Goal: Task Accomplishment & Management: Manage account settings

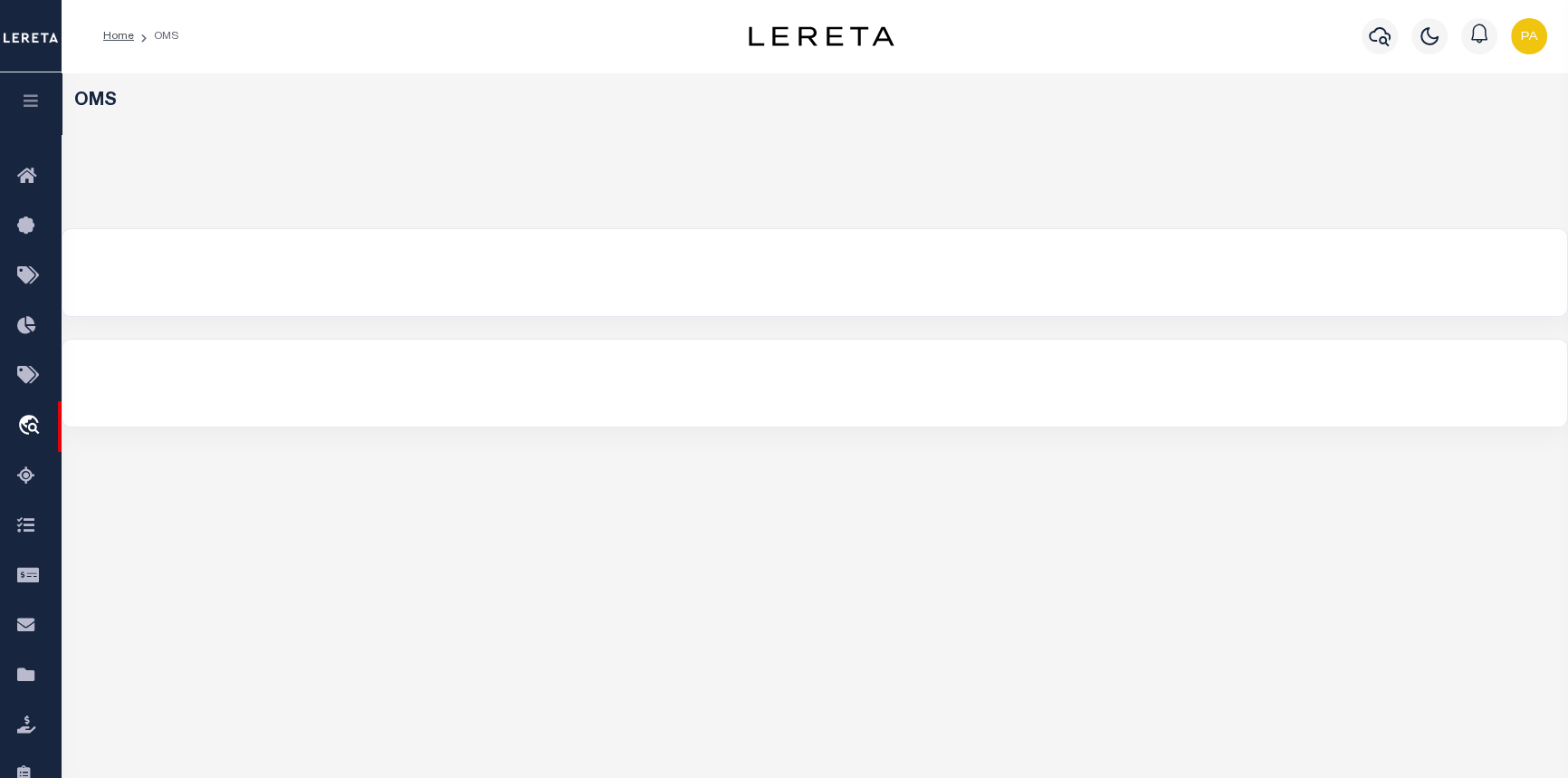
select select "200"
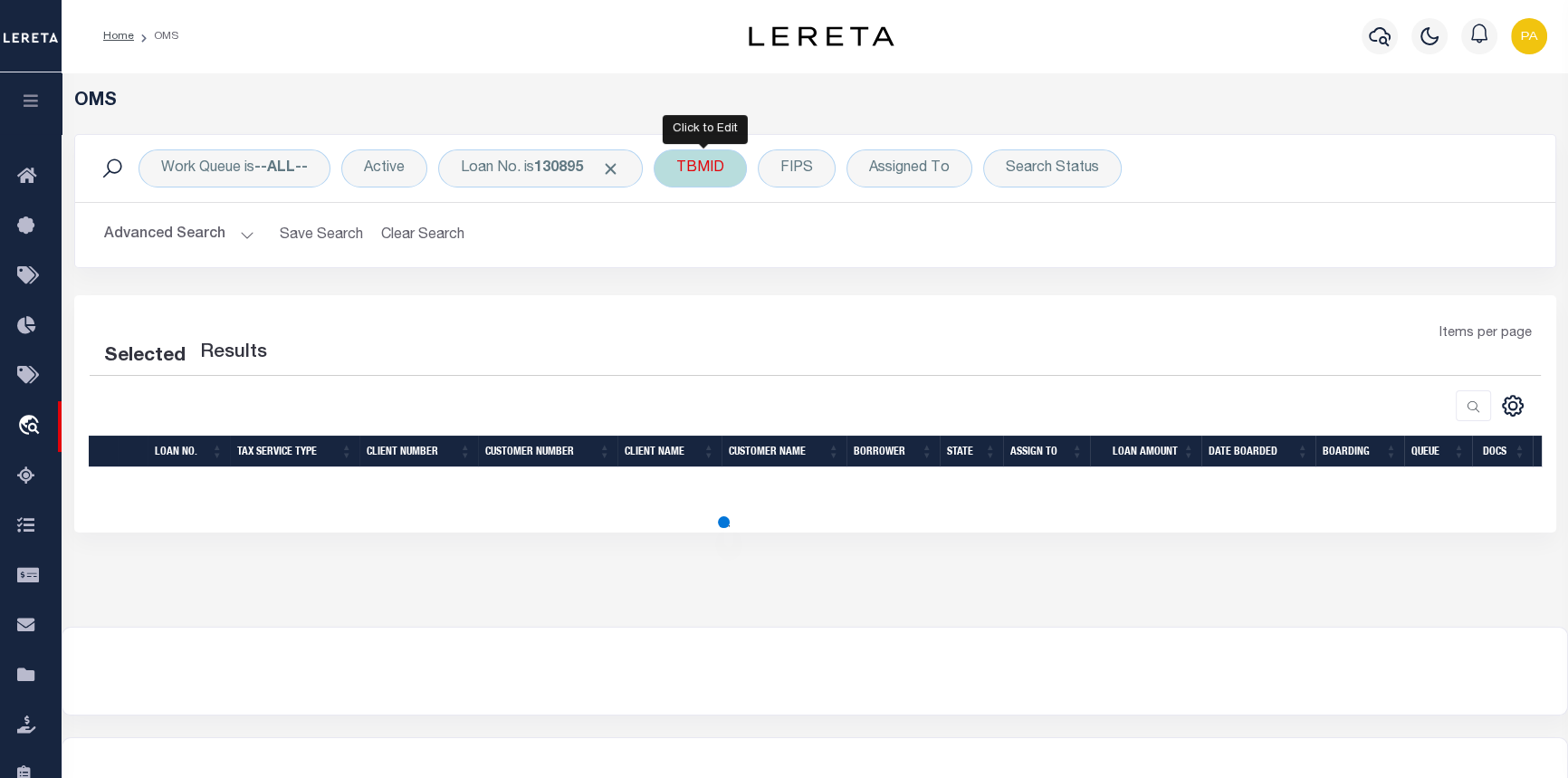
select select "200"
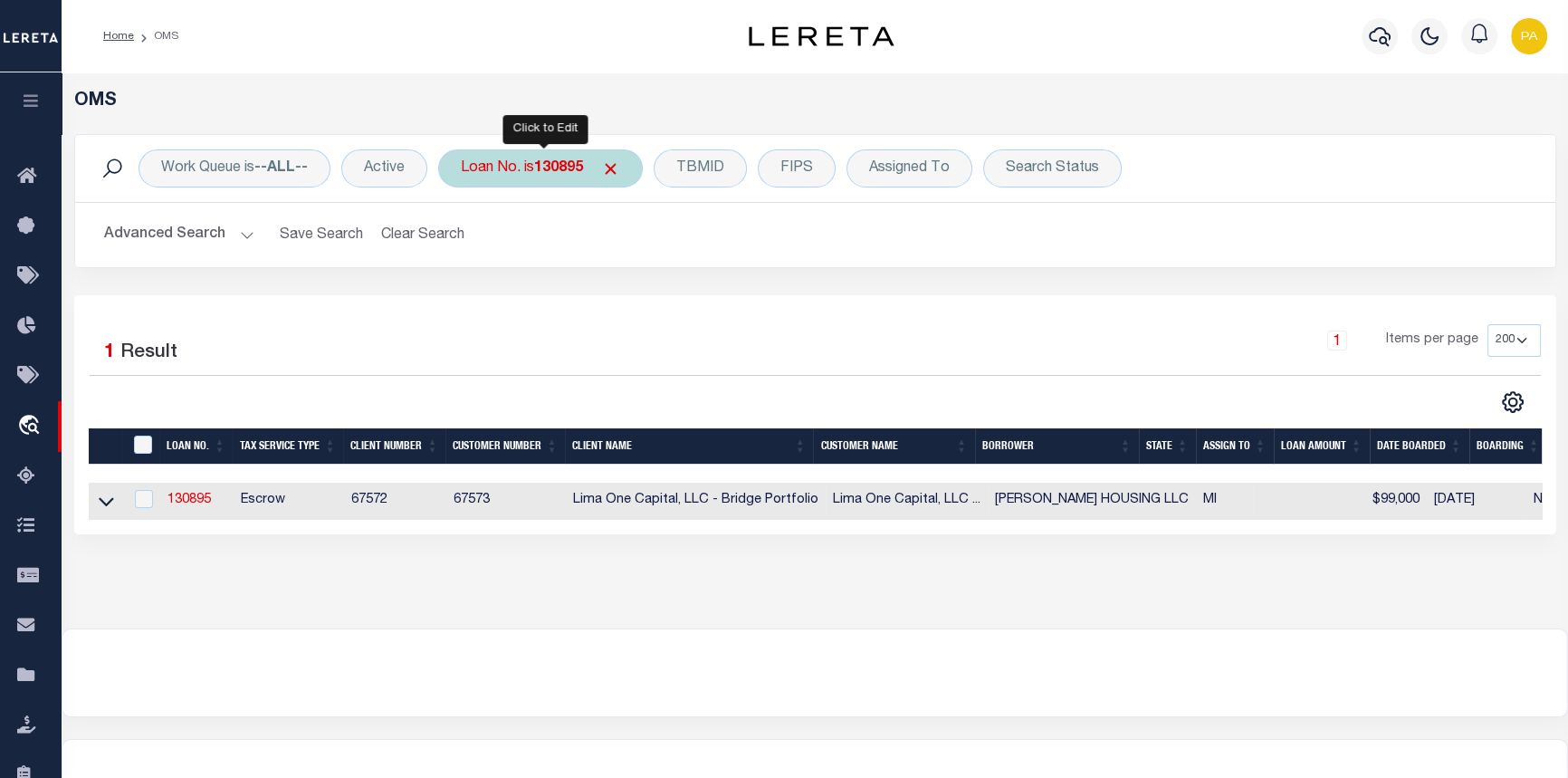
click at [600, 166] on div "Loan No. is 130895" at bounding box center [540, 169] width 205 height 38
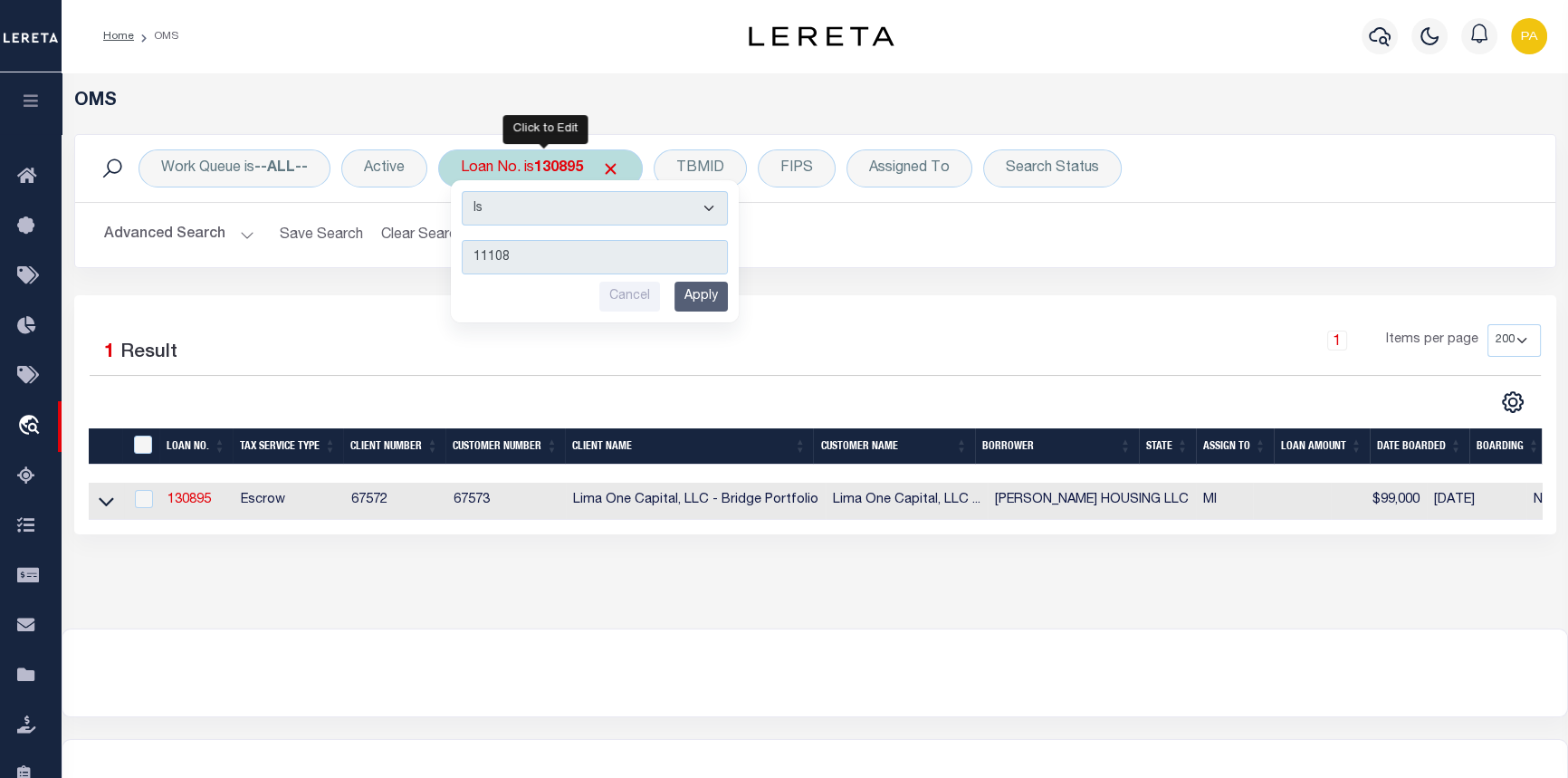
type input "111089"
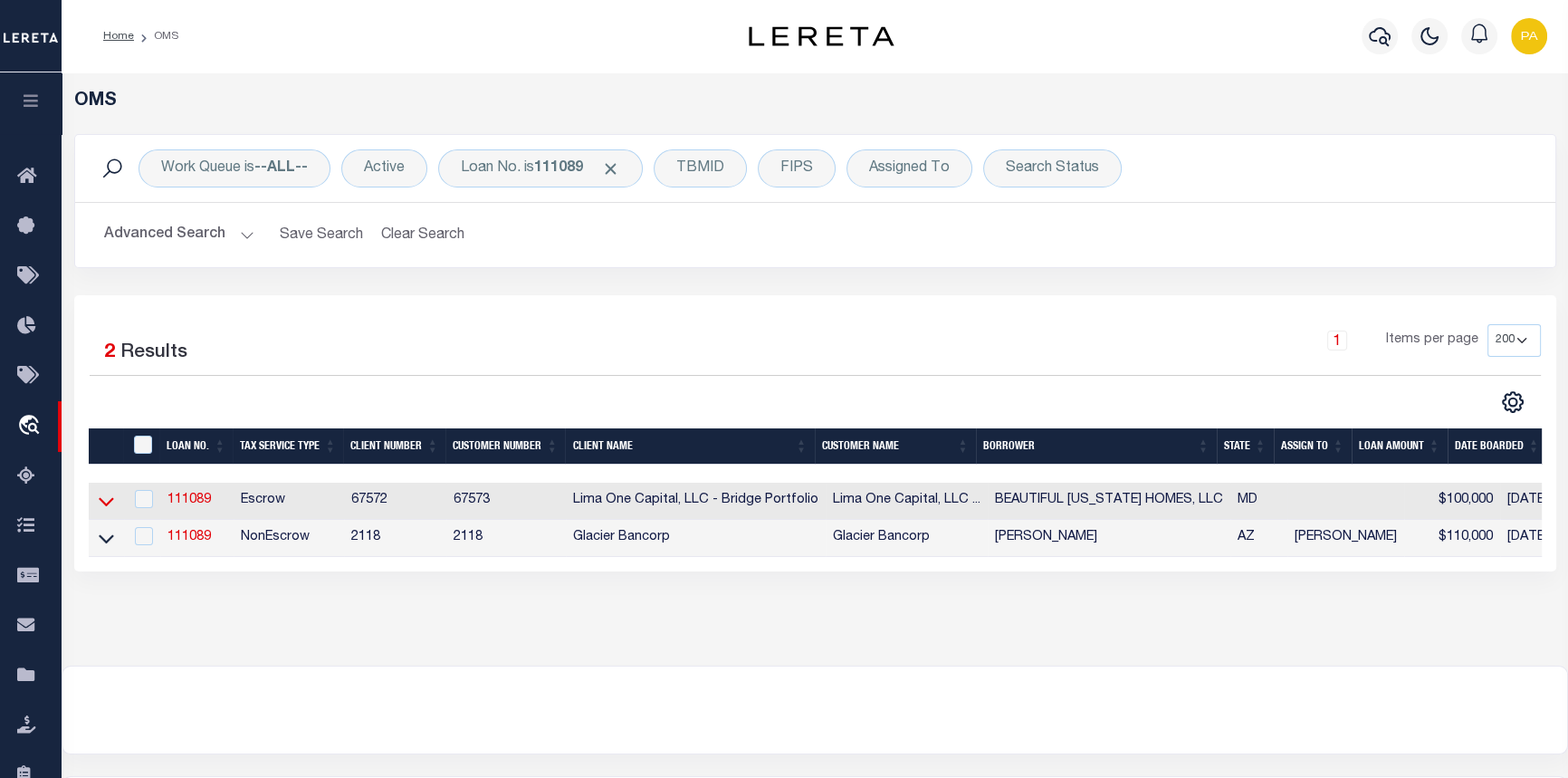
click at [108, 507] on icon at bounding box center [107, 502] width 15 height 9
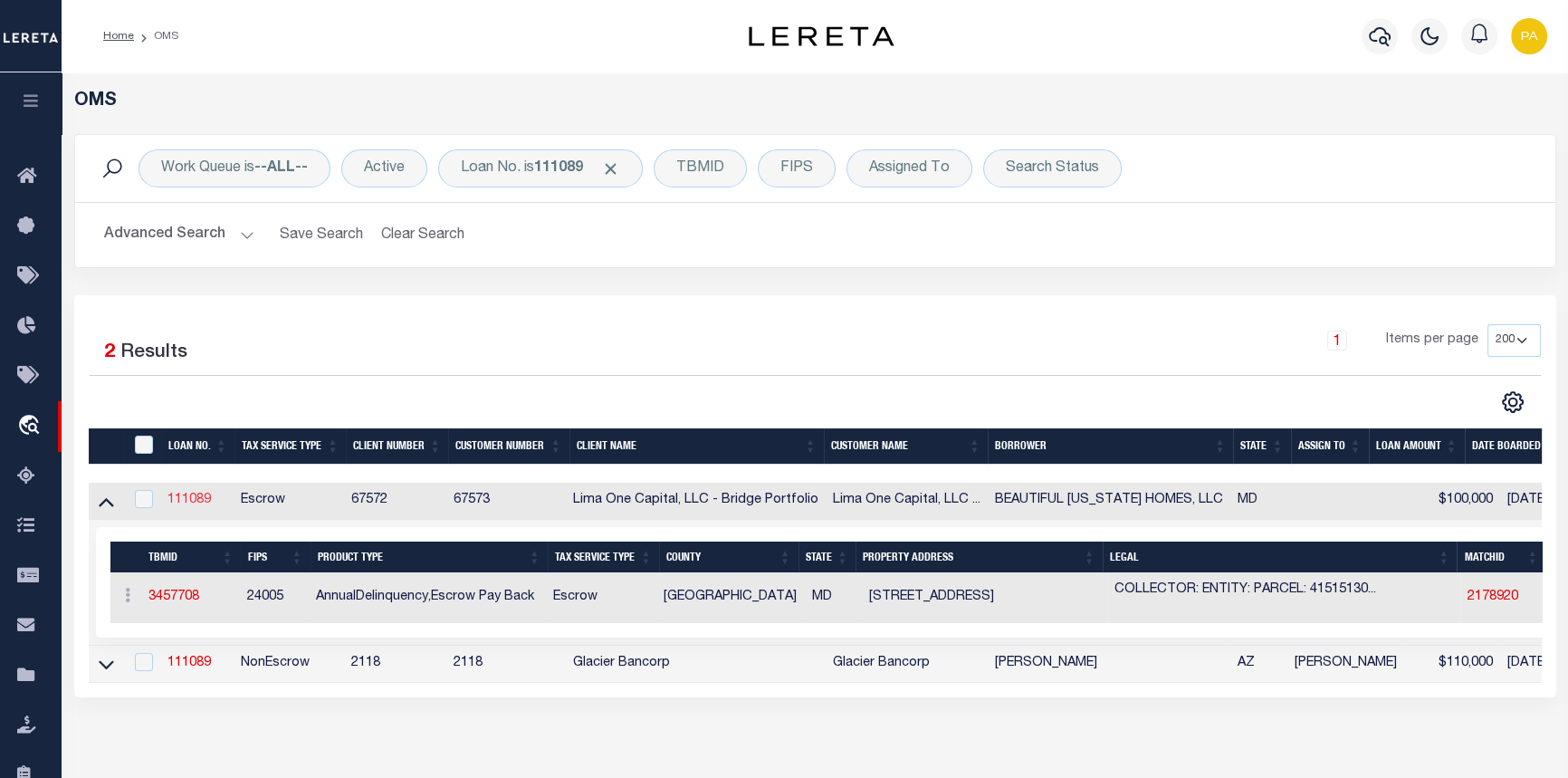
click at [205, 501] on link "111089" at bounding box center [188, 499] width 43 height 12
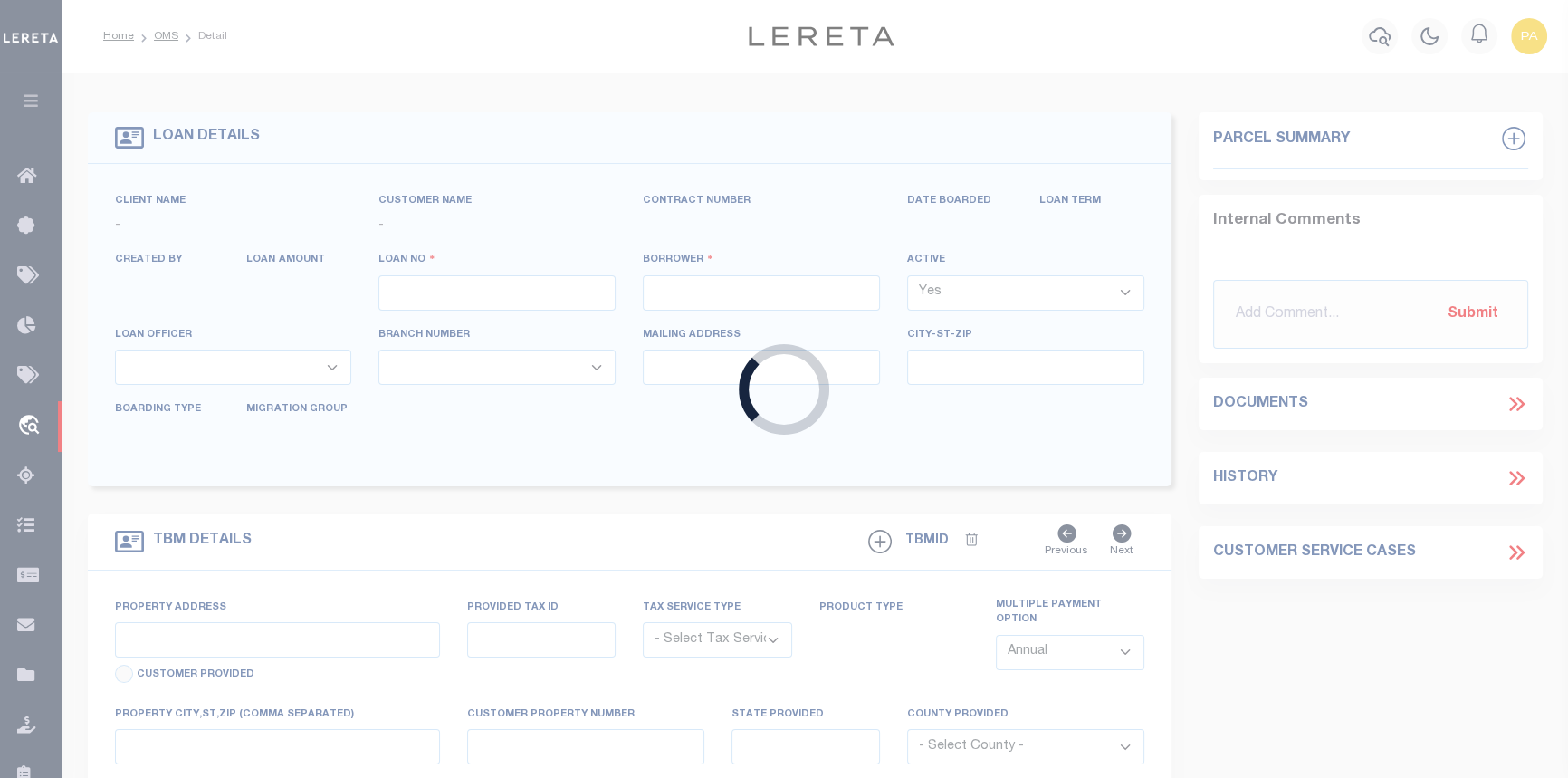
type input "111089"
type input "BEAUTIFUL MARYLAND HOMES, LLC"
select select
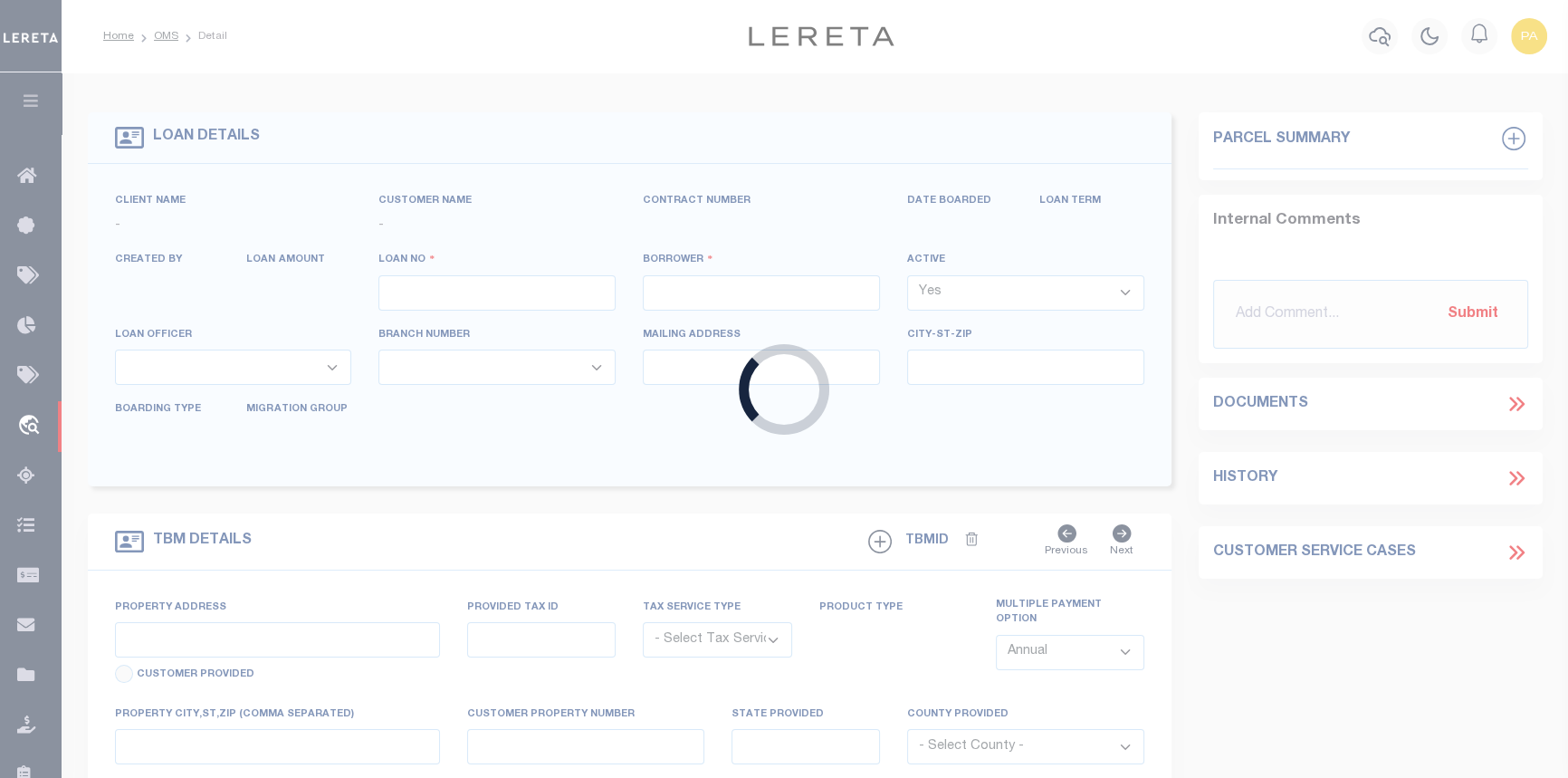
select select
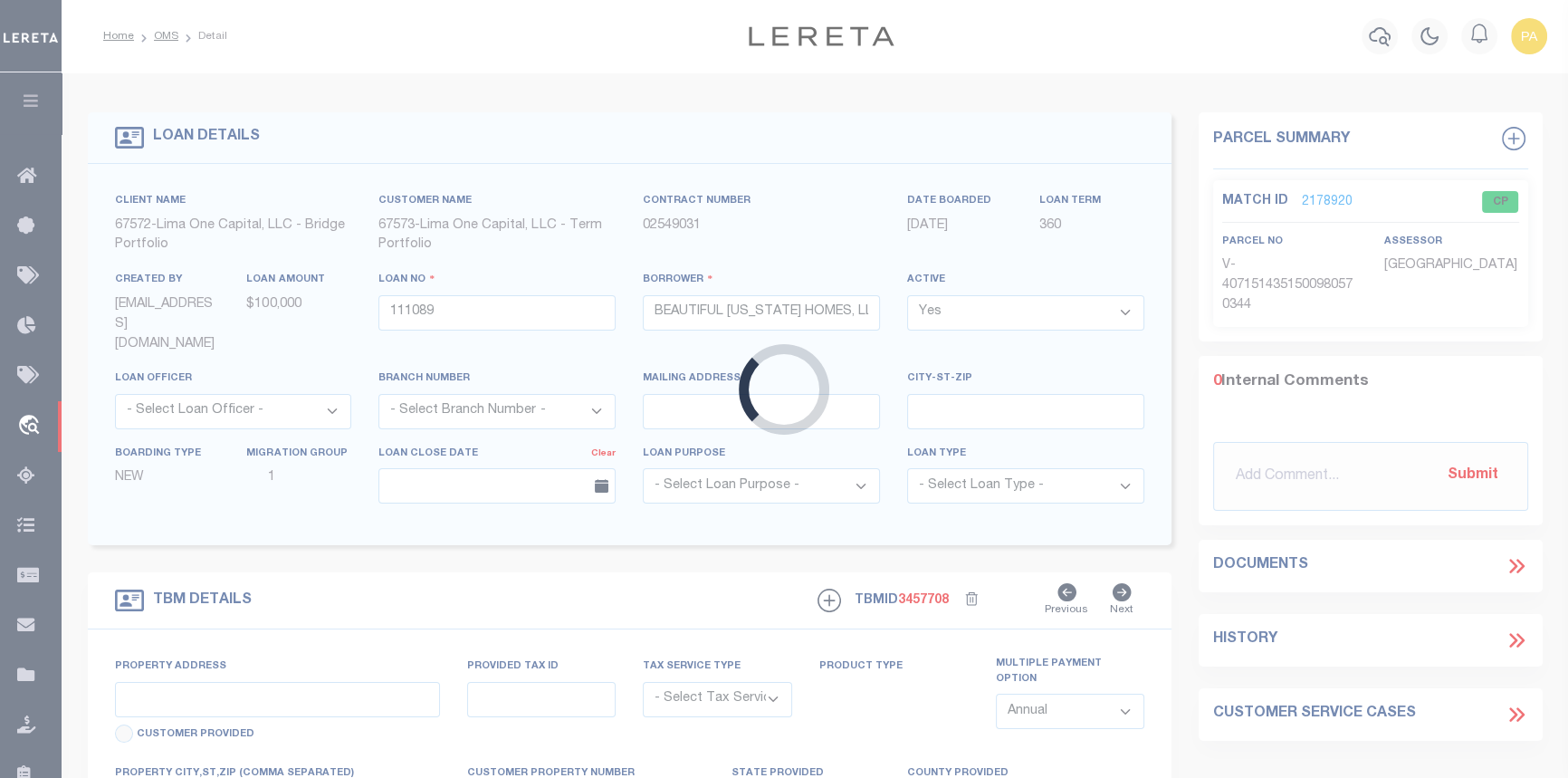
type input "2134 REDTHORN ROAD"
radio input "true"
select select "Escrow"
type input "MIDDLE RIVER MD 21220"
type input "111089-1"
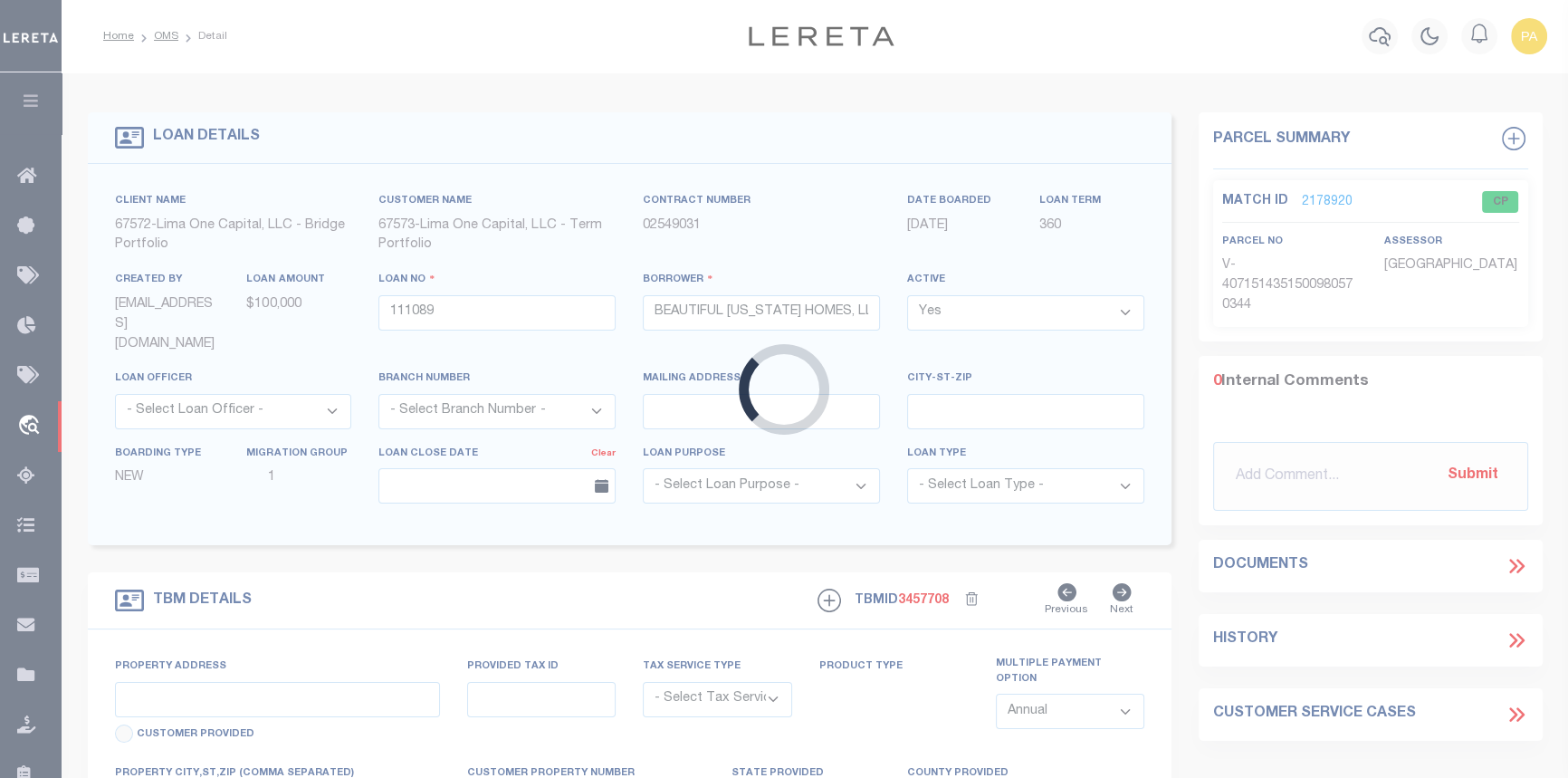
type input "MD"
type textarea "COLLECTOR: ENTITY: PARCEL: 4151513065630"
type textarea "Compare"
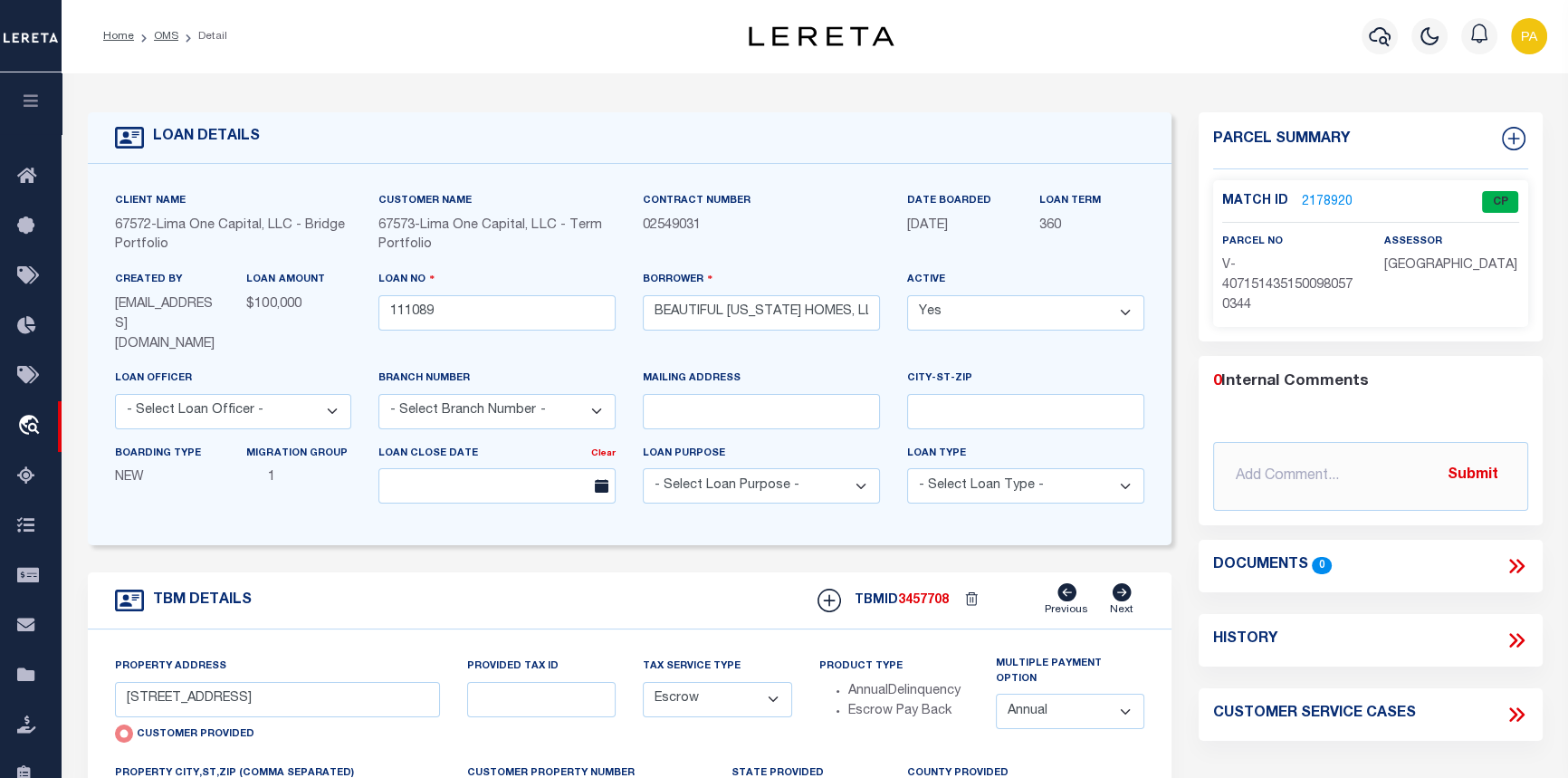
click at [1318, 198] on link "2178920" at bounding box center [1327, 203] width 51 height 19
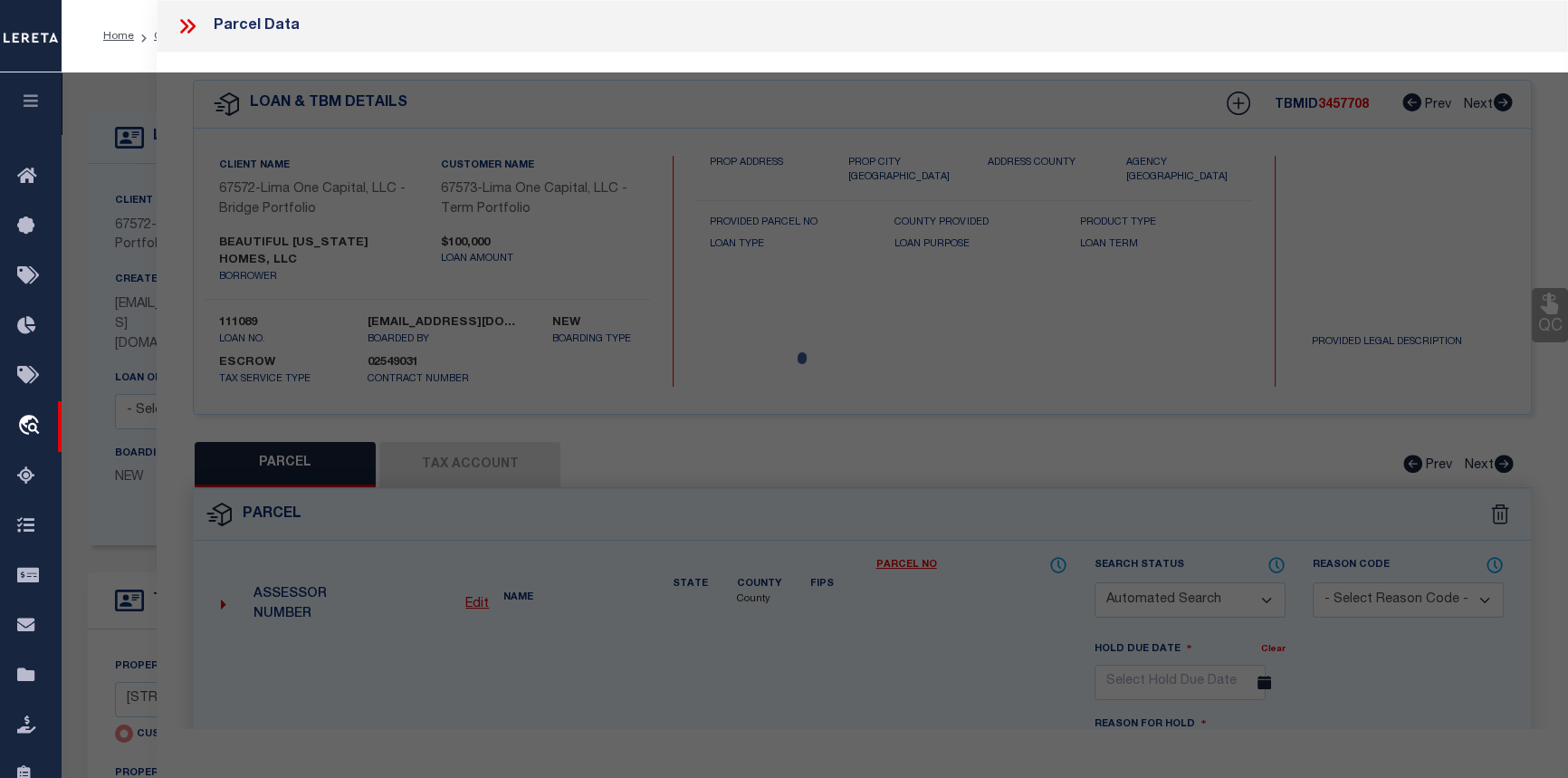
checkbox input "false"
select select "CP"
select select "AGW"
select select
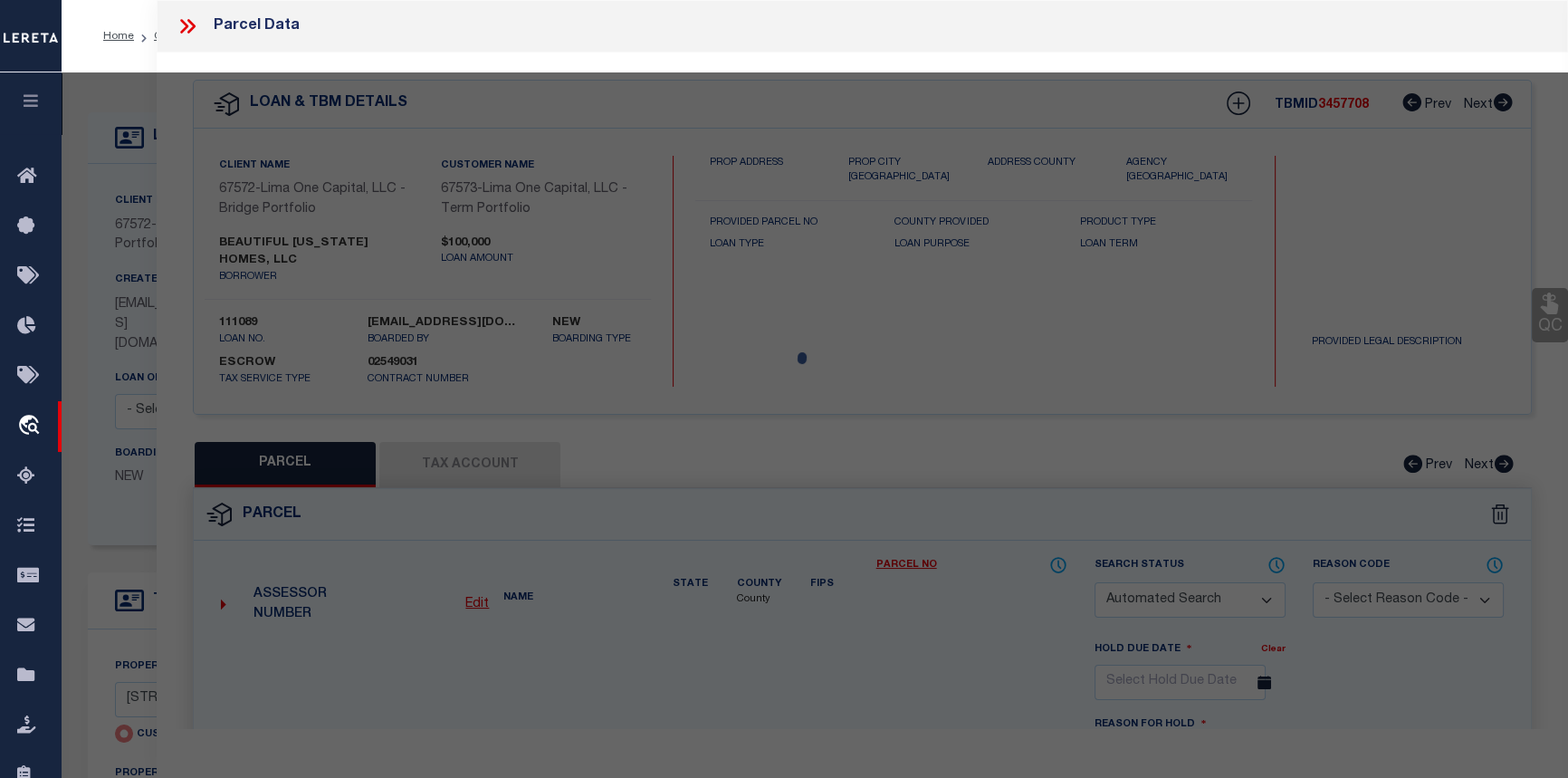
type input "2134 REDTHORN ROAD"
checkbox input "false"
type input "MIDDLE RIVER MD 21220"
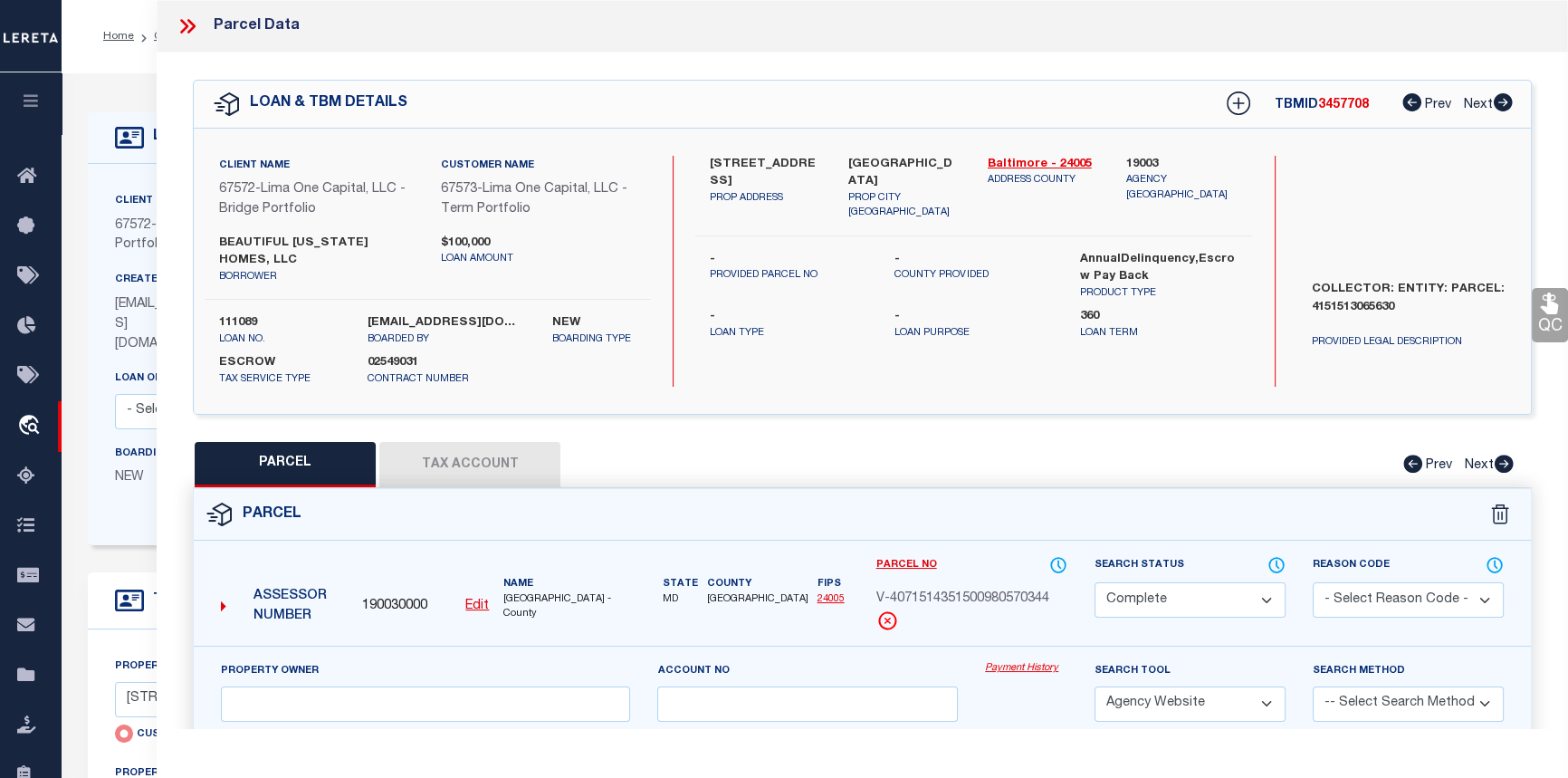
click at [1017, 669] on link "Payment History" at bounding box center [1026, 669] width 83 height 15
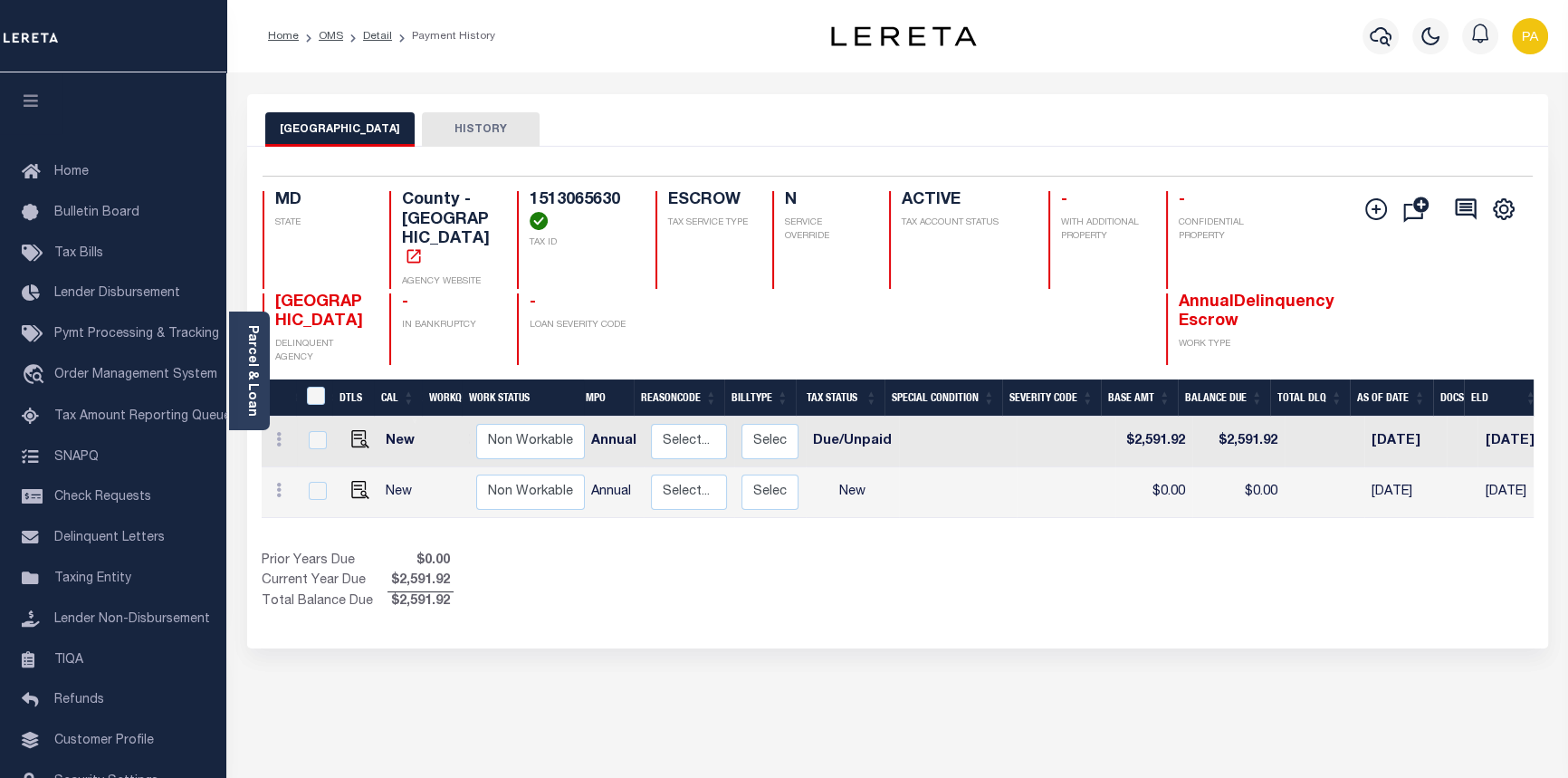
scroll to position [0, 57]
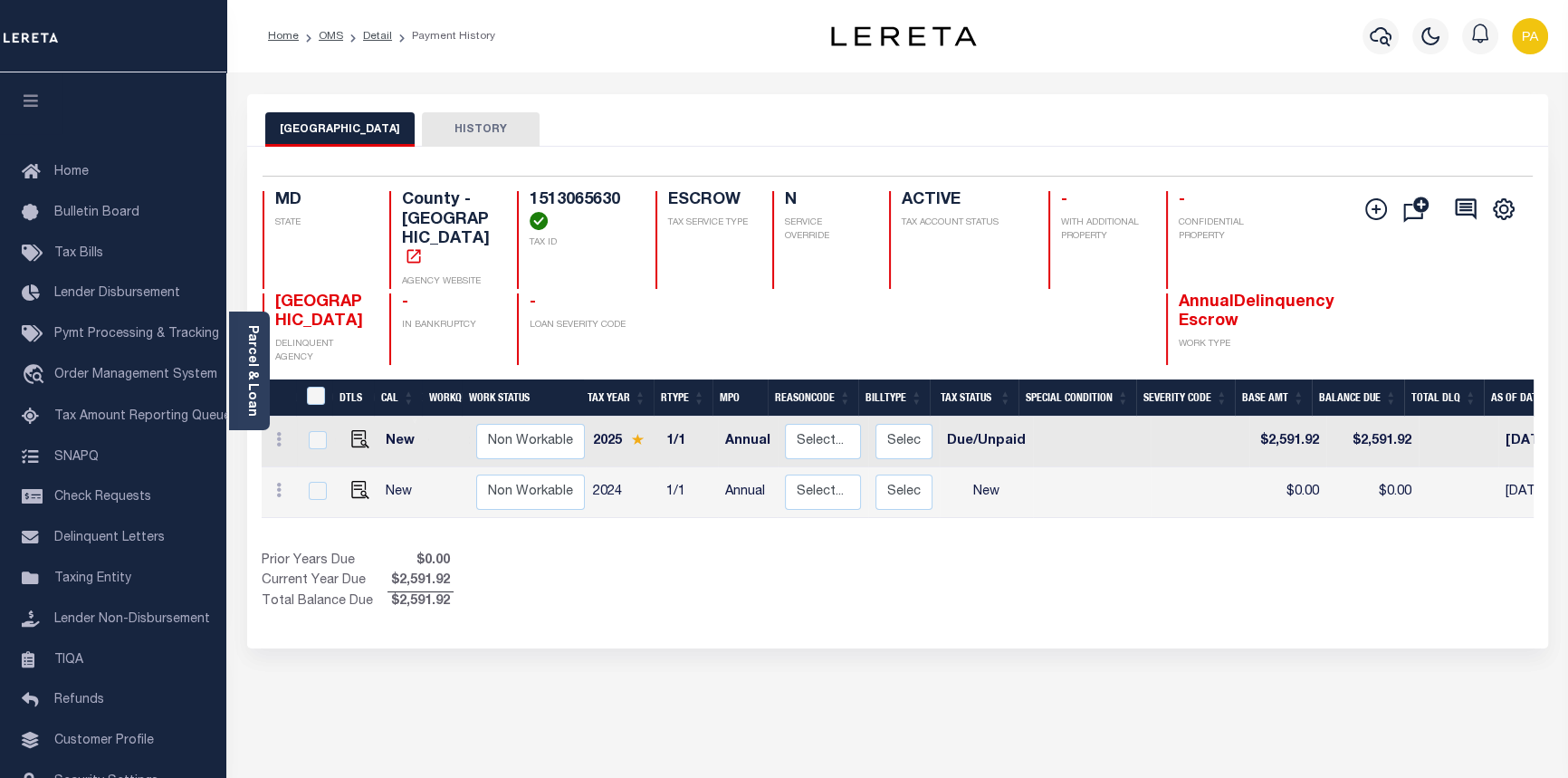
click at [392, 34] on li "Payment History" at bounding box center [443, 36] width 103 height 16
click at [387, 36] on link "Detail" at bounding box center [377, 36] width 29 height 11
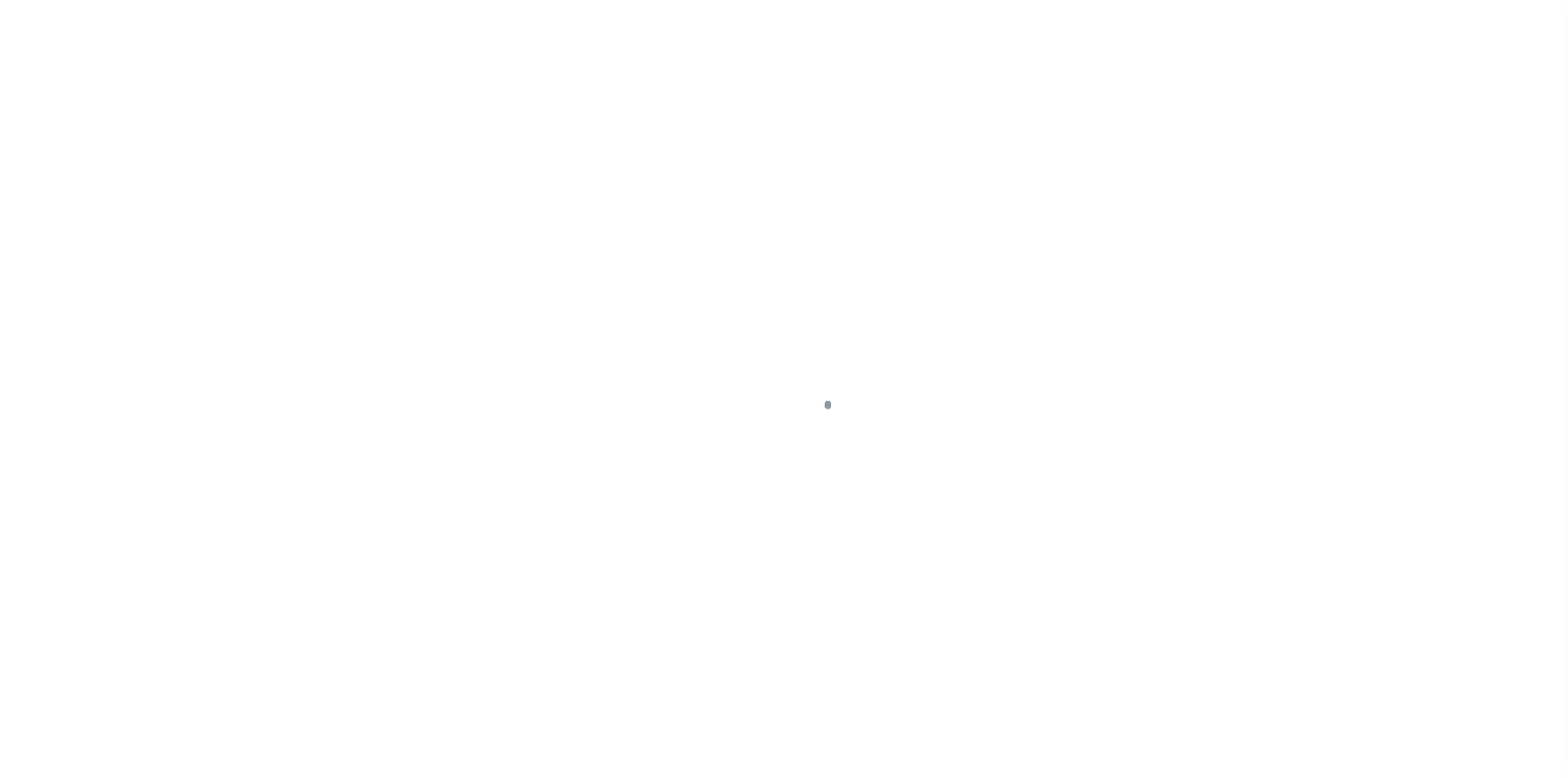
type input "2134 REDTHORN ROAD"
radio input "true"
select select "Escrow"
type input "MIDDLE RIVER MD 21220"
type input "111089-1"
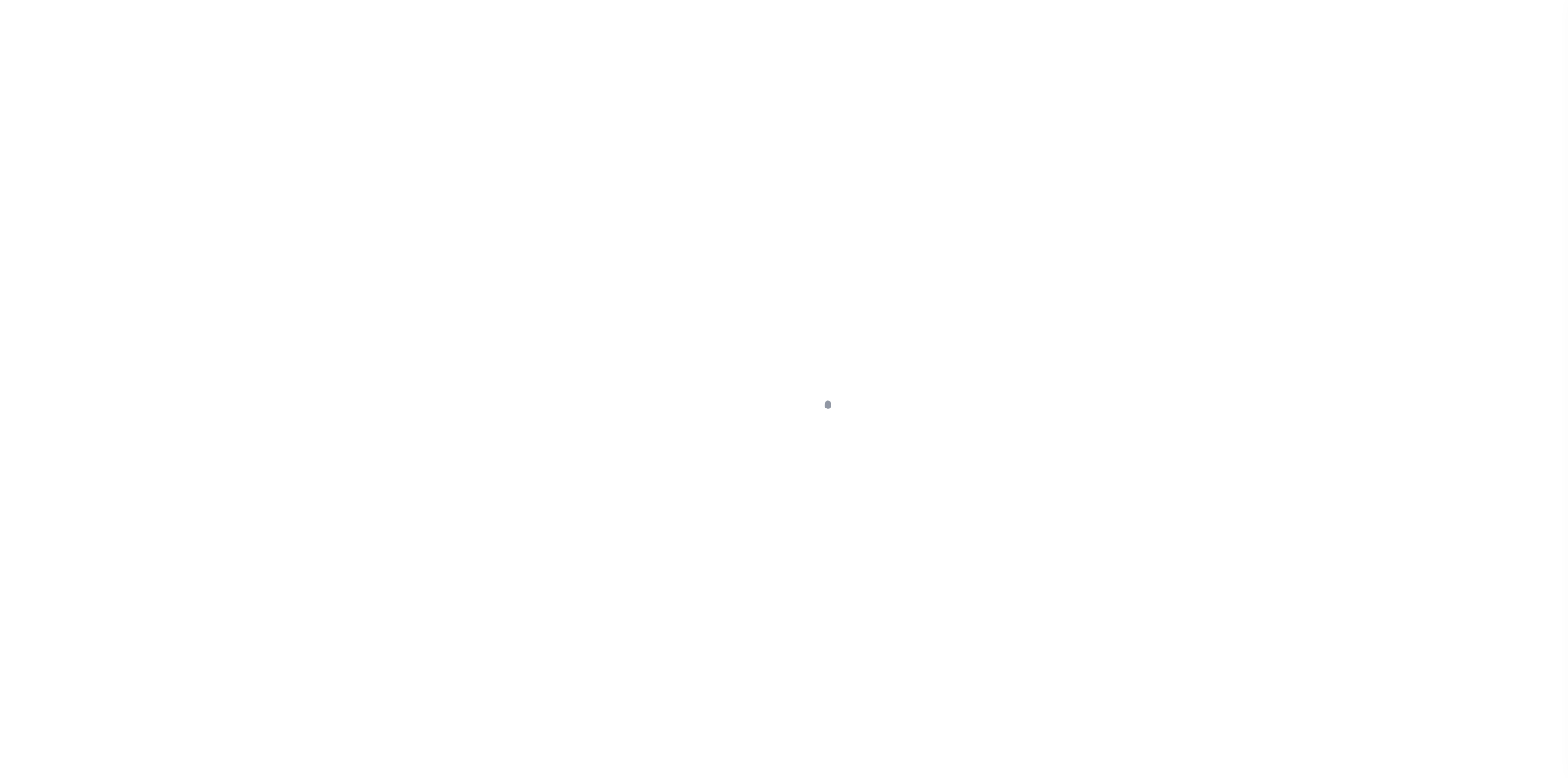
type input "MD"
type textarea "COLLECTOR: ENTITY: PARCEL: 4151513065630"
type textarea "Compare"
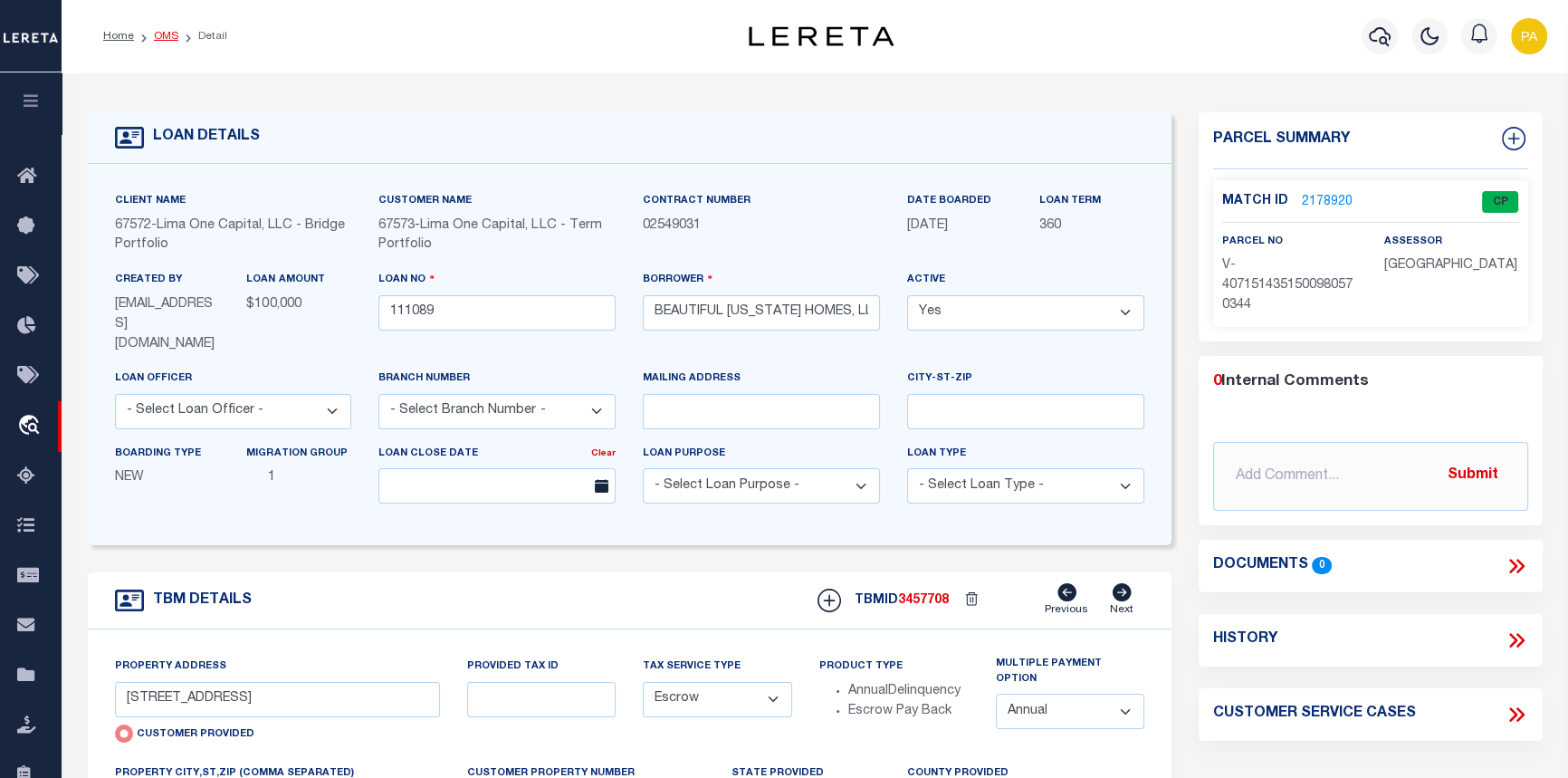
click at [171, 35] on link "OMS" at bounding box center [165, 36] width 24 height 11
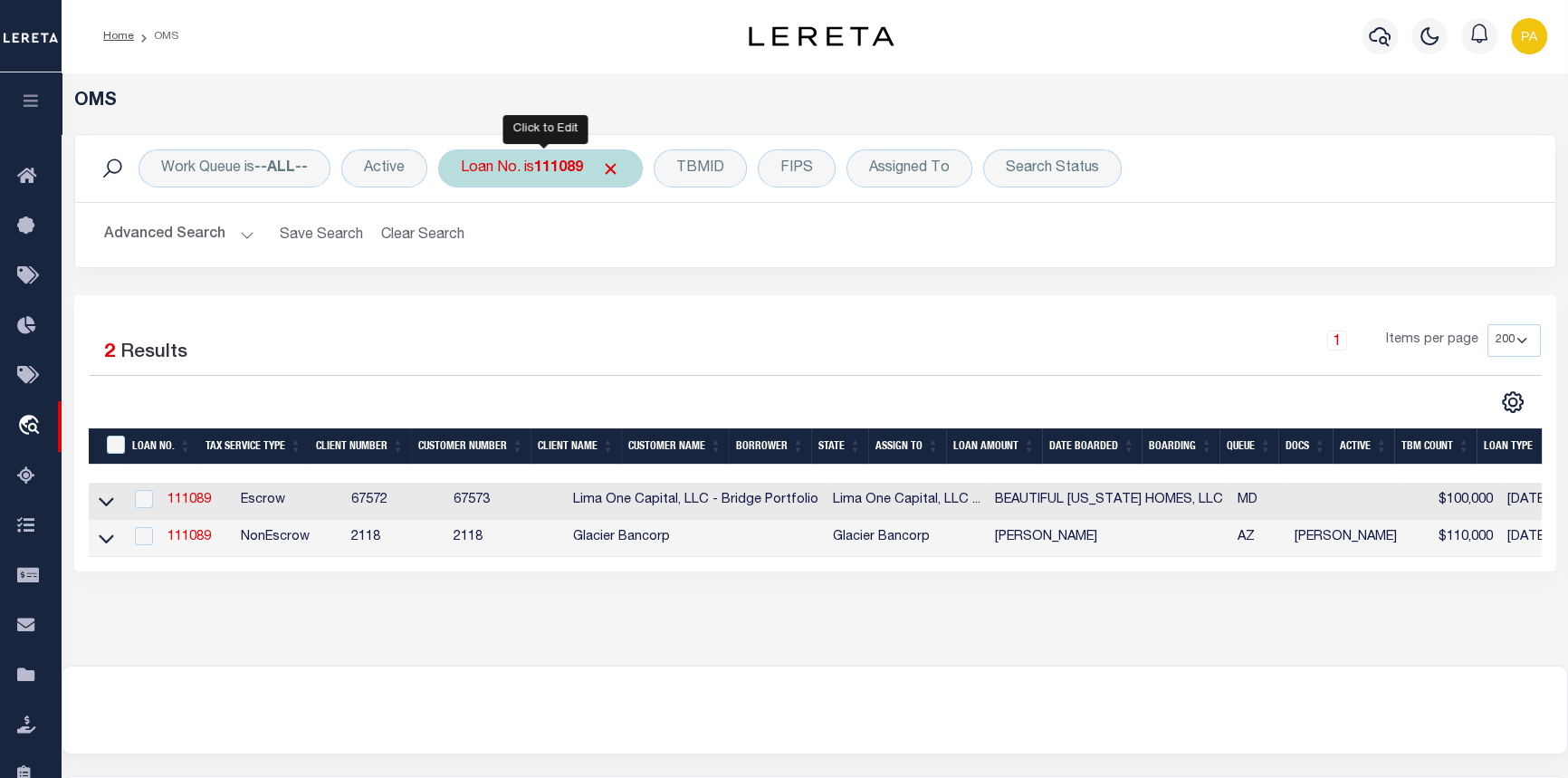
click at [551, 171] on b "111089" at bounding box center [558, 168] width 49 height 14
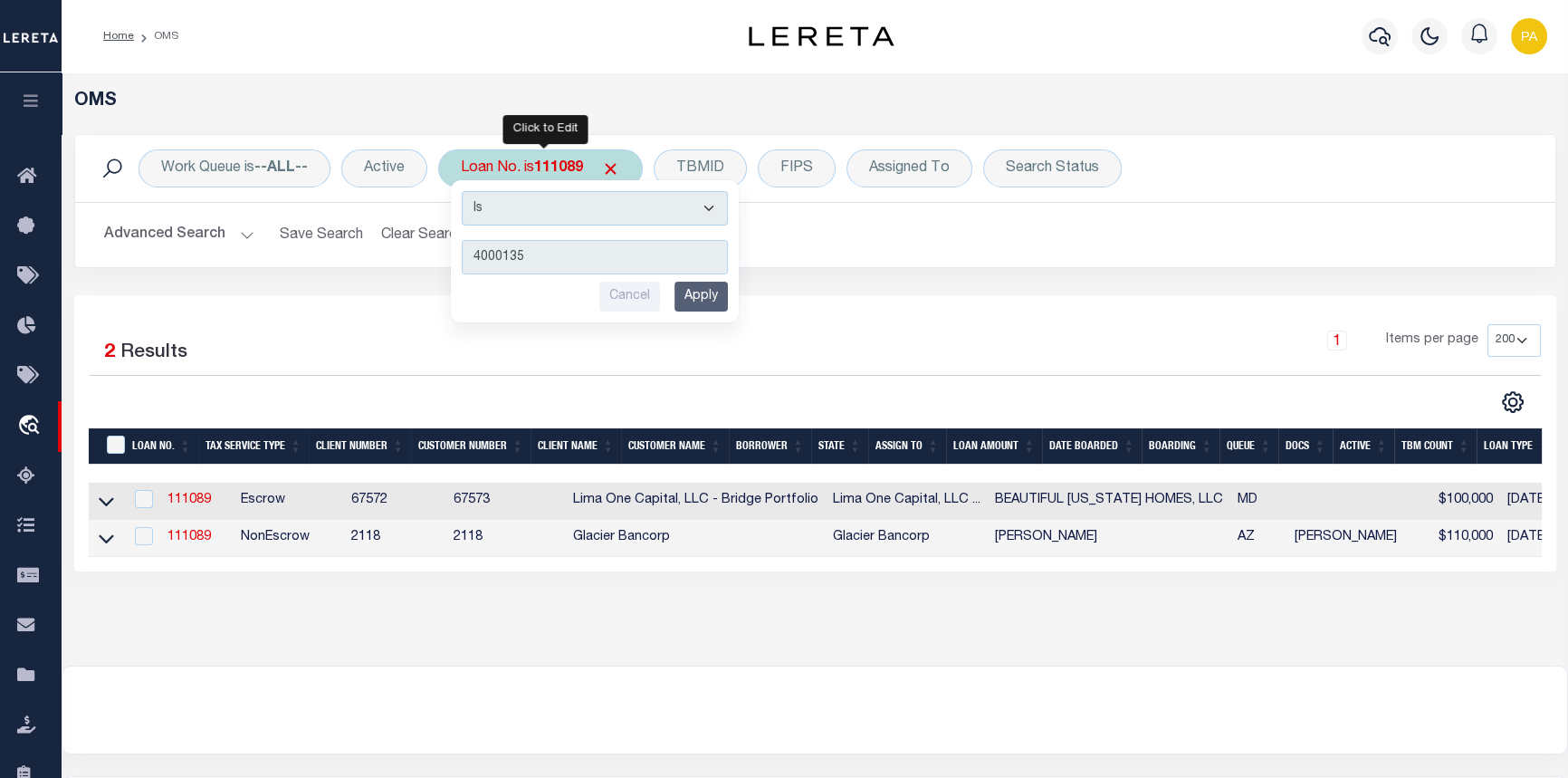
type input "40001358"
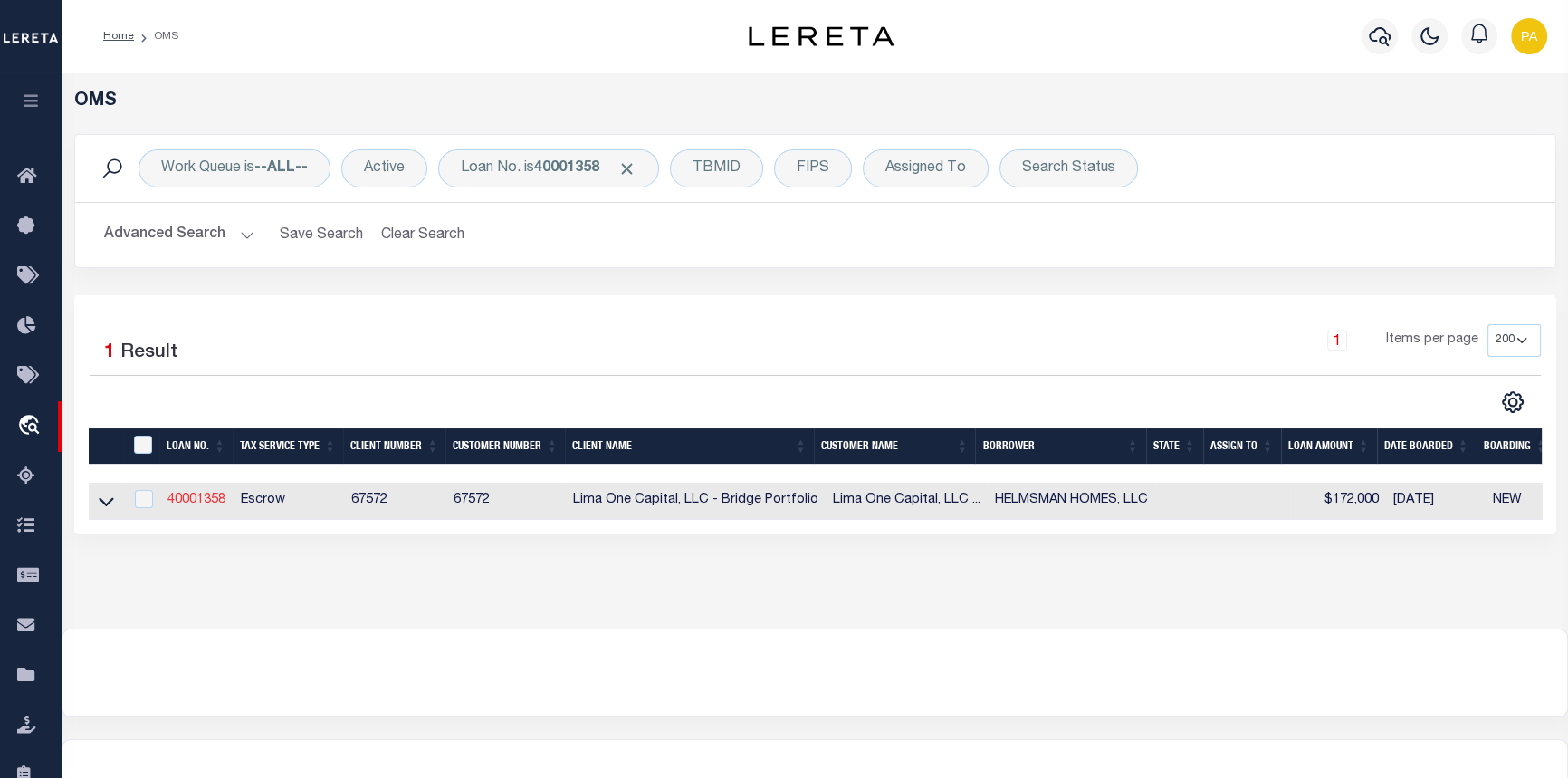
click at [168, 502] on link "40001358" at bounding box center [196, 499] width 58 height 12
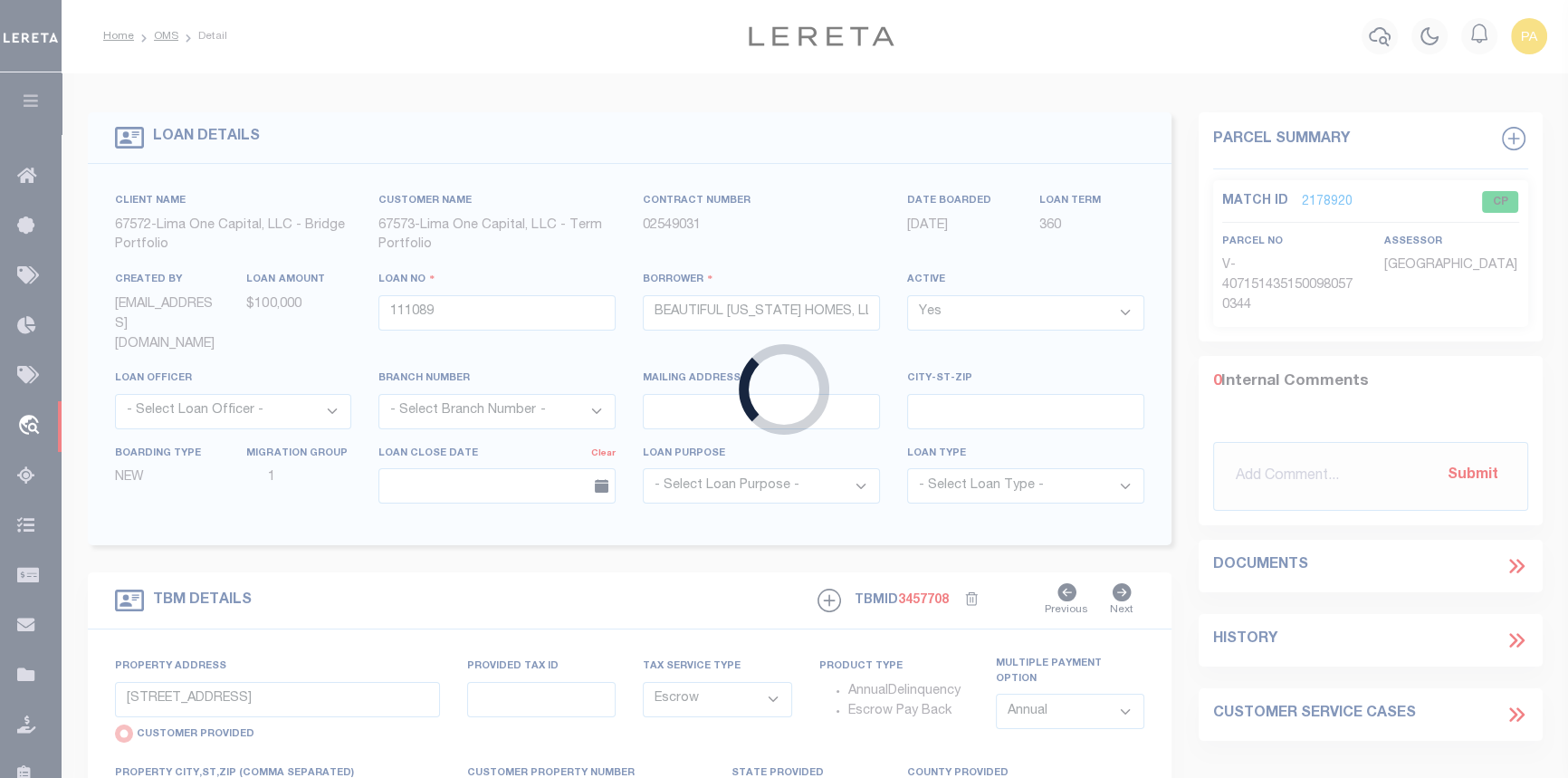
type input "40001358"
type input "HELMSMAN HOMES, LLC"
select select
type input "429 TATE ST"
select select
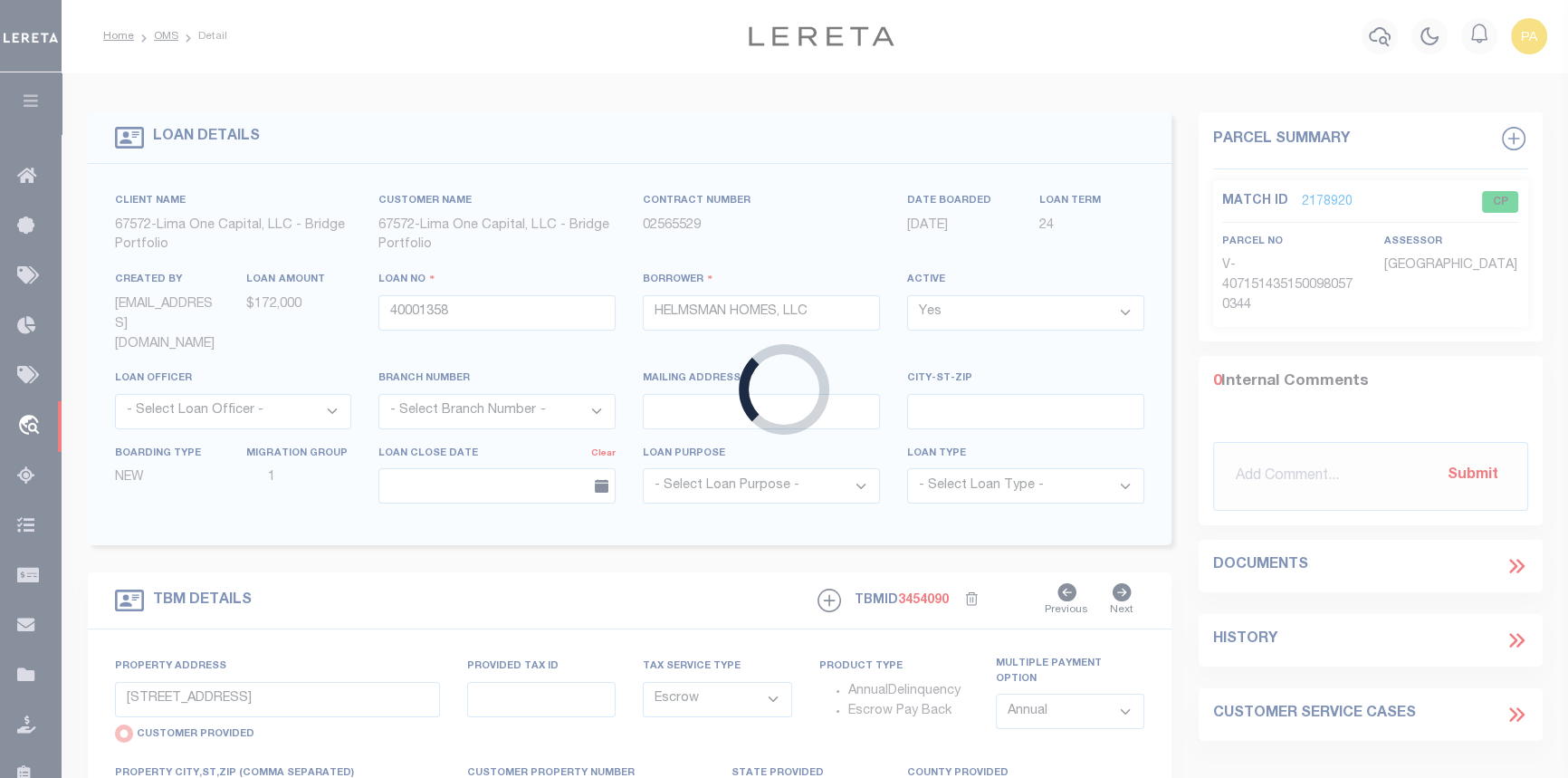
type input "HIGH POINT NC 27260"
type input "40001358-1"
type textarea "NO COLLECTOR INFO PROVIDED BY THE CLIENT."
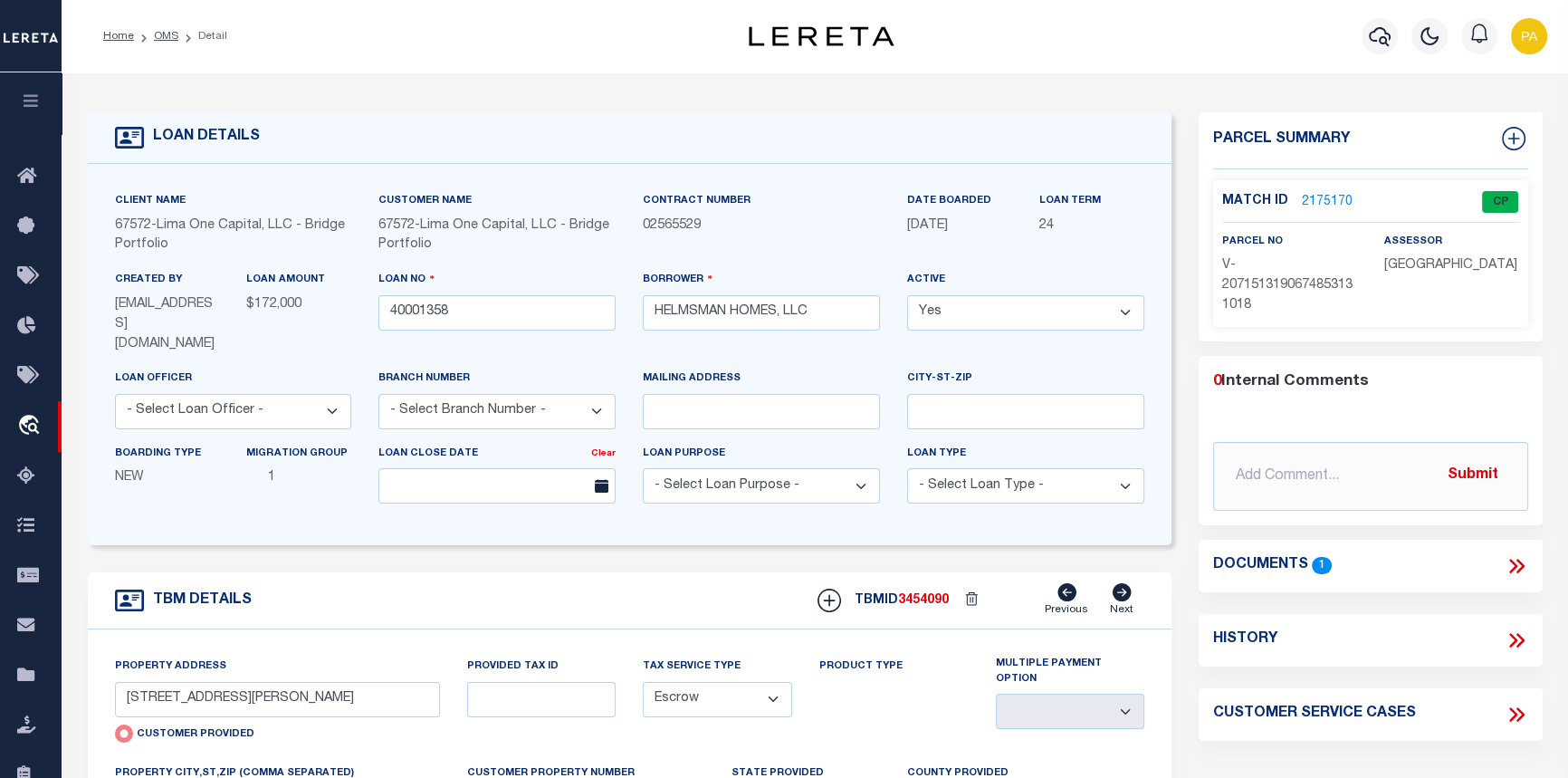
click at [1305, 195] on link "2175170" at bounding box center [1327, 203] width 51 height 19
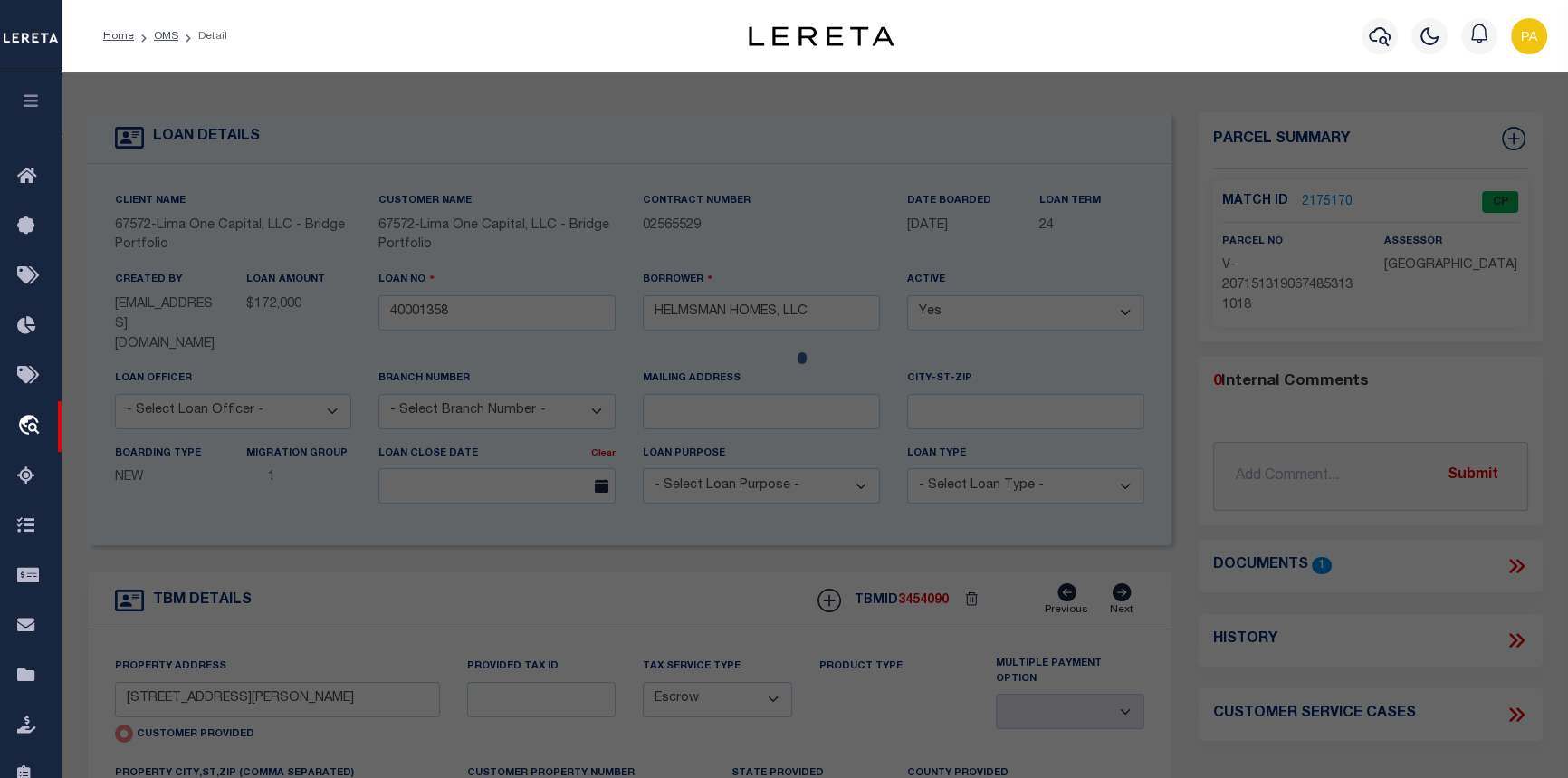
checkbox input "false"
select select "CP"
type input "429 TATE ST"
checkbox input "false"
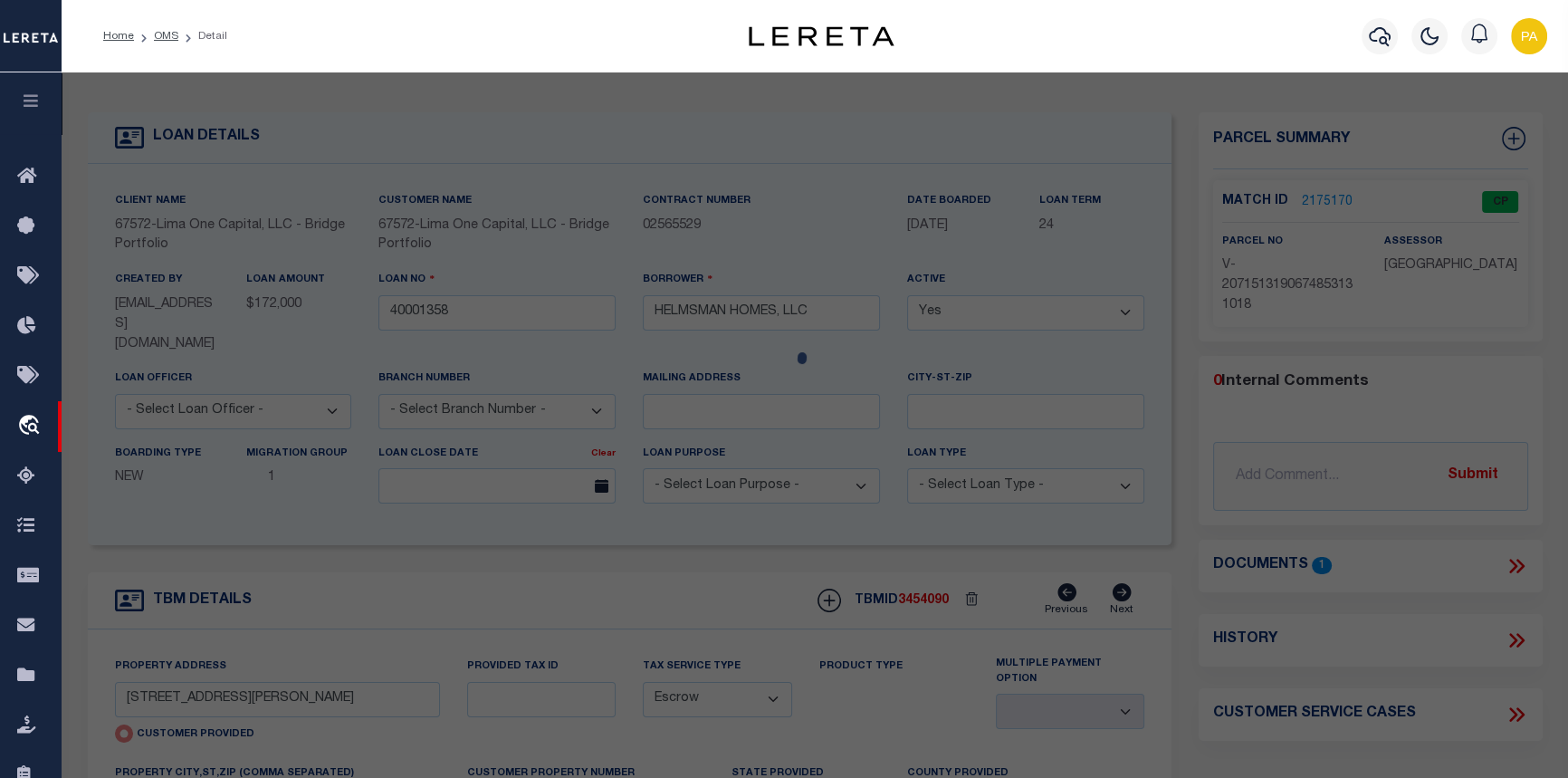
type input "HIGH POINT NC 27260"
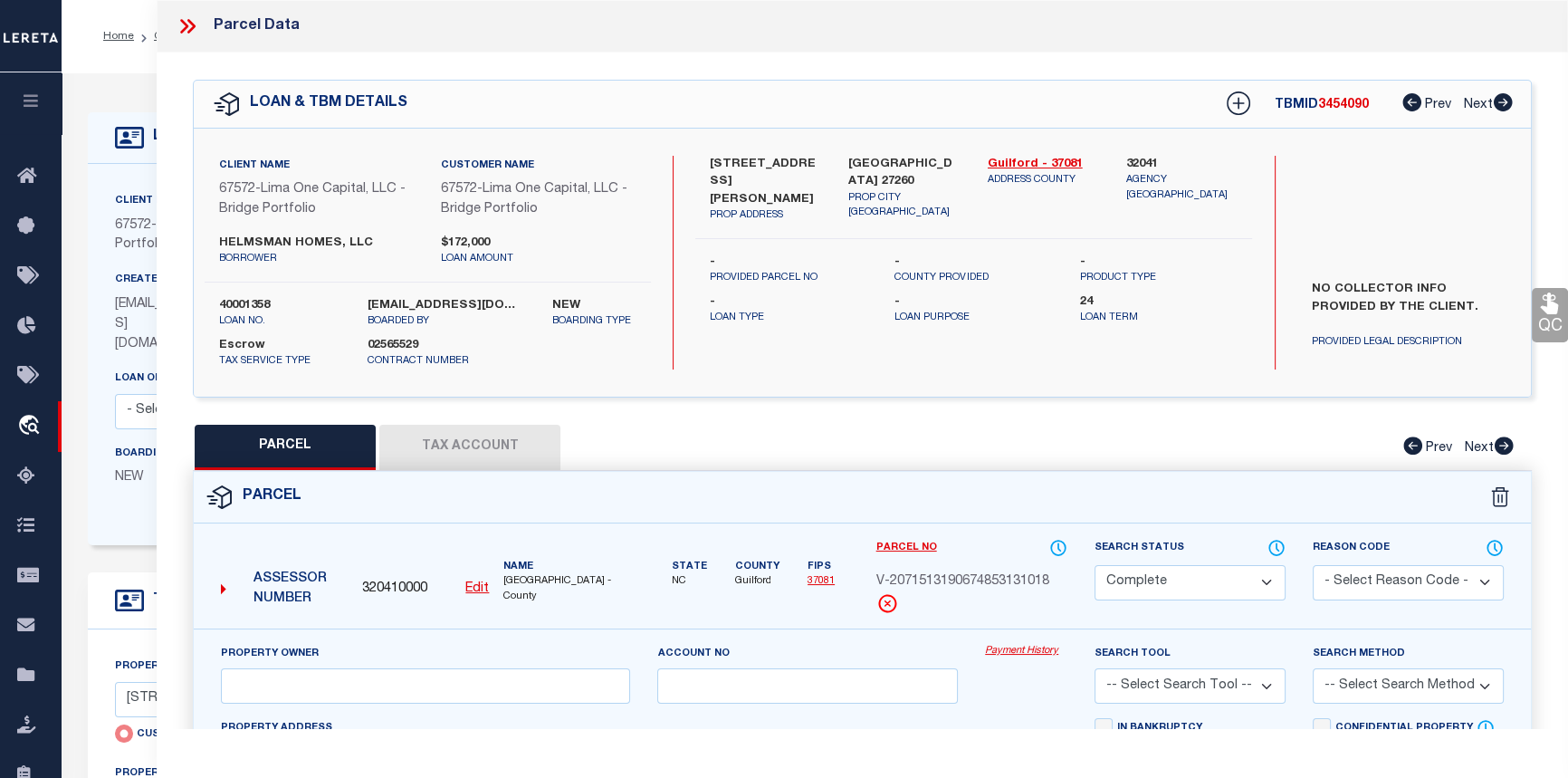
click at [1015, 653] on link "Payment History" at bounding box center [1026, 651] width 83 height 15
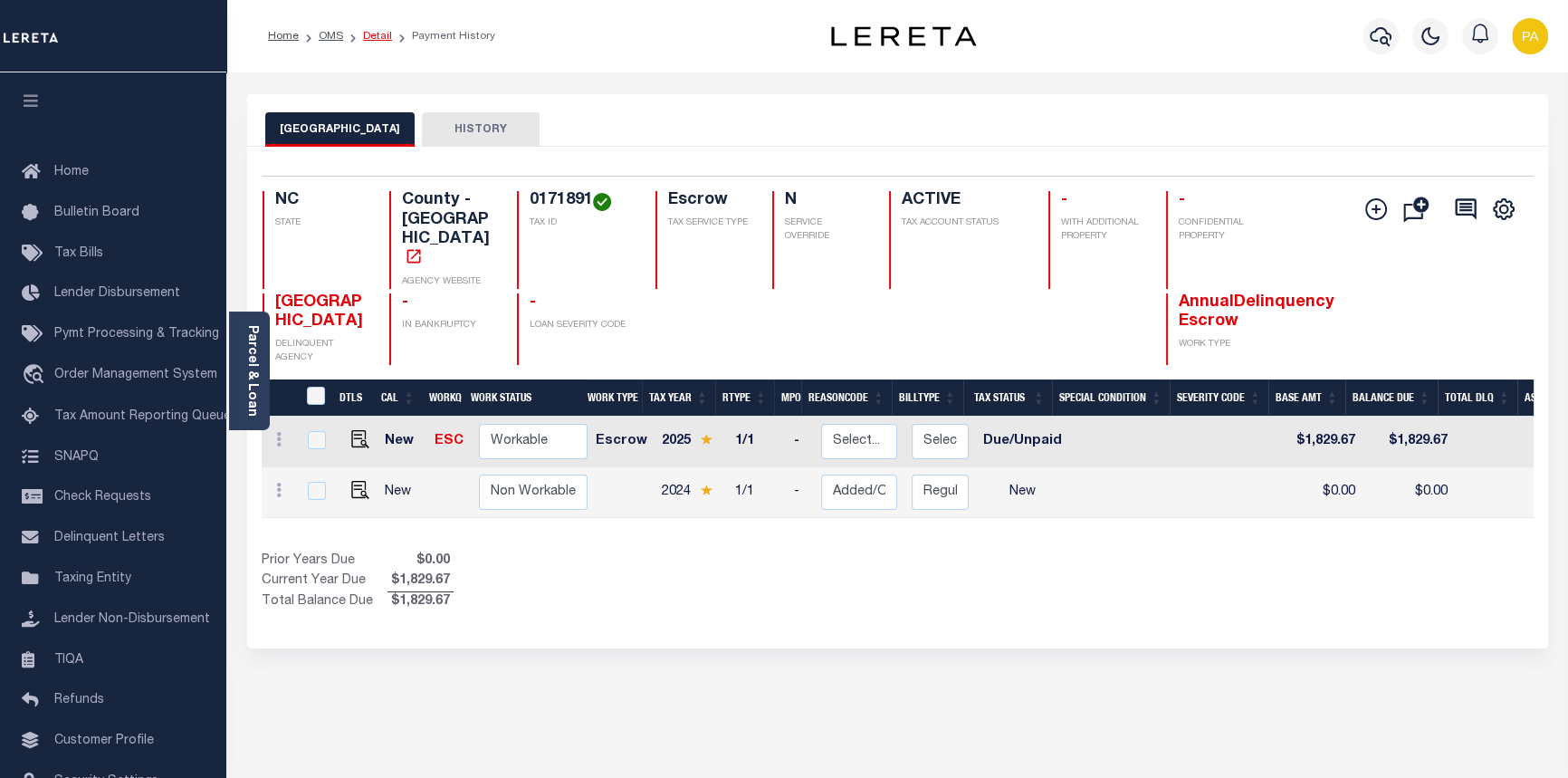
click at [369, 32] on link "Detail" at bounding box center [377, 36] width 29 height 11
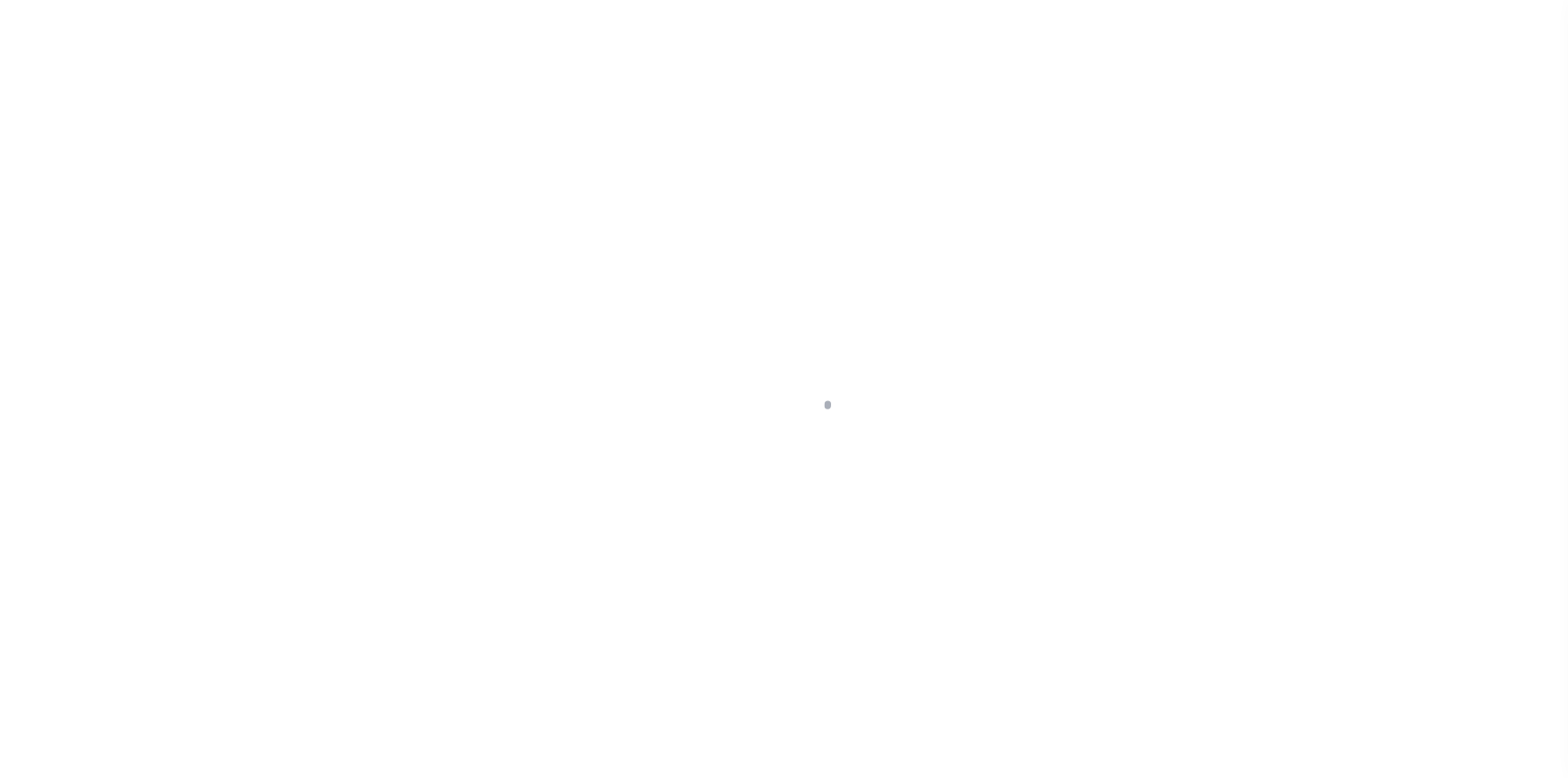
select select "Escrow"
type input "[STREET_ADDRESS][PERSON_NAME]"
radio input "true"
select select
type input "[GEOGRAPHIC_DATA] 27260"
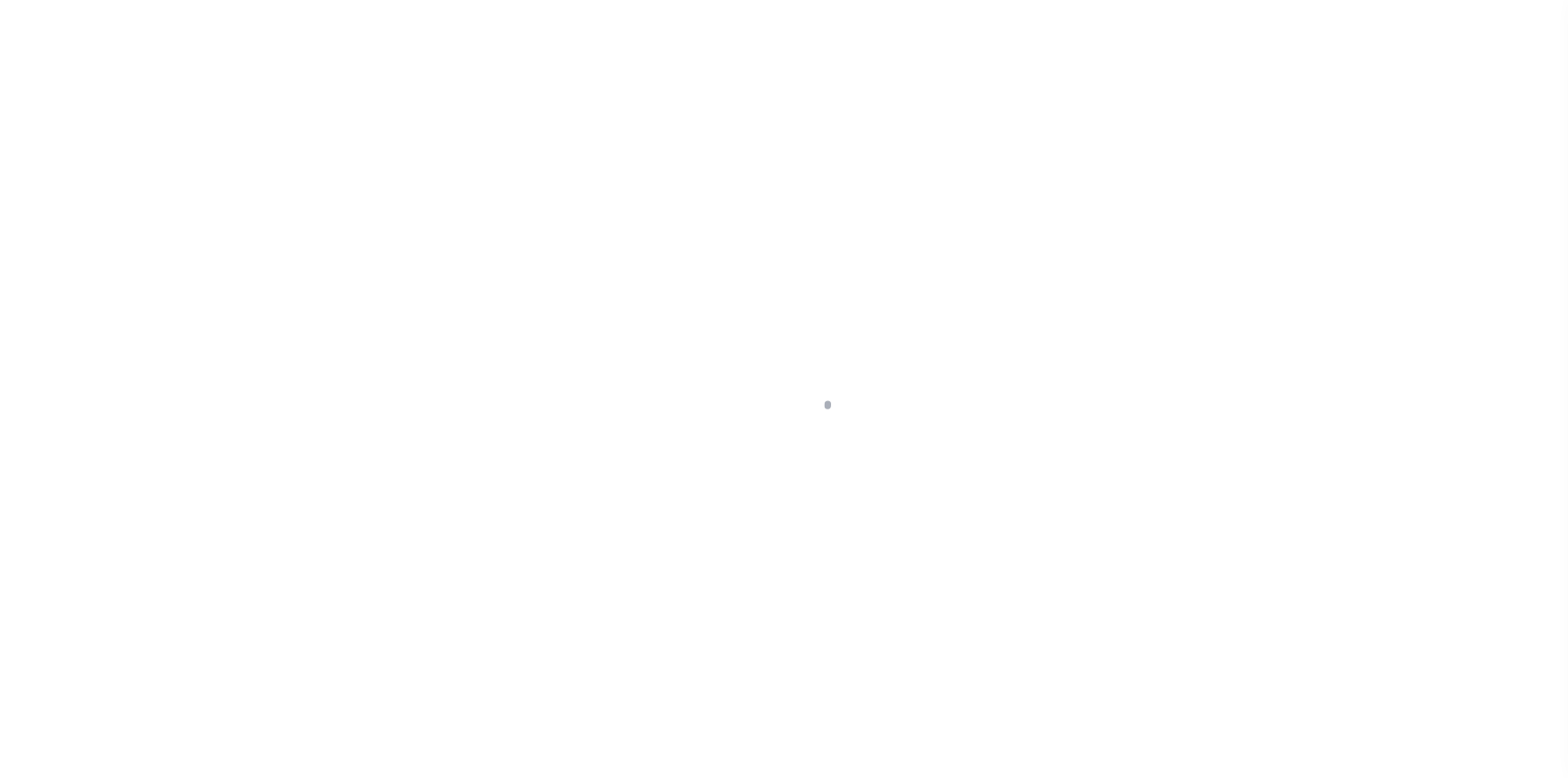
type input "40001358-1"
type textarea "NO COLLECTOR INFO PROVIDED BY THE CLIENT."
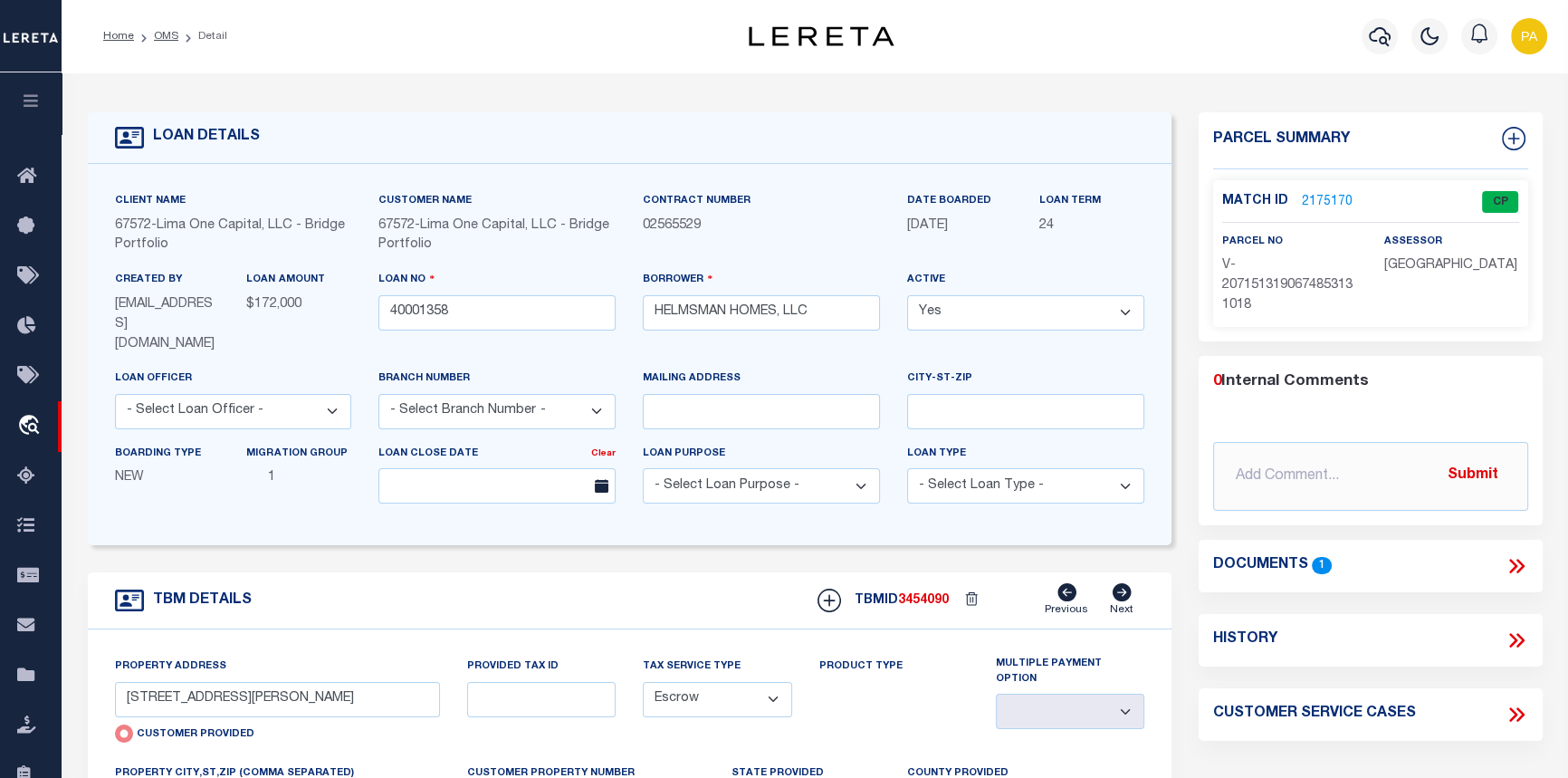
click at [1306, 204] on link "2175170" at bounding box center [1327, 203] width 51 height 19
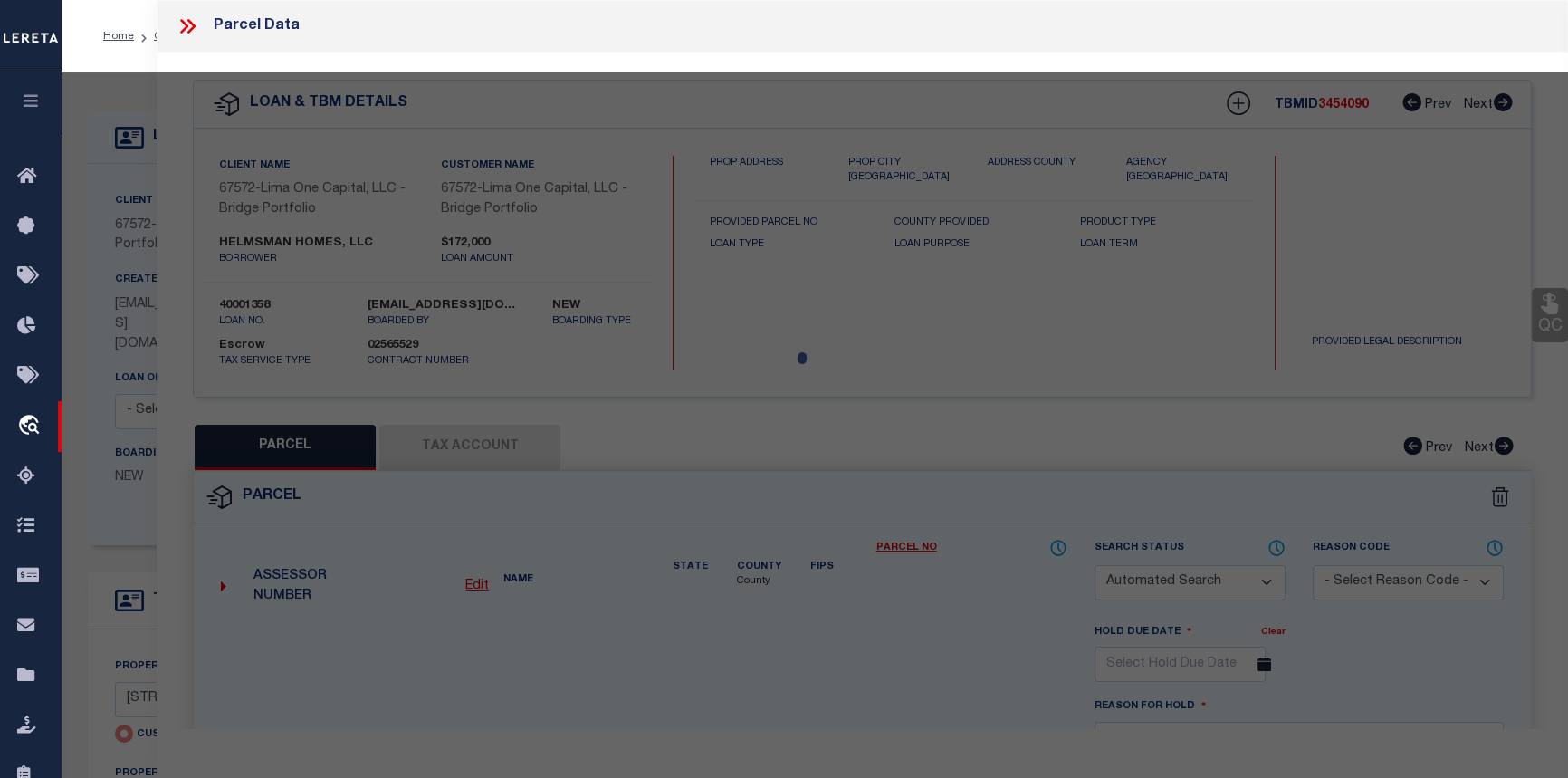
checkbox input "false"
select select "CP"
type input "[STREET_ADDRESS][PERSON_NAME]"
checkbox input "false"
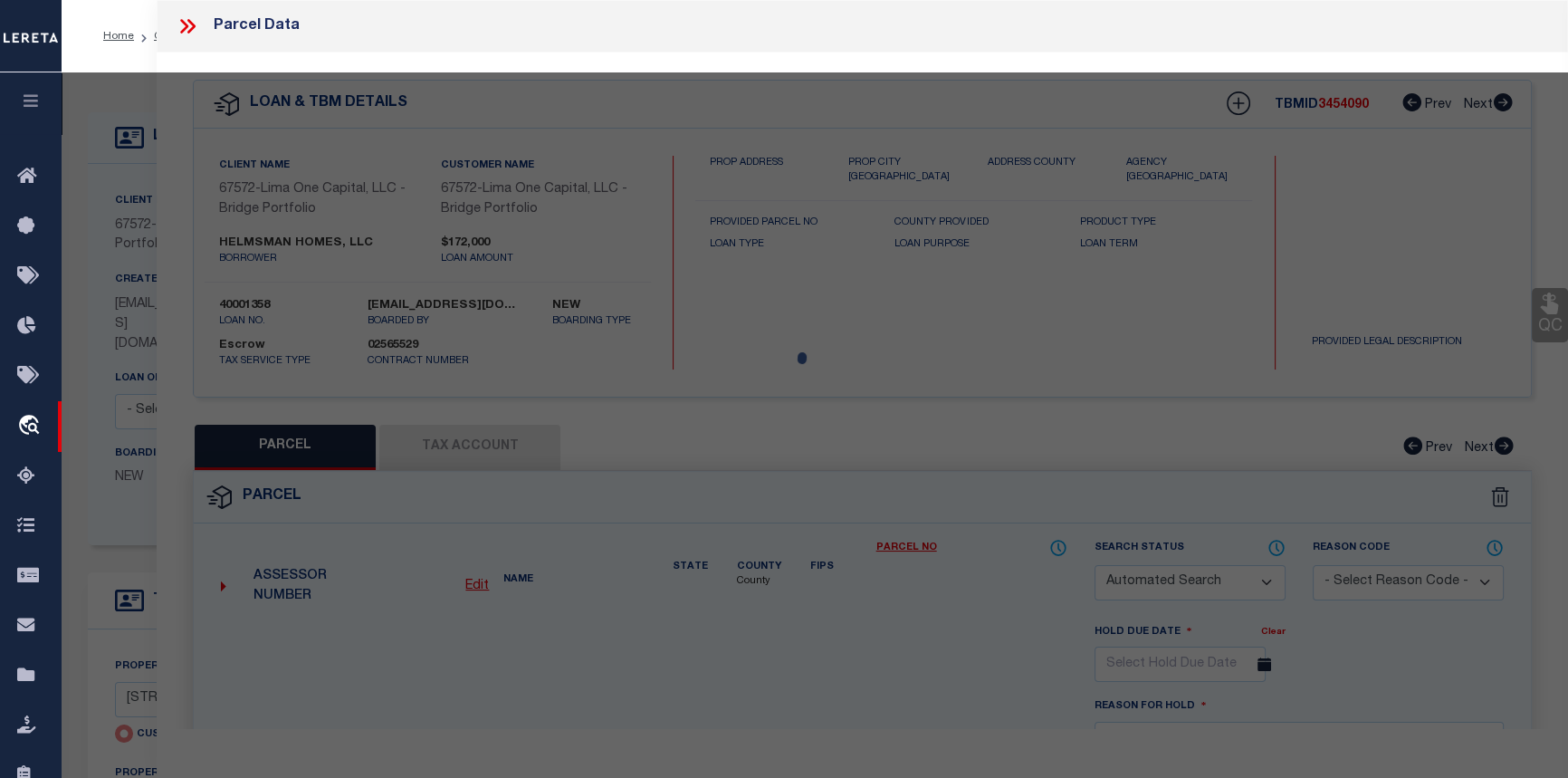
type input "[GEOGRAPHIC_DATA] 27260"
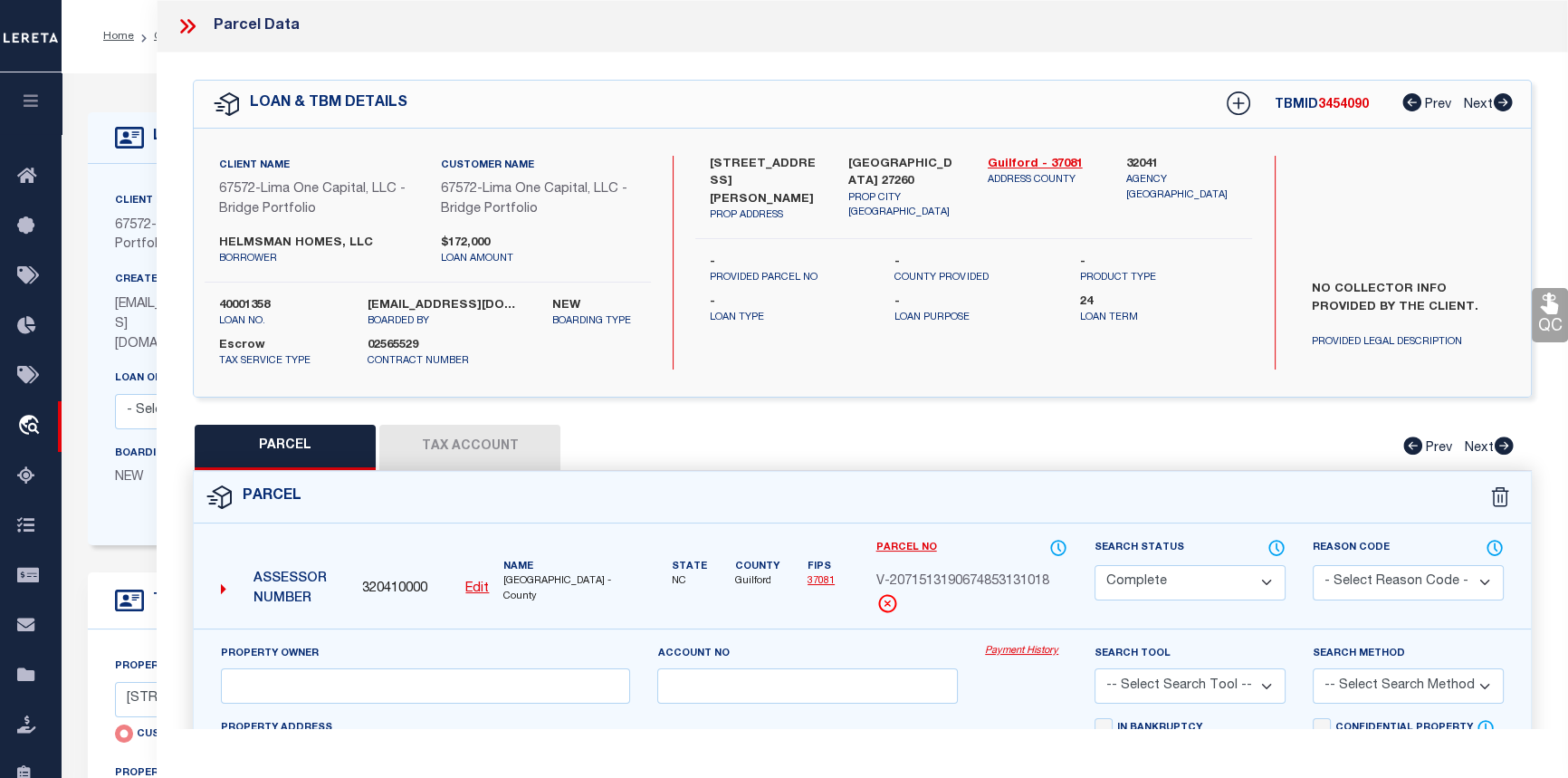
click at [1032, 654] on link "Payment History" at bounding box center [1026, 651] width 83 height 15
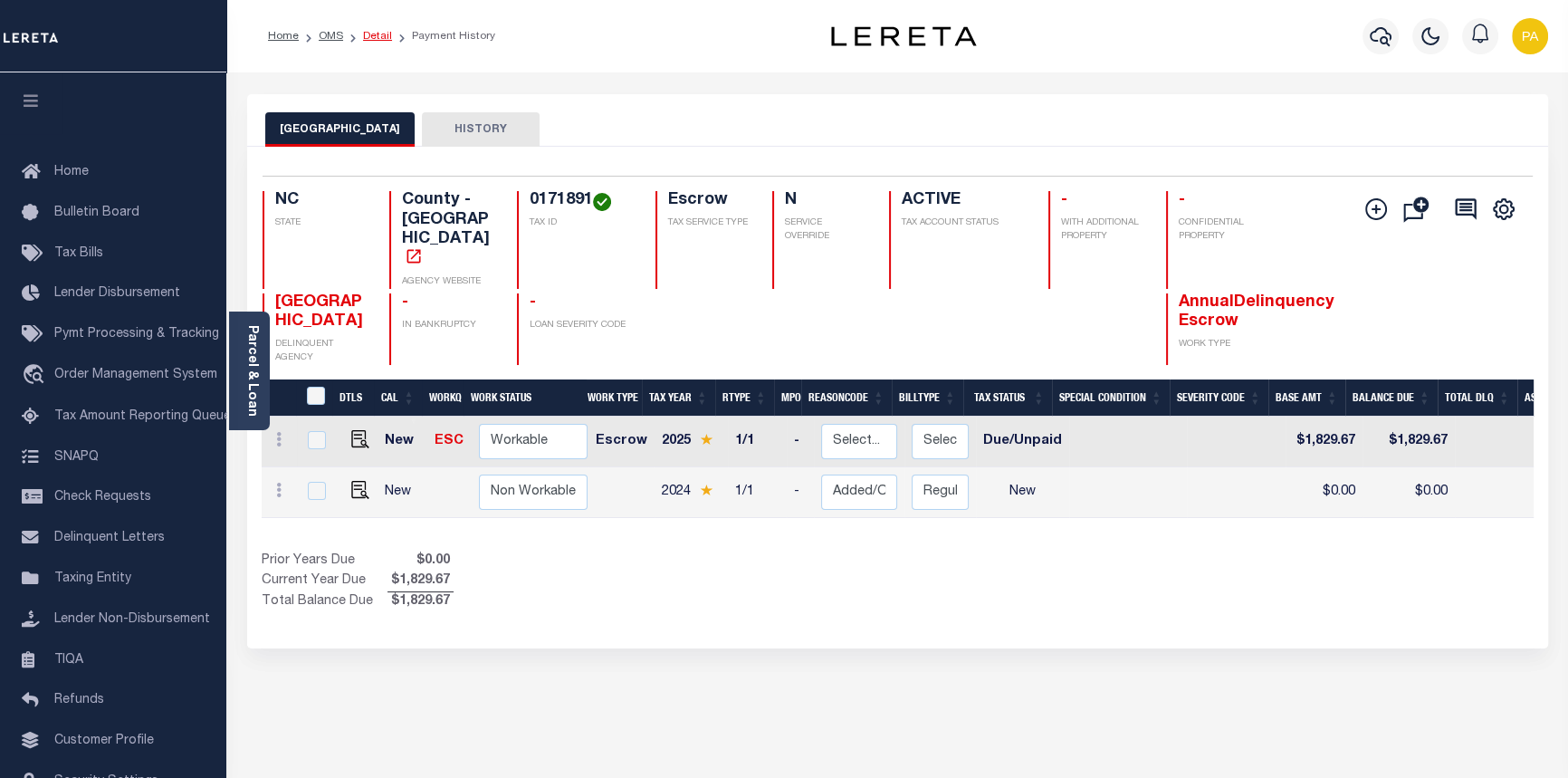
click at [372, 36] on link "Detail" at bounding box center [377, 36] width 29 height 11
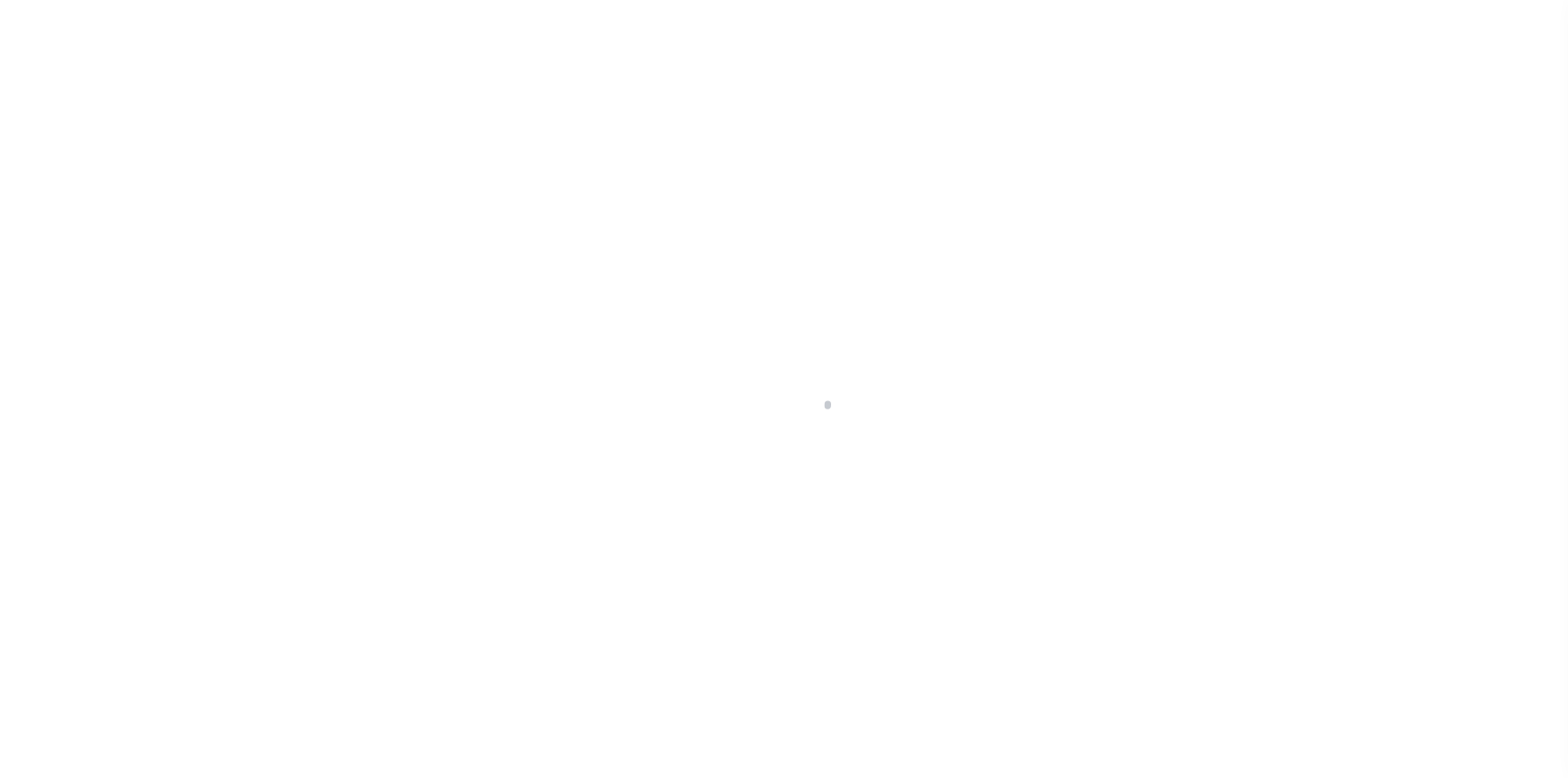
select select "Escrow"
type input "[STREET_ADDRESS][PERSON_NAME]"
radio input "true"
select select
type input "[GEOGRAPHIC_DATA] 27260"
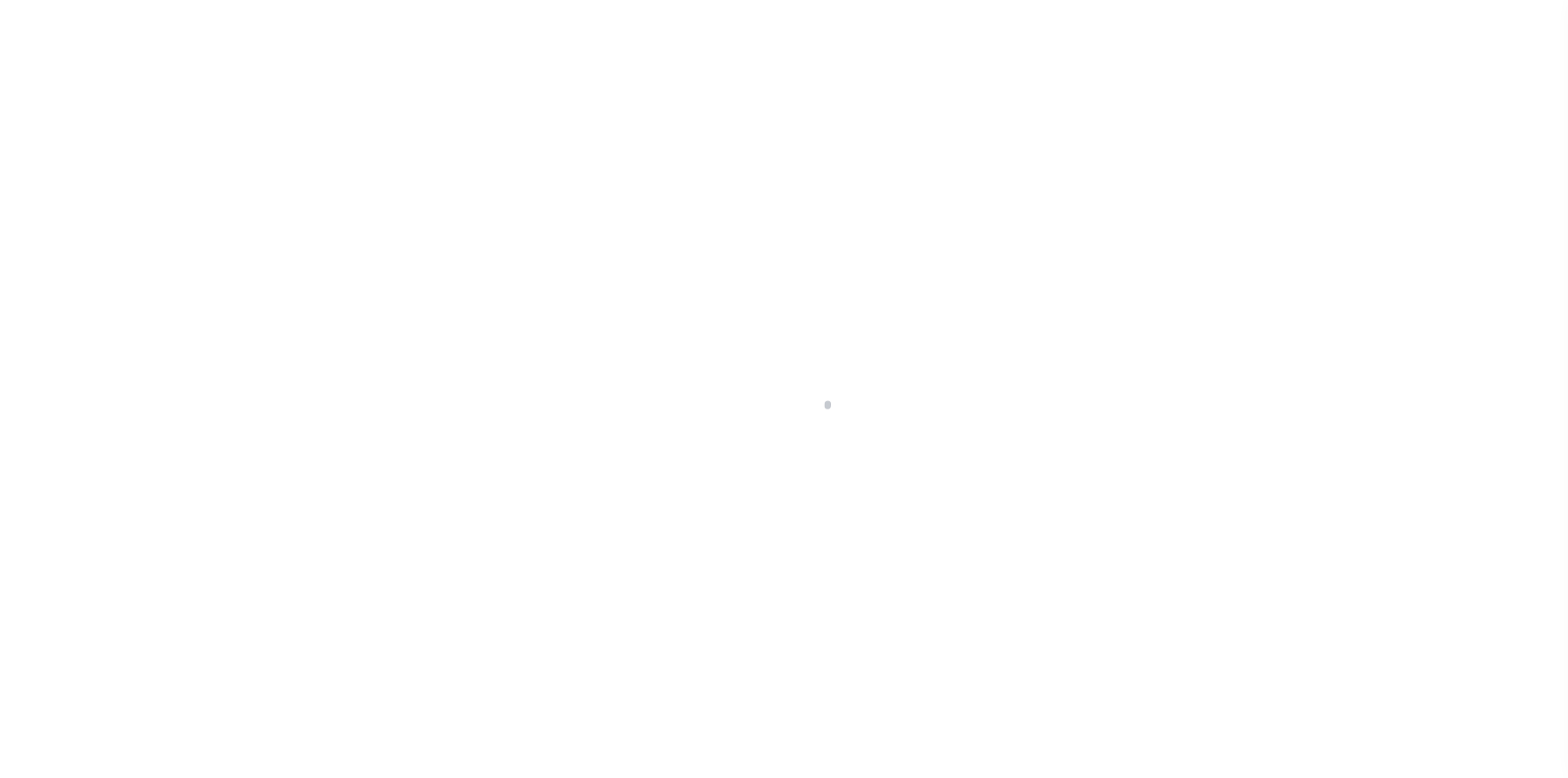
type input "40001358-1"
type textarea "NO COLLECTOR INFO PROVIDED BY THE CLIENT."
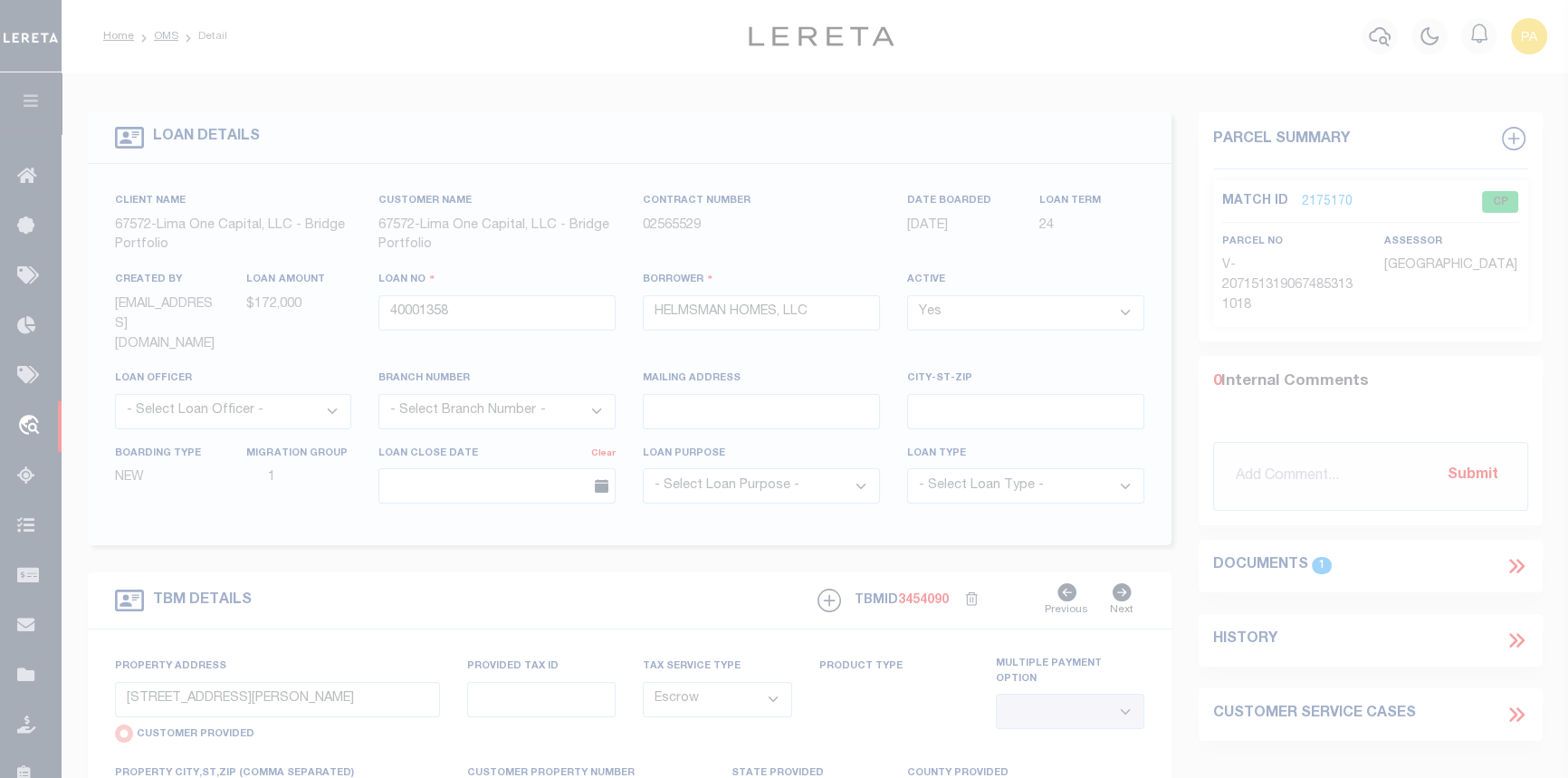
select select "200"
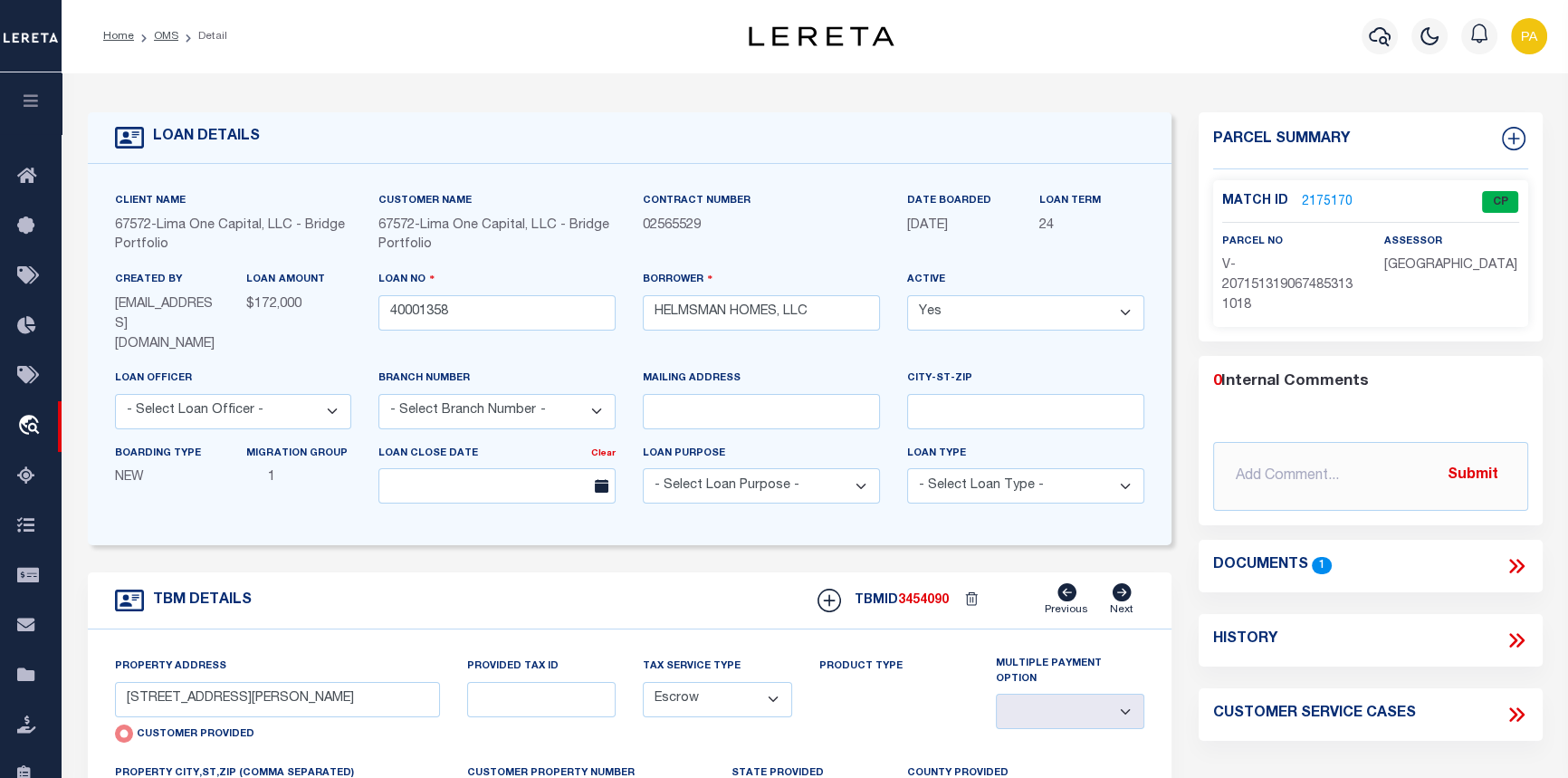
select select "200"
click at [166, 32] on link "OMS" at bounding box center [165, 36] width 24 height 11
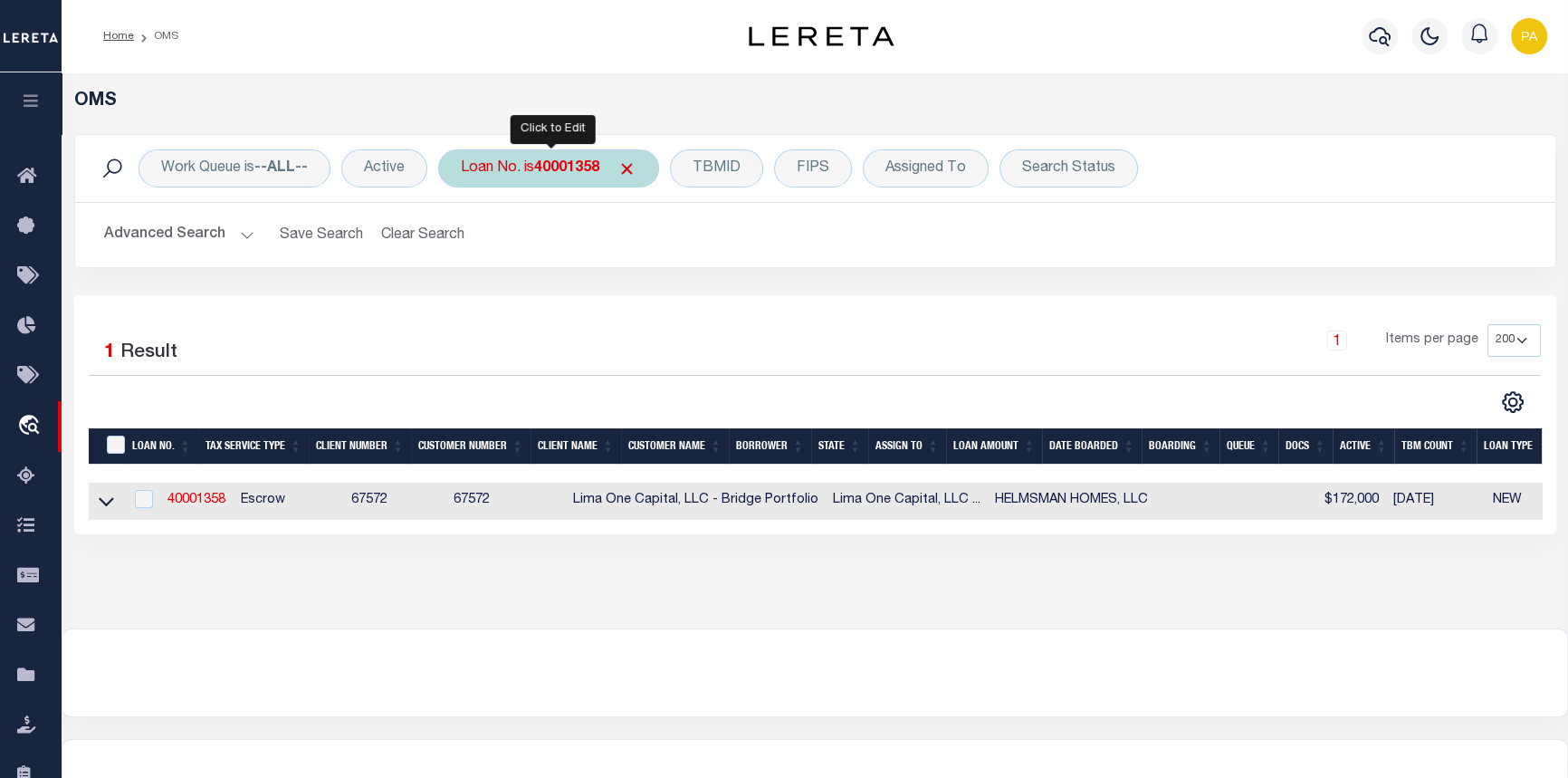
click at [565, 161] on b "40001358" at bounding box center [567, 168] width 65 height 14
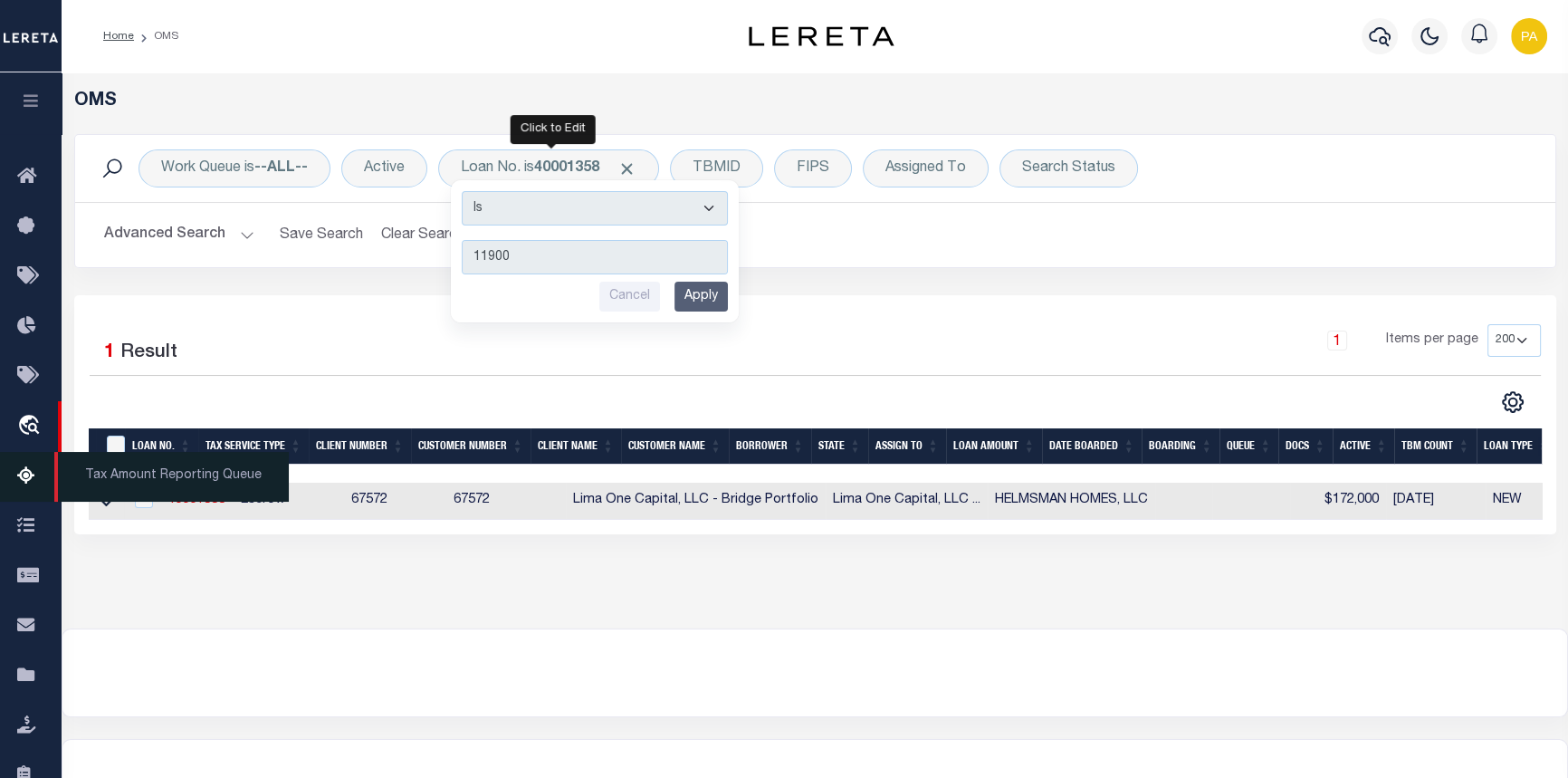
type input "119007"
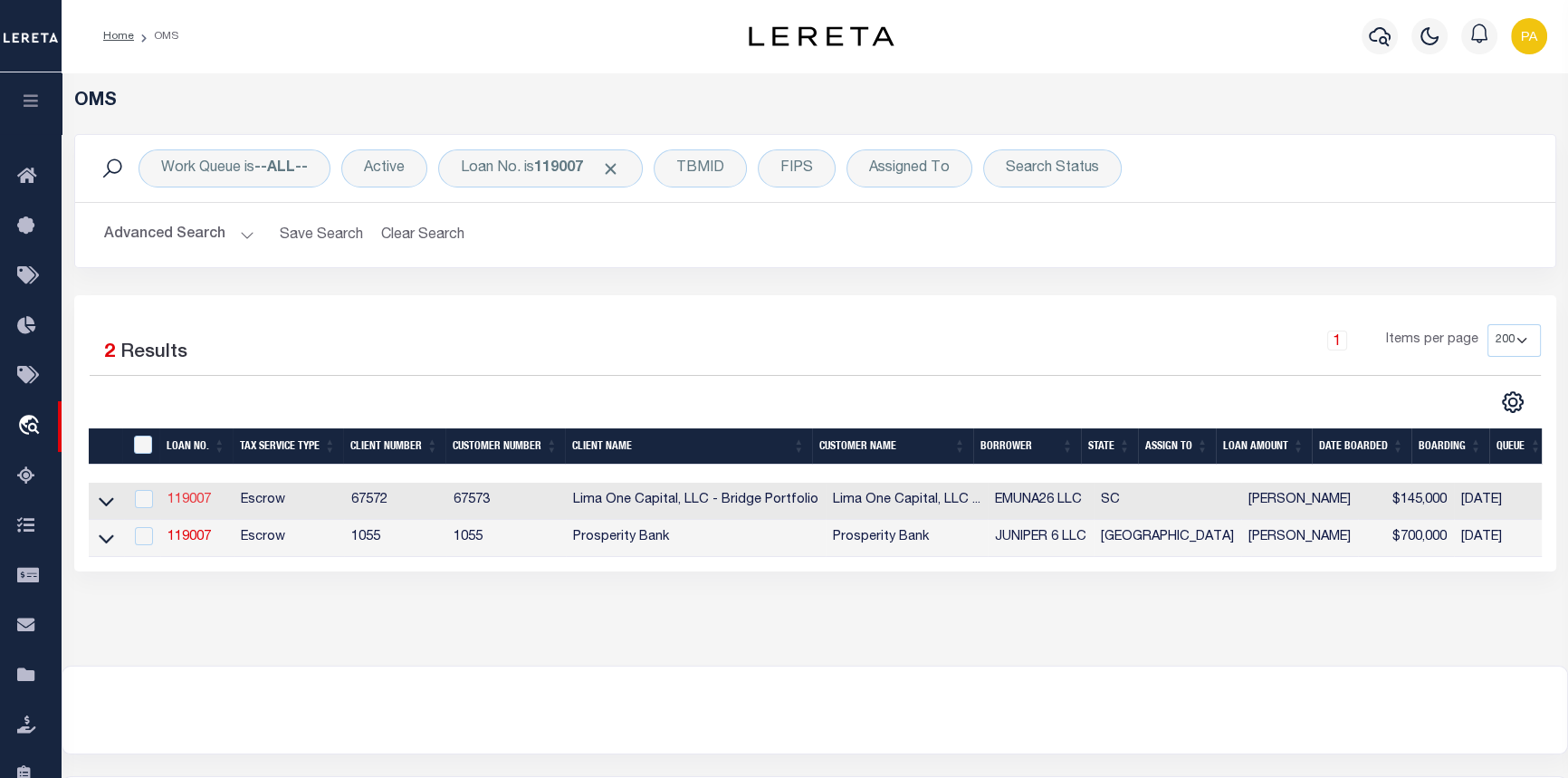
click at [193, 504] on link "119007" at bounding box center [188, 499] width 43 height 12
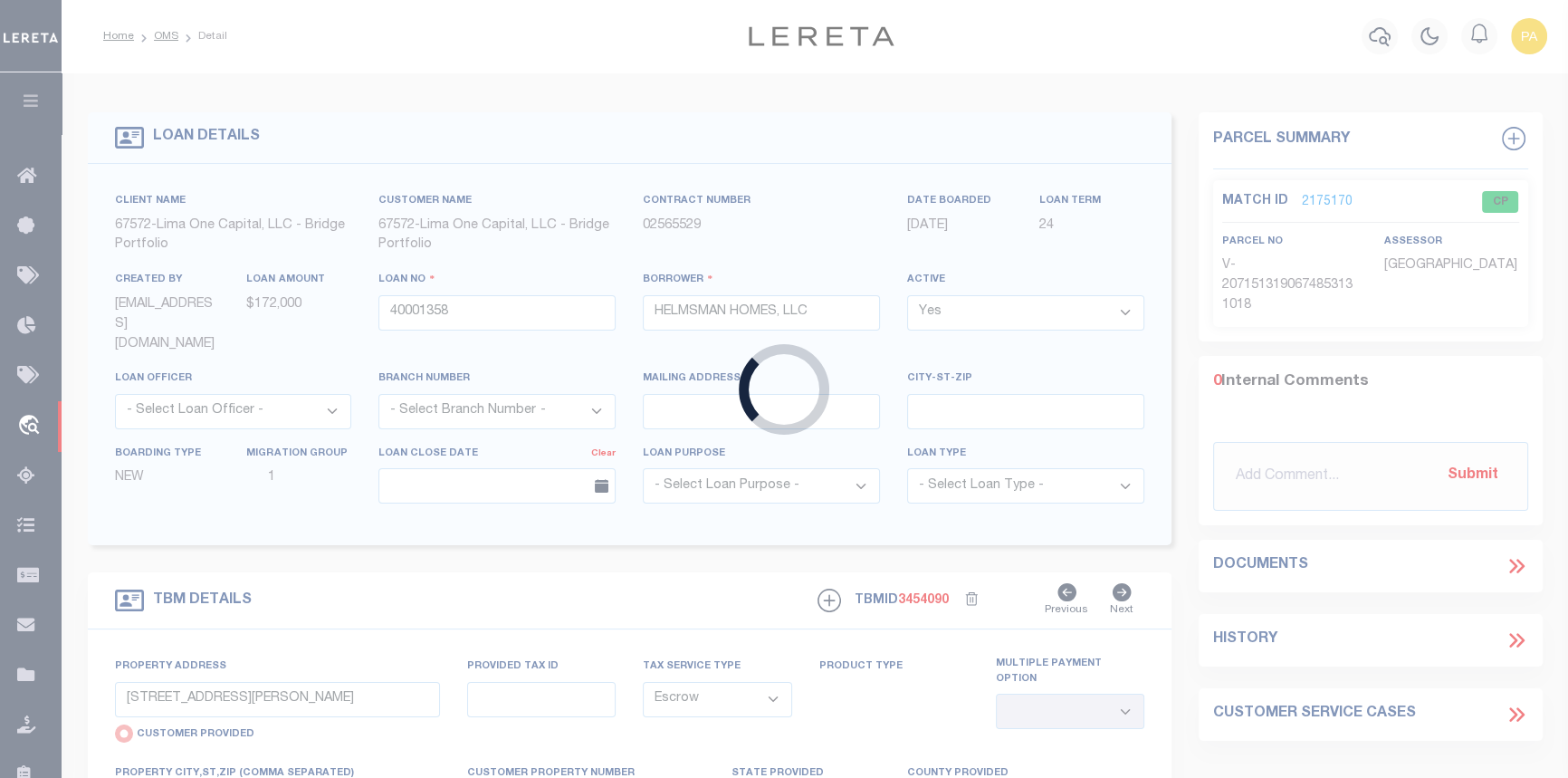
type input "119007"
type input "EMUNA26 LLC"
select select
type input "128 [GEOGRAPHIC_DATA]"
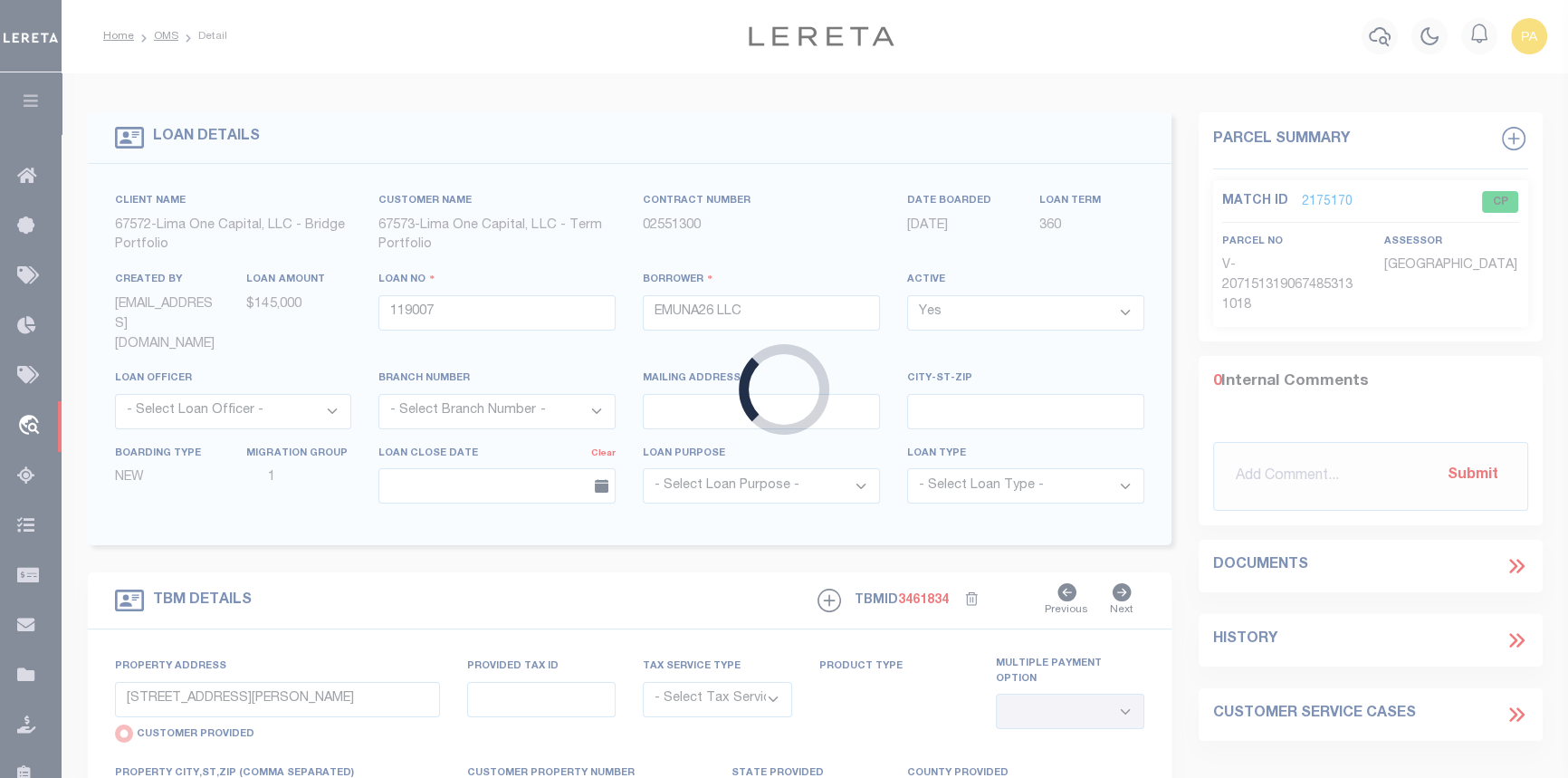
select select "Escrow"
select select
type input "GREENVILLE SC 29611"
type input "119007-1"
type input "SC"
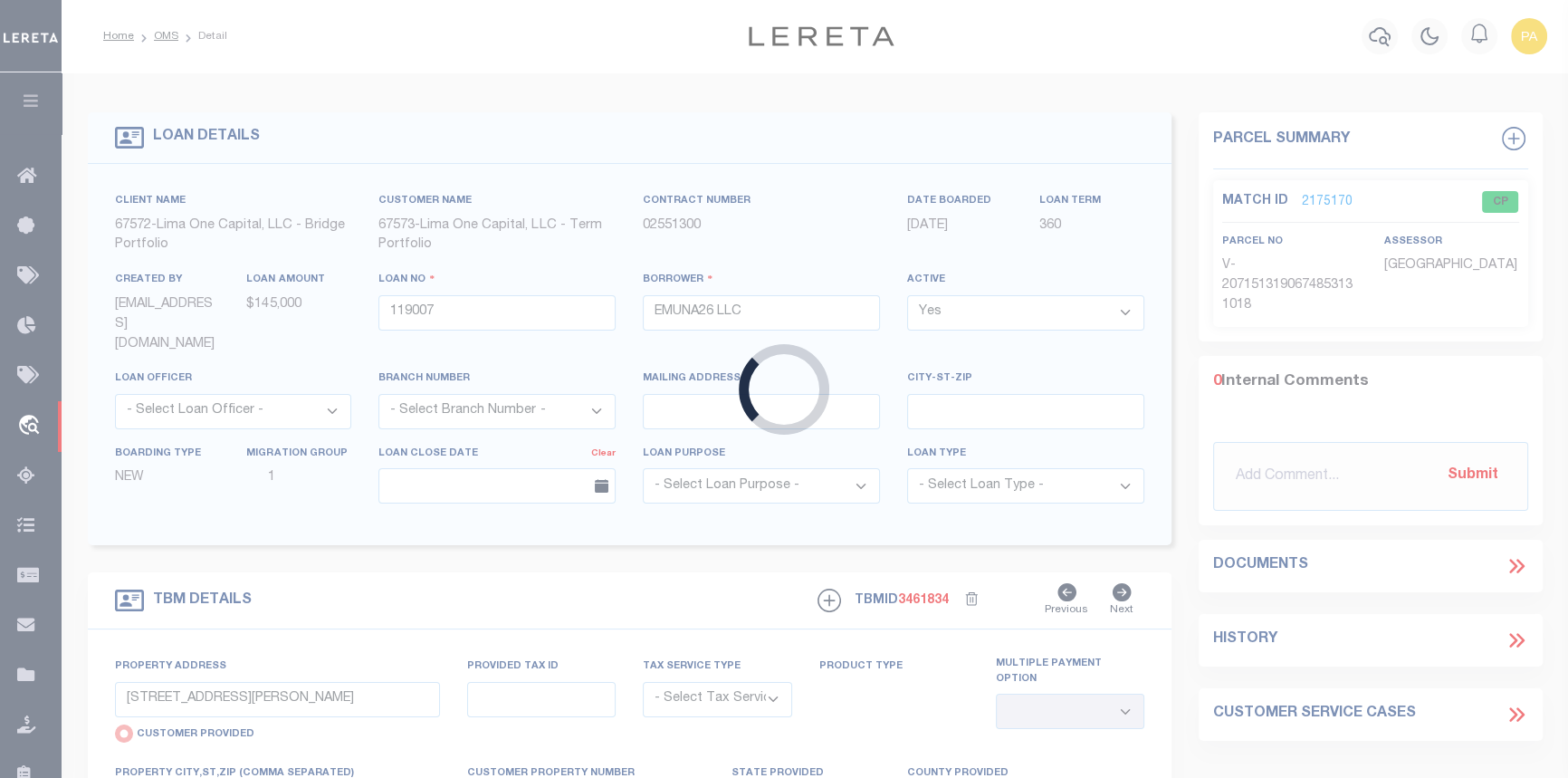
type textarea "COLLECTOR: ENTITY: PARCEL: 237010601100"
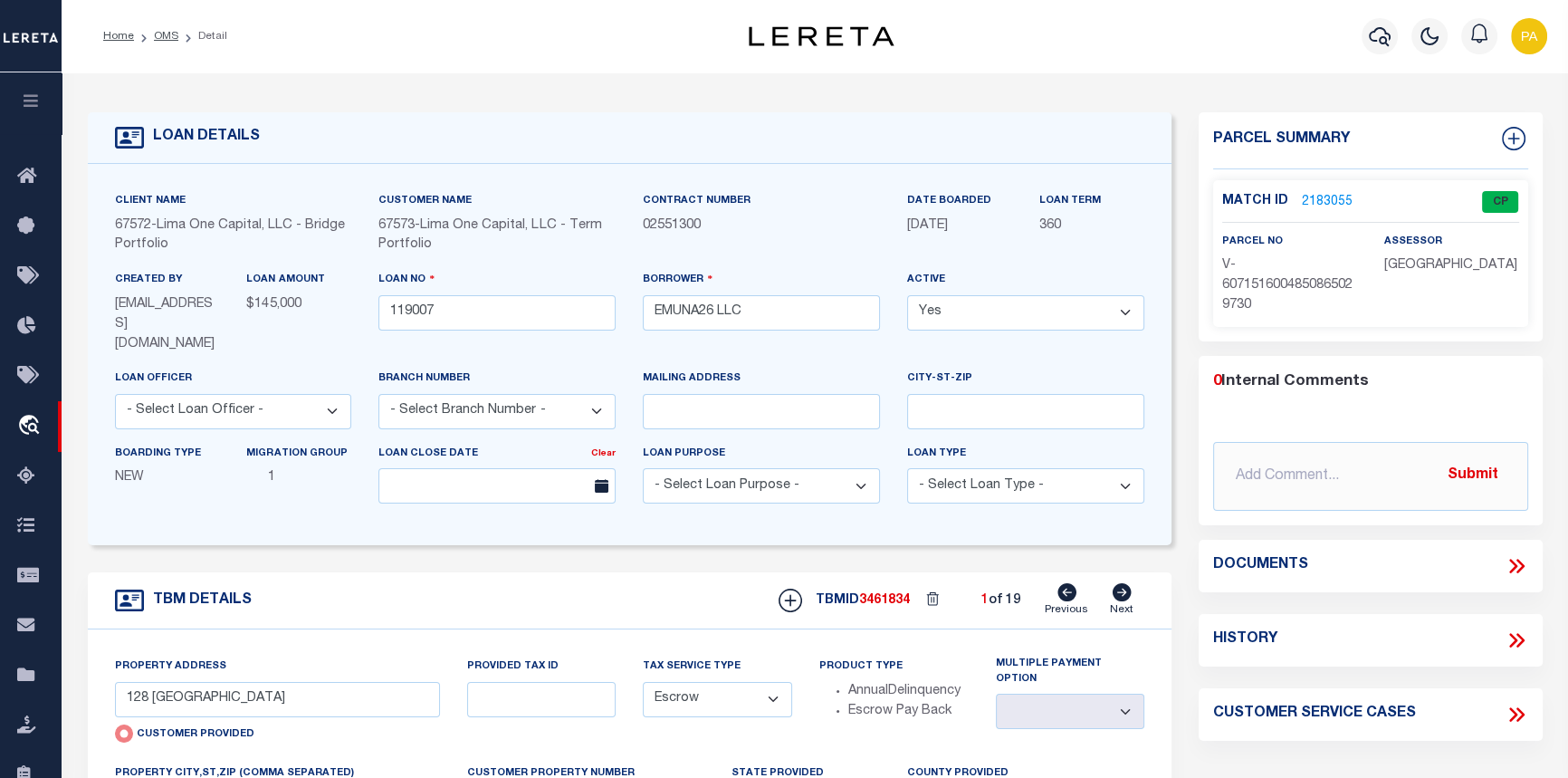
click at [1320, 202] on link "2183055" at bounding box center [1327, 203] width 51 height 19
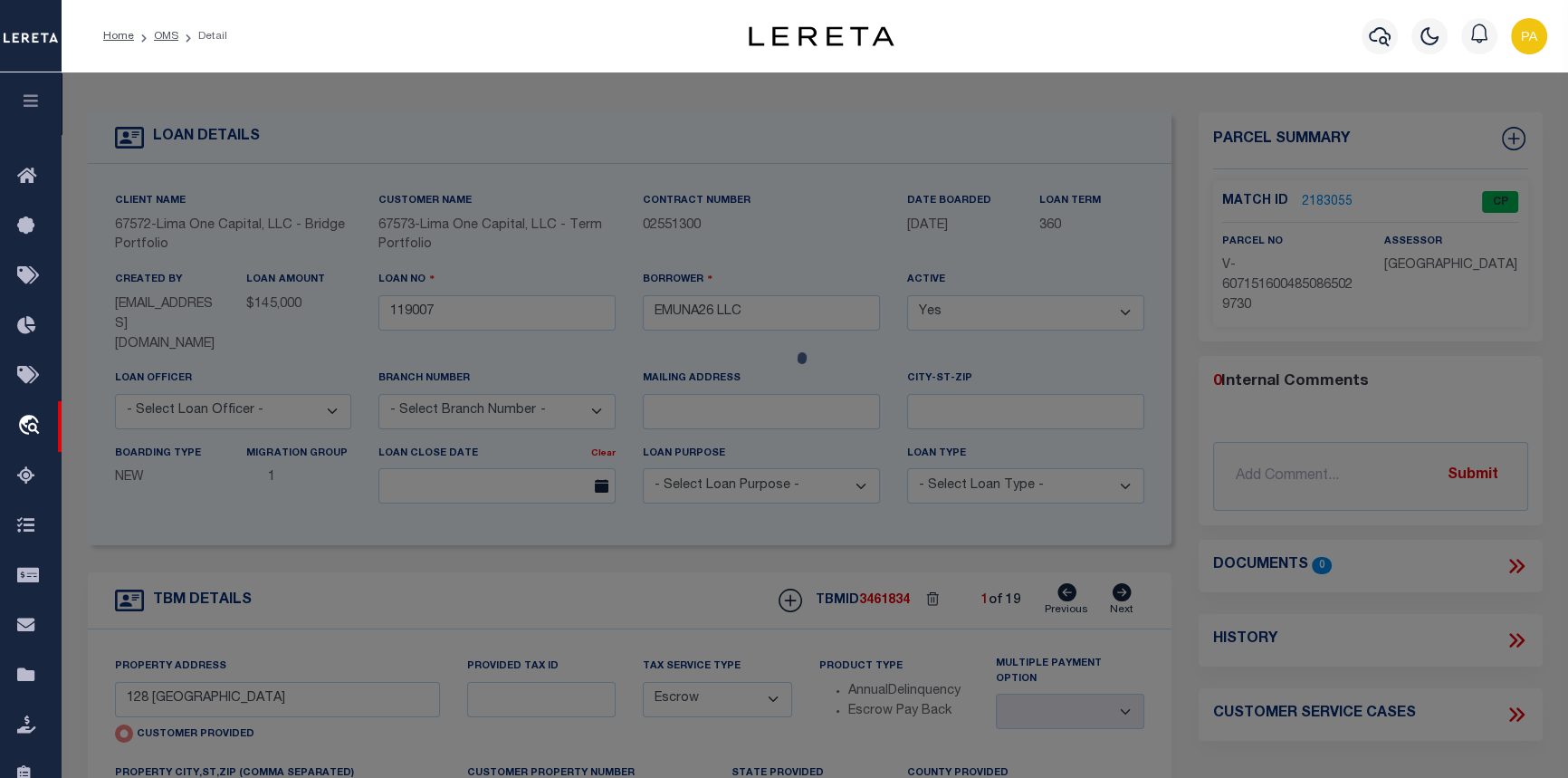
checkbox input "false"
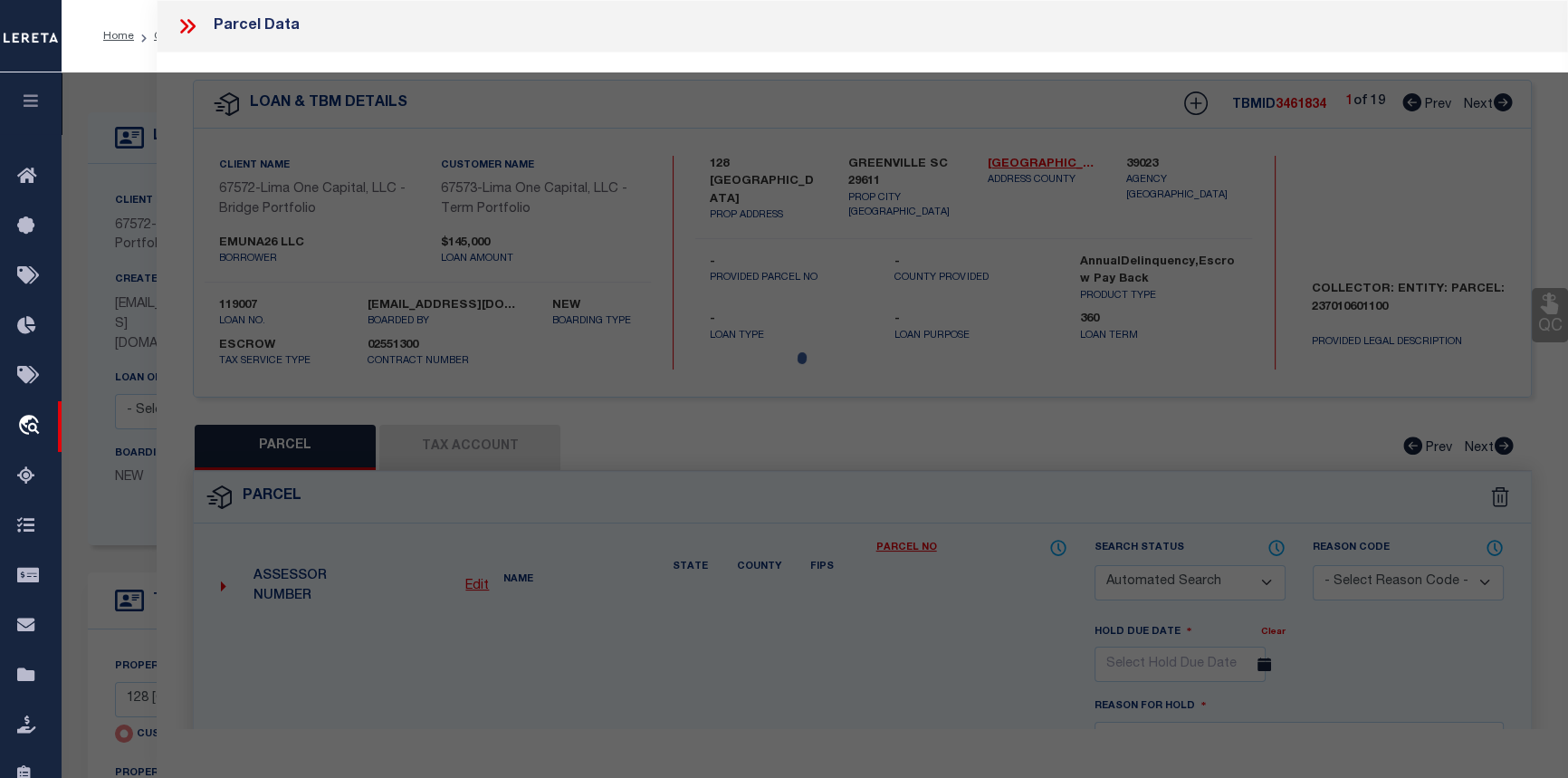
select select "CP"
select select "AGW"
select select
type input "128 [GEOGRAPHIC_DATA]"
checkbox input "false"
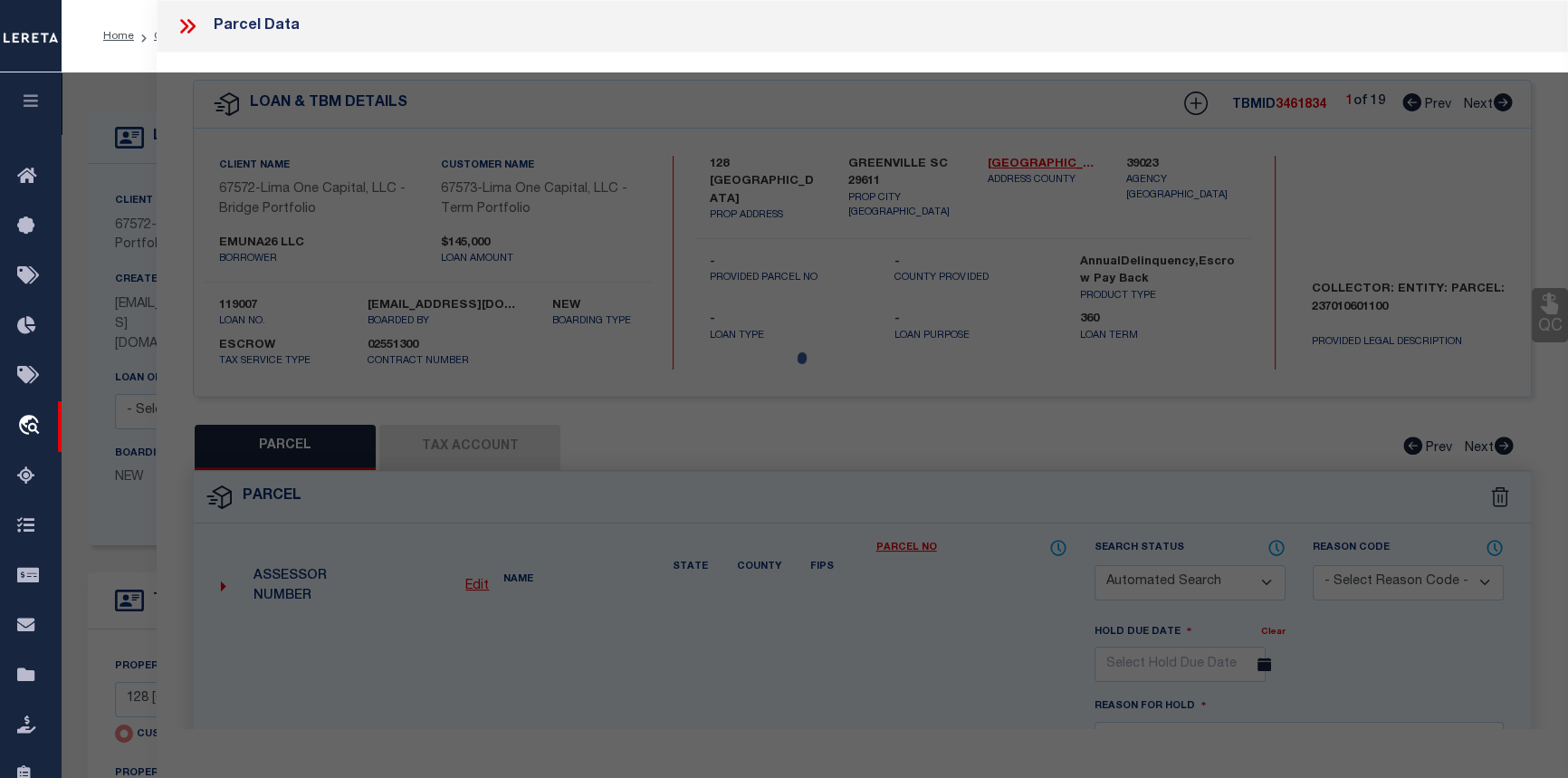
type input "GREENVILLE SC 29611"
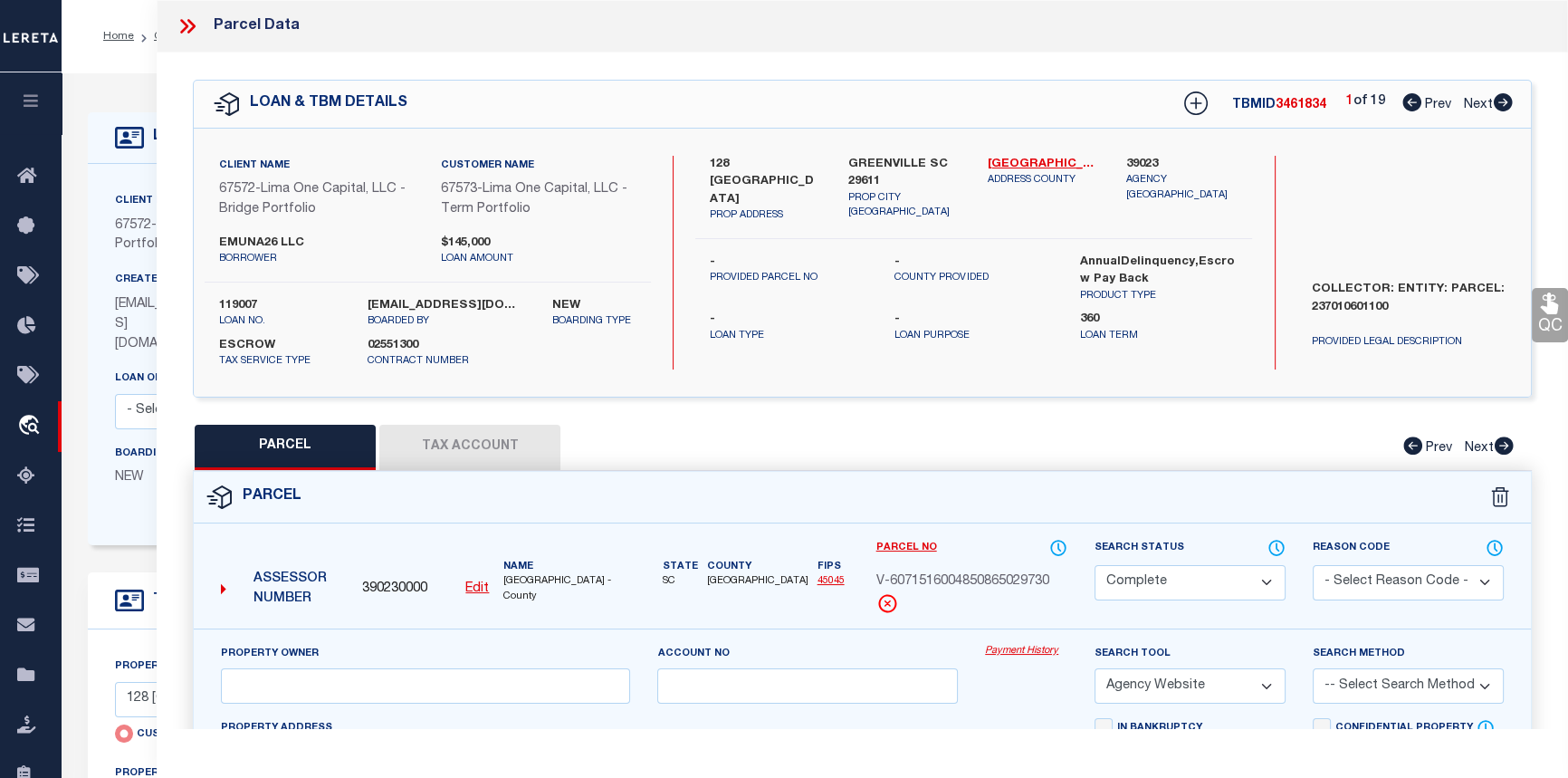
click at [1015, 649] on link "Payment History" at bounding box center [1026, 651] width 83 height 15
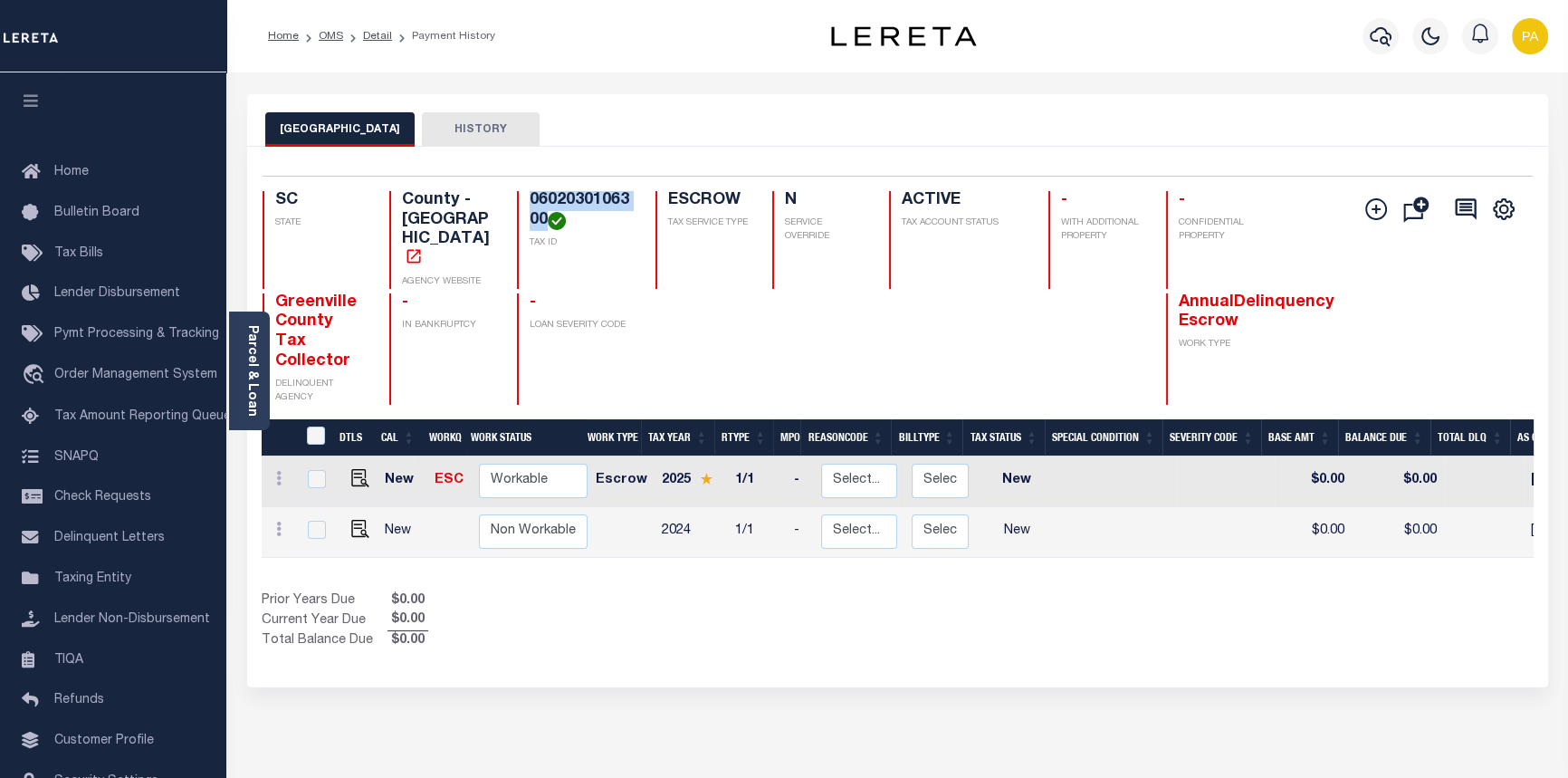
drag, startPoint x: 547, startPoint y: 221, endPoint x: 524, endPoint y: 190, distance: 38.6
click at [524, 191] on div "0602030106300 TAX ID" at bounding box center [575, 240] width 117 height 98
copy h4 "0602030106300"
click at [375, 35] on link "Detail" at bounding box center [377, 36] width 29 height 11
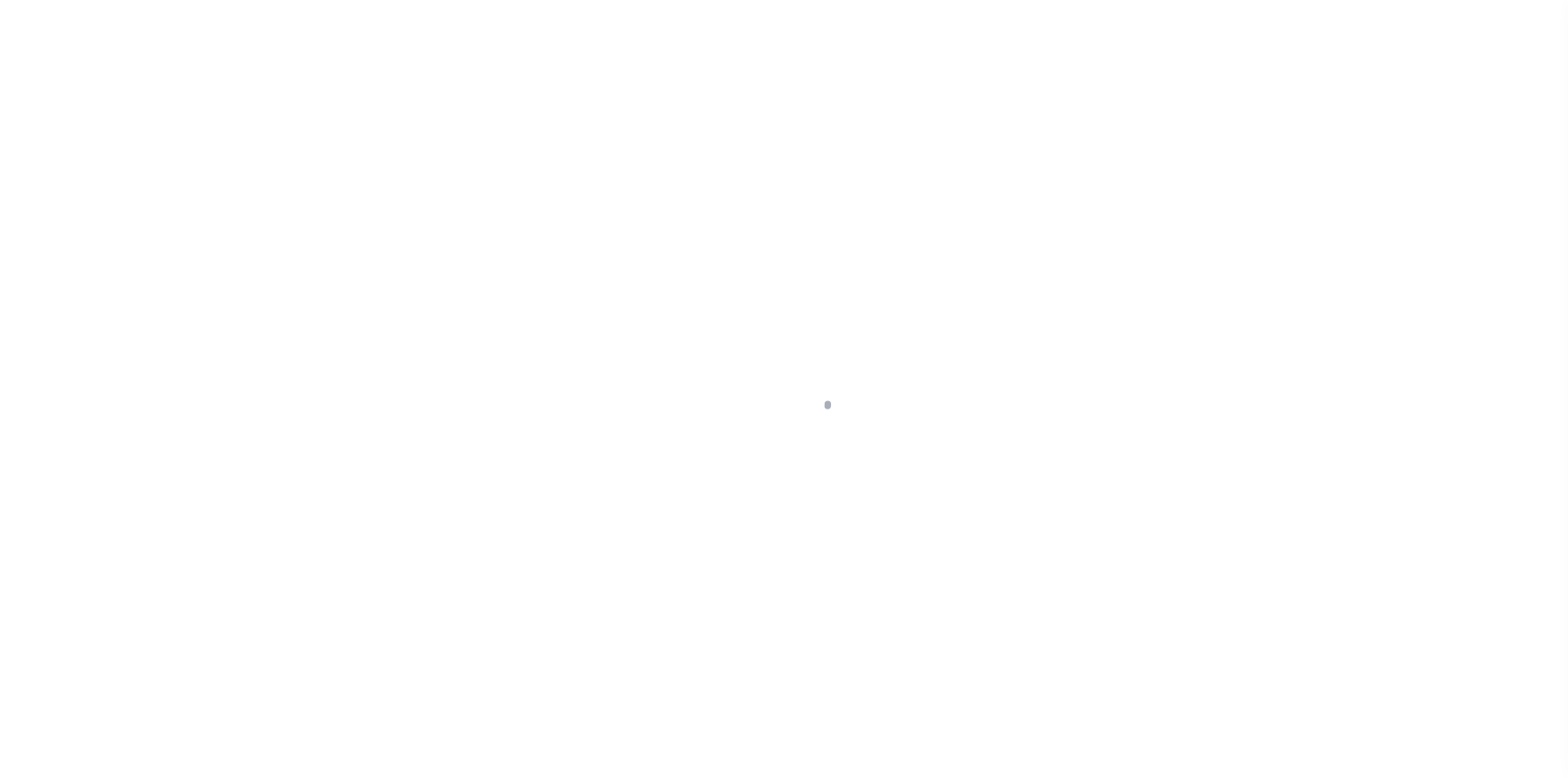
type input "128 SHEFFIELD"
radio input "true"
select select "Escrow"
select select
type input "GREENVILLE SC 29611"
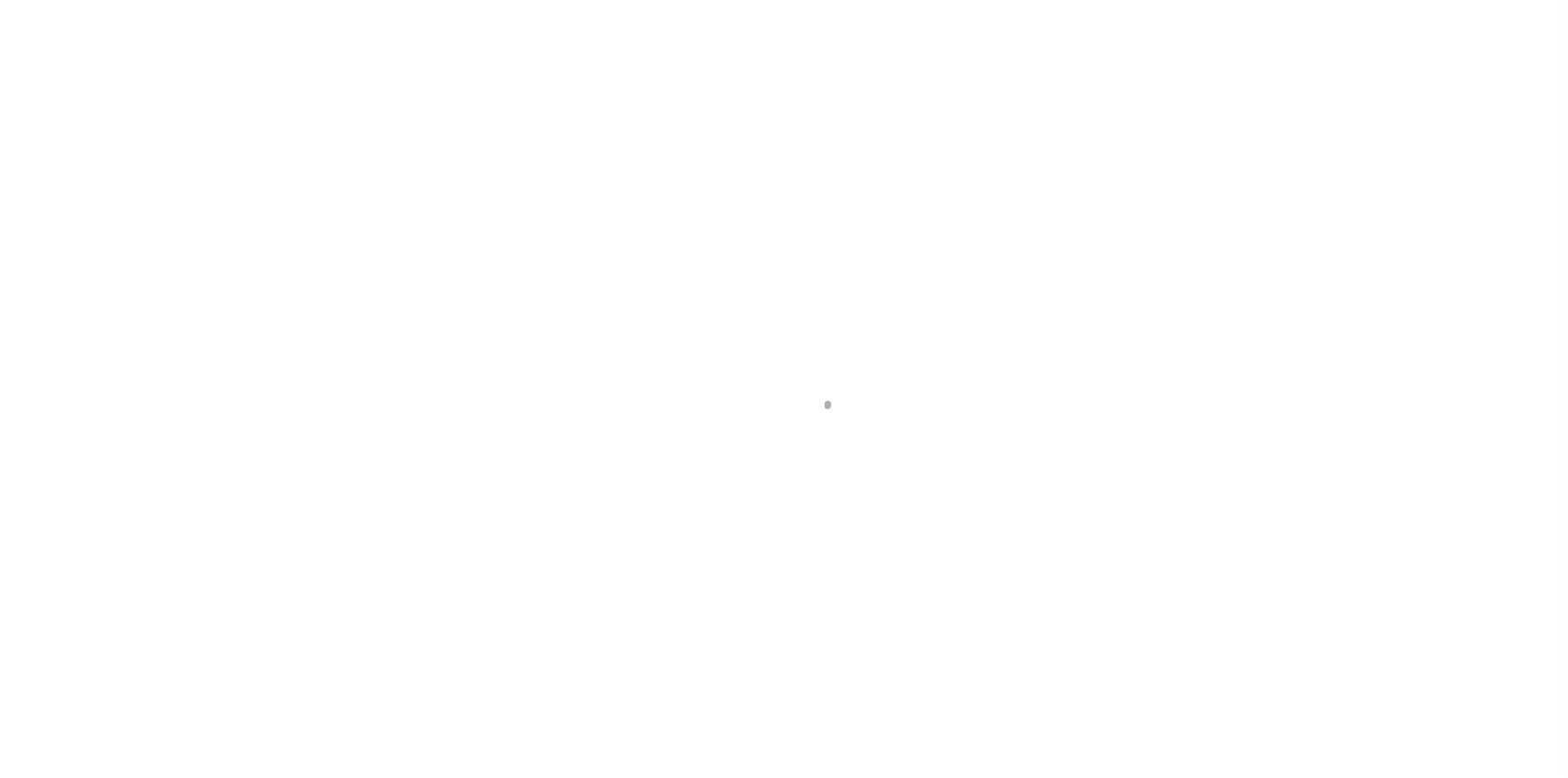
type input "119007-1"
type input "SC"
type textarea "COLLECTOR: ENTITY: PARCEL: 237010601100"
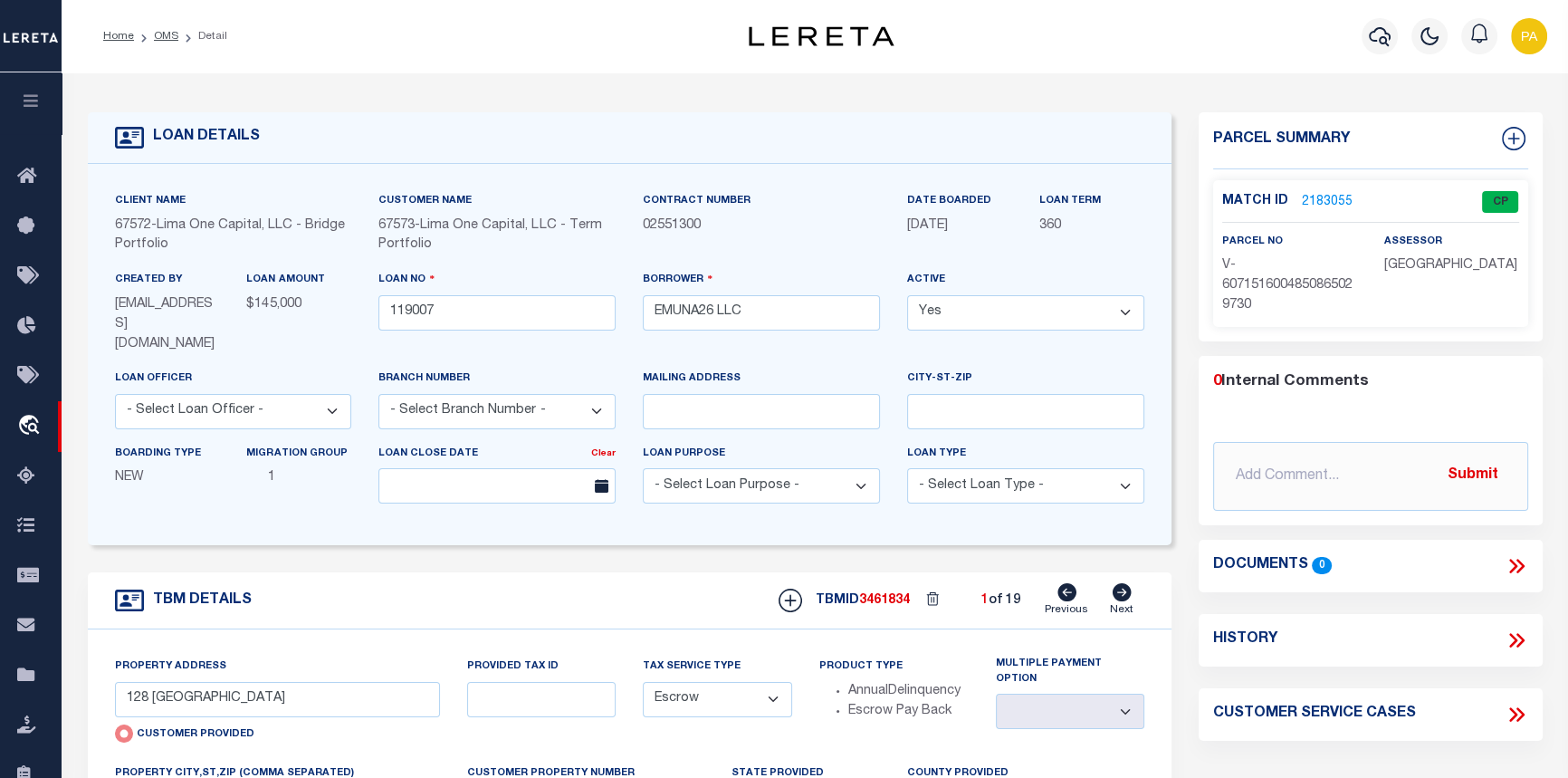
click at [1306, 196] on link "2183055" at bounding box center [1327, 203] width 51 height 19
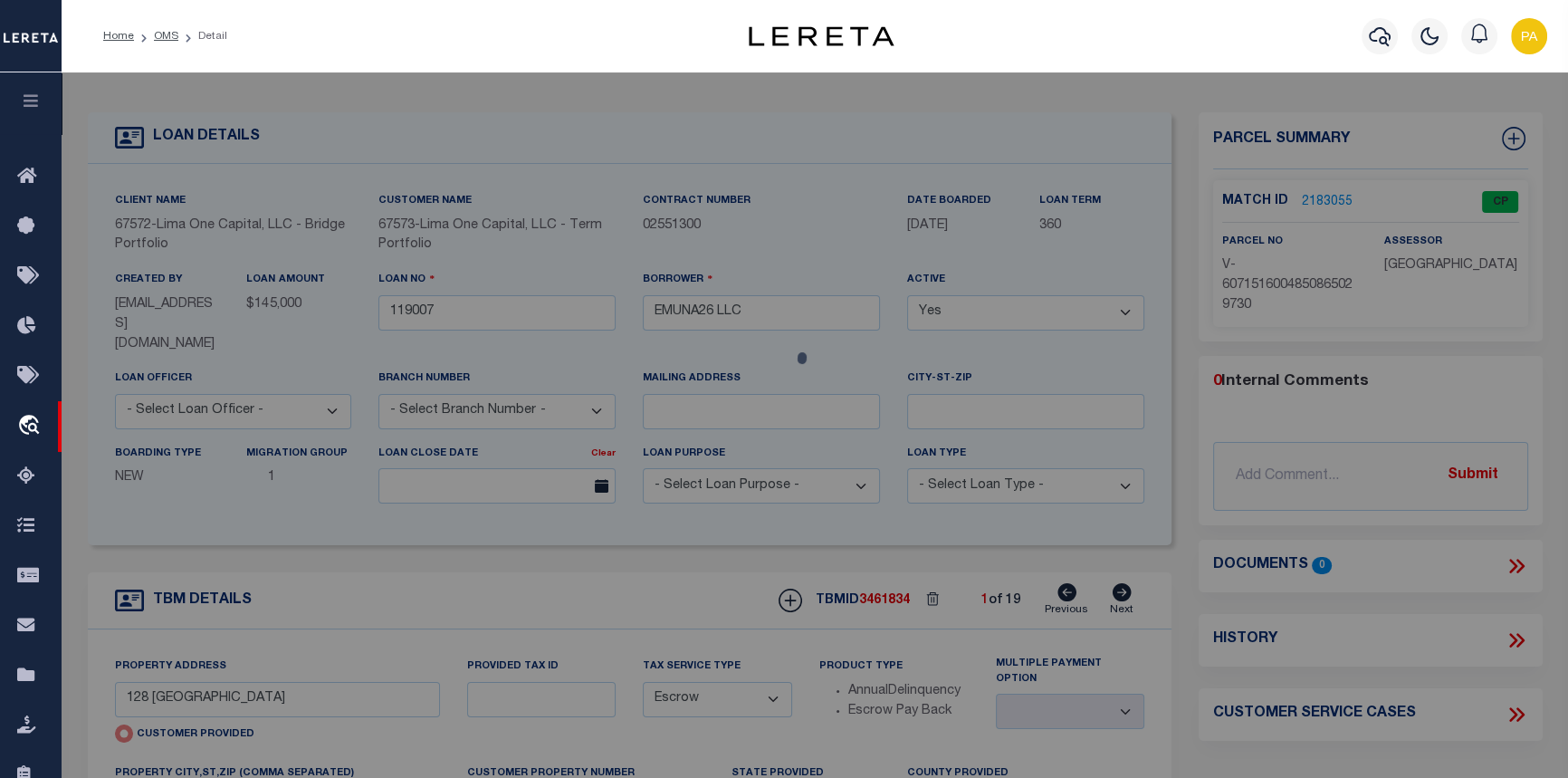
checkbox input "false"
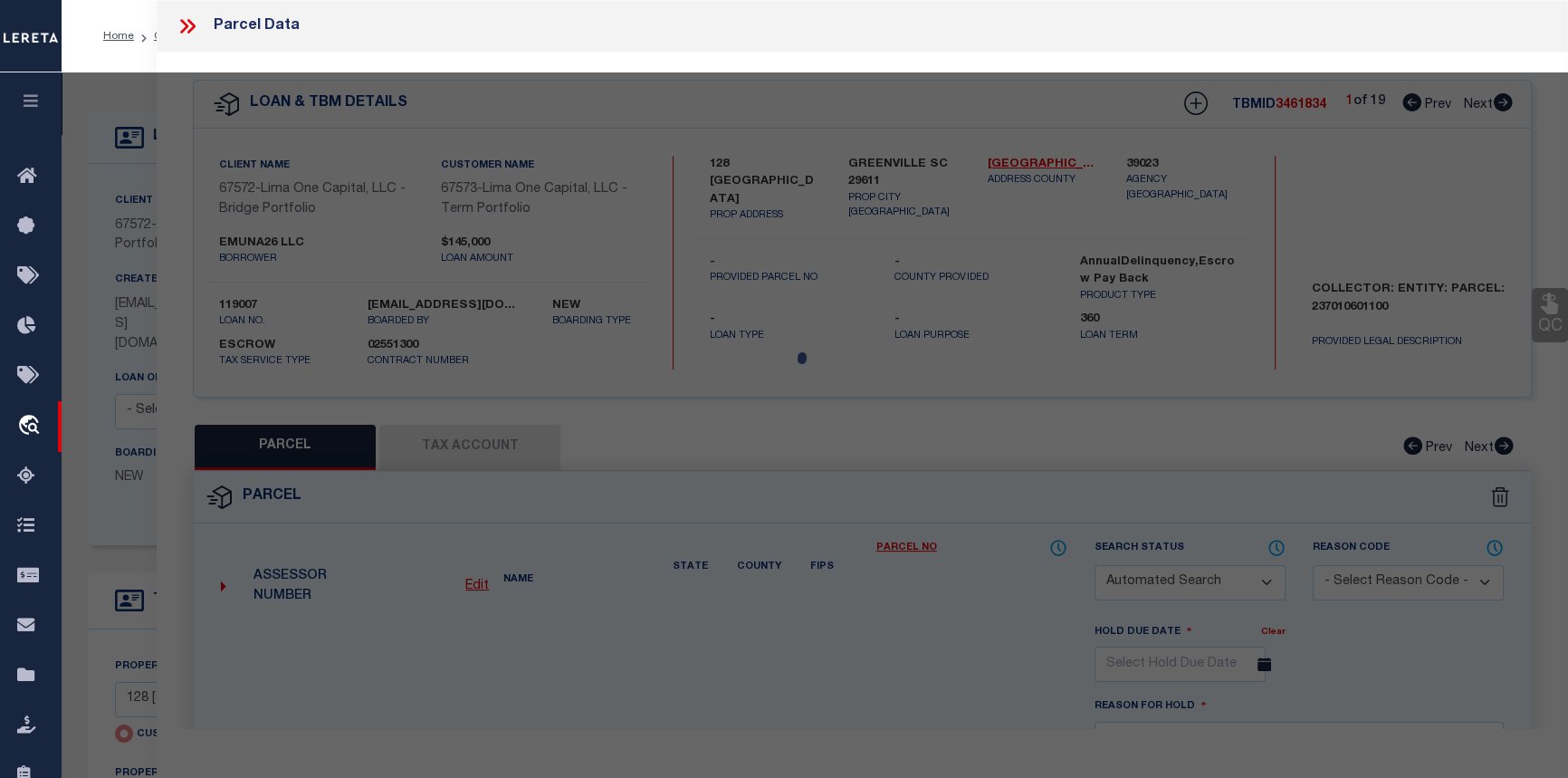
select select "CP"
select select "AGW"
select select
type input "128 SHEFFIELD"
checkbox input "false"
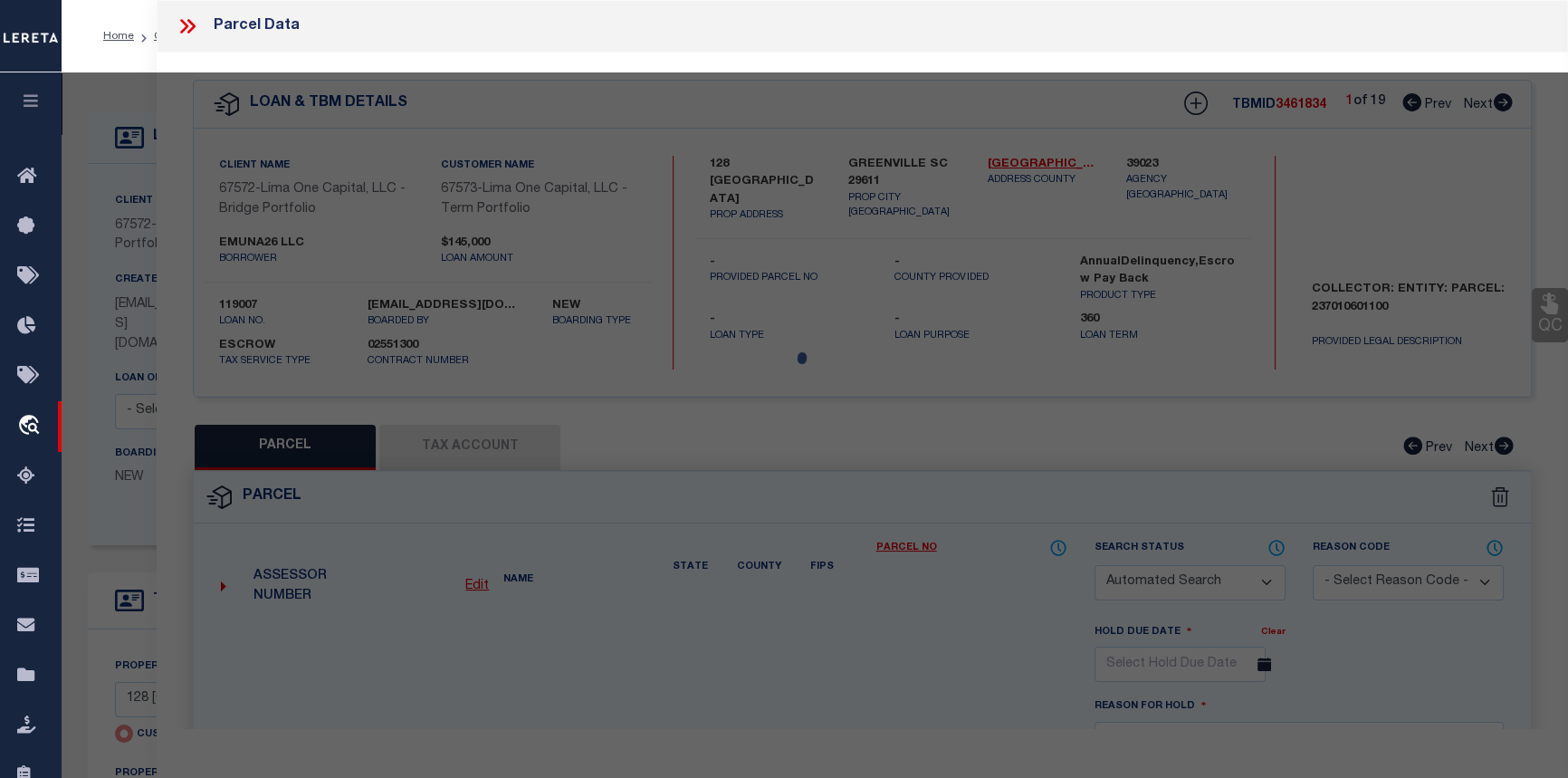
type input "GREENVILLE SC 29611"
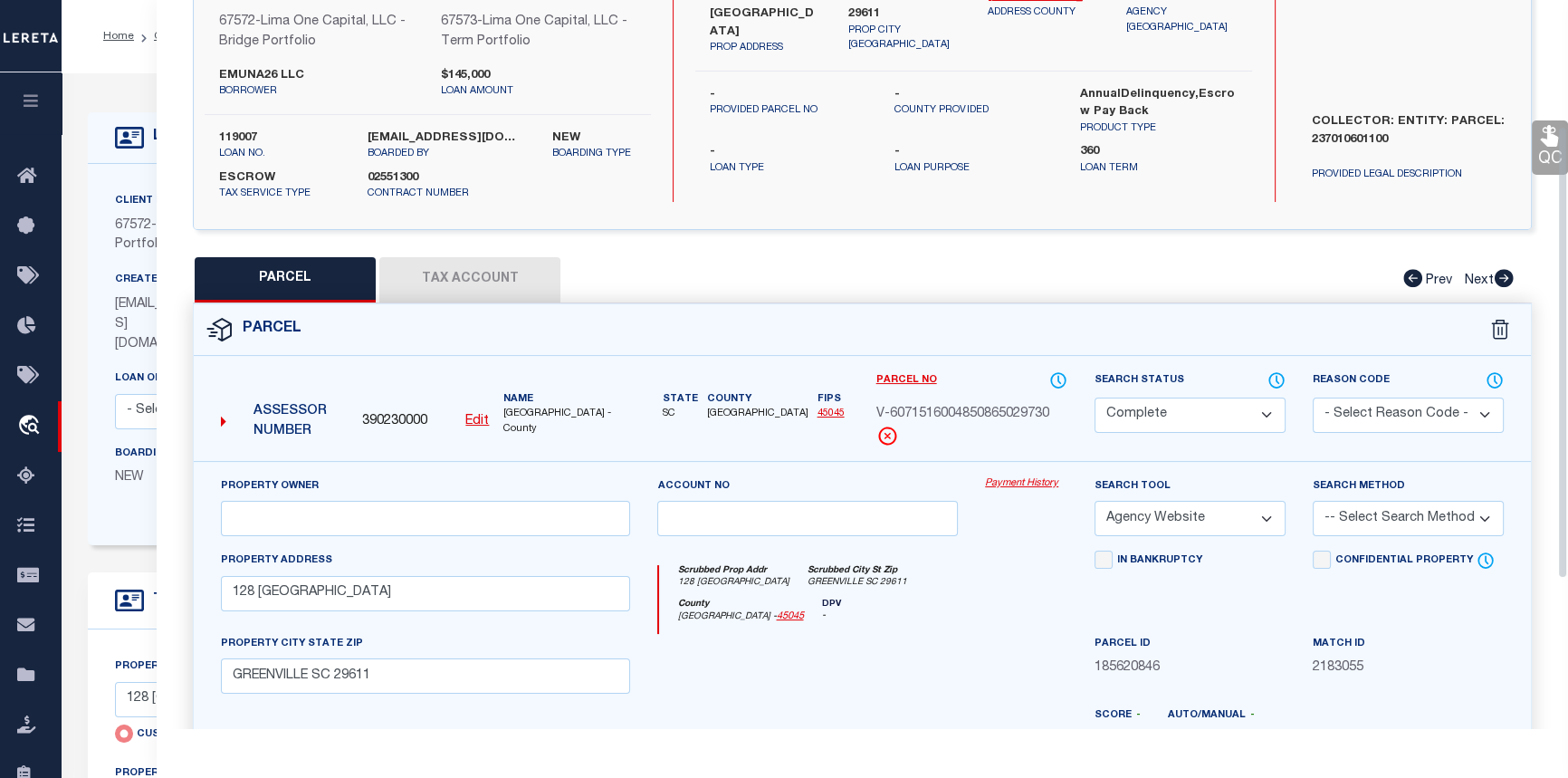
scroll to position [164, 0]
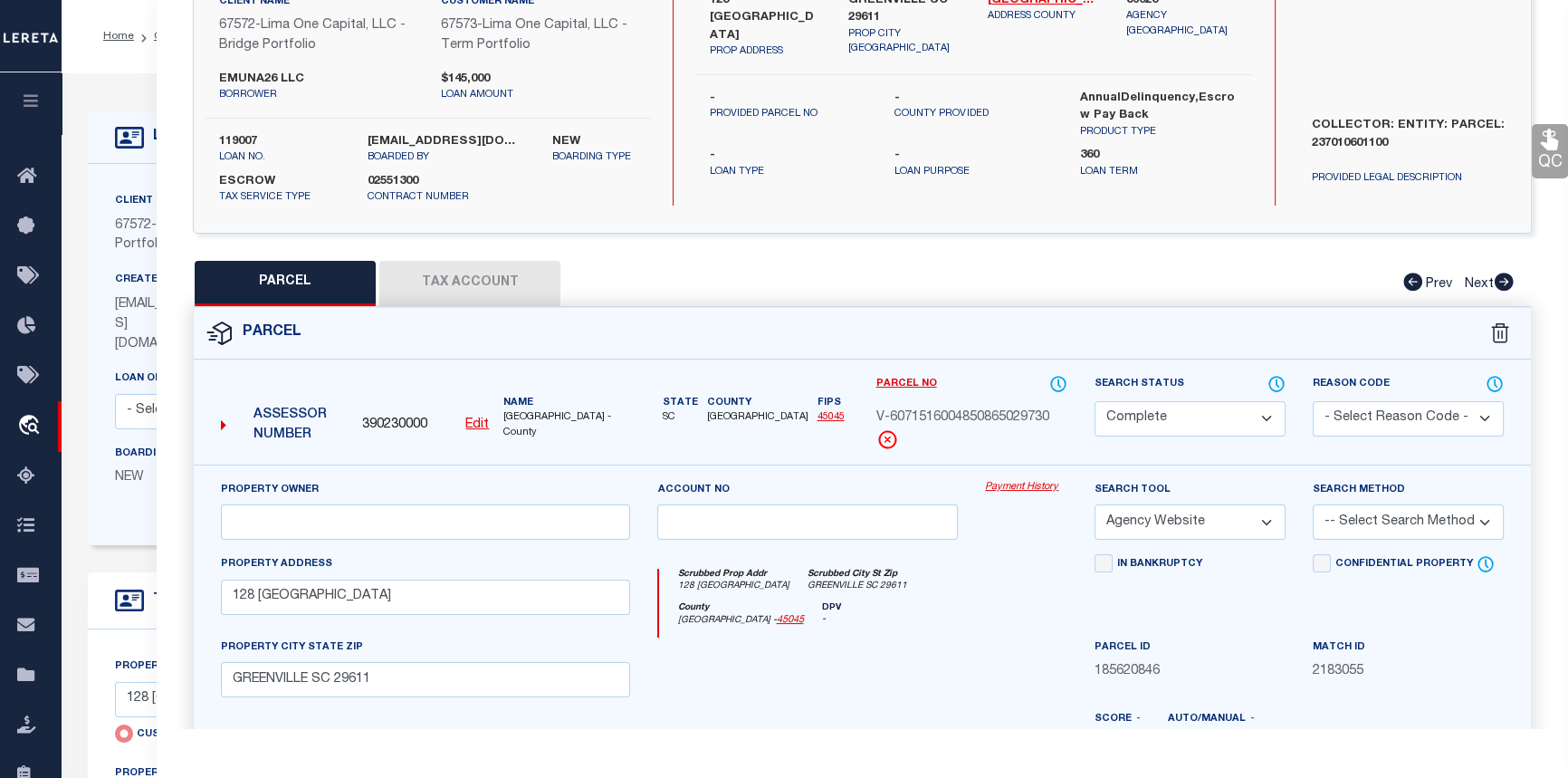
click at [451, 284] on button "Tax Account" at bounding box center [470, 283] width 181 height 45
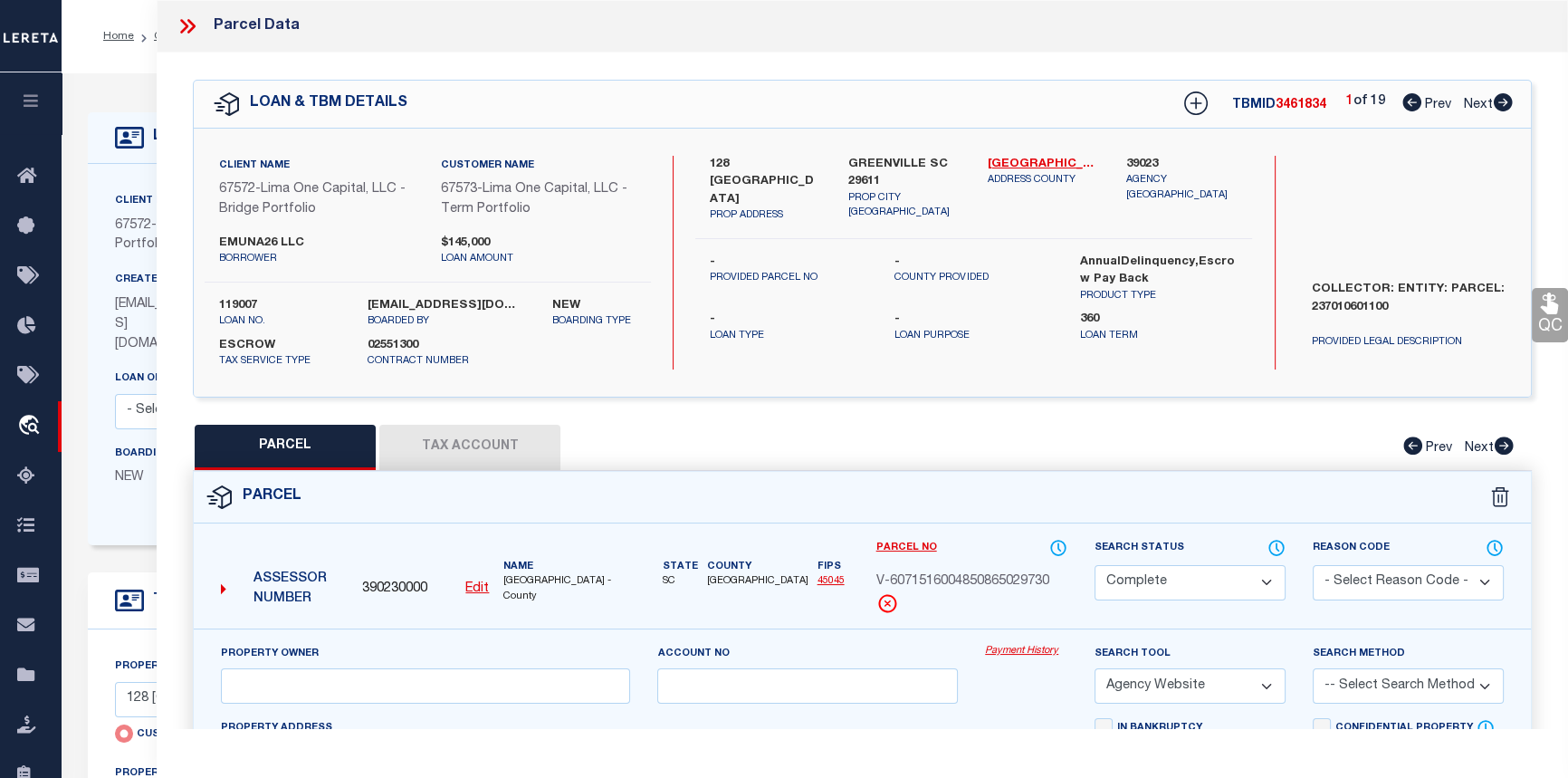
select select "100"
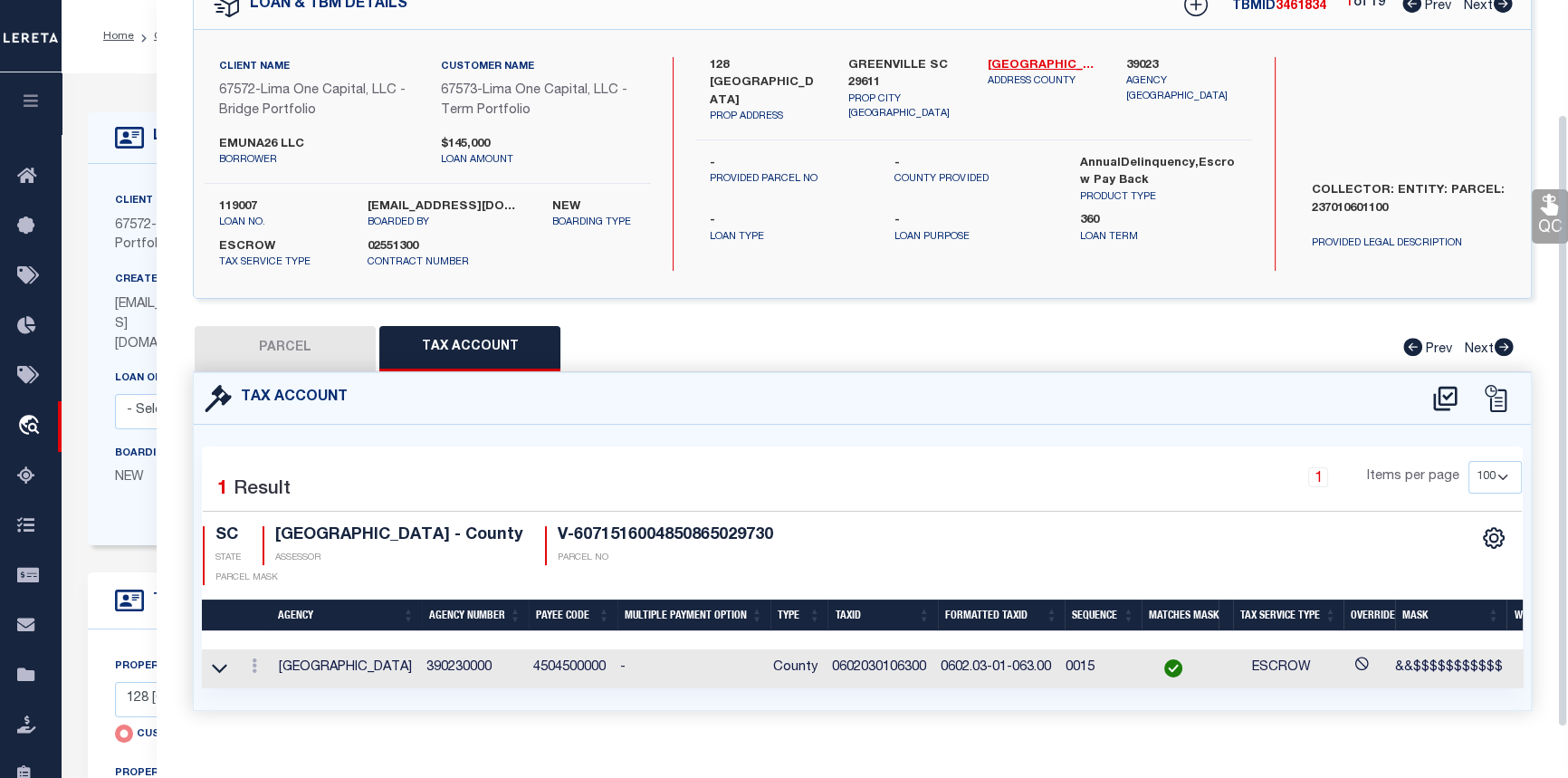
scroll to position [134, 0]
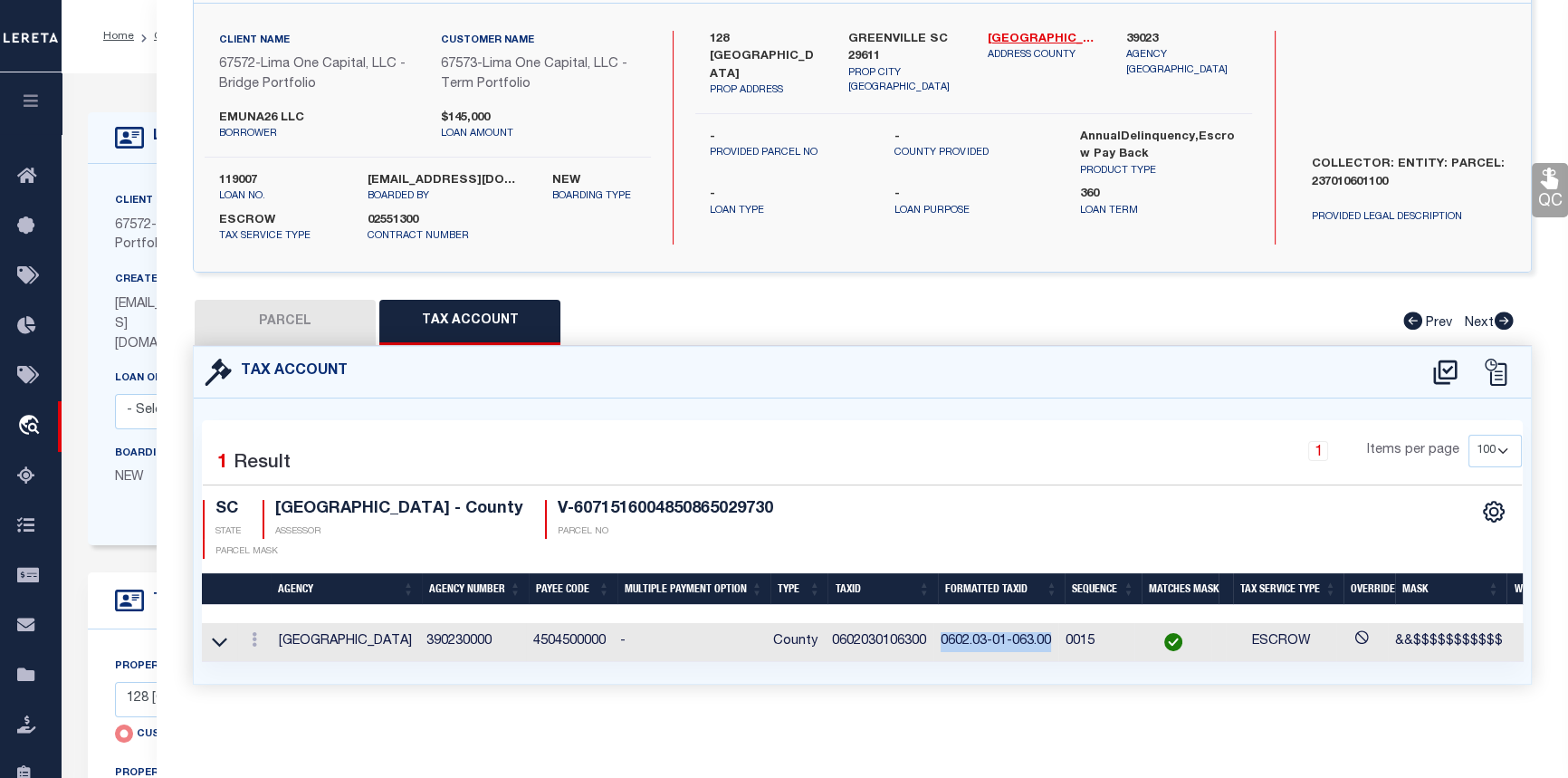
drag, startPoint x: 946, startPoint y: 636, endPoint x: 1059, endPoint y: 629, distance: 113.2
click at [1058, 629] on td "0602.03-01-063.00" at bounding box center [996, 643] width 125 height 39
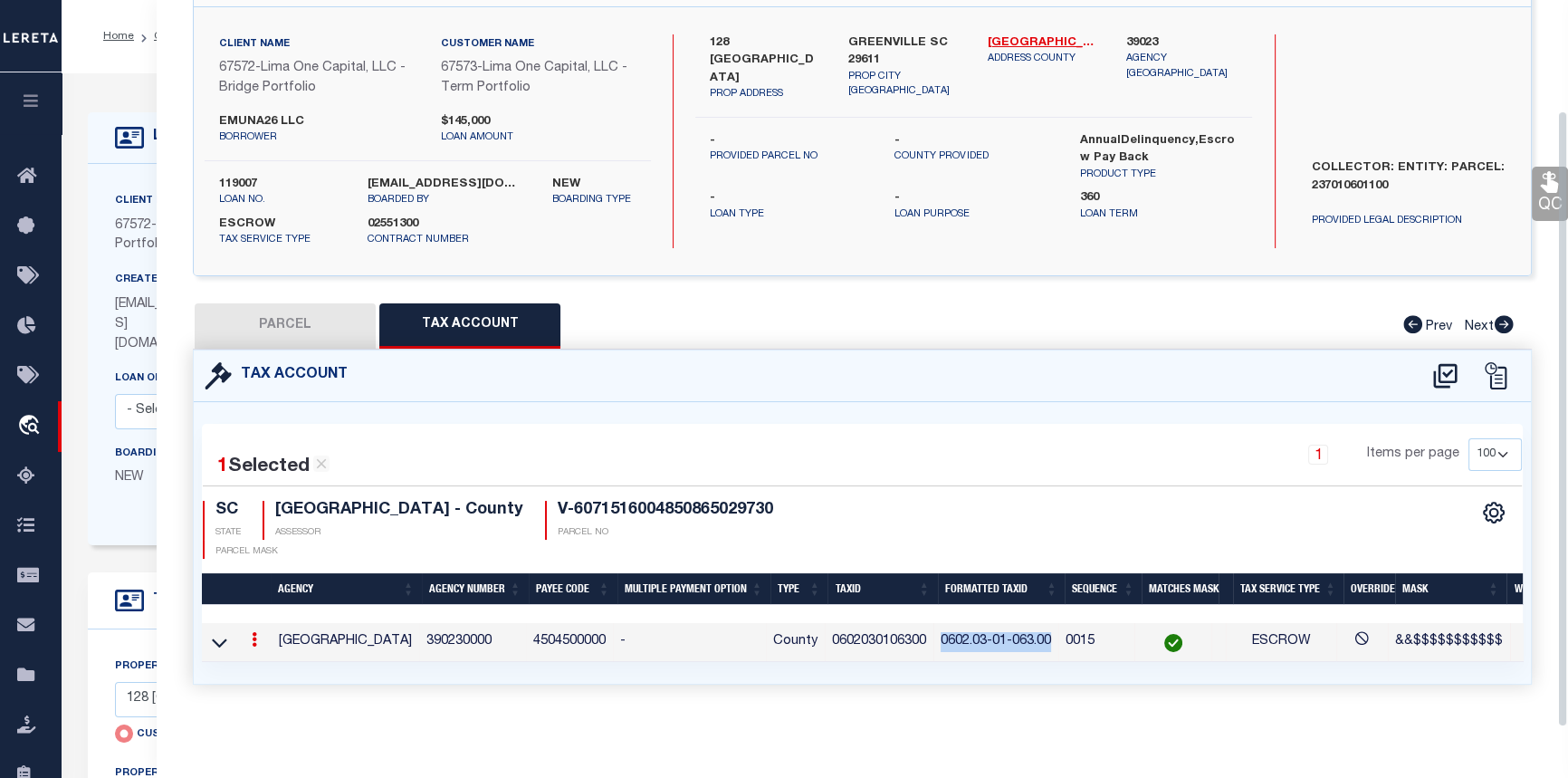
scroll to position [131, 0]
copy td "0602.03-01-063.00"
drag, startPoint x: 929, startPoint y: 625, endPoint x: 832, endPoint y: 638, distance: 97.9
click at [832, 638] on td "0602030106300" at bounding box center [879, 643] width 109 height 39
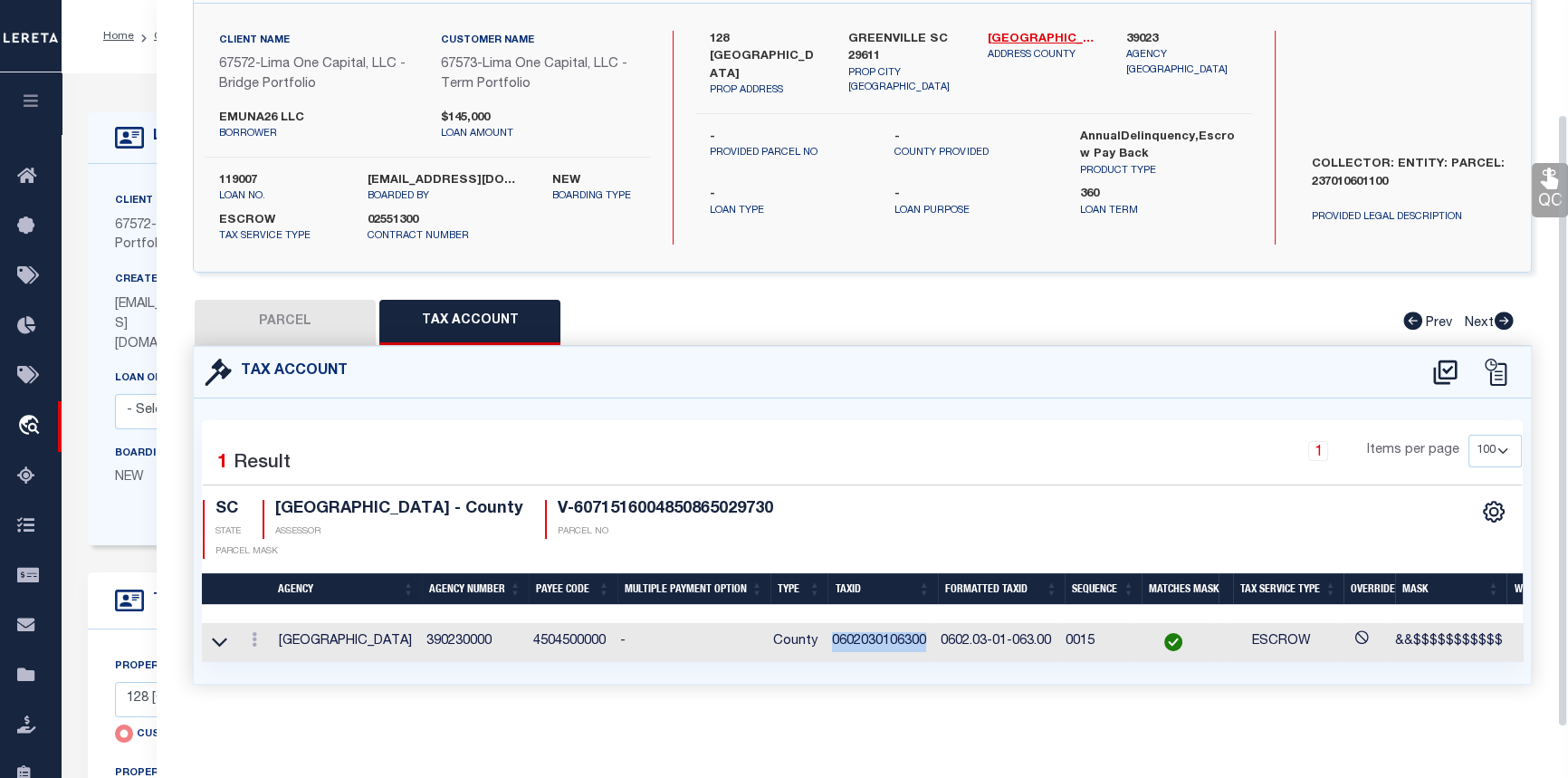
scroll to position [134, 0]
copy td "0602030106300"
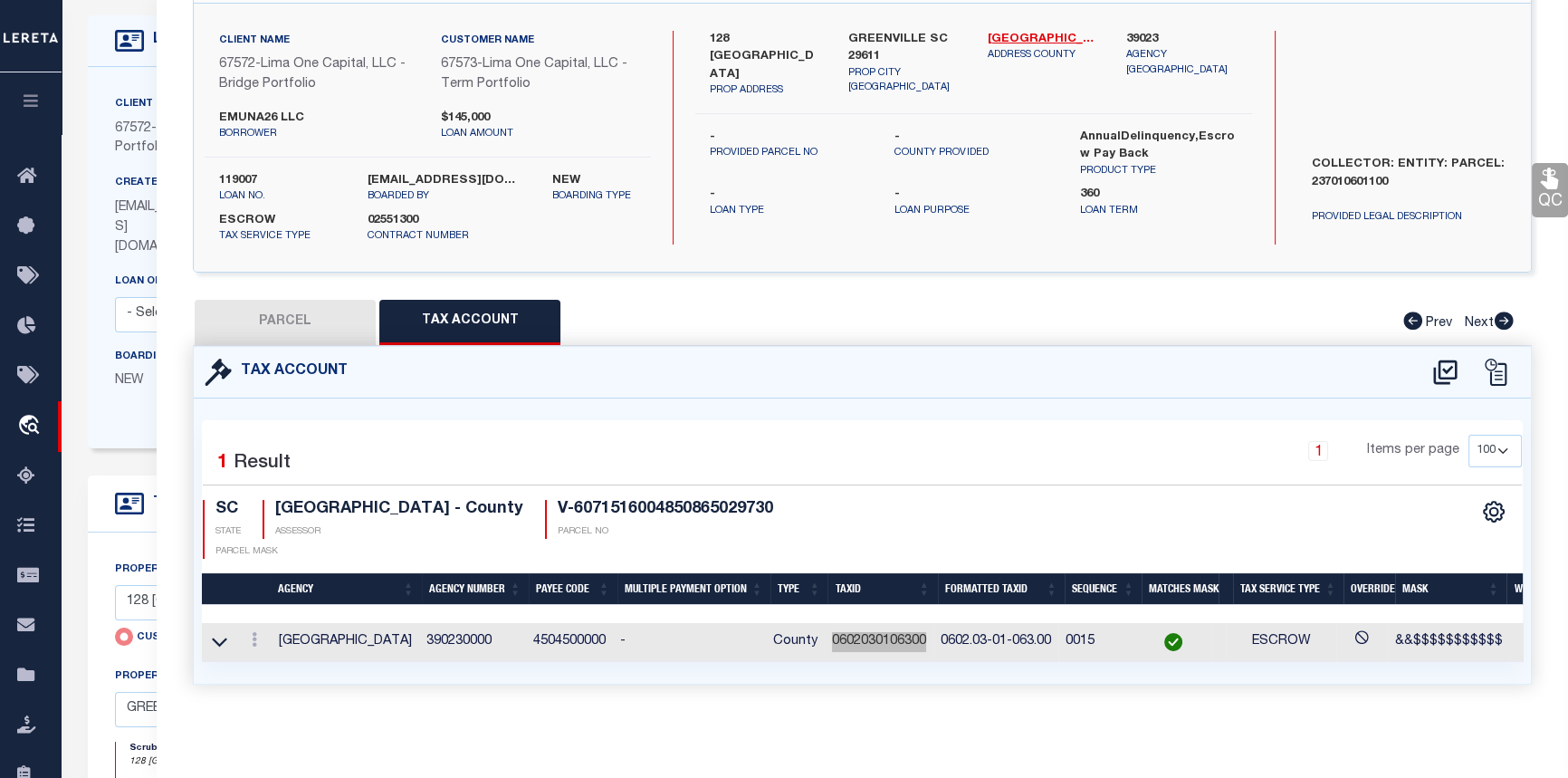
scroll to position [164, 0]
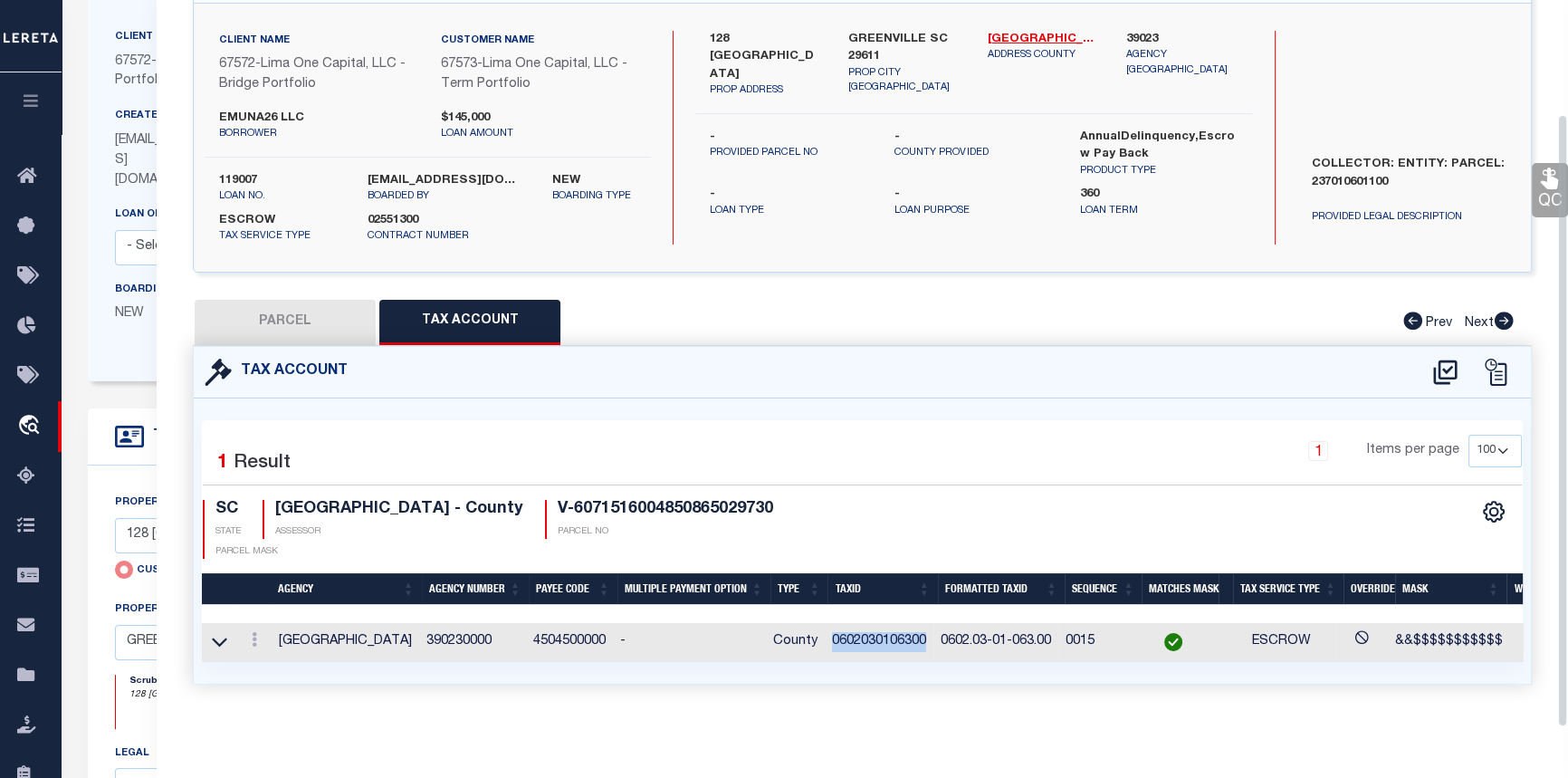
click at [277, 305] on button "PARCEL" at bounding box center [285, 322] width 181 height 45
select select "AS"
select select
checkbox input "false"
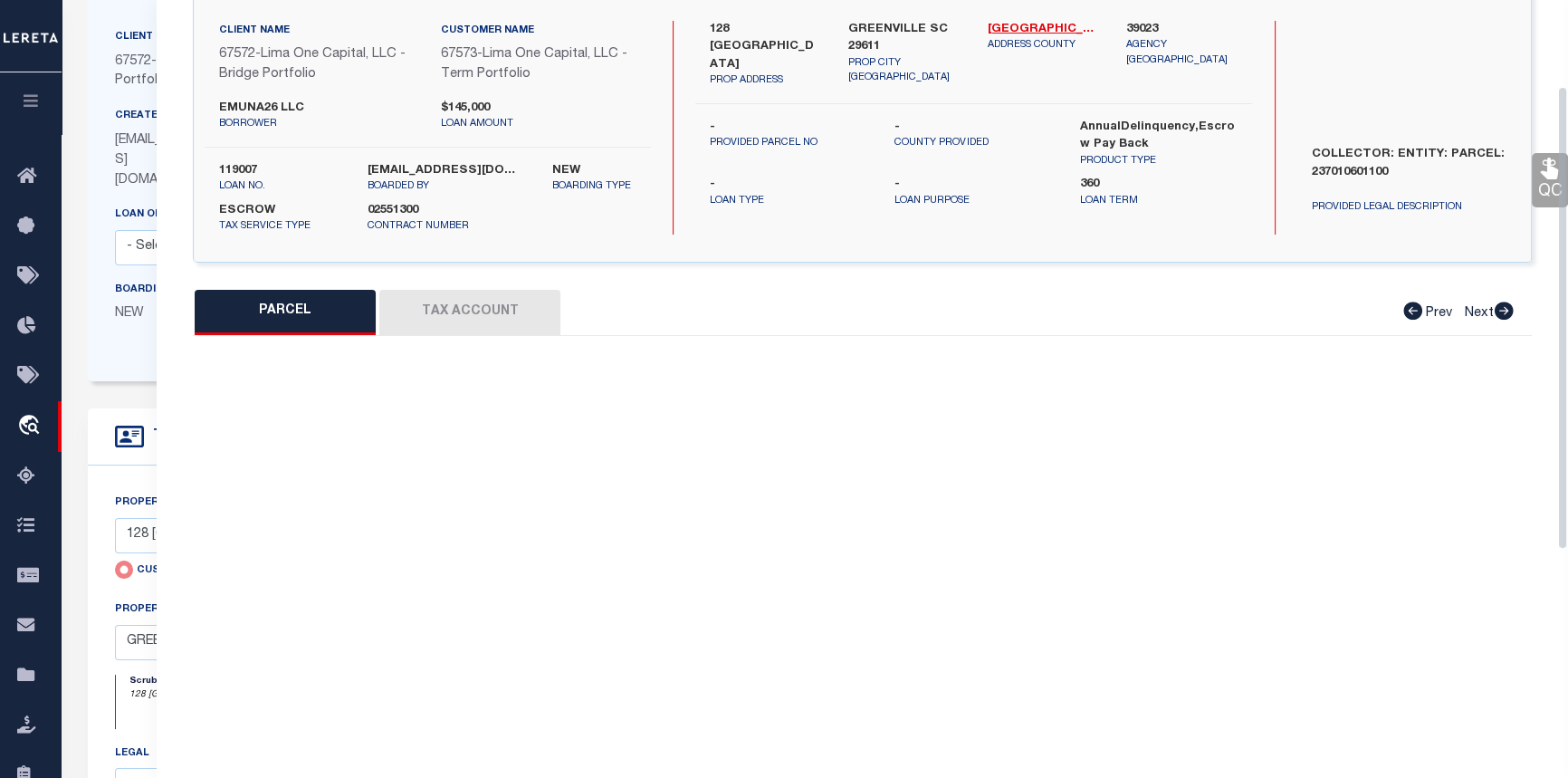
select select "CP"
select select "AGW"
select select
type input "128 SHEFFIELD"
checkbox input "false"
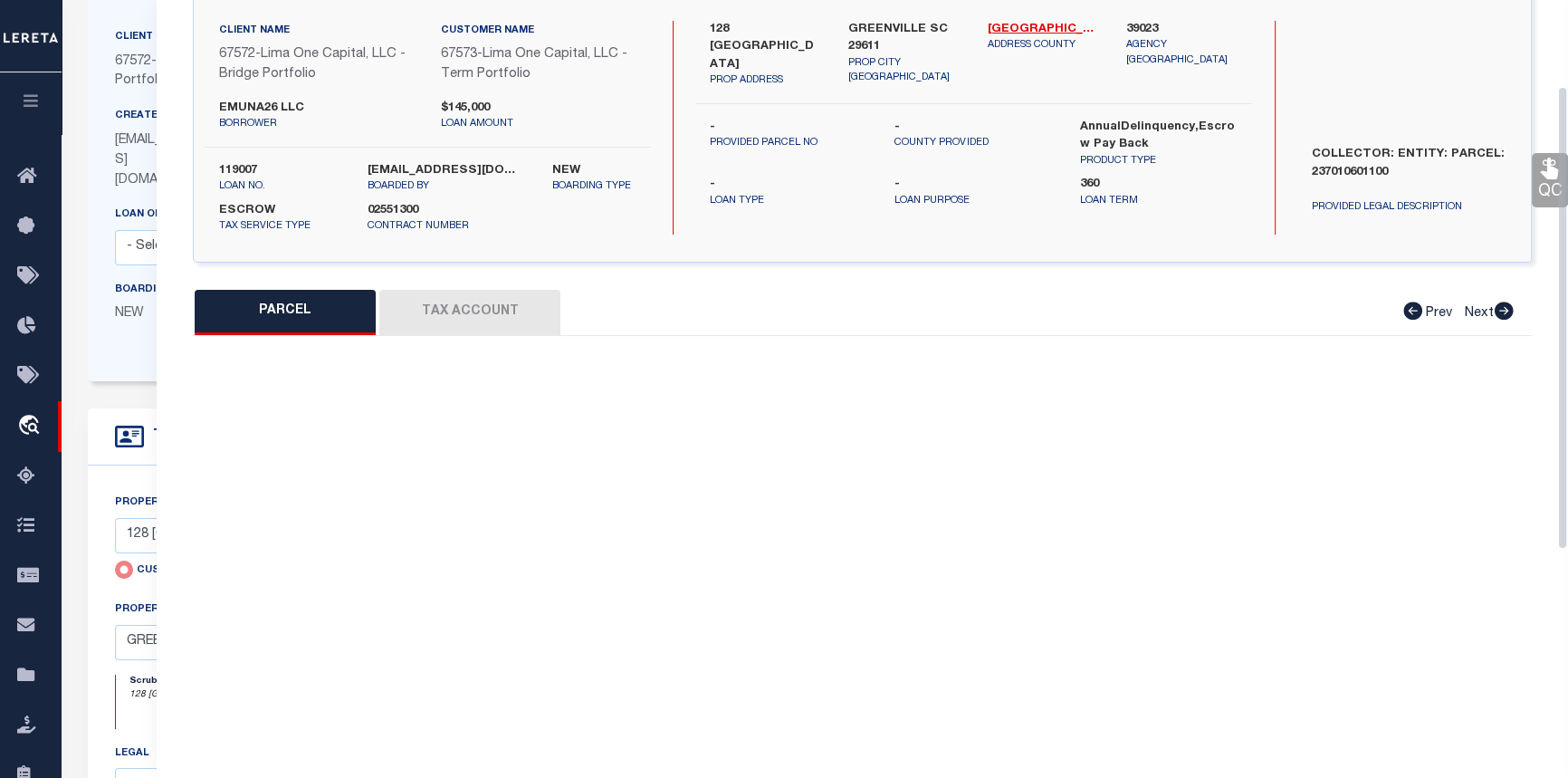
type input "GREENVILLE SC 29611"
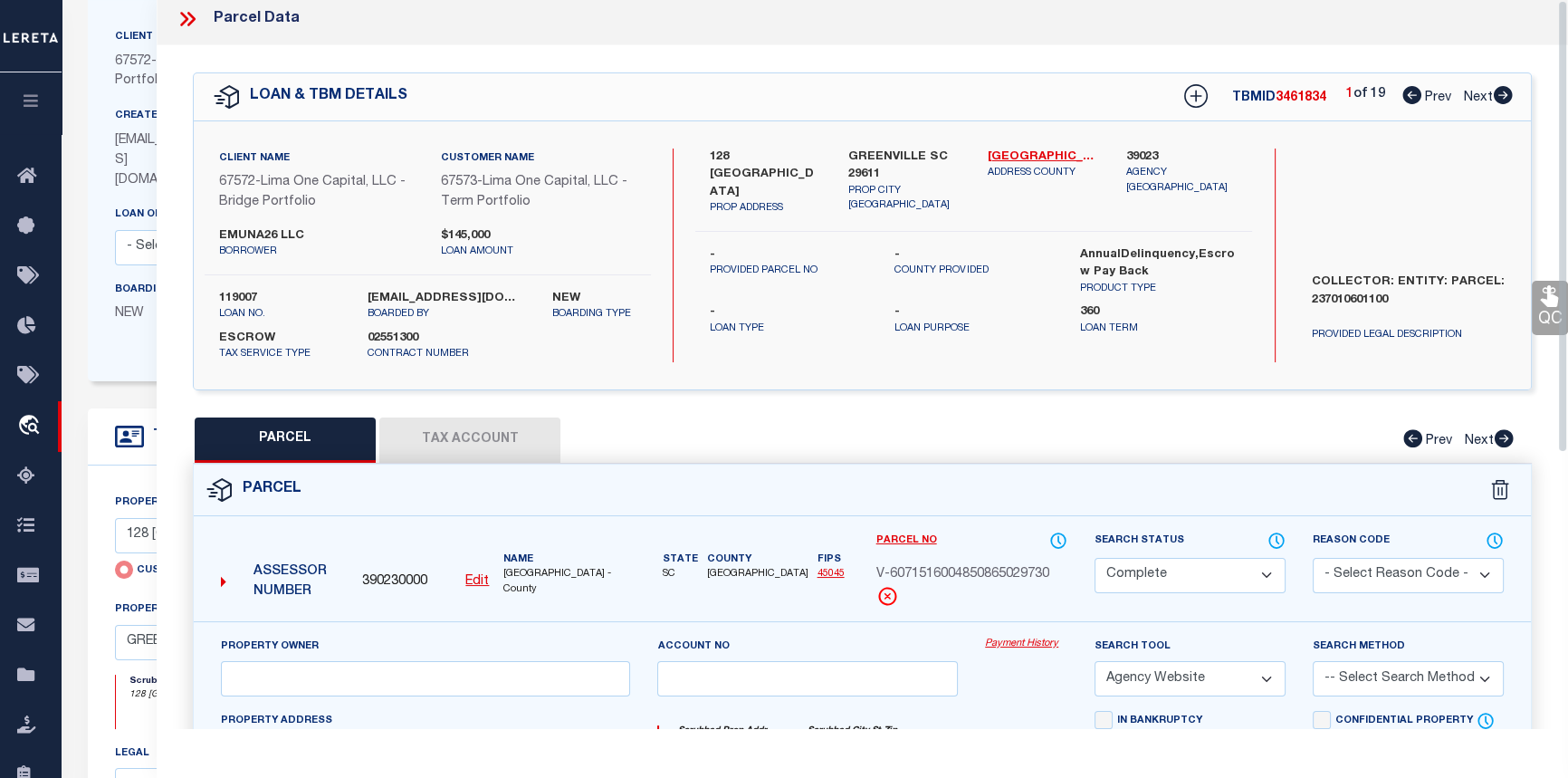
scroll to position [0, 0]
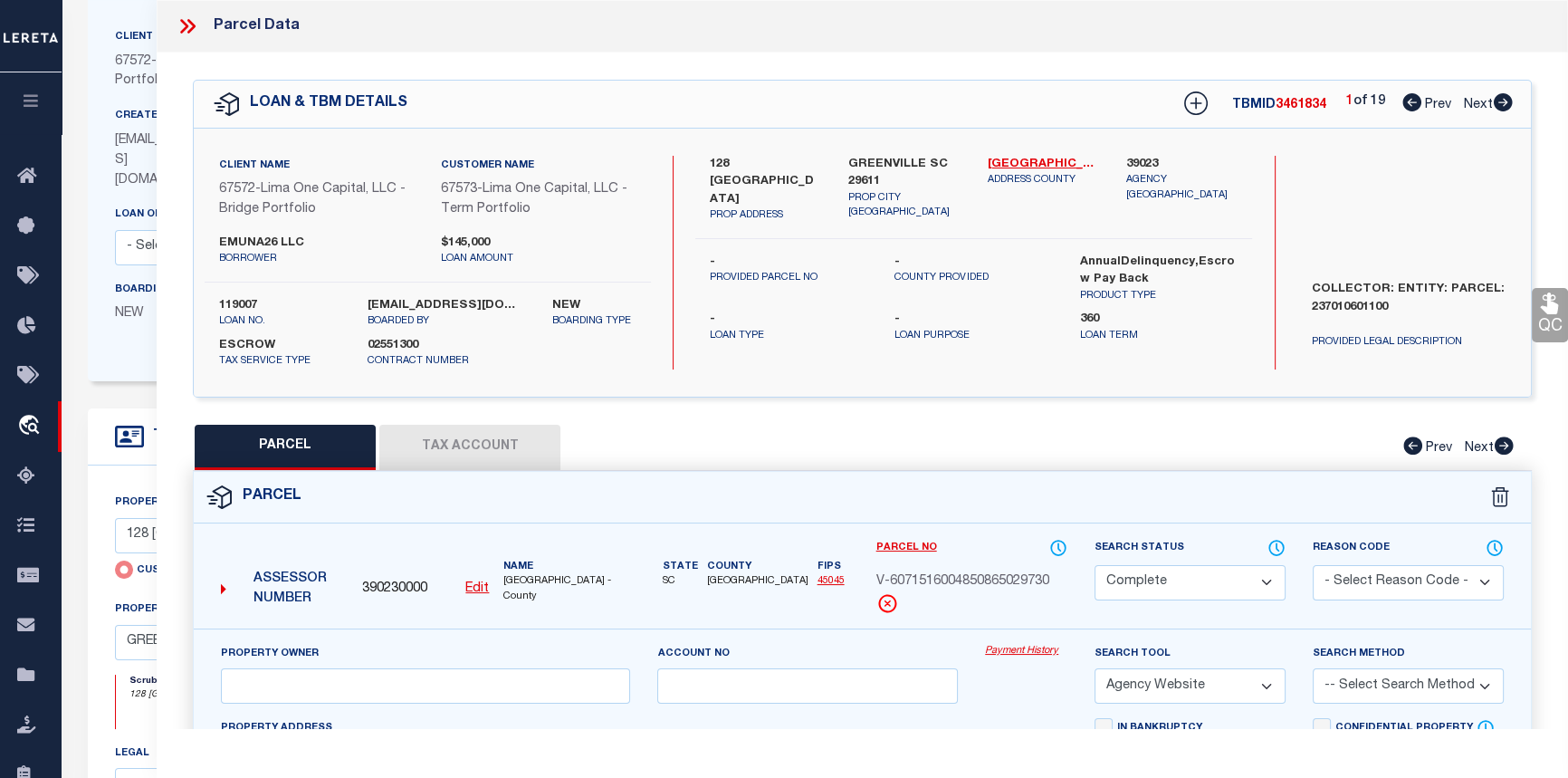
click at [1501, 98] on icon at bounding box center [1504, 102] width 19 height 18
select select "AS"
select select
checkbox input "false"
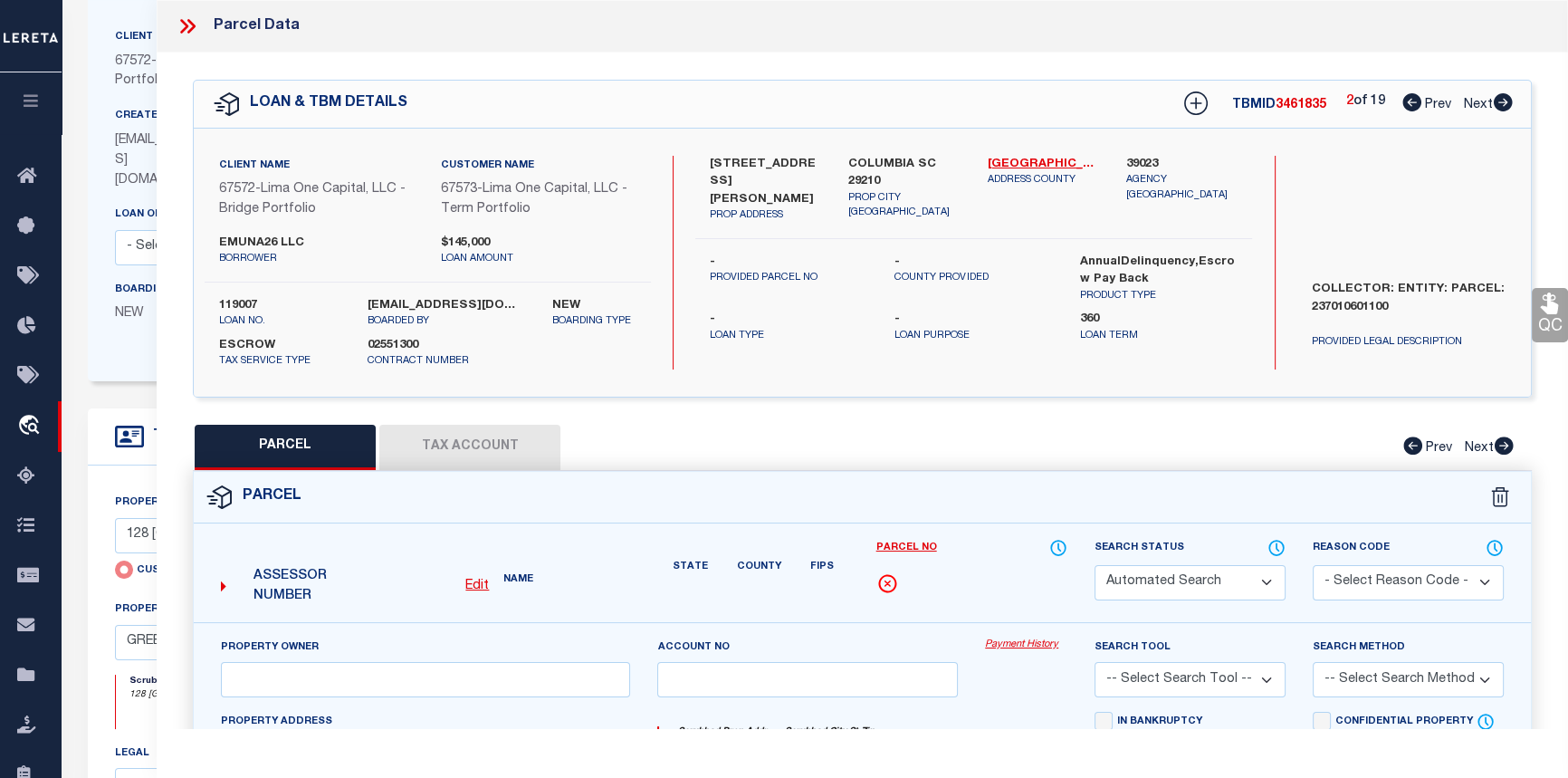
select select "CP"
type input "4416 BONNIE FOREST BLVD"
checkbox input "false"
type input "COLUMBIA SC 29210"
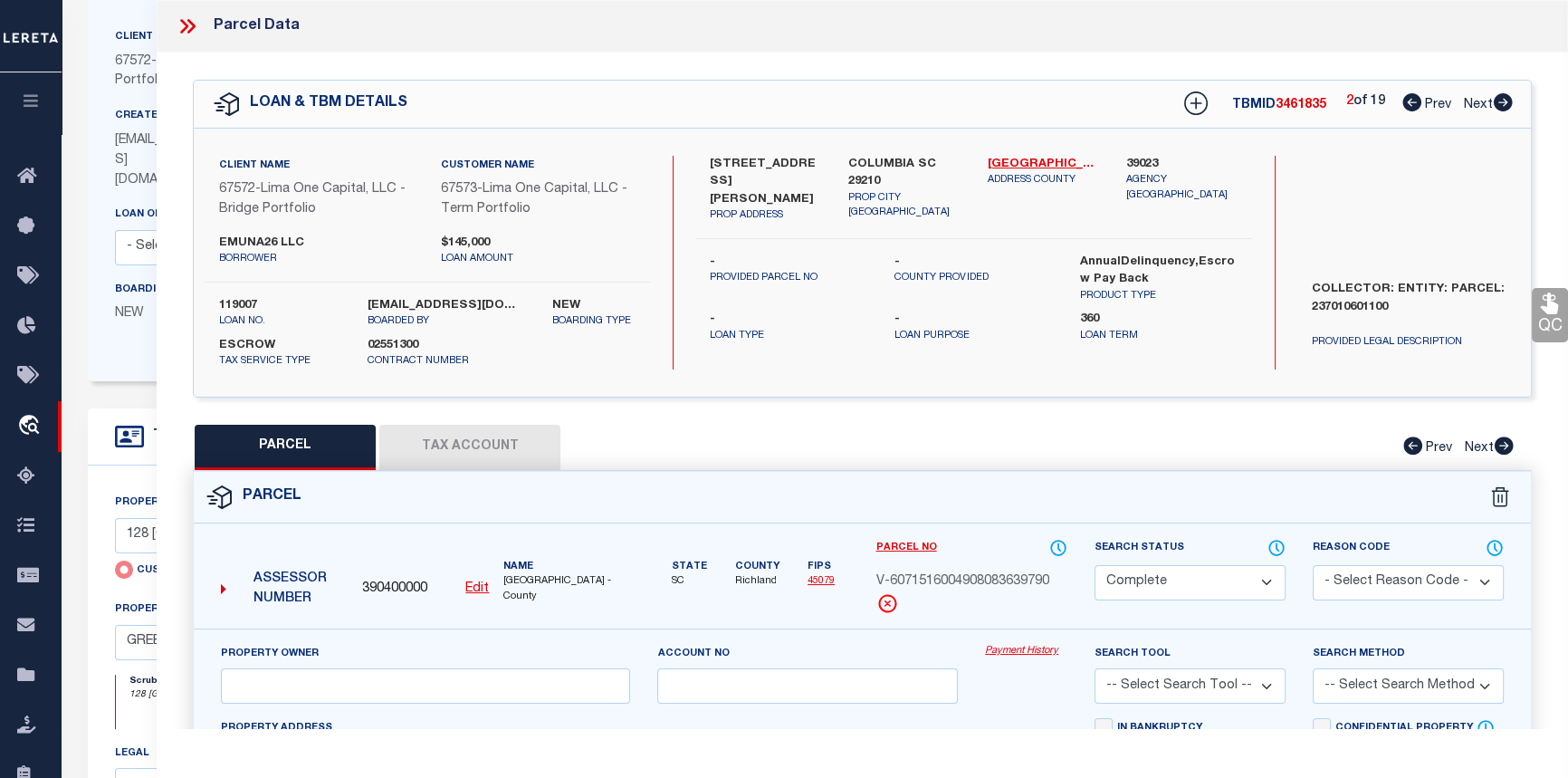
click at [504, 443] on button "Tax Account" at bounding box center [470, 447] width 181 height 45
select select "100"
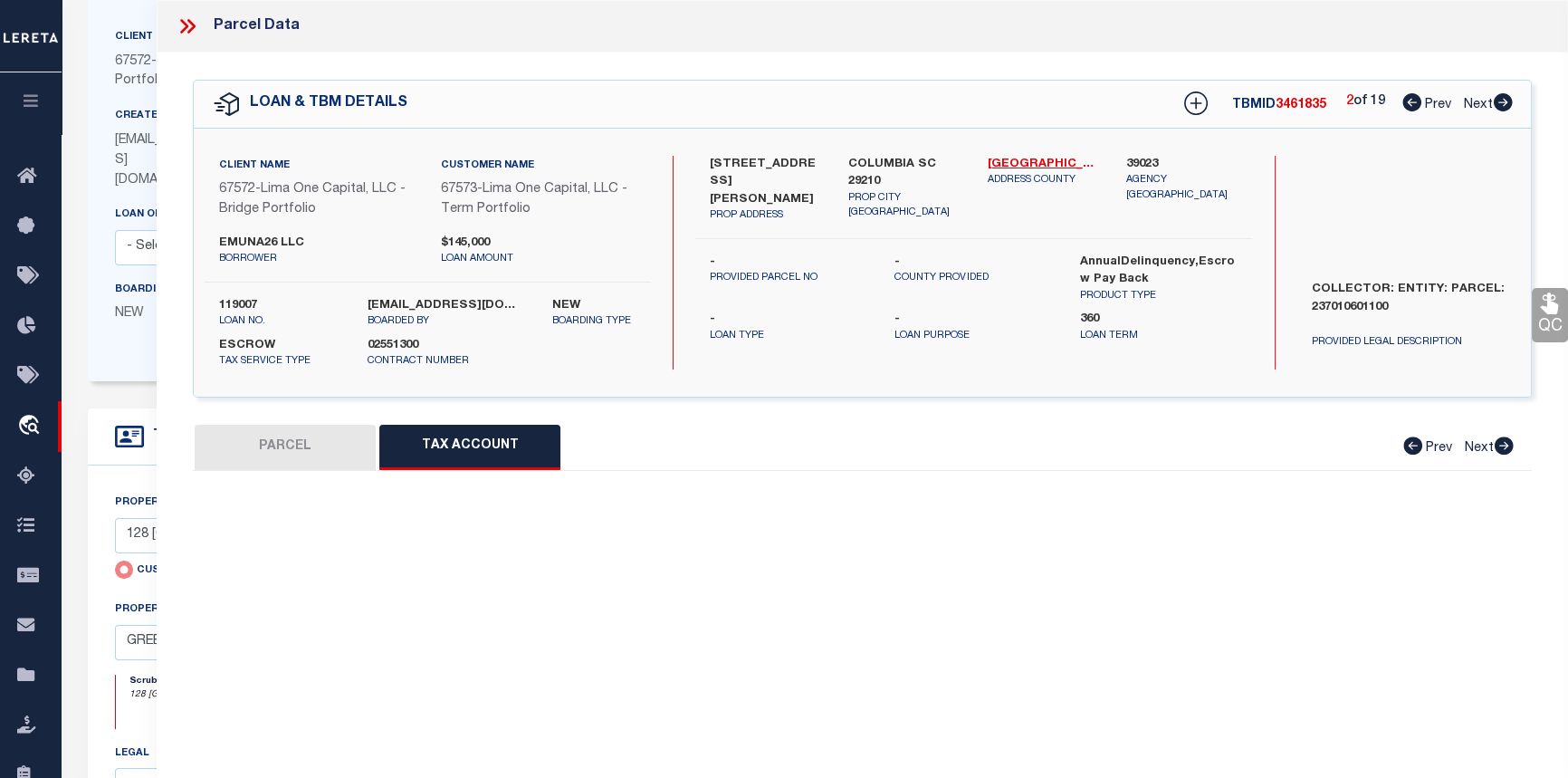
select select "100"
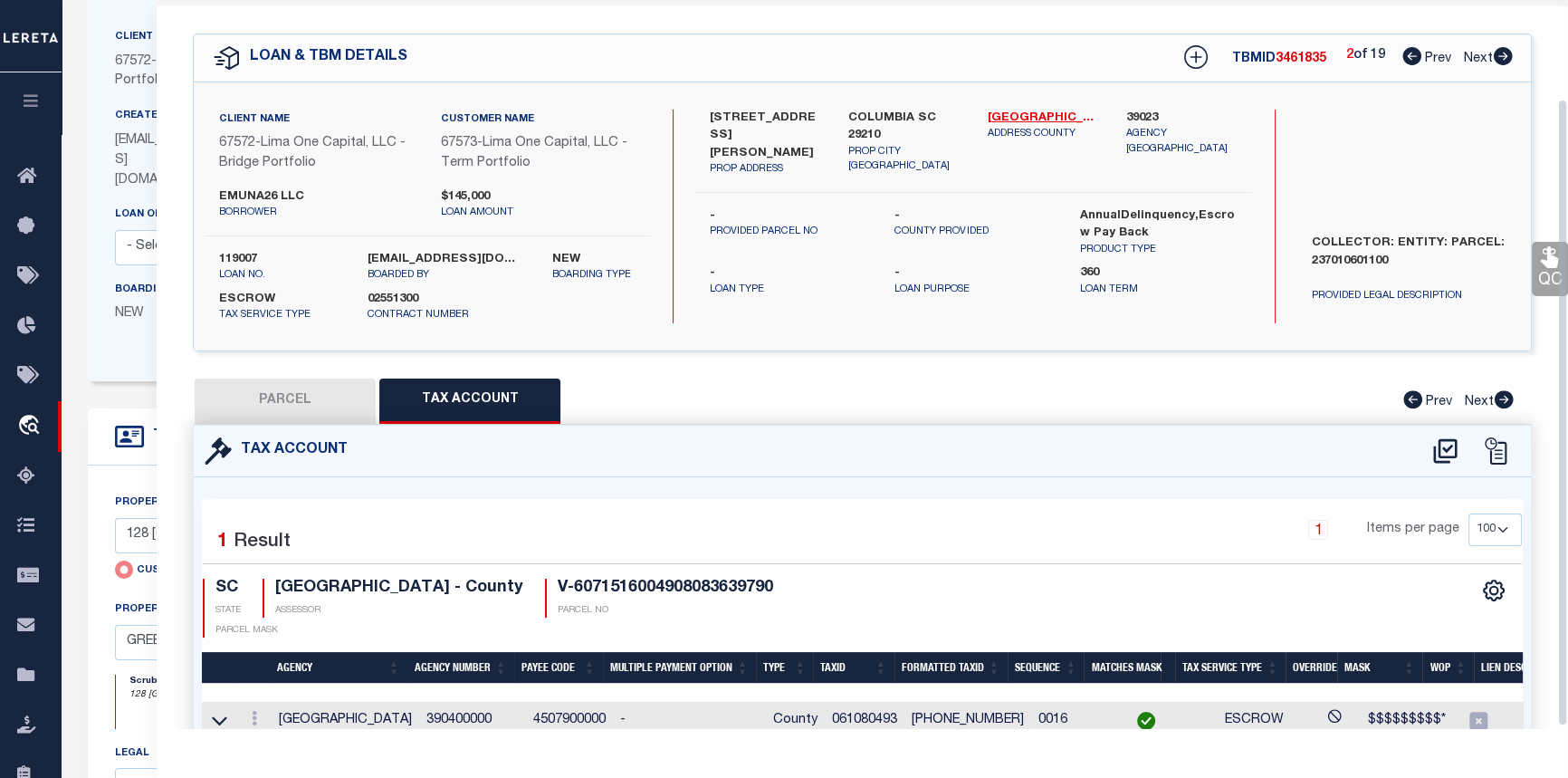
scroll to position [116, 0]
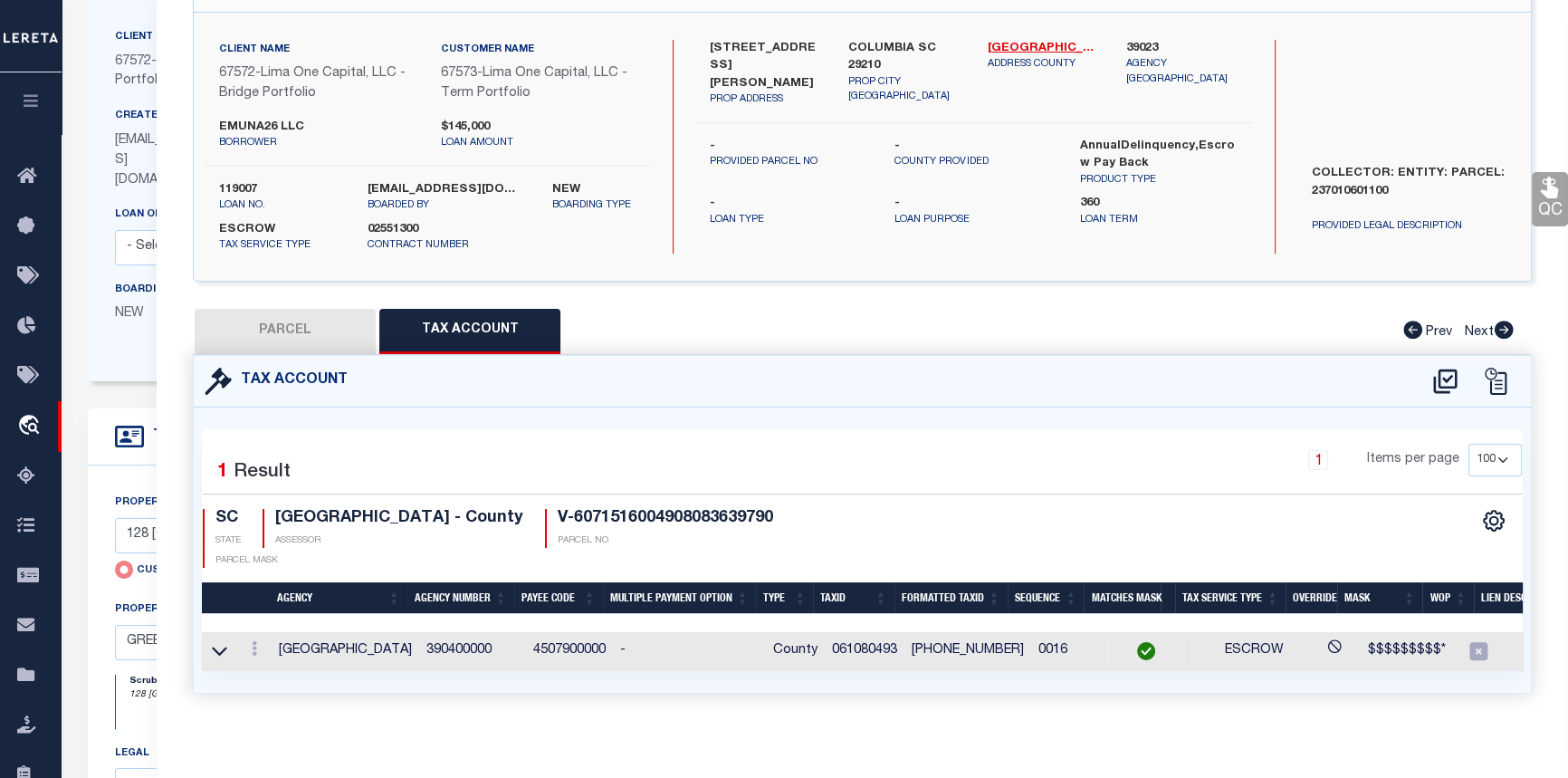
click at [294, 327] on button "PARCEL" at bounding box center [285, 331] width 181 height 45
select select "AS"
checkbox input "false"
select select "CP"
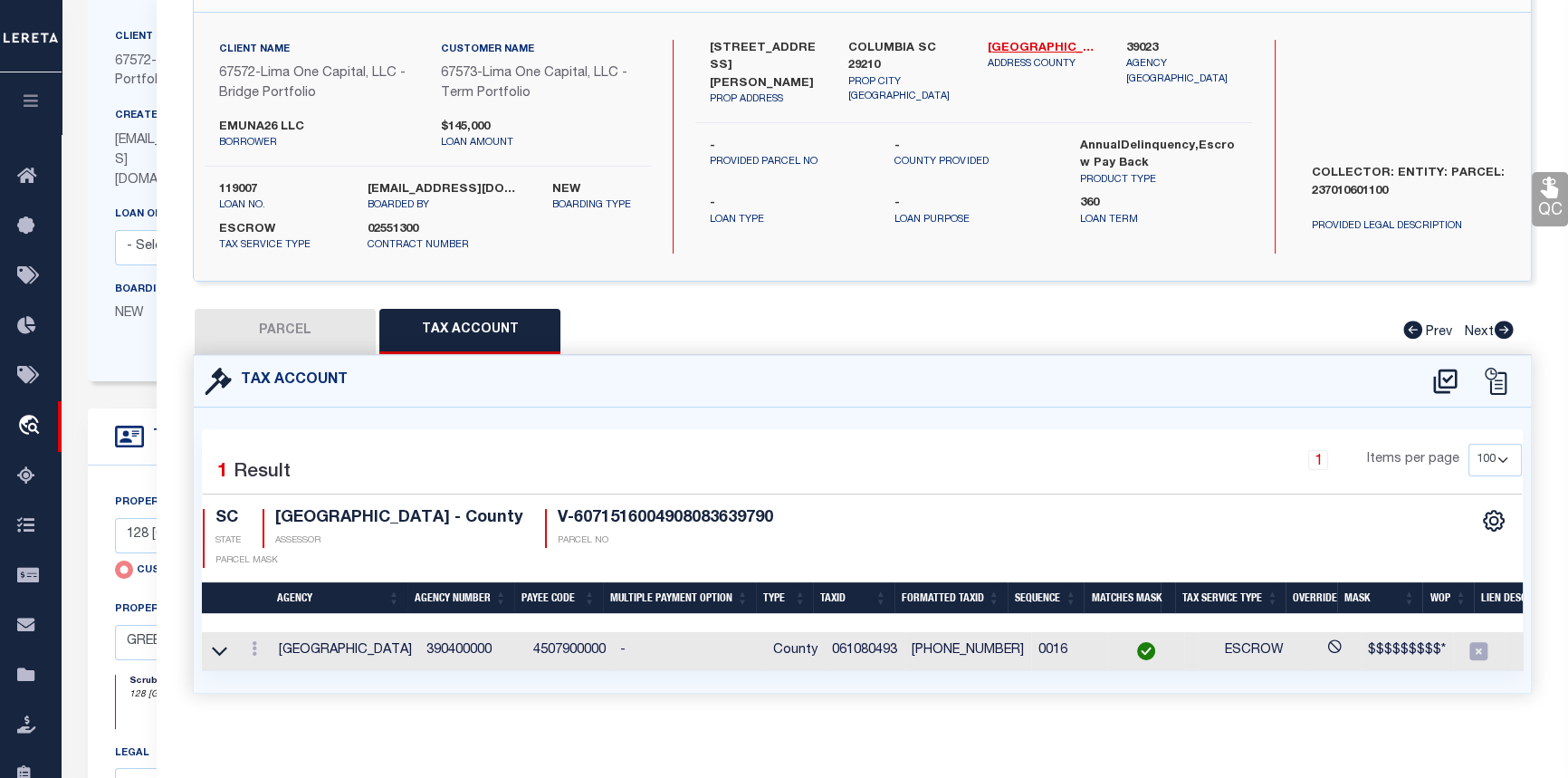
type input "4416 BONNIE FOREST BLVD"
checkbox input "false"
type input "COLUMBIA SC 29210"
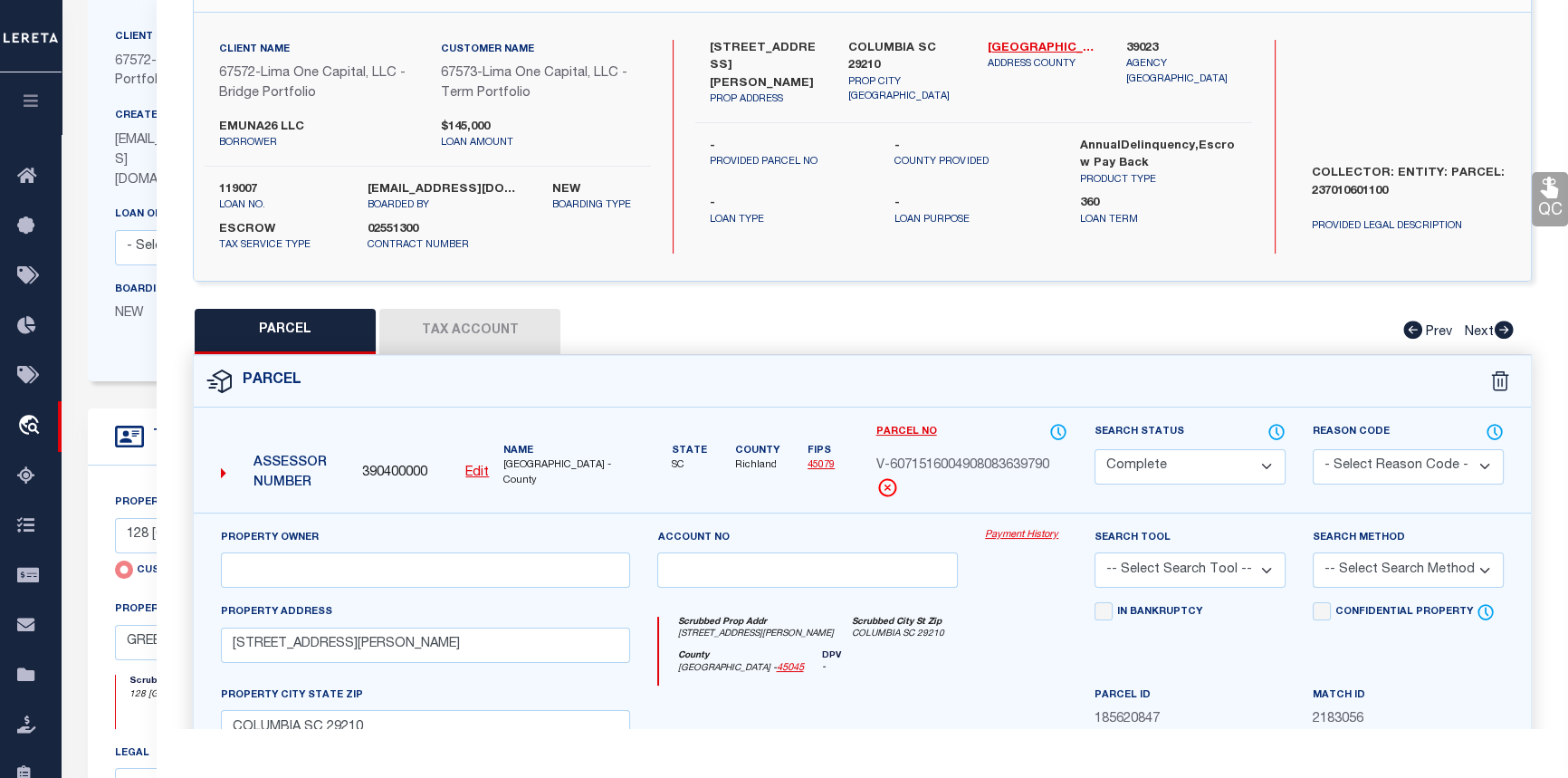
click at [1001, 534] on link "Payment History" at bounding box center [1026, 536] width 83 height 15
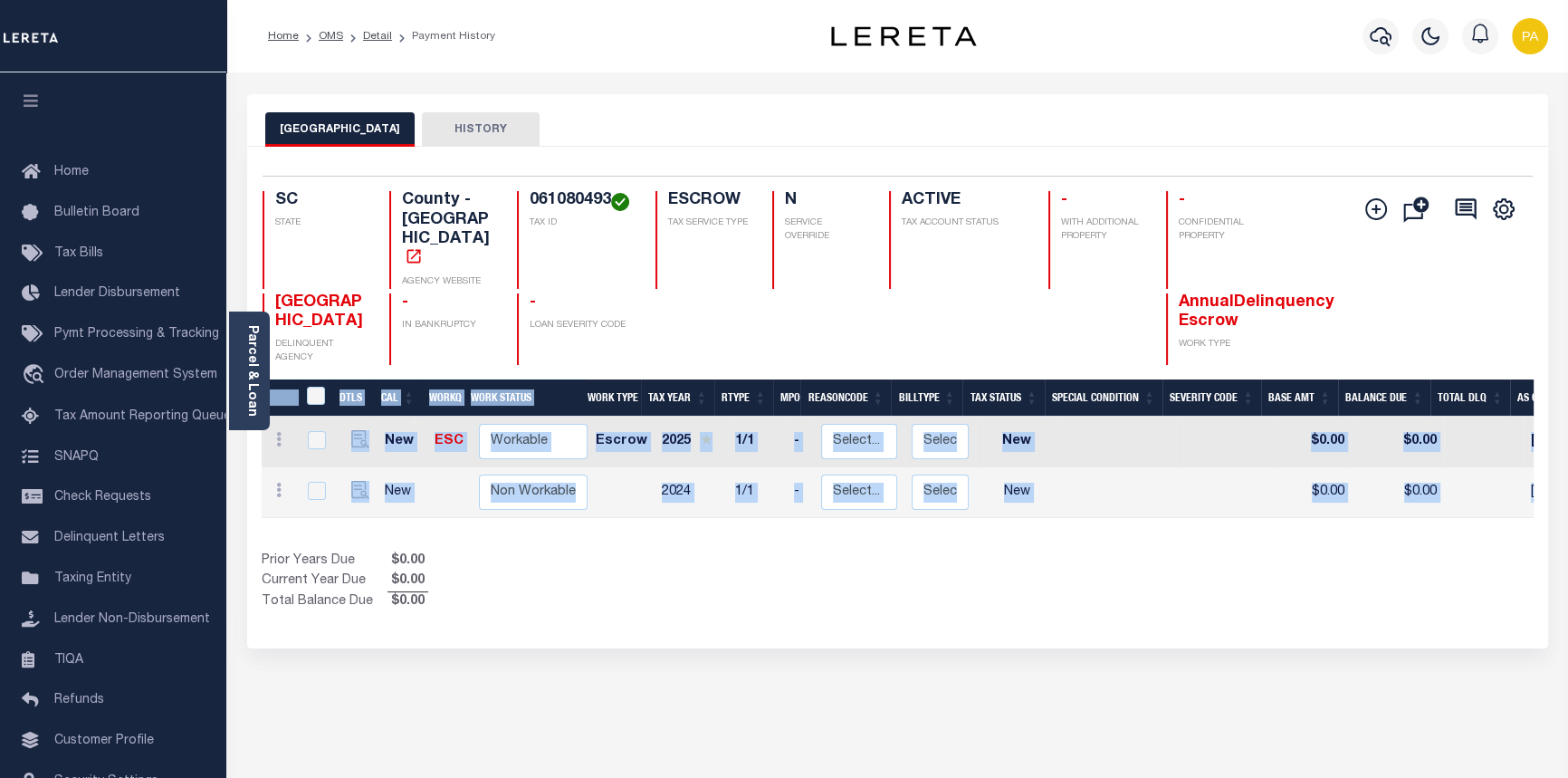
click at [497, 490] on div "DTLS CAL WorkQ Work Status Work Type Tax Year RType MPO ReasonCode BillType Tax…" at bounding box center [898, 496] width 1272 height 232
click at [974, 654] on div "RICHLAND COUNTY HISTORY Selected 2 Results" at bounding box center [897, 614] width 1328 height 1040
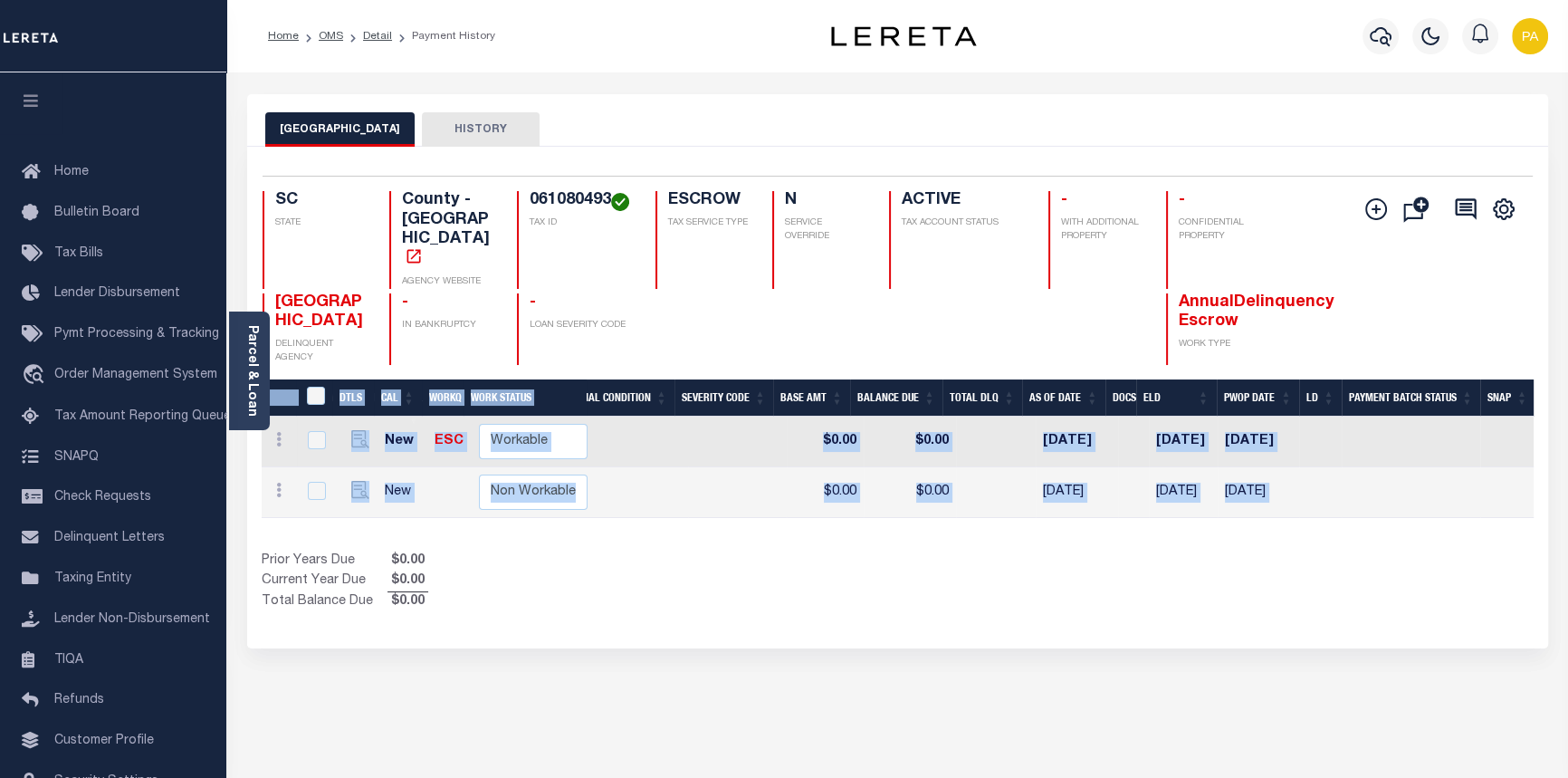
scroll to position [0, 489]
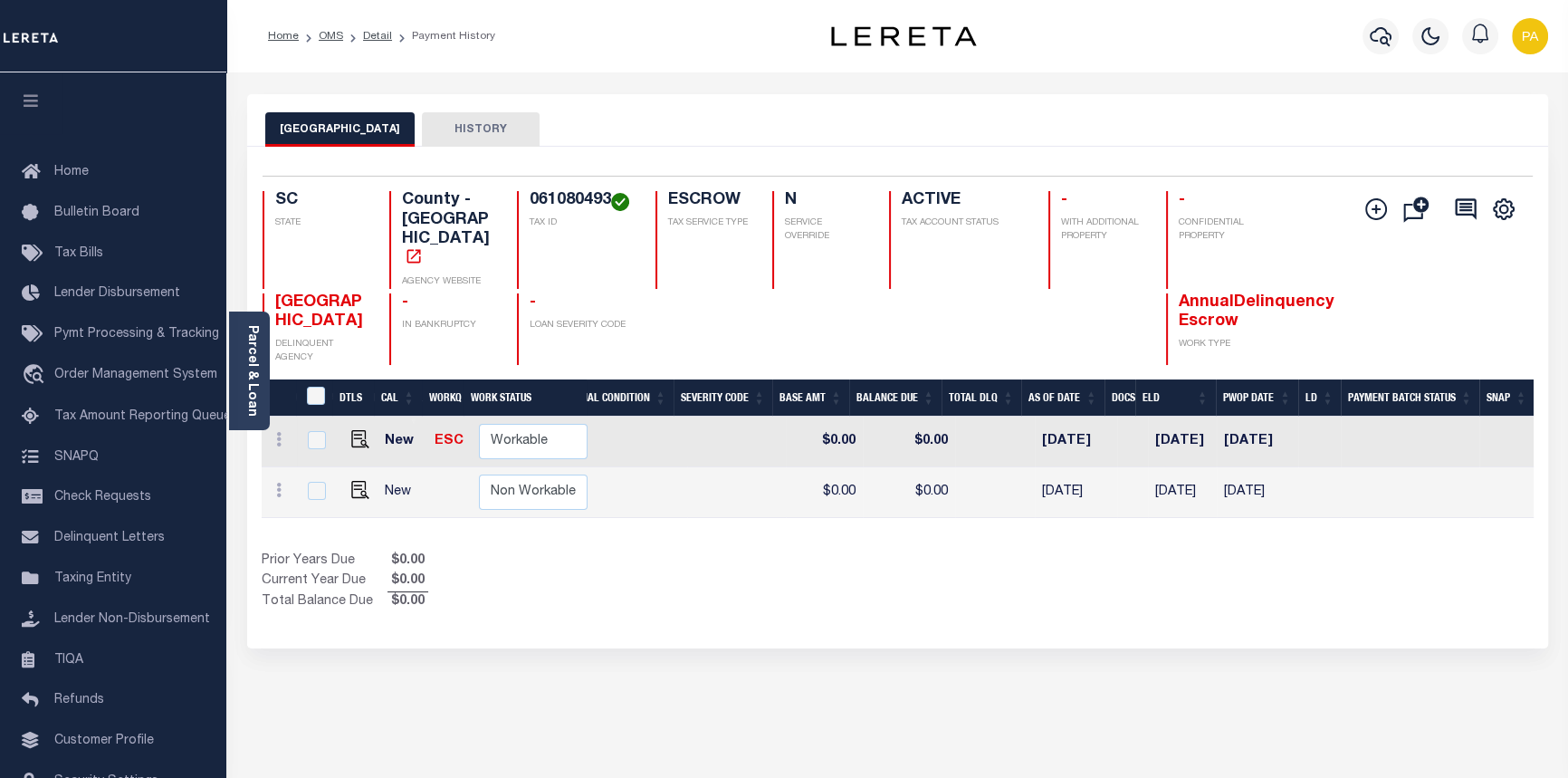
click at [840, 294] on div at bounding box center [819, 329] width 95 height 72
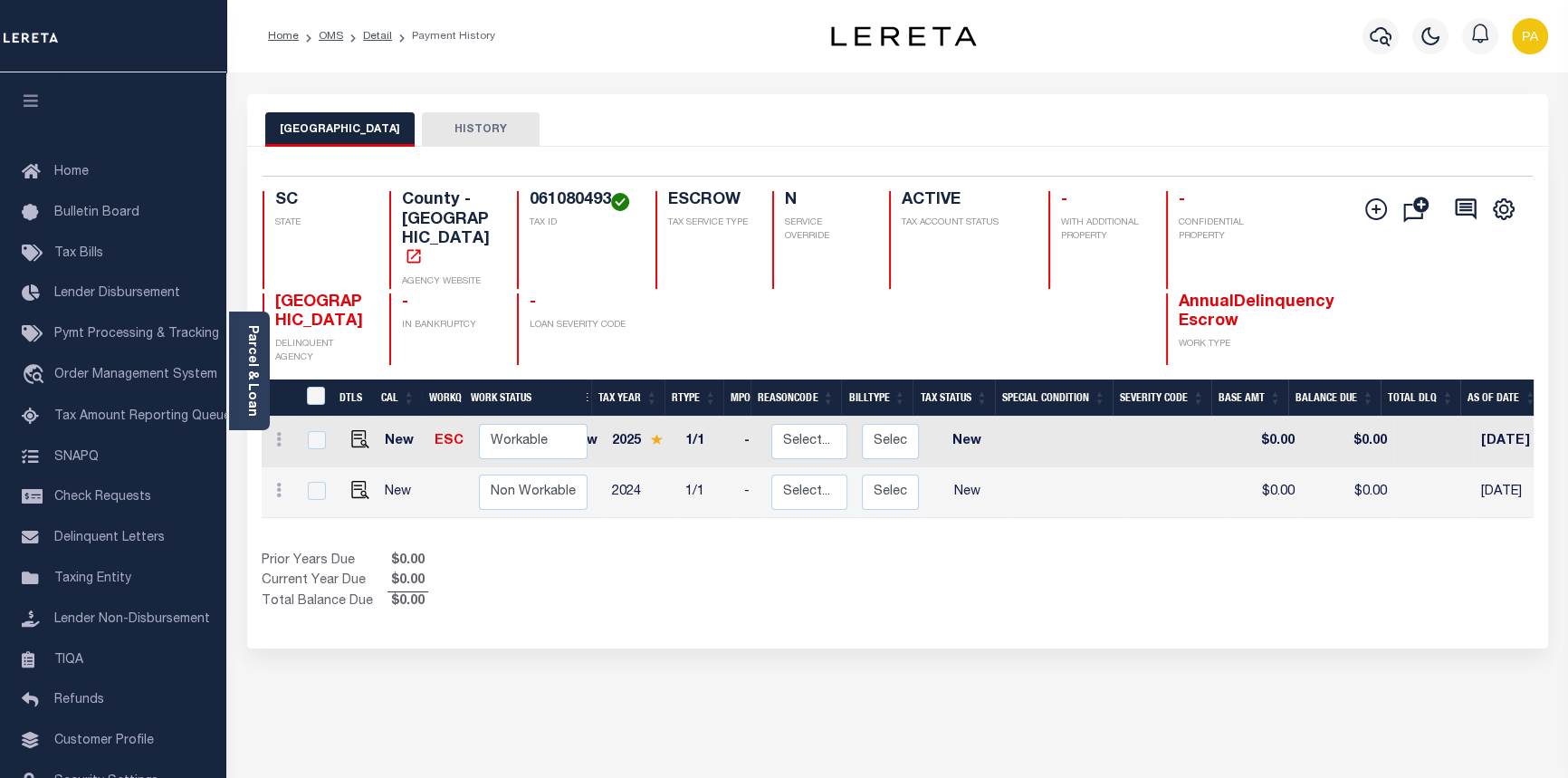
scroll to position [0, 24]
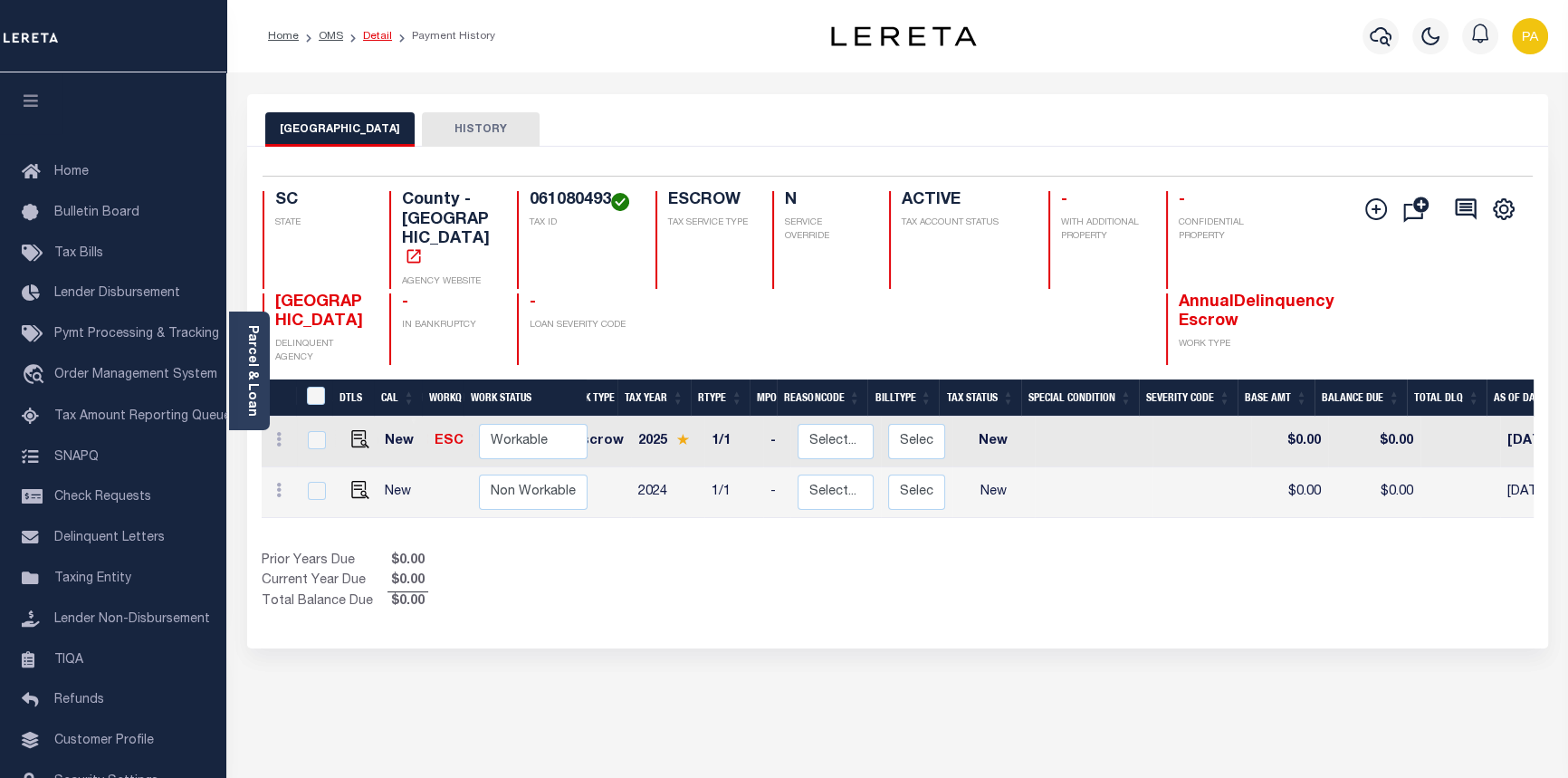
click at [373, 31] on link "Detail" at bounding box center [377, 36] width 29 height 11
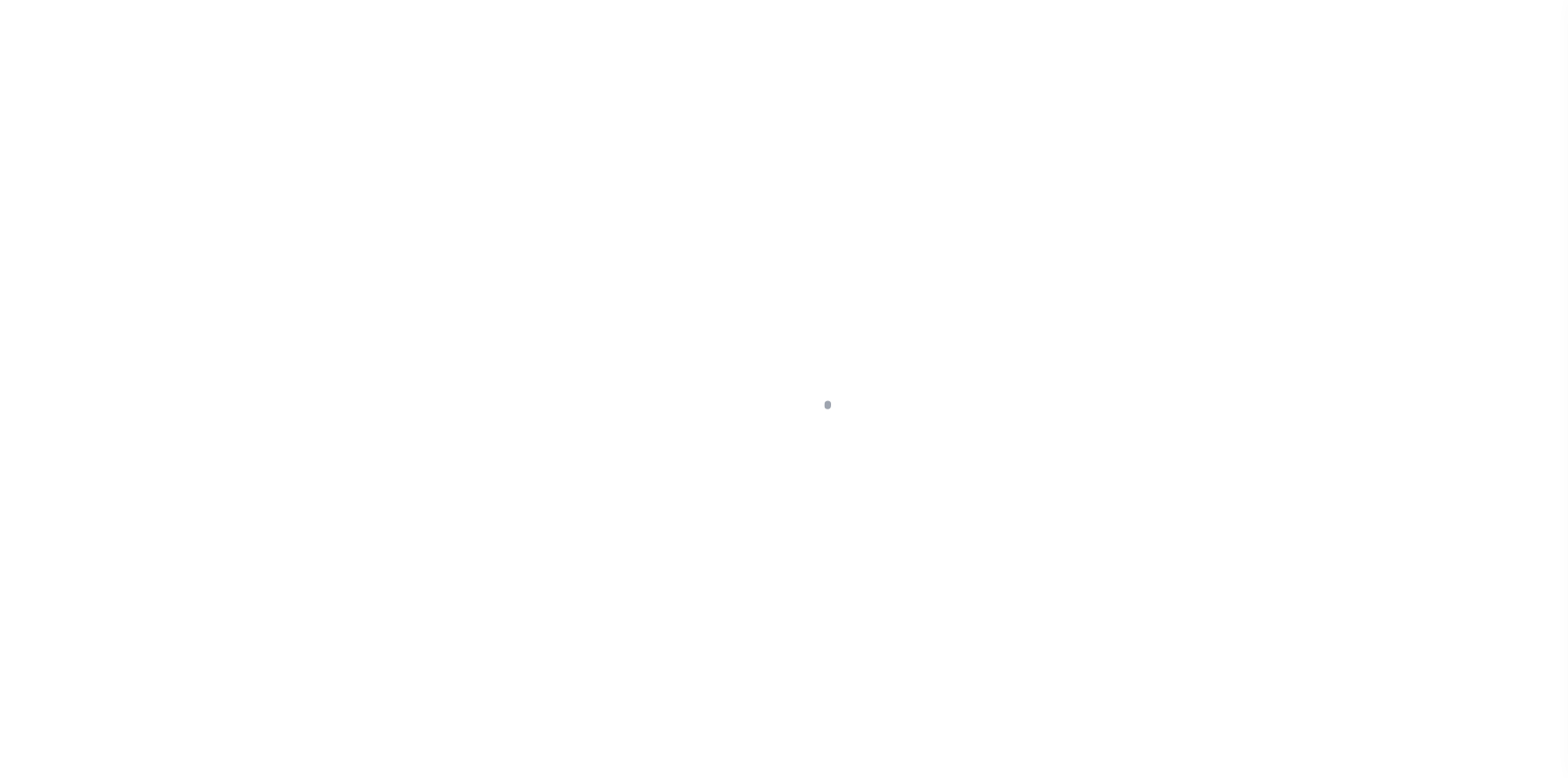
type input "[STREET_ADDRESS][PERSON_NAME]"
select select "Escrow"
select select
type input "COLUMBIA SC 29210"
type input "119007"
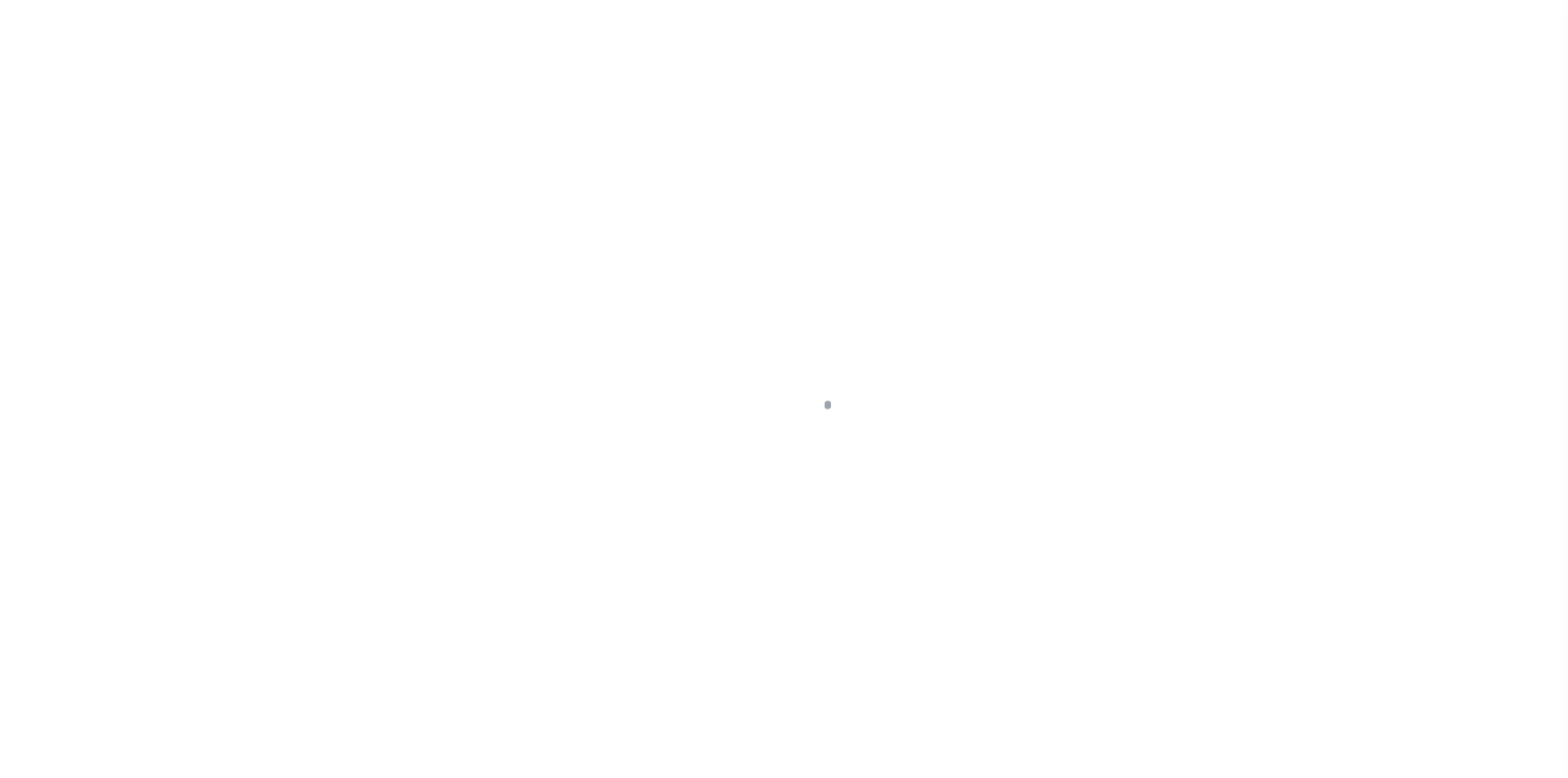
type input "SC"
type textarea "COLLECTOR: ENTITY: PARCEL: 237010601100"
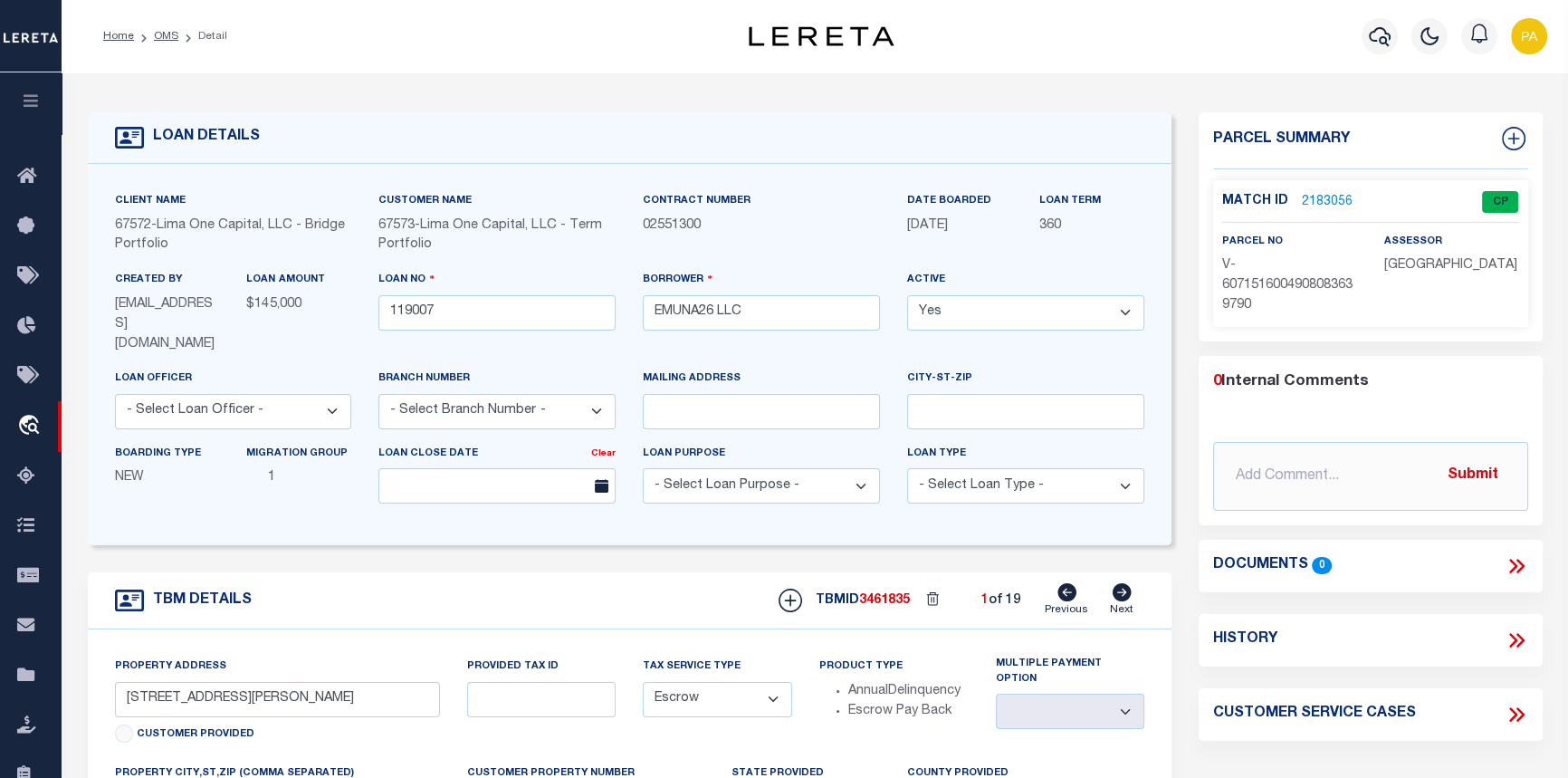
click at [1320, 196] on link "2183056" at bounding box center [1327, 203] width 51 height 19
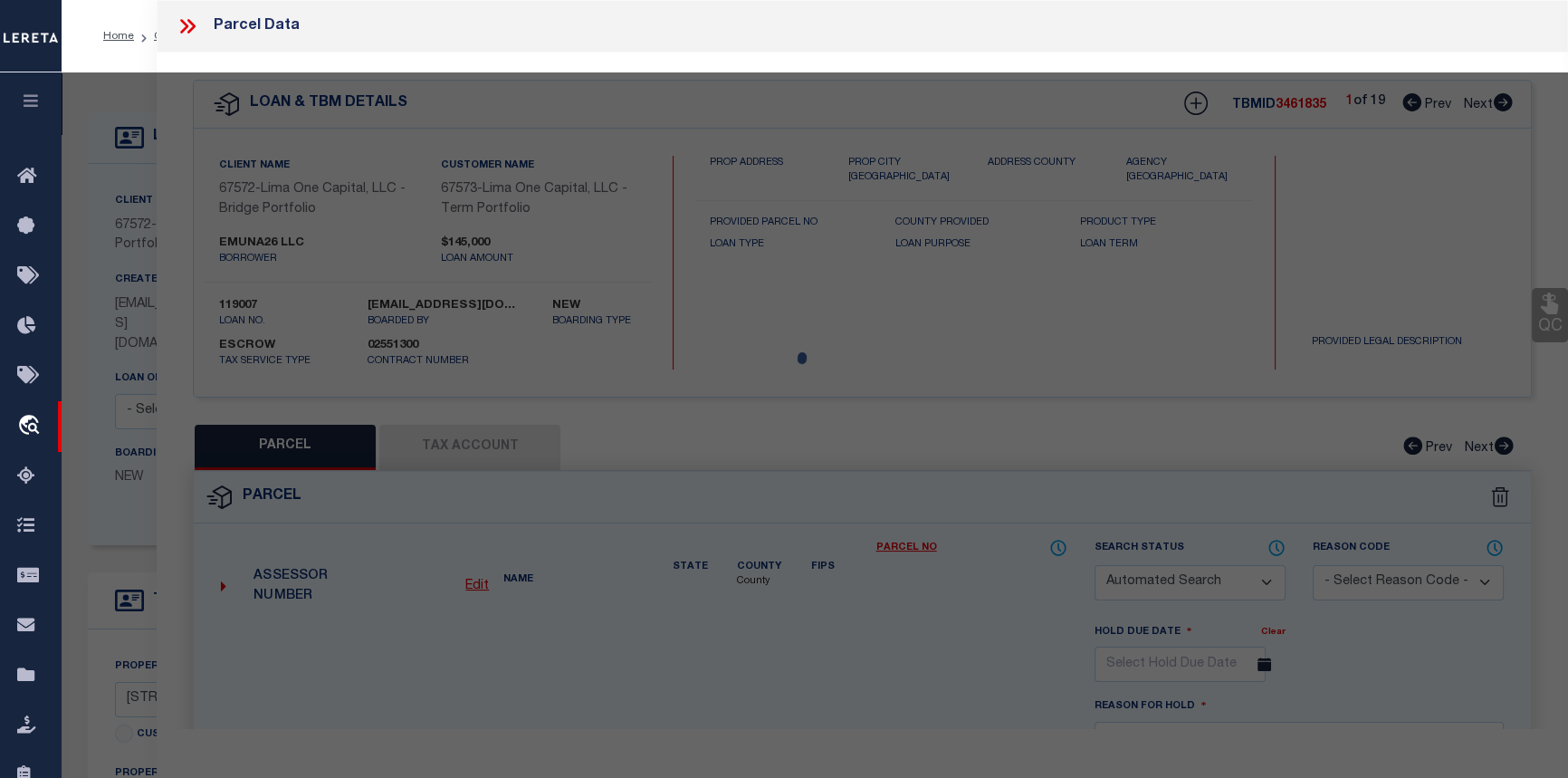
checkbox input "false"
select select "CP"
type input "[STREET_ADDRESS][PERSON_NAME]"
checkbox input "false"
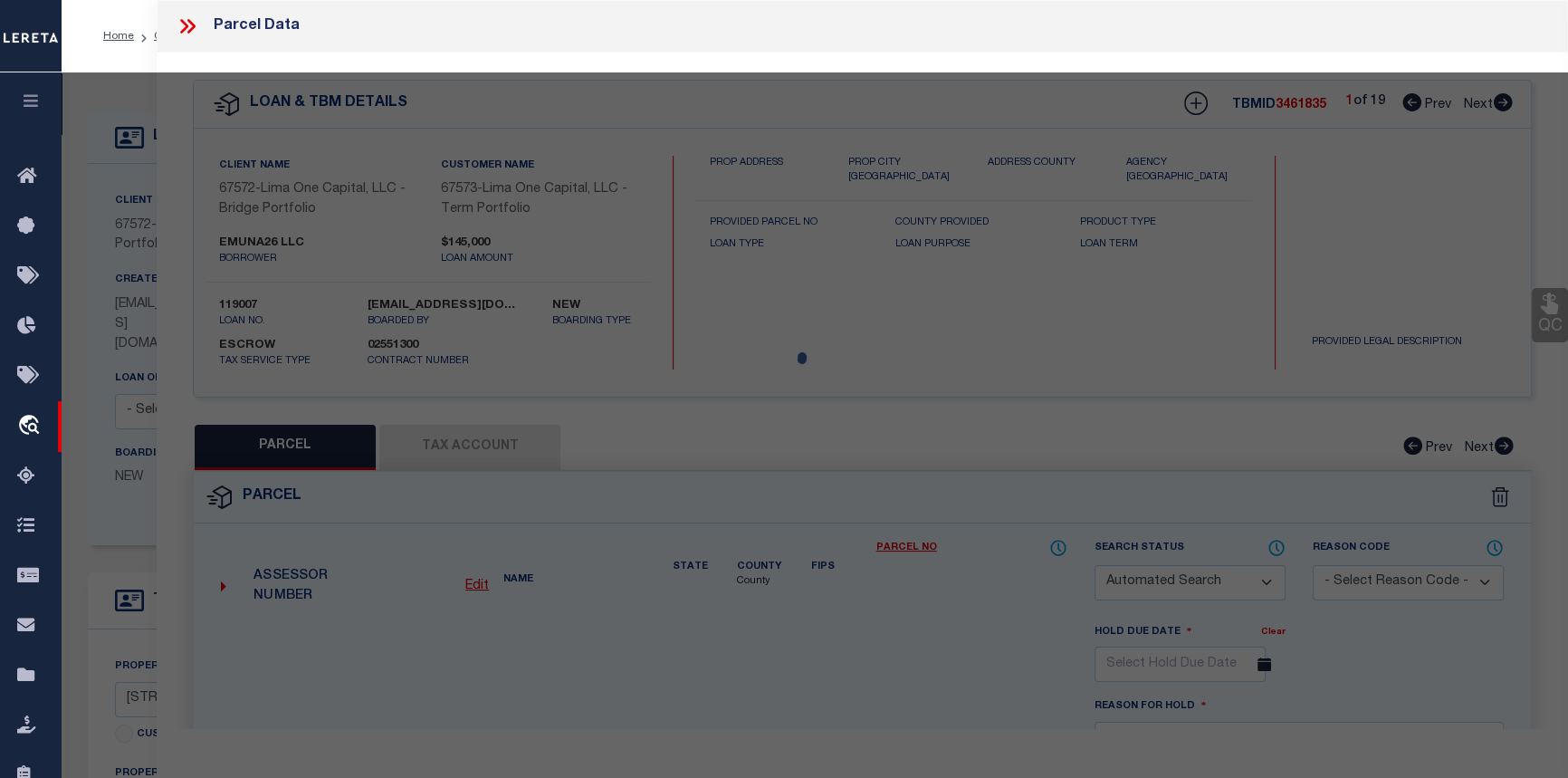
type input "COLUMBIA SC 29210"
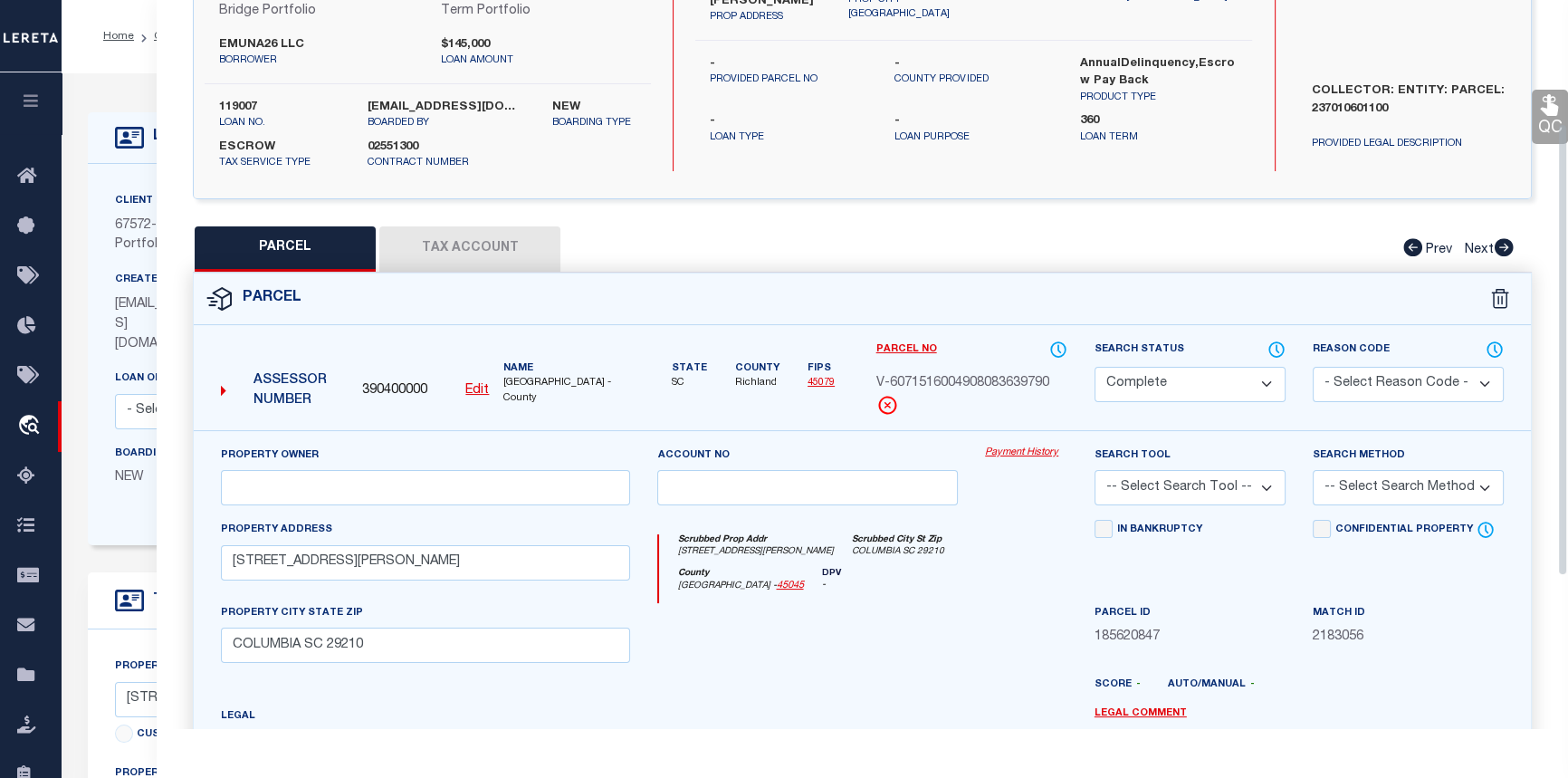
scroll to position [246, 0]
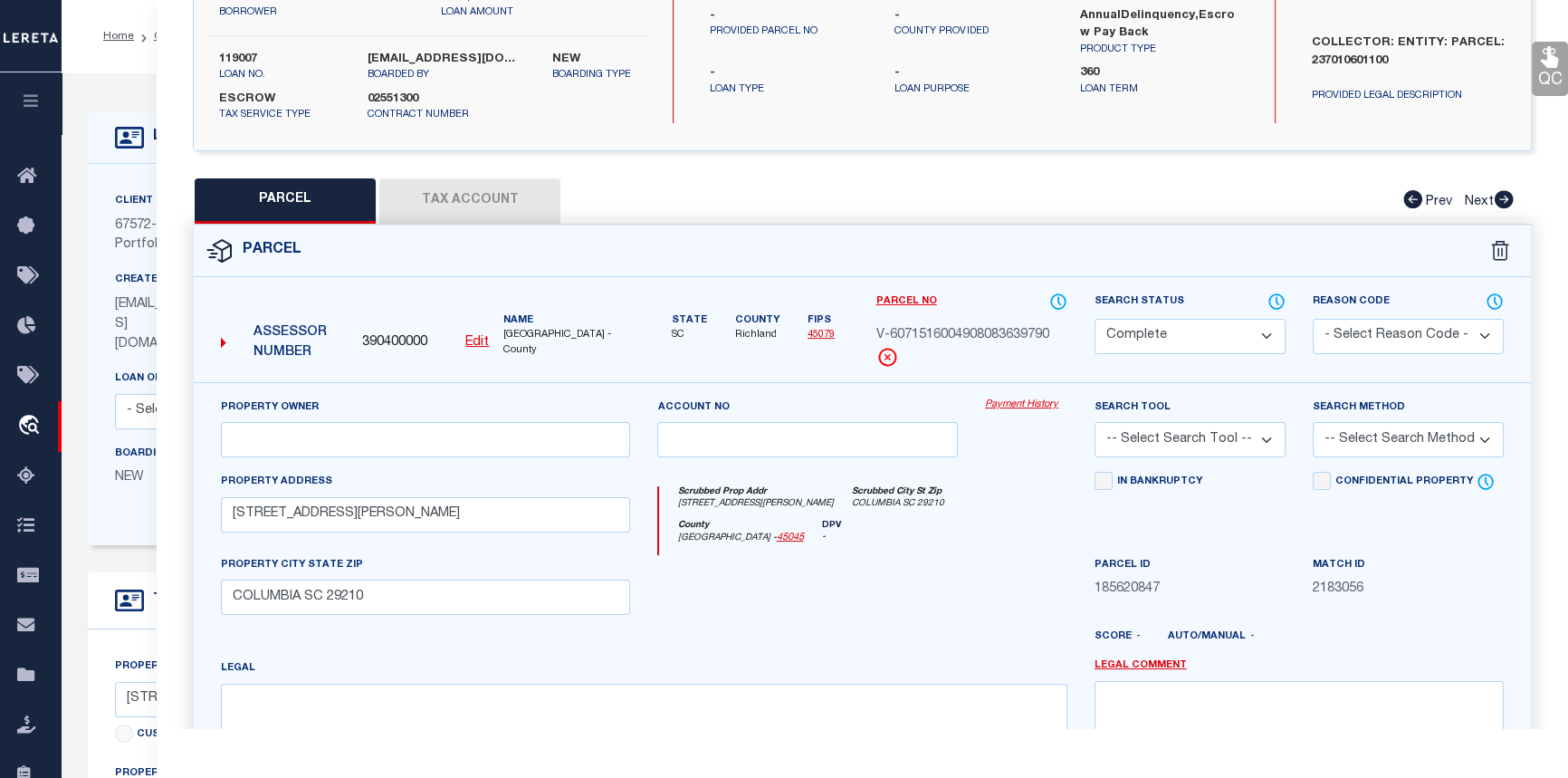
click at [460, 199] on button "Tax Account" at bounding box center [470, 201] width 181 height 45
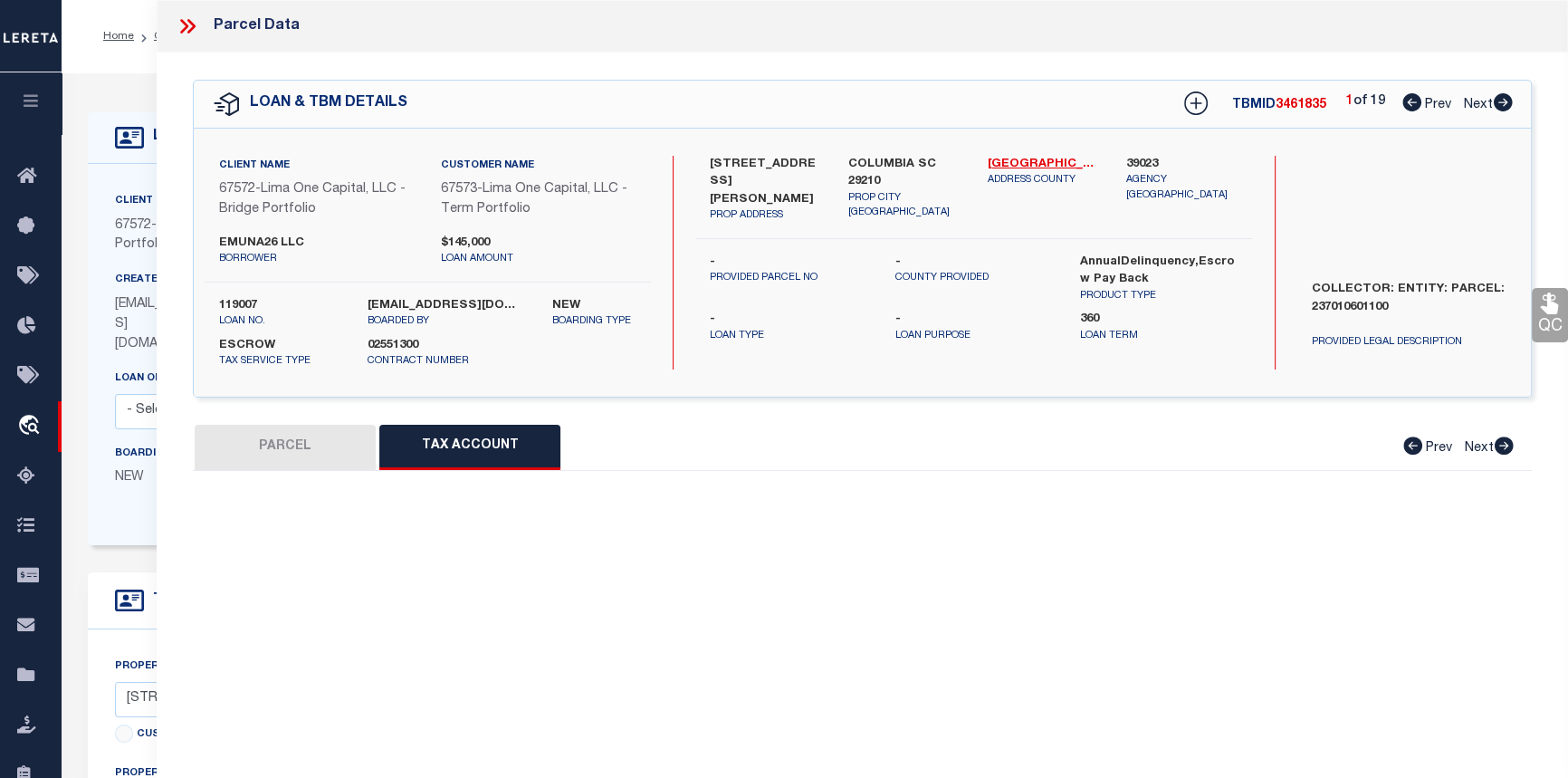
scroll to position [0, 0]
select select "100"
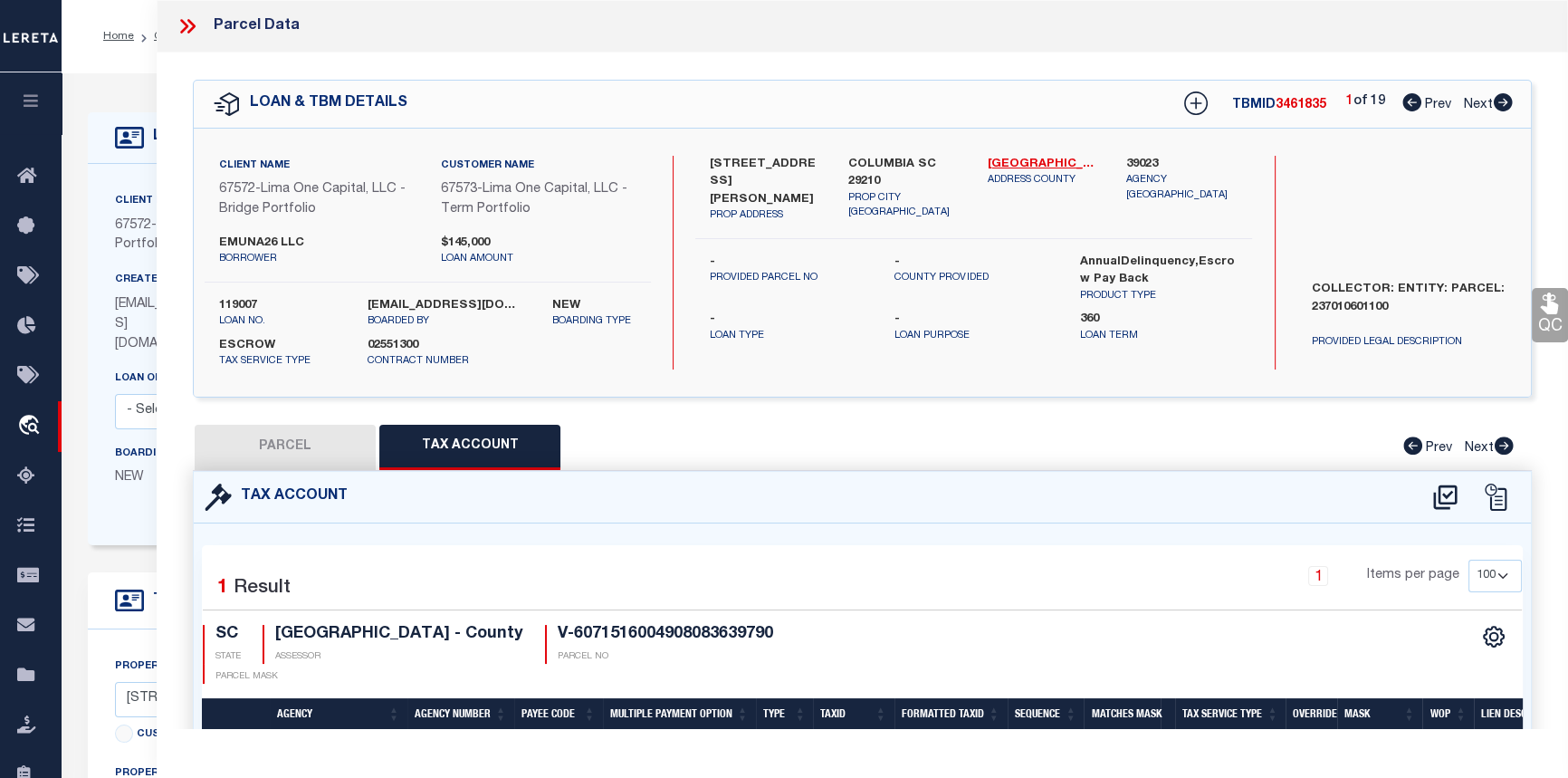
click at [290, 443] on button "PARCEL" at bounding box center [285, 447] width 181 height 45
select select "AS"
checkbox input "false"
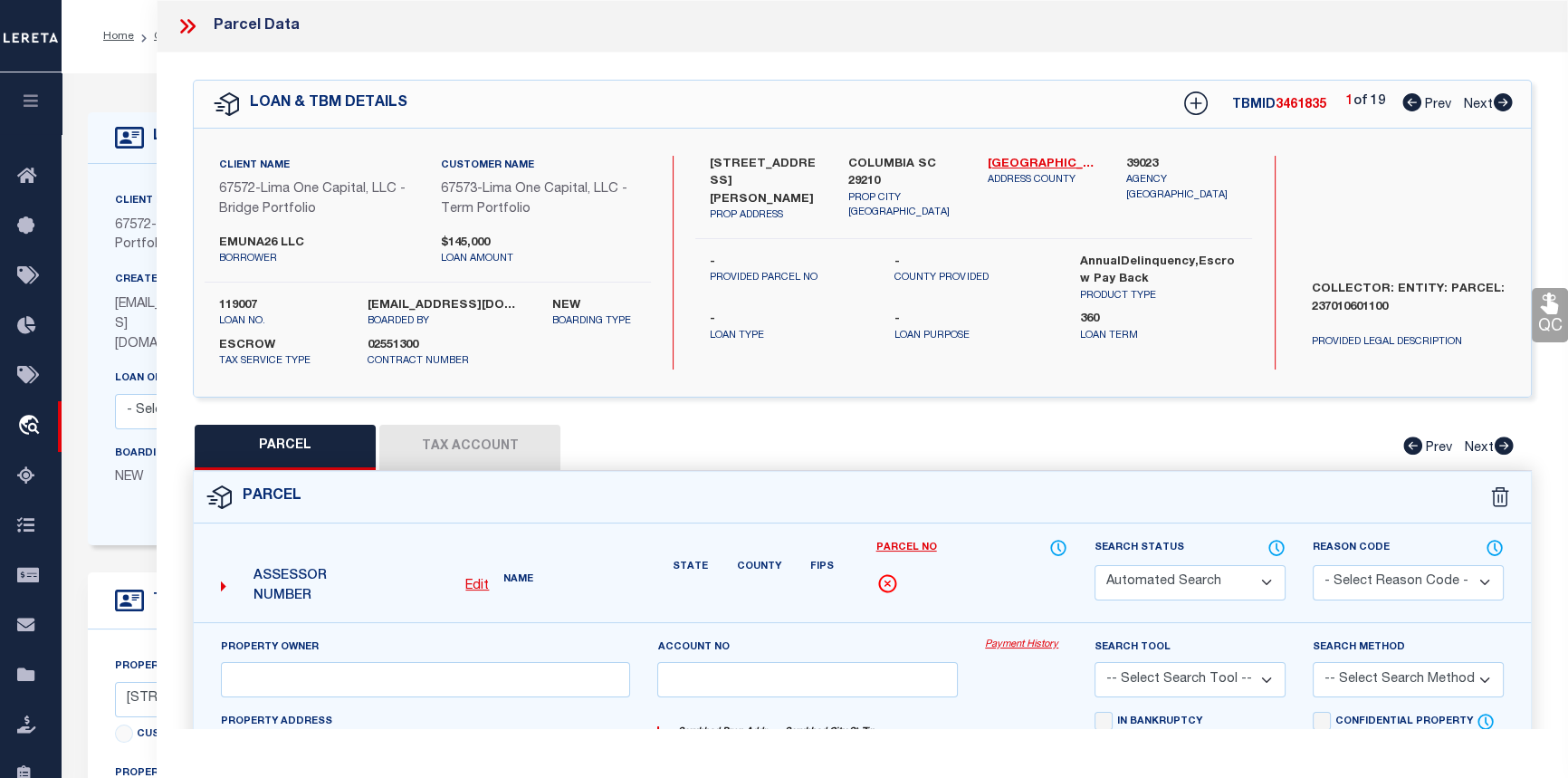
select select "CP"
type input "4416 BONNIE FOREST BLVD"
checkbox input "false"
type input "COLUMBIA SC 29210"
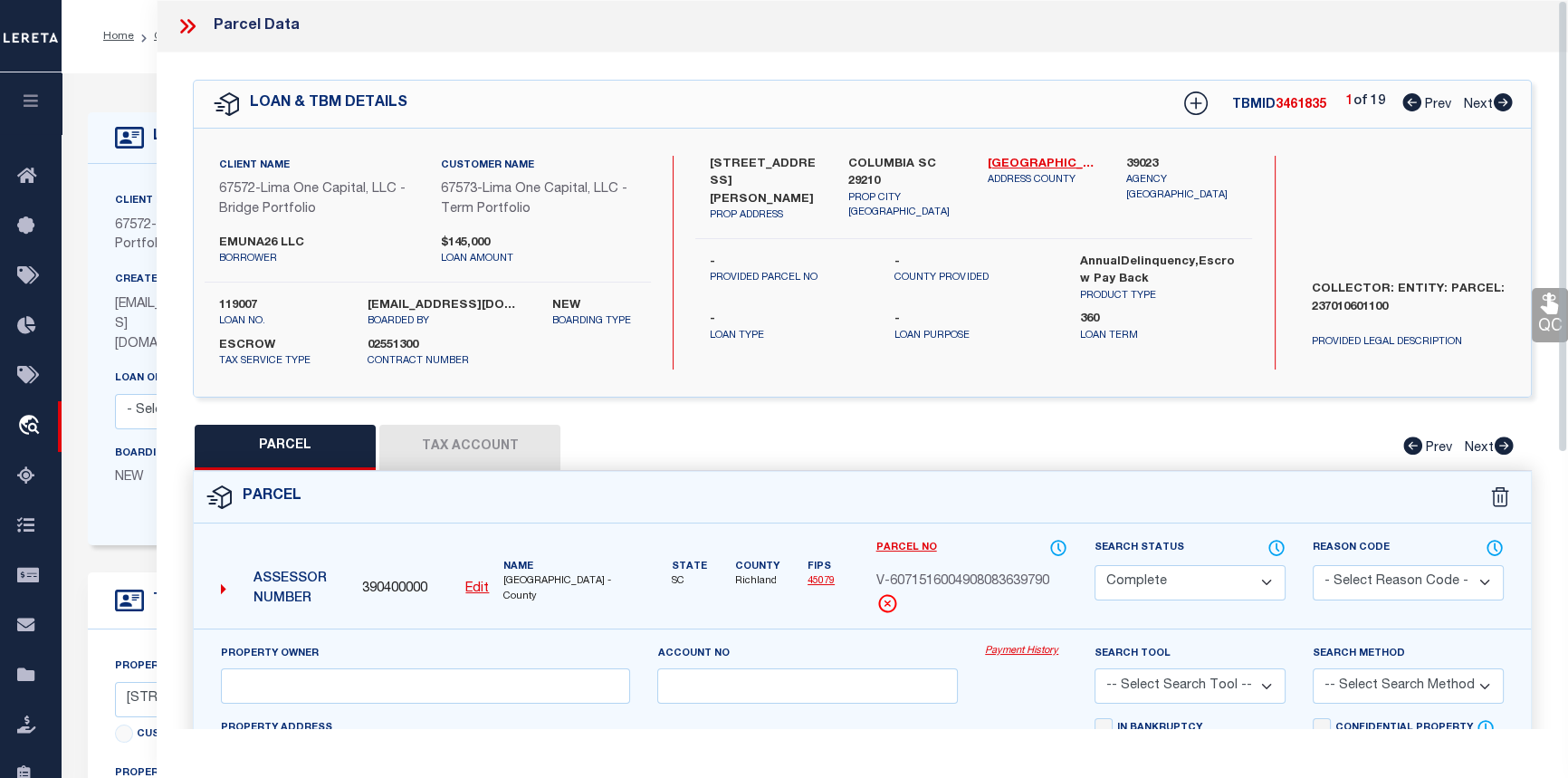
click at [181, 23] on icon at bounding box center [187, 26] width 24 height 24
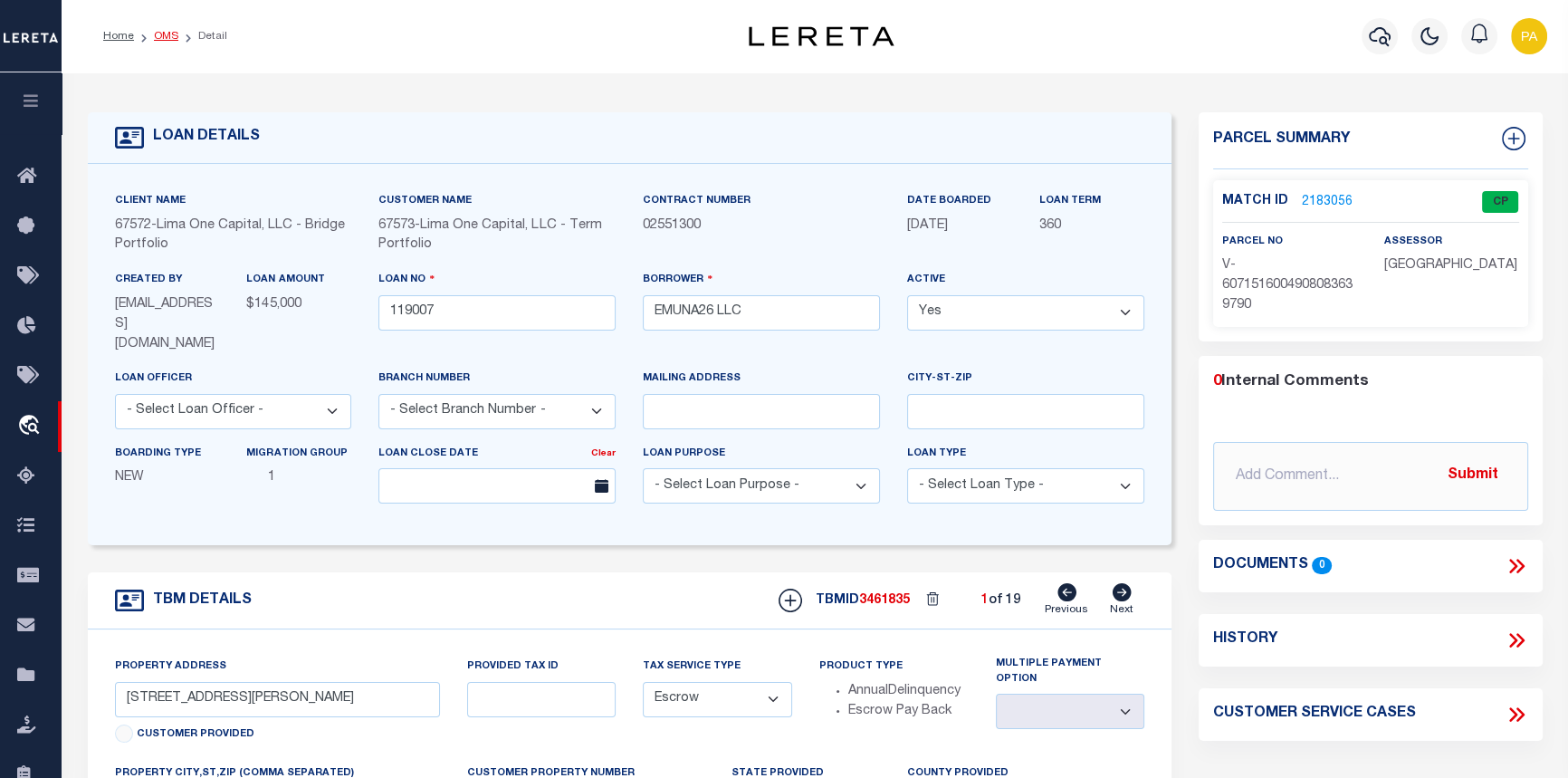
click at [164, 36] on link "OMS" at bounding box center [165, 36] width 24 height 11
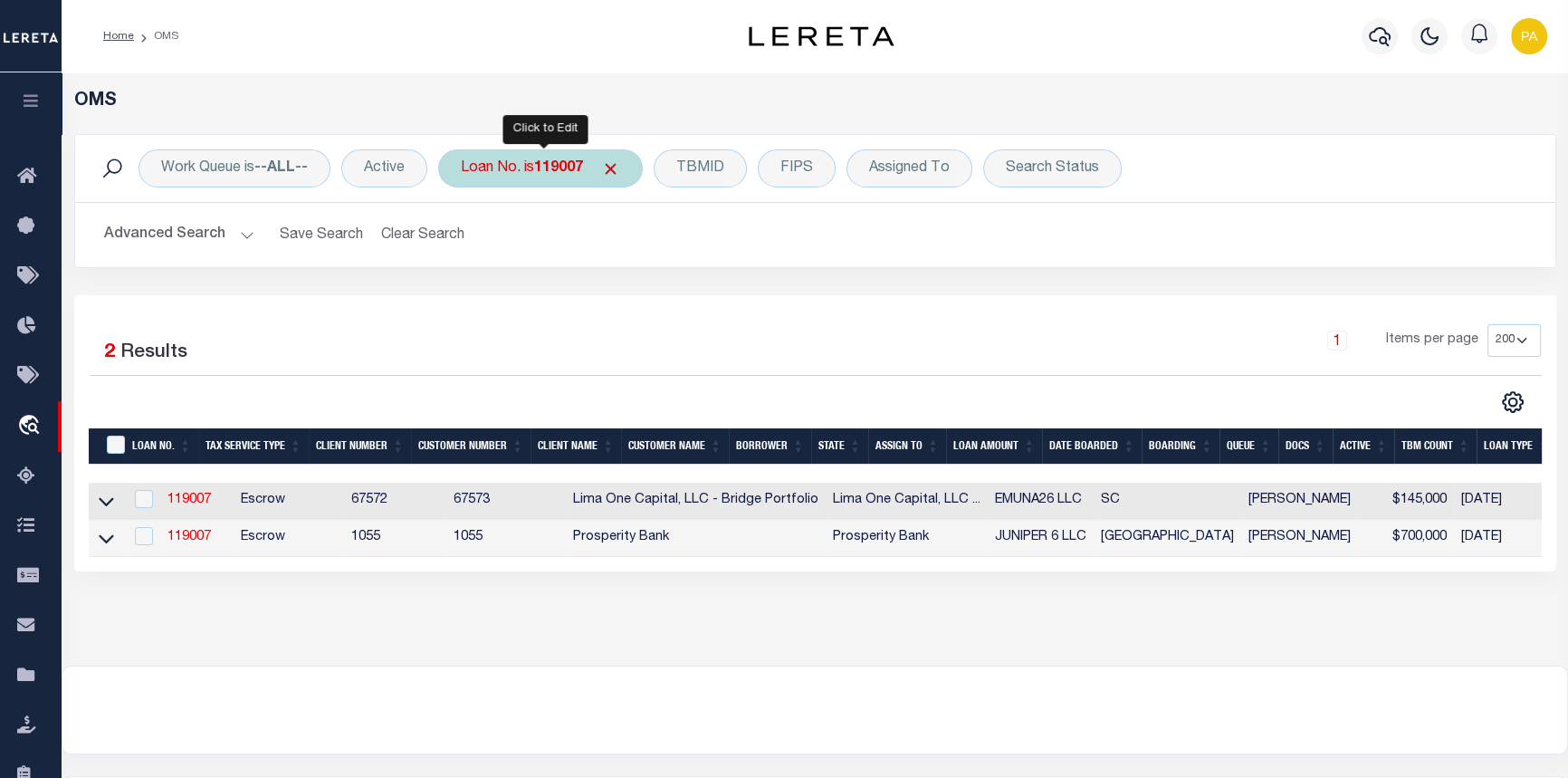
click at [535, 173] on div "Loan No. is 119007" at bounding box center [540, 169] width 205 height 38
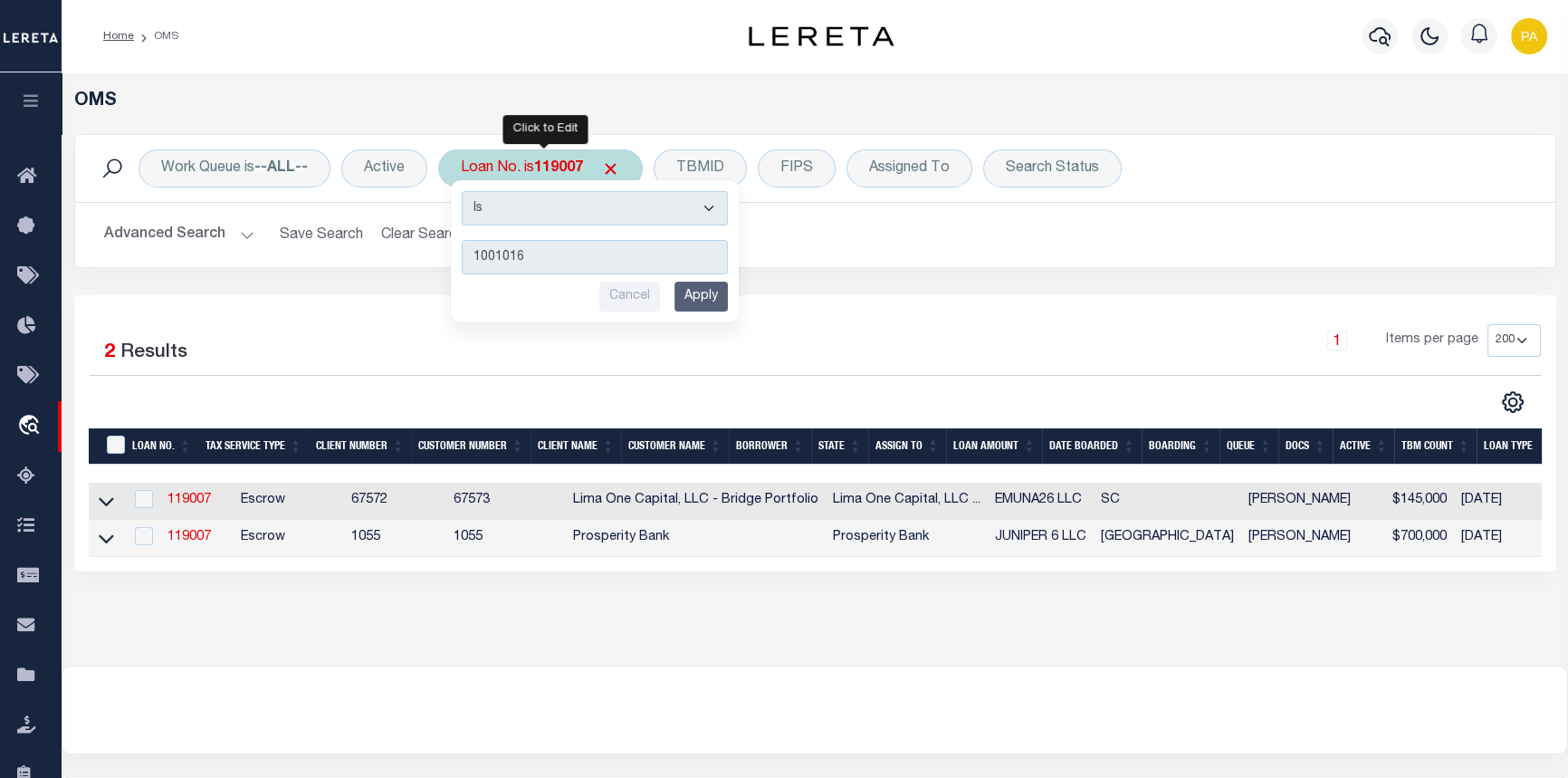
type input "10010162"
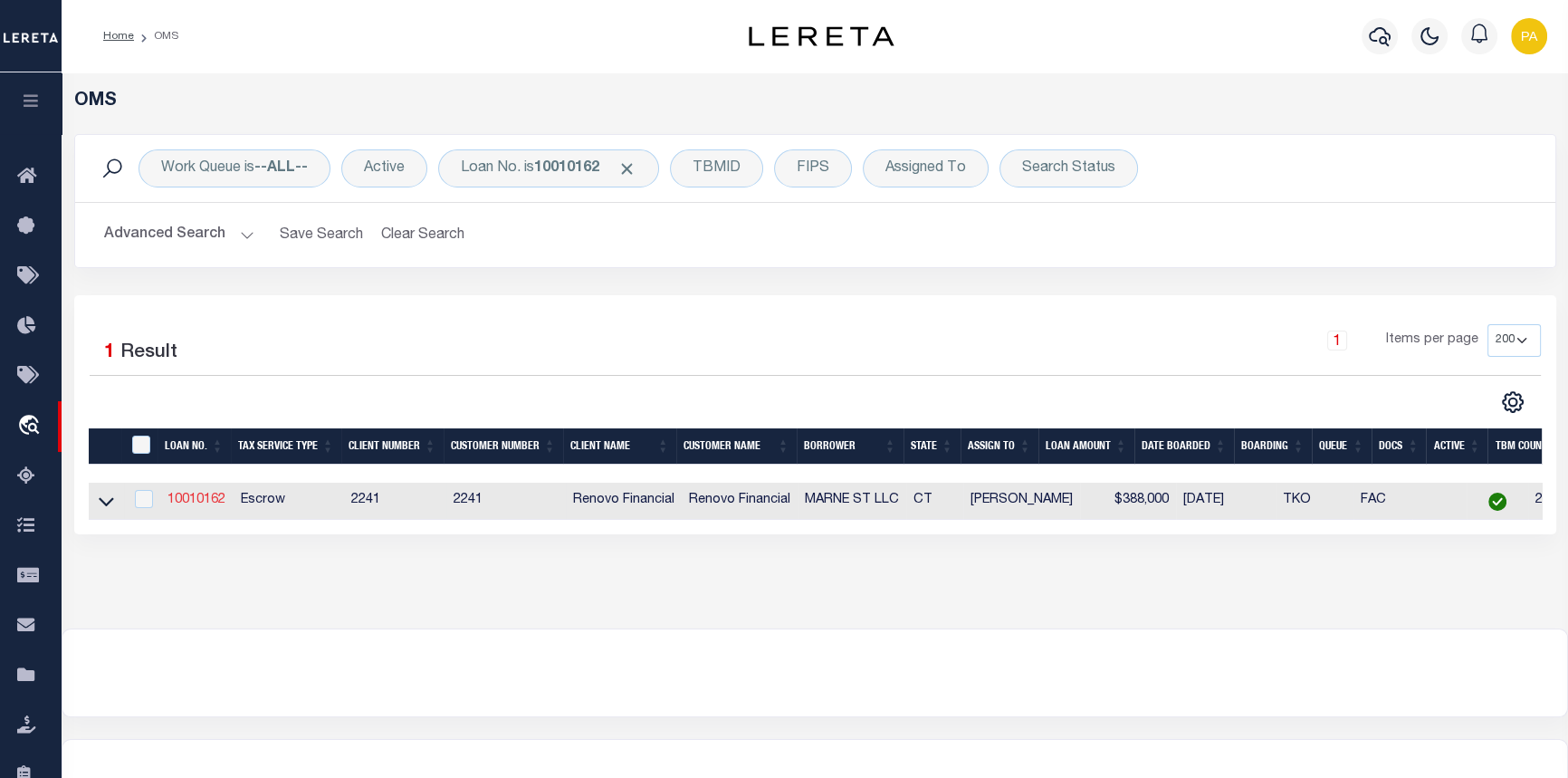
click at [188, 500] on link "10010162" at bounding box center [196, 499] width 58 height 12
type input "10010162"
type input "MARNE ST LLC"
select select
type input "1788 DIXWELL AVE"
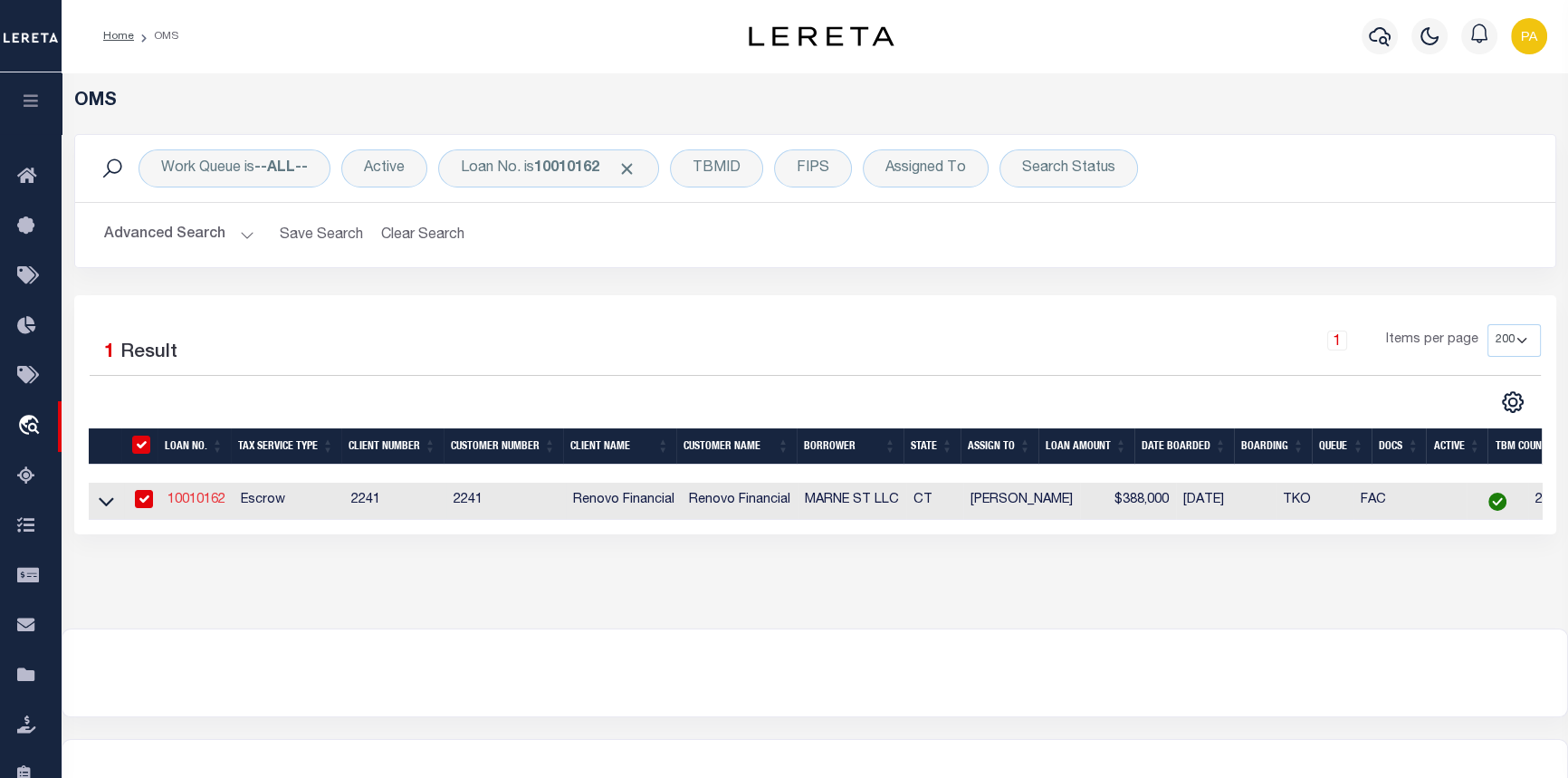
type input "HAMDEN,CT,06514"
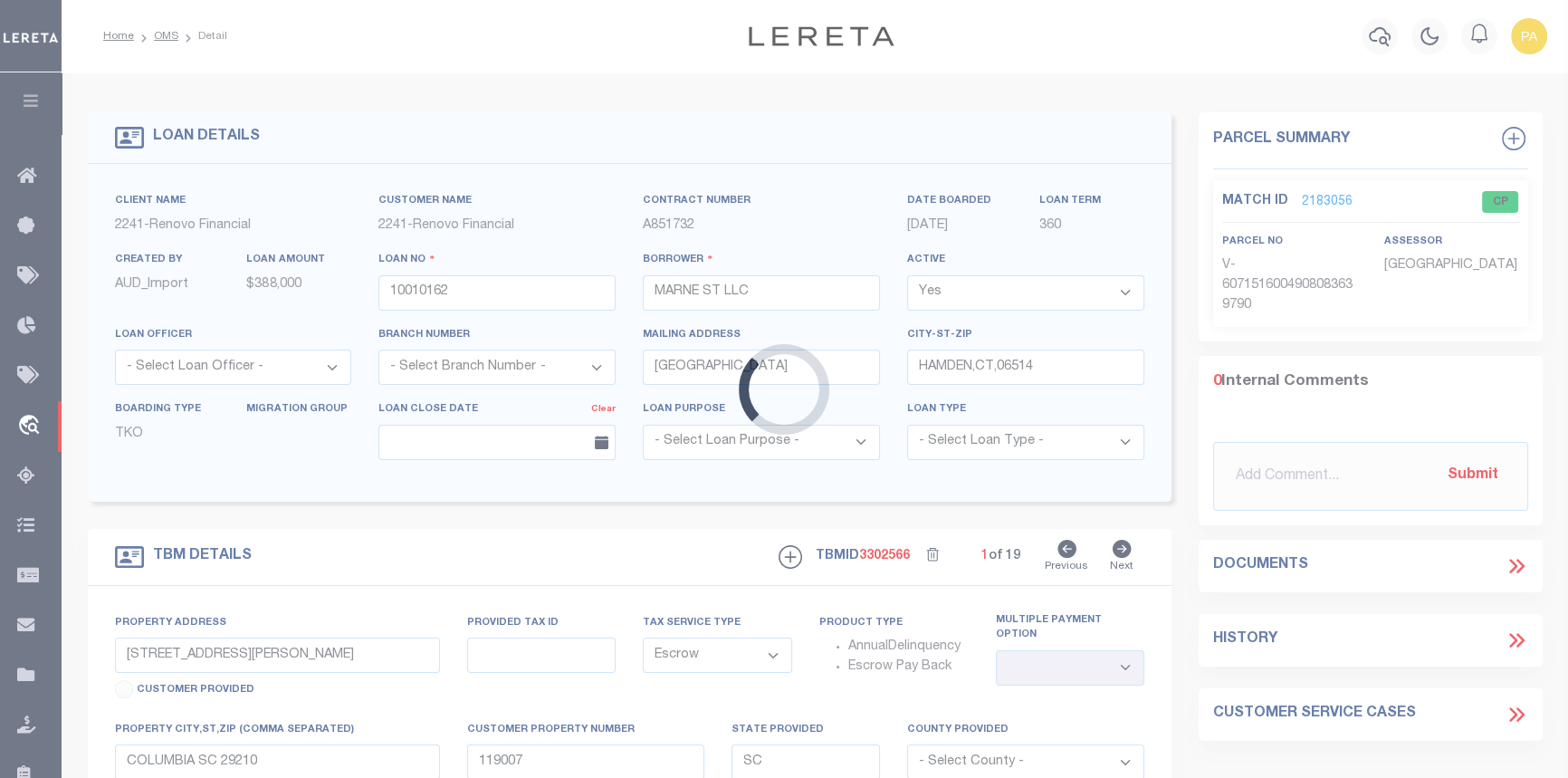
type input "62 MARNE ST"
type input "2326177000000"
type input "HAMDEN CT 065143617"
type input "a0k8Y00000dDzwJ"
type input "CT"
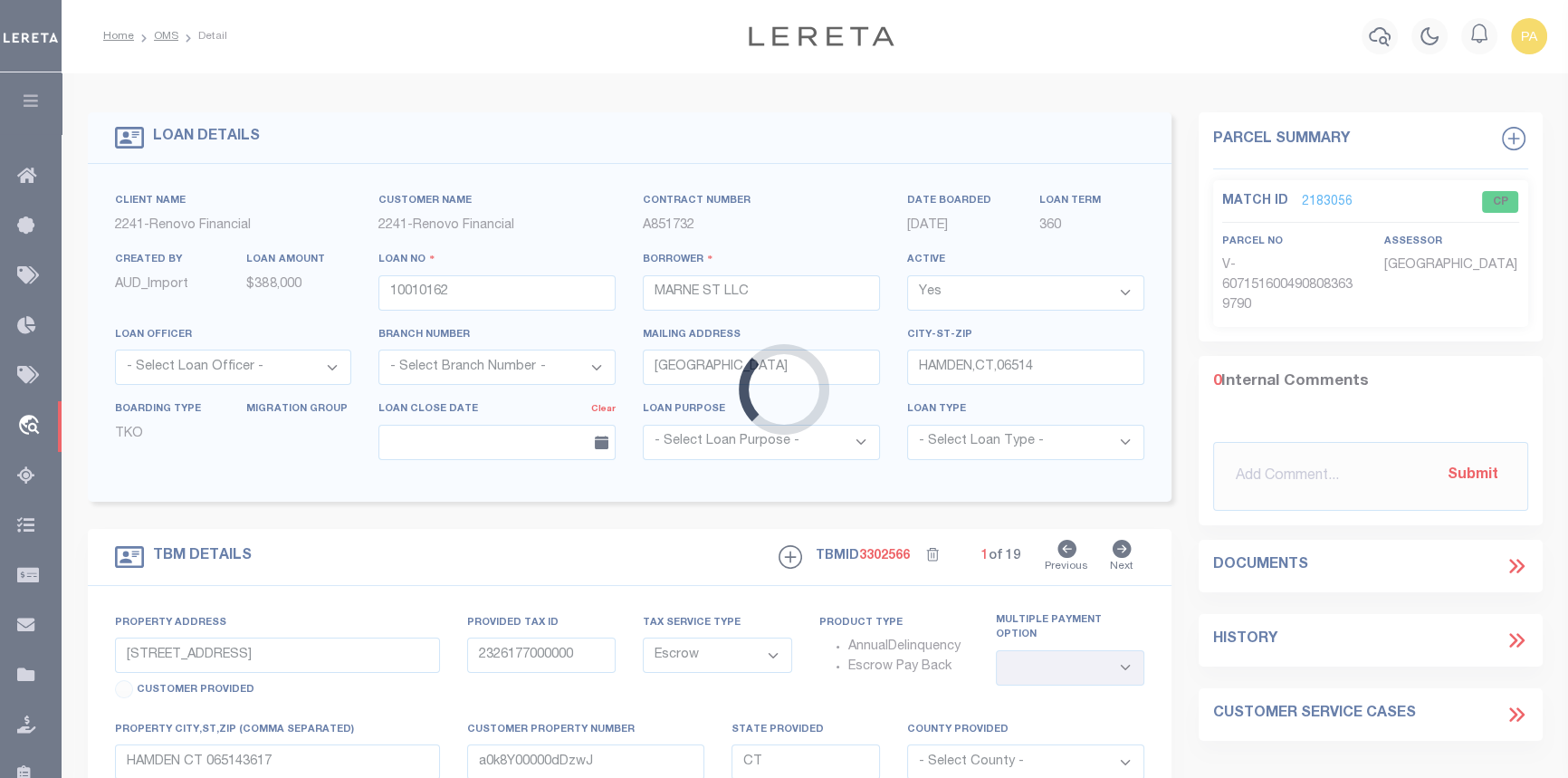
select select
select select "25067"
select select
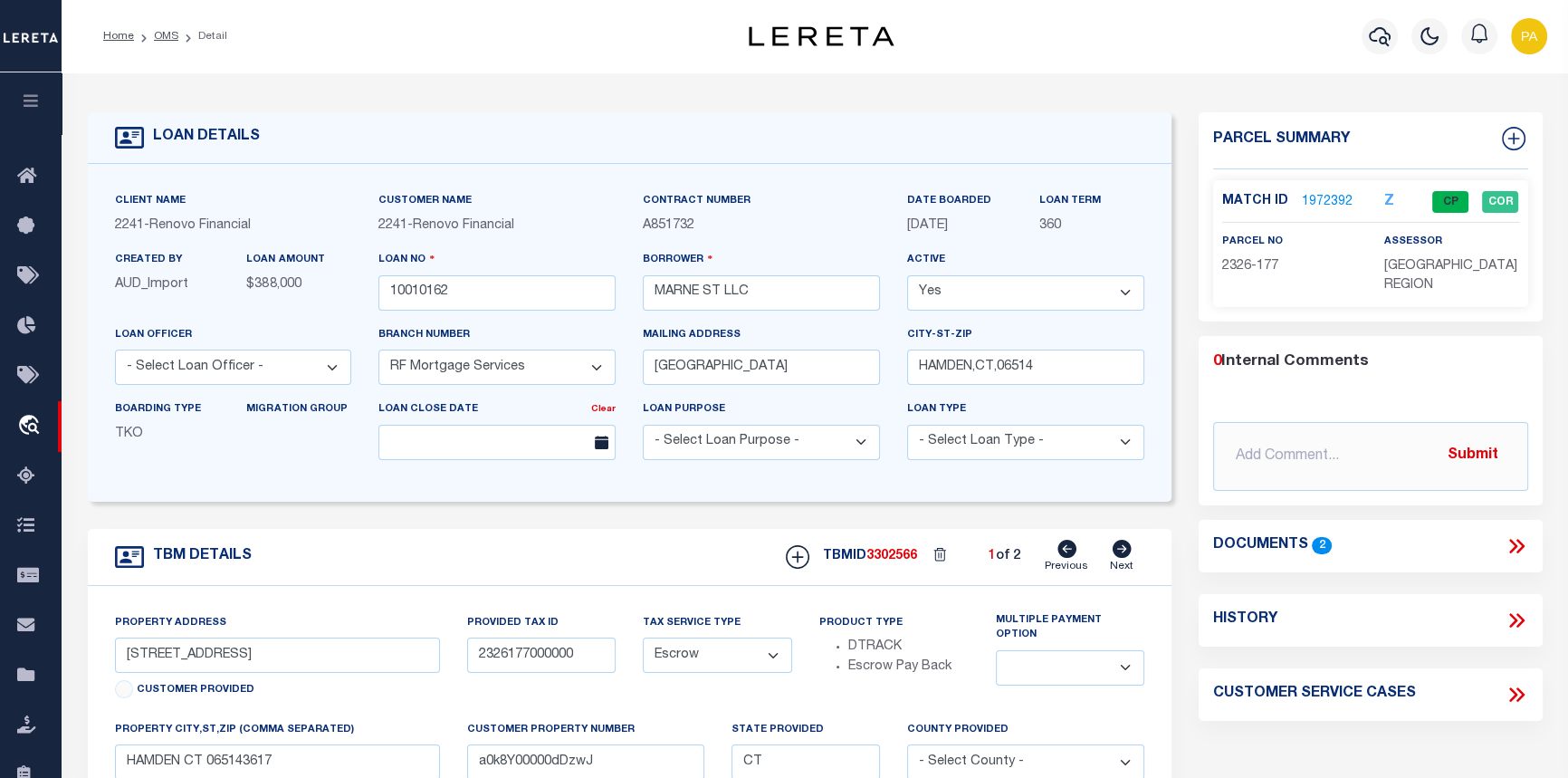
click at [1331, 201] on link "1972392" at bounding box center [1327, 203] width 51 height 19
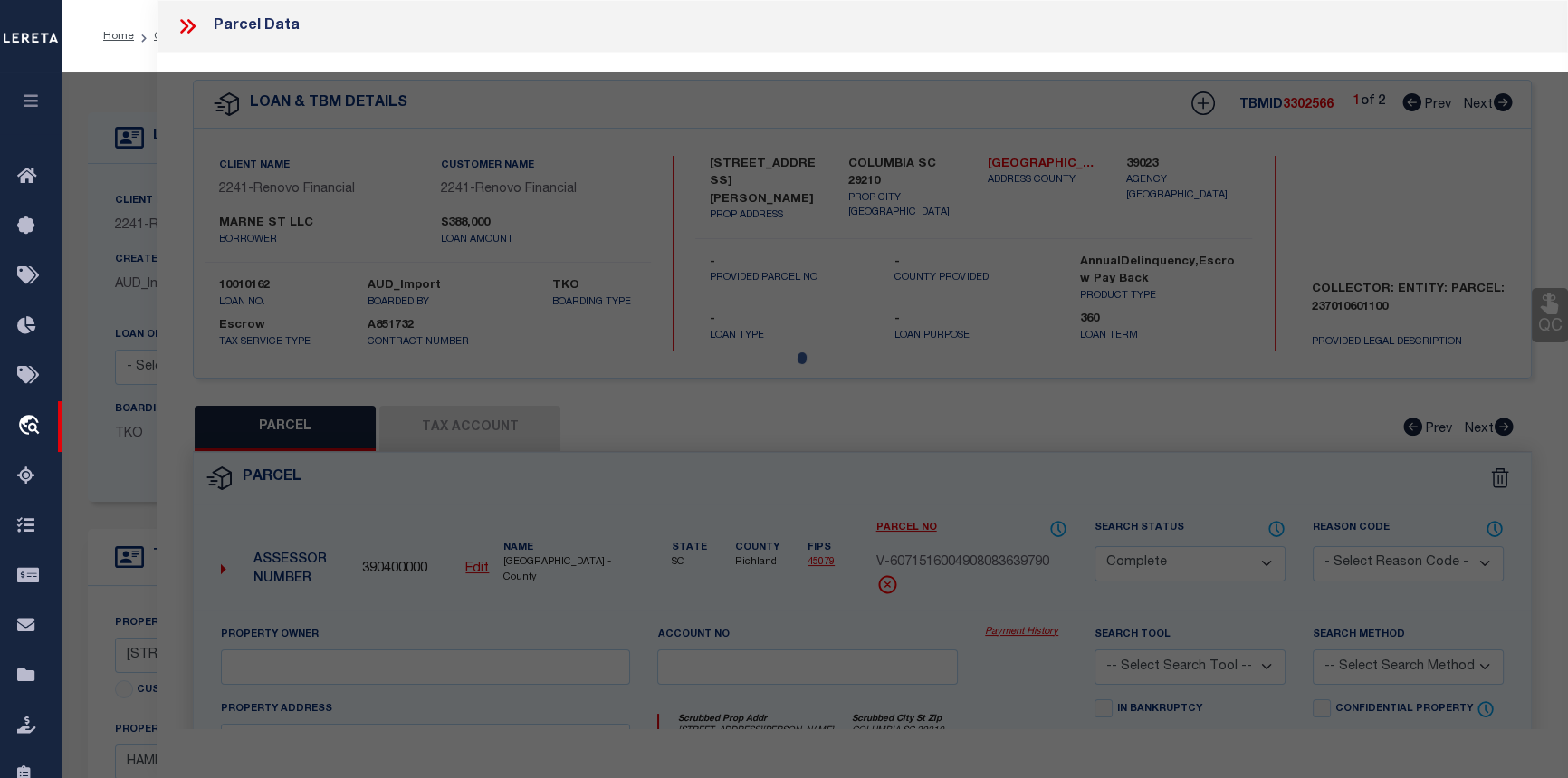
select select "AS"
checkbox input "false"
select select "CP"
type input "MARNE ST LLC"
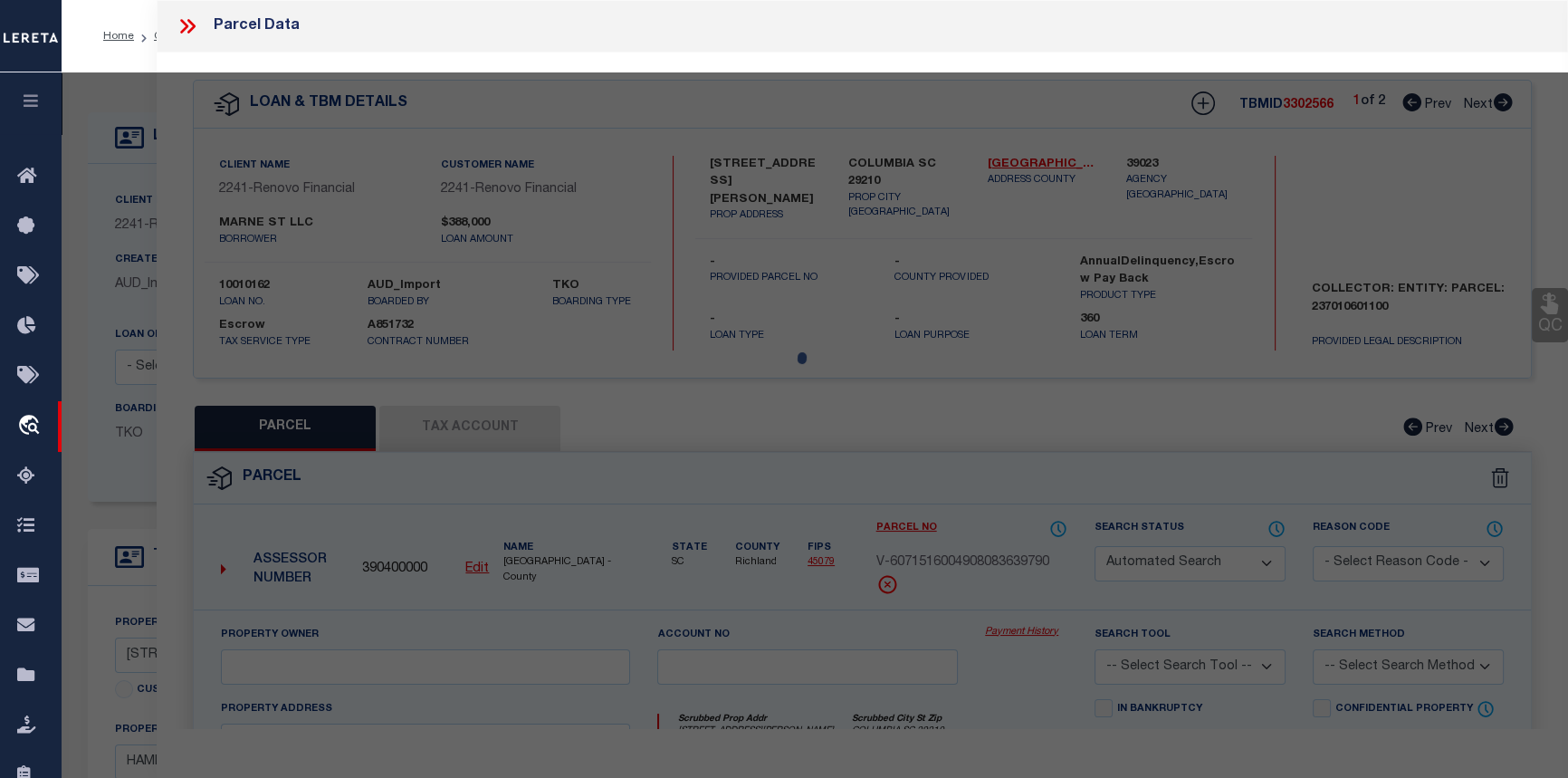
select select "AGW"
select select
type input "62 MARNE ST"
checkbox input "false"
type input "HAMDEN CT 065143617"
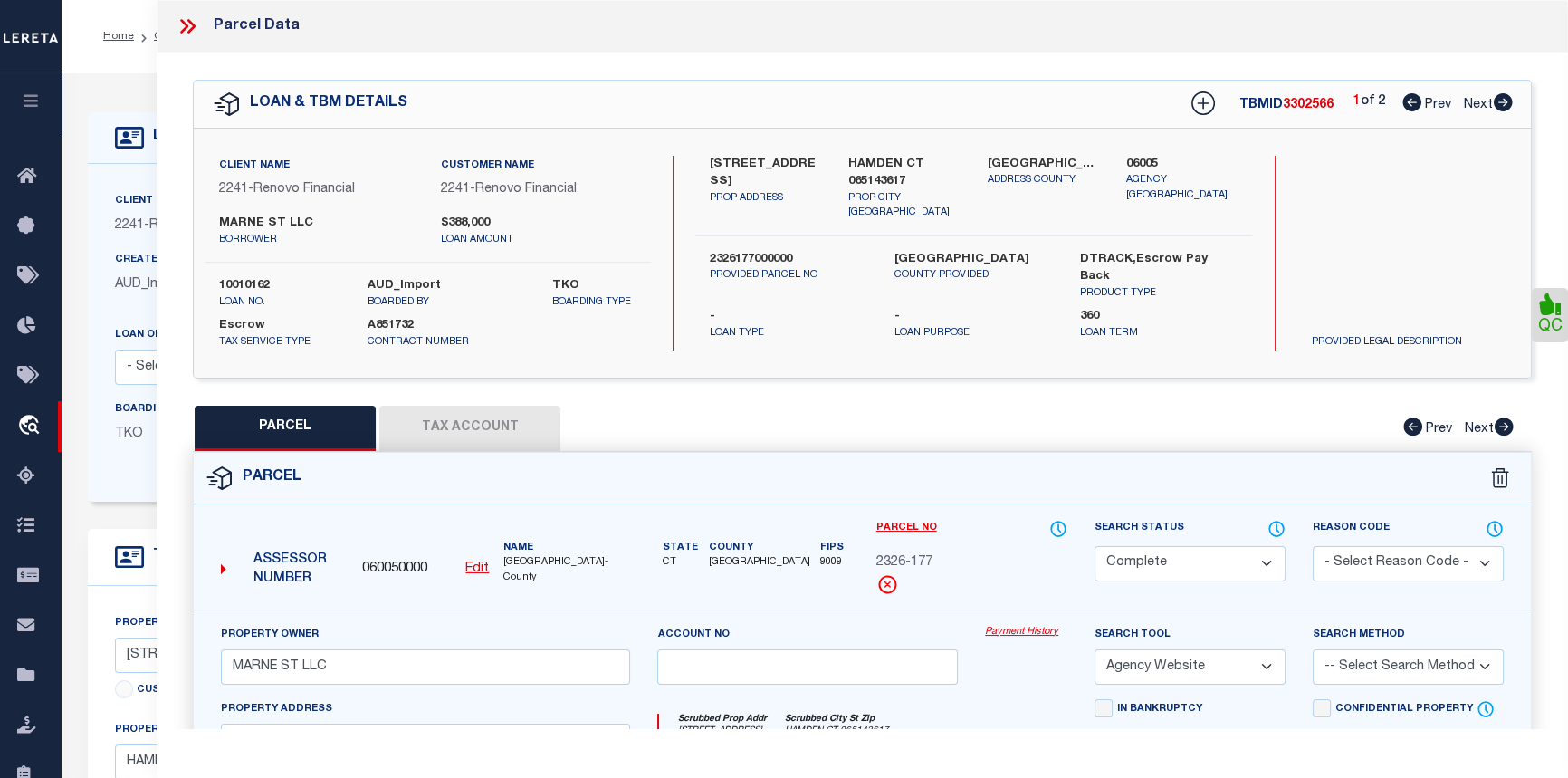
click at [463, 422] on button "Tax Account" at bounding box center [470, 427] width 181 height 45
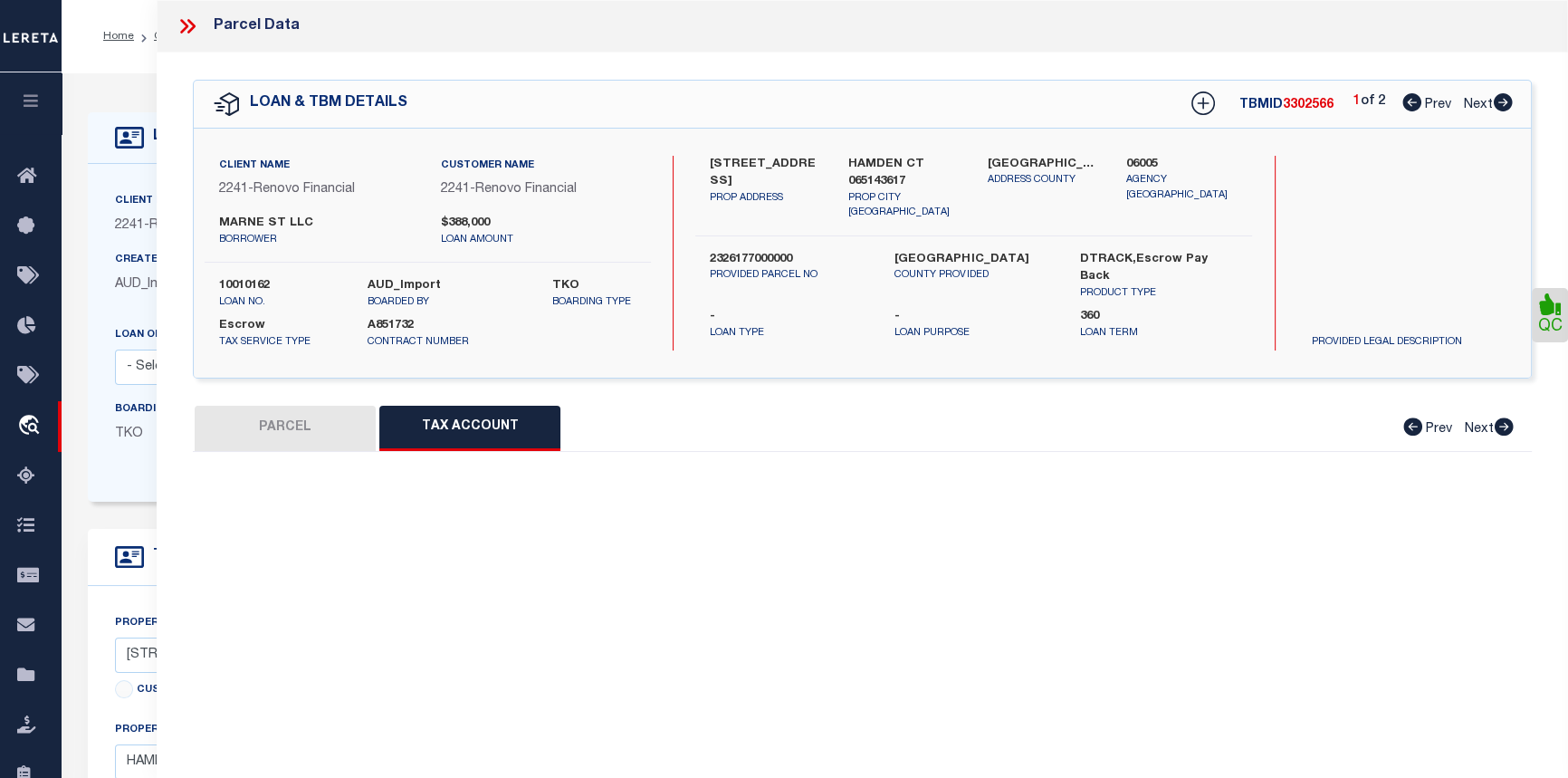
select select "100"
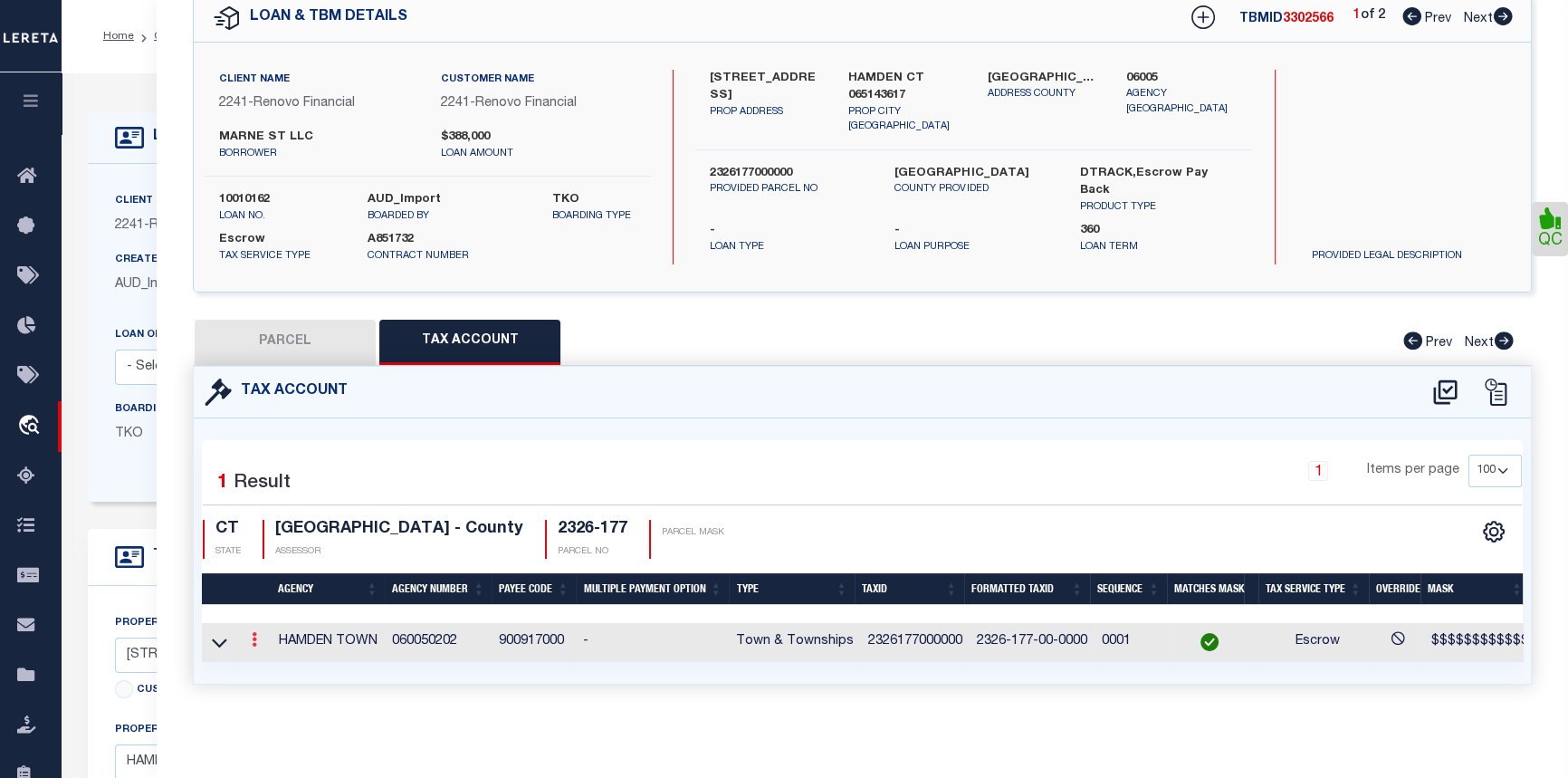
click at [253, 634] on icon at bounding box center [254, 639] width 6 height 14
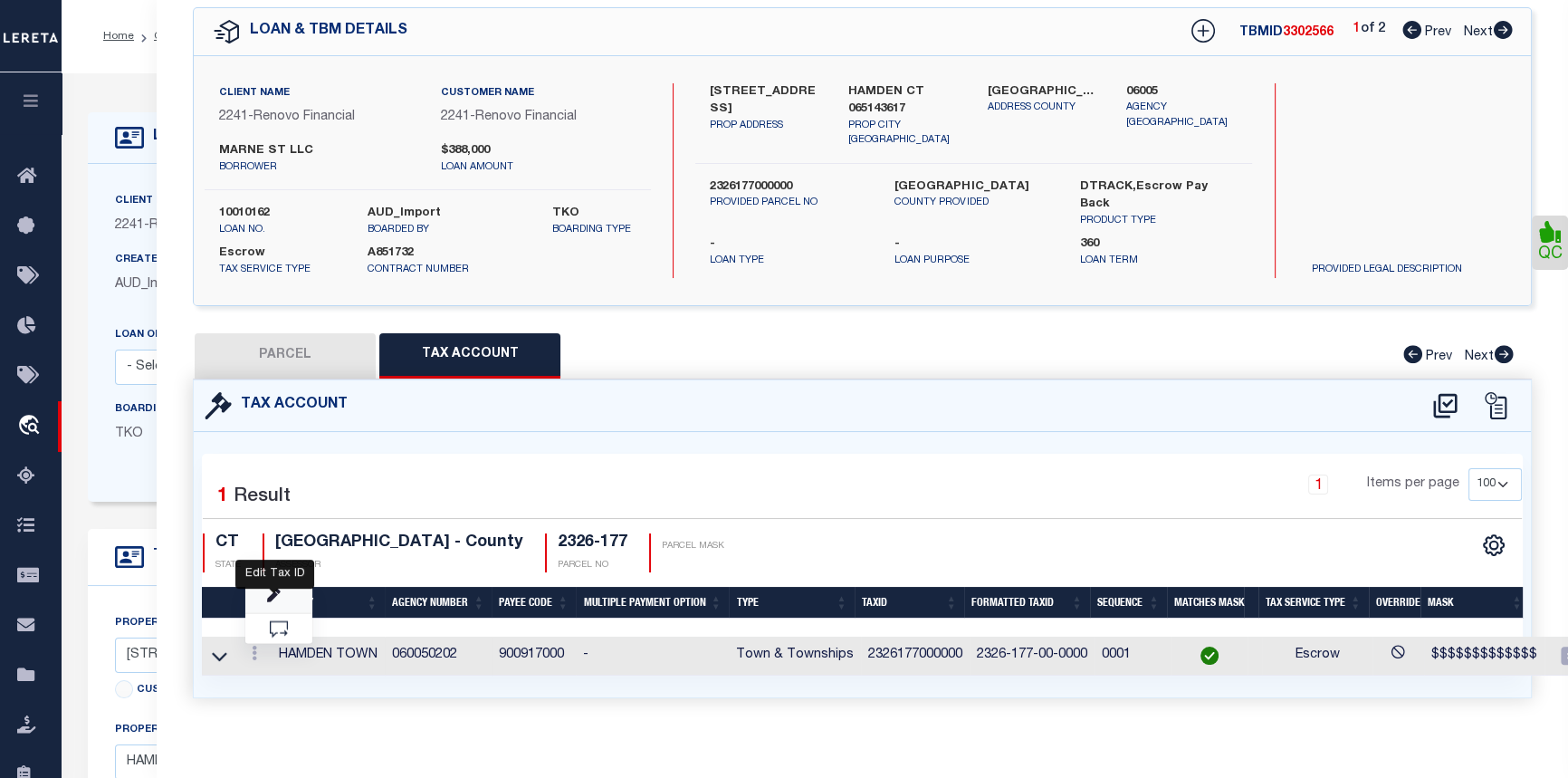
click at [277, 589] on icon "" at bounding box center [274, 596] width 13 height 13
type input "2326177000000"
type textarea "$$$$$$$$$$$$$"
type input "XXXX-XXX-XX-XXXX*"
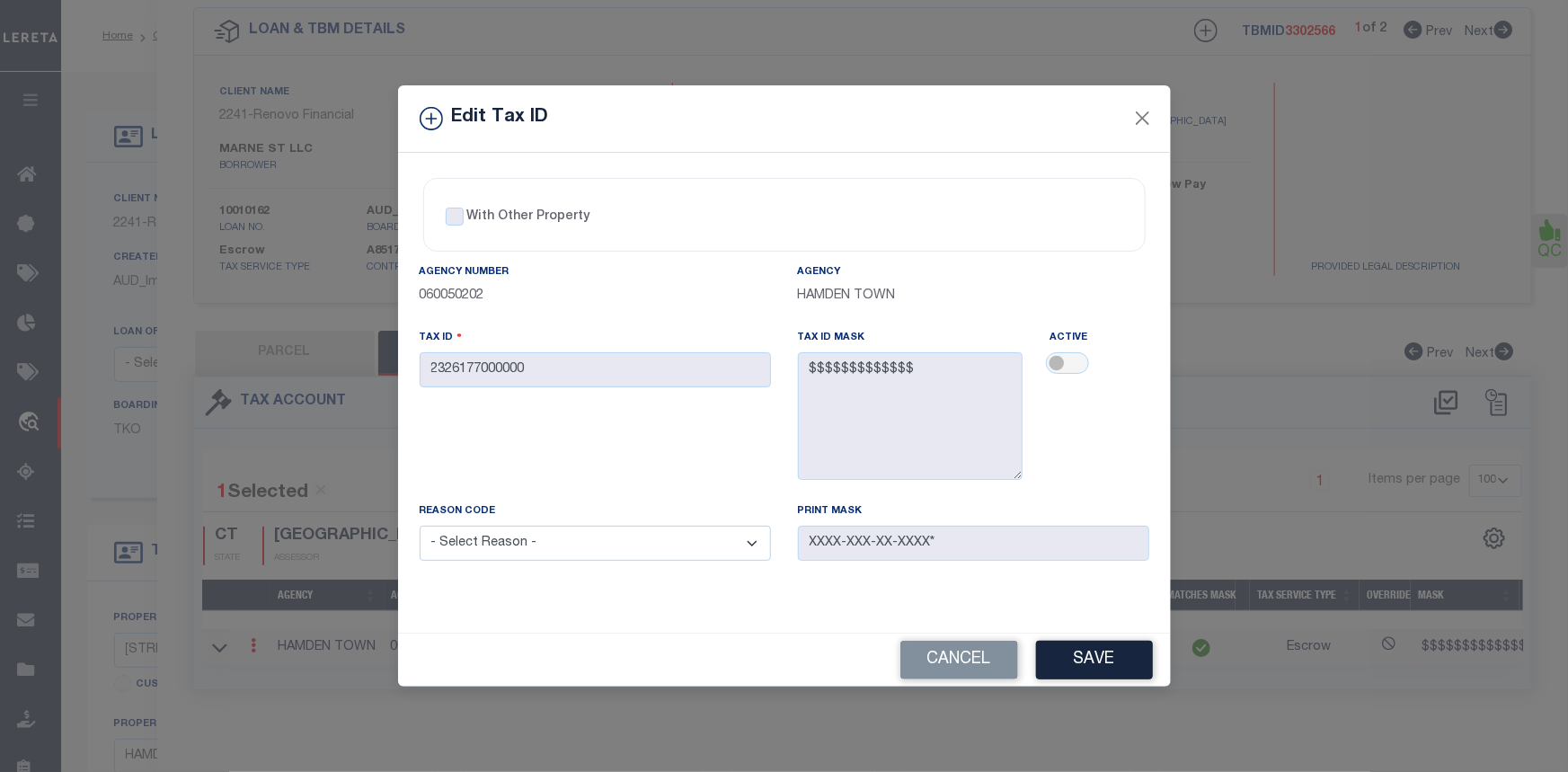
click at [750, 542] on select "- Select Reason - 099 - Other (Provide additional detail) ACT - Agency Changed …" at bounding box center [595, 543] width 352 height 35
select select "099"
click at [419, 527] on select "- Select Reason - 099 - Other (Provide additional detail) ACT - Agency Changed …" at bounding box center [595, 543] width 352 height 35
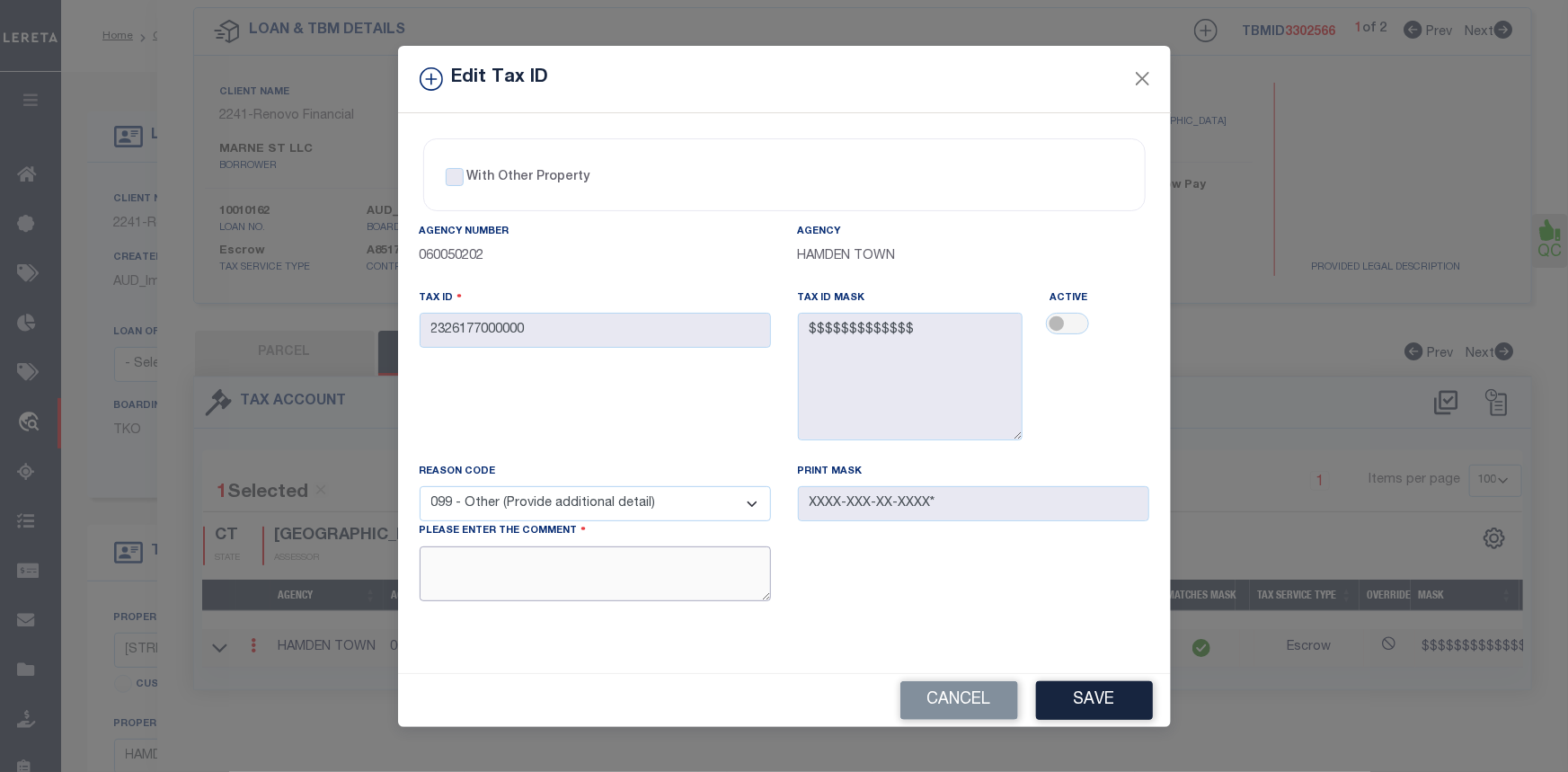
click at [490, 570] on textarea at bounding box center [595, 574] width 352 height 55
type textarea "Agency activated to make payments."
click at [1106, 704] on button "Save" at bounding box center [1094, 701] width 117 height 39
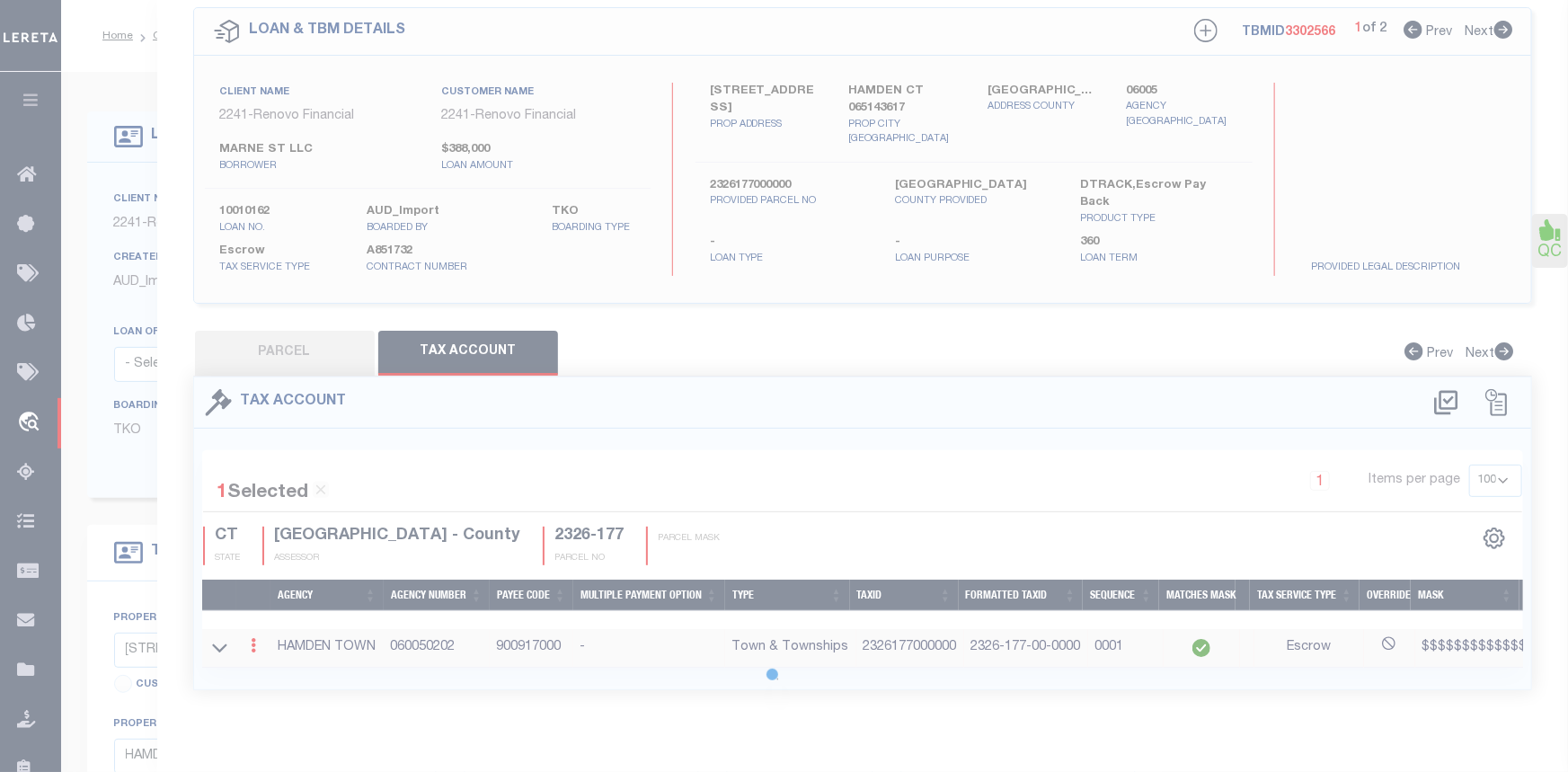
select select
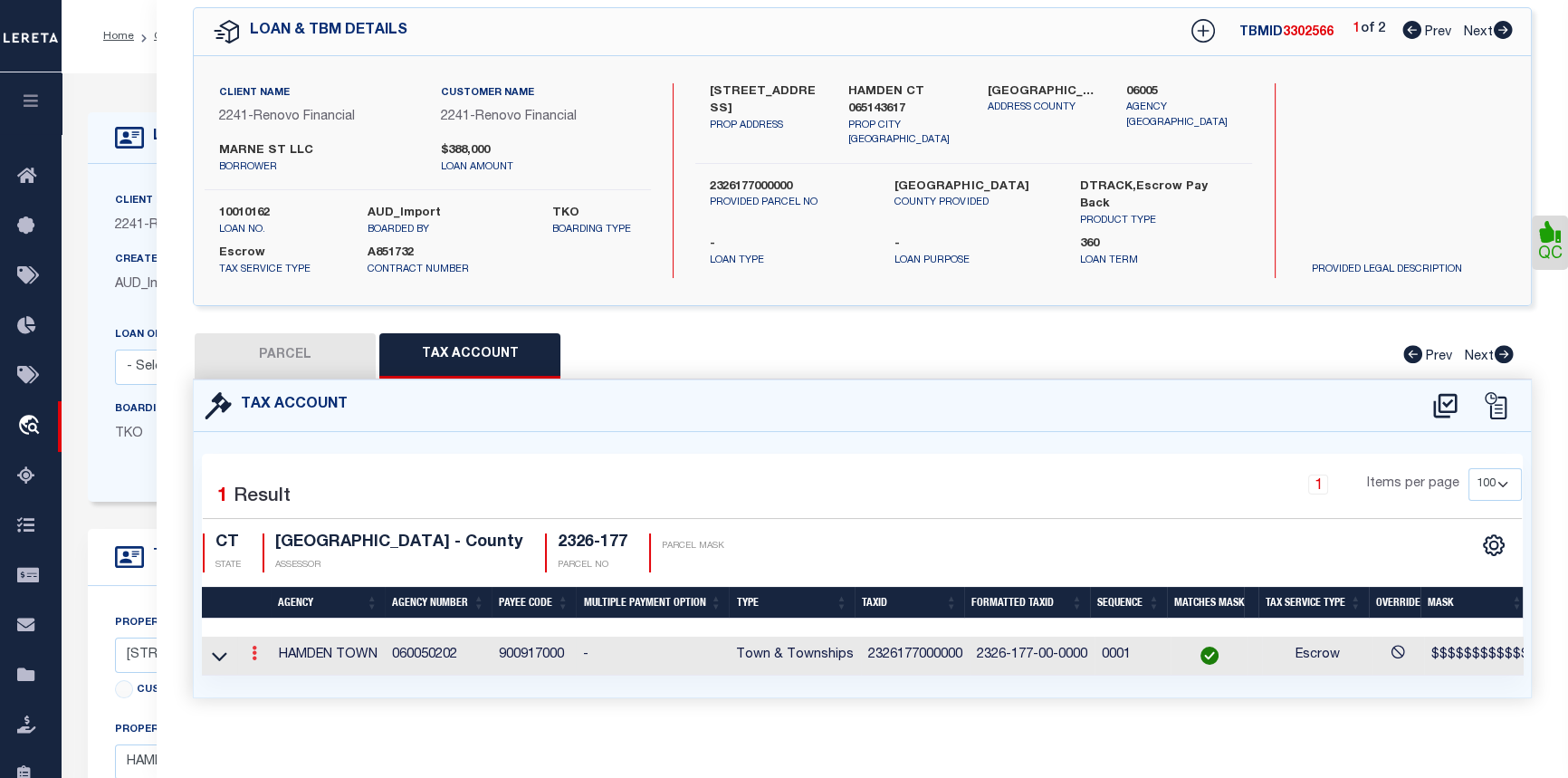
click at [253, 654] on icon at bounding box center [254, 652] width 6 height 14
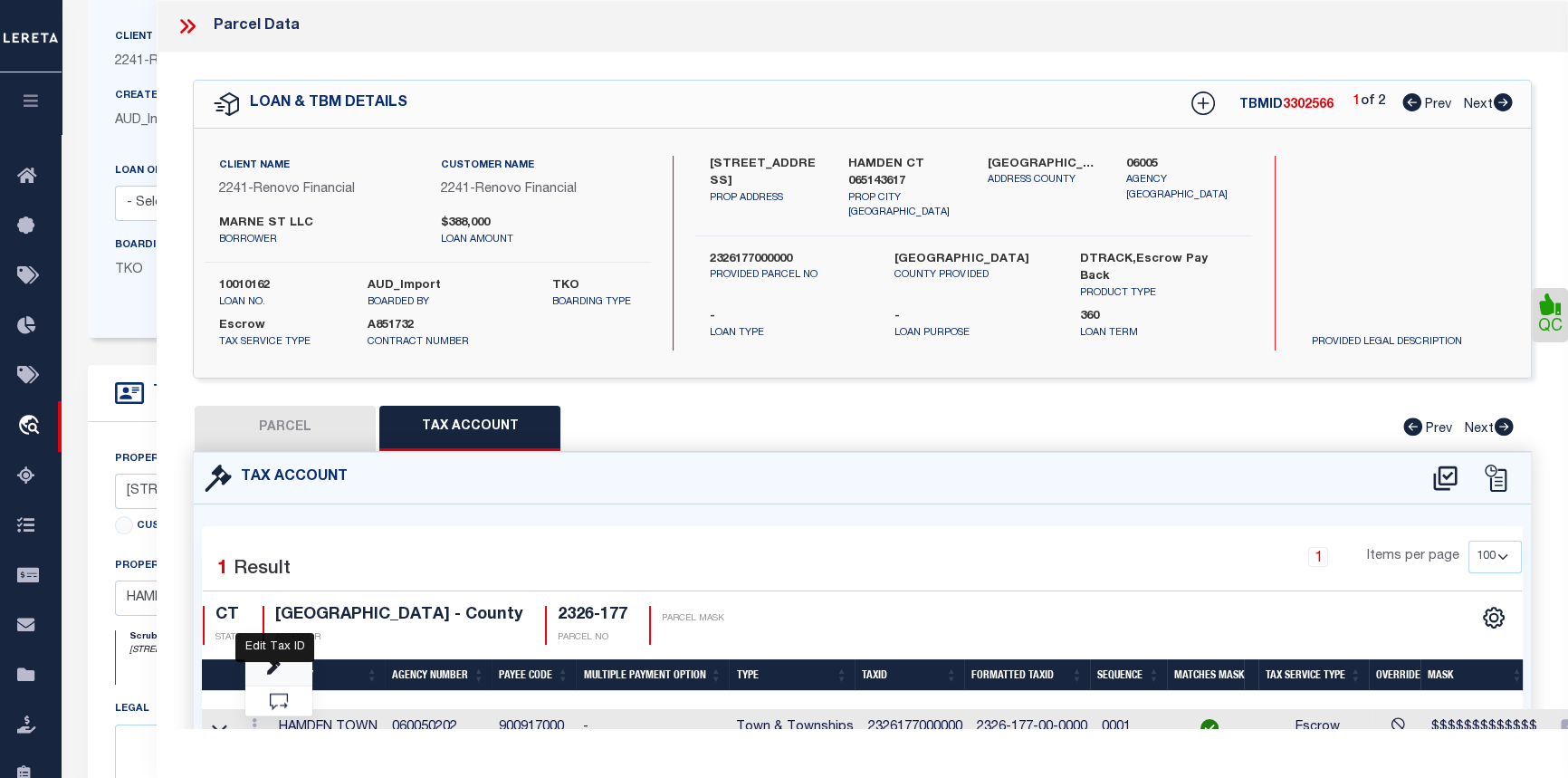
click at [271, 663] on icon at bounding box center [274, 668] width 13 height 13
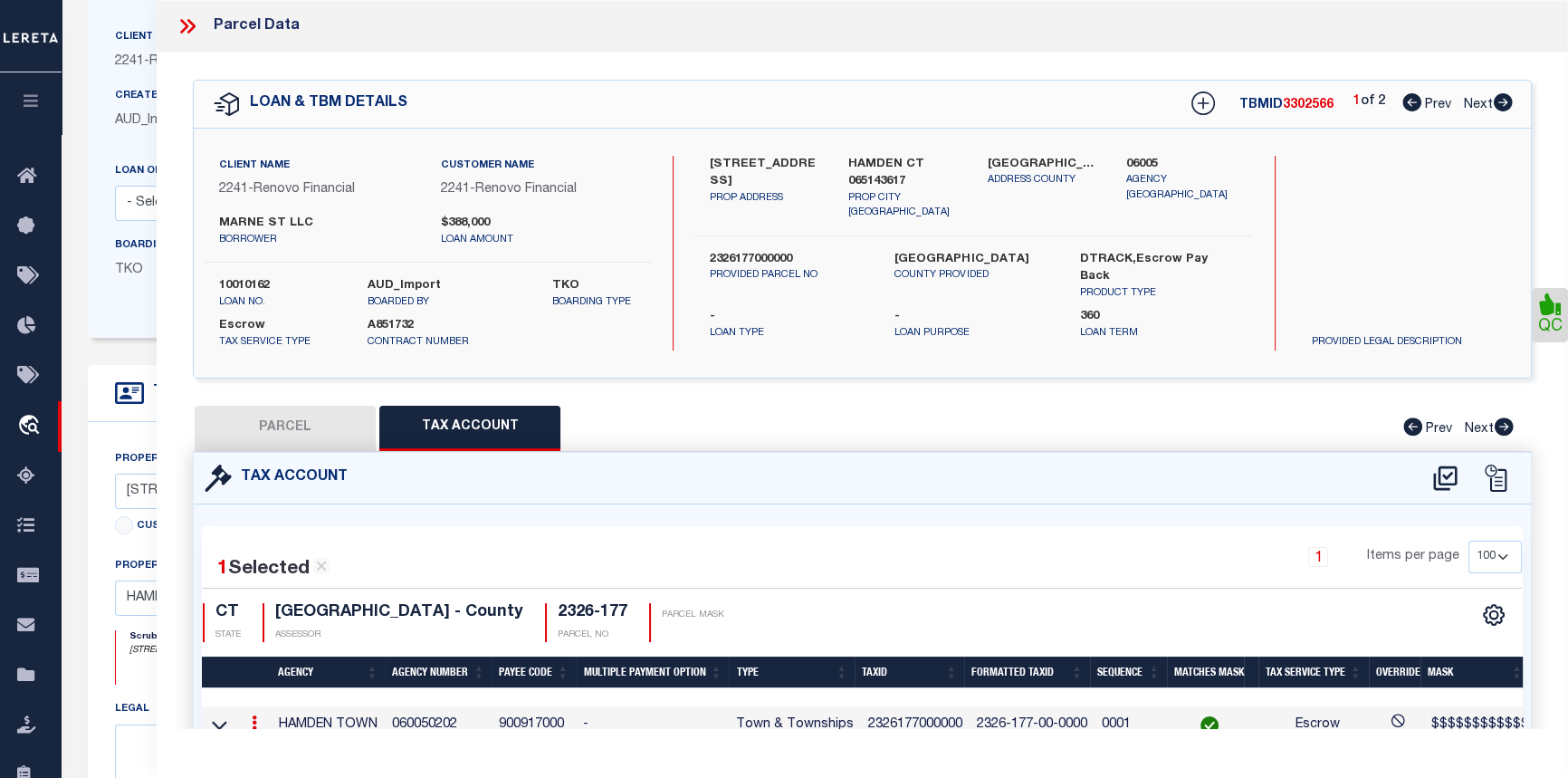
select select "099"
type textarea "Agency activated to make payments."
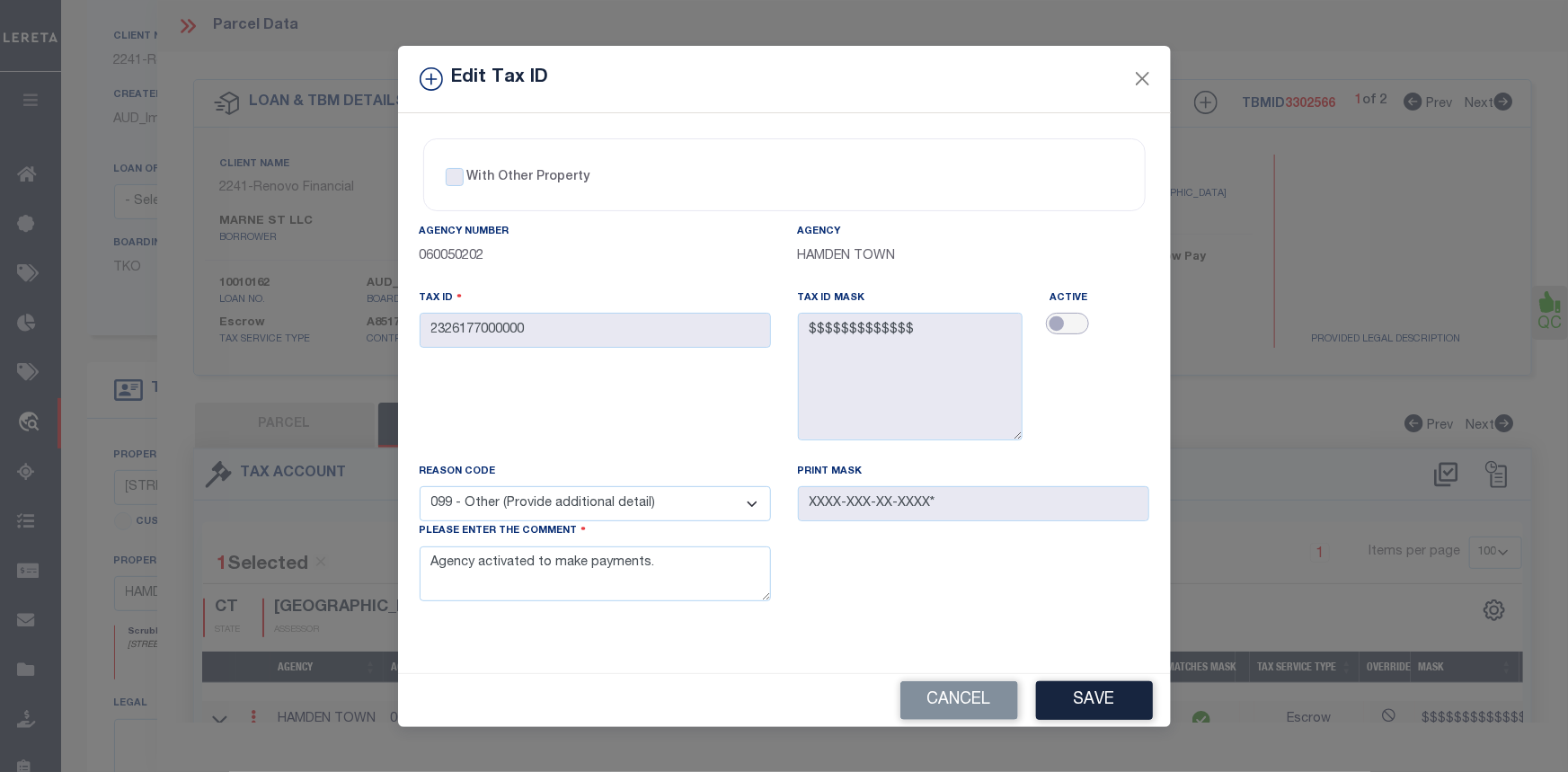
drag, startPoint x: 1058, startPoint y: 318, endPoint x: 1095, endPoint y: 320, distance: 37.1
click at [1095, 320] on div at bounding box center [1099, 325] width 99 height 25
click at [1056, 324] on input "checkbox" at bounding box center [1068, 323] width 43 height 22
checkbox input "true"
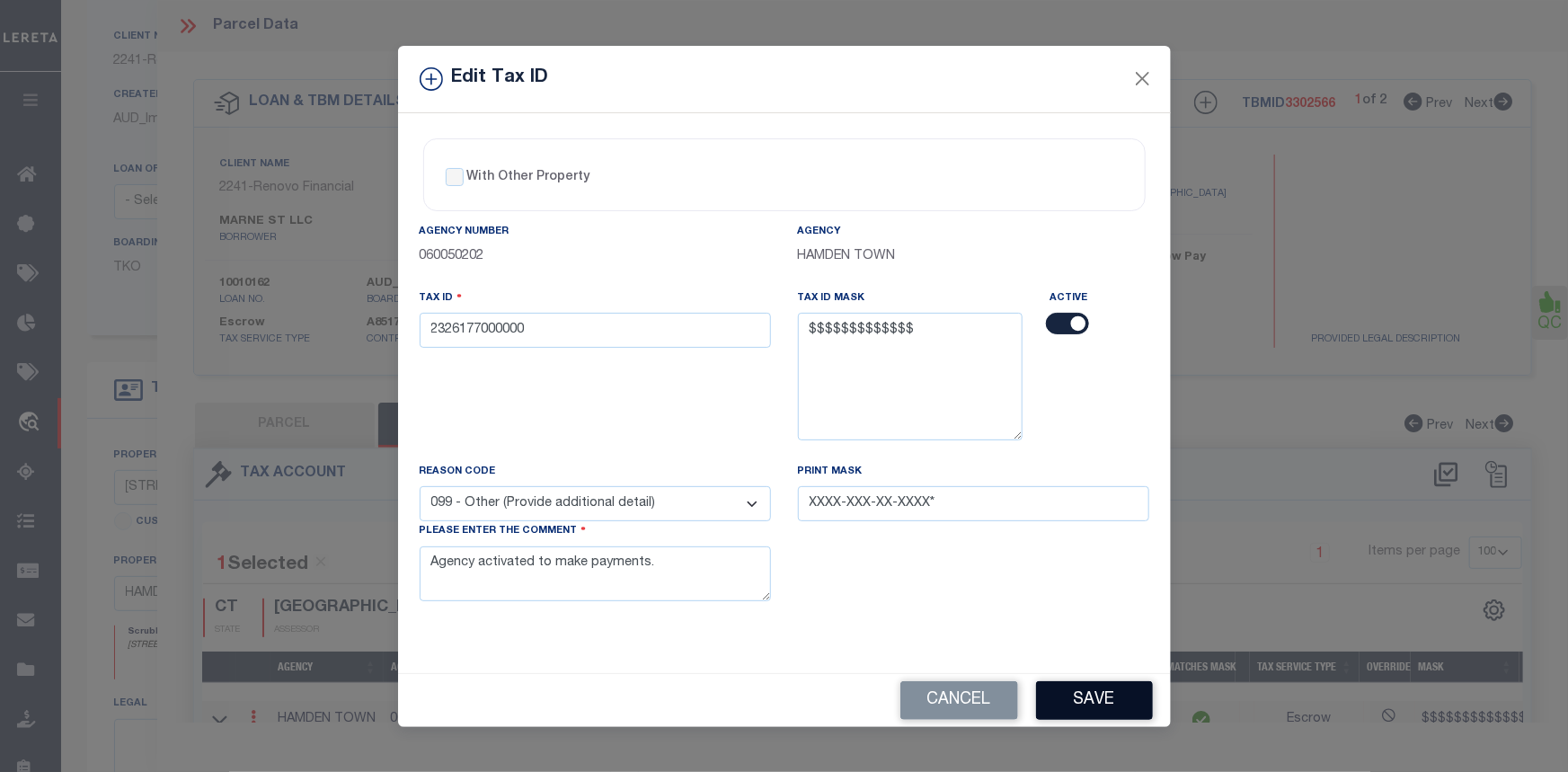
click at [1128, 701] on button "Save" at bounding box center [1094, 701] width 117 height 39
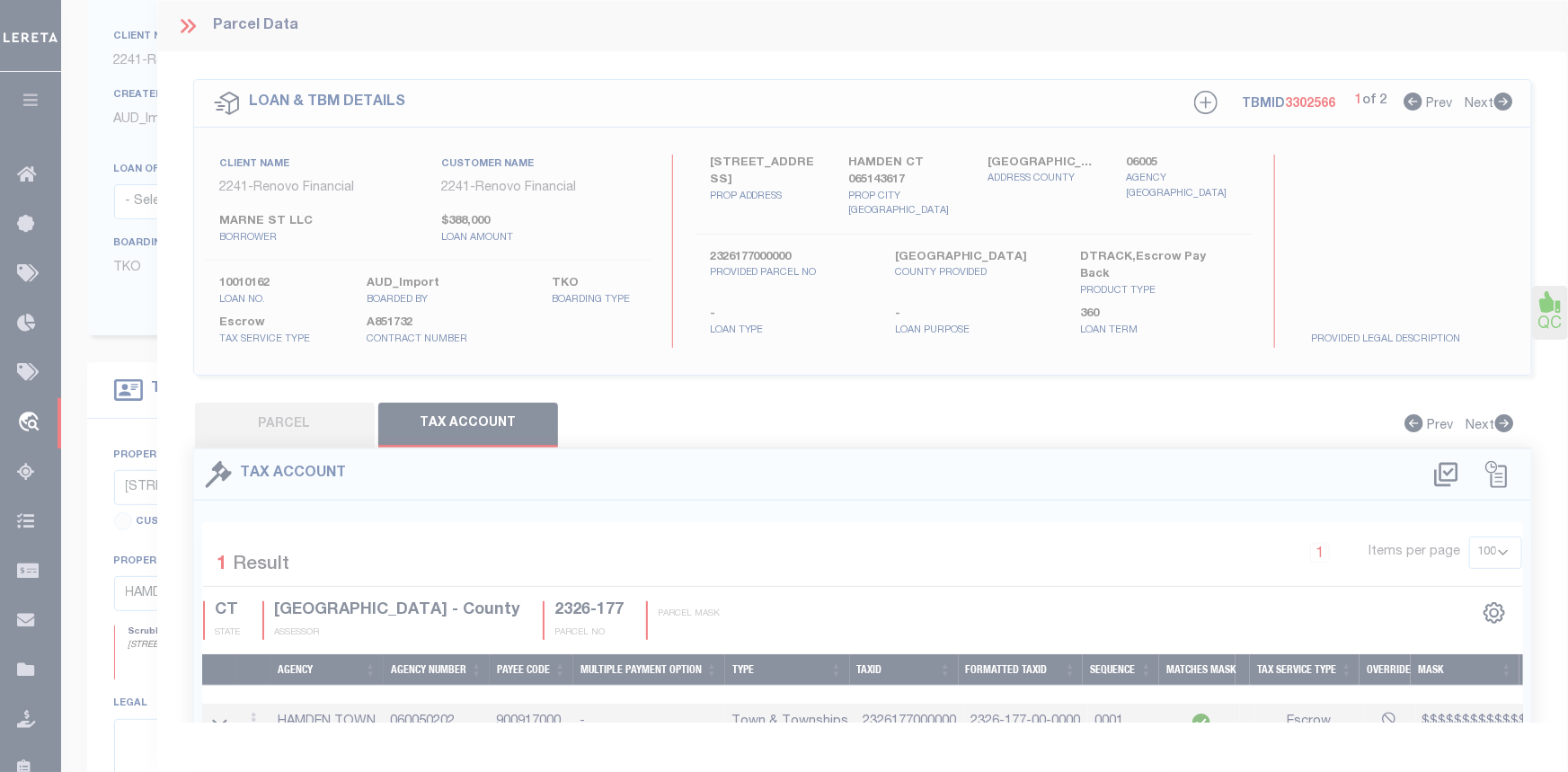
select select
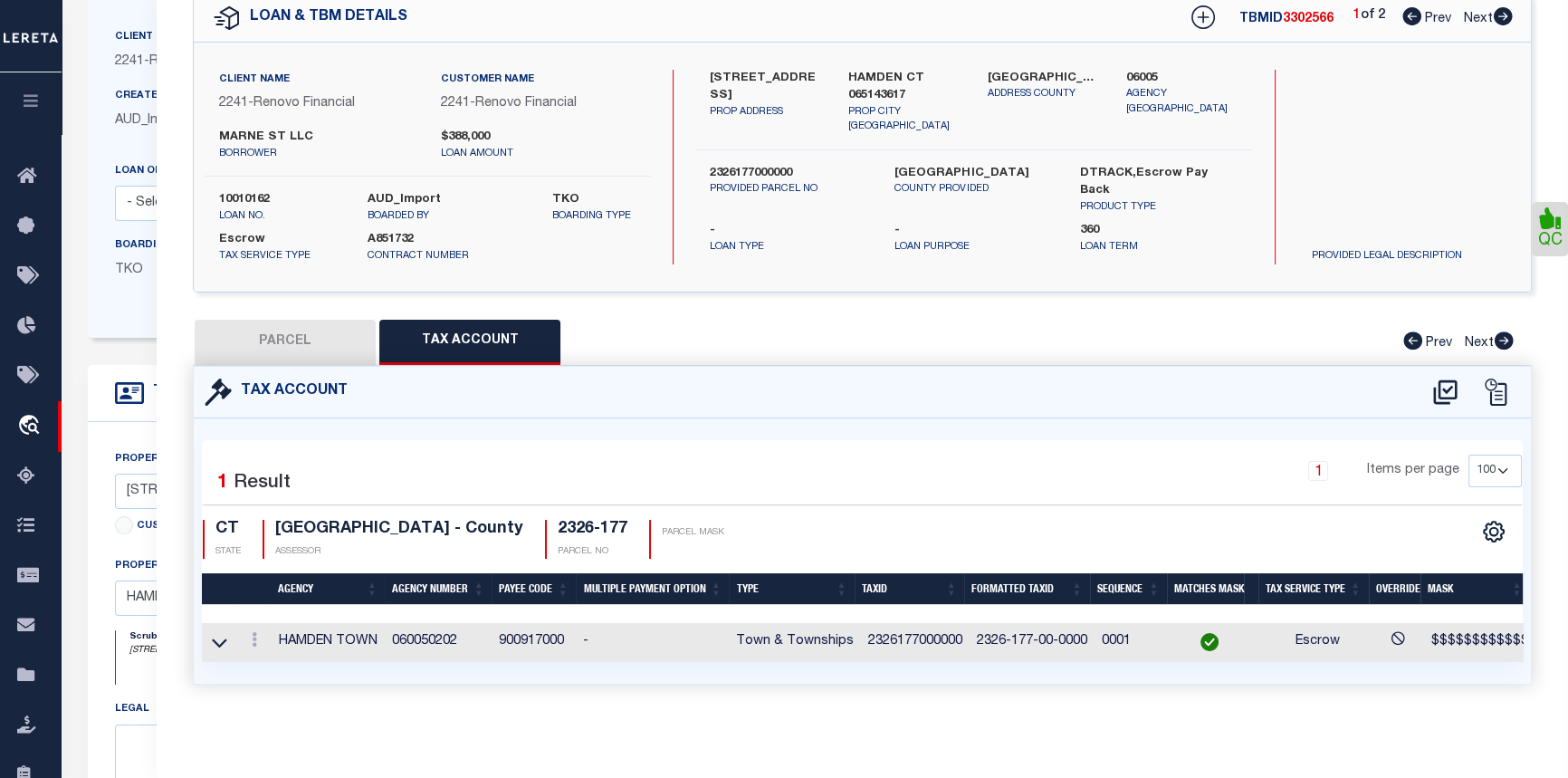
click at [278, 334] on button "PARCEL" at bounding box center [285, 342] width 181 height 45
select select "AS"
select select
checkbox input "false"
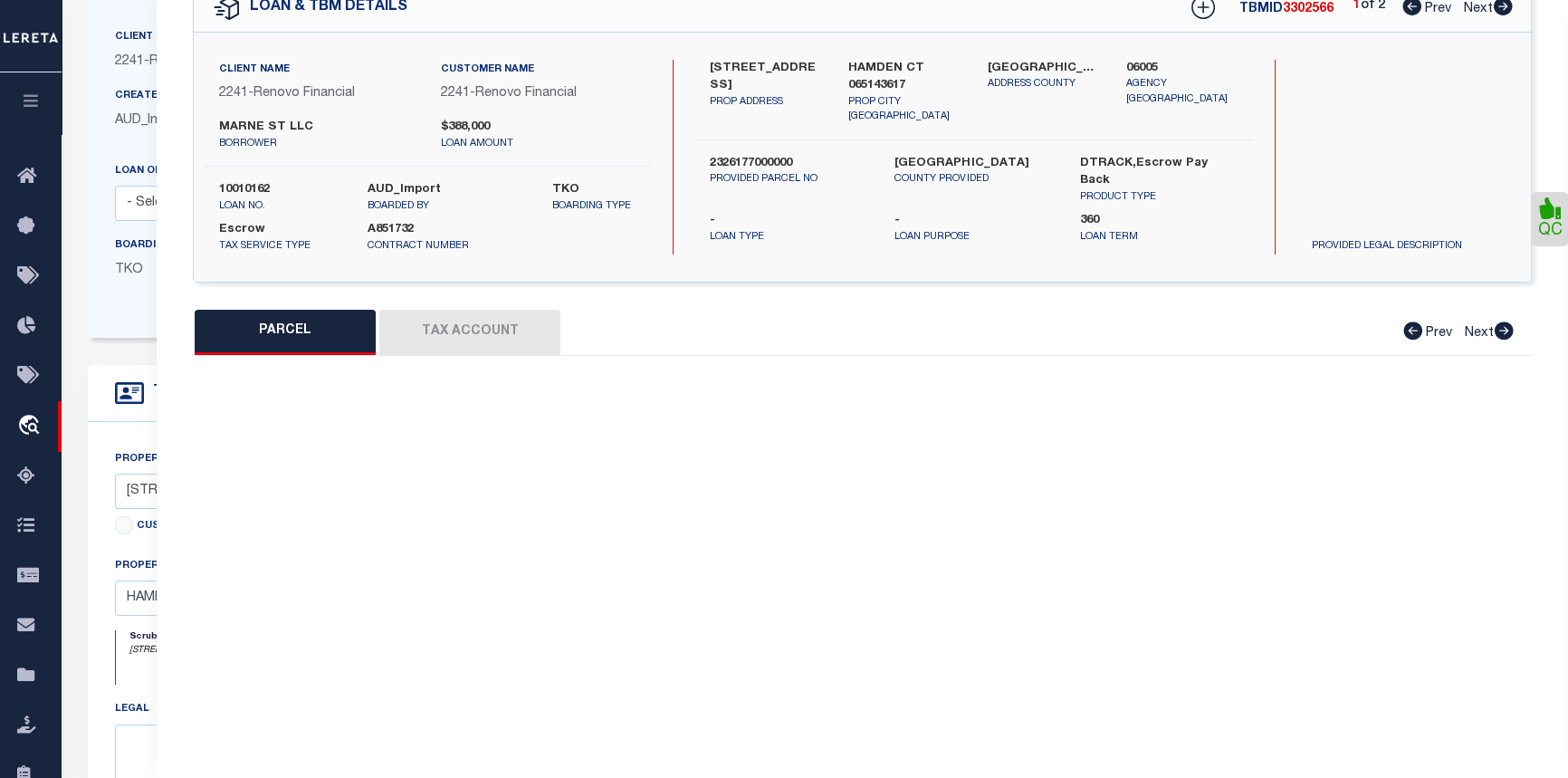
select select "CP"
type input "MARNE ST LLC"
select select "AGW"
select select
type input "62 MARNE ST"
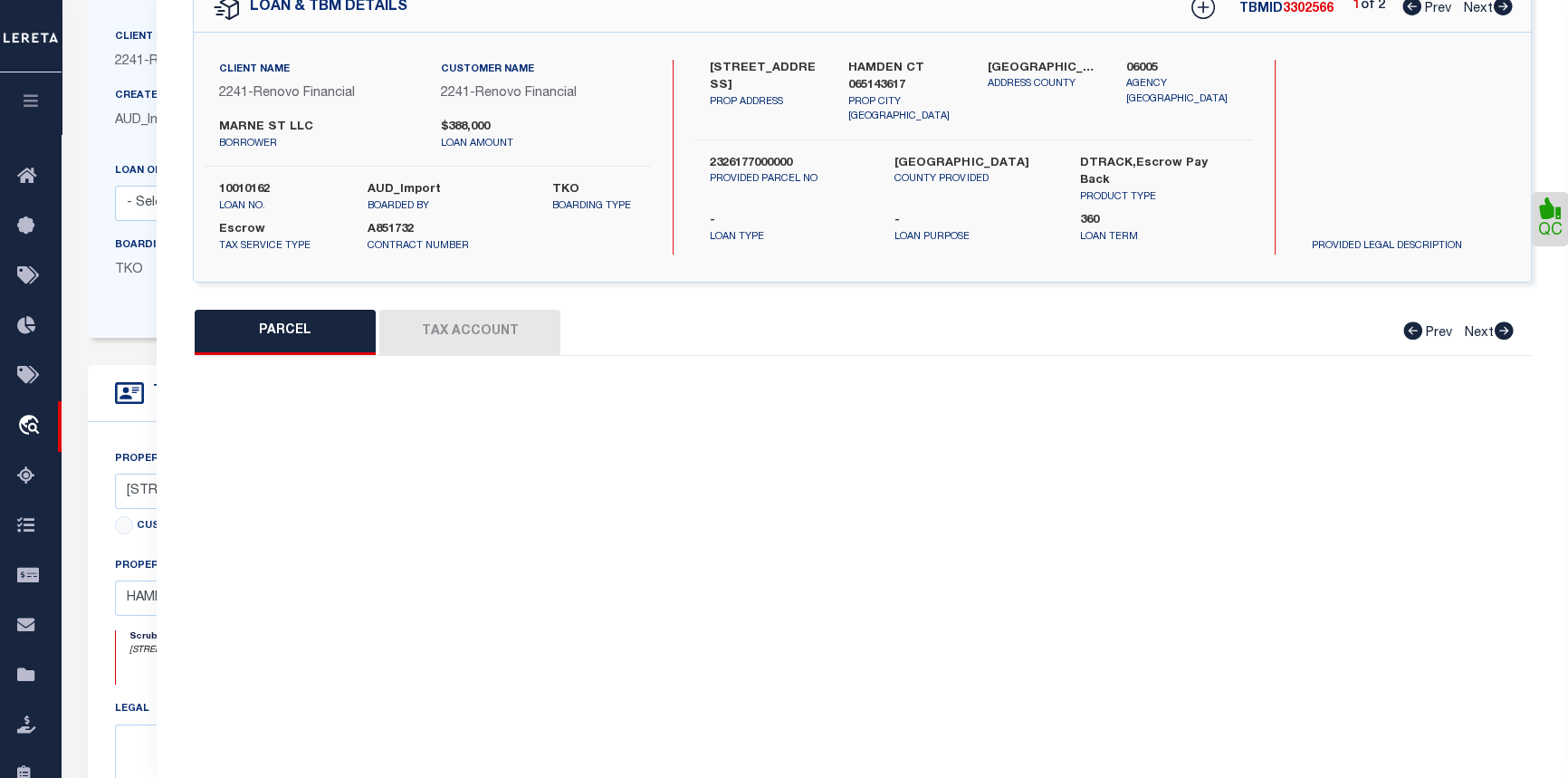
checkbox input "false"
type input "HAMDEN CT 065143617"
type textarea "Agency activated to make payments."
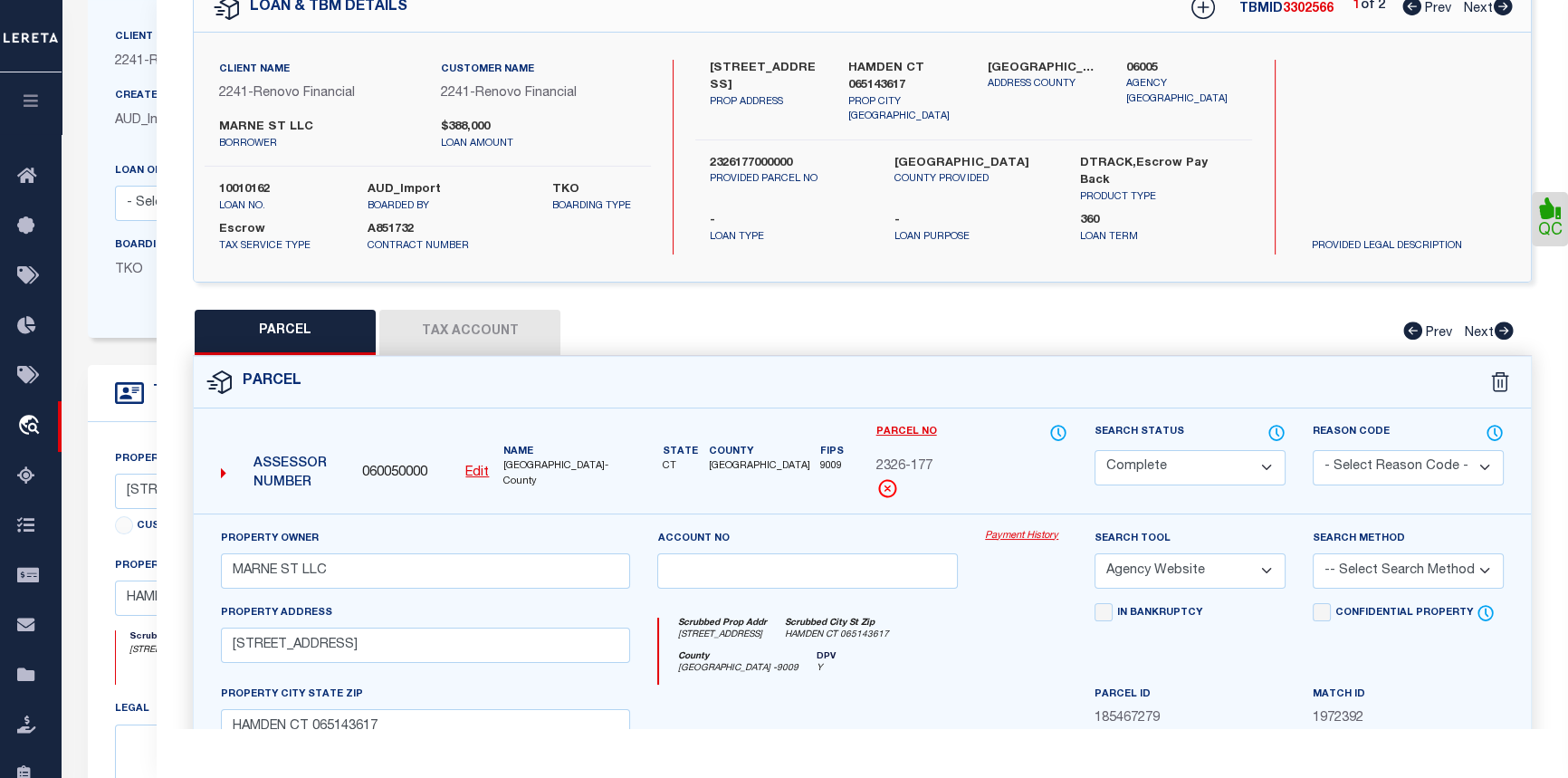
click at [1022, 531] on link "Payment History" at bounding box center [1026, 537] width 83 height 15
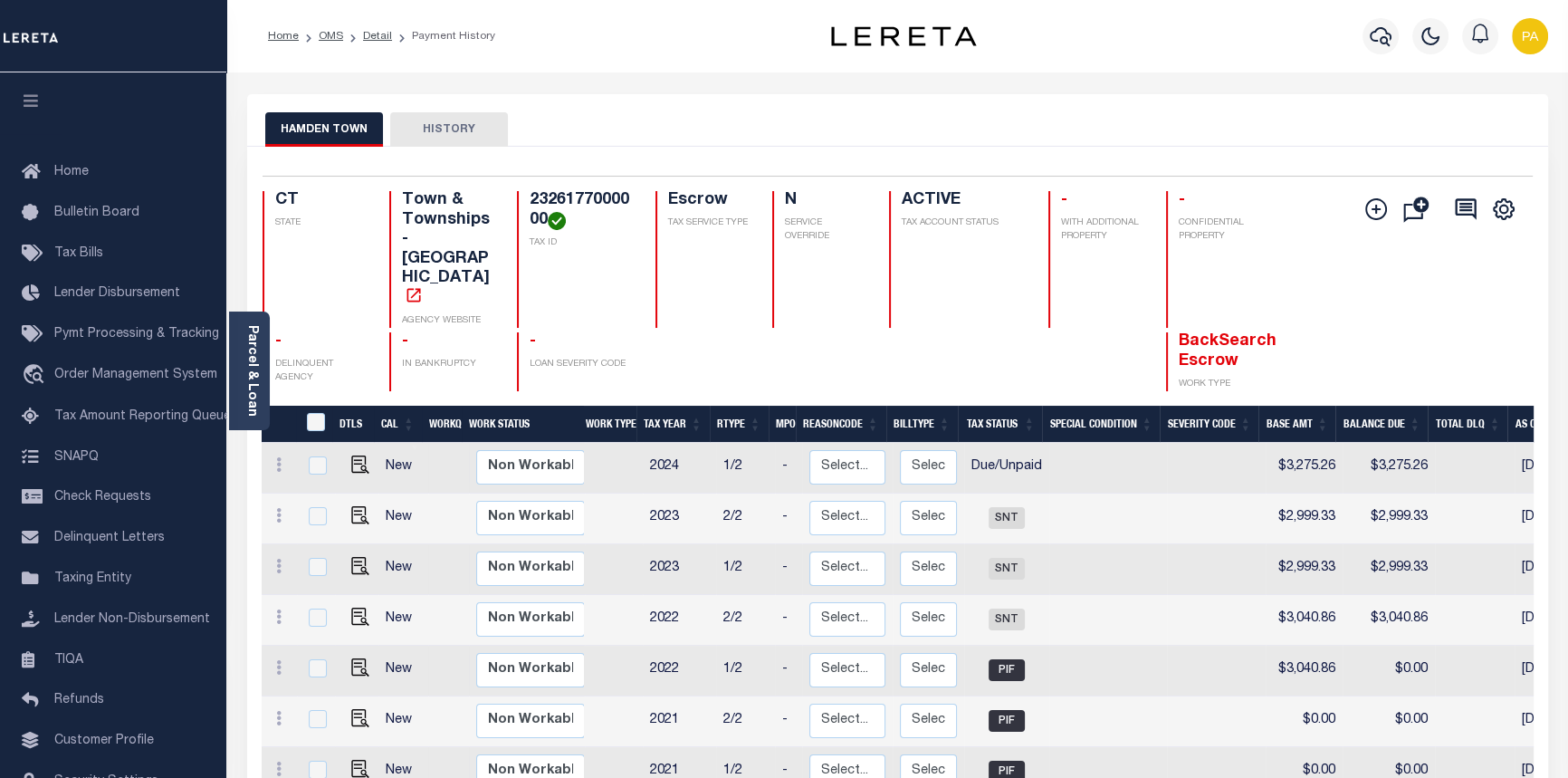
click at [344, 38] on li "Detail" at bounding box center [367, 36] width 49 height 16
click at [332, 36] on link "OMS" at bounding box center [330, 36] width 24 height 11
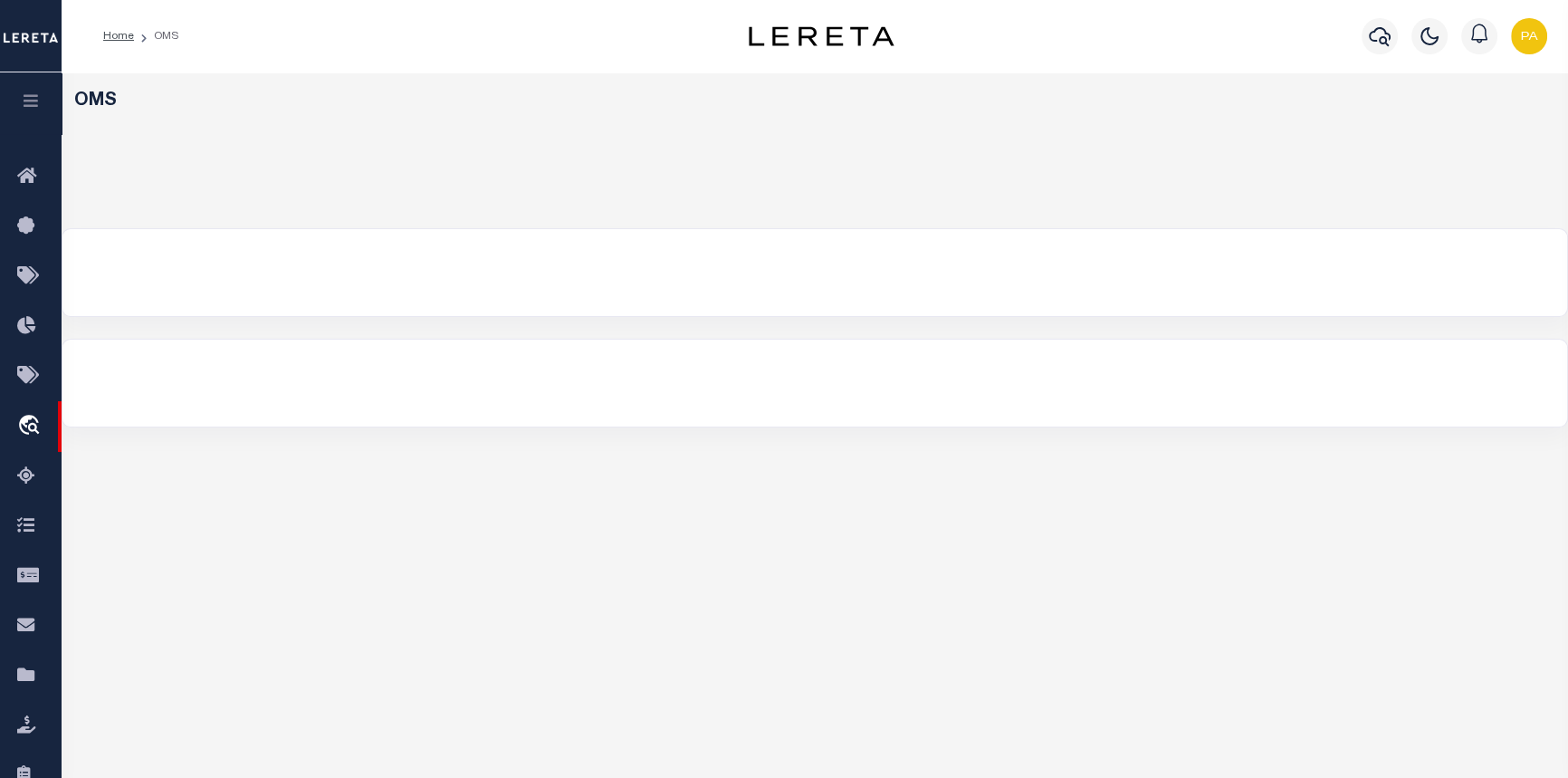
select select "200"
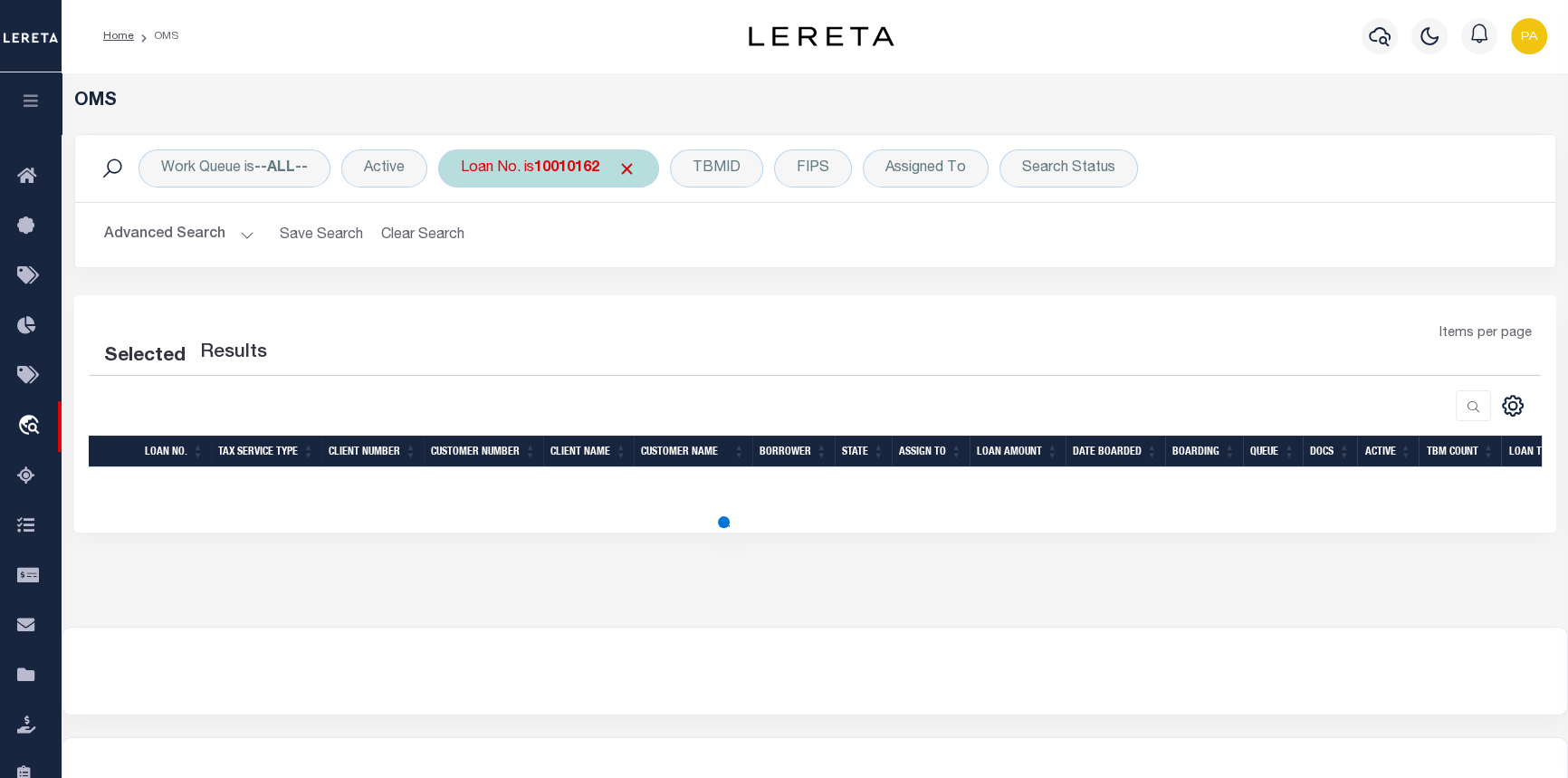
select select "200"
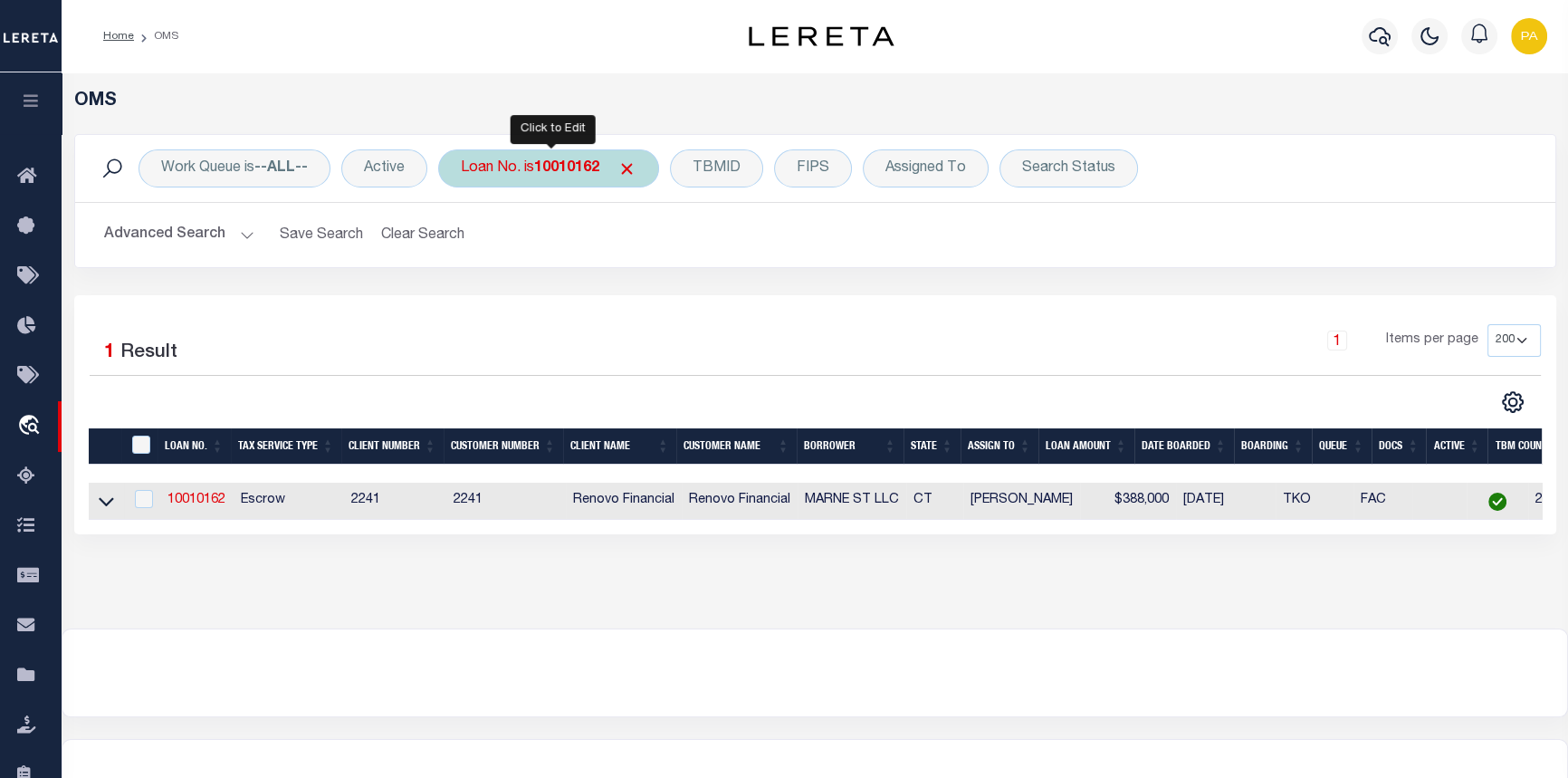
click at [554, 179] on div "Loan No. is 10010162" at bounding box center [548, 169] width 221 height 38
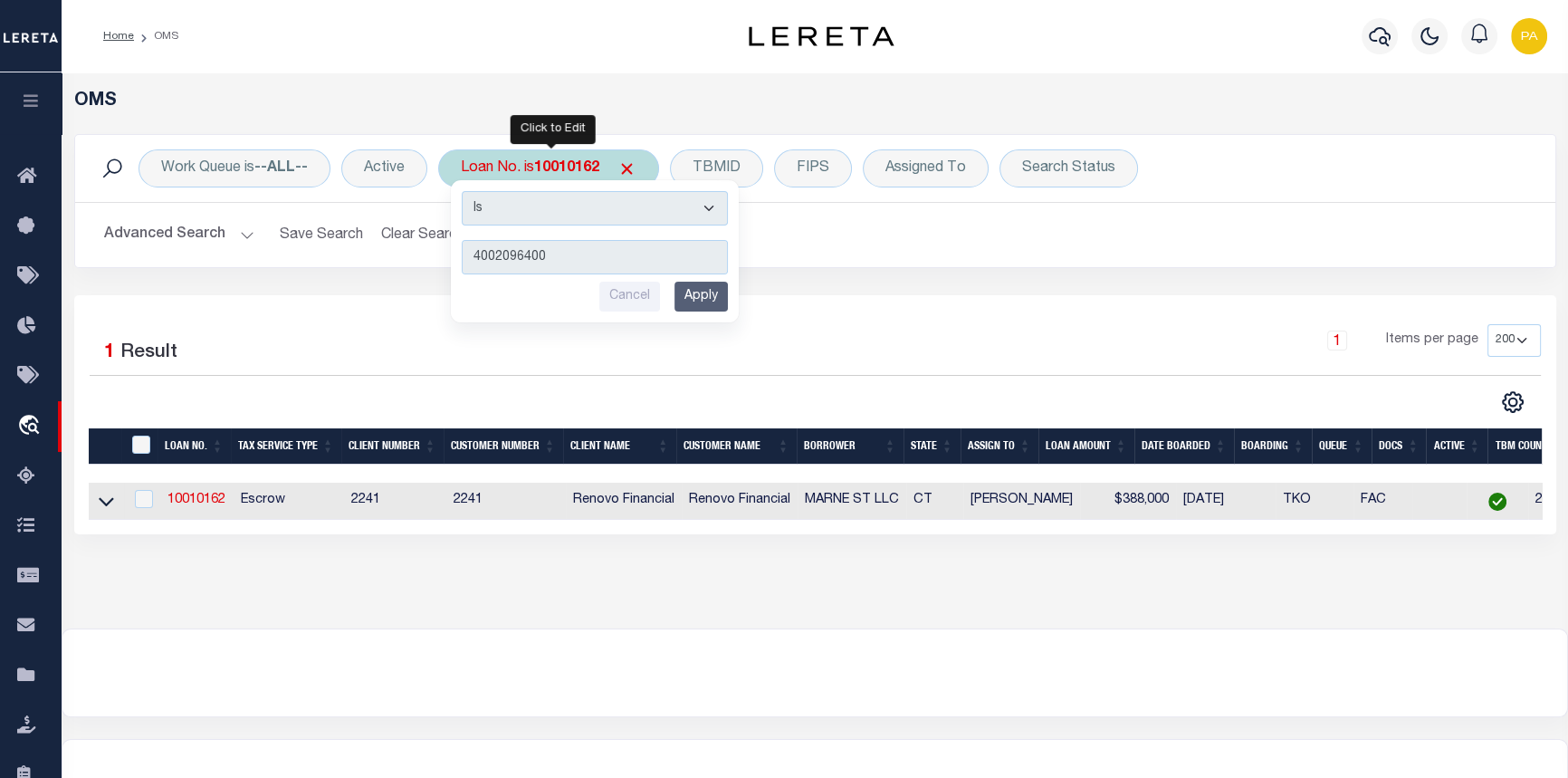
type input "4002096400"
click at [690, 294] on input "Apply" at bounding box center [701, 296] width 54 height 30
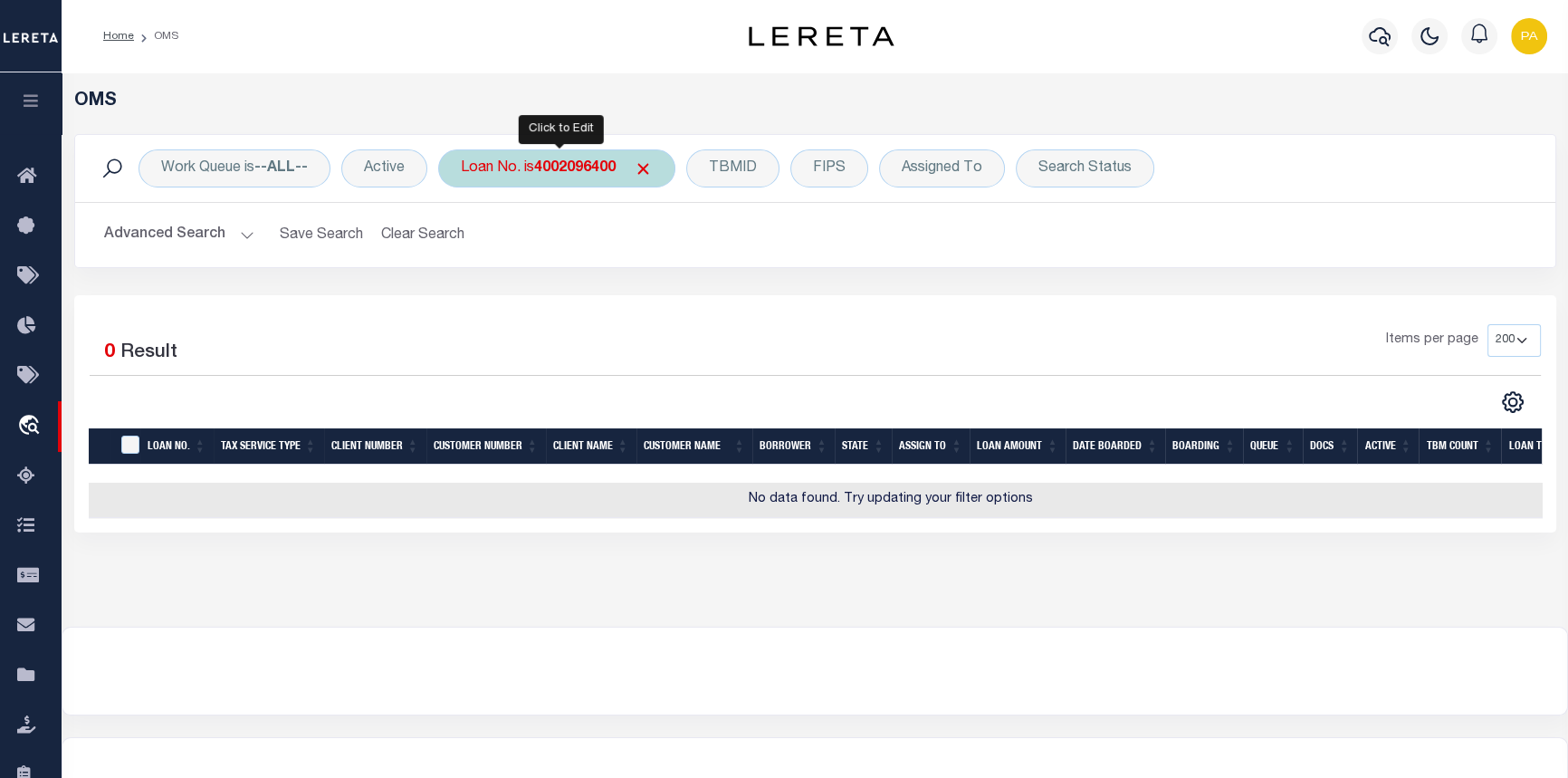
click at [579, 162] on b "4002096400" at bounding box center [574, 168] width 82 height 14
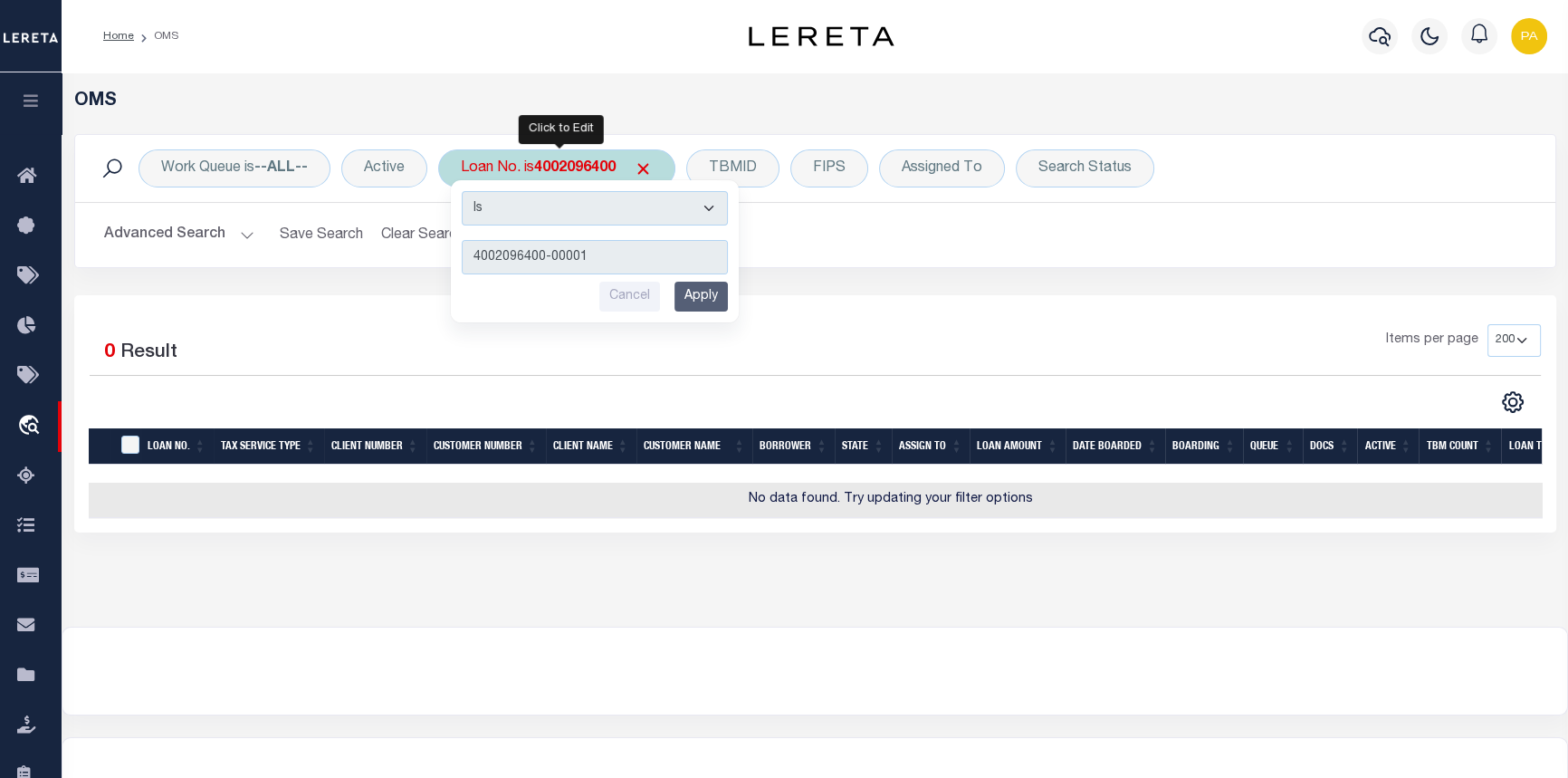
type input "4002096400-00001"
click at [703, 297] on input "Apply" at bounding box center [701, 296] width 54 height 30
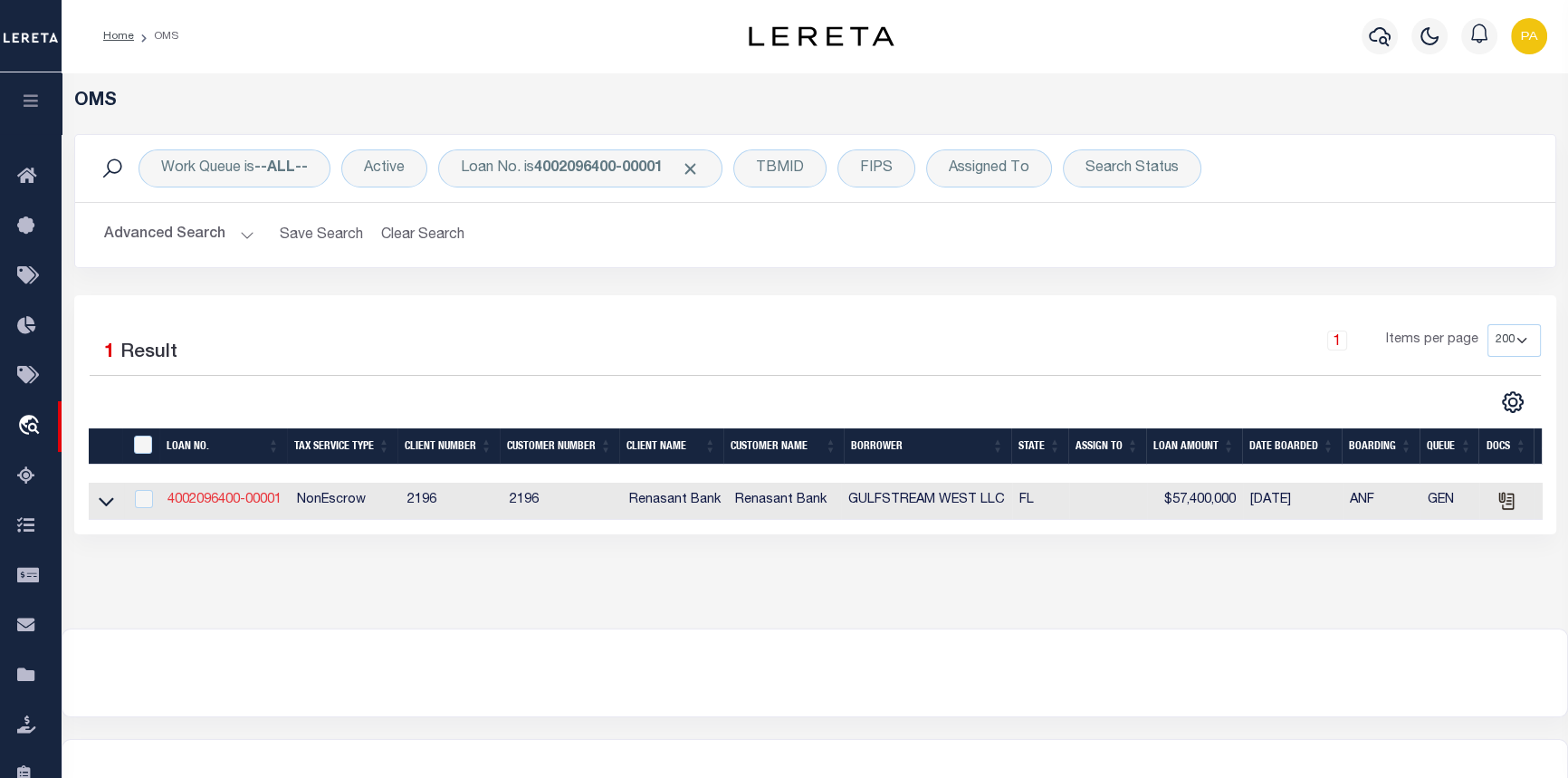
click at [226, 499] on link "4002096400-00001" at bounding box center [224, 499] width 114 height 12
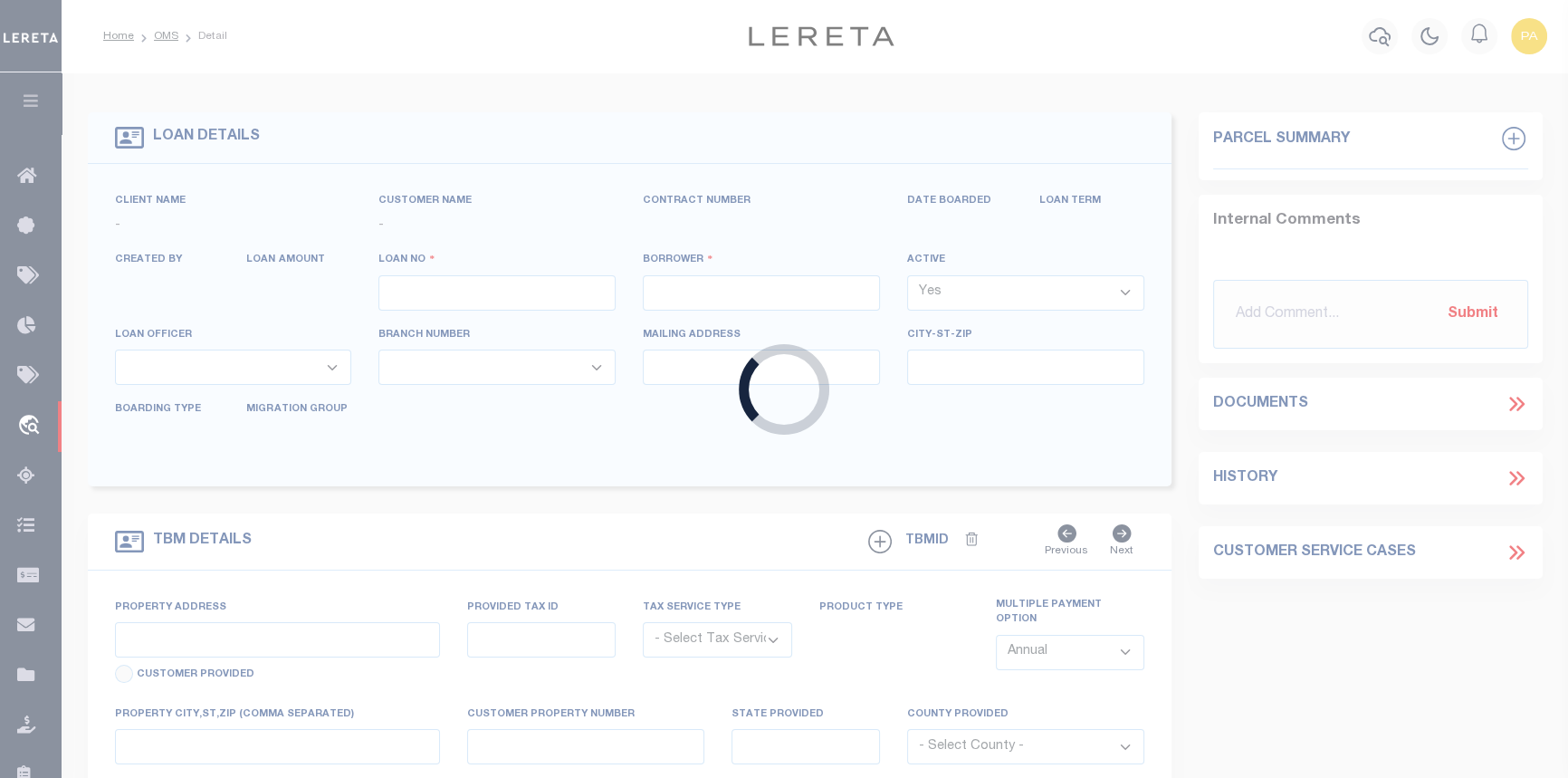
type input "4002096400-00001"
type input "GULFSTREAM WEST LLC"
select select
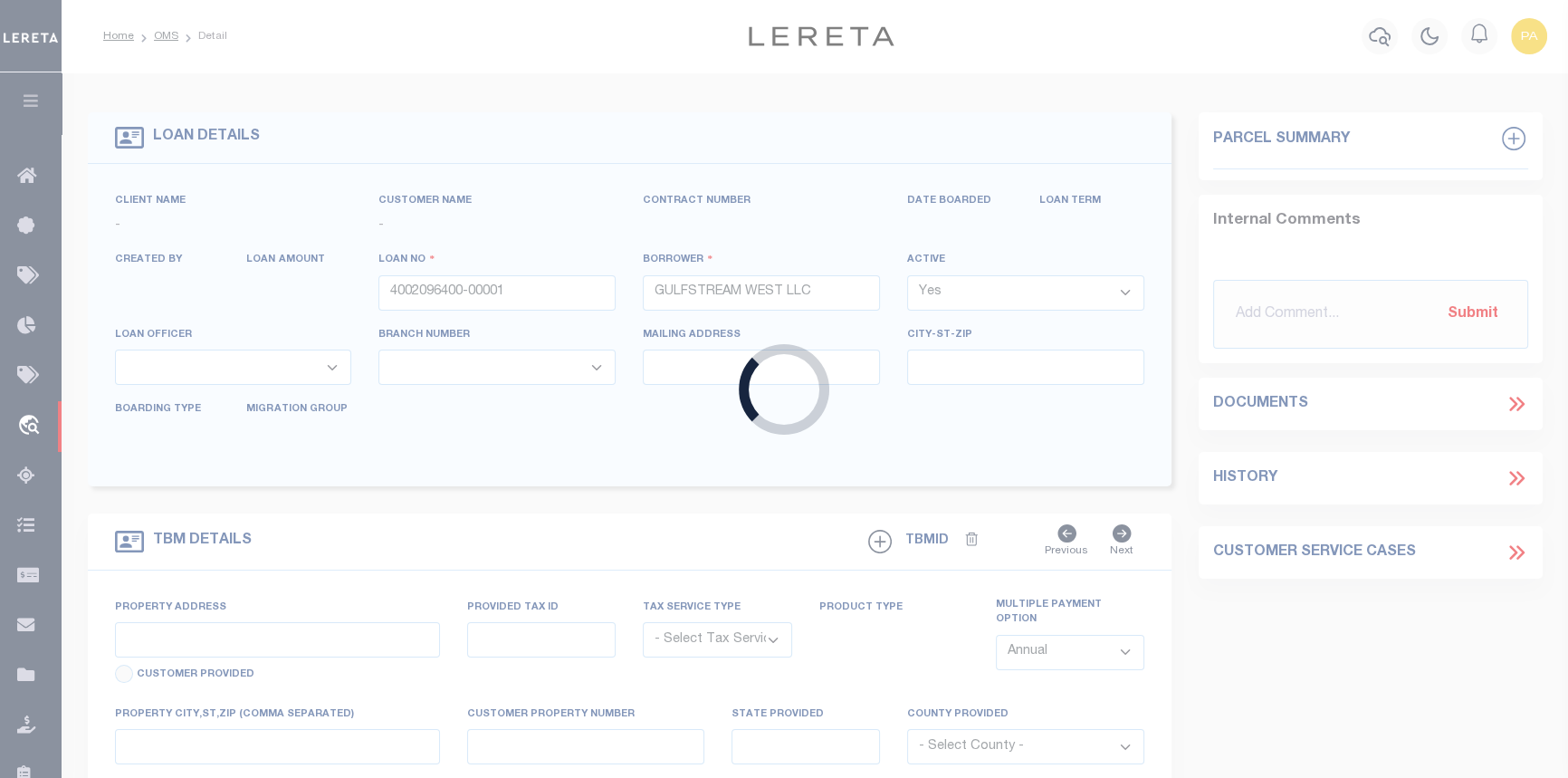
select select
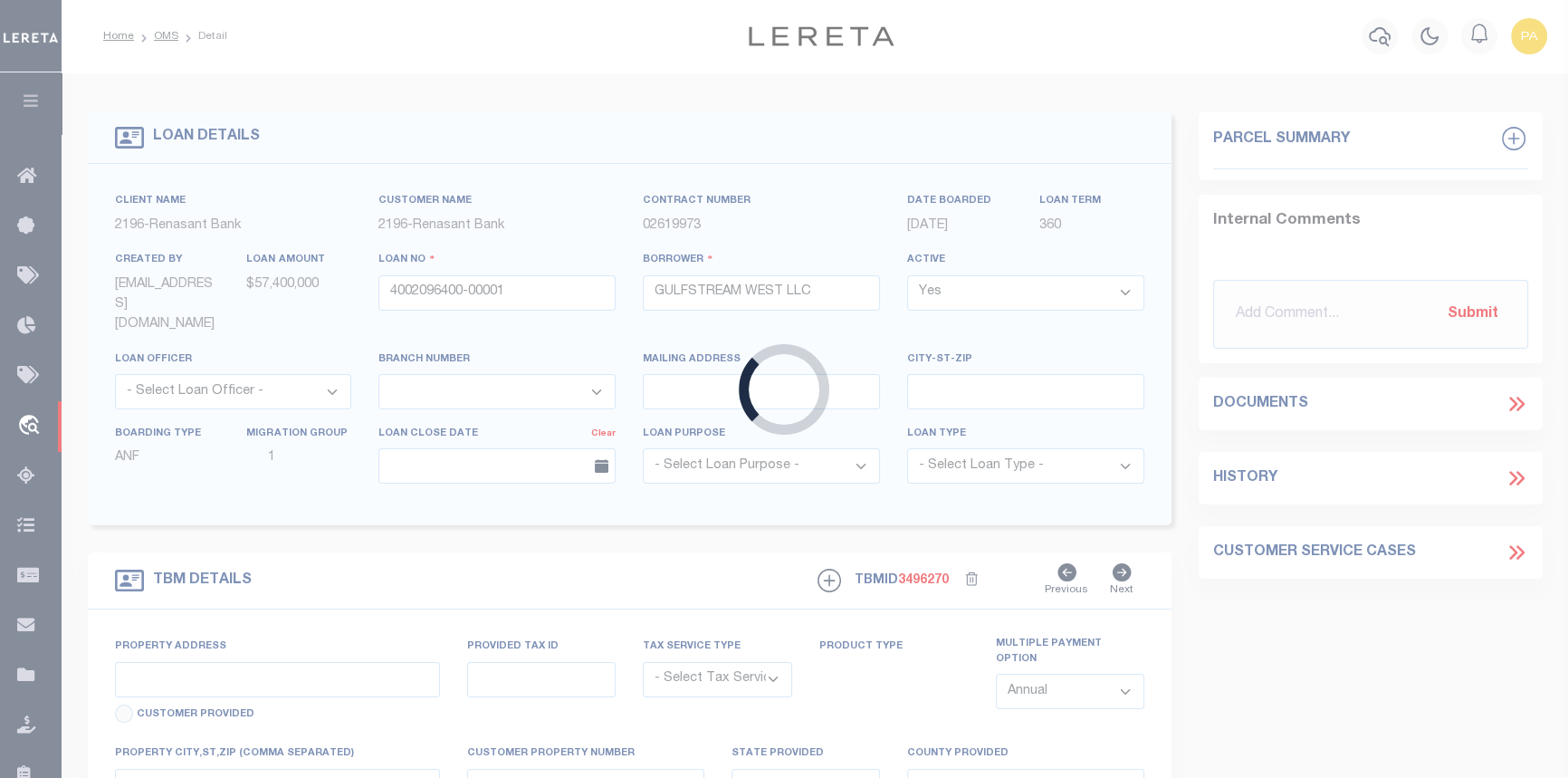
type input "[STREET_ADDRESS]"
radio input "true"
select select "NonEscrow"
select select
type input "[GEOGRAPHIC_DATA]"
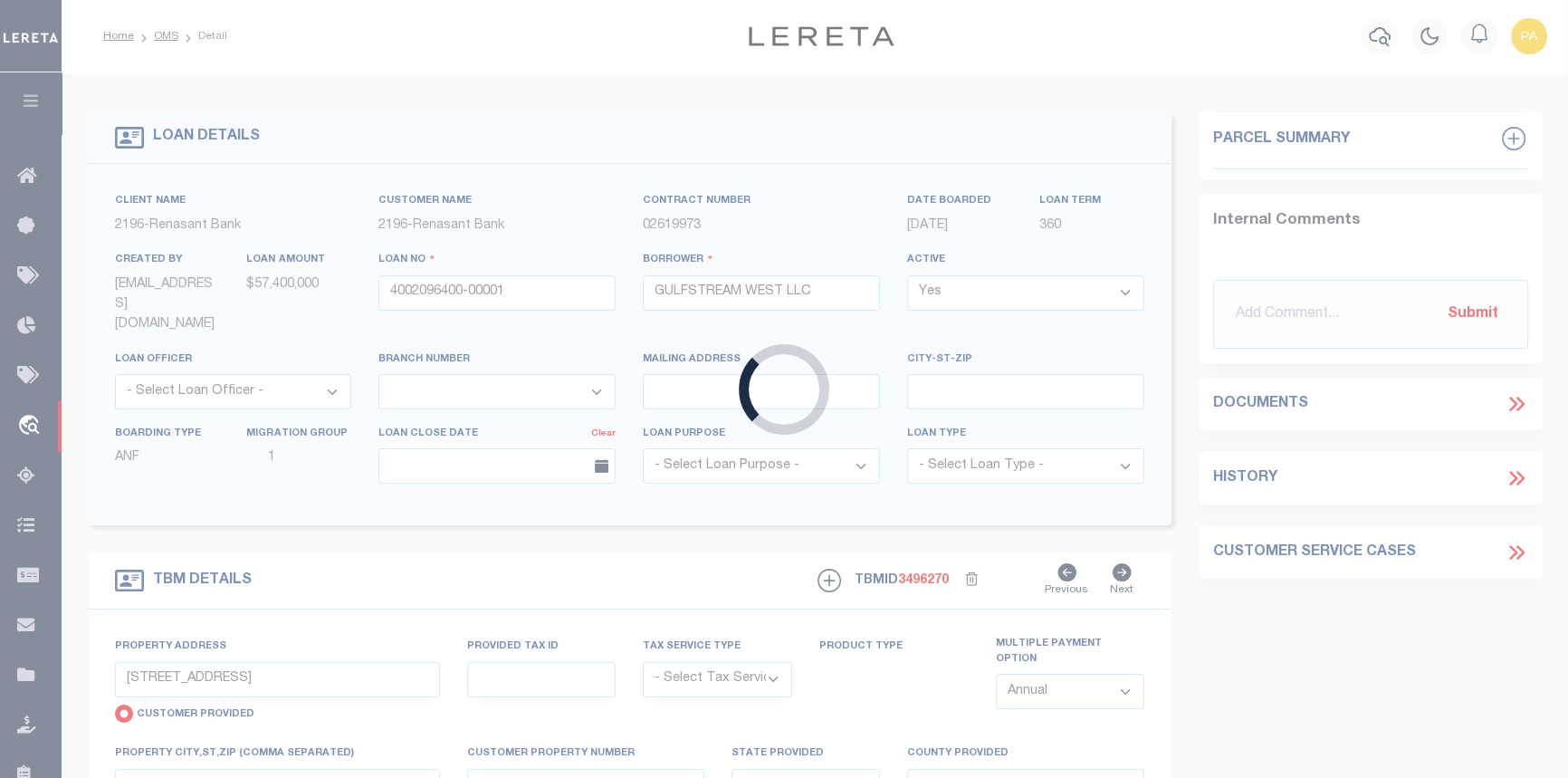
type input "4002096400"
type input "FL"
type textarea "UNVERIFIED CUSTOMER SUPPLIED APN 272S214290000B0101(SEE LEGAL IMAGE ON FILE)."
select select "4983"
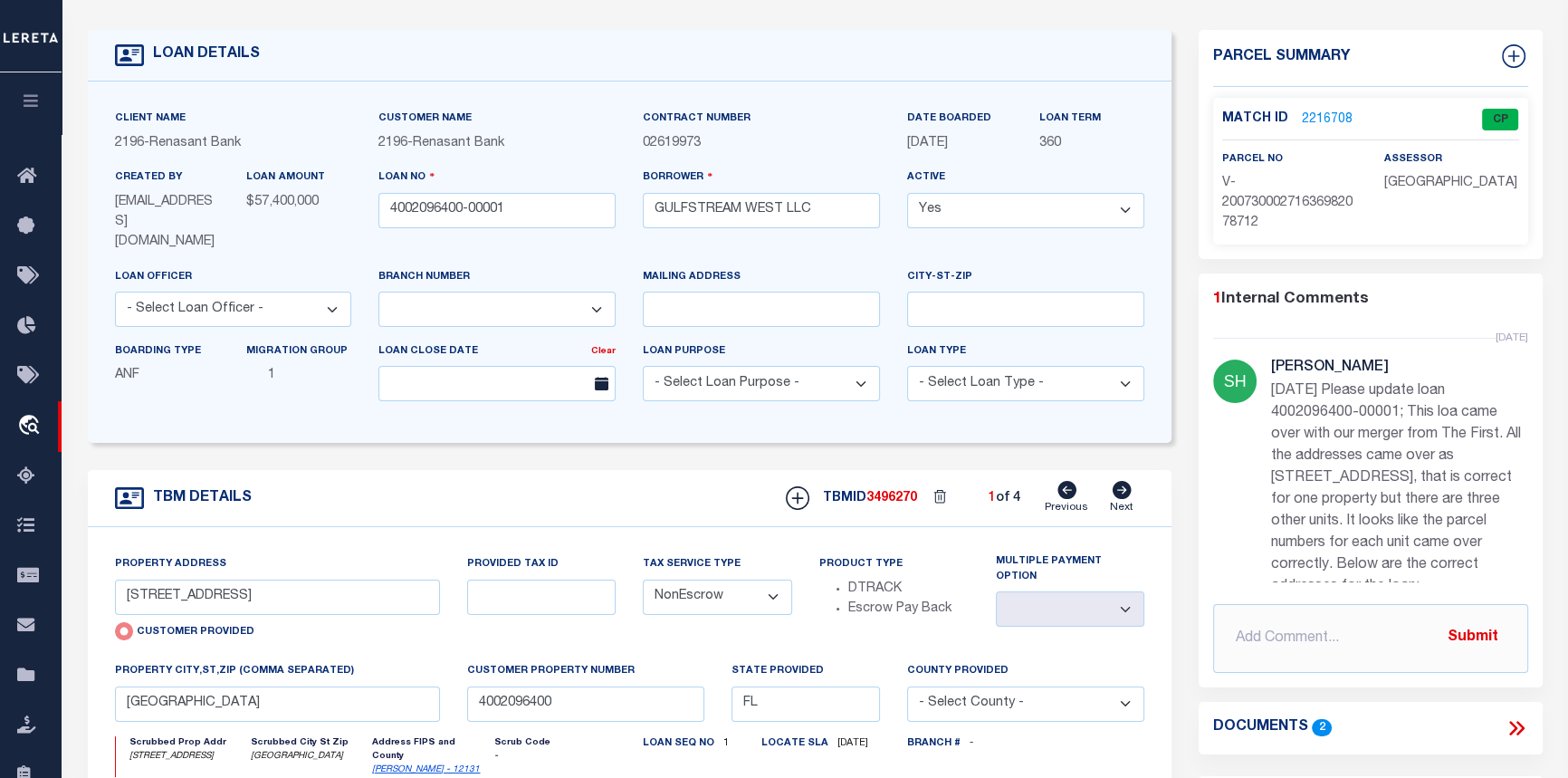
scroll to position [82, 0]
click at [1329, 116] on link "2216708" at bounding box center [1327, 121] width 51 height 19
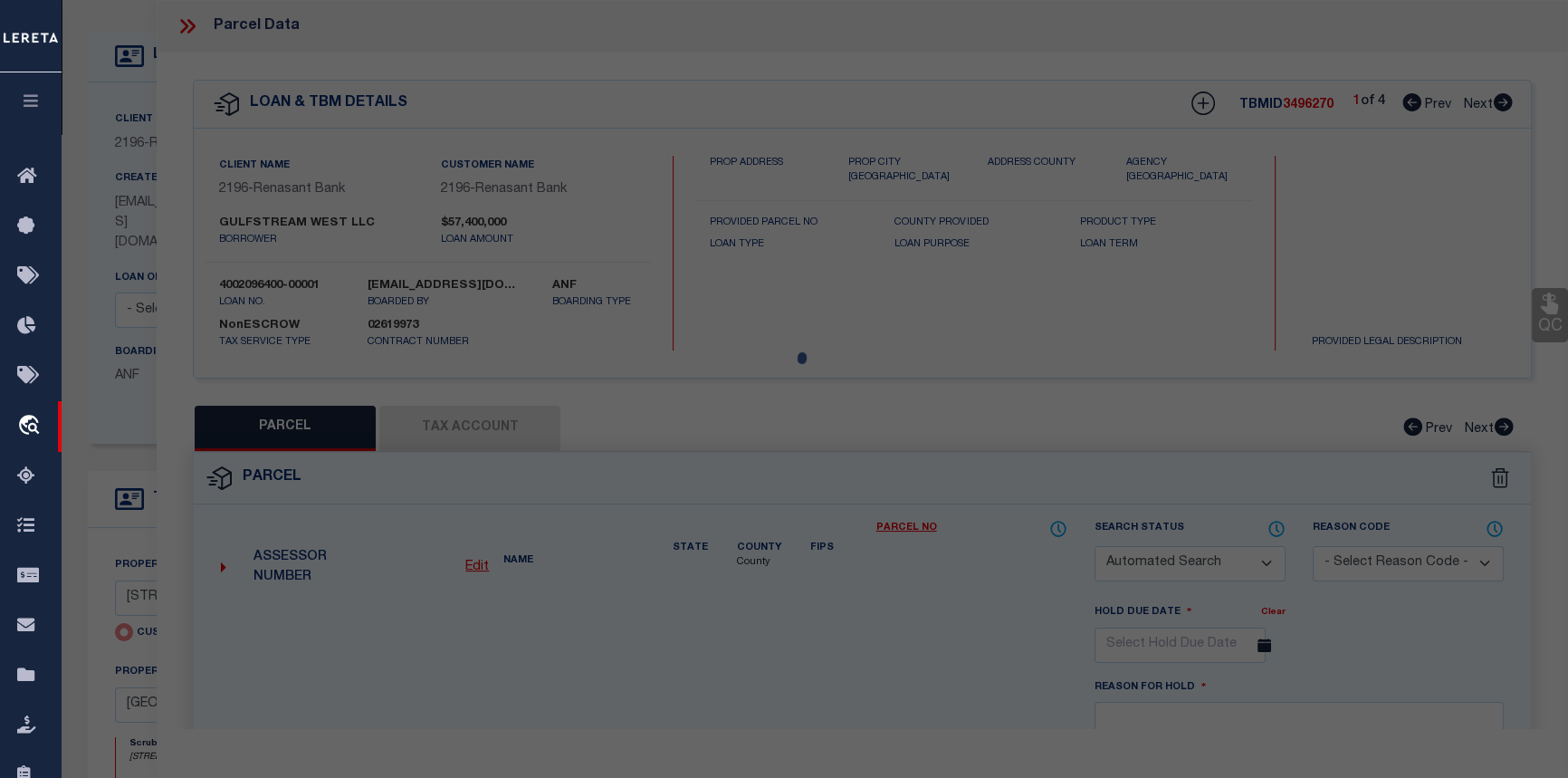
checkbox input "false"
select select "CP"
type input "[STREET_ADDRESS]"
checkbox input "false"
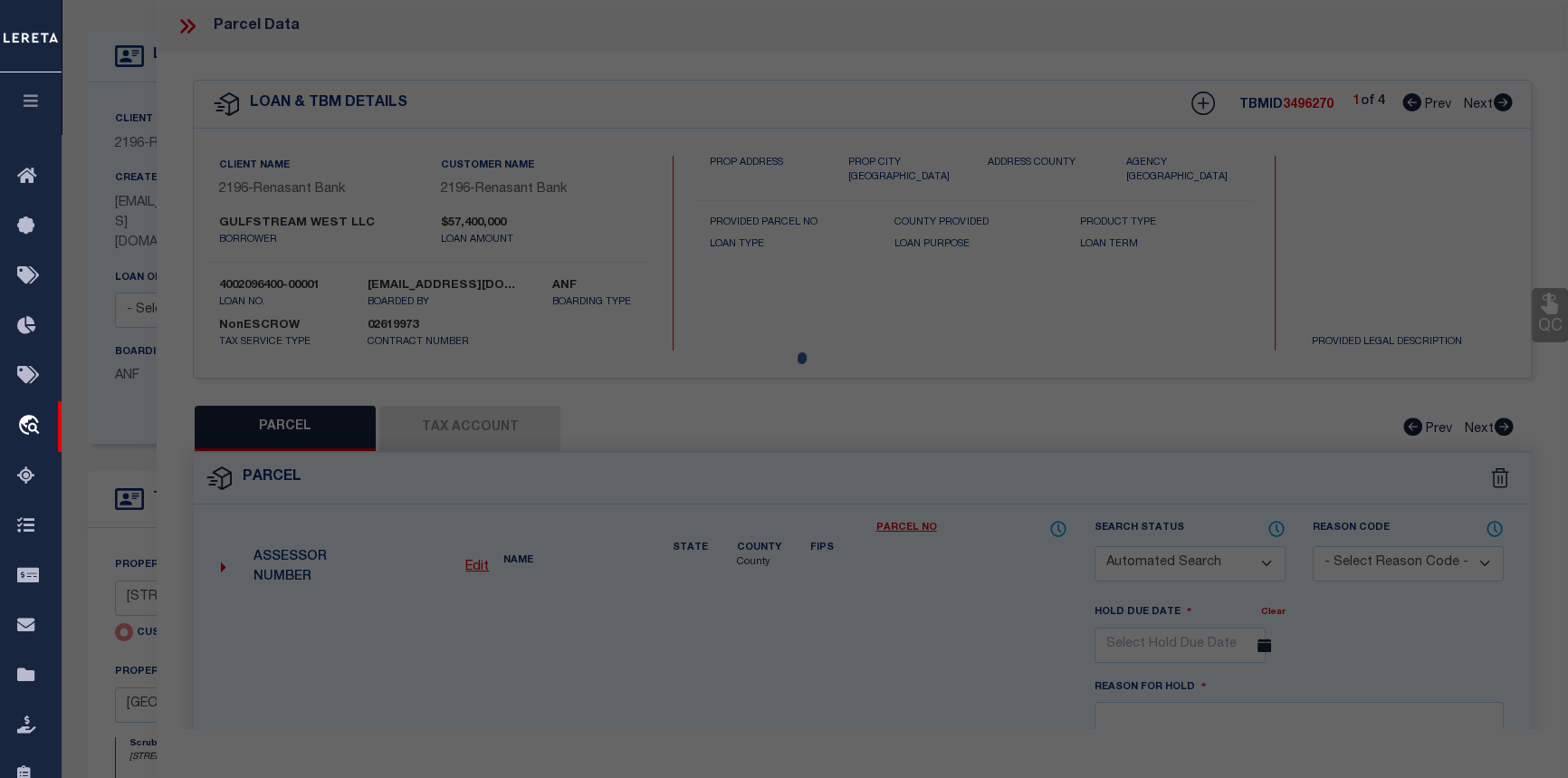
type input "[GEOGRAPHIC_DATA]"
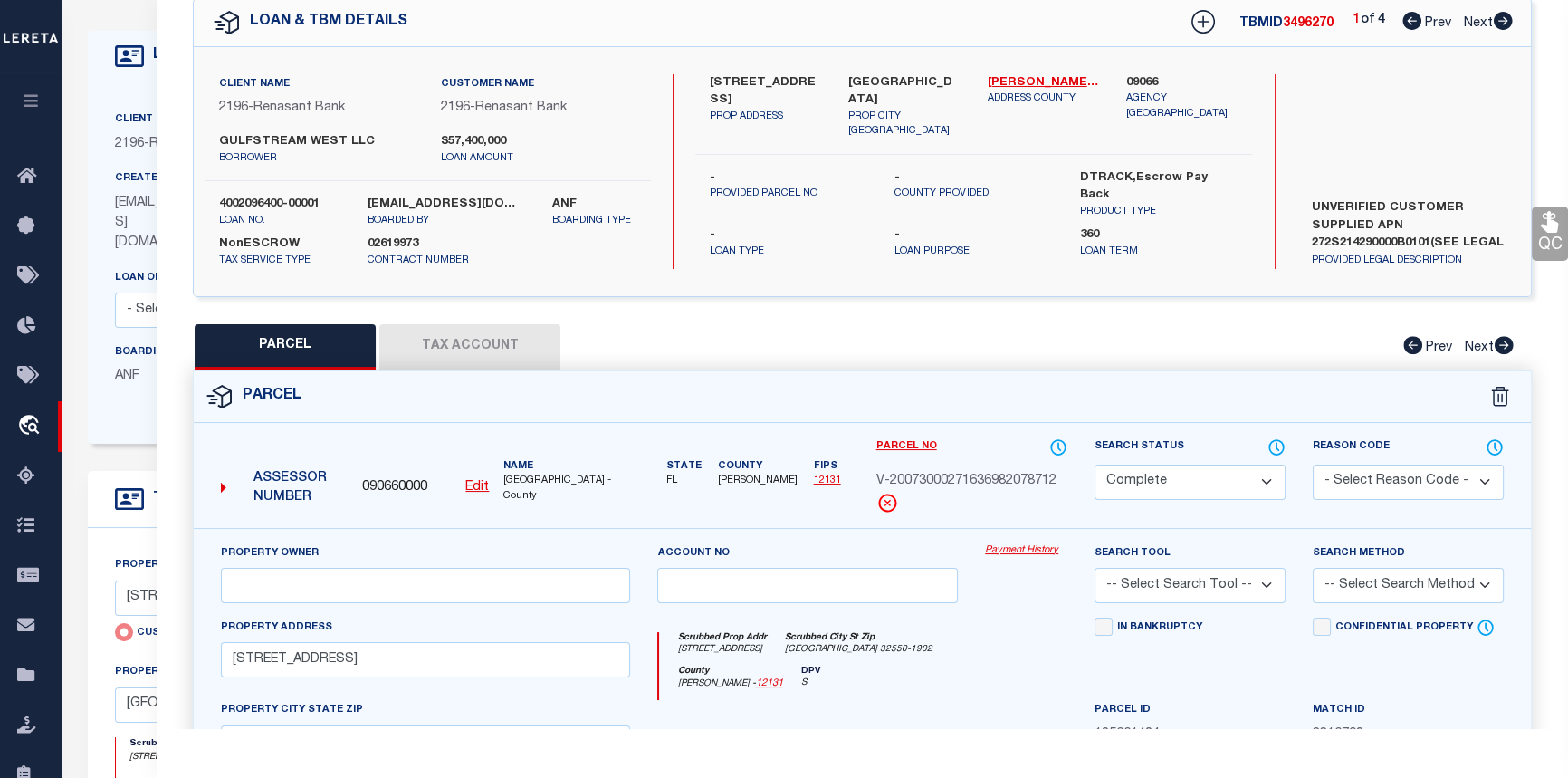
click at [1501, 24] on icon at bounding box center [1504, 20] width 19 height 18
select select "AS"
checkbox input "false"
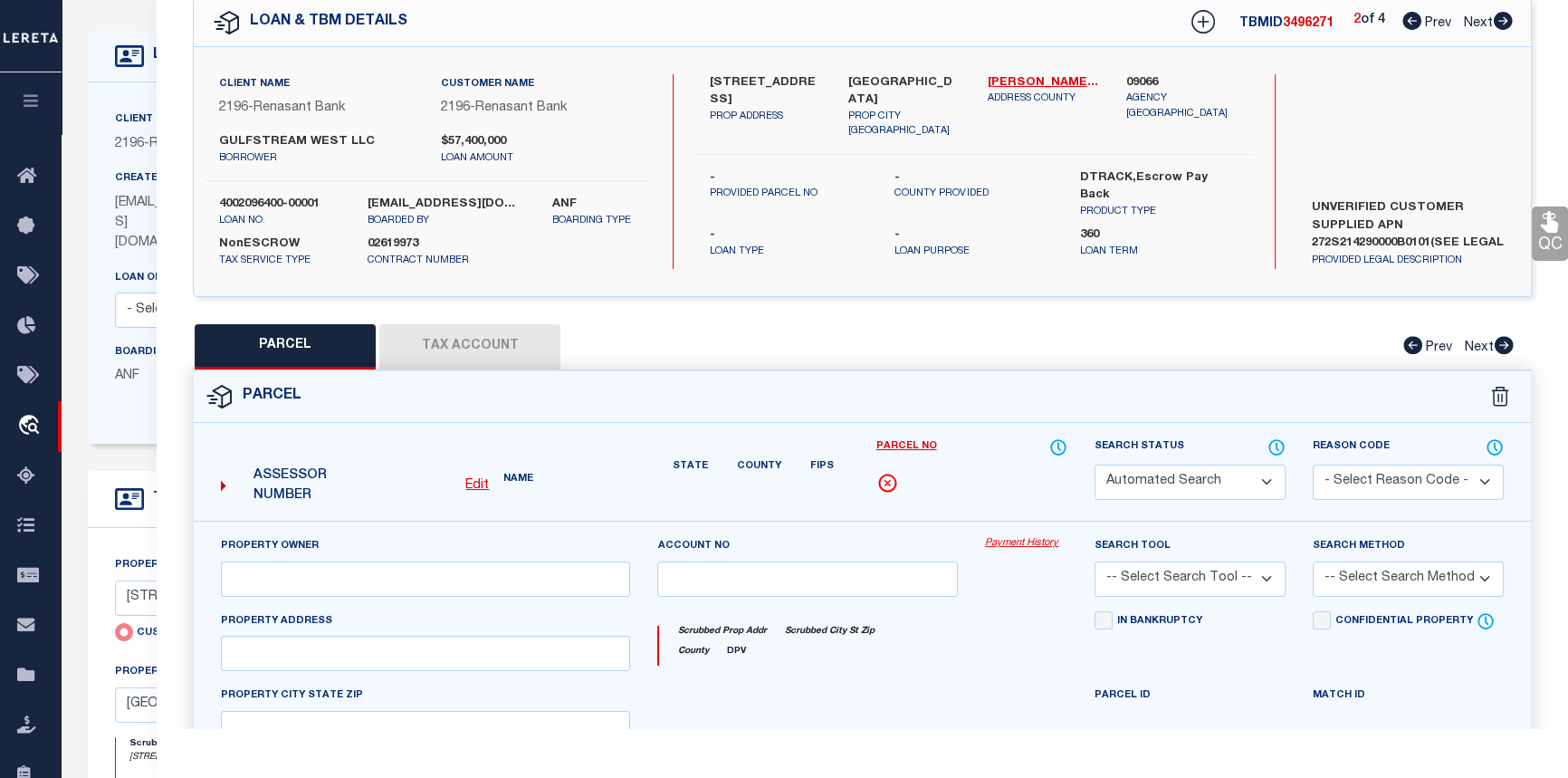
select select "CP"
type input "GULFSTREAM WEST LLC"
select select "AGW"
select select "ADD"
type input "[STREET_ADDRESS]"
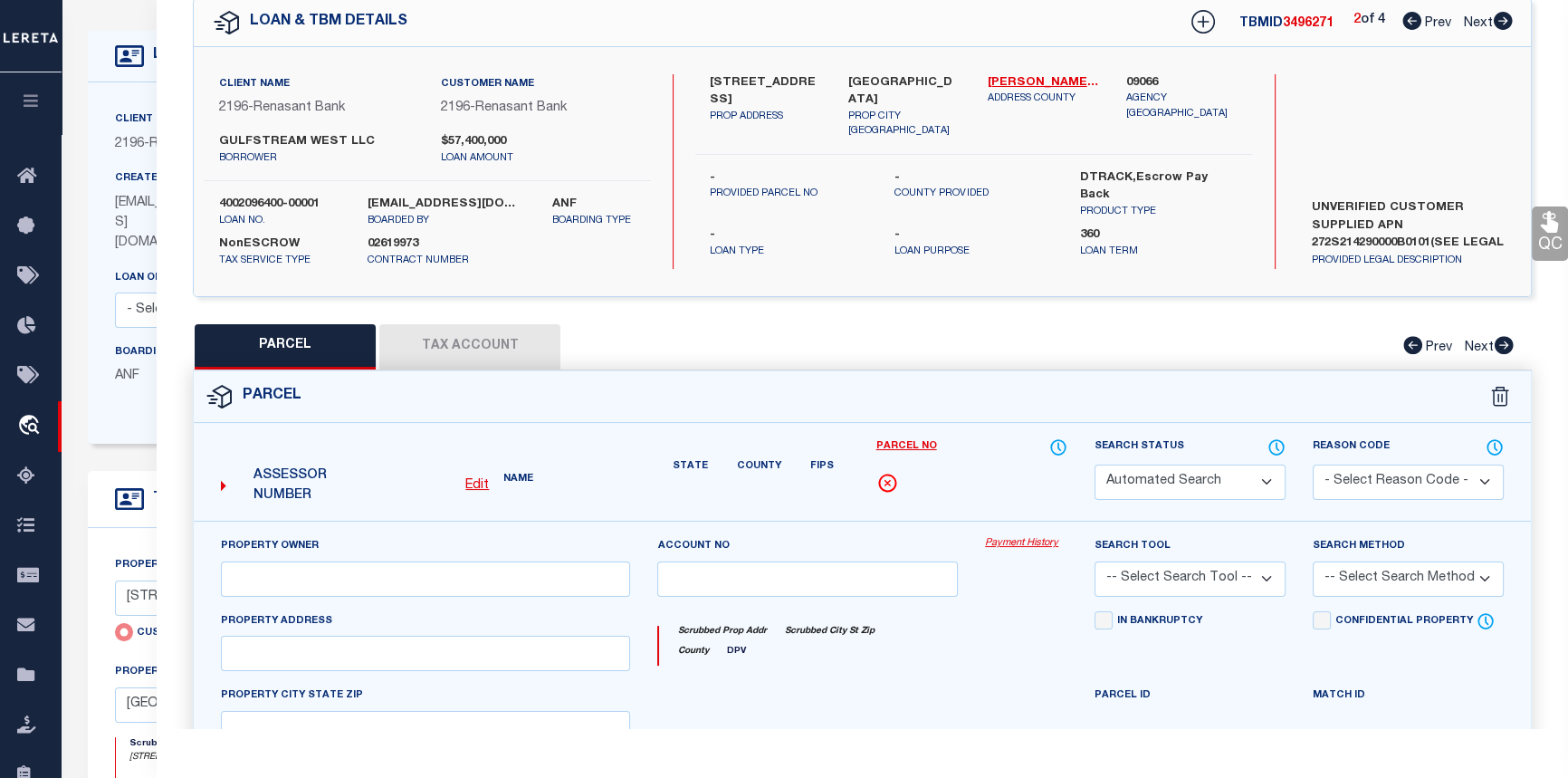
type input "[GEOGRAPHIC_DATA]"
type textarea "UNIT C-201 GULFSTREAM WEST CONDO"
type textarea "Document uploaded that satisfies a legal requirement, changing from [GEOGRAPHIC…"
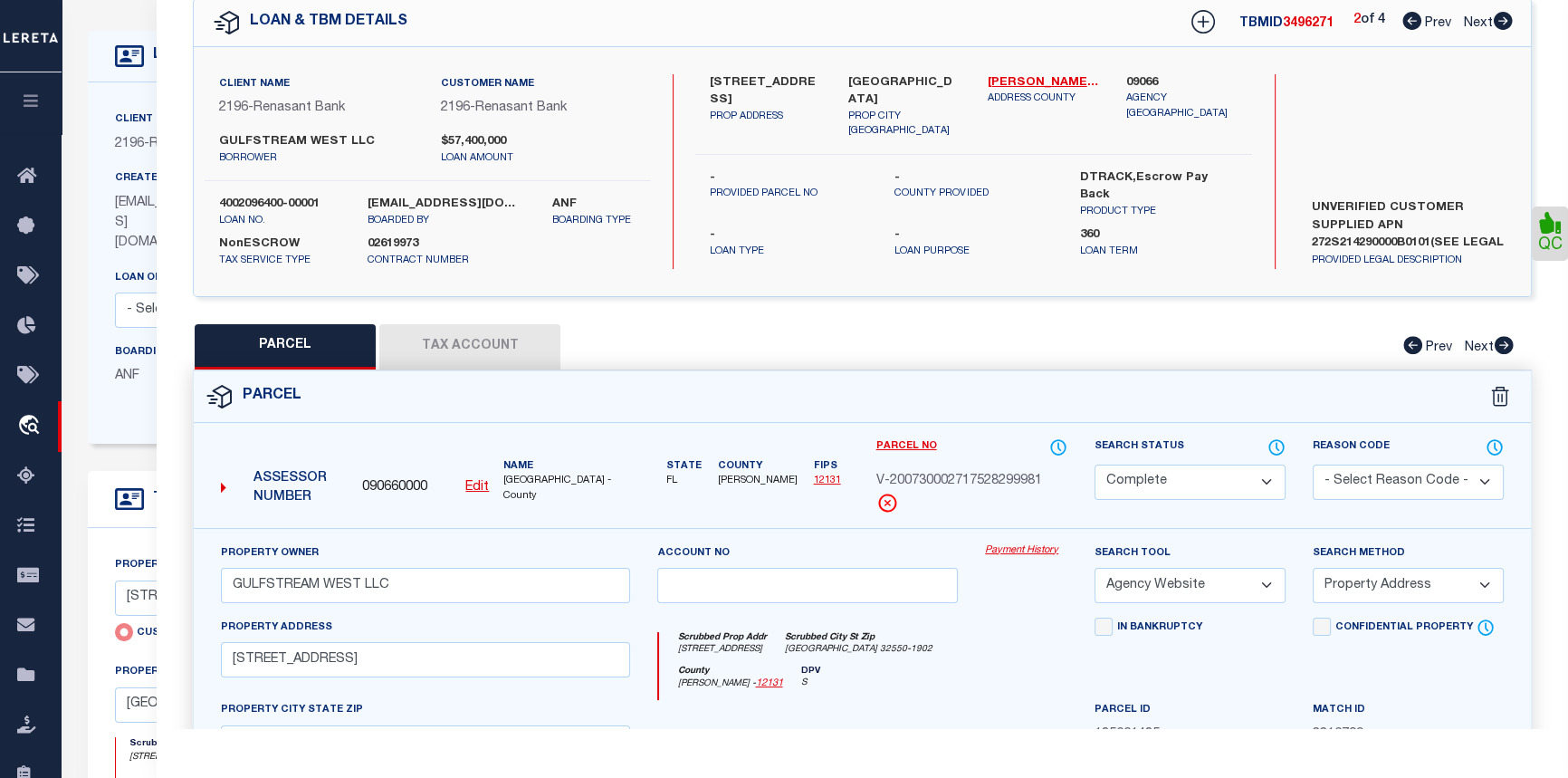
click at [1501, 24] on icon at bounding box center [1504, 20] width 19 height 18
select select "AS"
select select
checkbox input "false"
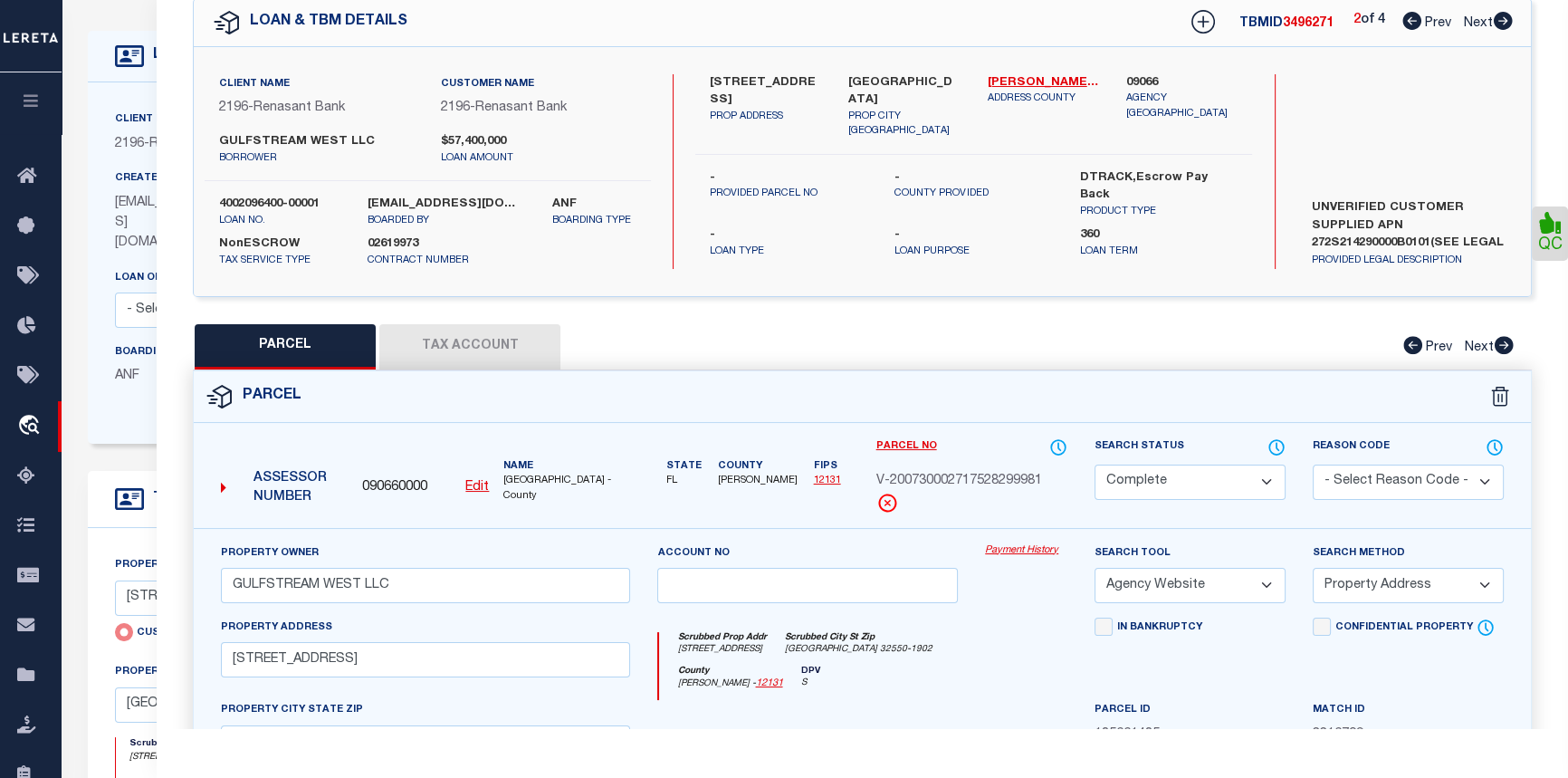
checkbox input "false"
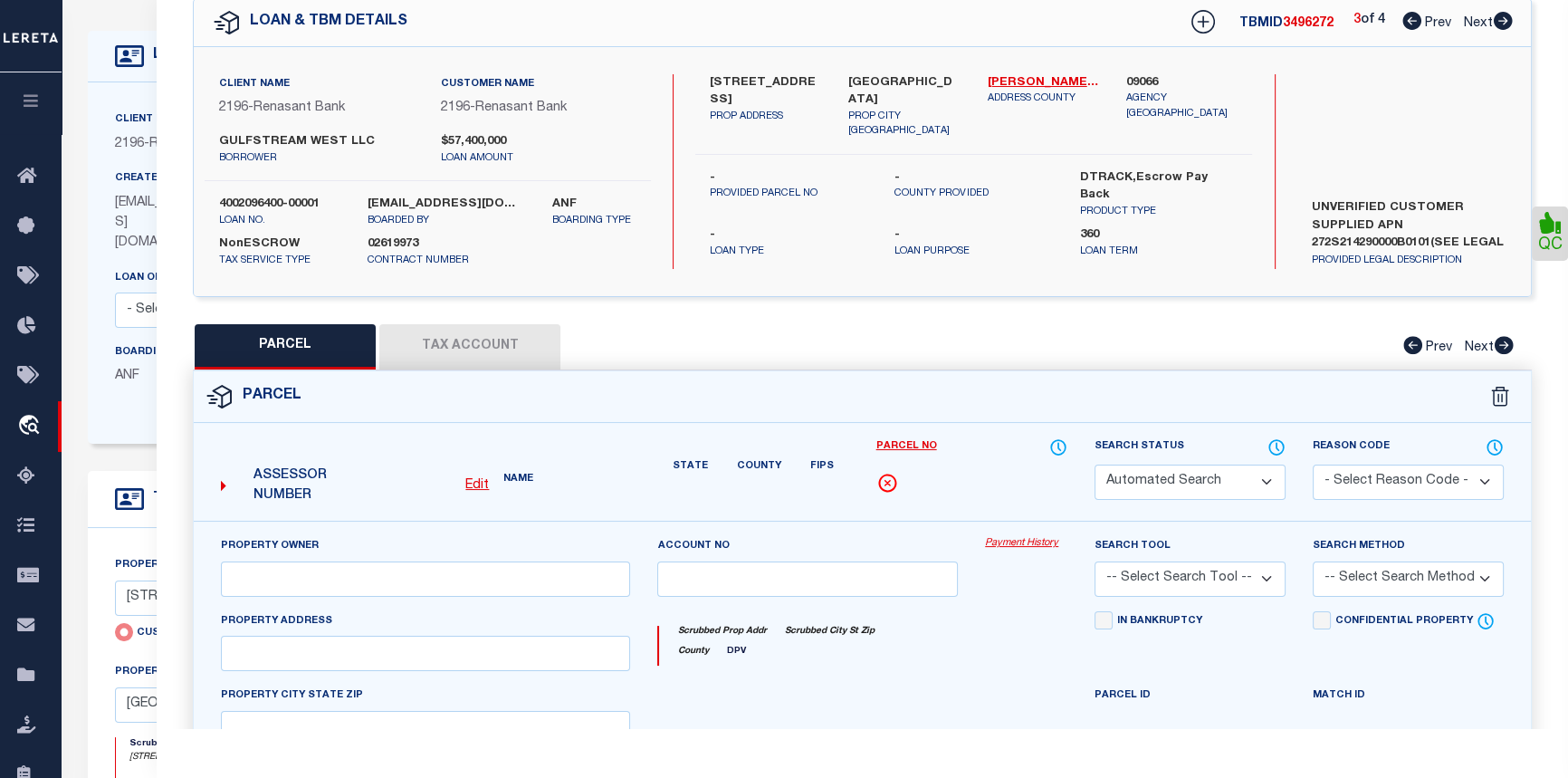
select select "CP"
type input "GULFSTREAM WEST LLC"
select select "AGW"
select select "ADD"
type input "[STREET_ADDRESS]"
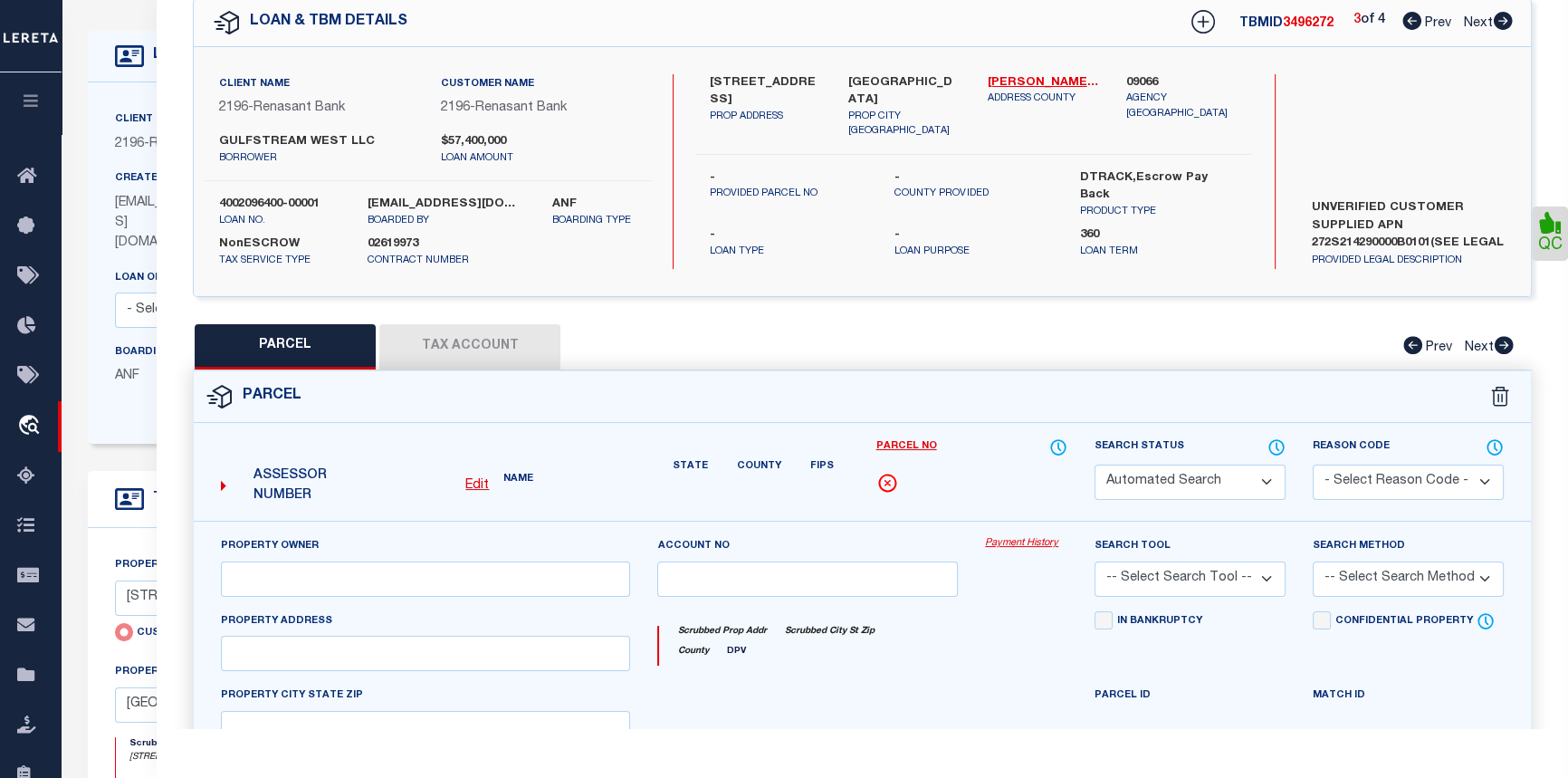
type input "[GEOGRAPHIC_DATA]"
type textarea "UNIT C-101 GULFSTREAM WEST CONDO"
type textarea "Document uploaded that satisfies a legal requirement, changing from [GEOGRAPHIC…"
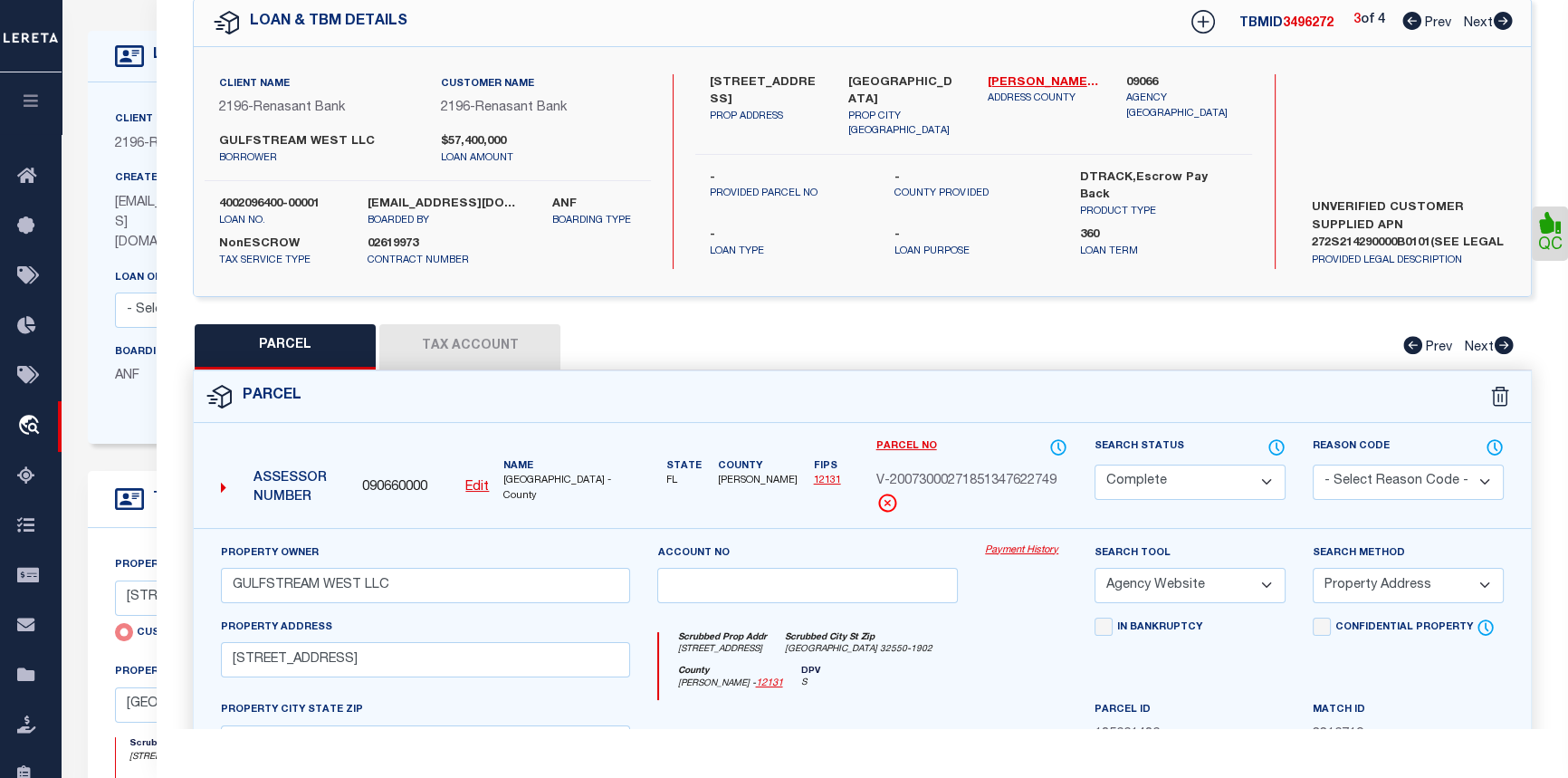
click at [1501, 24] on icon at bounding box center [1504, 20] width 19 height 18
select select "AS"
select select
checkbox input "false"
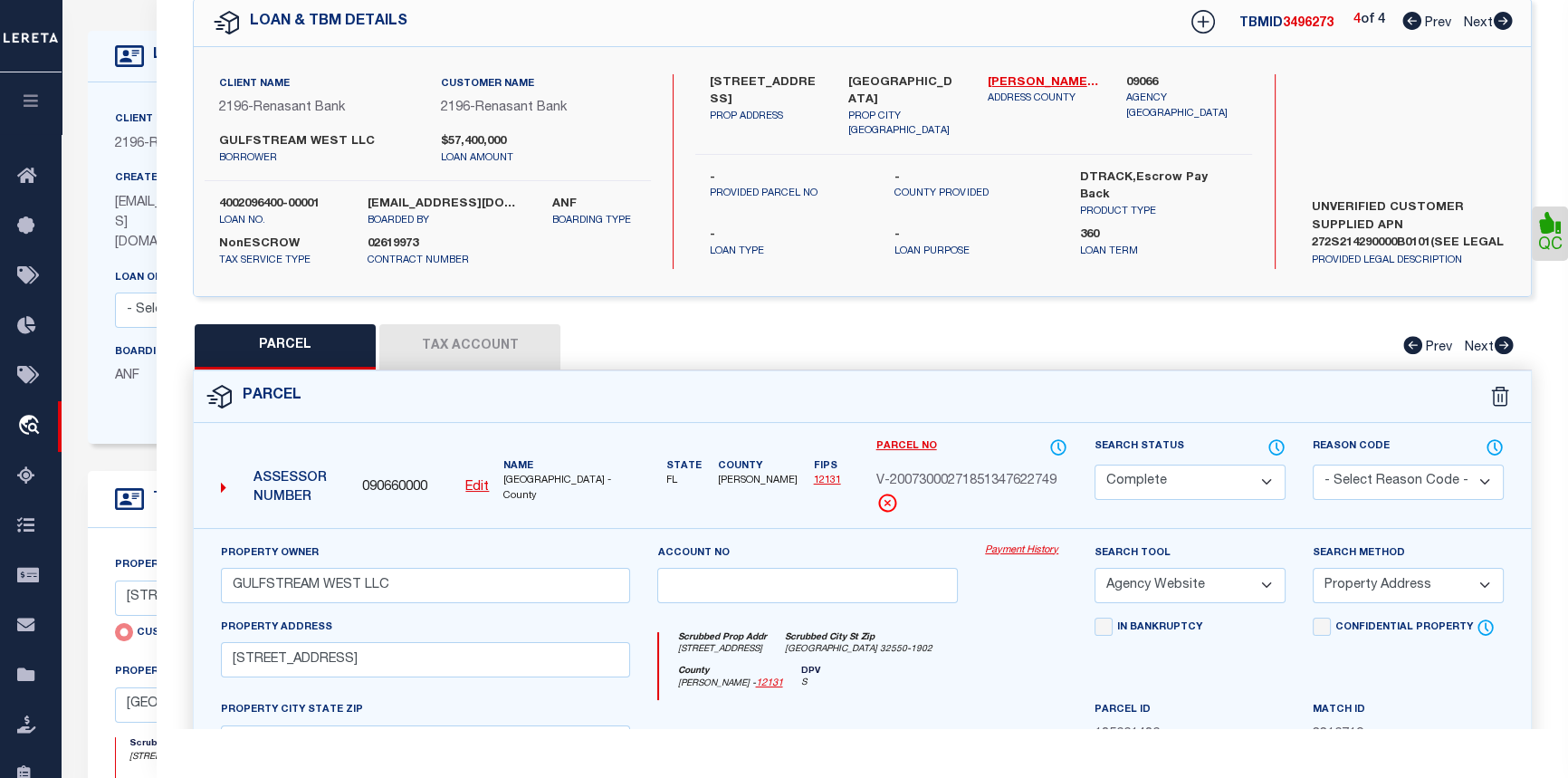
checkbox input "false"
select select "CP"
type input "GULFSTREAM WEST LLC"
select select "AGW"
select select "ADD"
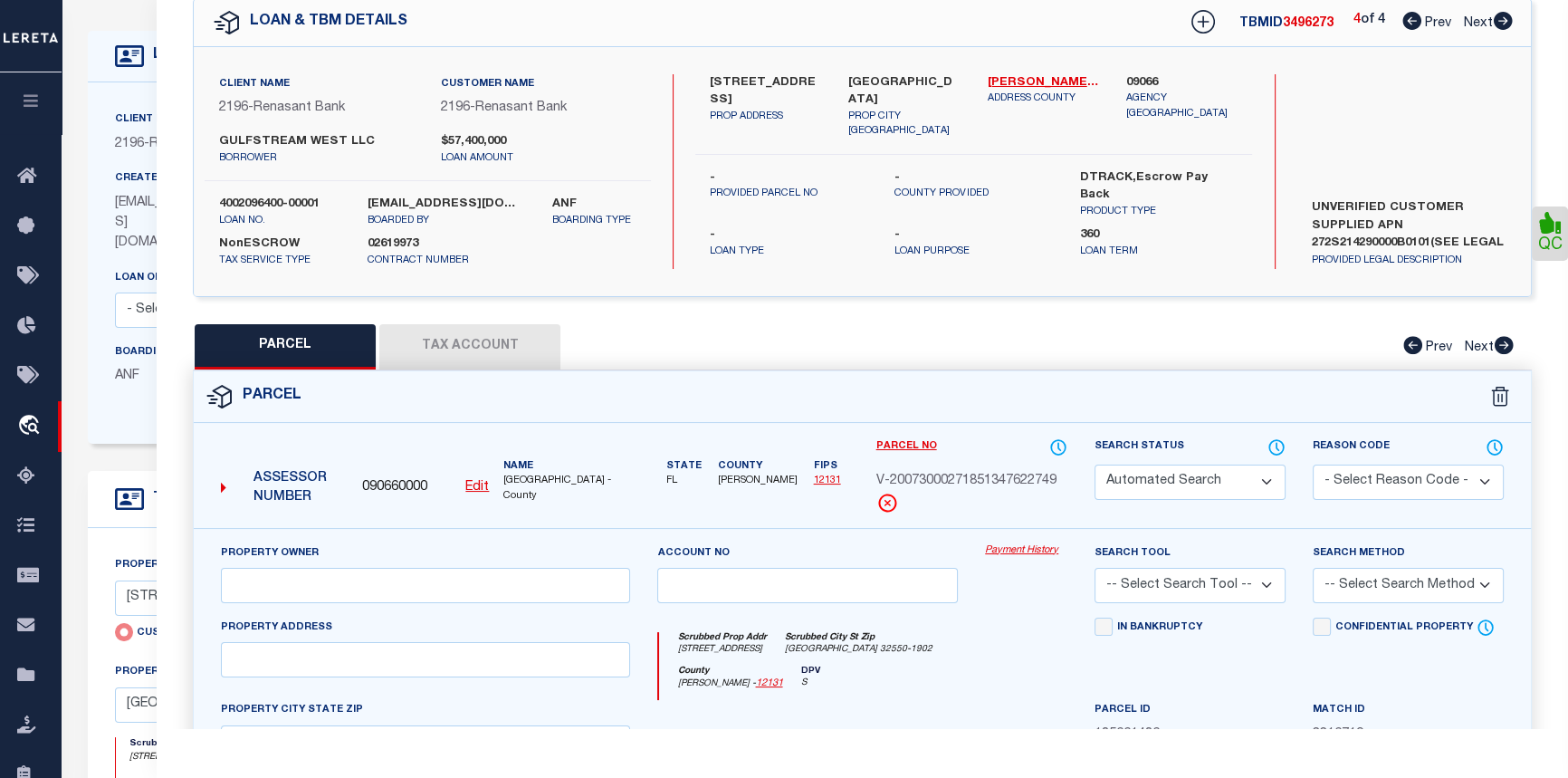
type input "[STREET_ADDRESS]"
type input "[GEOGRAPHIC_DATA]"
type textarea "UNIT B-201 GULFSTREAM WEST CONDO"
type textarea "Document uploaded that satisfies a legal requirement, changing from [GEOGRAPHIC…"
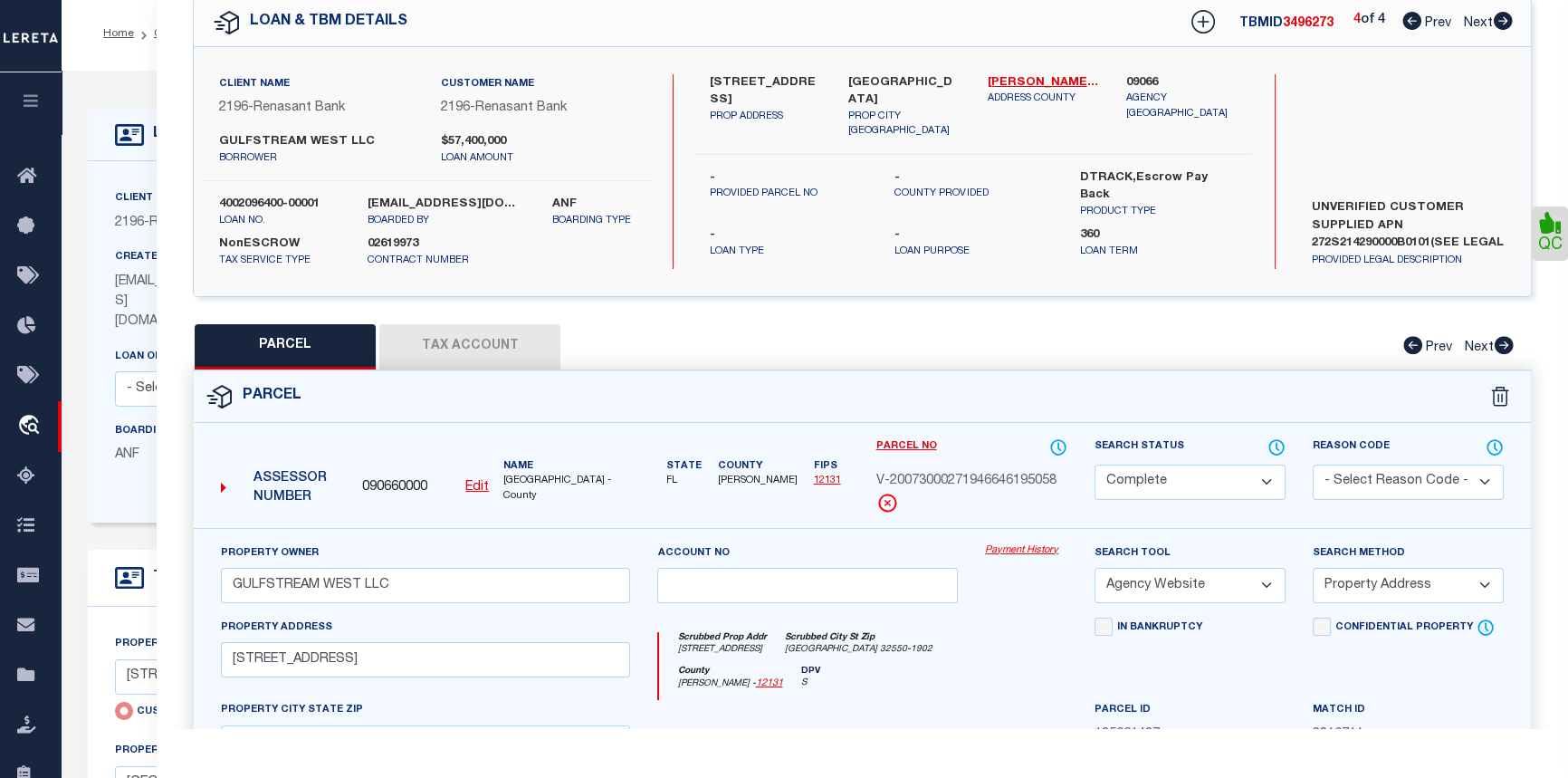
scroll to position [0, 0]
drag, startPoint x: 672, startPoint y: 247, endPoint x: 615, endPoint y: 223, distance: 61.8
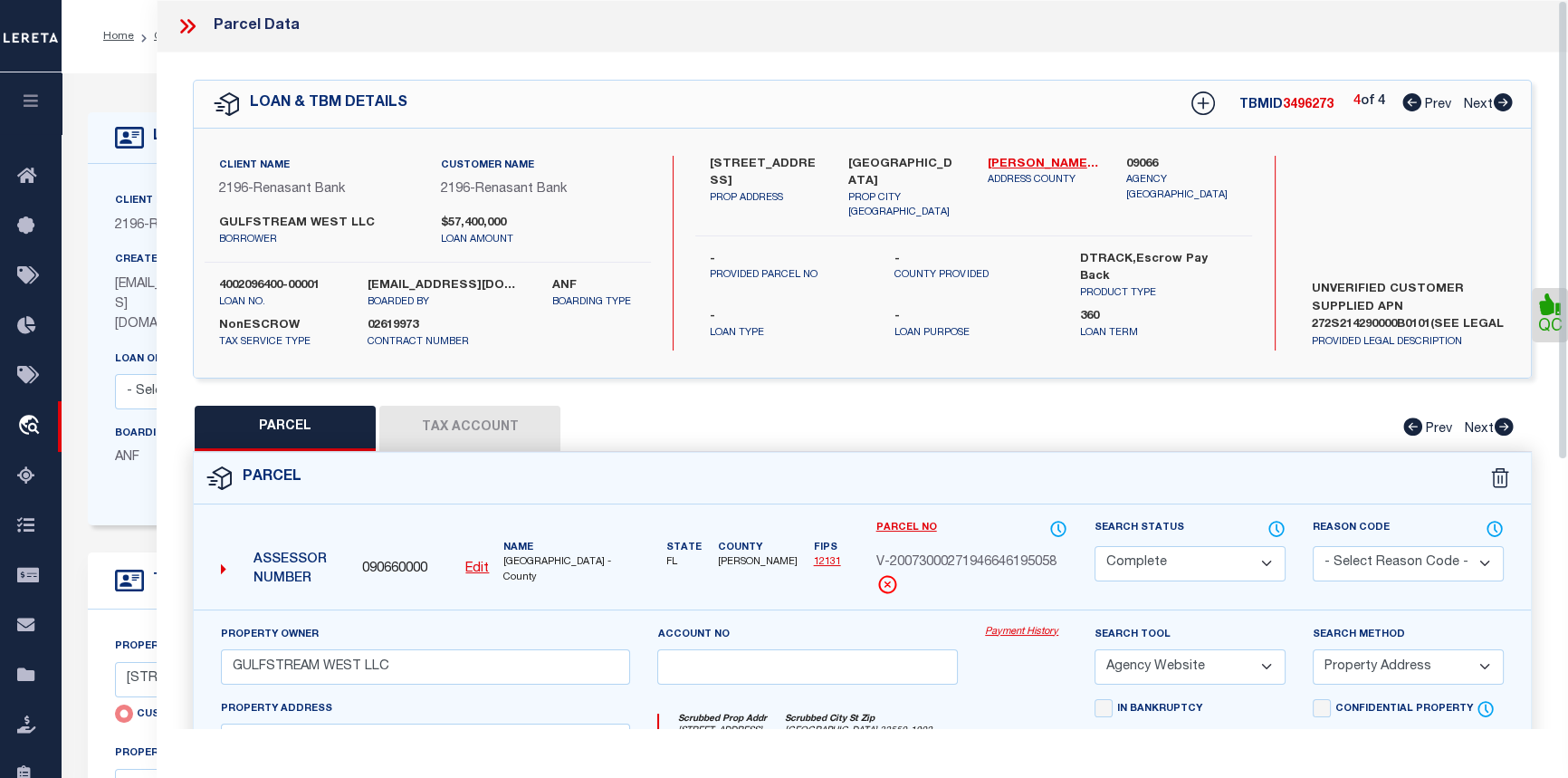
click at [190, 25] on icon at bounding box center [187, 26] width 24 height 24
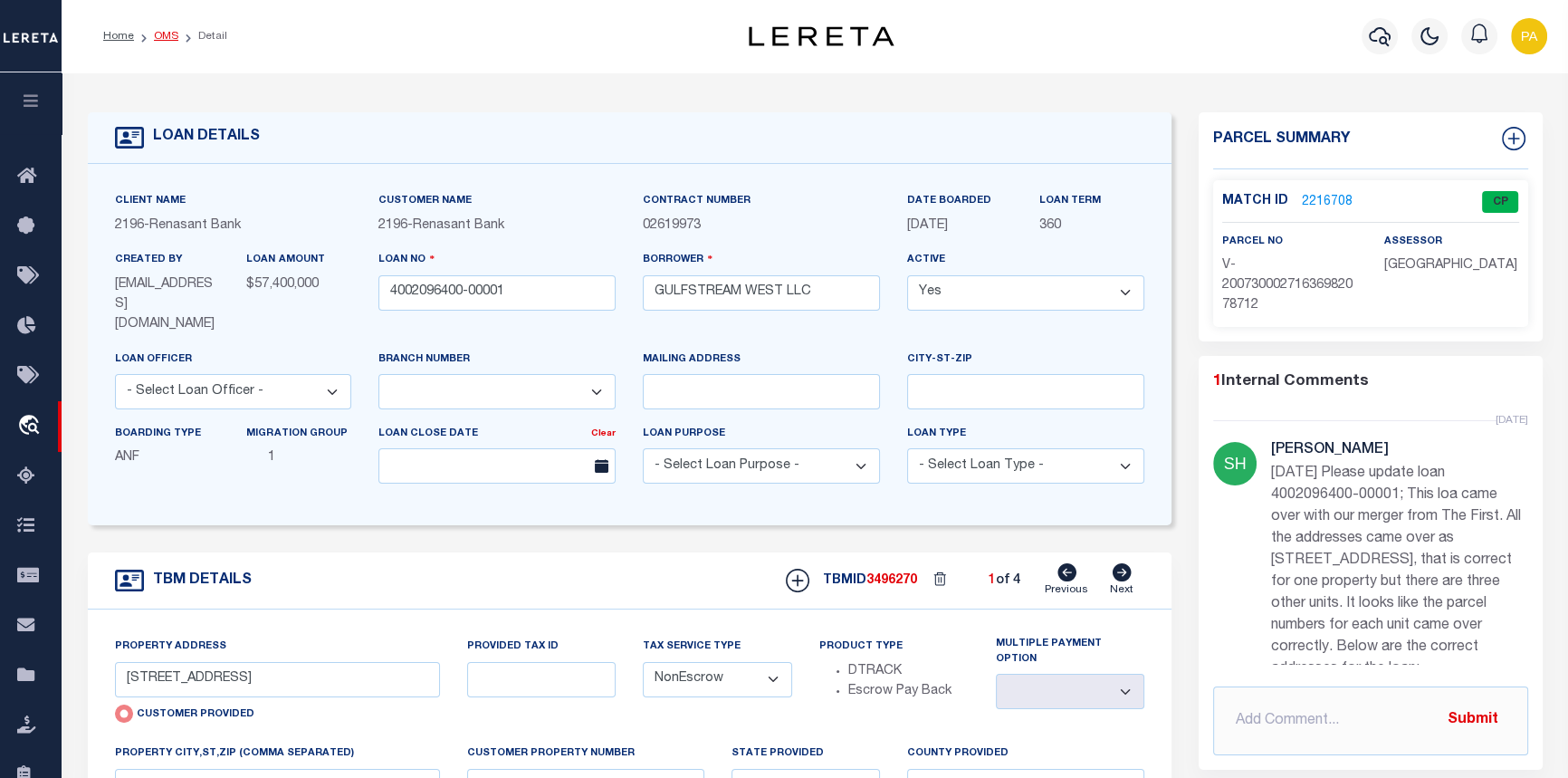
click at [172, 36] on link "OMS" at bounding box center [165, 36] width 24 height 11
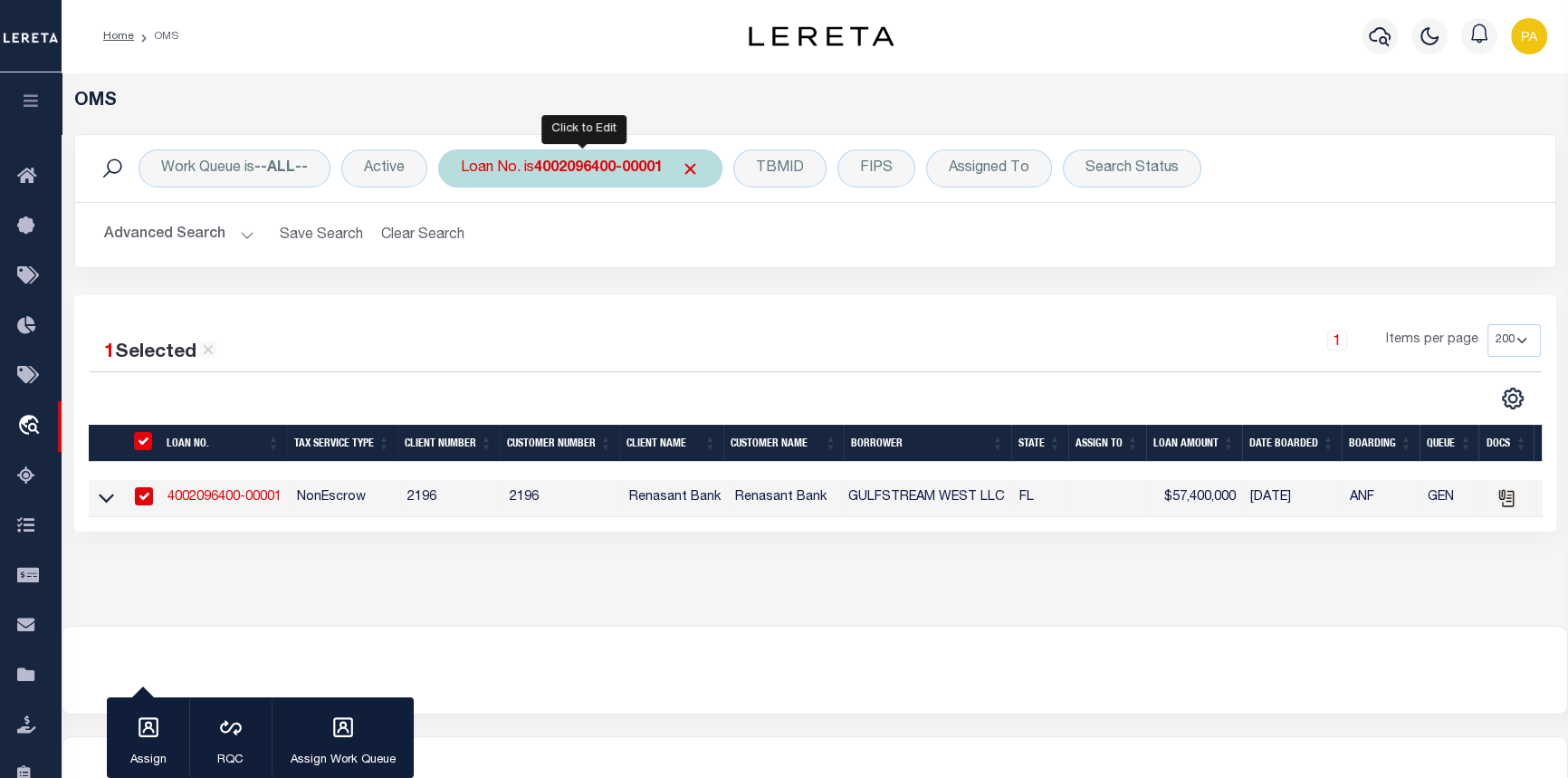
click at [562, 170] on b "4002096400-00001" at bounding box center [598, 168] width 129 height 14
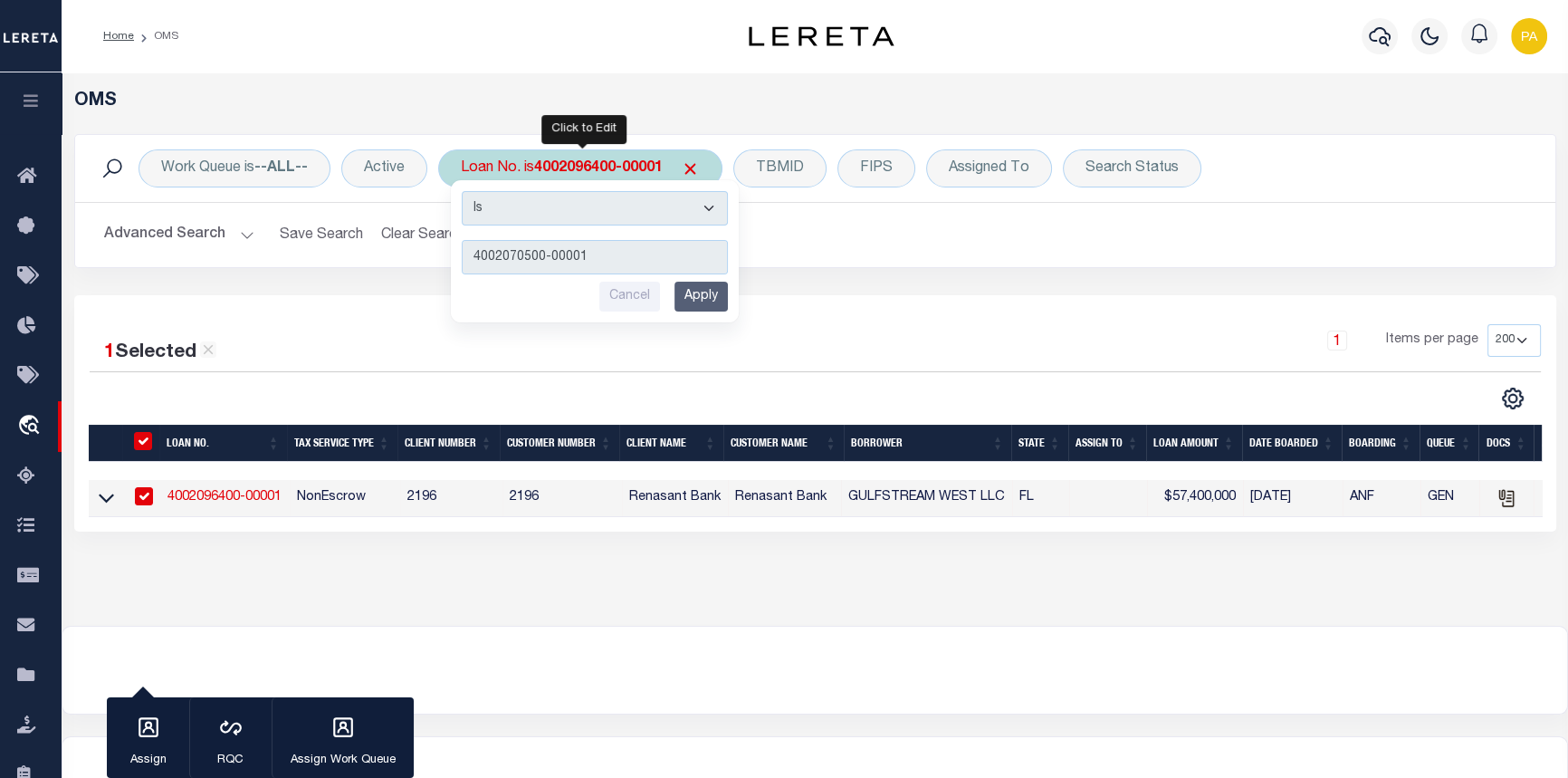
type input "4002070500-00001"
click at [697, 297] on input "Apply" at bounding box center [701, 296] width 54 height 30
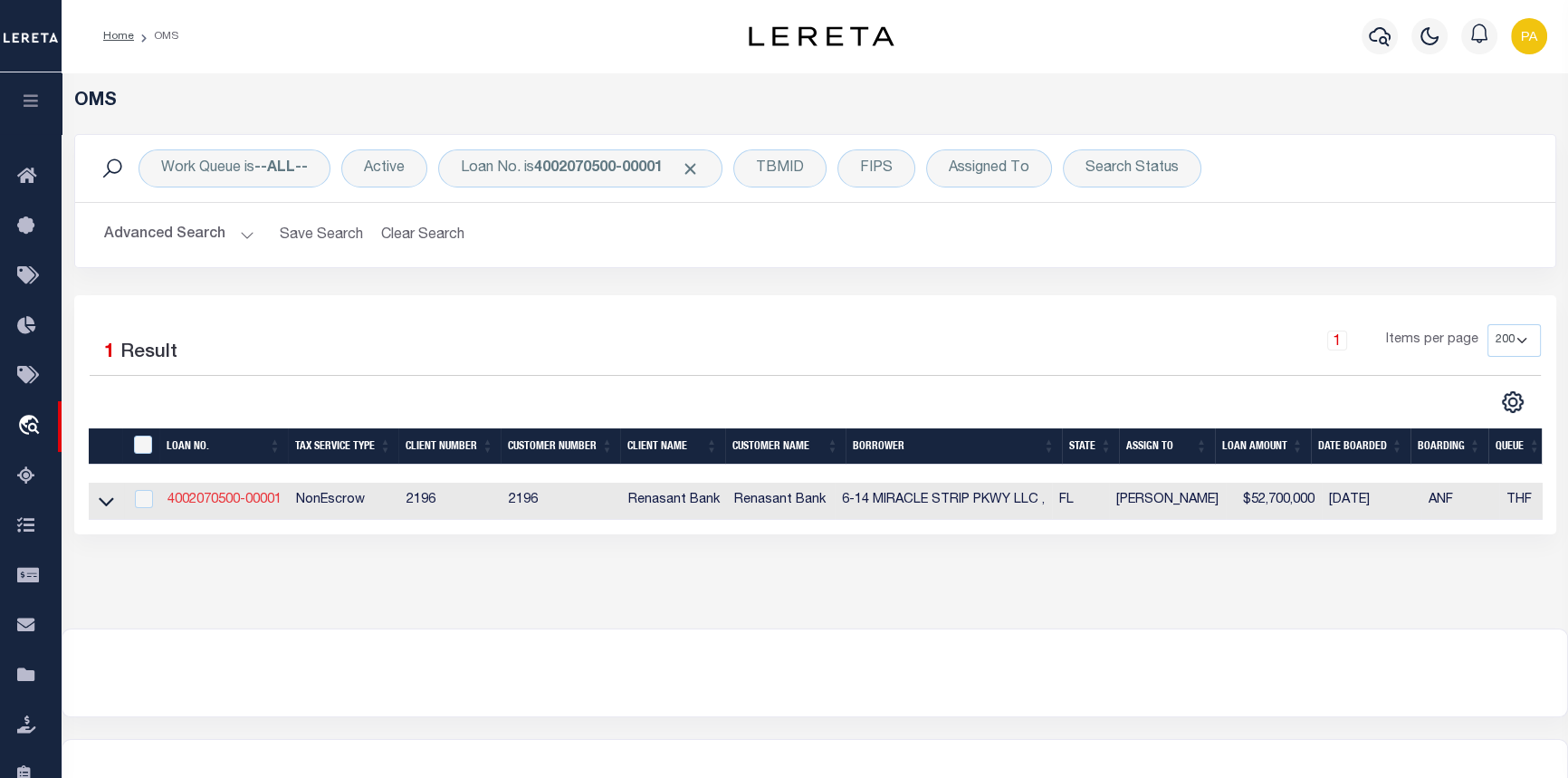
click at [226, 506] on link "4002070500-00001" at bounding box center [224, 499] width 114 height 12
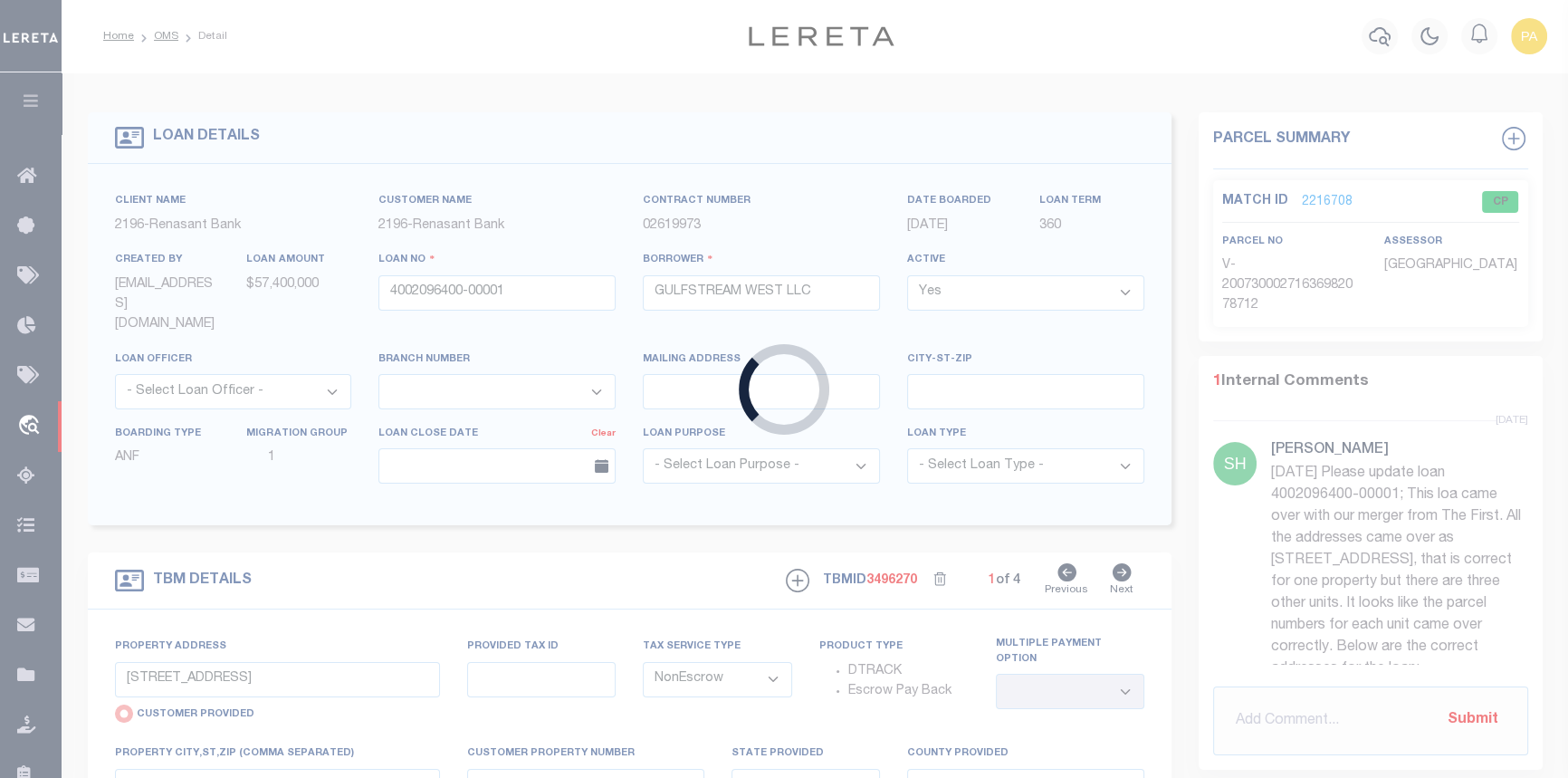
type input "4002070500-00001"
type input "6-14 MIRACLE STRIP PKWY LLC ,"
select select
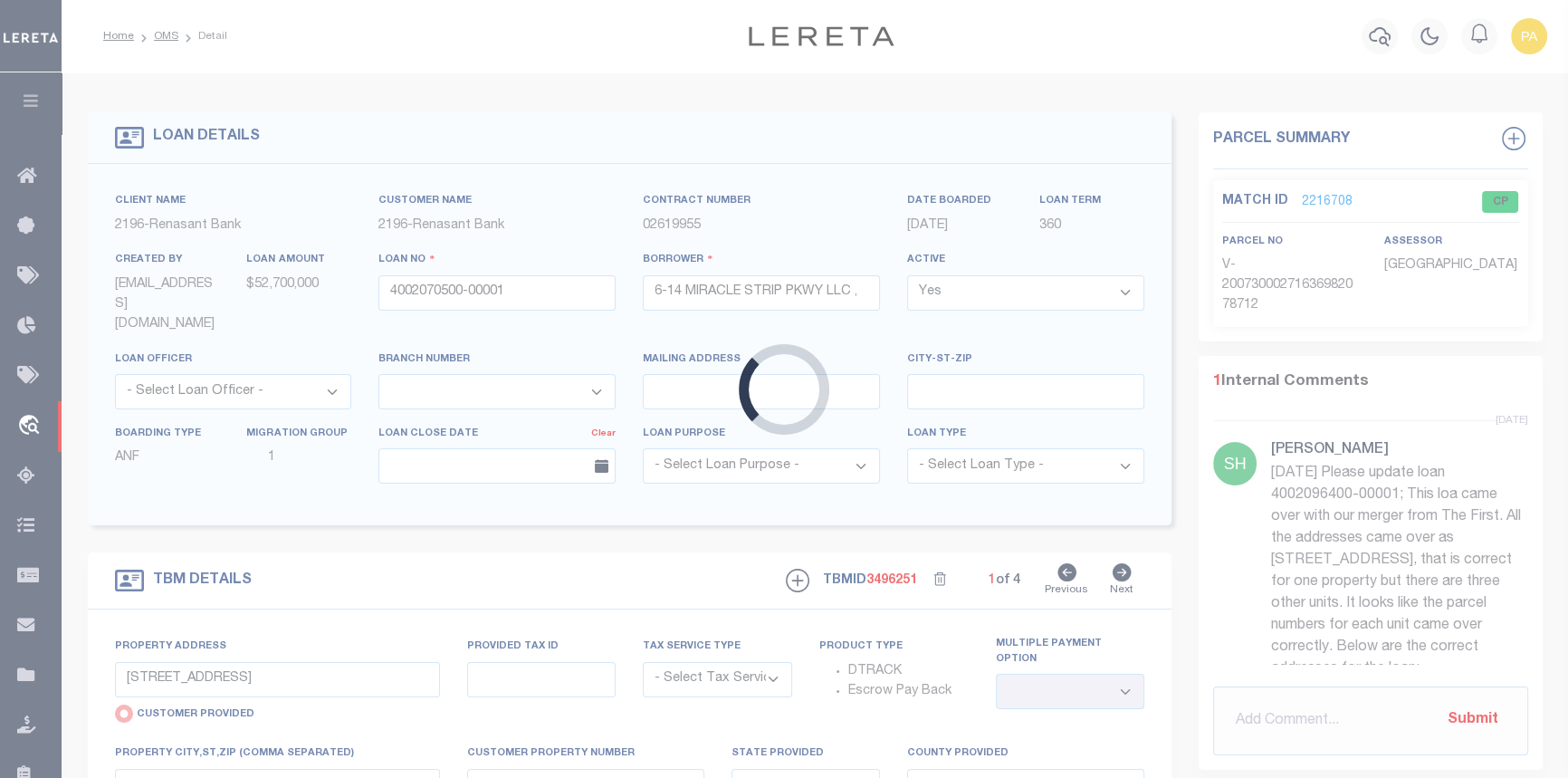
type input "[STREET_ADDRESS]"
select select "NonEscrow"
select select
type input "[GEOGRAPHIC_DATA][PERSON_NAME]"
type input "4002070500"
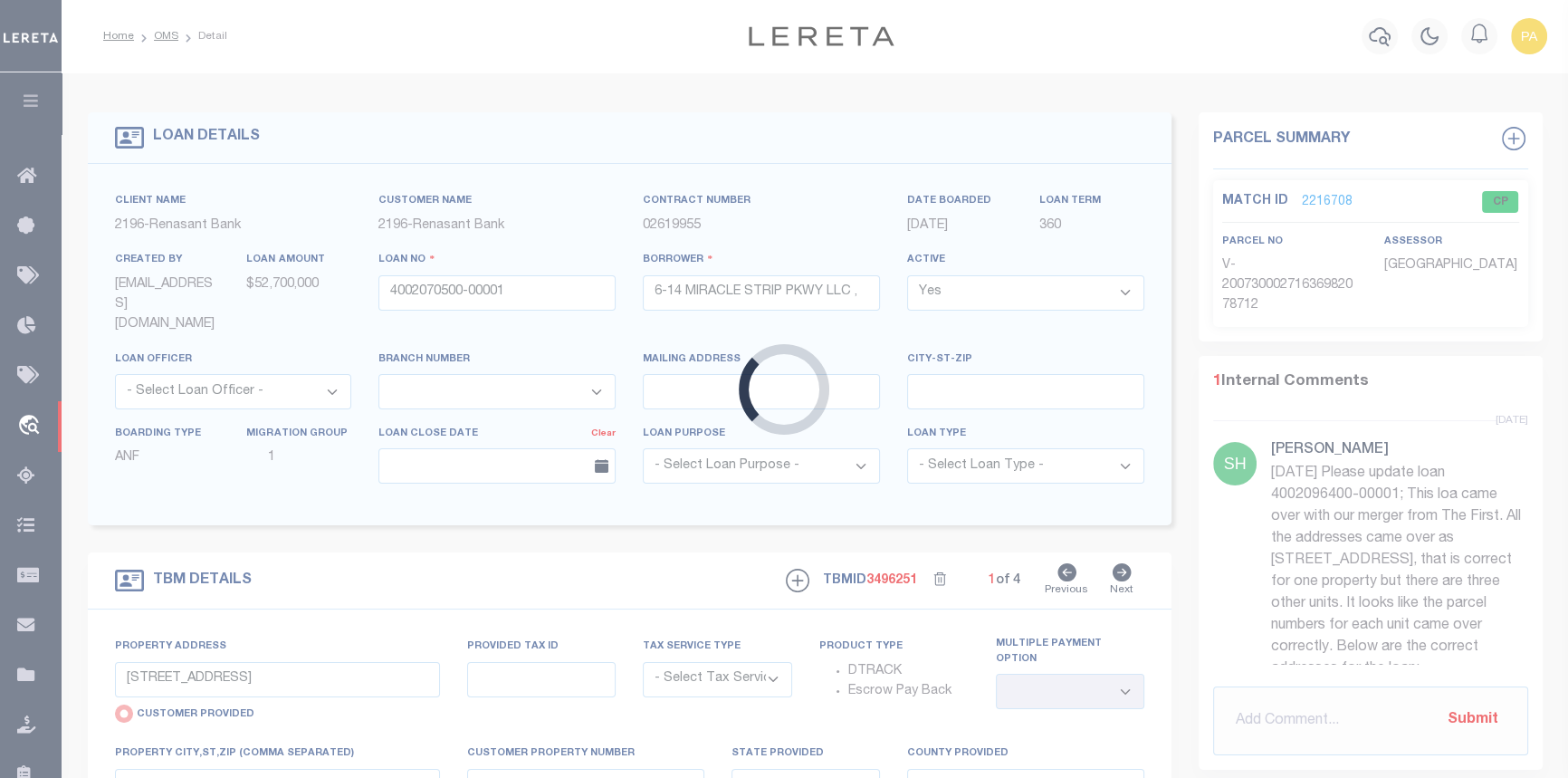
type textarea "UNVERIFIED CUSTOMER SUPPLIED APN 232S24000000080000"
select select "4983"
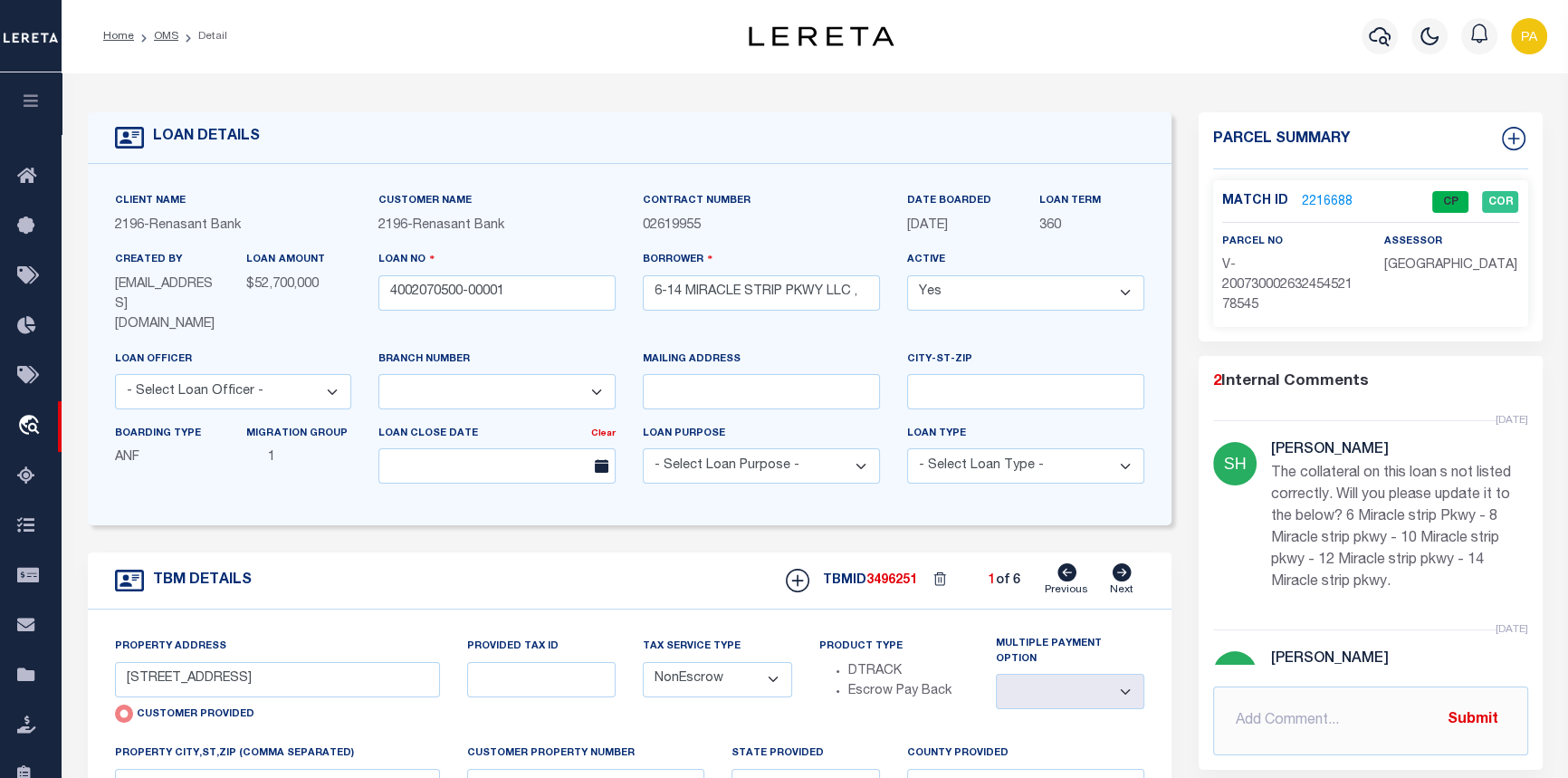
click at [1320, 199] on link "2216688" at bounding box center [1327, 203] width 51 height 19
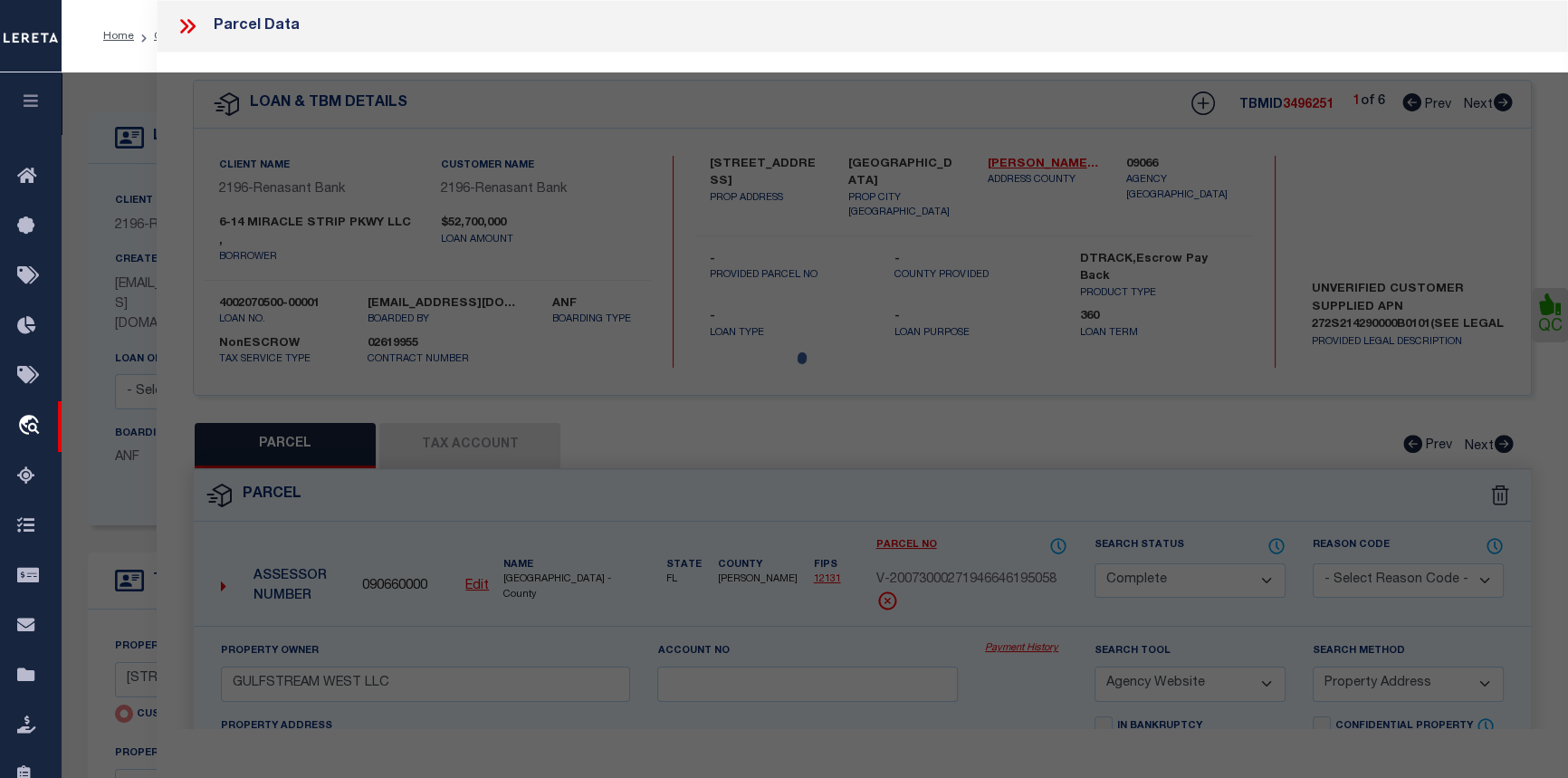
select select "AS"
select select
checkbox input "false"
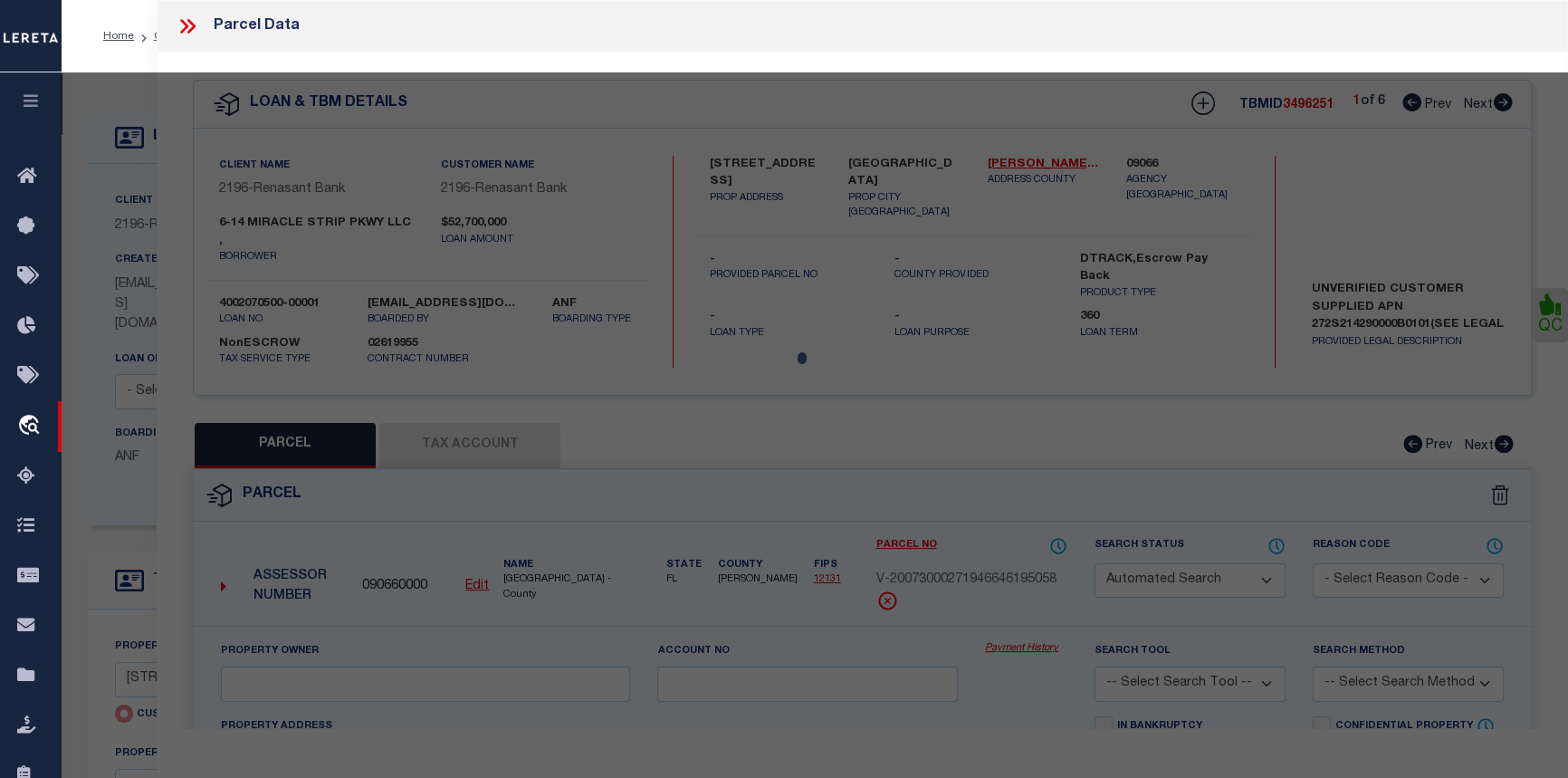
select select "CP"
select select "ADD"
type input "6-14 MIRACLE STRIP PKWY LLC"
select select "AGW"
select select "ADD"
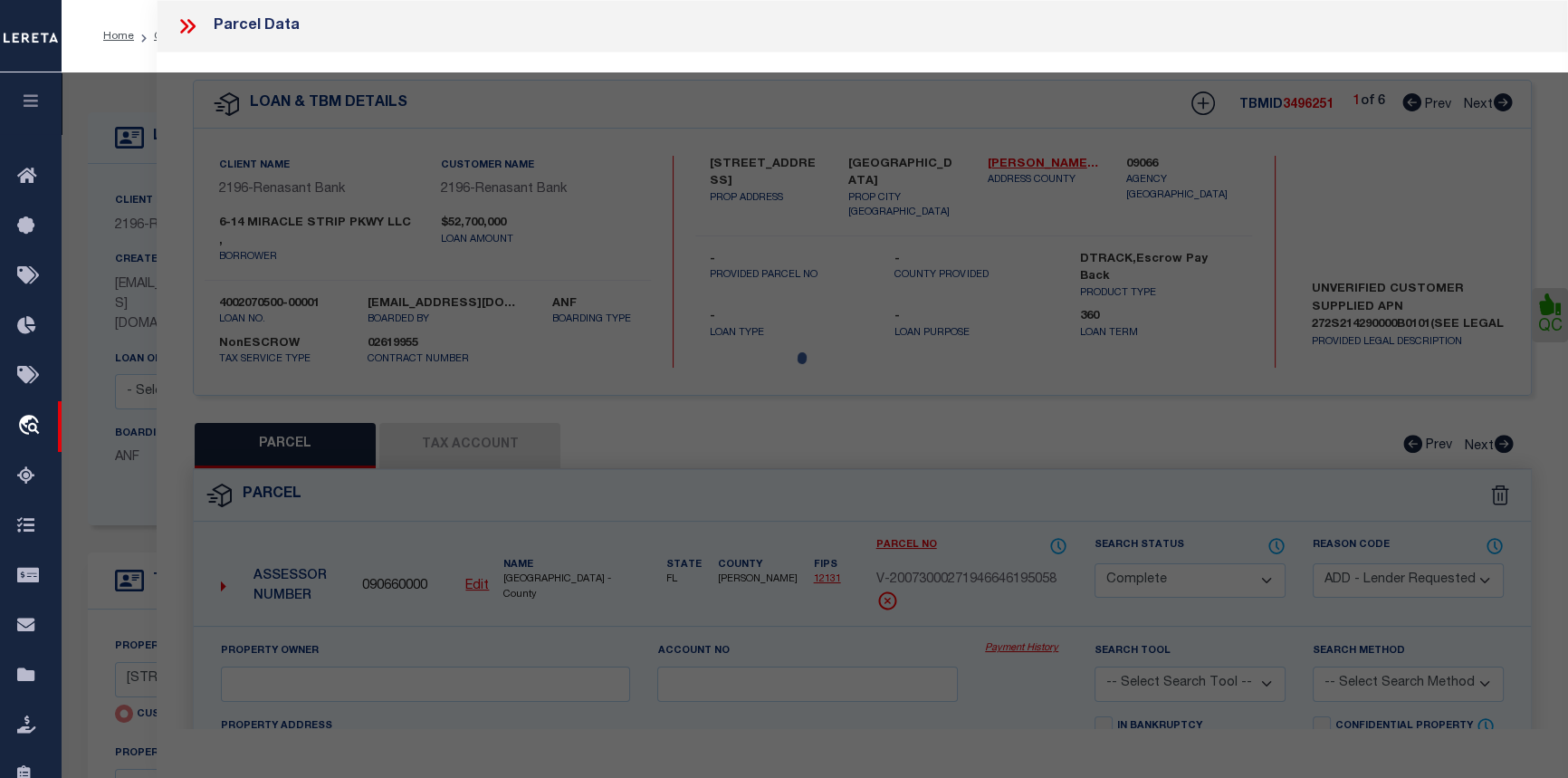
type input "[STREET_ADDRESS]"
type input "[GEOGRAPHIC_DATA][PERSON_NAME]"
type textarea "E 100 FT S OF HY"
type textarea "Given parcel goes to the address [STREET_ADDRESS][PERSON_NAME]"
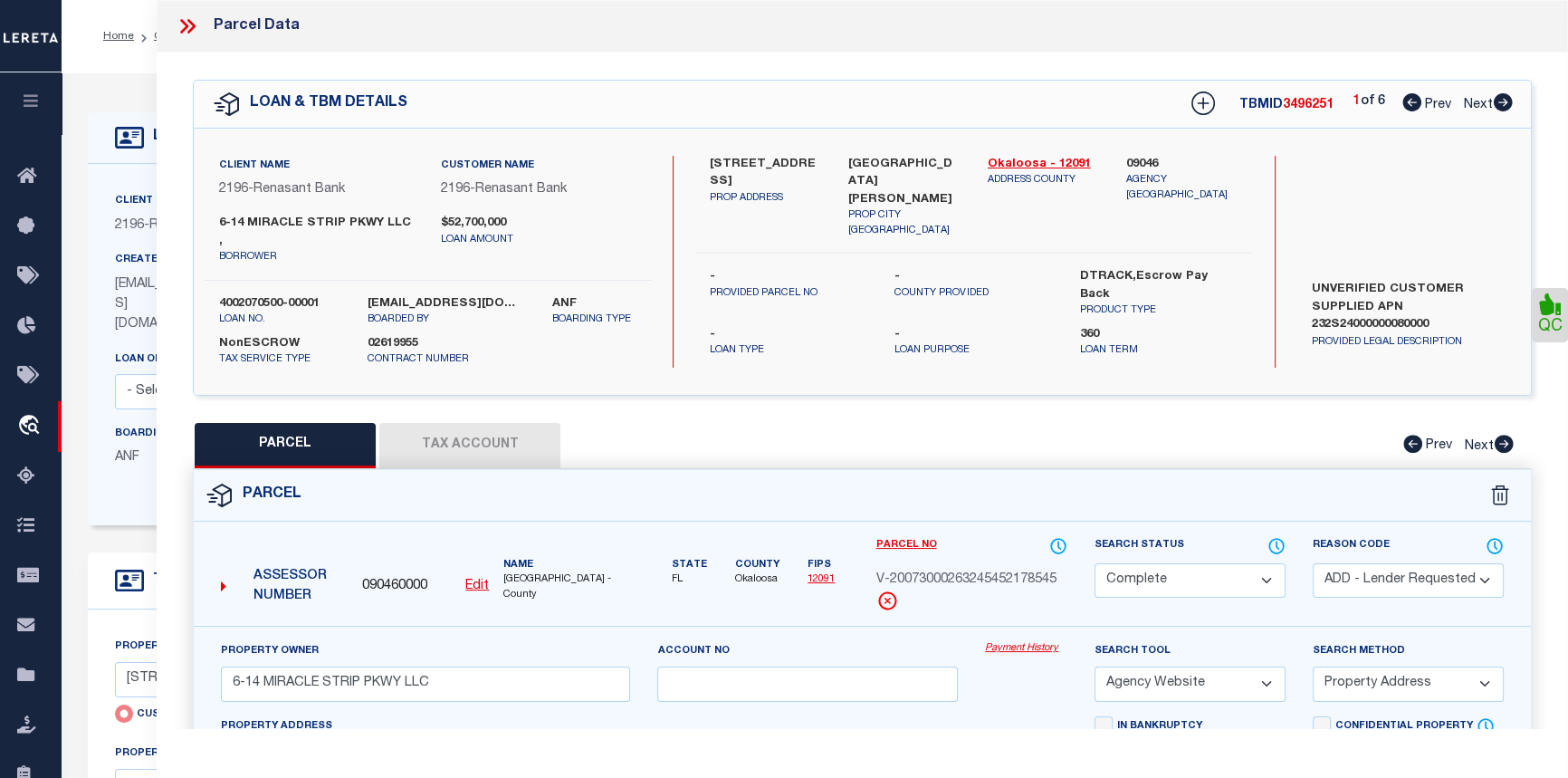
click at [1506, 108] on icon at bounding box center [1504, 102] width 19 height 18
select select "AS"
select select
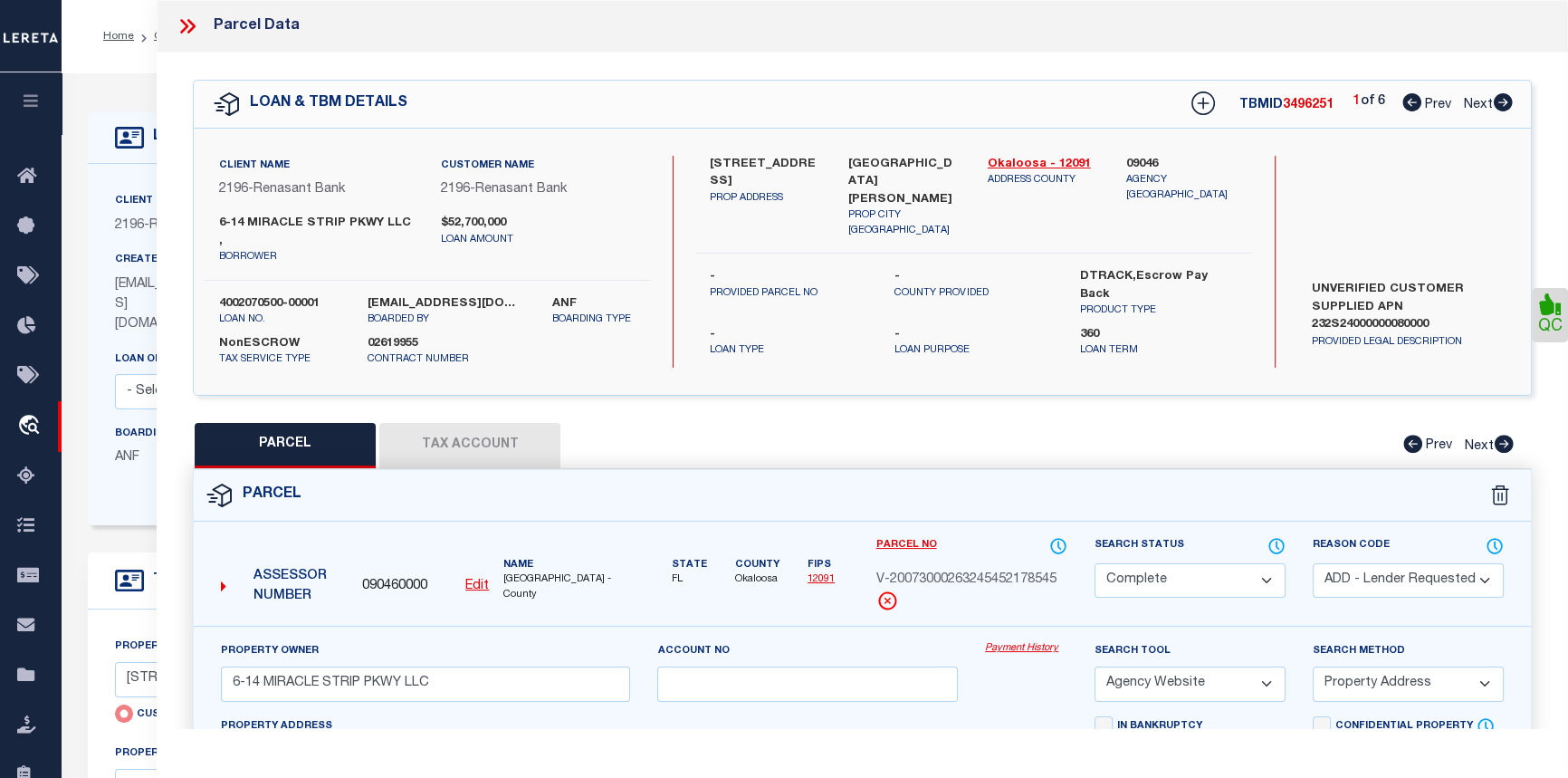
checkbox input "false"
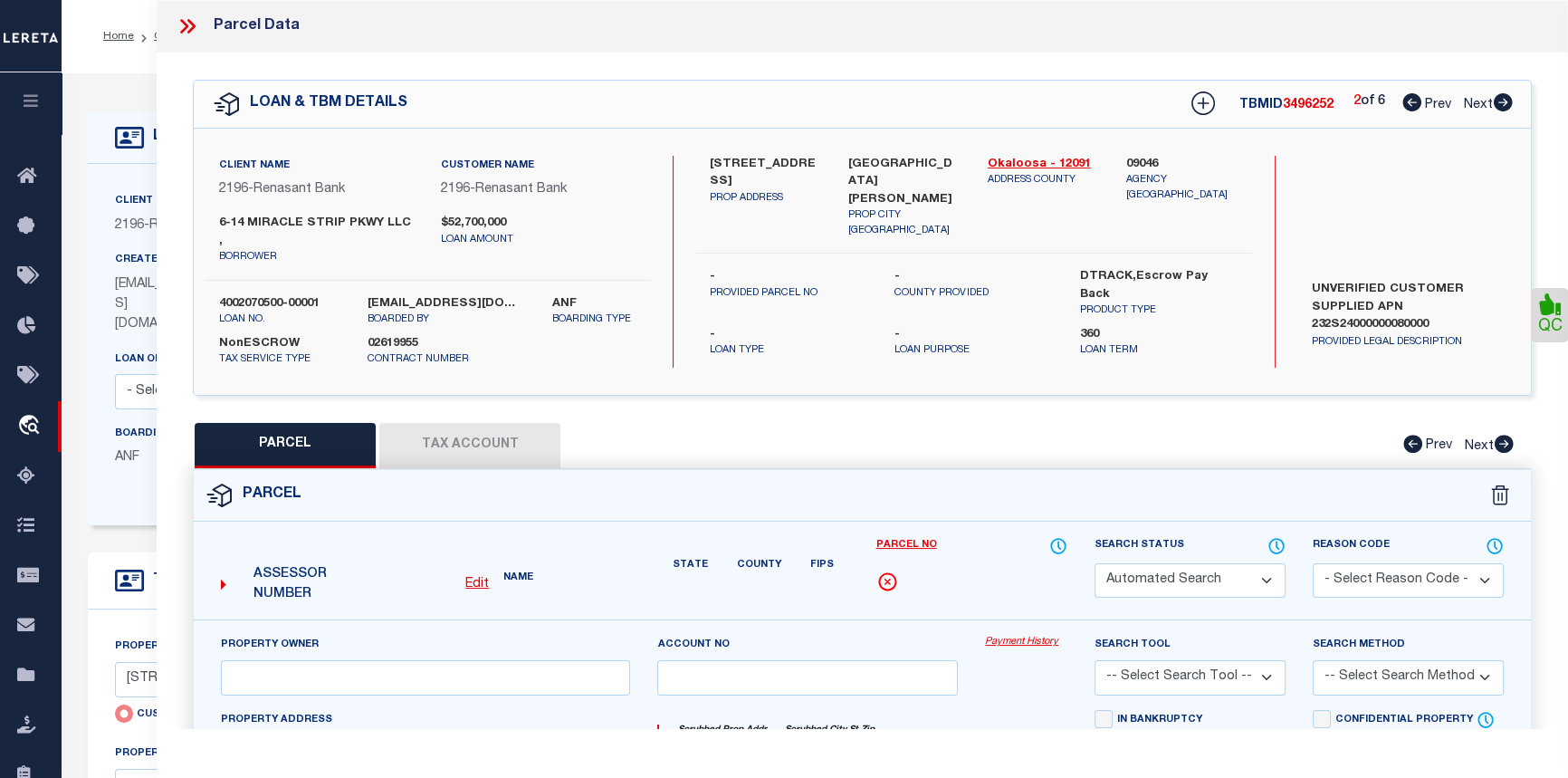
select select "PR"
select select "ACT"
type input "[STREET_ADDRESS]"
type input "[GEOGRAPHIC_DATA][PERSON_NAME]"
type textarea "Incorrect Parcel Given parcel goes to the address [GEOGRAPHIC_DATA] [STREET_ADD…"
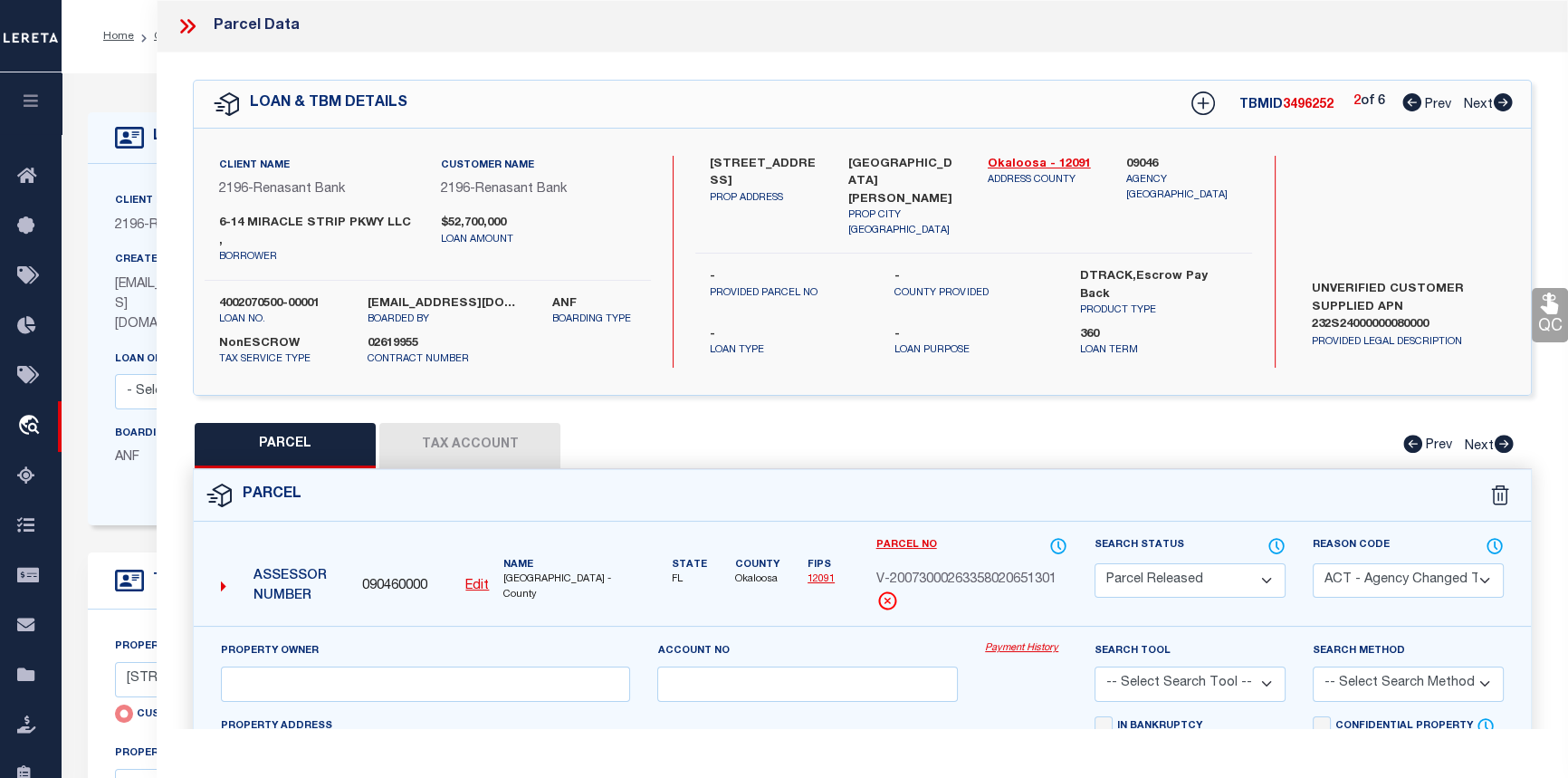
click at [1509, 102] on icon at bounding box center [1504, 102] width 19 height 18
select select "AS"
select select
checkbox input "false"
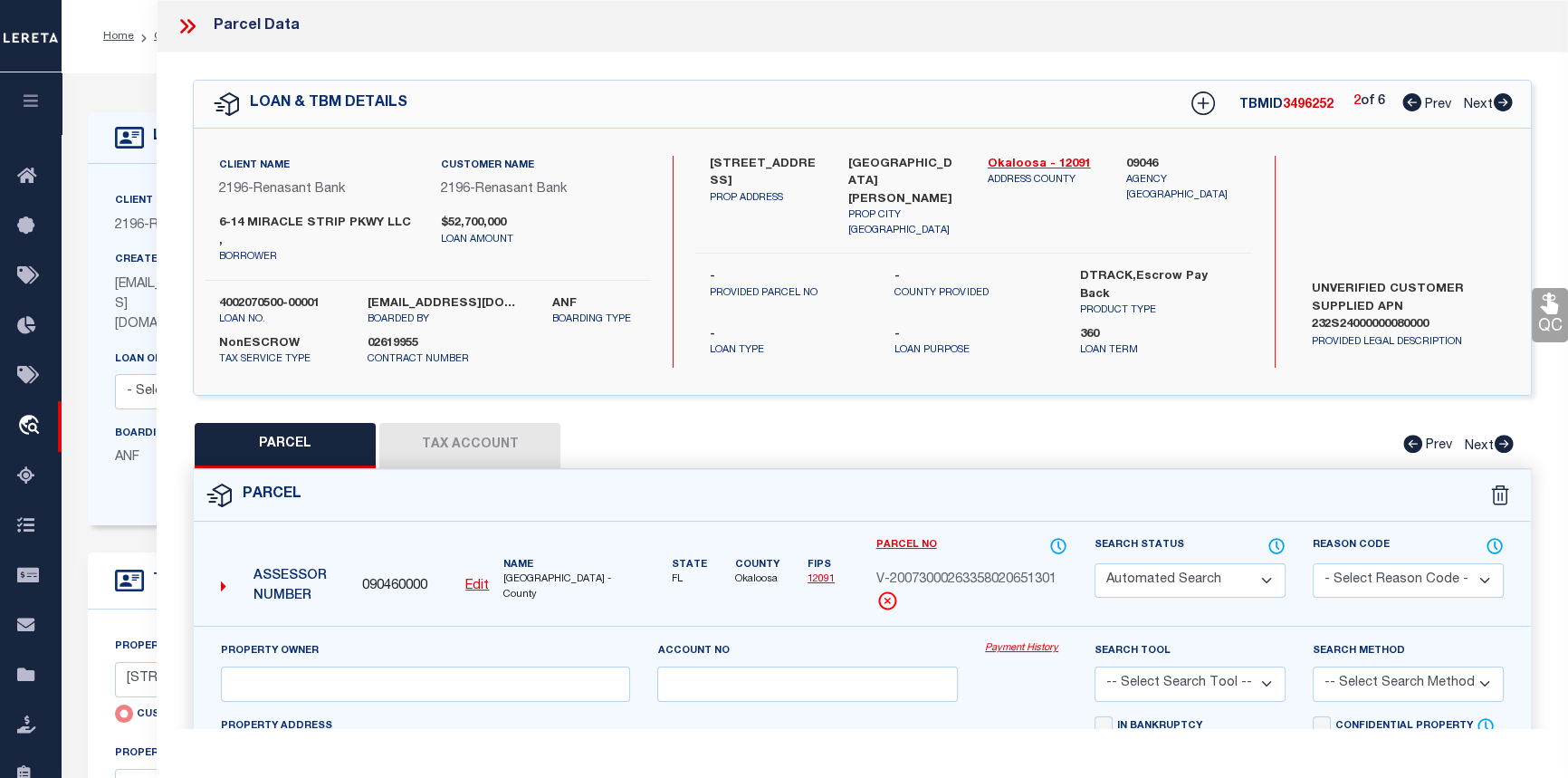
select select "CP"
type input "12 MIRACLE STRIP PKWY"
checkbox input "false"
type input "FORT WALTON BEACH FL 32548"
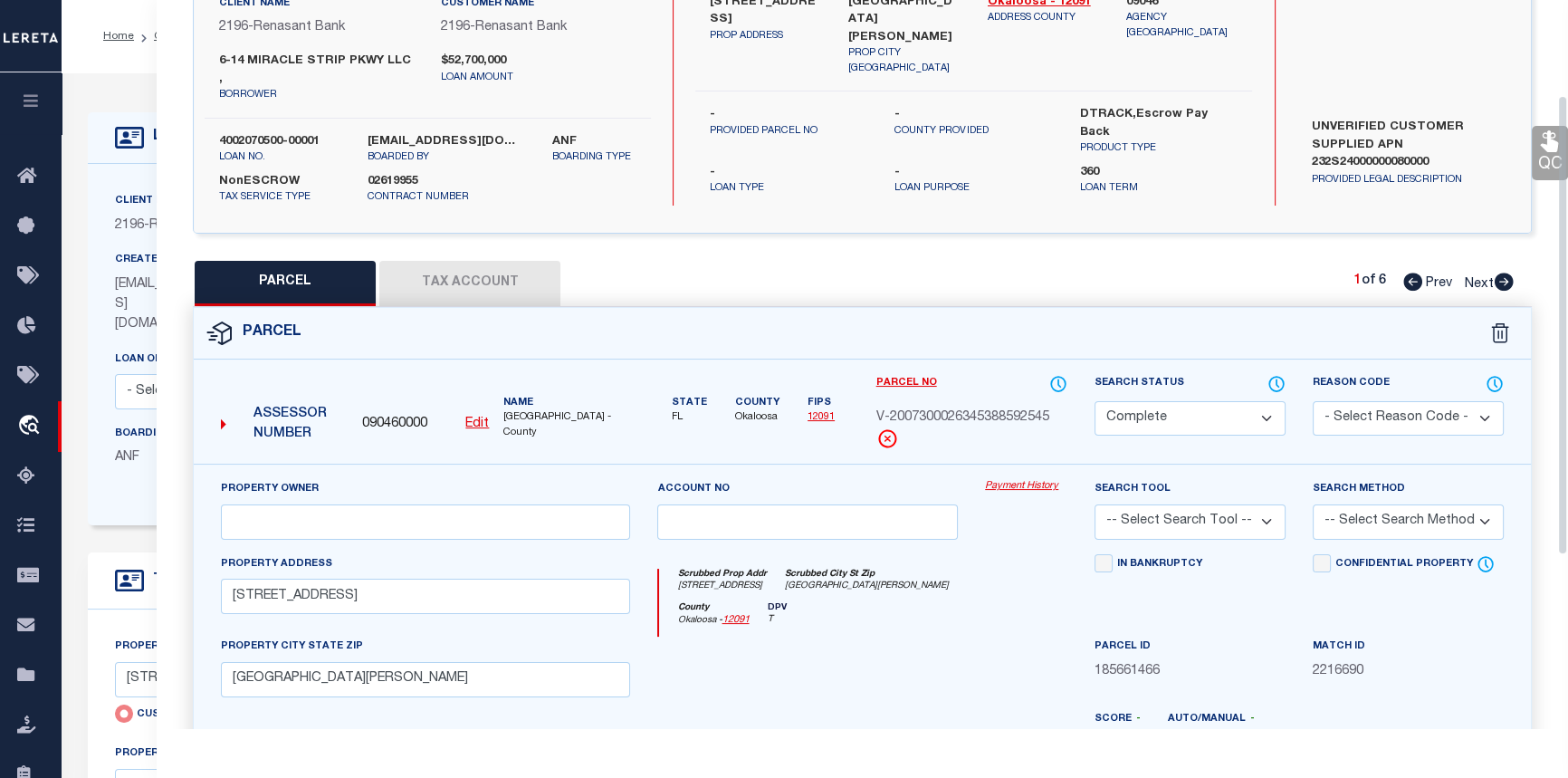
scroll to position [164, 0]
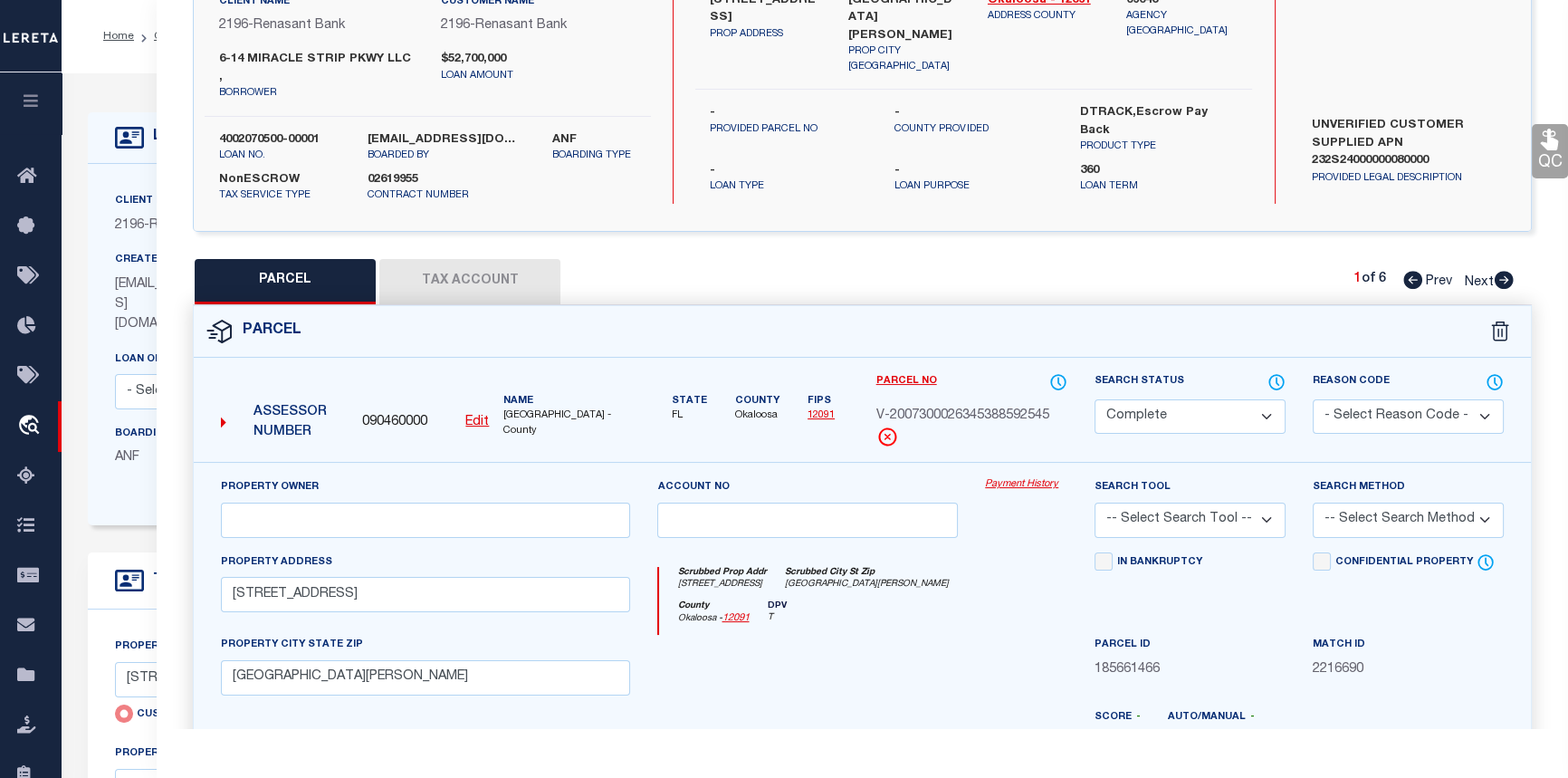
click at [1509, 271] on icon at bounding box center [1505, 280] width 19 height 18
select select "AS"
checkbox input "false"
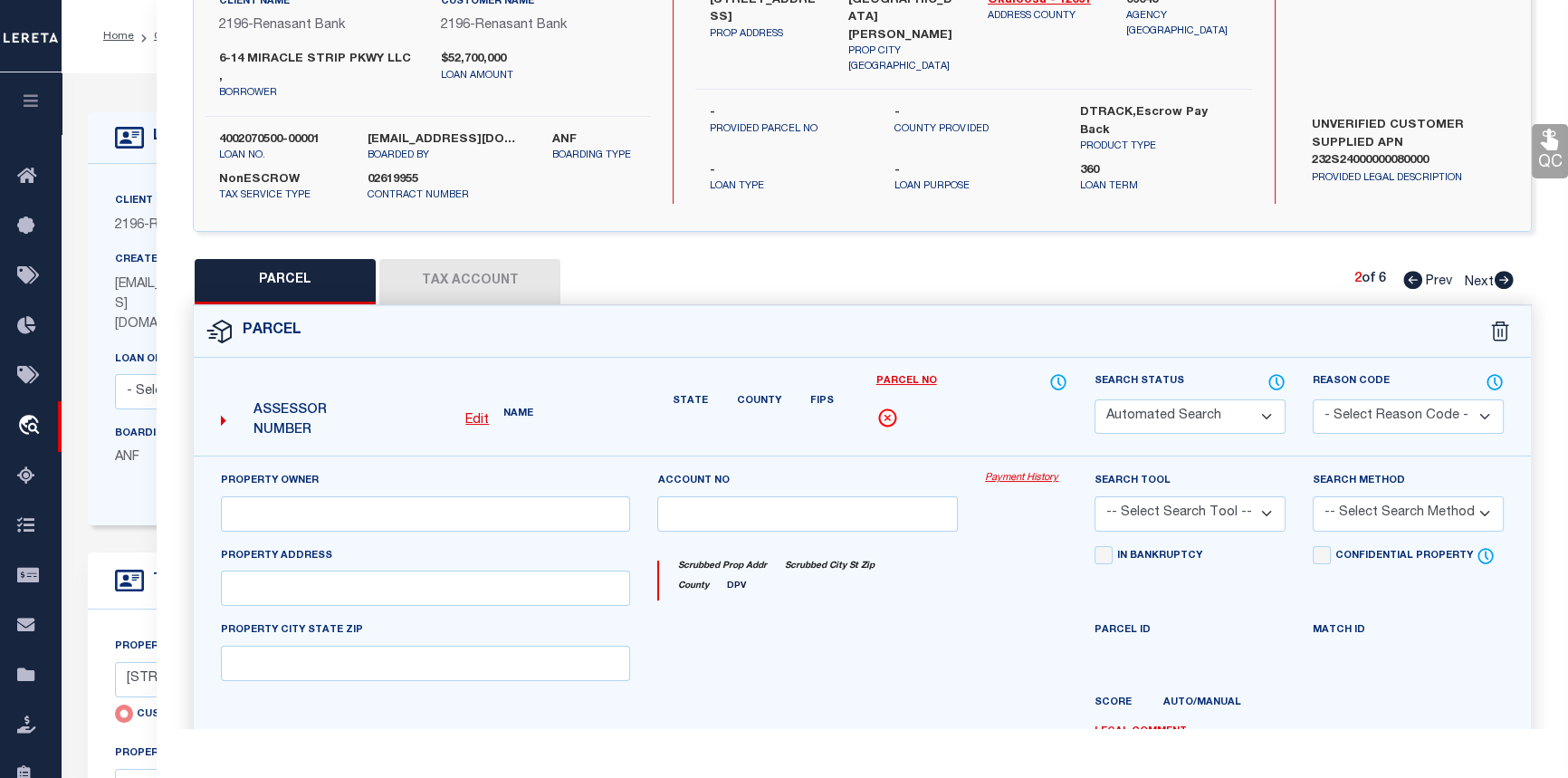
select select "PR"
select select "099"
type input "6-14 MIRACLE STRIP PKWY LLC"
select select "AGW"
select select "LEG"
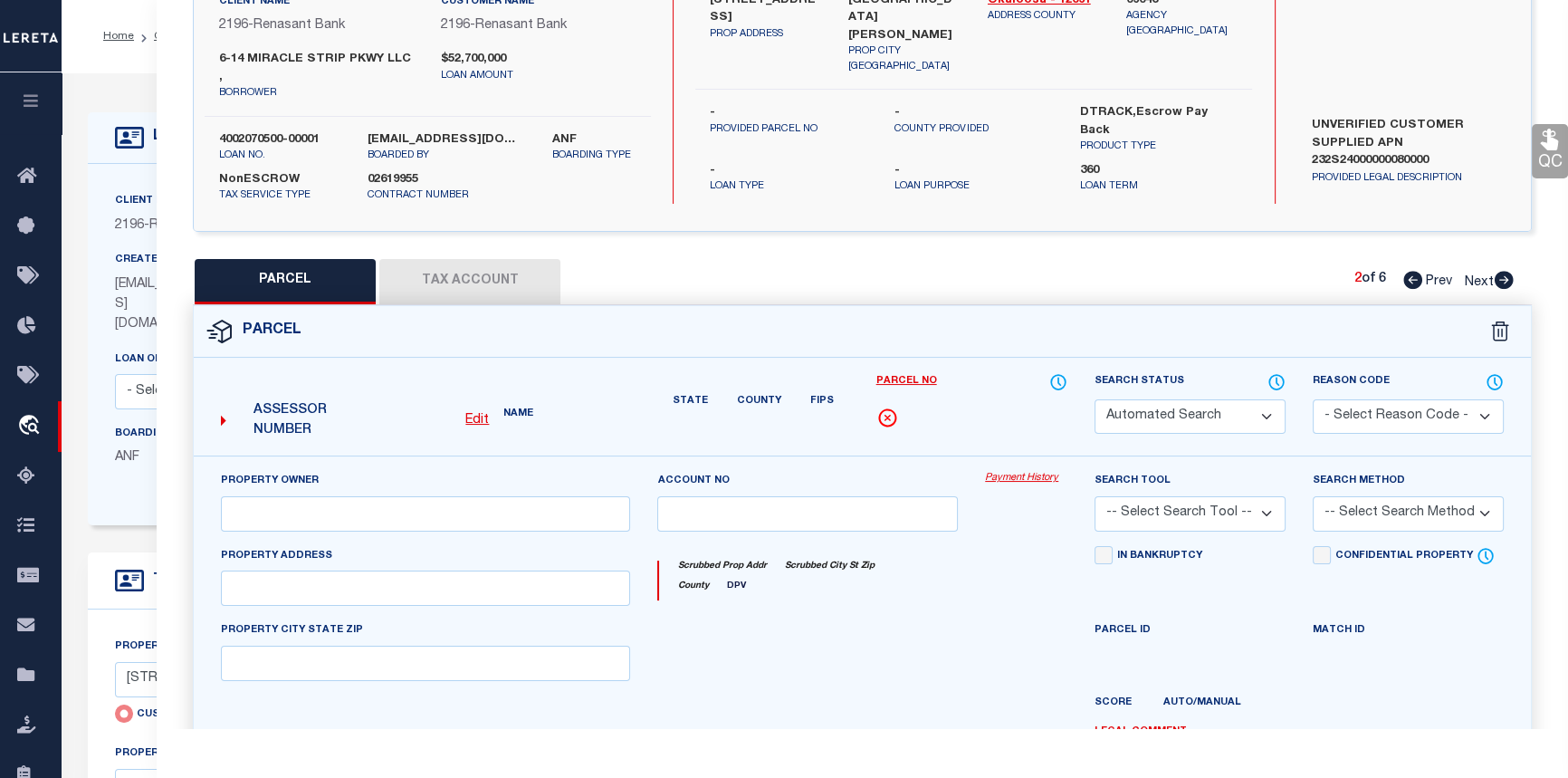
type input "12 MIRACLE STRIP PKWY"
type input "FT WALTON BEACH 32548"
type textarea "W85 FT OF E285 FT S OF HWY Acreage 0.46 Sec-Twp - Rng 23-2S-24"
type textarea "duplicate parcel"
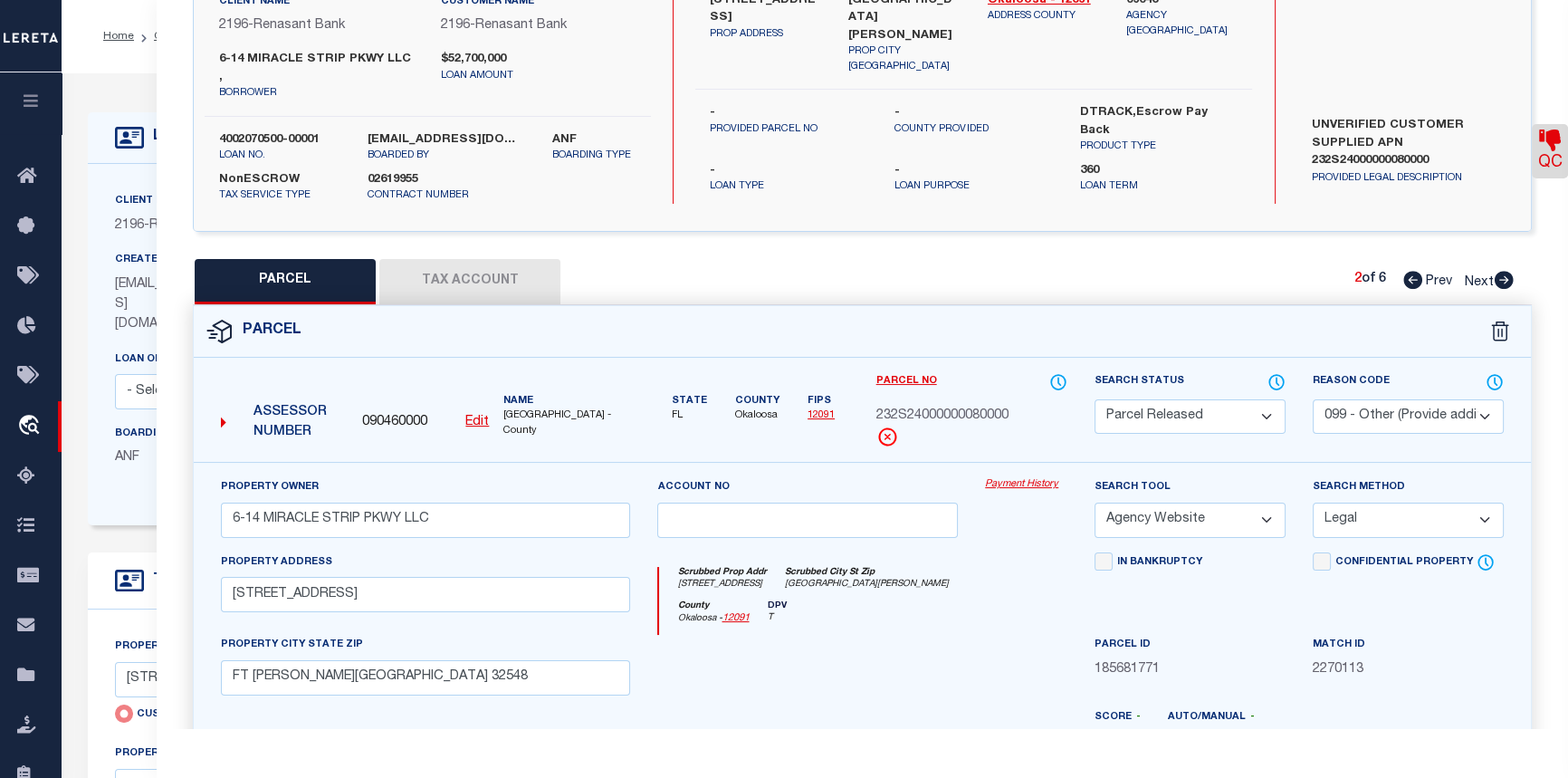
click at [1509, 271] on icon at bounding box center [1505, 280] width 19 height 18
select select "AS"
select select
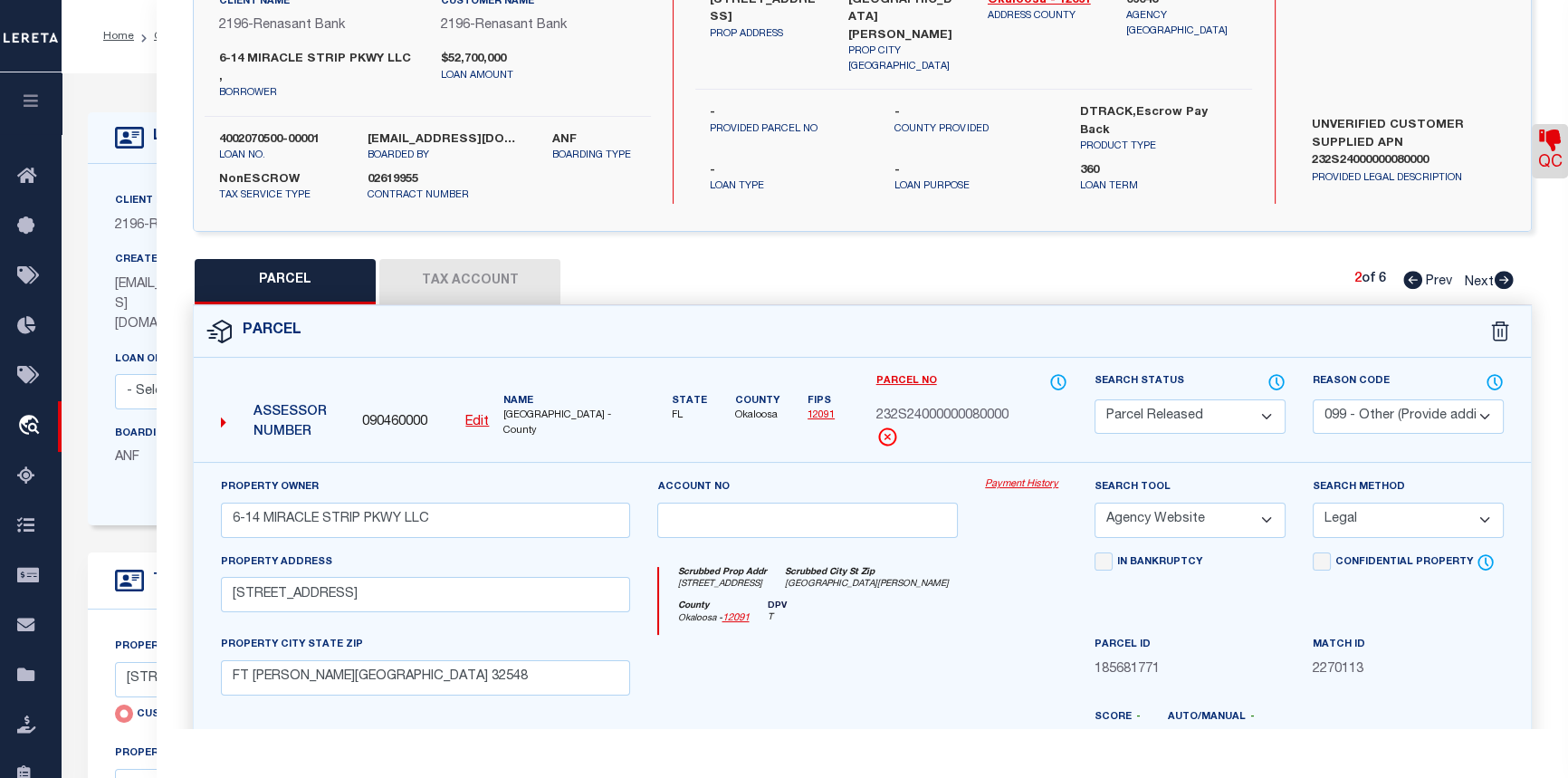
checkbox input "false"
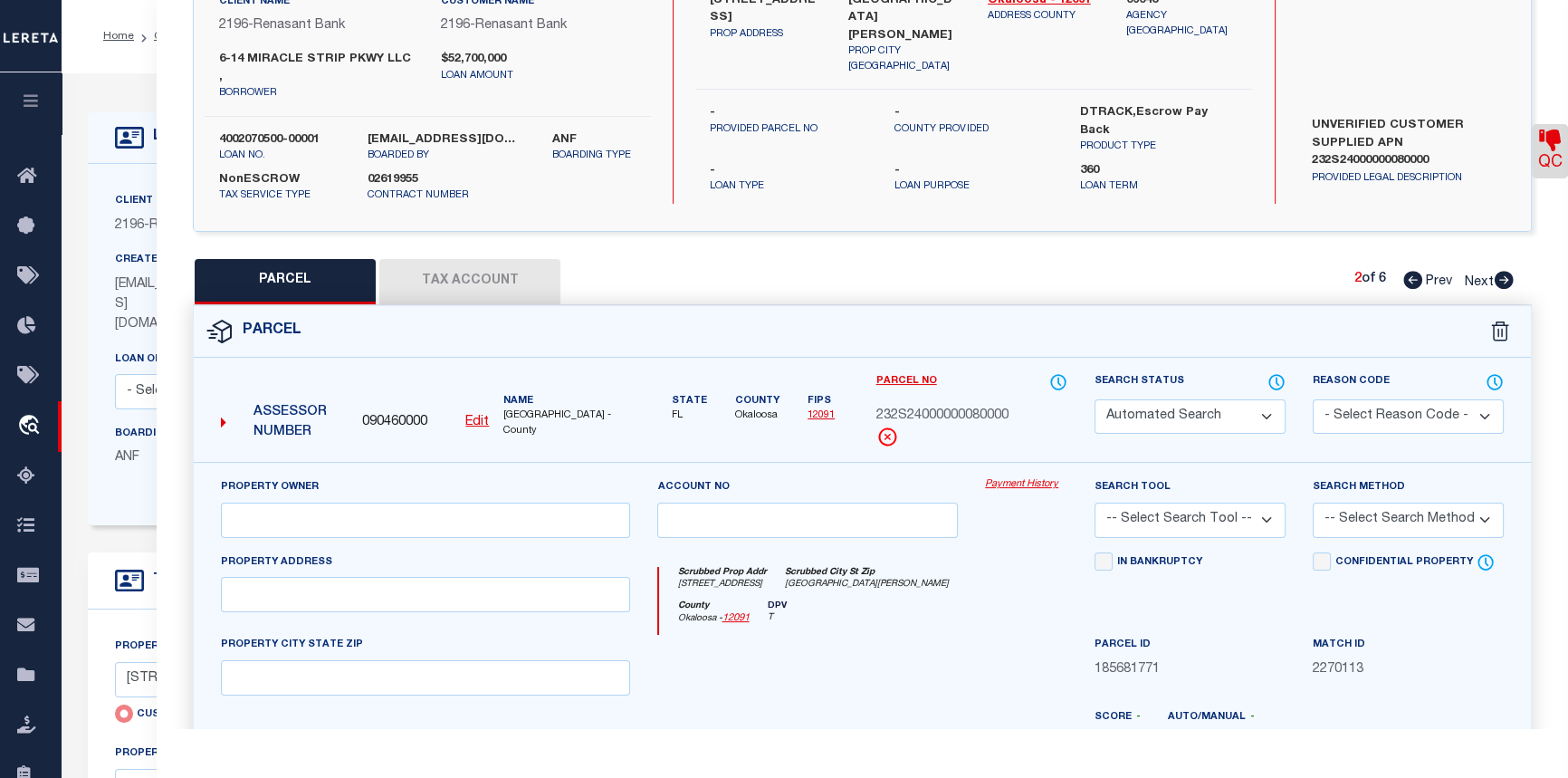
select select "PR"
select select "099"
type input "6-14 MIRACLE STRIP PKWY LLC"
select select "AGW"
select select "LEG"
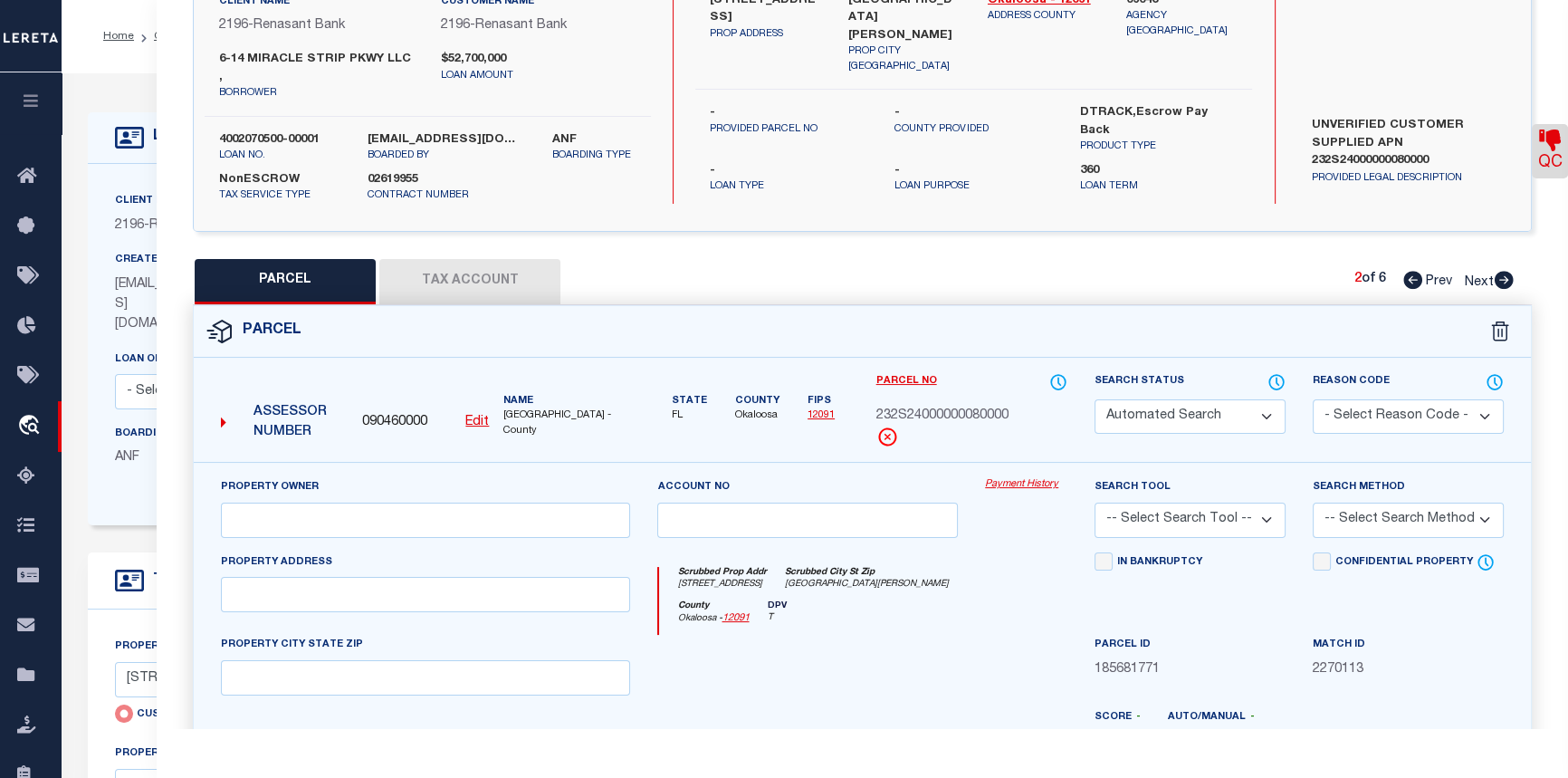
type input "6 MIRACLE STRIP PKWY"
type input "FT WALTON BEACH 32548"
type textarea "E 100 FT S OF HY Acreage (GIS) 0.64"
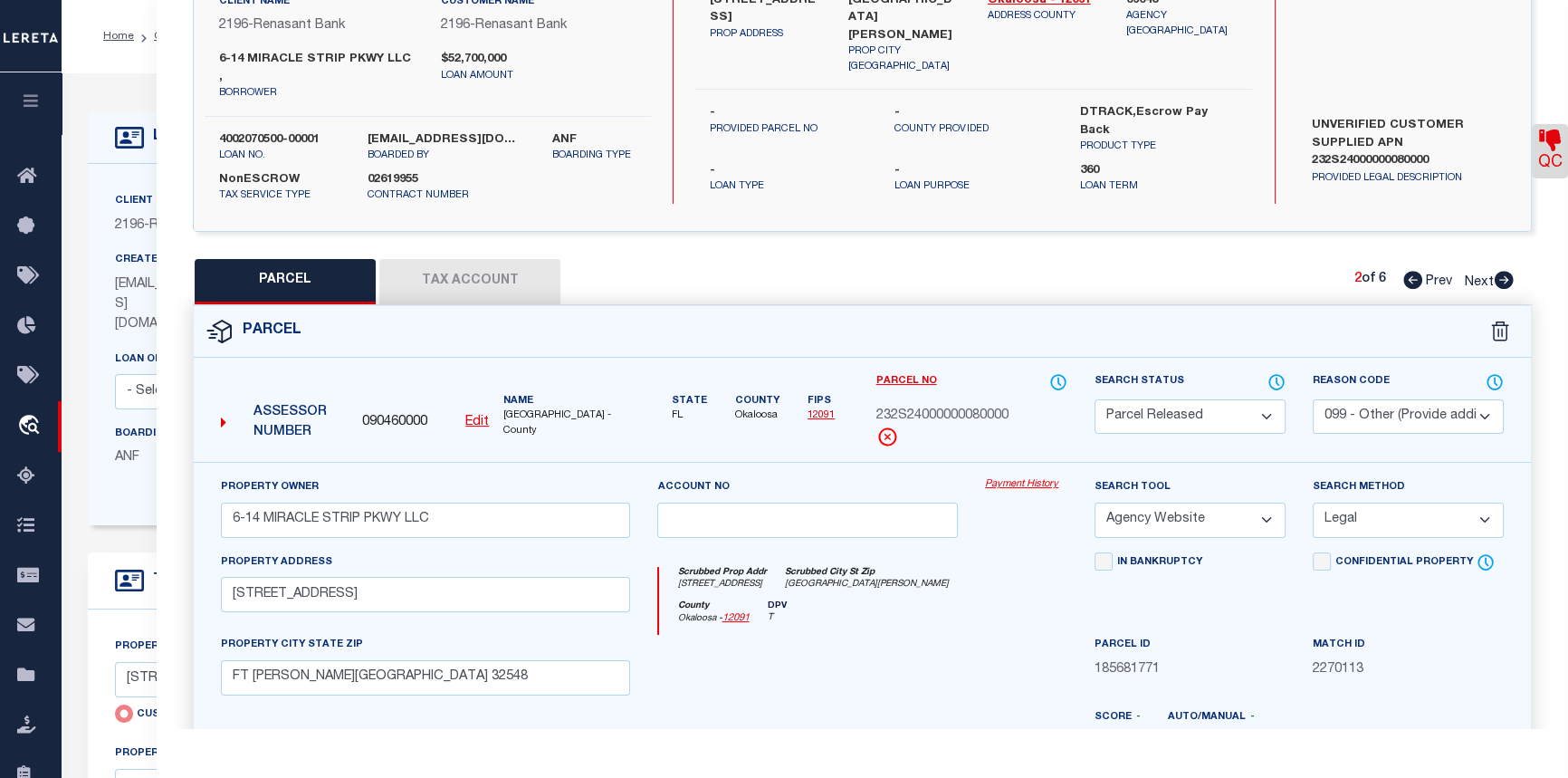
type textarea "duplicate parcel"
click at [1509, 271] on icon at bounding box center [1505, 280] width 19 height 18
select select "AS"
select select
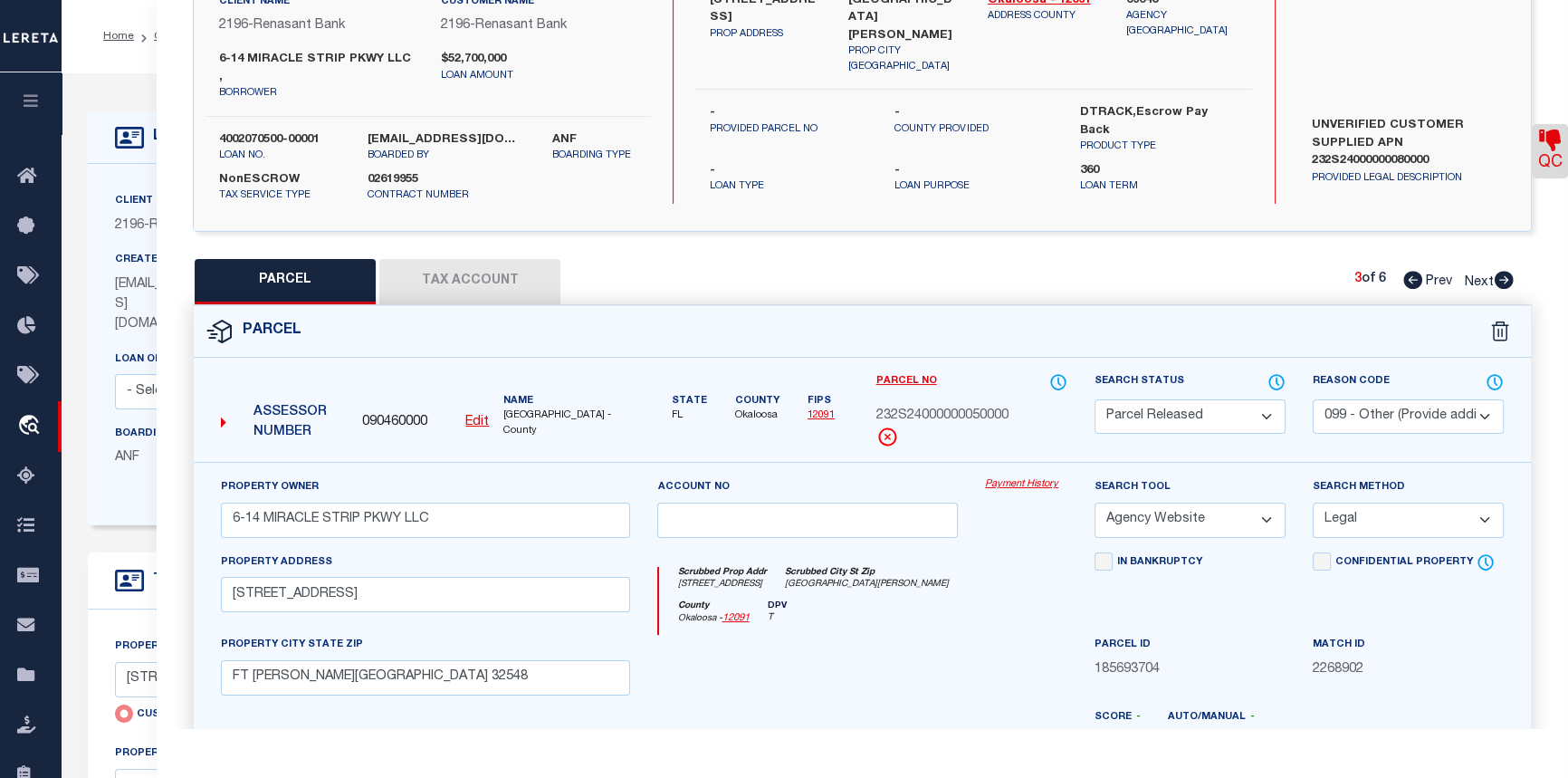
select select
checkbox input "false"
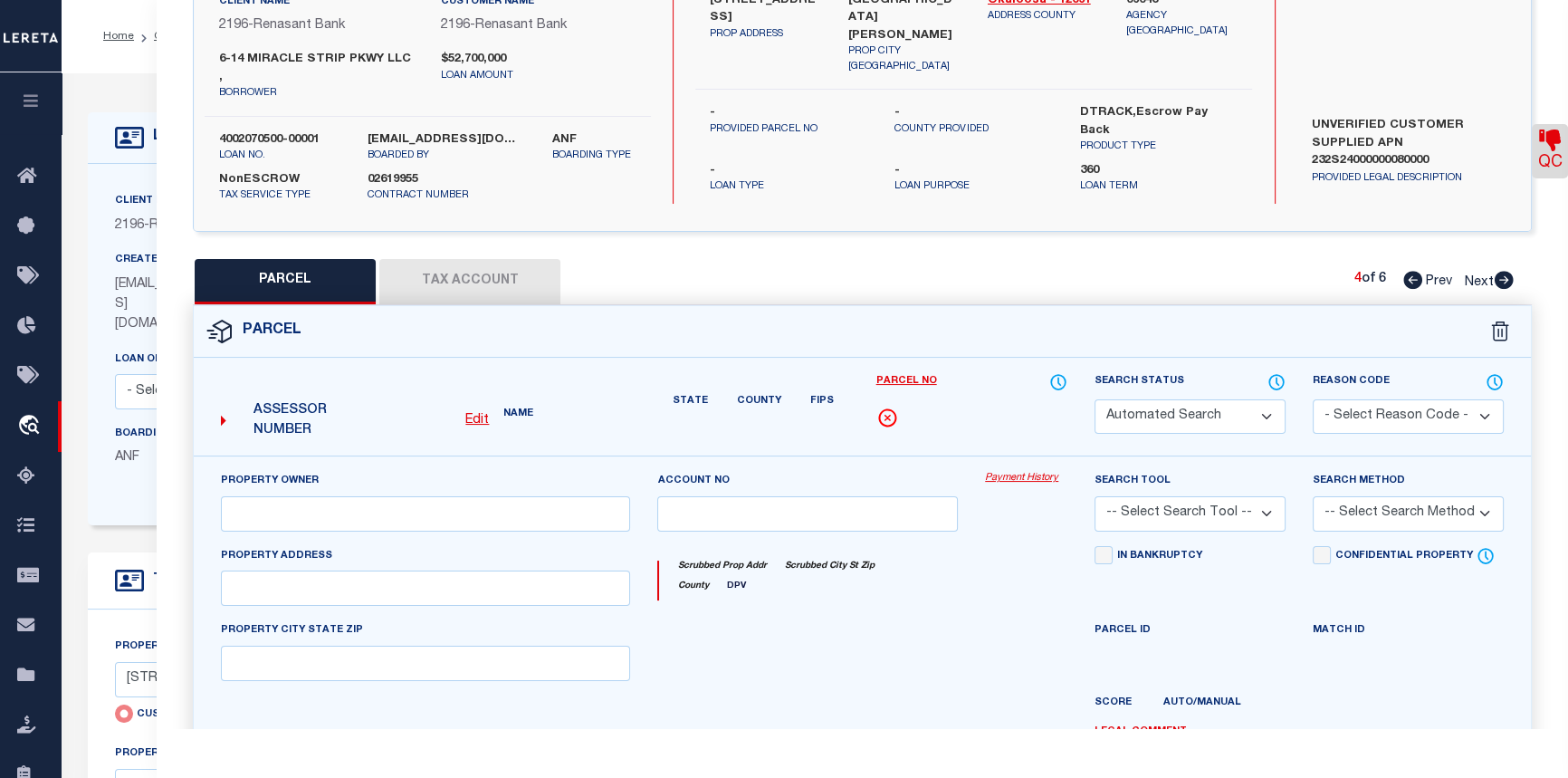
select select "PR"
select select "099"
type input "6-14 MIRACLE STRIP PKWY LLC"
select select "AGW"
select select "LEG"
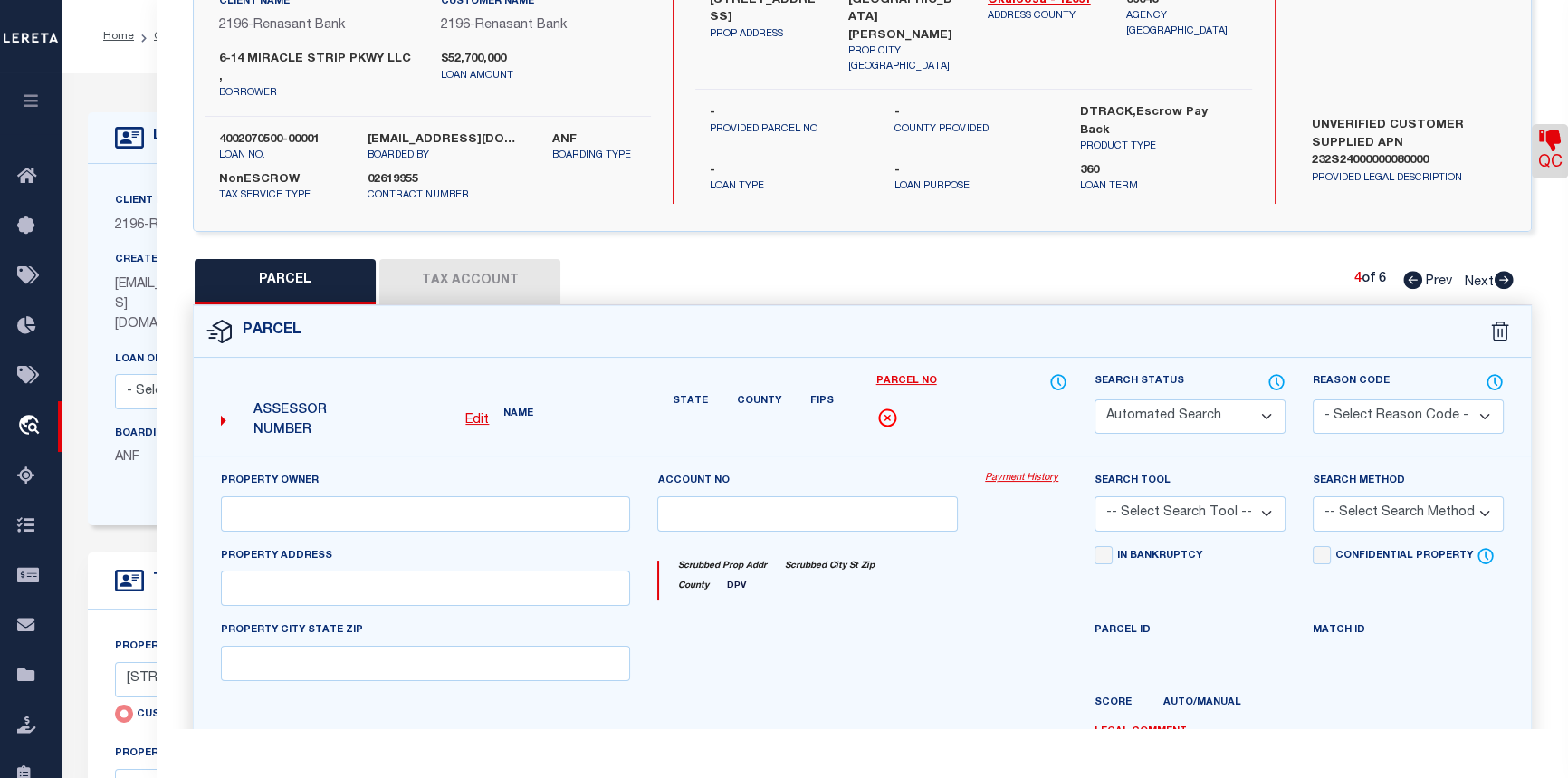
type input "8 MIRACLE STRIP PKWY"
type input "FT WALTON BEACH 32548"
type textarea "W 50 FT OF E 150 FT S OF HY 872-134"
type textarea "duplicate parcel"
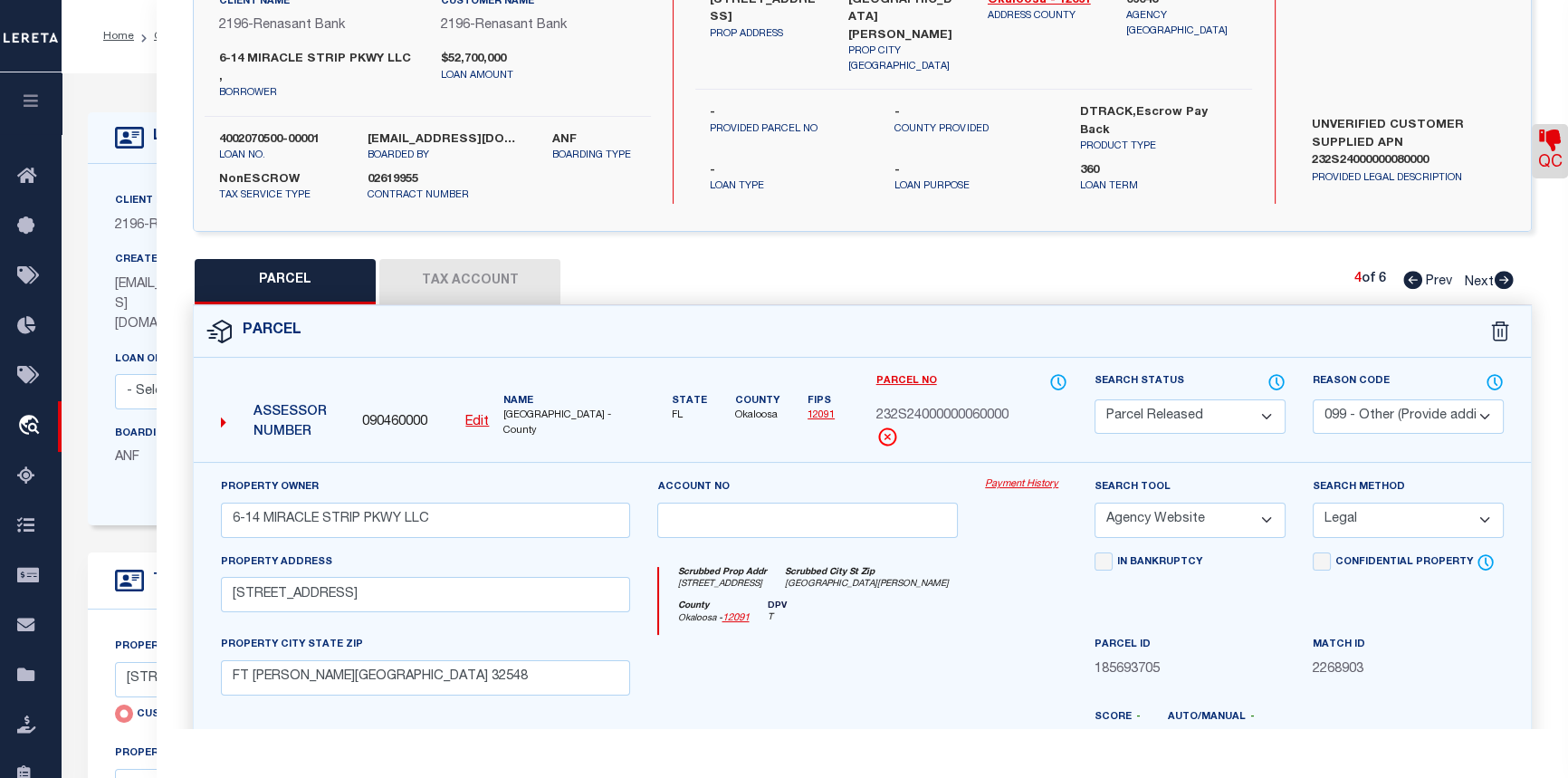
click at [1509, 271] on icon at bounding box center [1505, 280] width 19 height 18
select select "AS"
select select
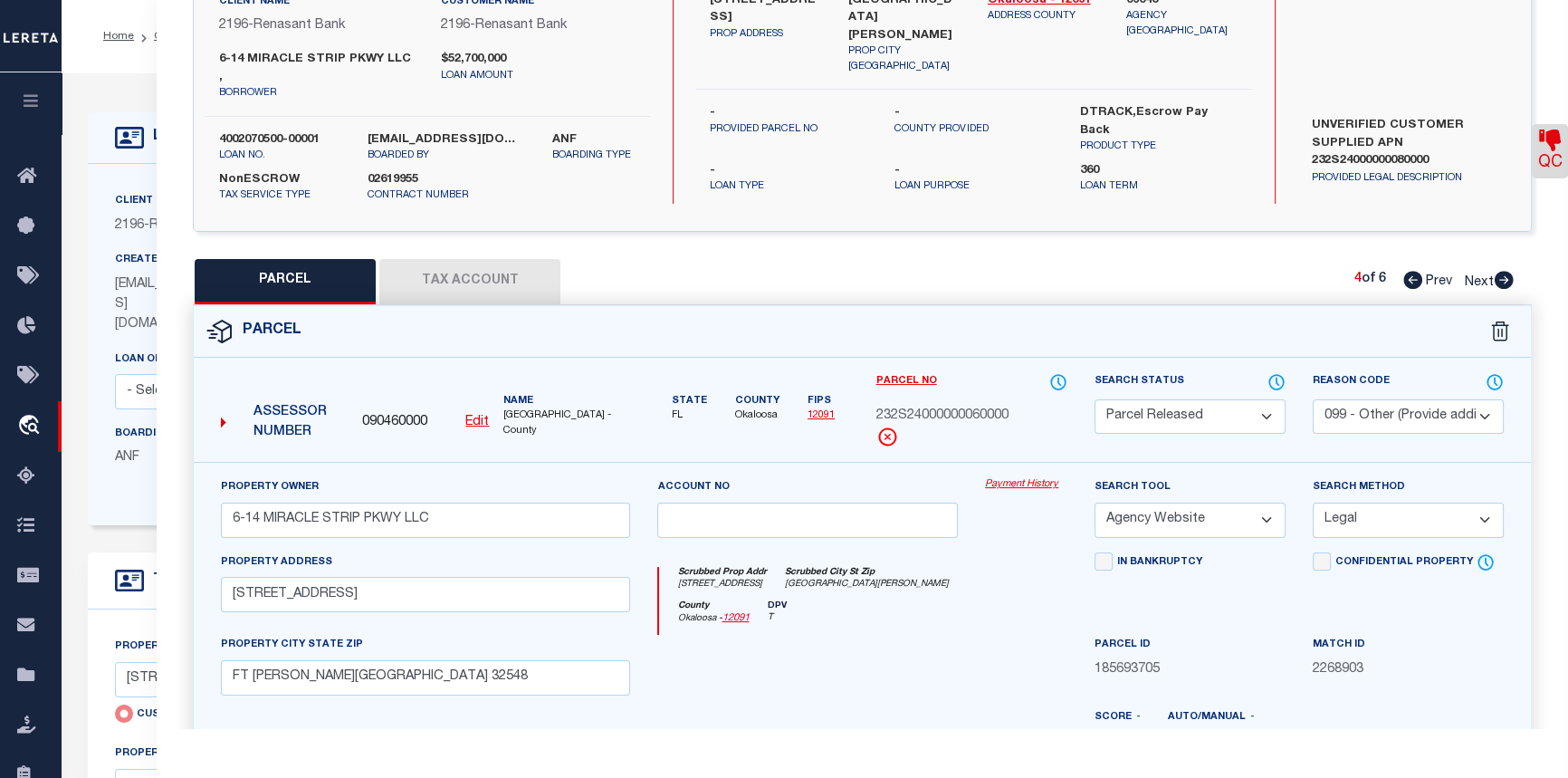
checkbox input "false"
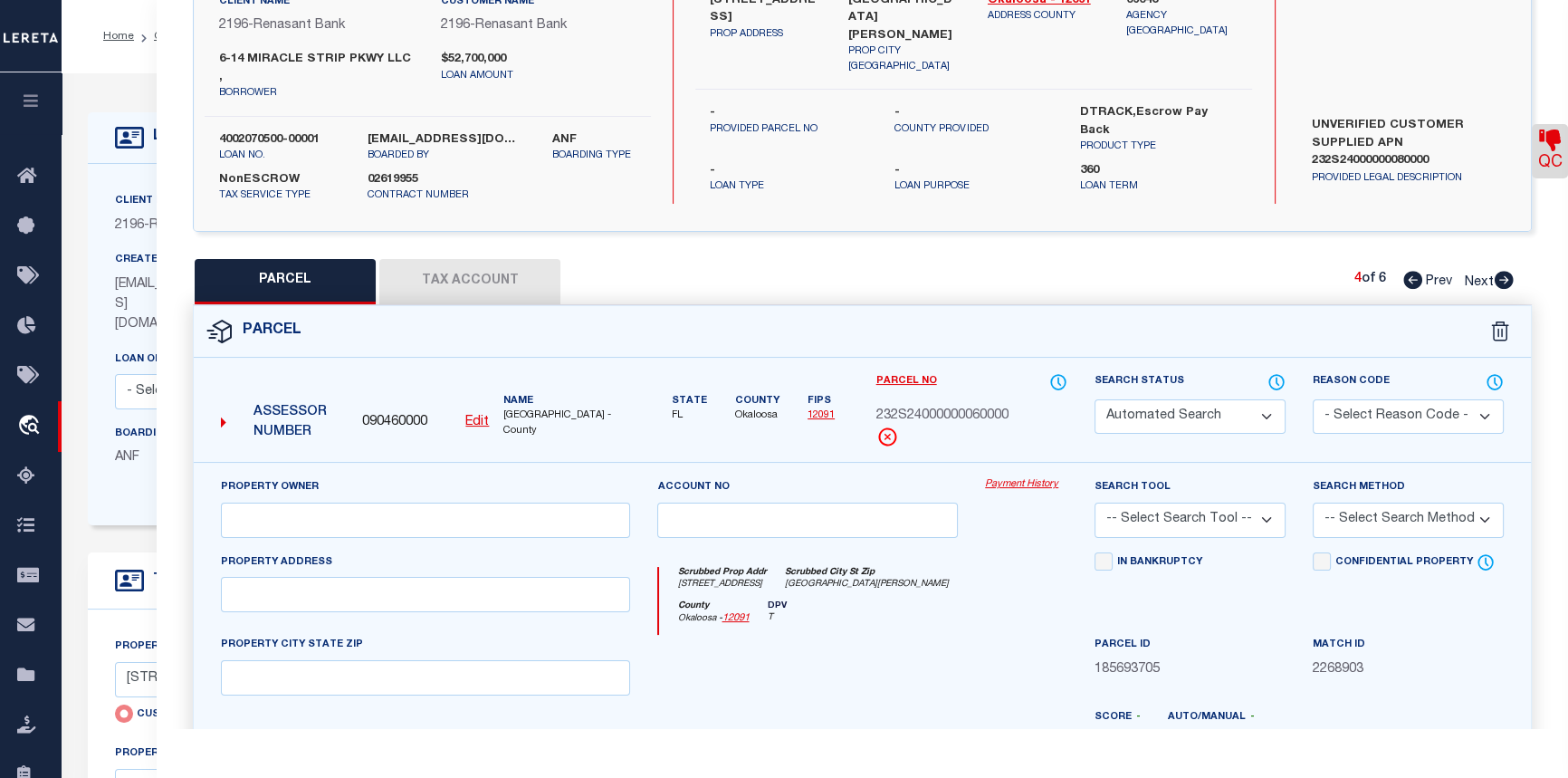
select select "CP"
type input "6-14 MIRACLE STRIP PKWY LLC"
select select "AGW"
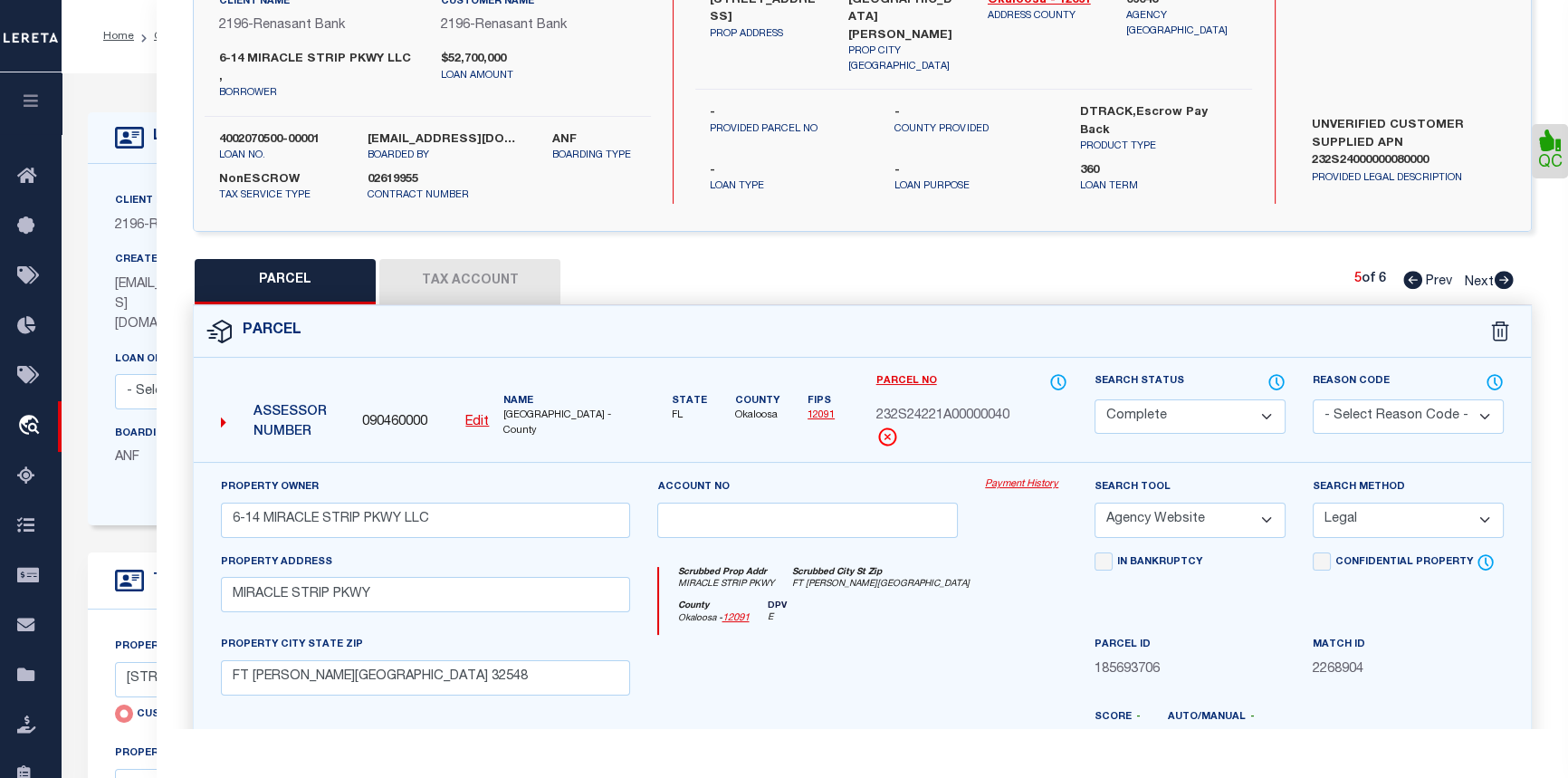
click at [1503, 271] on icon at bounding box center [1505, 280] width 19 height 18
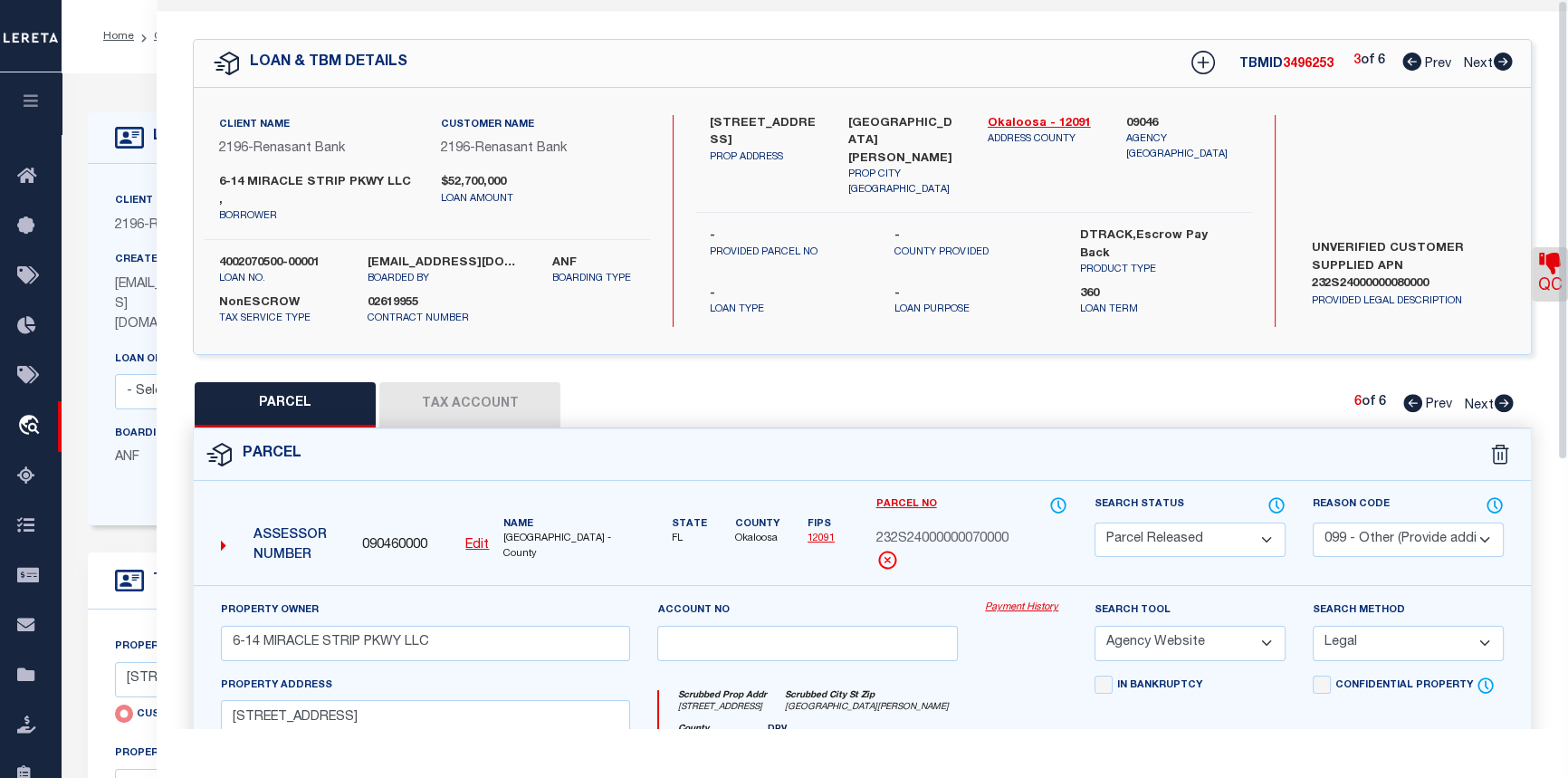
scroll to position [0, 0]
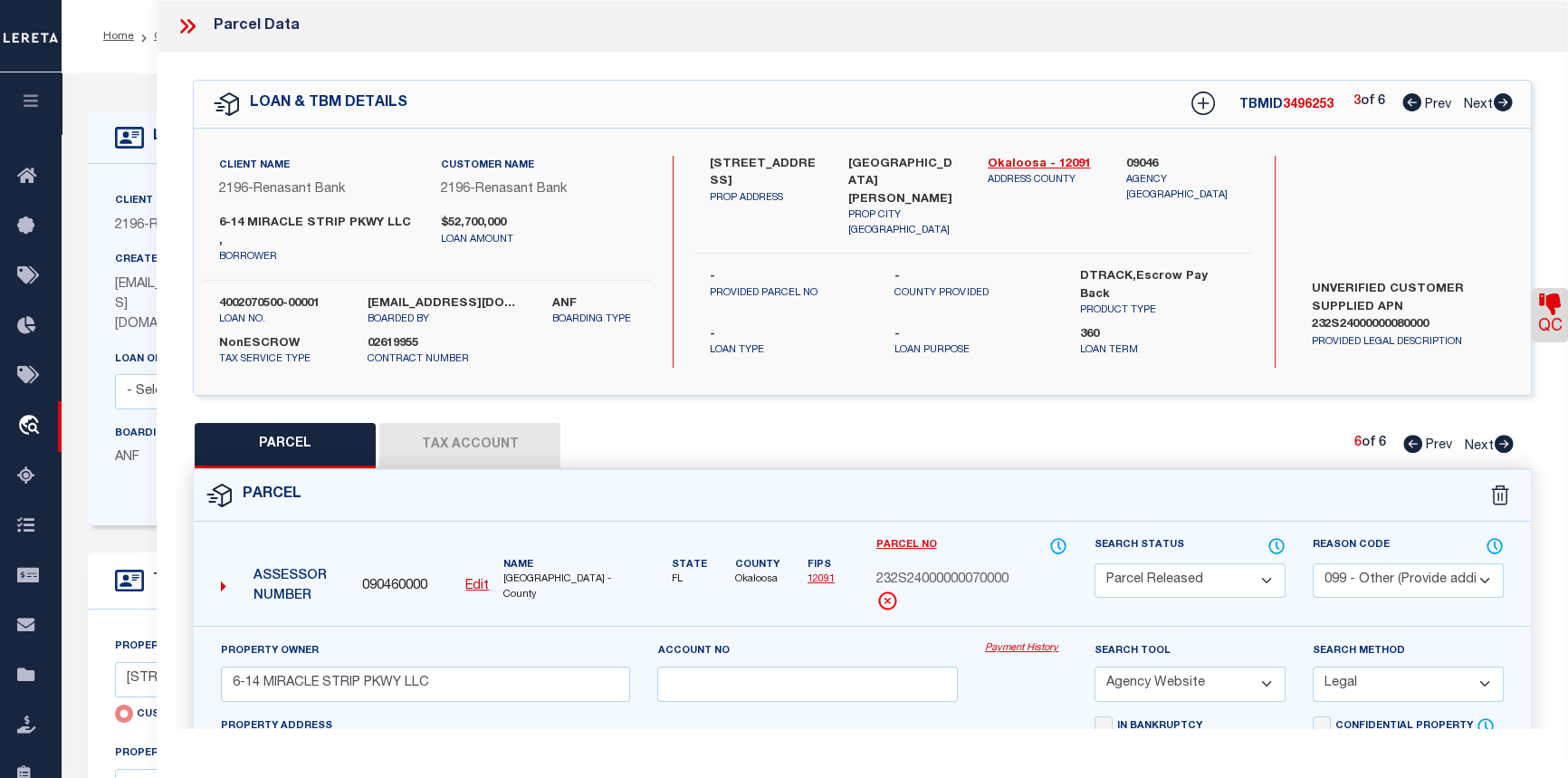
click at [1507, 104] on icon at bounding box center [1504, 102] width 19 height 18
click at [1503, 106] on icon at bounding box center [1504, 102] width 19 height 18
click at [1497, 103] on icon at bounding box center [1504, 102] width 19 height 18
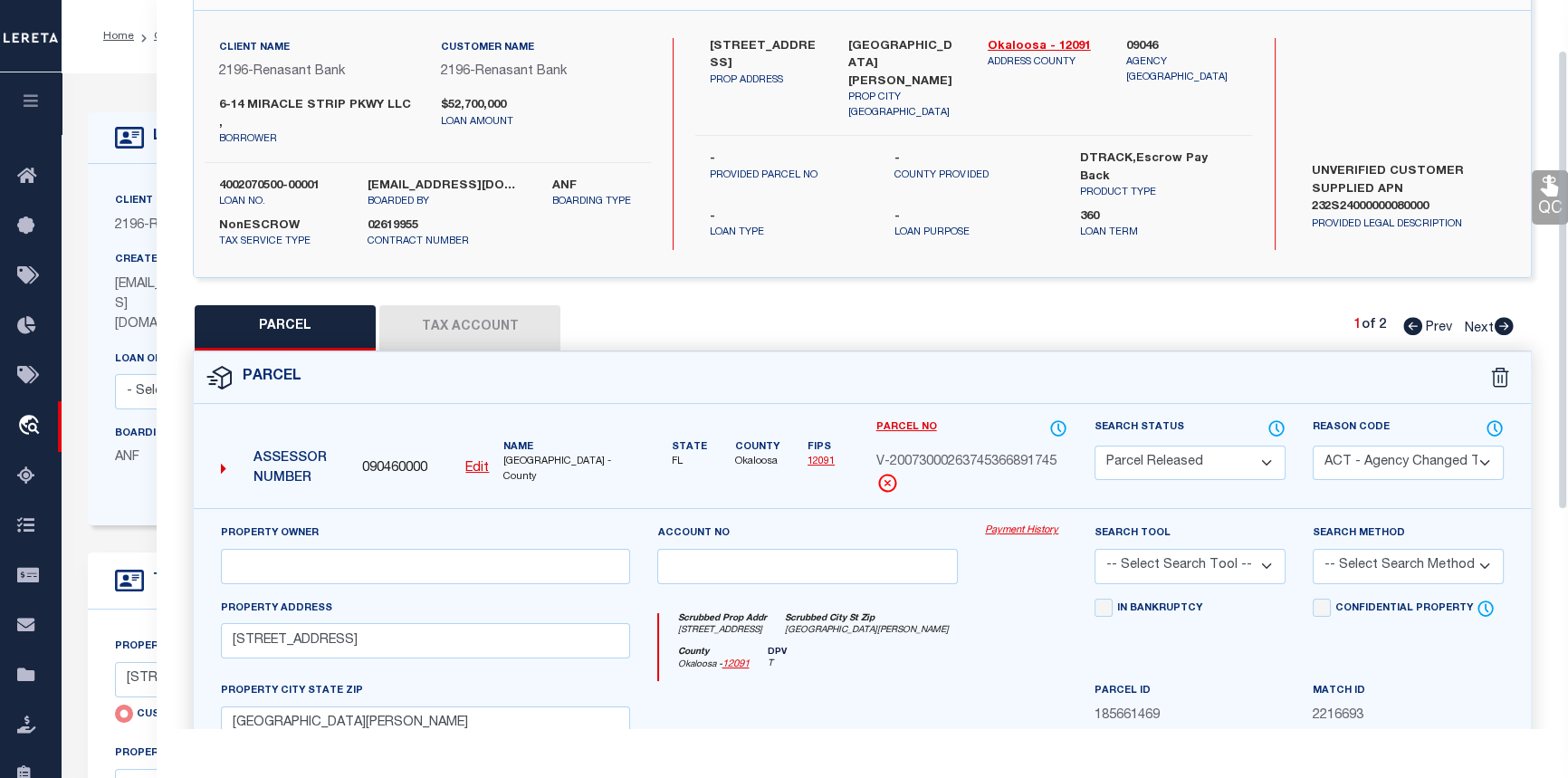
scroll to position [164, 0]
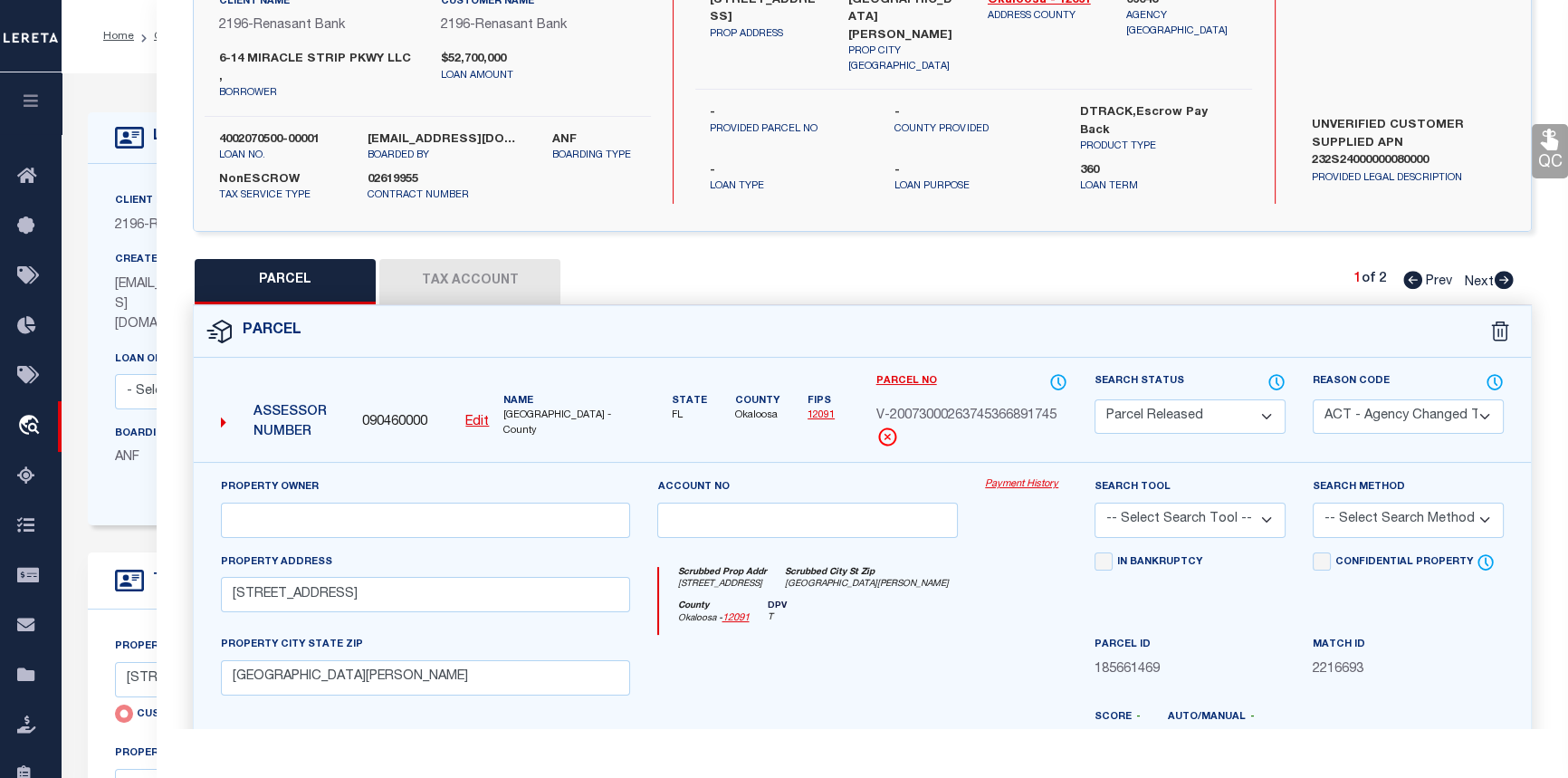
click at [1500, 271] on icon at bounding box center [1505, 280] width 19 height 18
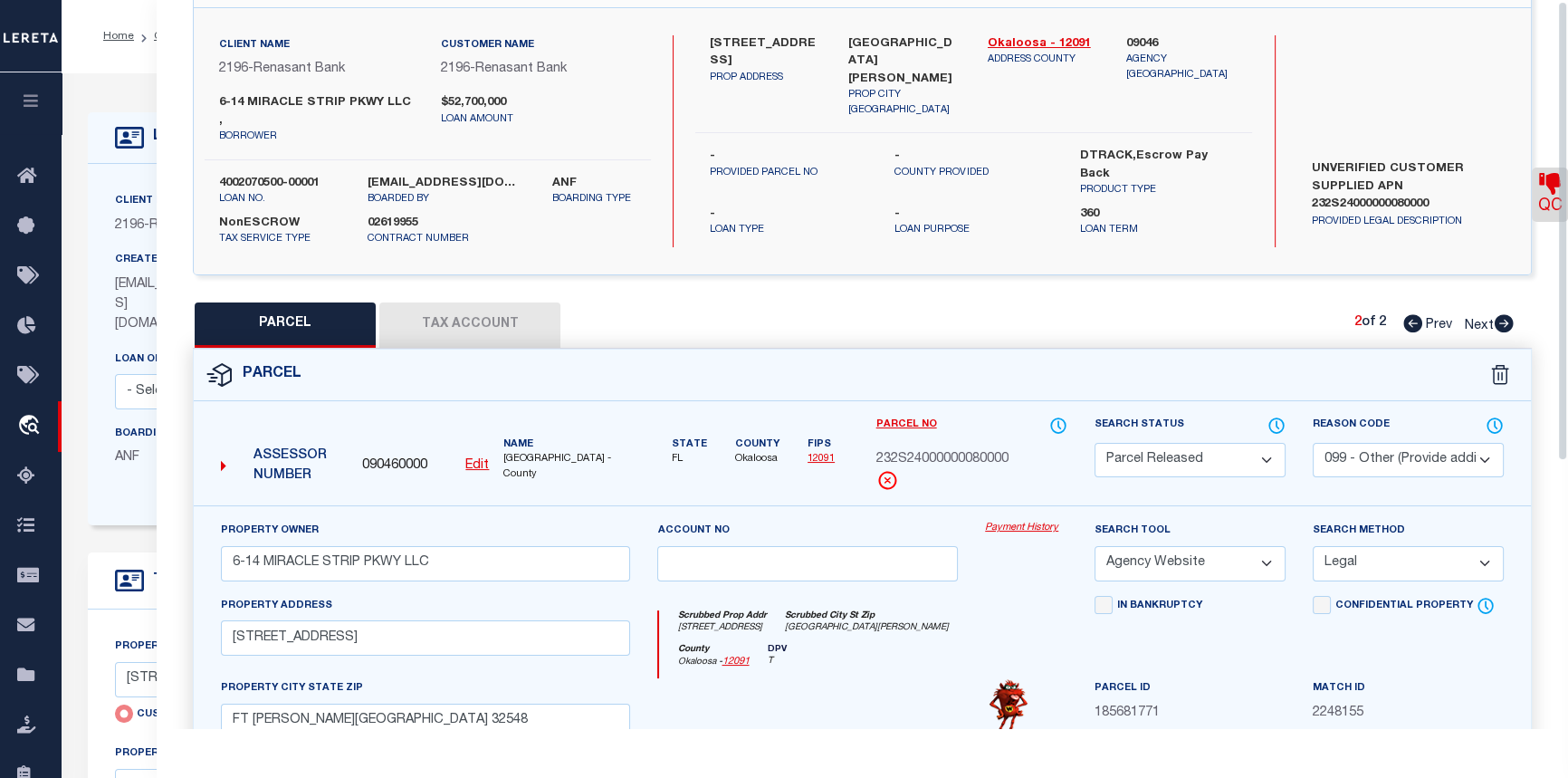
scroll to position [0, 0]
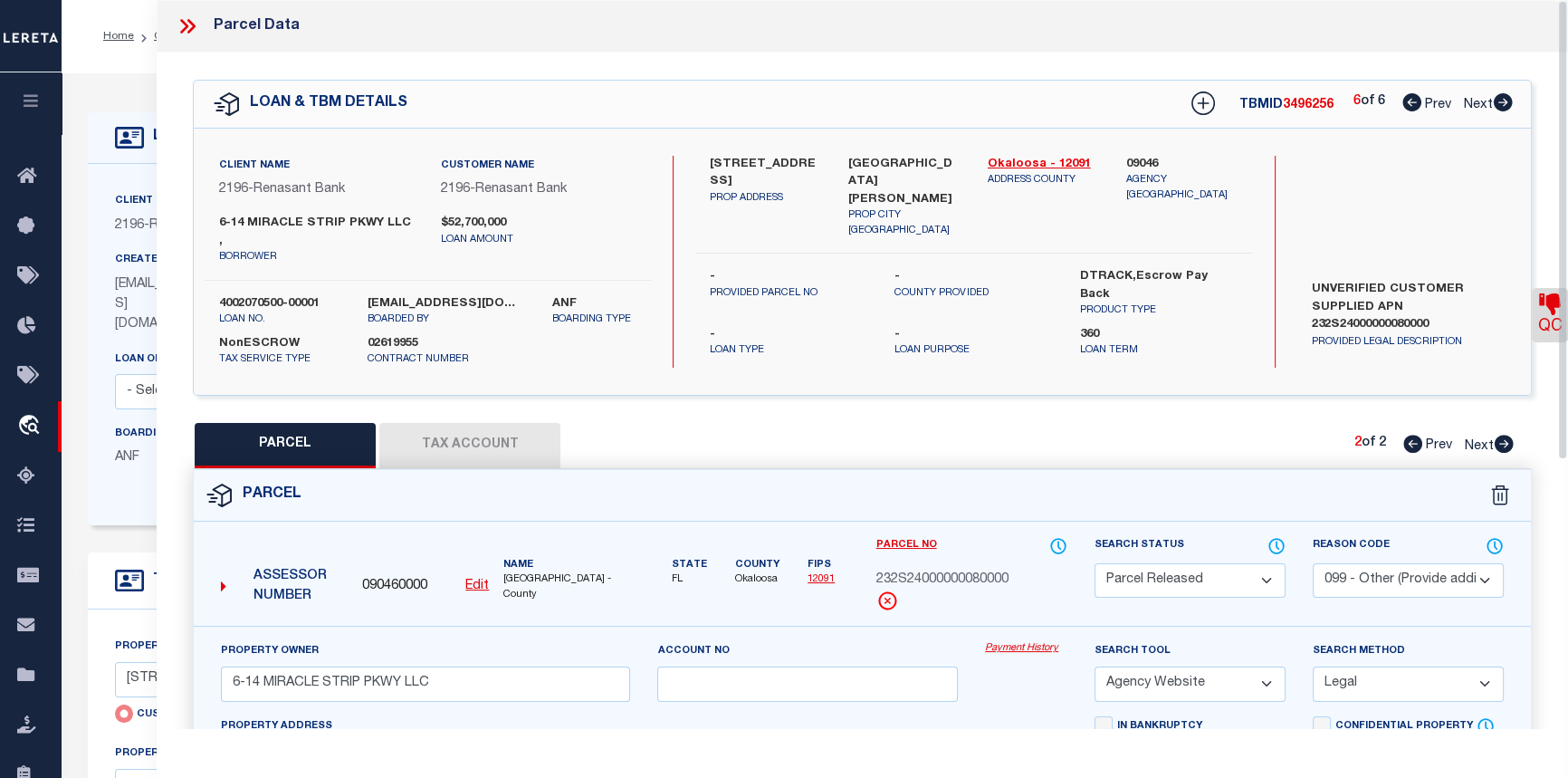
click at [189, 20] on icon at bounding box center [191, 26] width 8 height 14
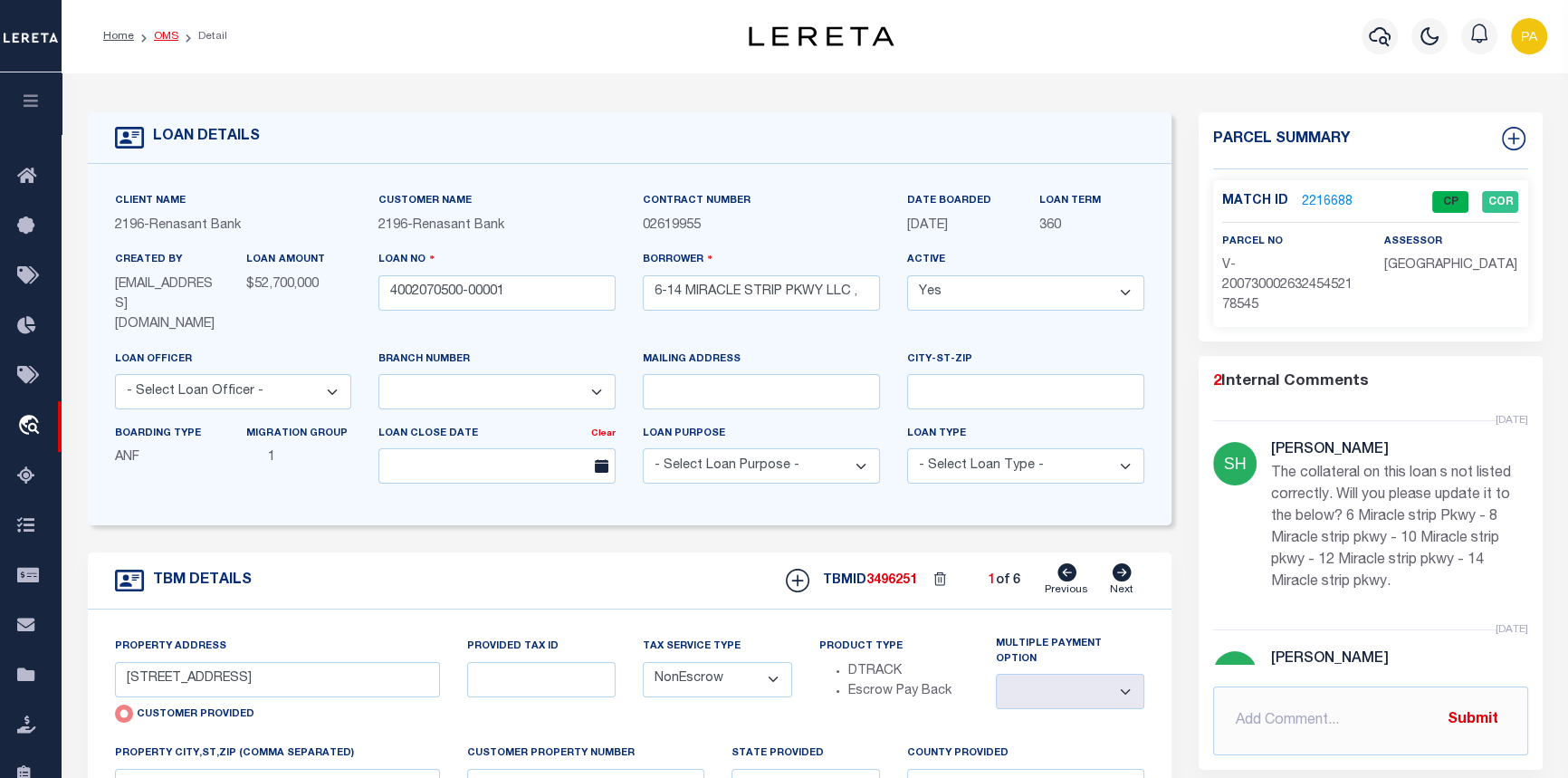
click at [168, 36] on link "OMS" at bounding box center [165, 36] width 24 height 11
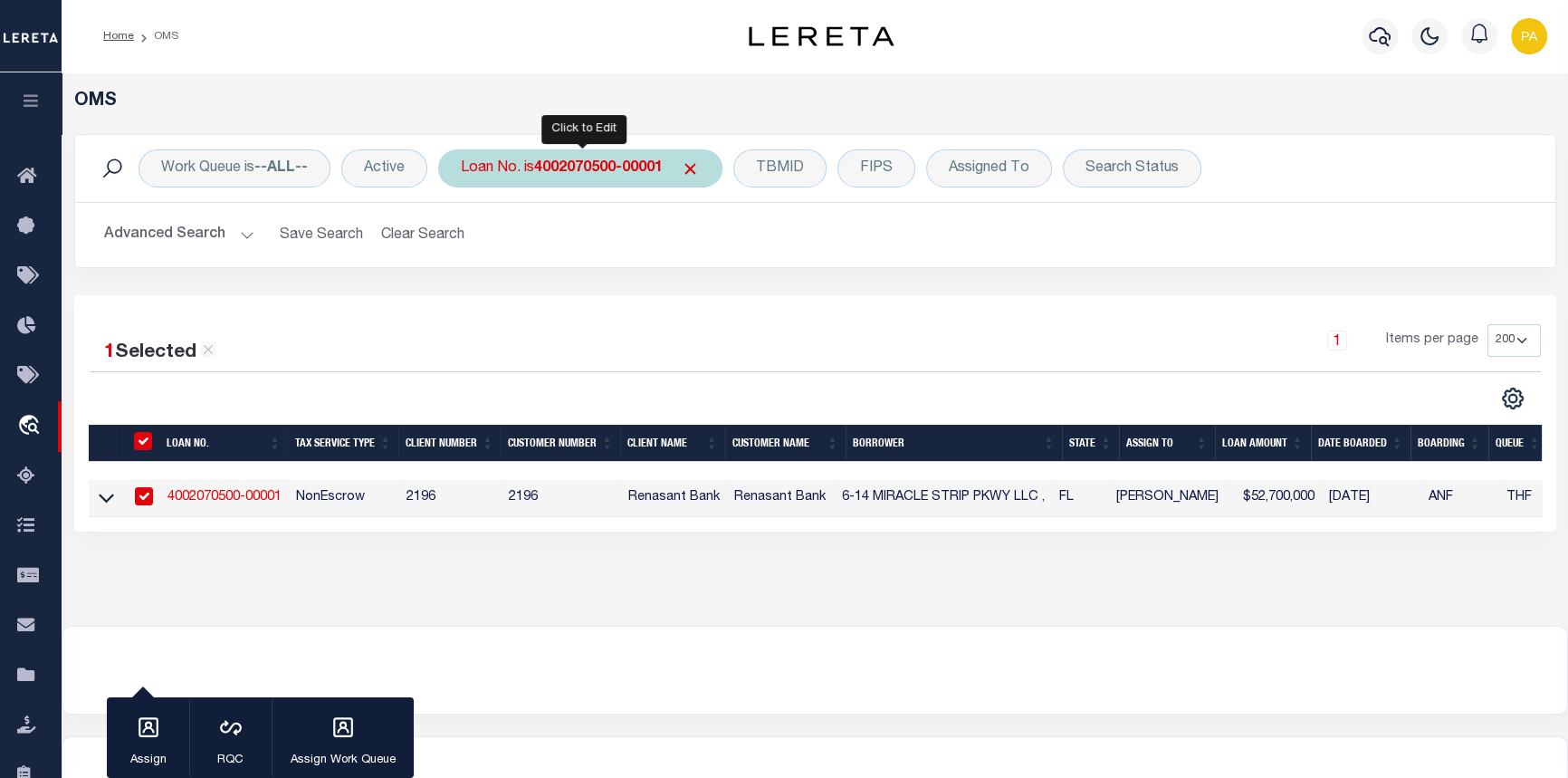
click at [563, 163] on b "4002070500-00001" at bounding box center [598, 168] width 129 height 14
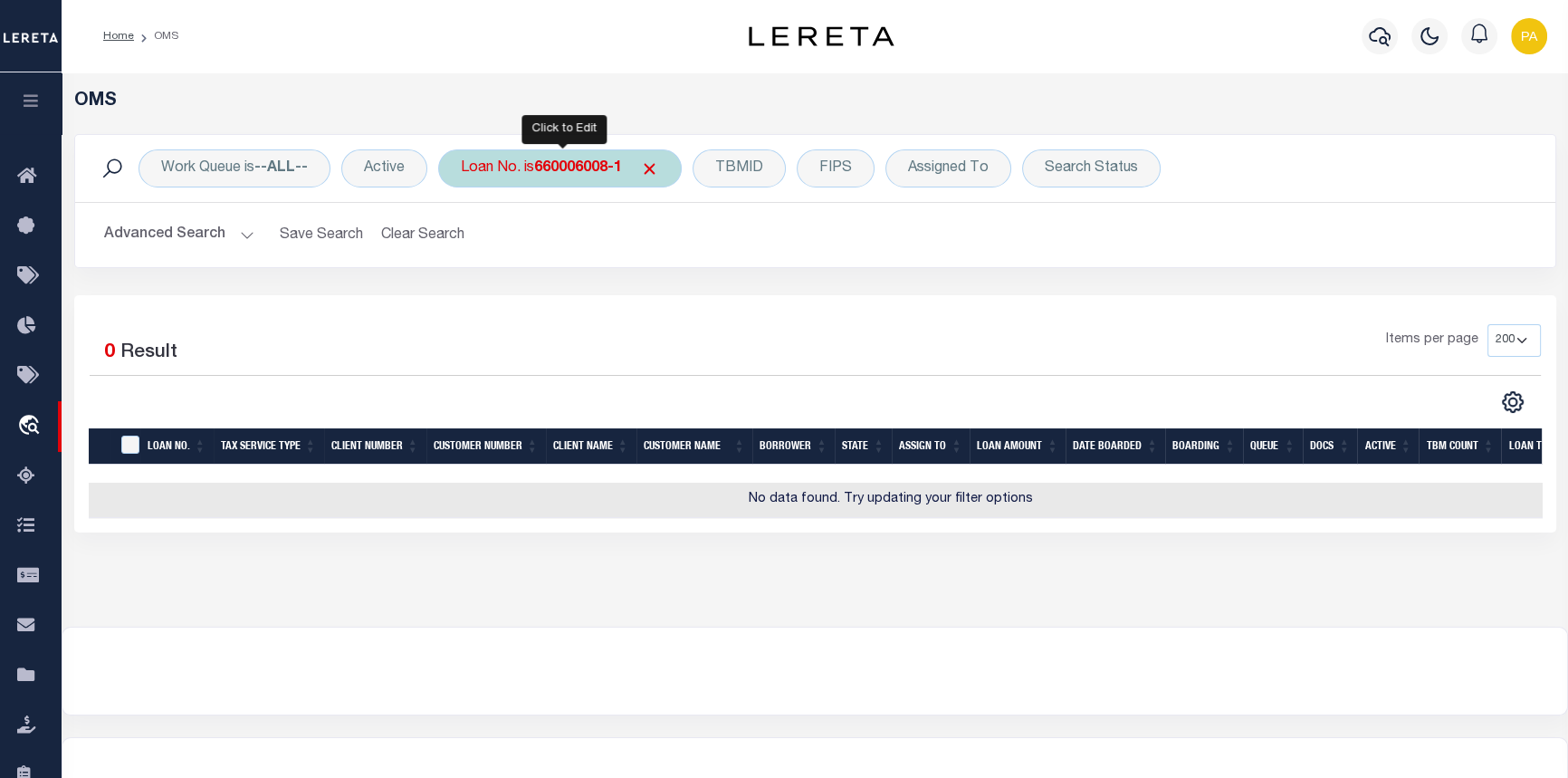
click at [555, 169] on b "660006008-1" at bounding box center [577, 168] width 87 height 14
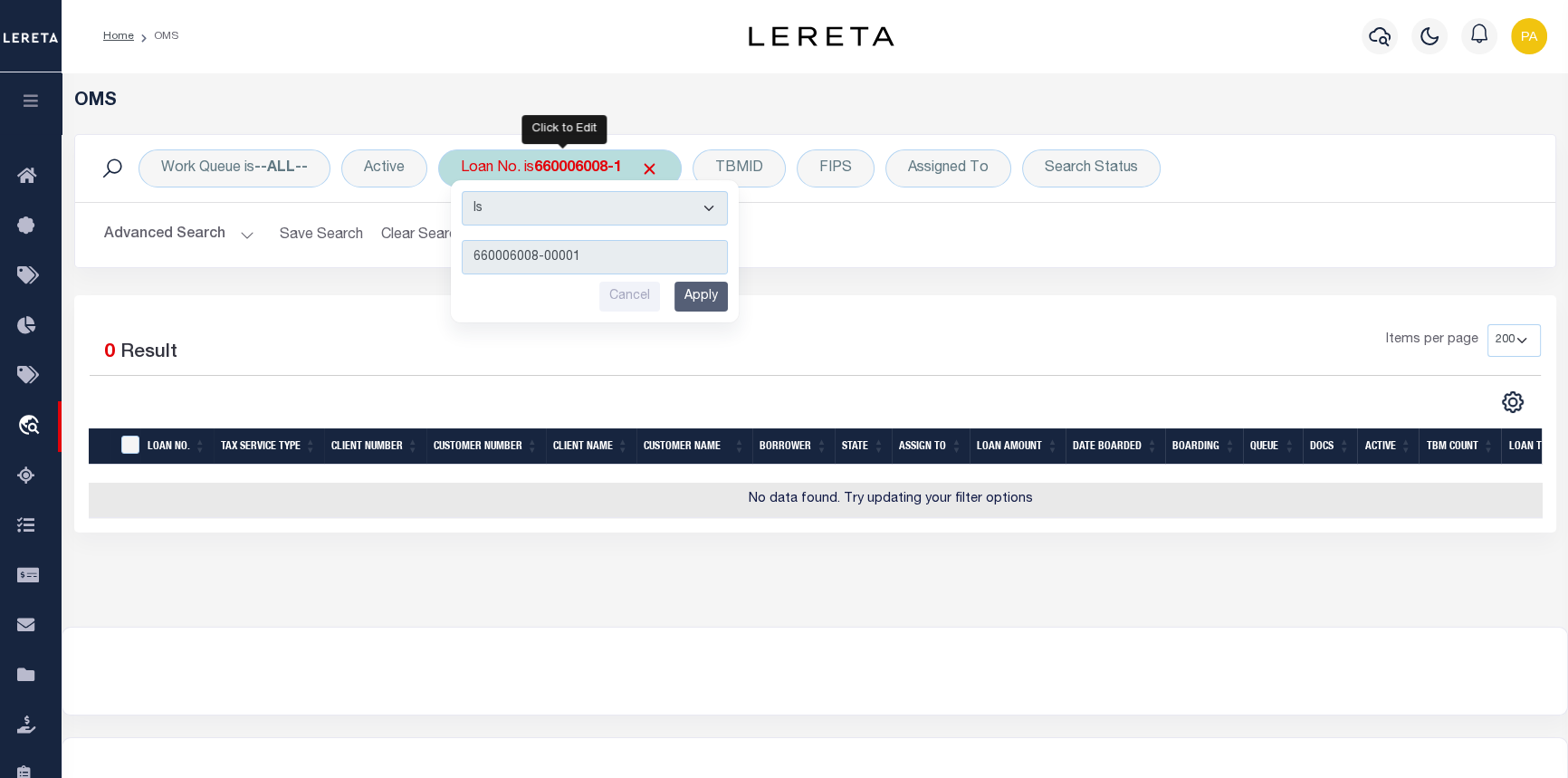
click at [691, 294] on input "Apply" at bounding box center [701, 296] width 54 height 30
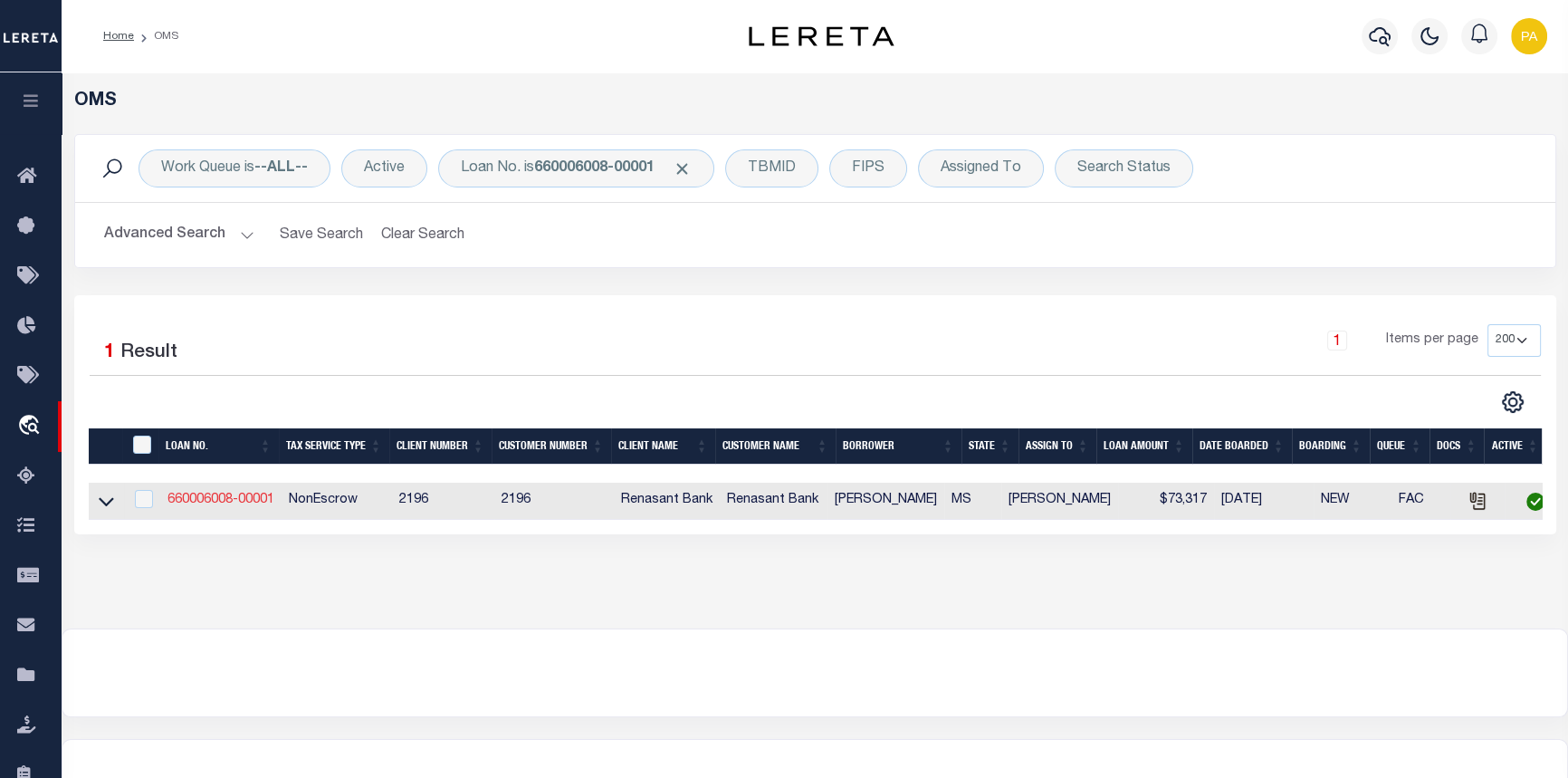
click at [204, 498] on link "660006008-00001" at bounding box center [220, 499] width 107 height 12
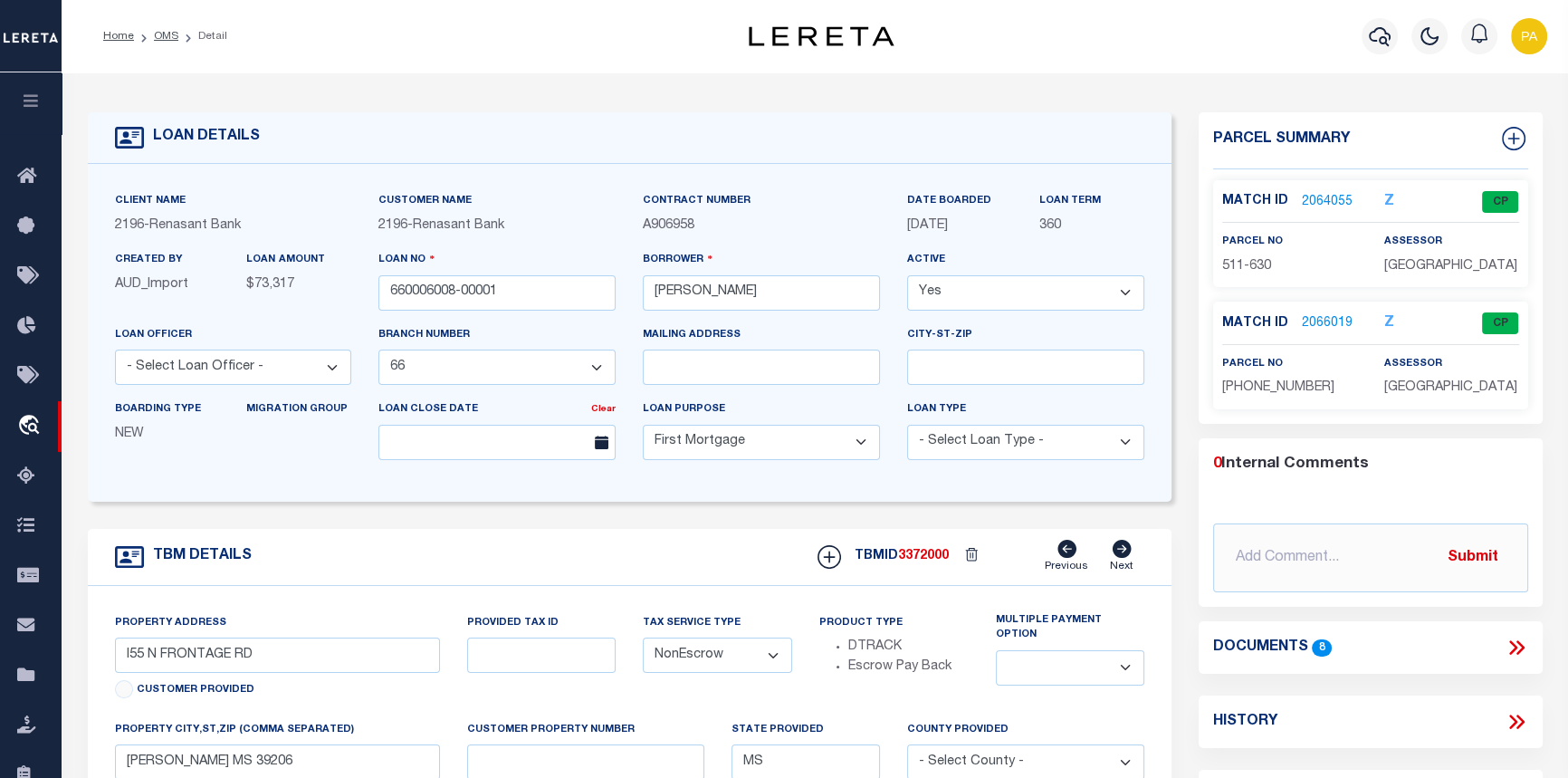
click at [1328, 200] on link "2064055" at bounding box center [1327, 203] width 51 height 19
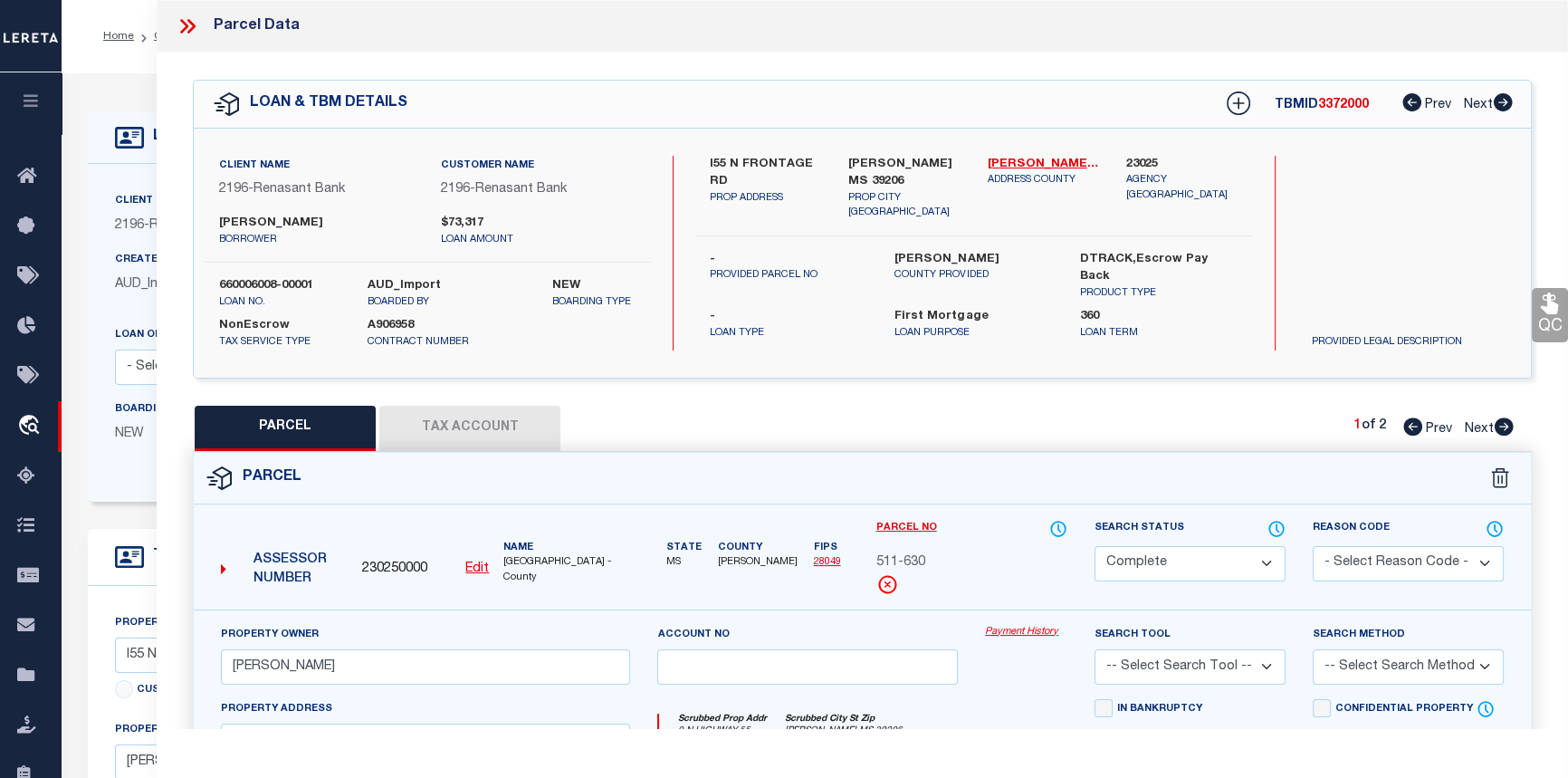
click at [1019, 625] on link "Payment History" at bounding box center [1026, 633] width 83 height 15
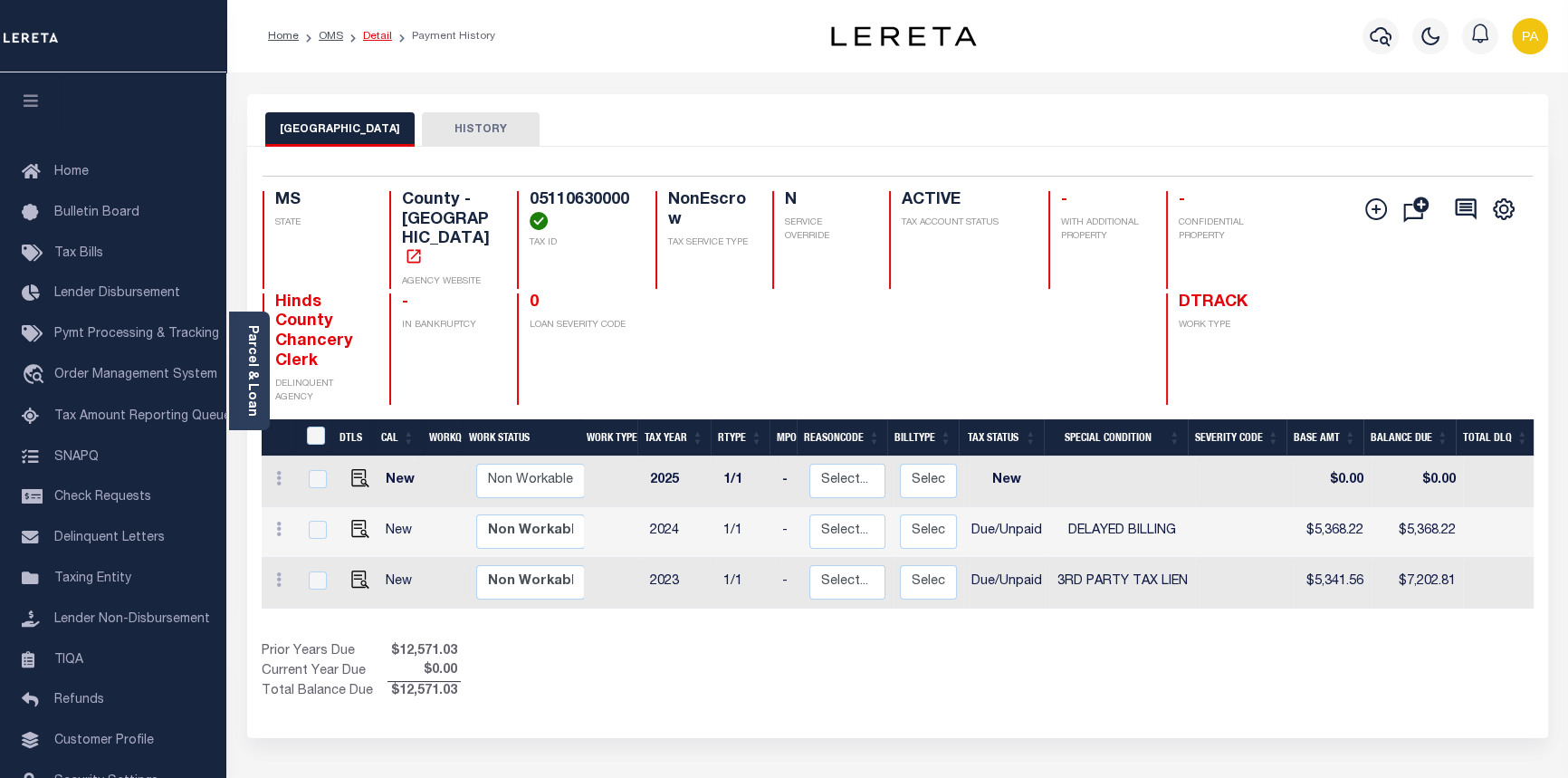
click at [371, 36] on link "Detail" at bounding box center [377, 36] width 29 height 11
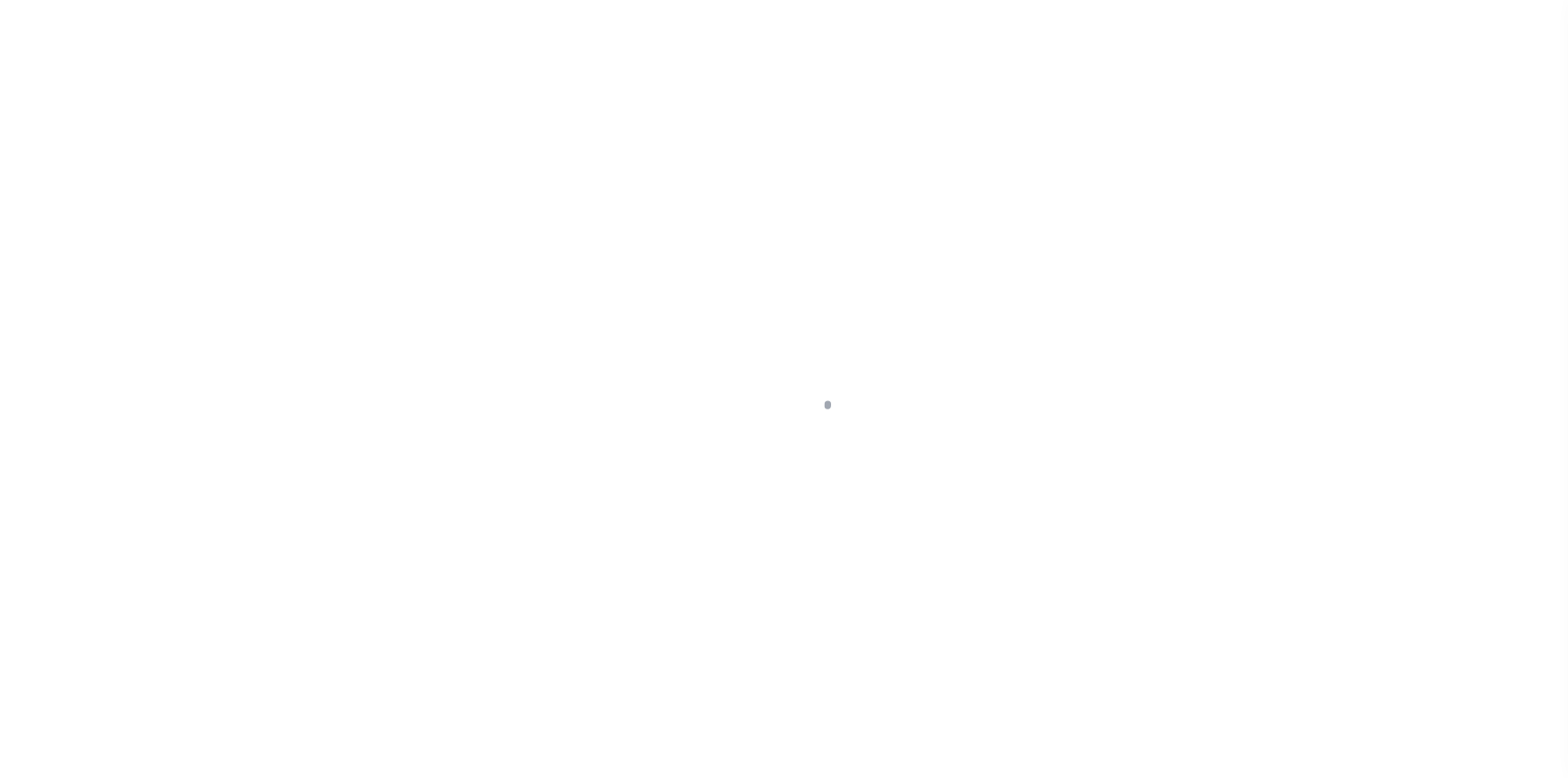
select select "10"
select select "NonEscrow"
type input "I55 N FRONTAGE RD"
select select
type input "[PERSON_NAME] MS 39206"
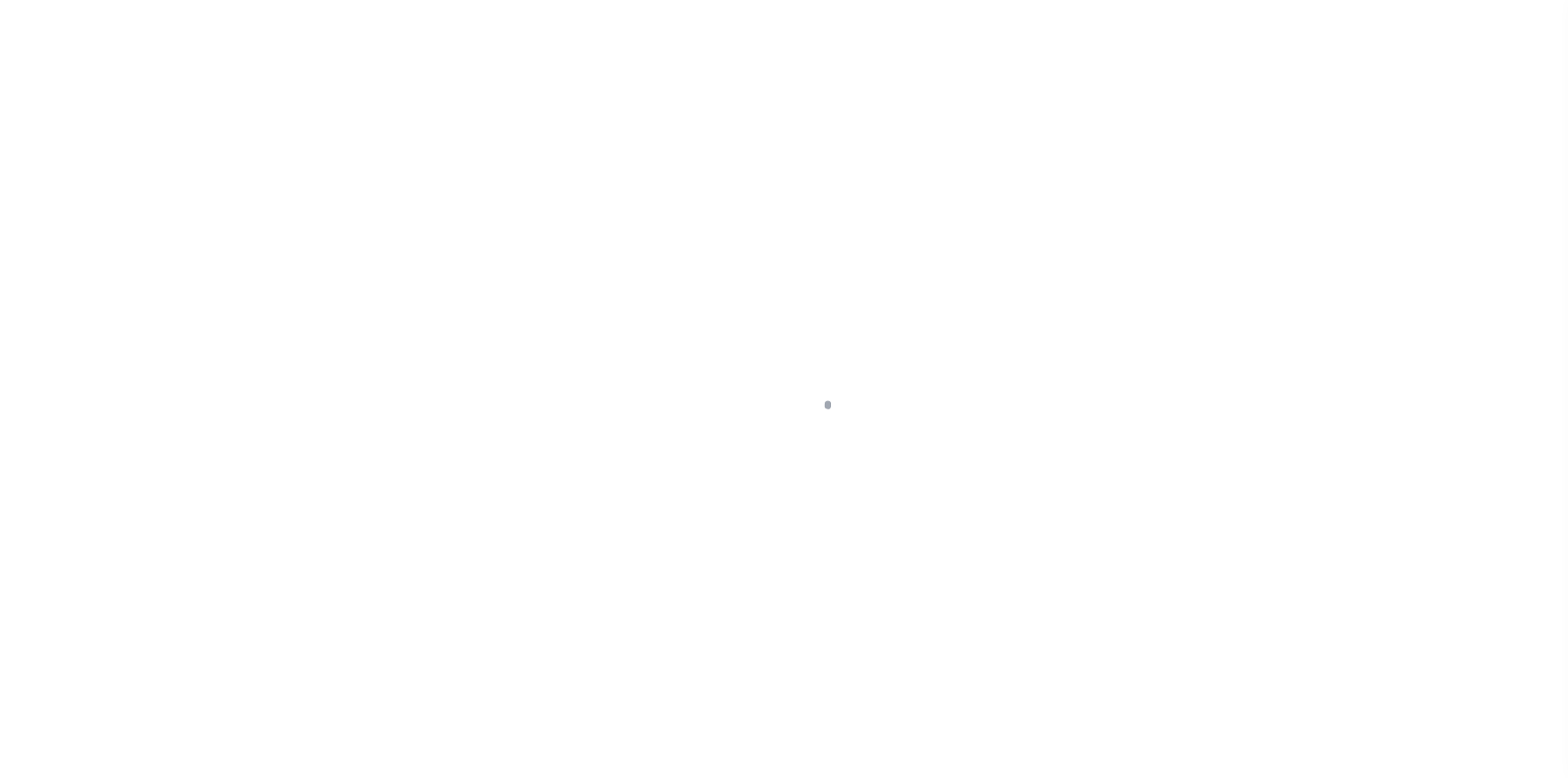
type input "MS"
select select
select select "5092"
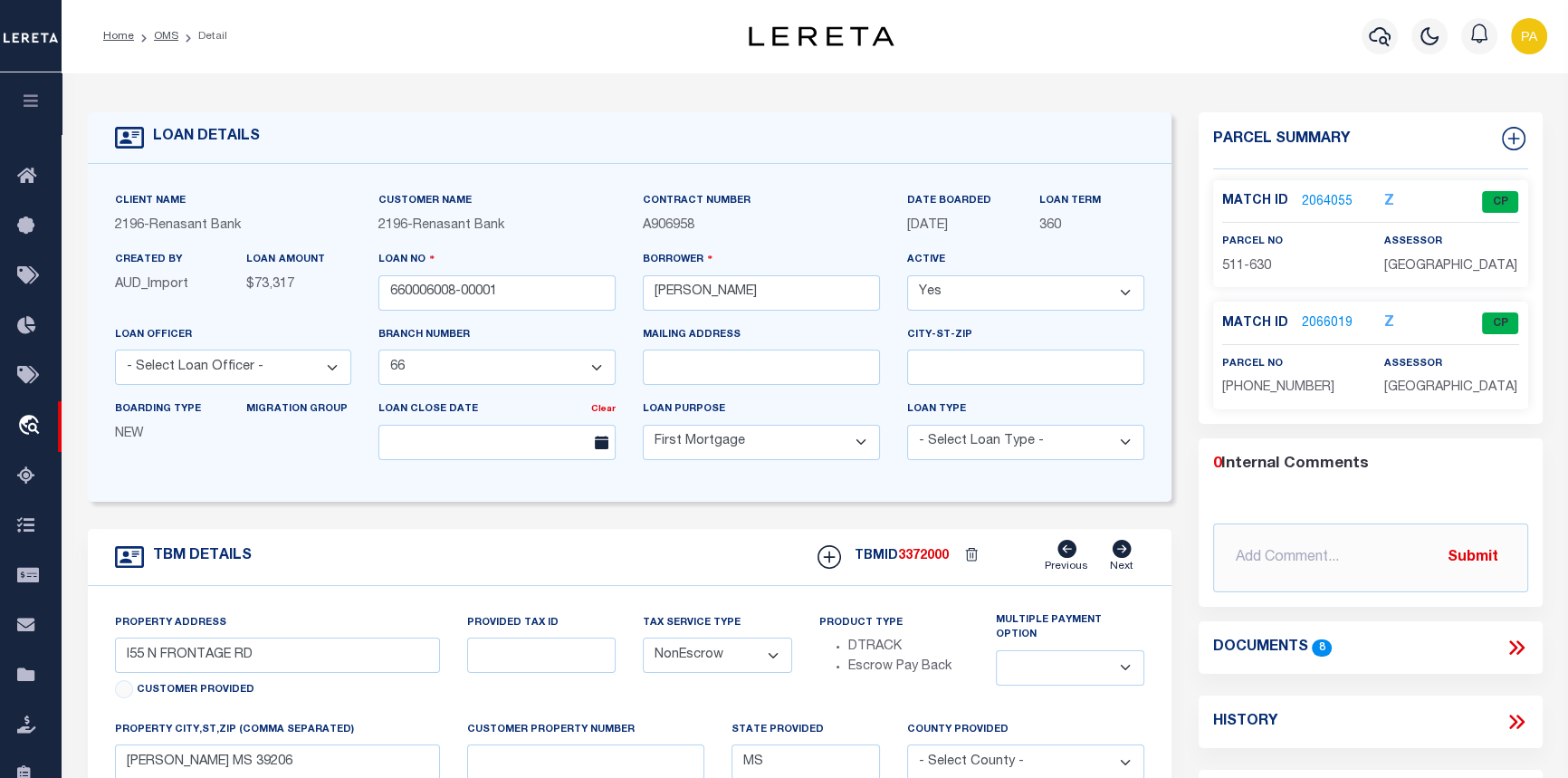
click at [1321, 197] on link "2064055" at bounding box center [1327, 203] width 51 height 19
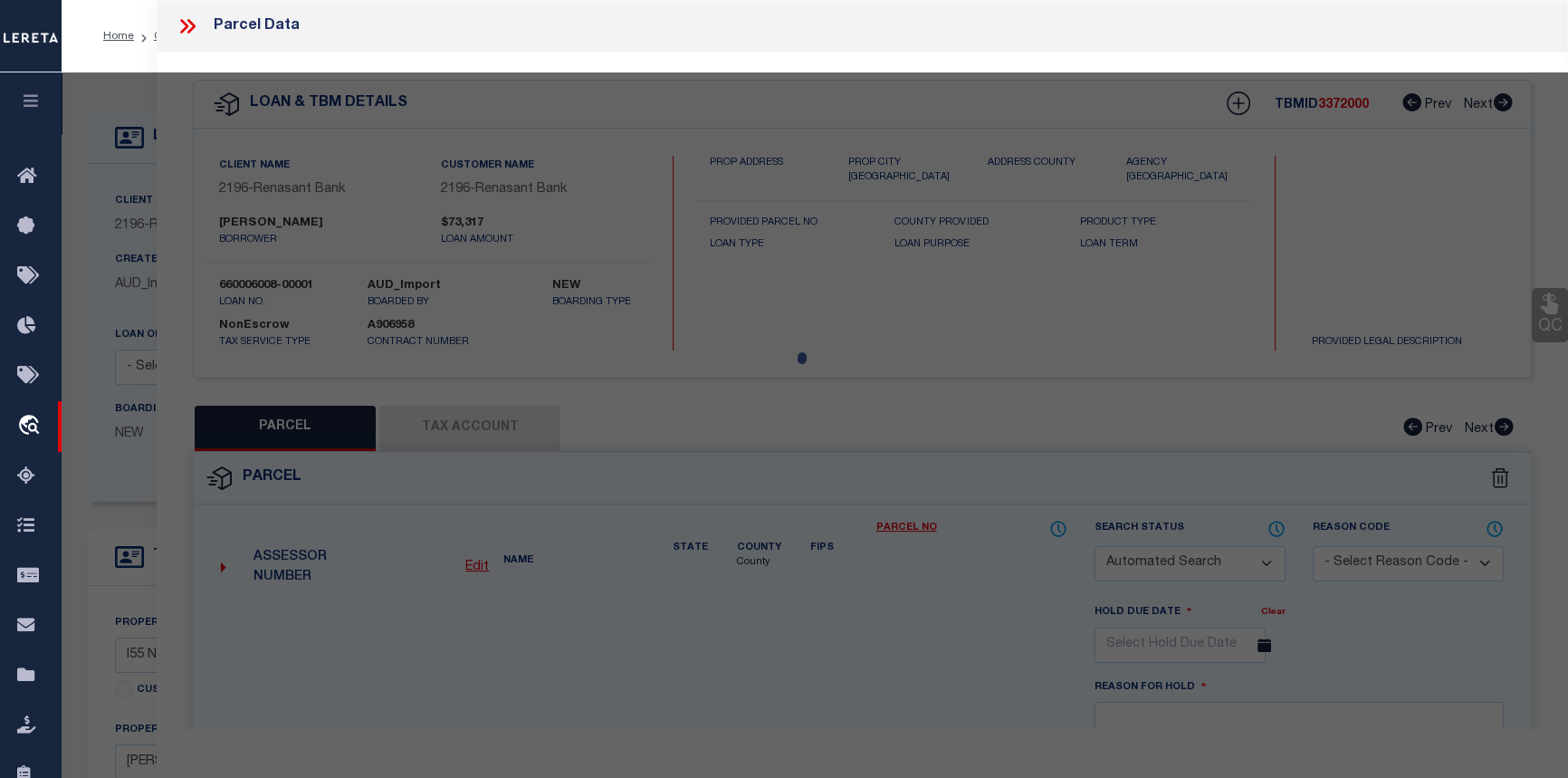
checkbox input "false"
select select "CP"
type input "DUNCAN DONALD H"
select select
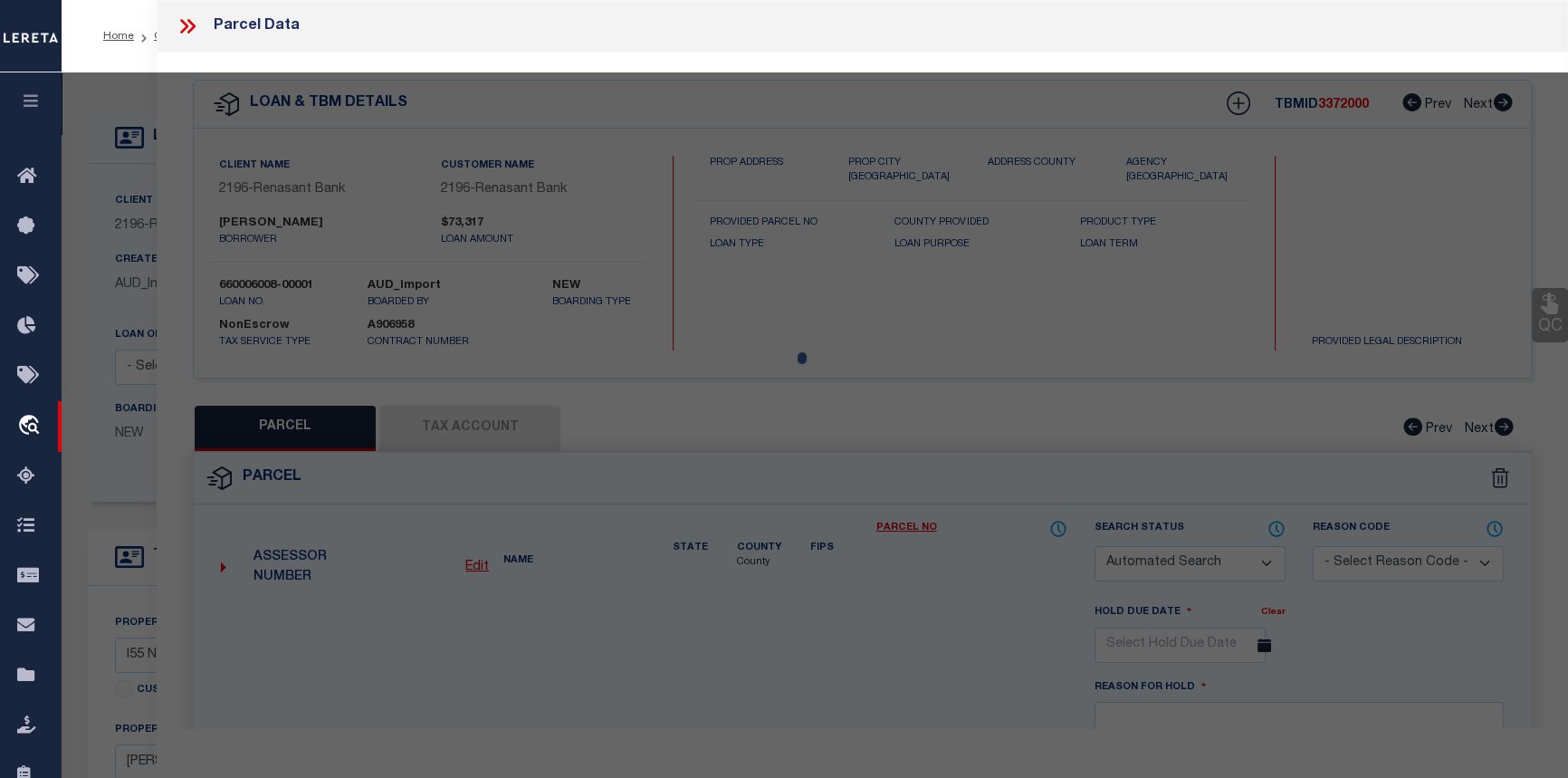
type input "0 N HIGHWAY 55"
checkbox input "false"
type input "[PERSON_NAME] MS 39206"
type textarea "BEG 290 FT E INT E/L EAST MCWILLIE CIR & N/L CHASTAIN DR N 295.9 FT E 162.77 FT…"
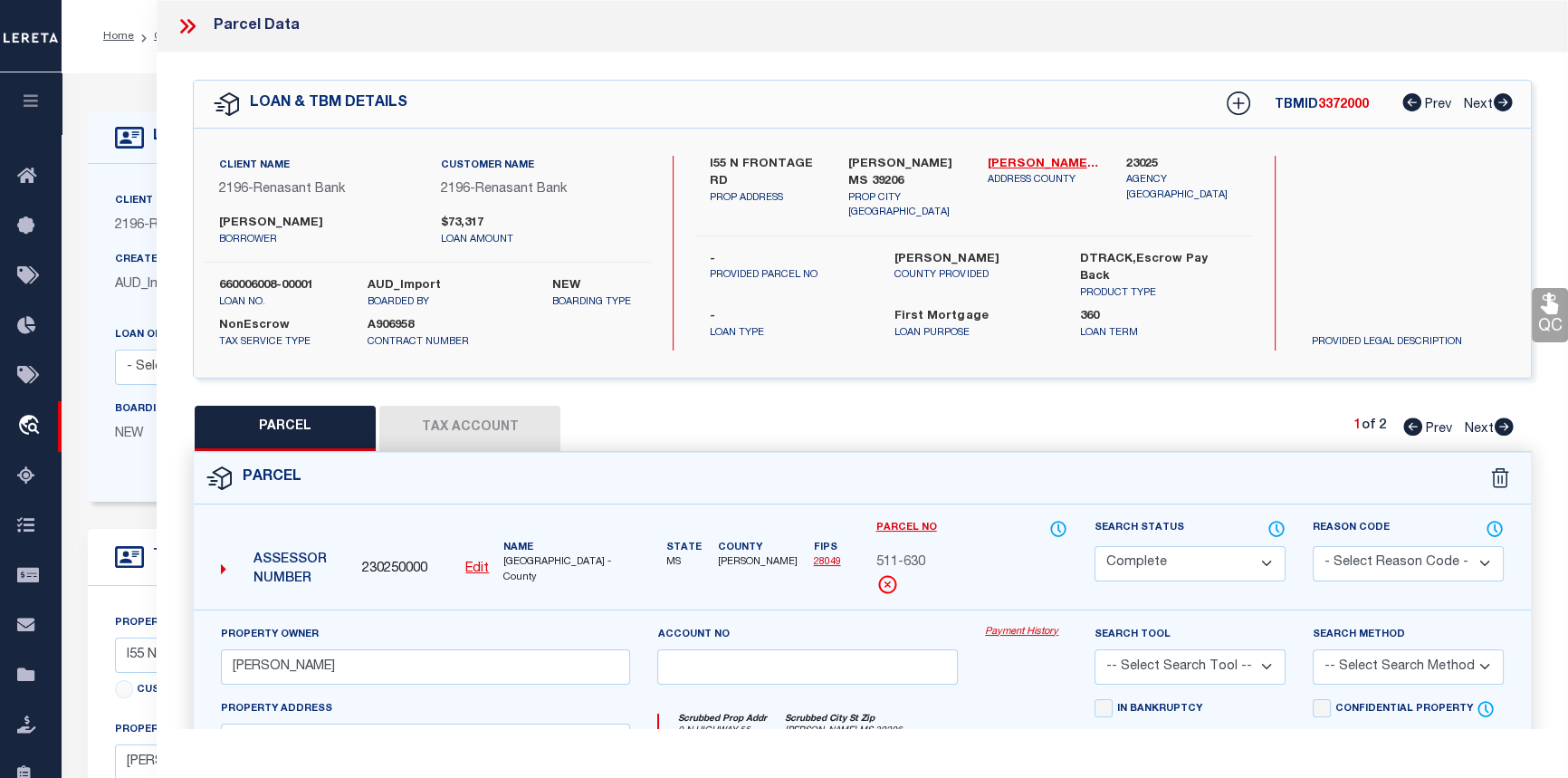
click at [1036, 627] on link "Payment History" at bounding box center [1026, 633] width 83 height 15
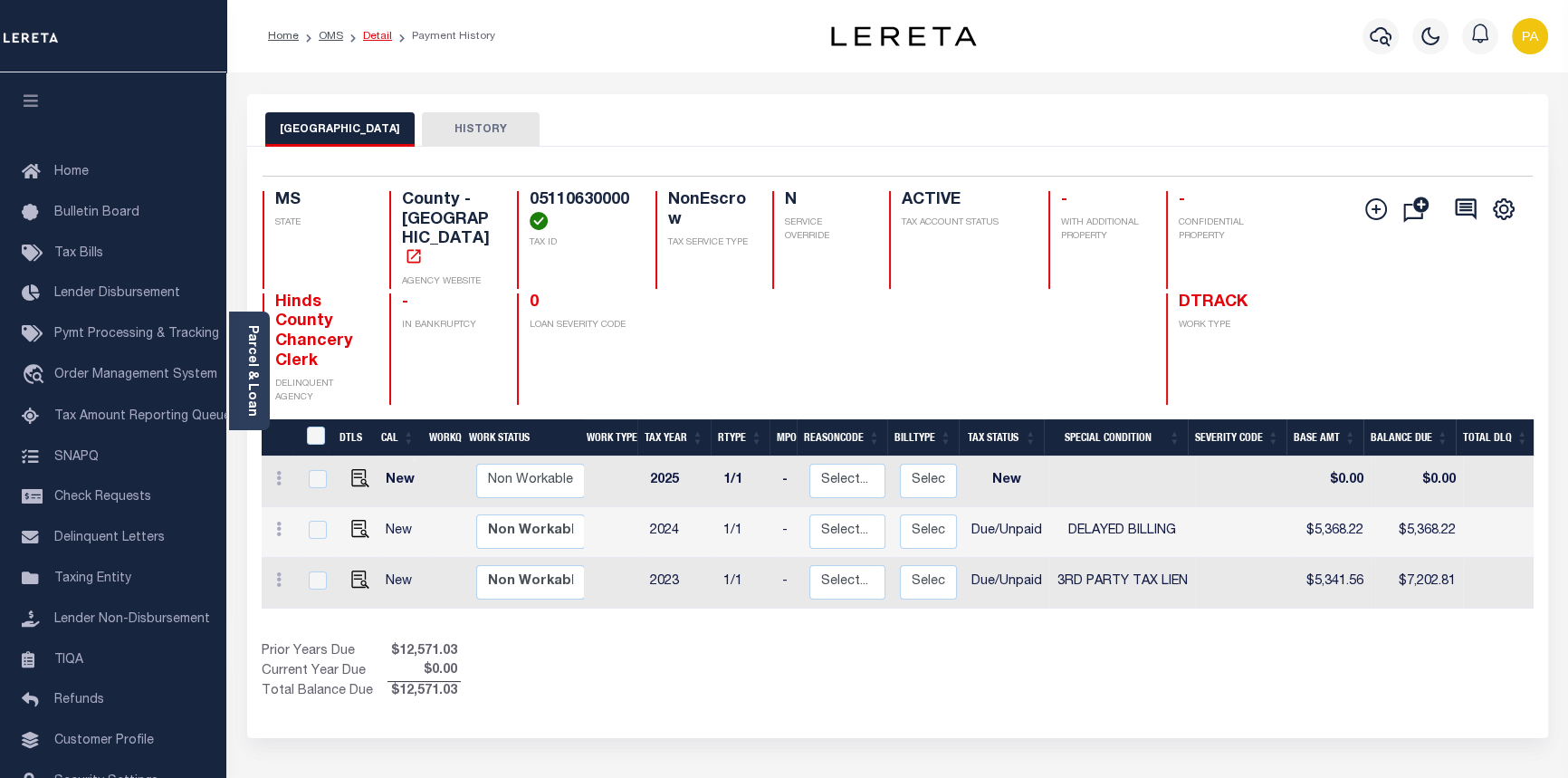
click at [372, 36] on link "Detail" at bounding box center [377, 36] width 29 height 11
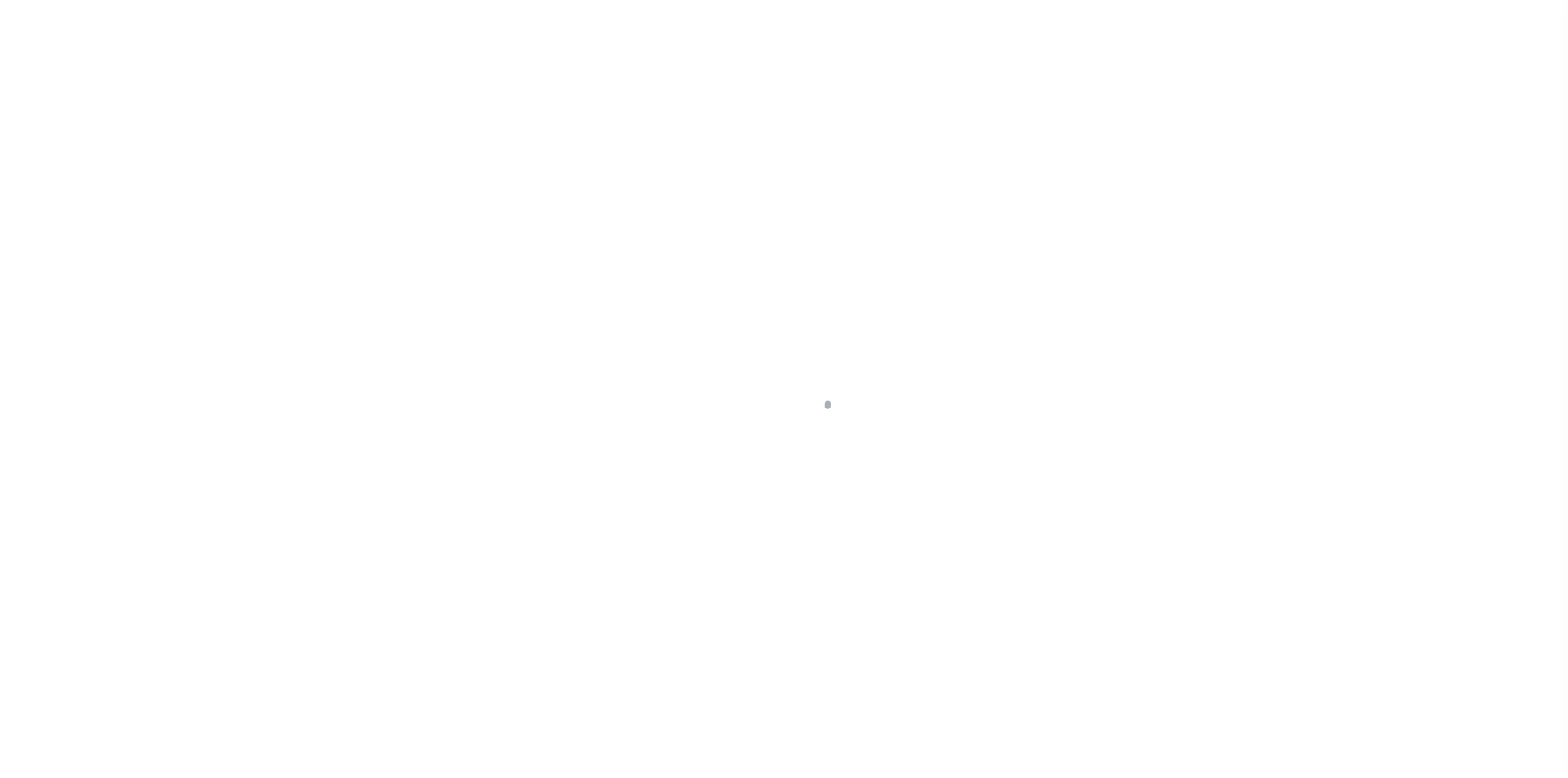
select select "10"
select select "NonEscrow"
type input "I55 N FRONTAGE RD"
select select
type input "[PERSON_NAME] MS 39206"
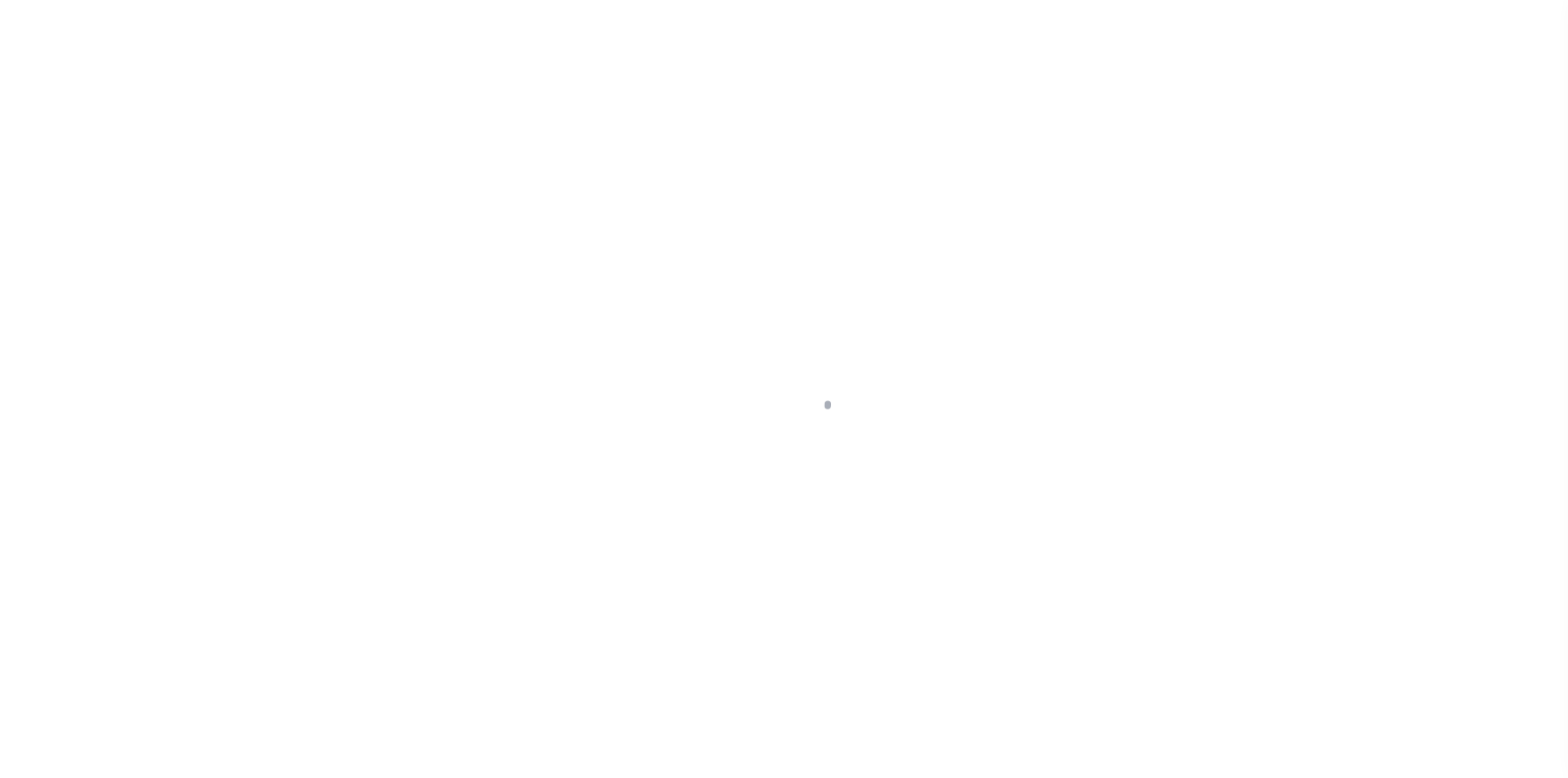
type input "MS"
select select
select select "5092"
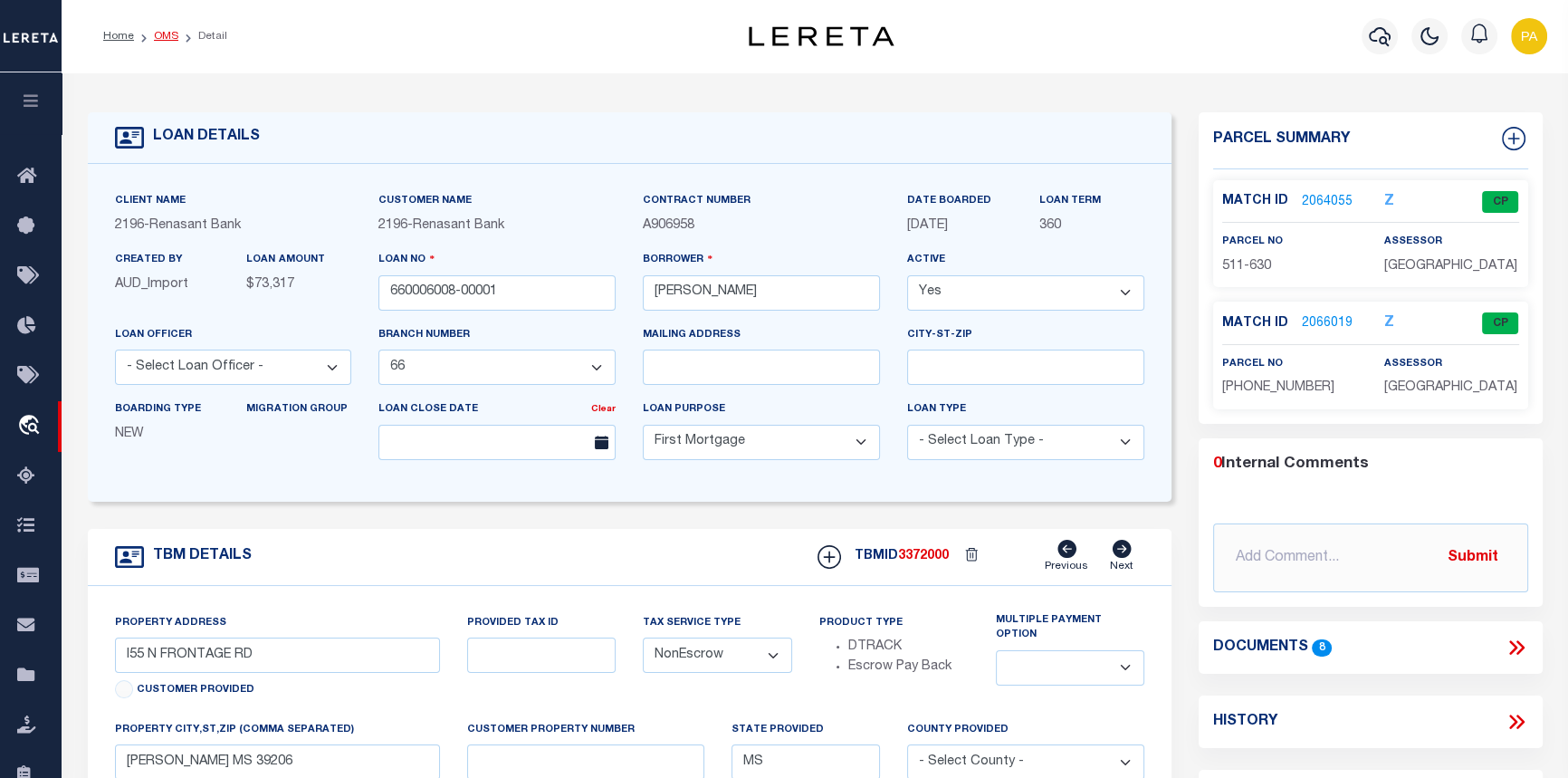
click at [154, 31] on link "OMS" at bounding box center [165, 36] width 24 height 11
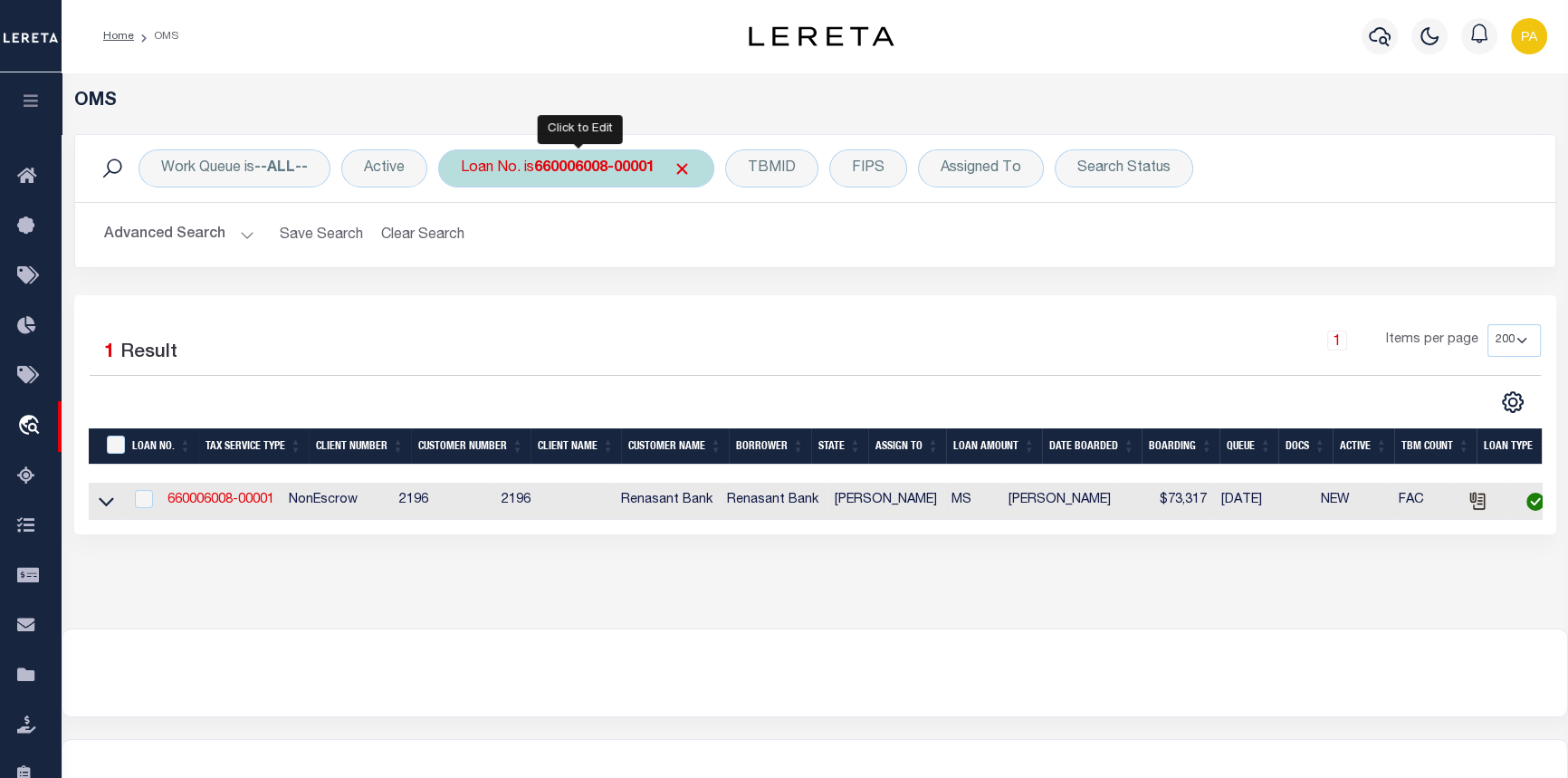
click at [615, 163] on b "660006008-00001" at bounding box center [593, 168] width 120 height 14
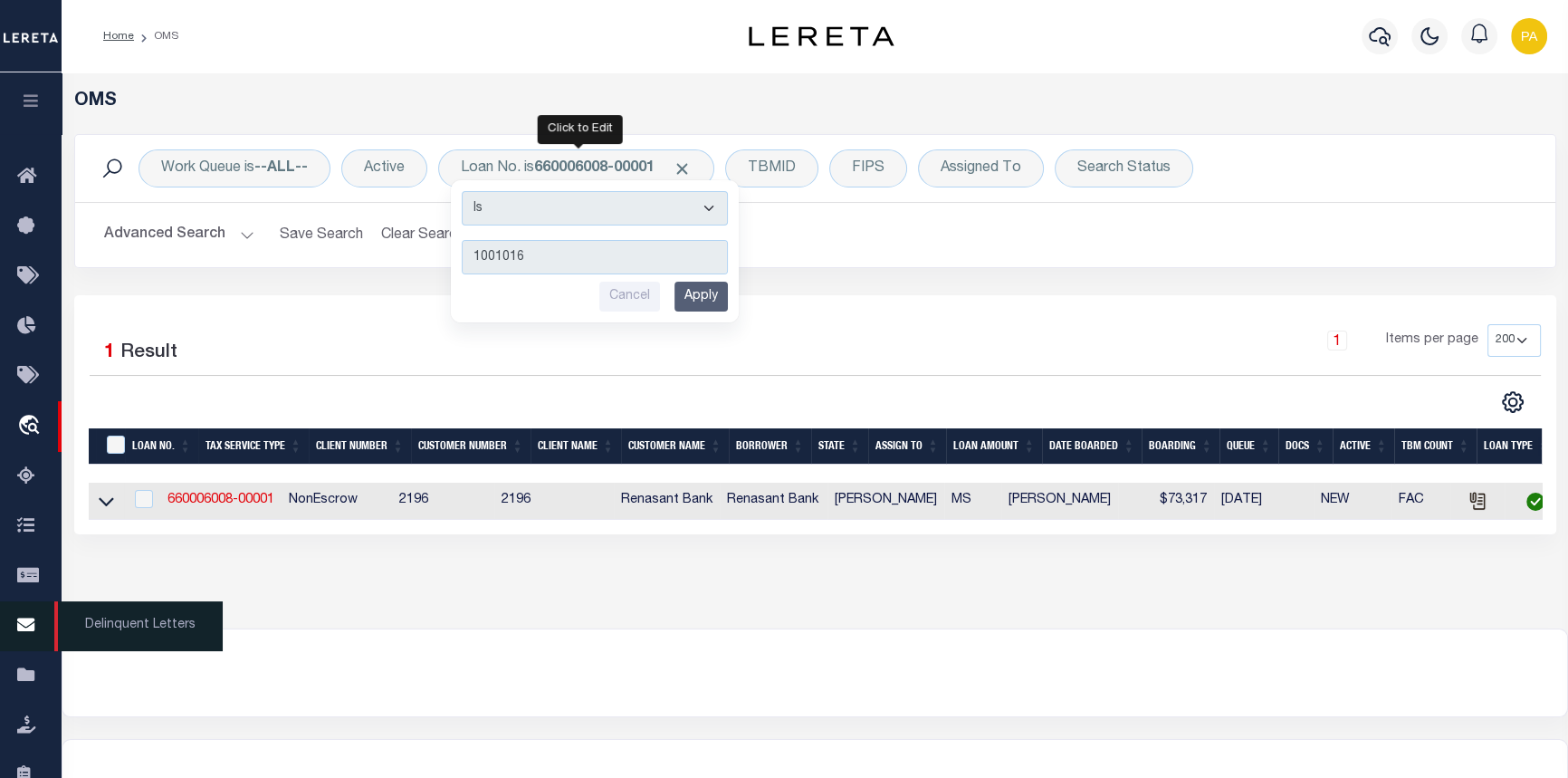
type input "10010162"
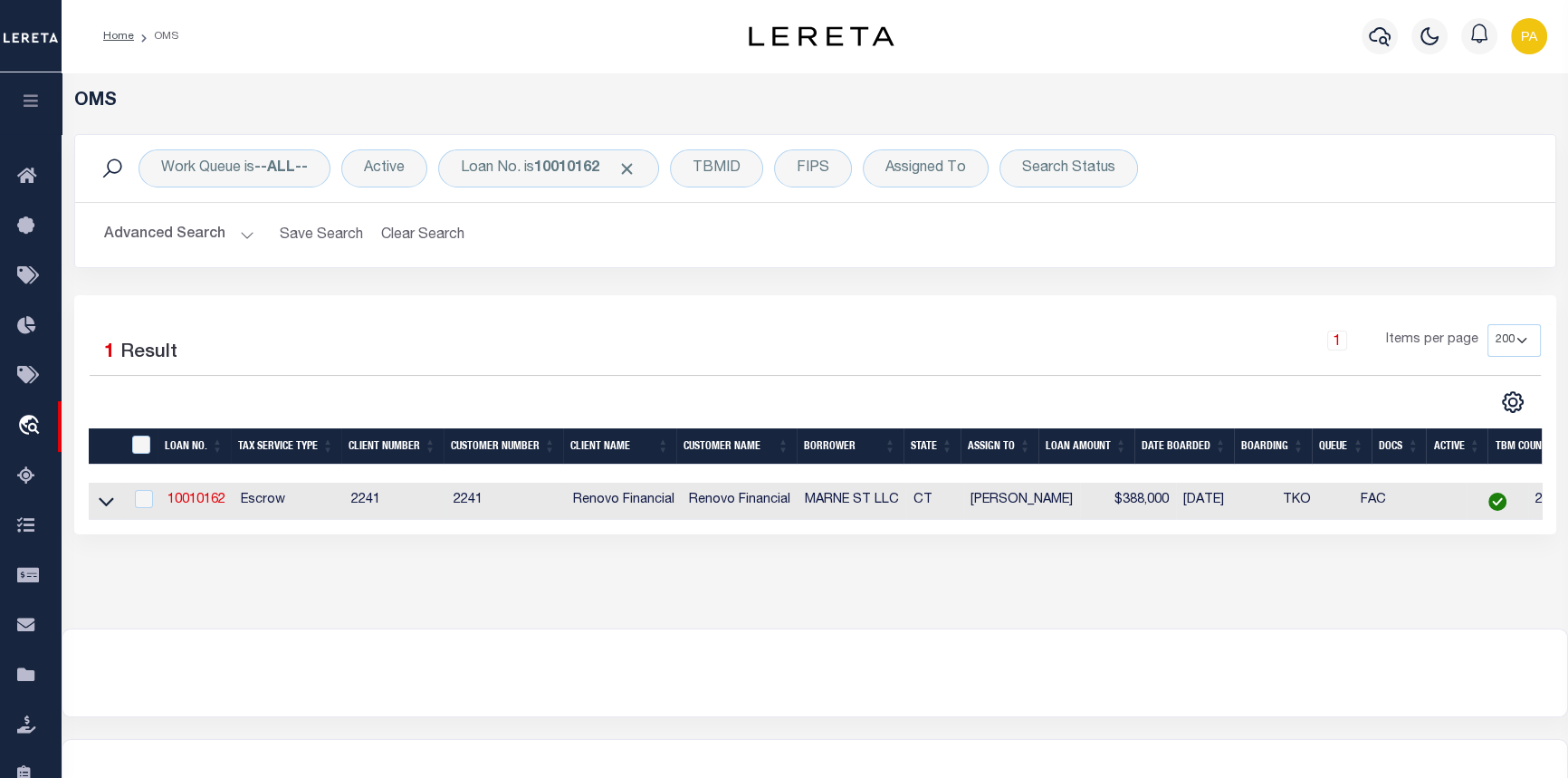
click at [198, 493] on td "10010162" at bounding box center [197, 501] width 73 height 37
checkbox input "true"
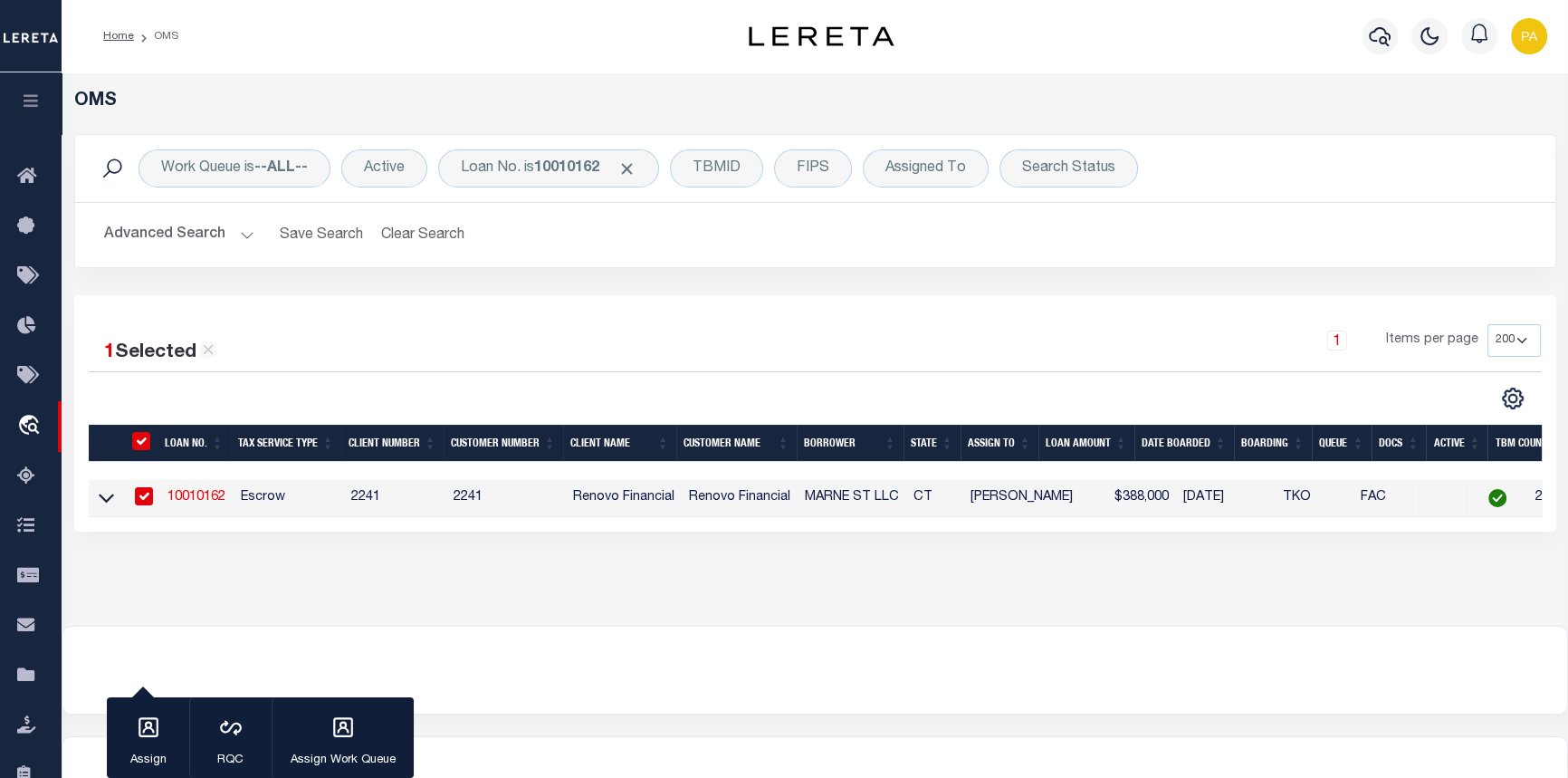
click at [198, 498] on link "10010162" at bounding box center [196, 497] width 58 height 12
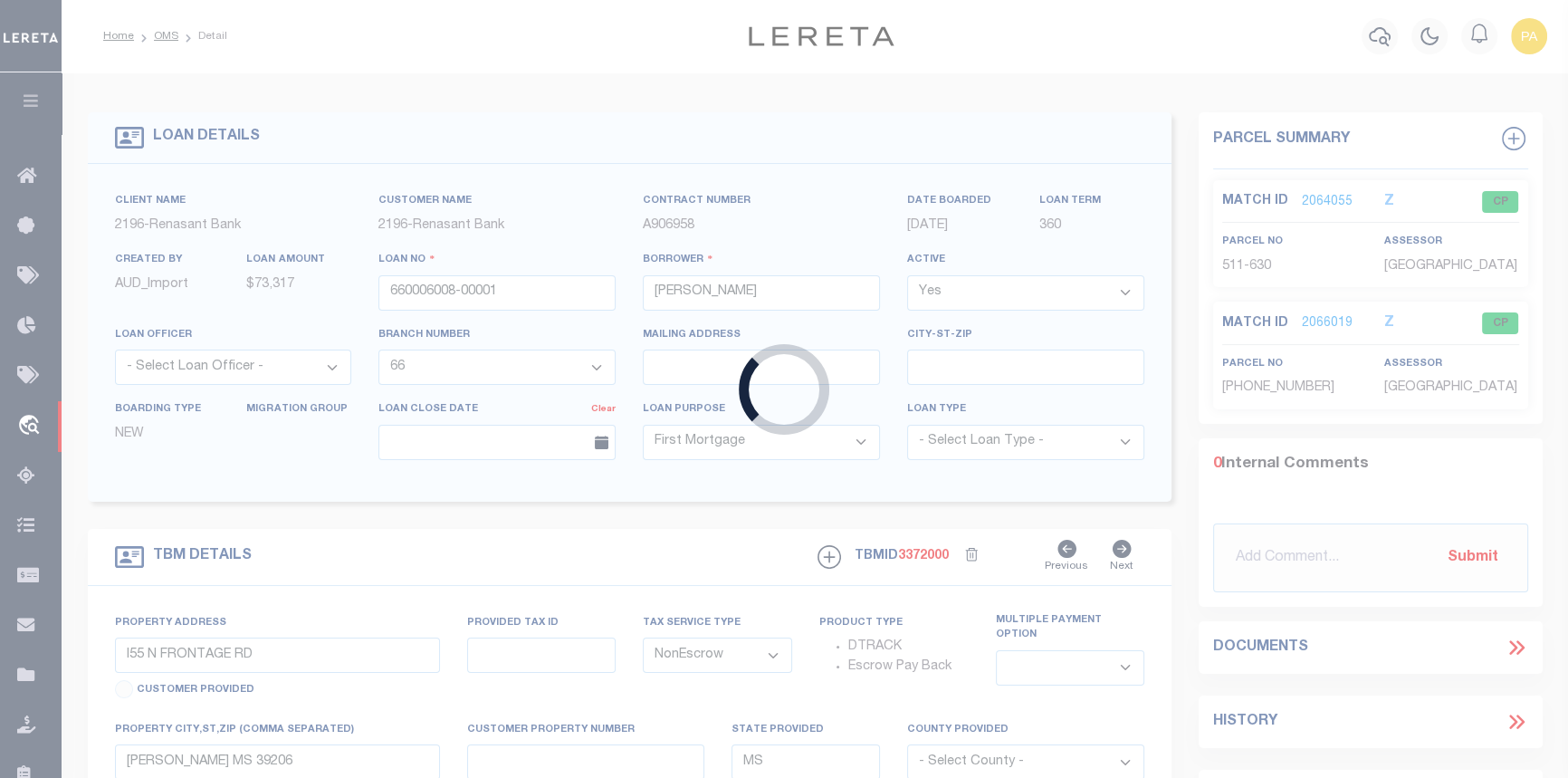
type input "10010162"
type input "MARNE ST LLC"
select select
type input "[GEOGRAPHIC_DATA]"
type input "HAMDEN,CT,06514"
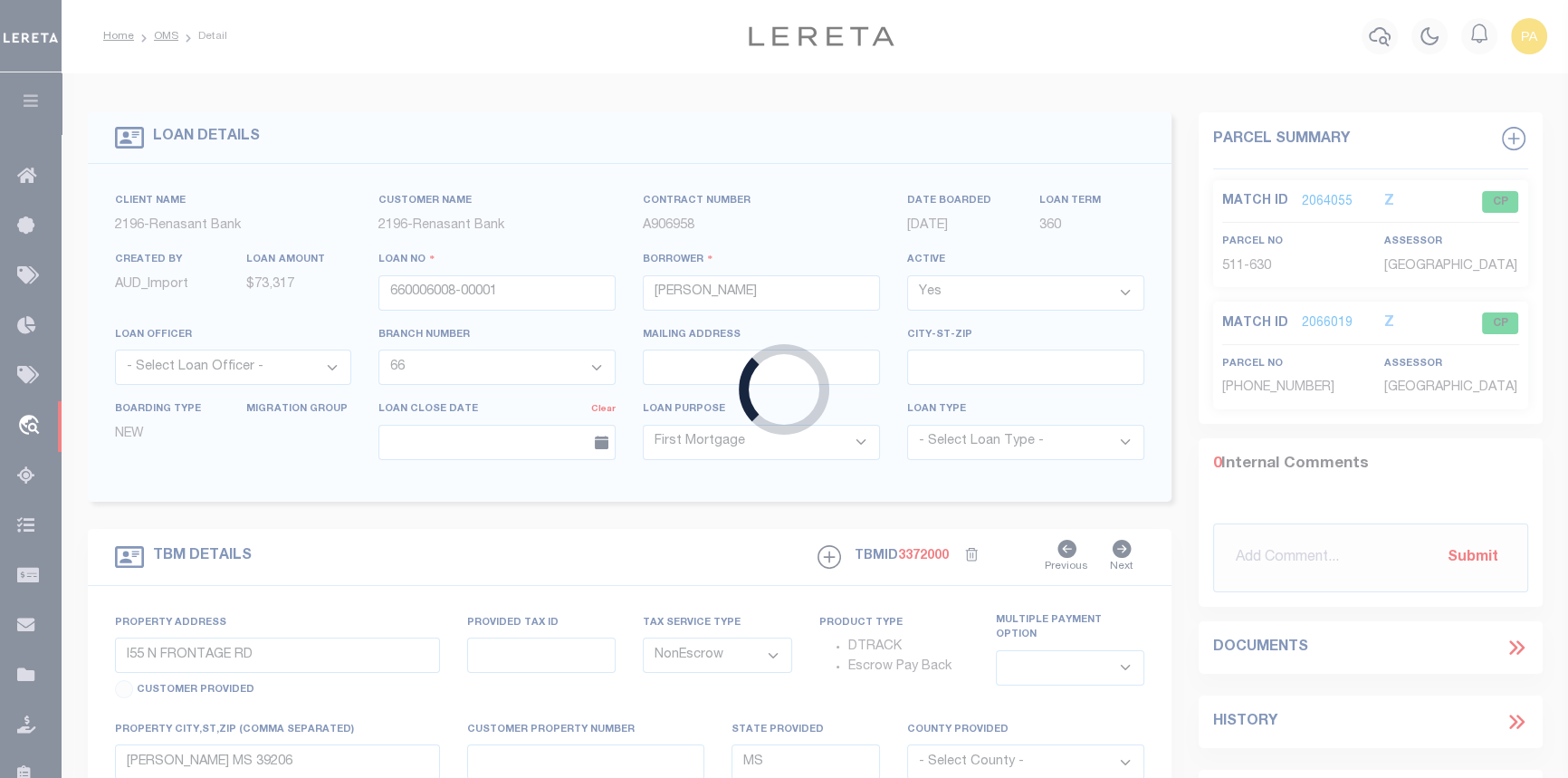
select select
select select "Escrow"
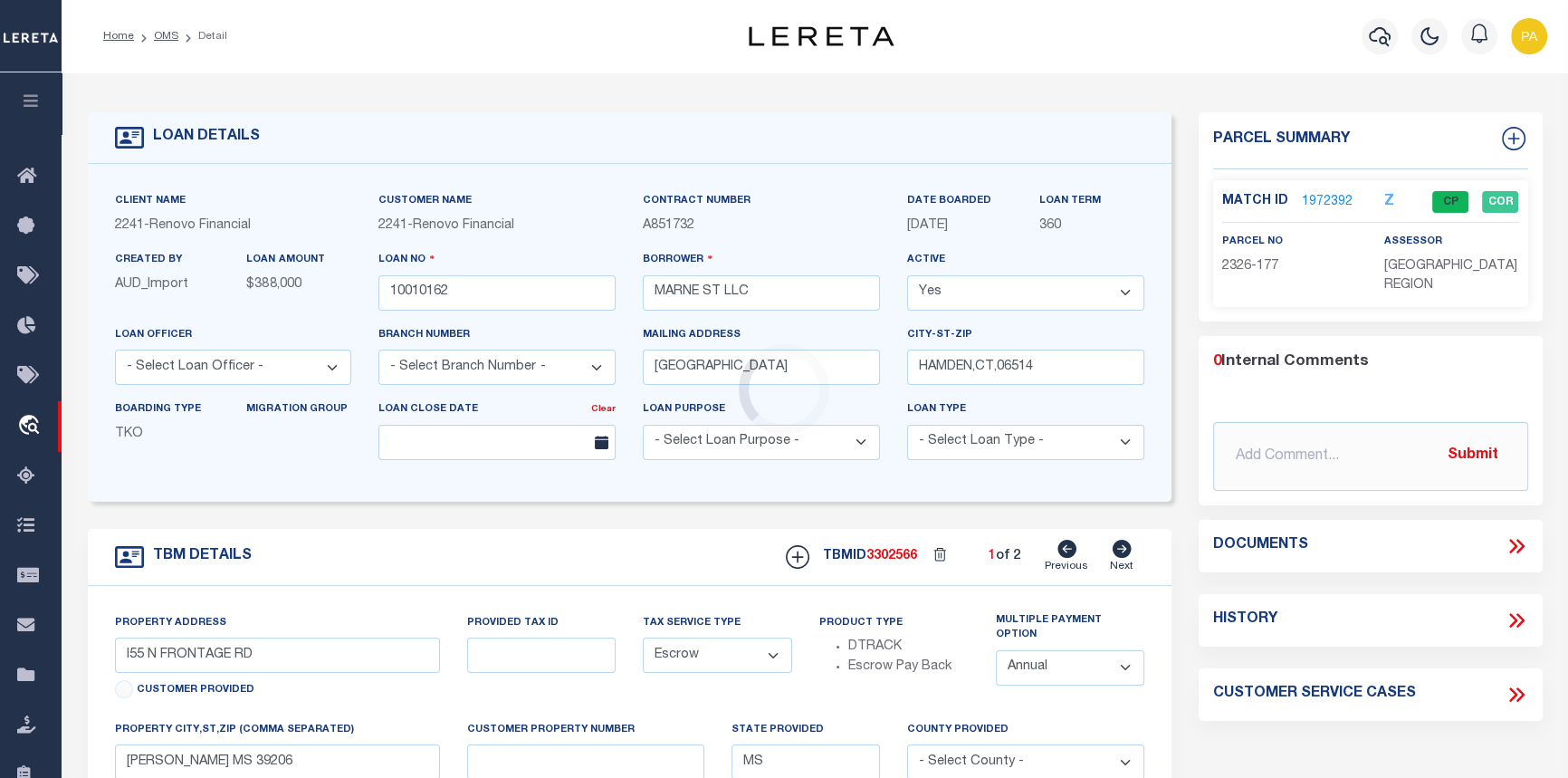
select select "25067"
type input "[STREET_ADDRESS]"
type input "2326177000000"
select select
type input "HAMDEN CT 065143617"
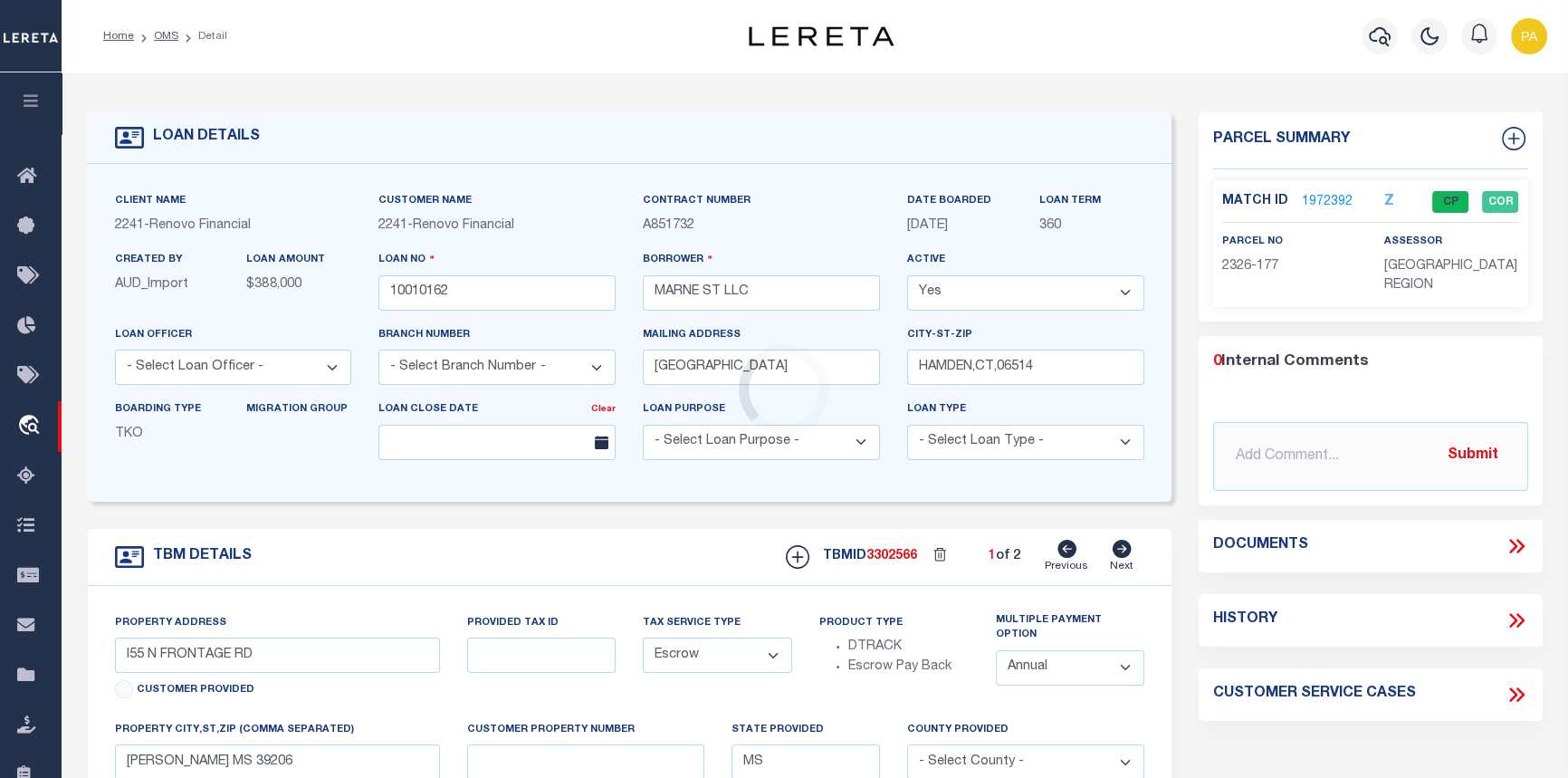
type input "a0k8Y00000dDzwJ"
type input "CT"
select select
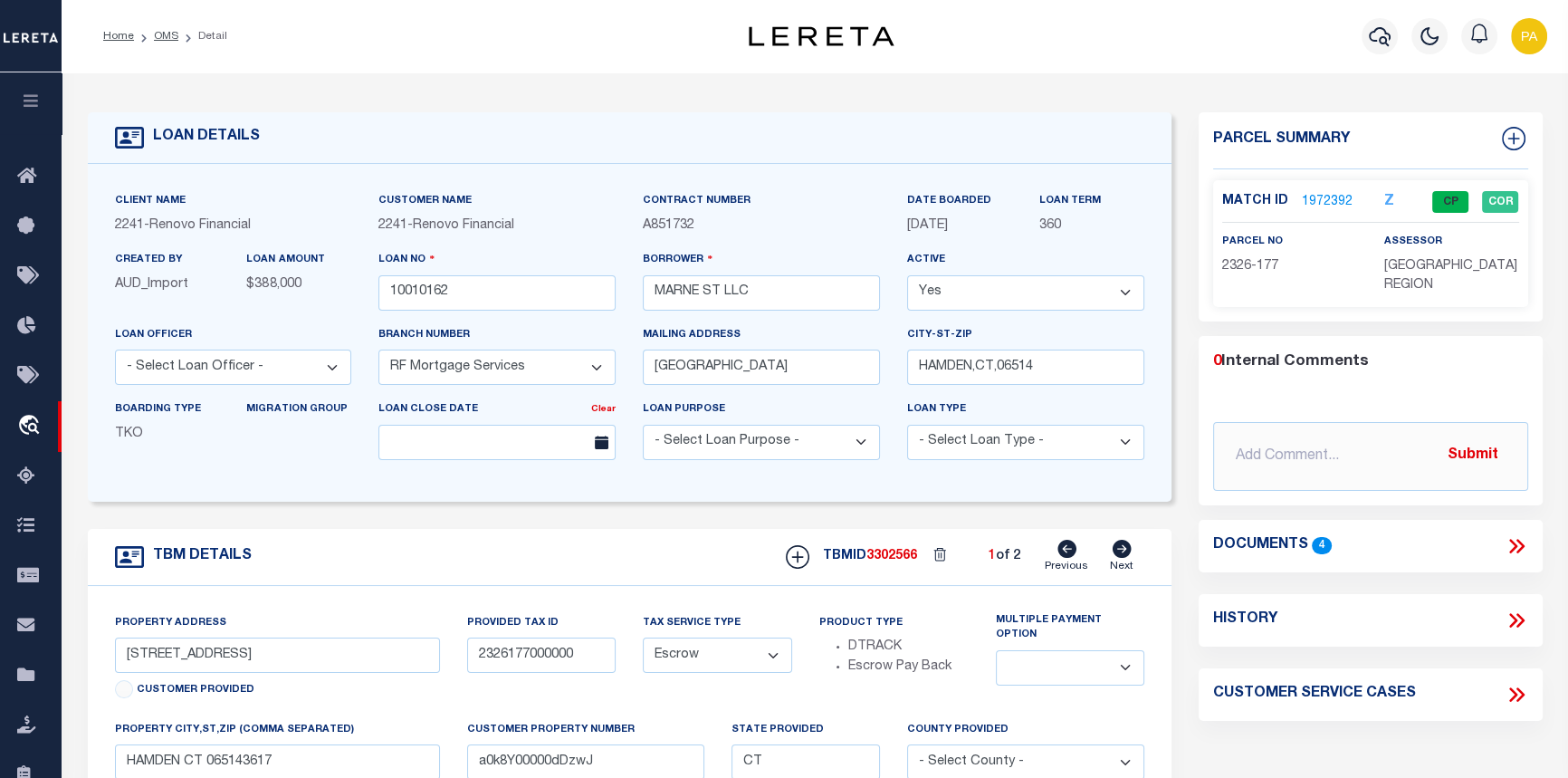
click at [1322, 197] on link "1972392" at bounding box center [1327, 203] width 51 height 19
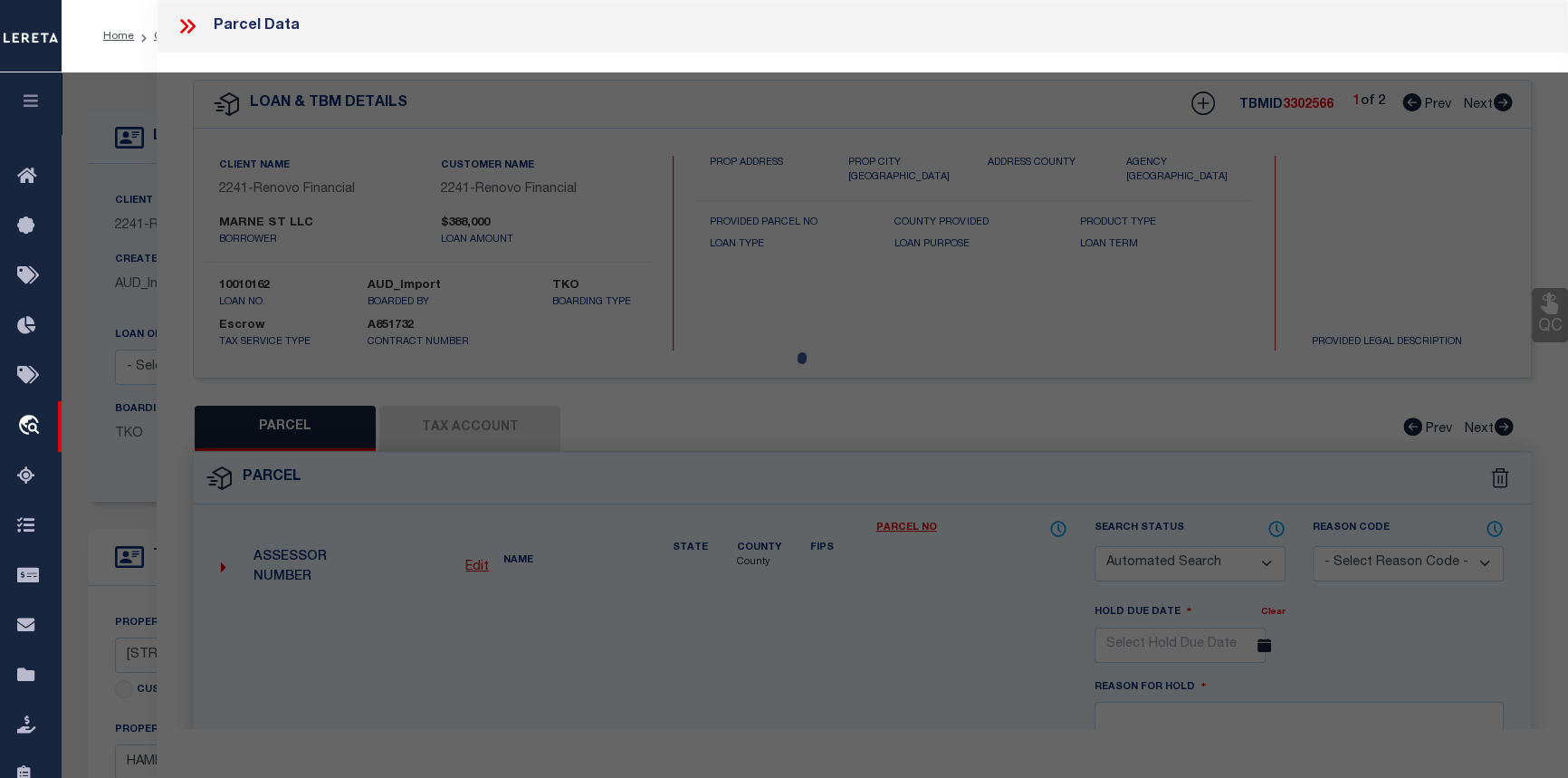
checkbox input "false"
select select "CP"
type input "MARNE ST LLC"
select select "AGW"
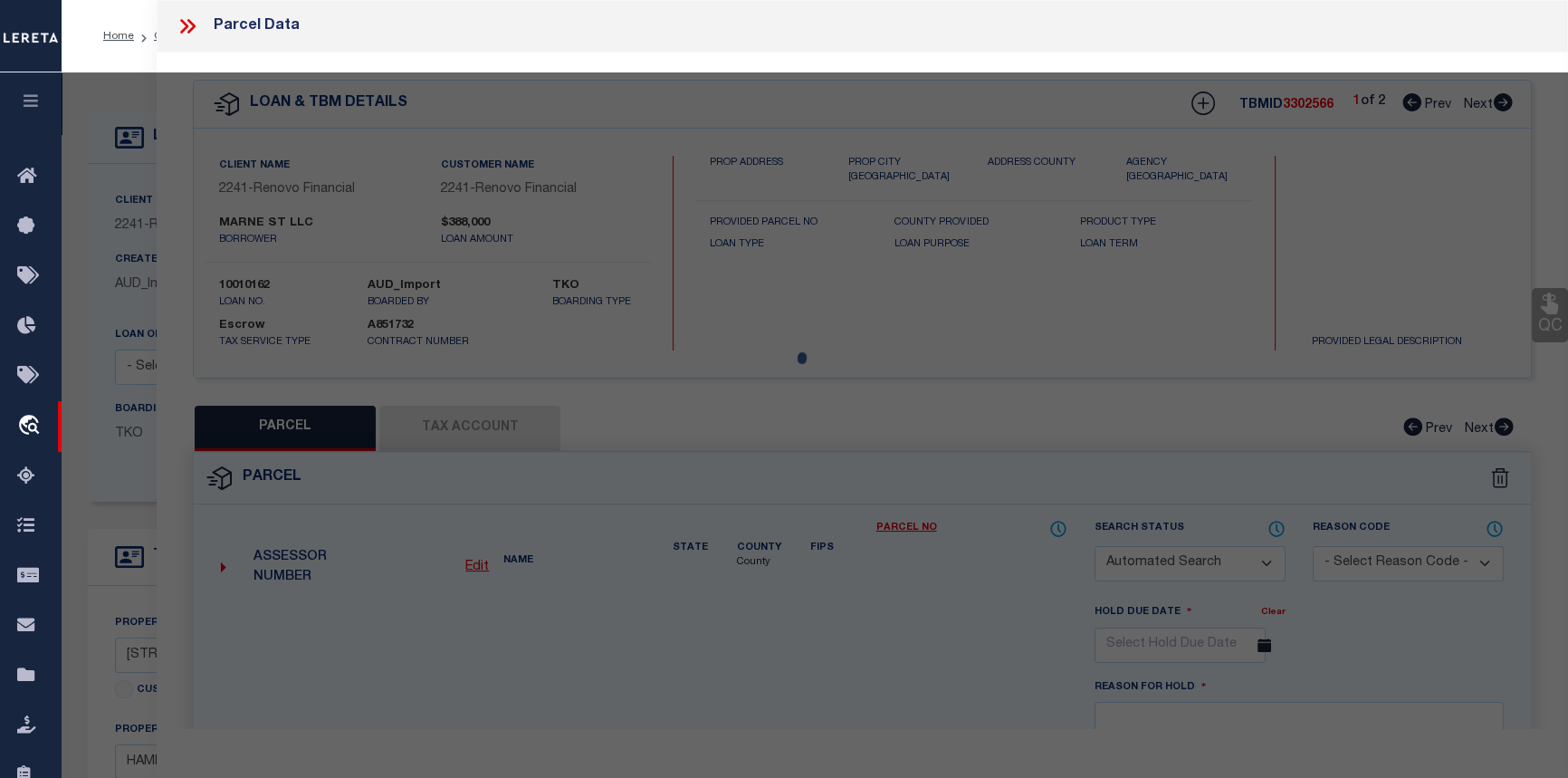
select select
type input "62 MARNE ST"
checkbox input "false"
type input "HAMDEN CT 065143617"
type textarea "Agency activated to make payments."
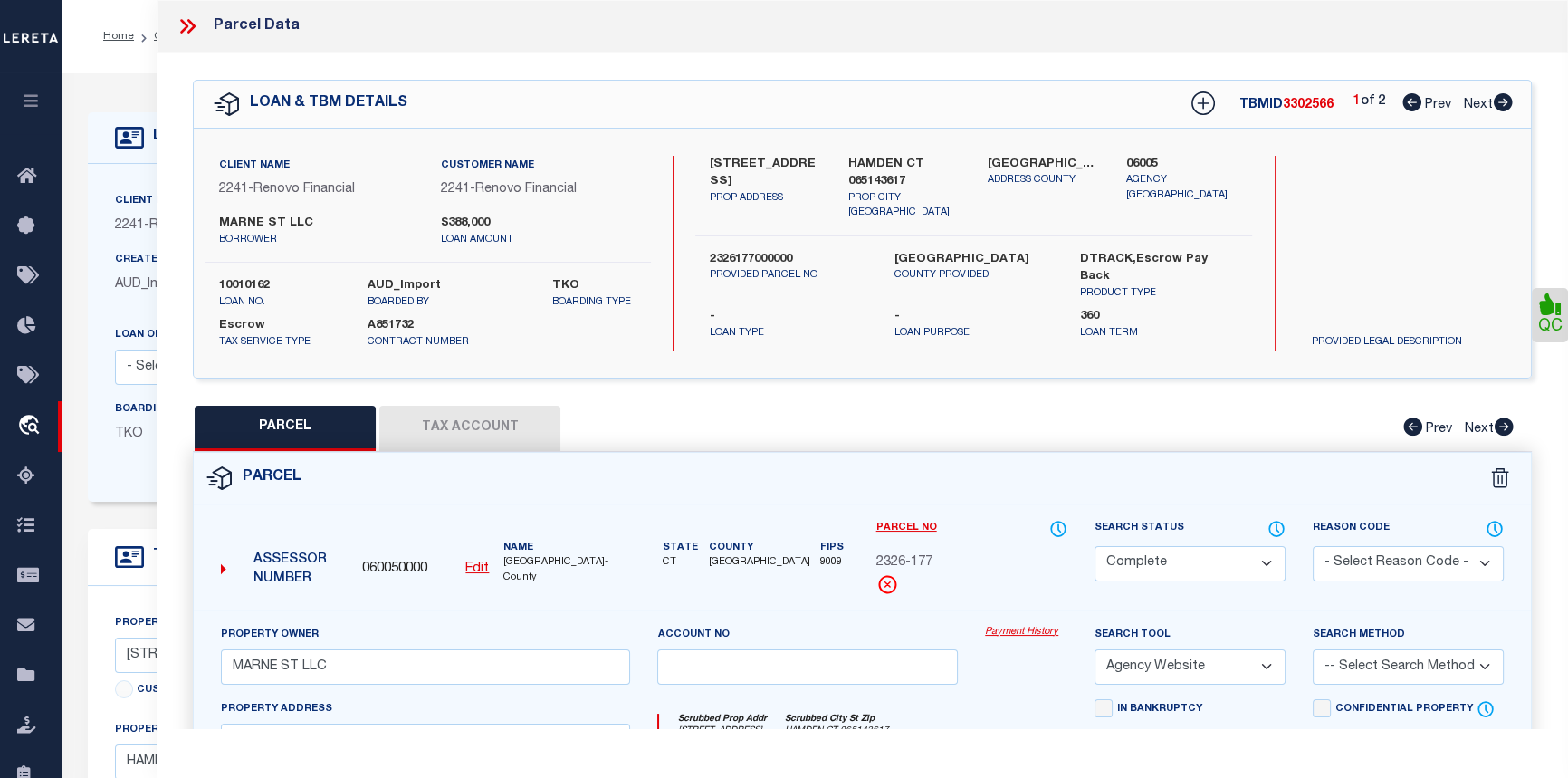
click at [446, 425] on button "Tax Account" at bounding box center [470, 427] width 181 height 45
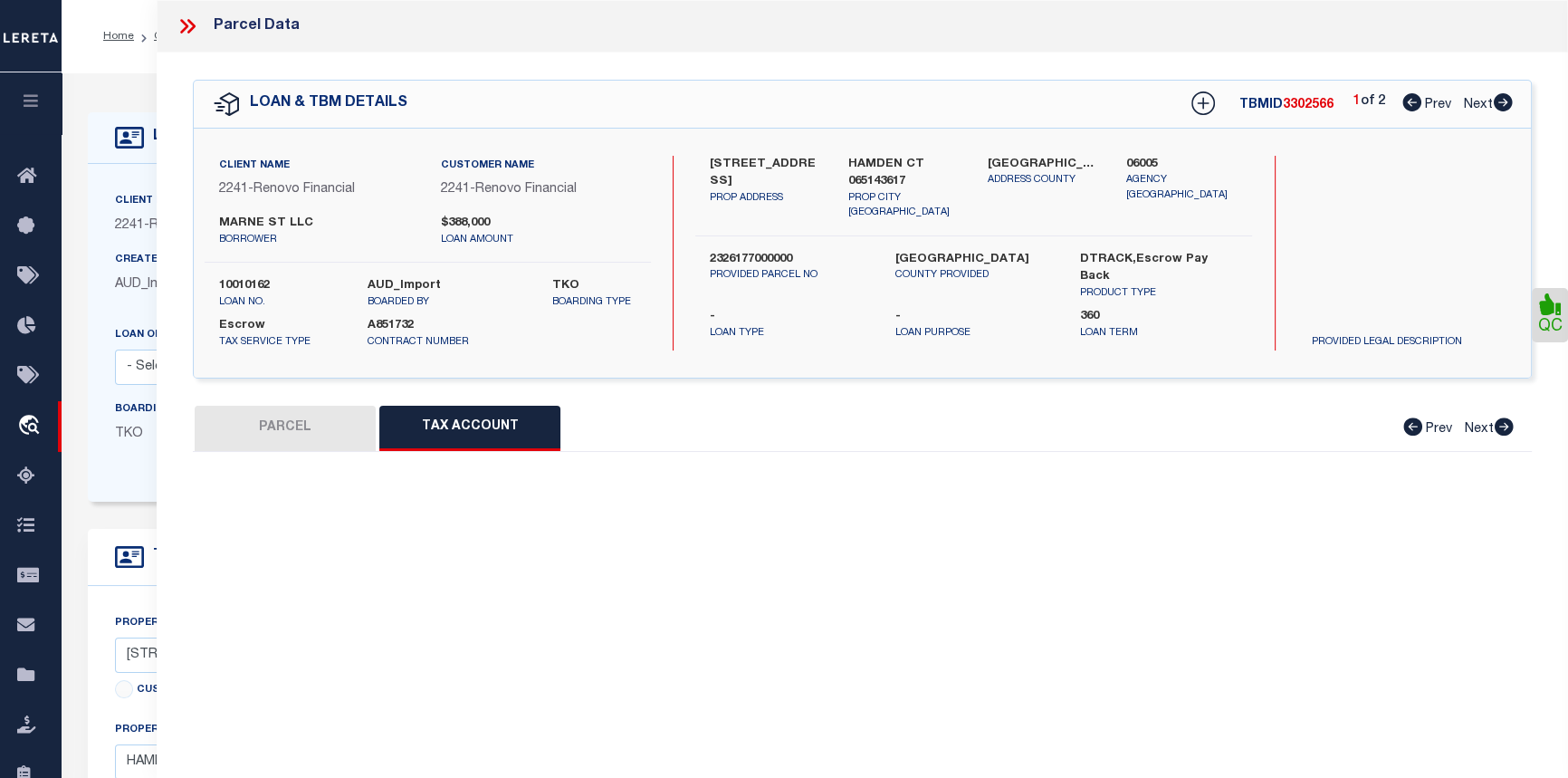
select select "100"
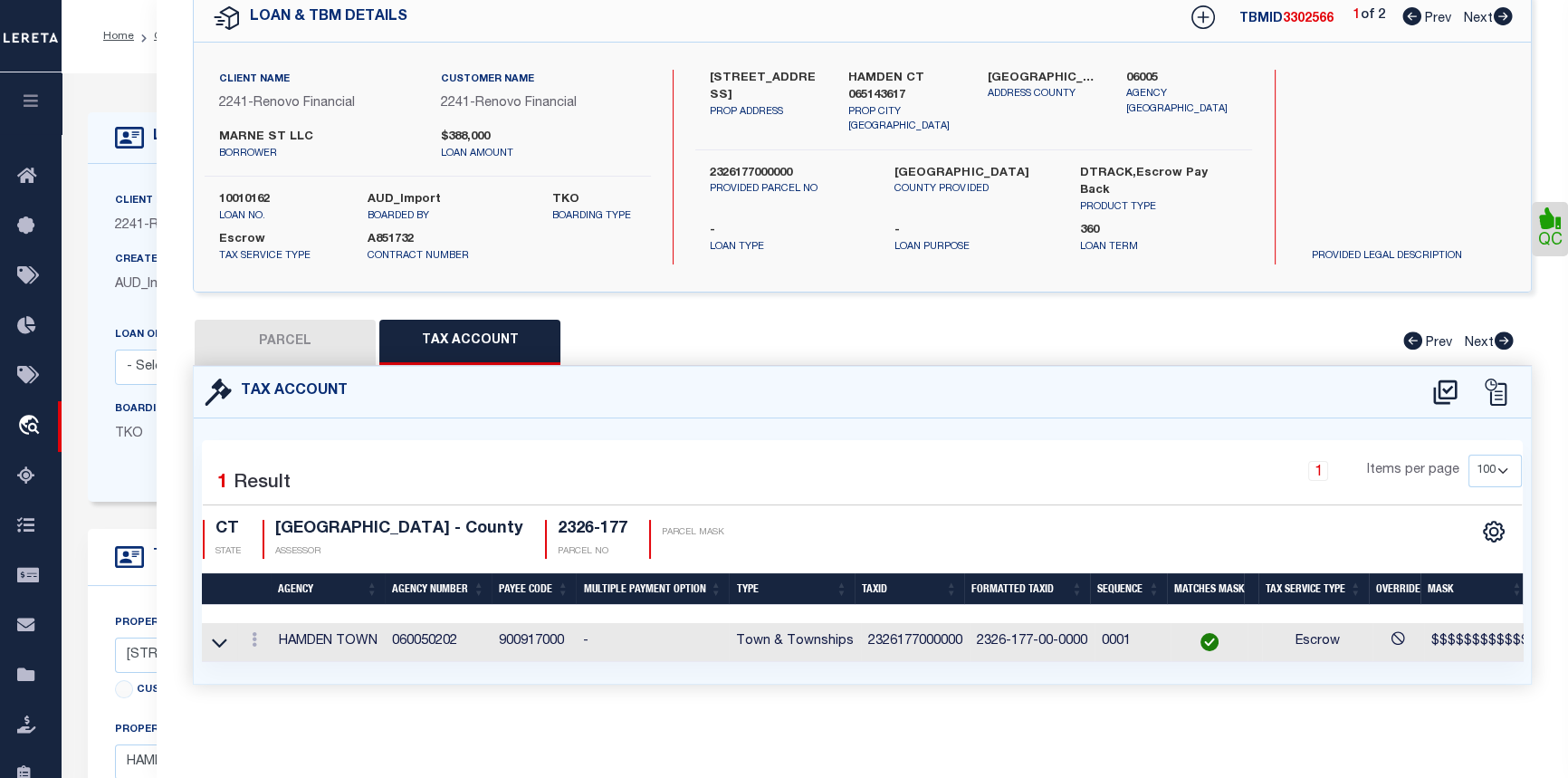
click at [287, 330] on button "PARCEL" at bounding box center [285, 342] width 181 height 45
select select "AS"
select select
checkbox input "false"
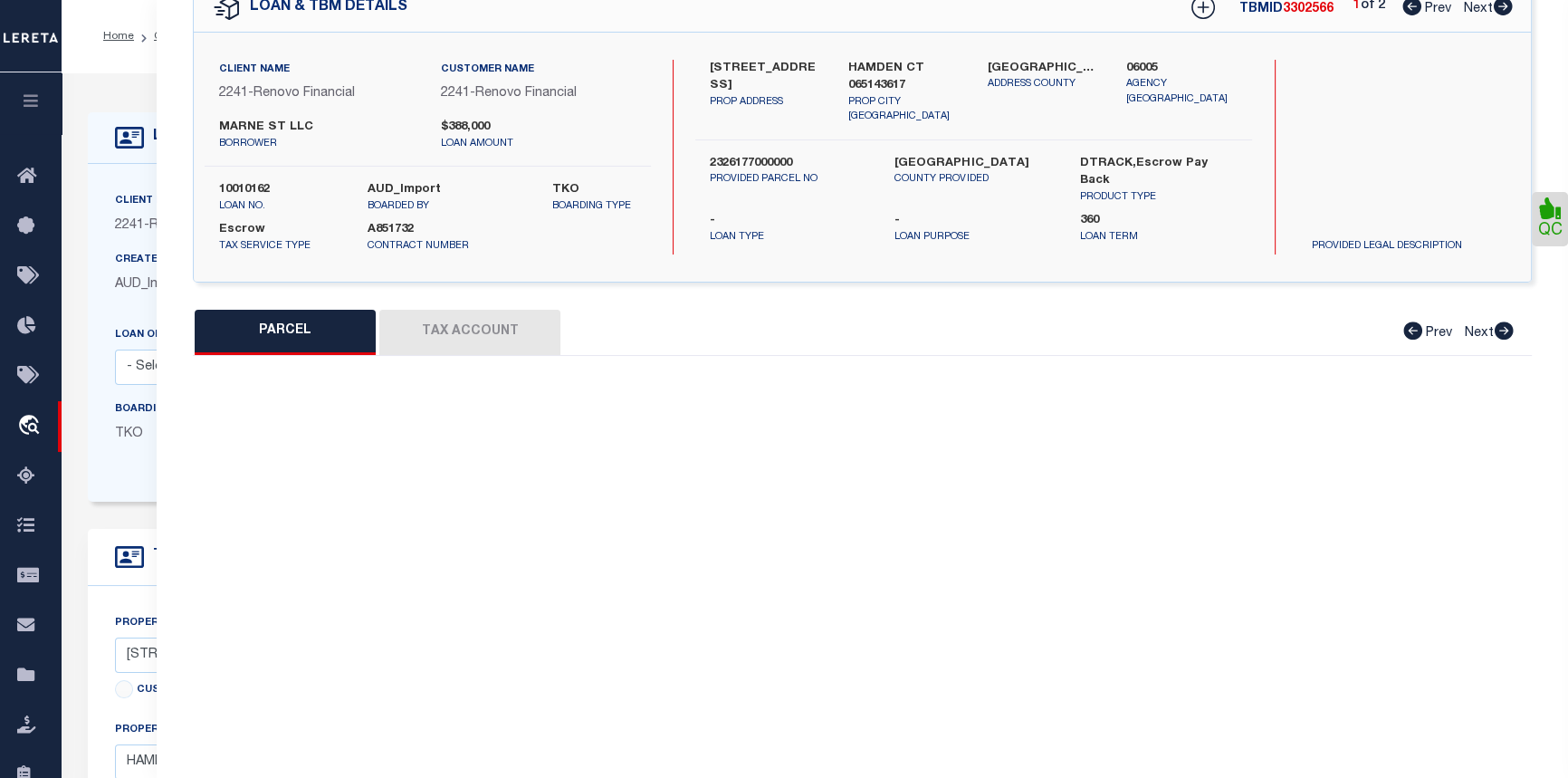
select select "CP"
type input "MARNE ST LLC"
select select "AGW"
select select
type input "[STREET_ADDRESS]"
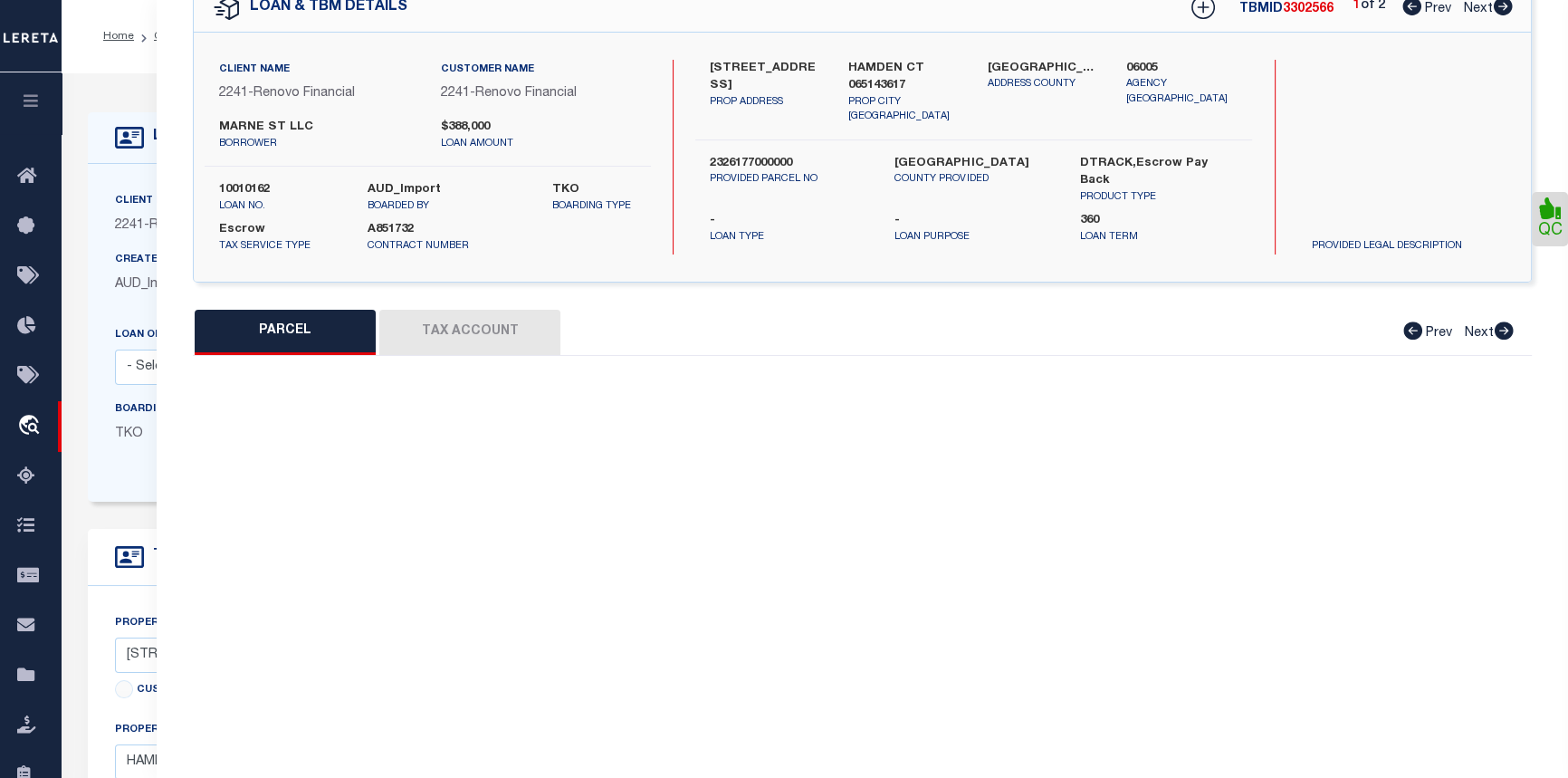
checkbox input "false"
type input "HAMDEN CT 065143617"
type textarea "Agency activated to make payments."
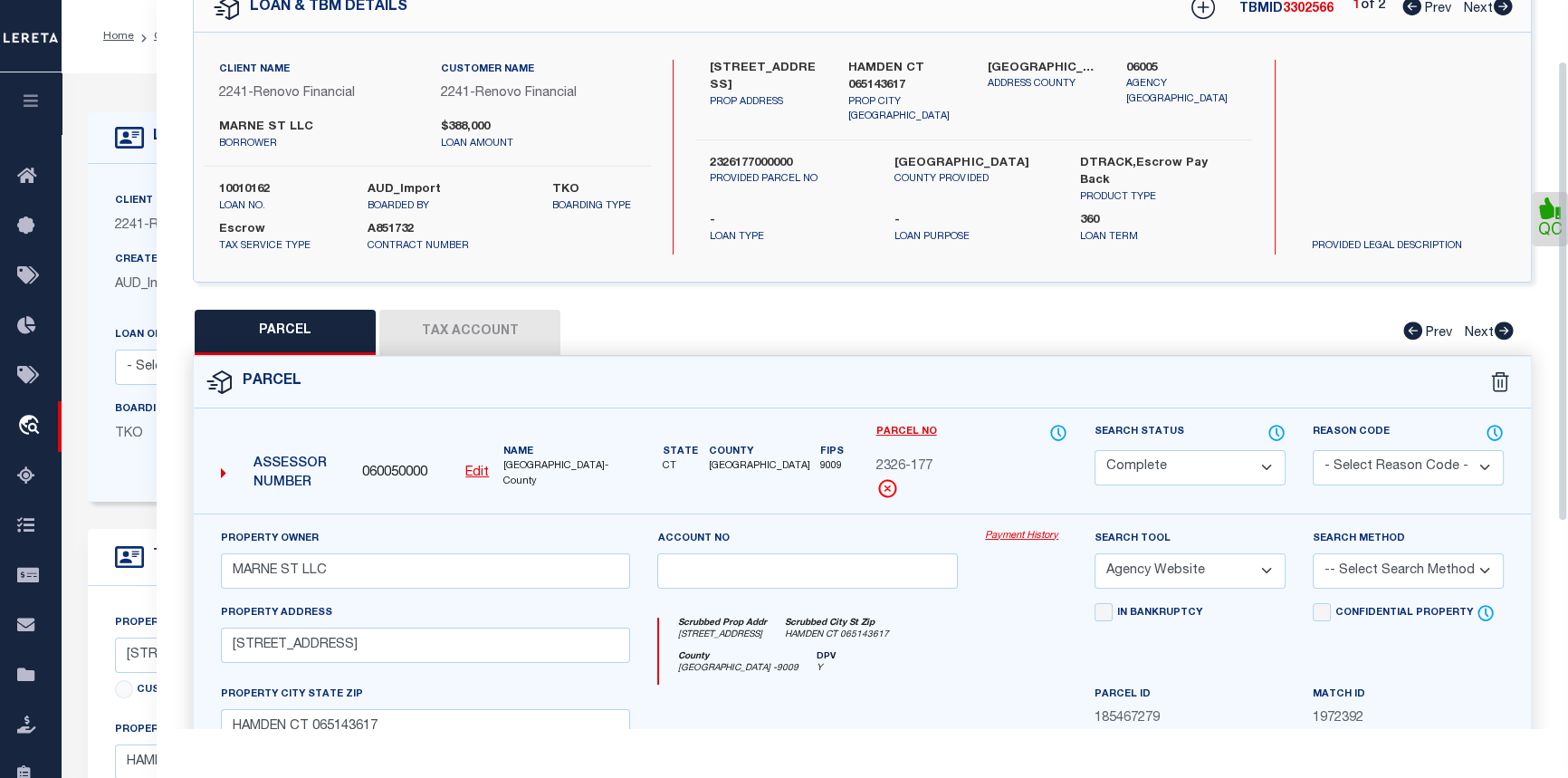
click at [1503, 17] on div "1 of 2 Prev Next" at bounding box center [1434, 8] width 159 height 24
click at [1502, 10] on icon at bounding box center [1504, 6] width 19 height 18
select select "AS"
select select
checkbox input "false"
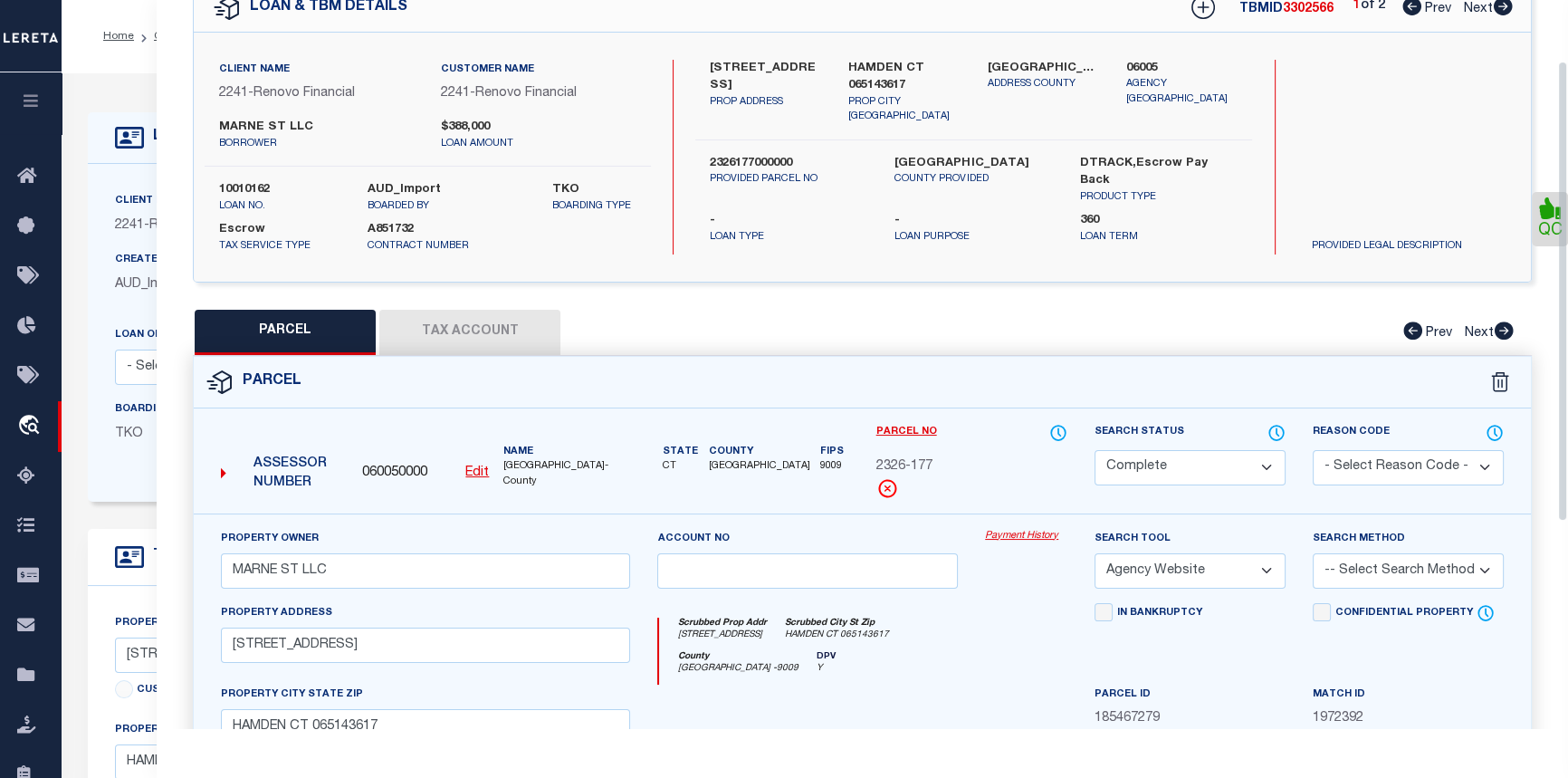
checkbox input "false"
select select "CP"
type input "MARNE ST LLC"
select select "AGW"
select select
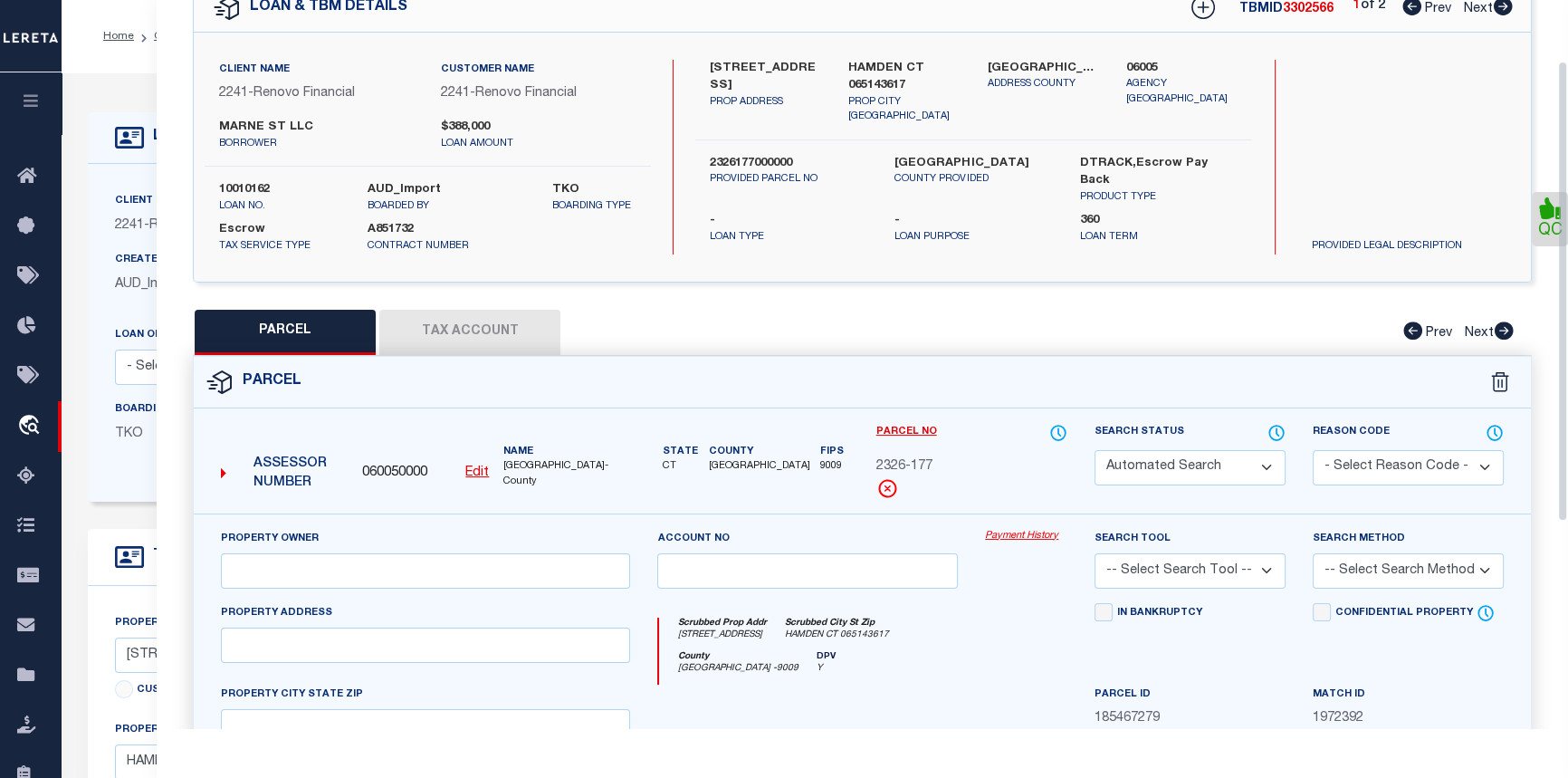
type input "64 MARNE ST"
checkbox input "false"
type input "HAMDEN CT 065143617"
click at [463, 329] on button "Tax Account" at bounding box center [470, 331] width 181 height 45
select select "100"
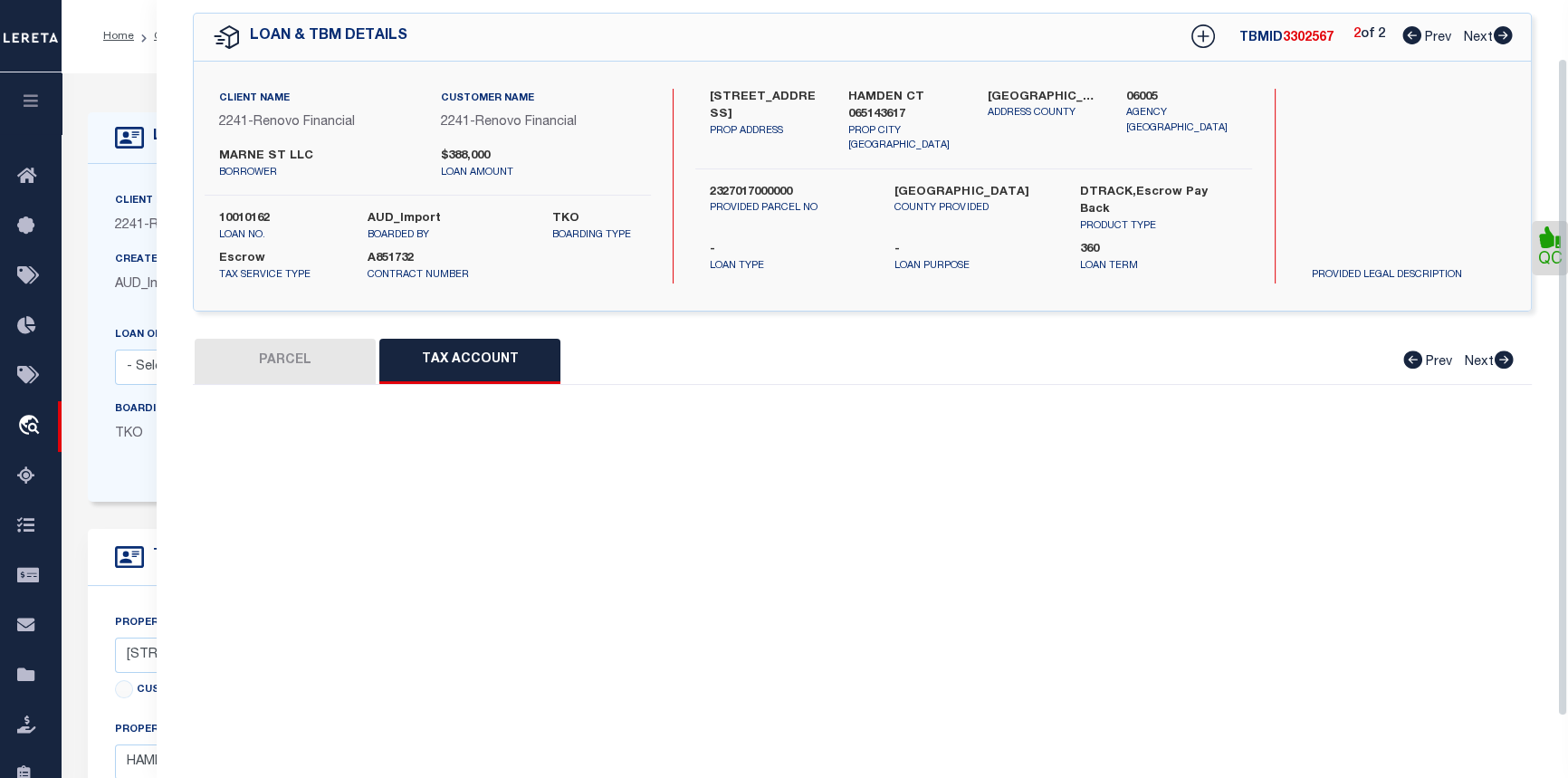
select select "100"
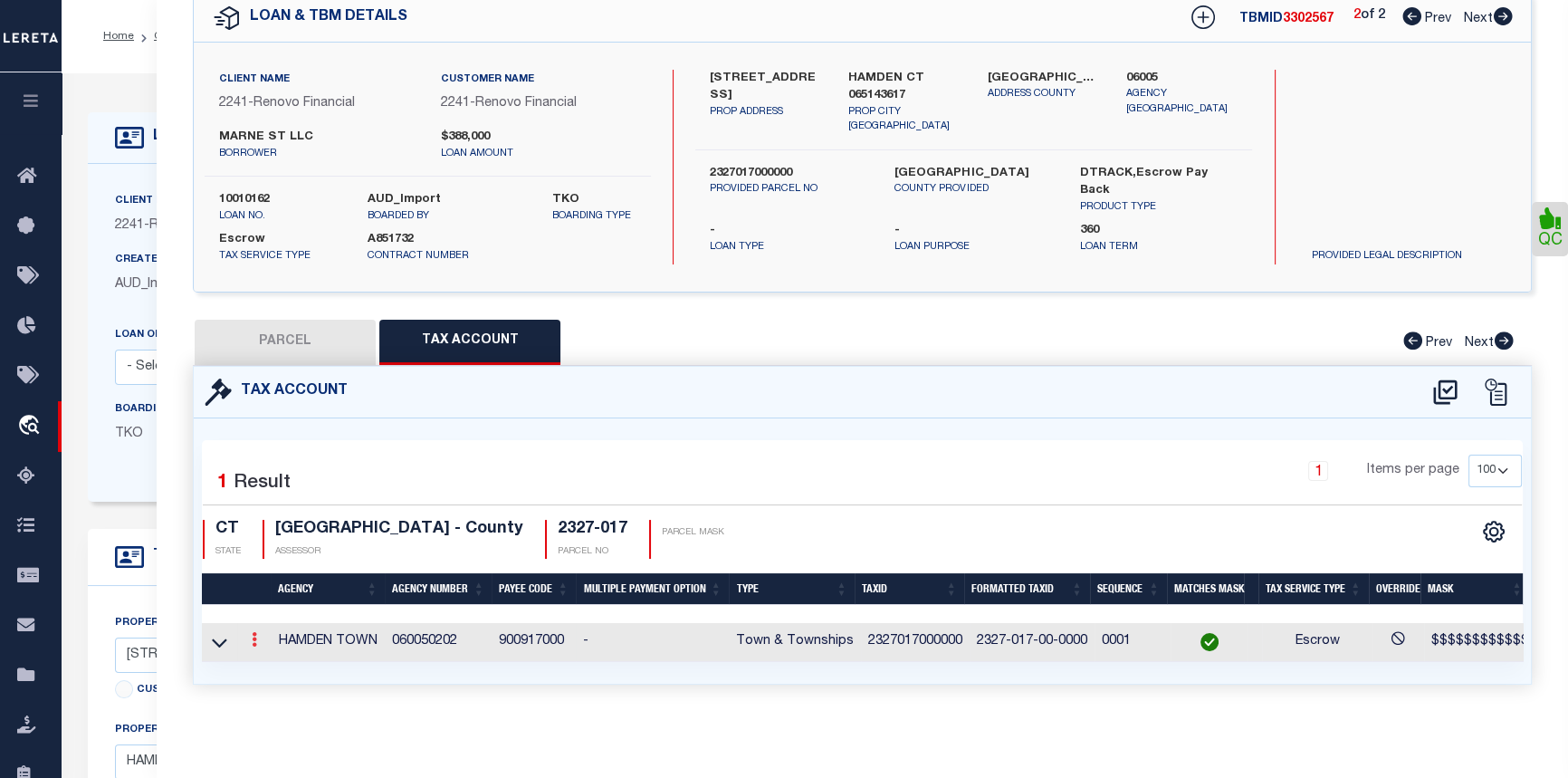
click at [253, 632] on icon at bounding box center [254, 639] width 6 height 14
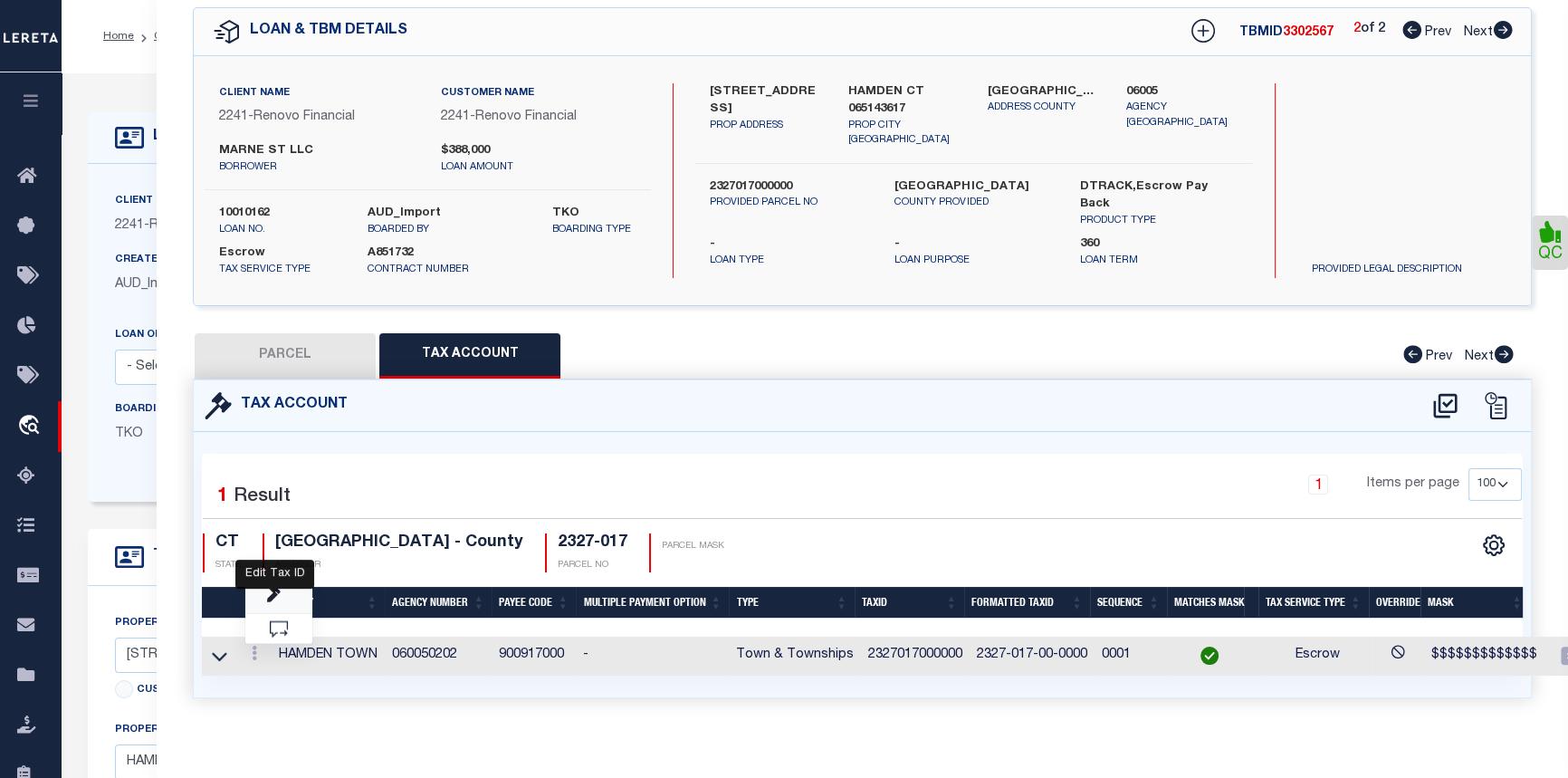
click at [274, 596] on icon "" at bounding box center [274, 596] width 13 height 13
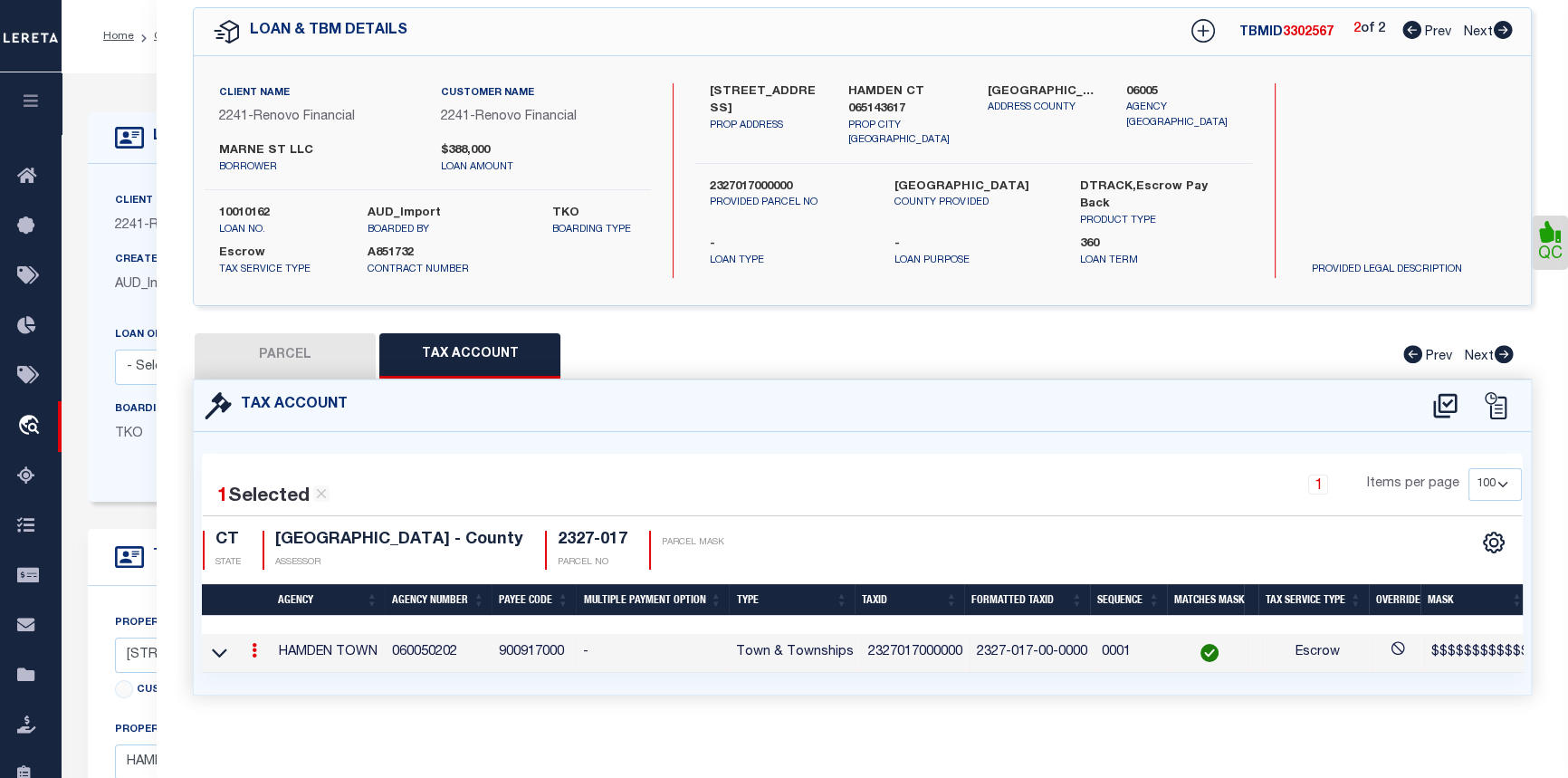
type input "2327017000000"
type textarea "$$$$$$$$$$$$$"
type input "XXXX-XXX-XX-XXXX*"
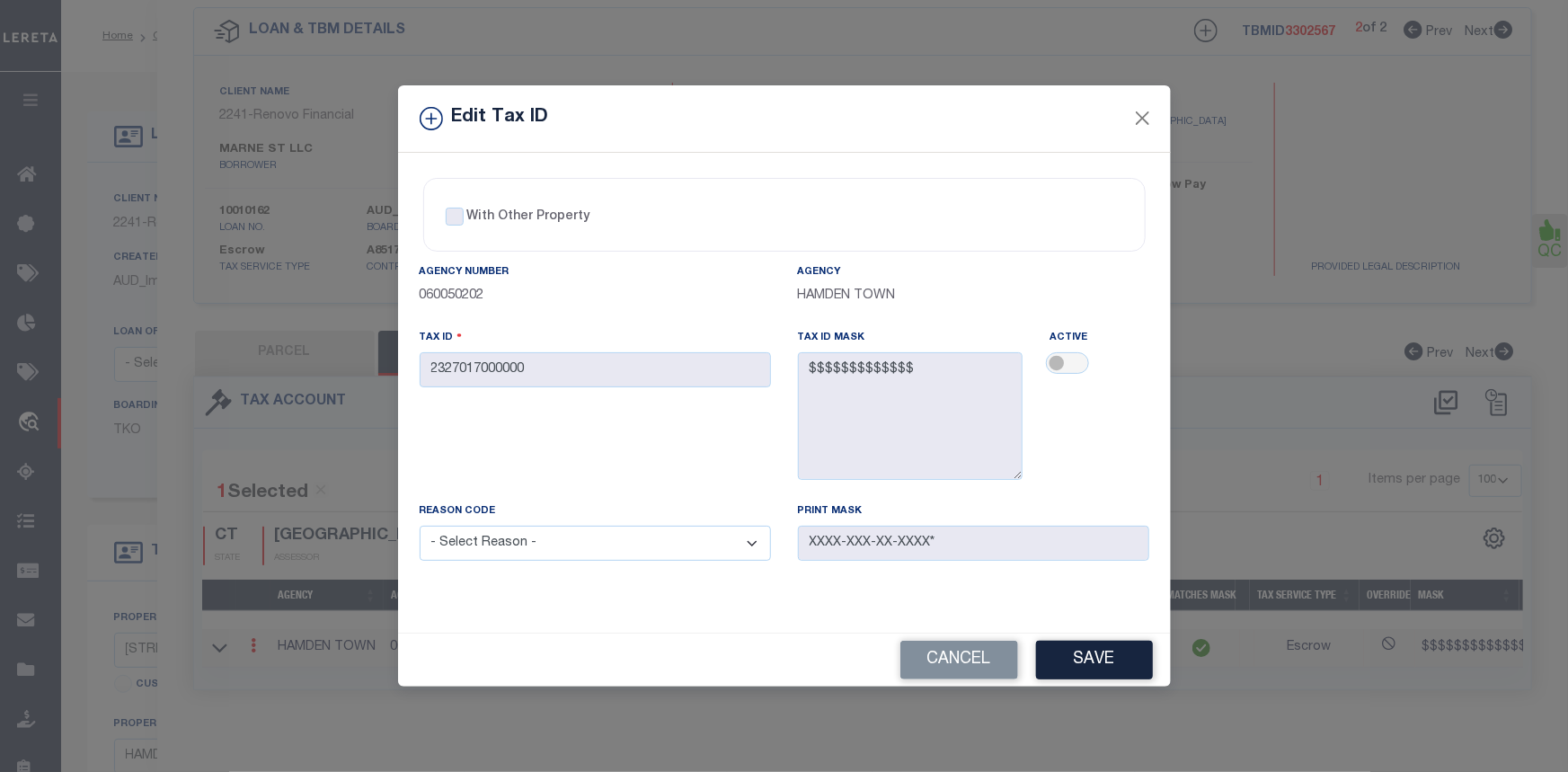
click at [547, 544] on select "- Select Reason - 099 - Other (Provide additional detail) ACT - Agency Changed …" at bounding box center [595, 543] width 352 height 35
select select "099"
click at [419, 527] on select "- Select Reason - 099 - Other (Provide additional detail) ACT - Agency Changed …" at bounding box center [595, 543] width 352 height 35
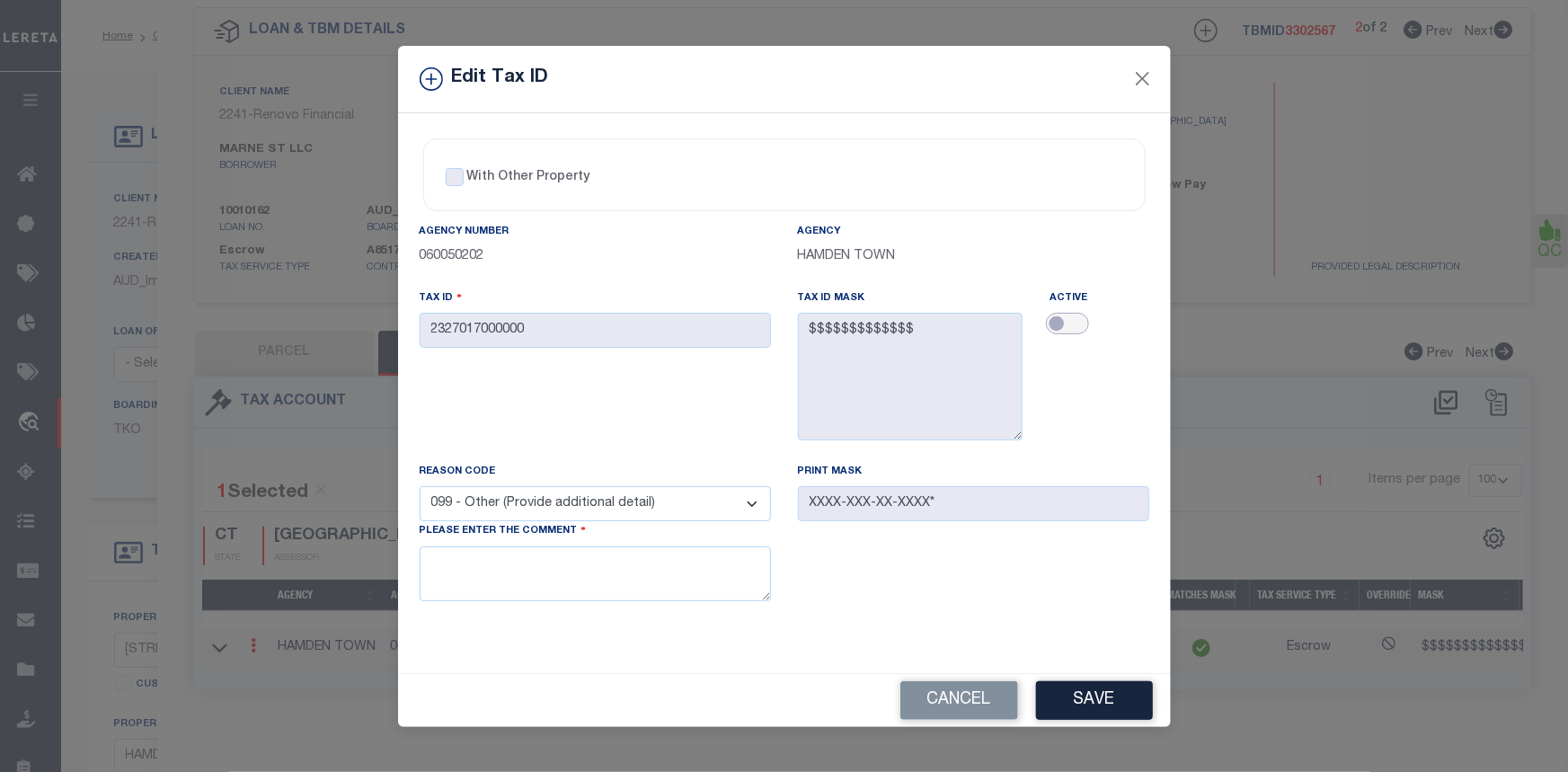
drag, startPoint x: 1062, startPoint y: 323, endPoint x: 1106, endPoint y: 323, distance: 44.0
click at [1106, 323] on div at bounding box center [1099, 325] width 99 height 25
click at [1054, 318] on input "checkbox" at bounding box center [1068, 323] width 43 height 22
checkbox input "true"
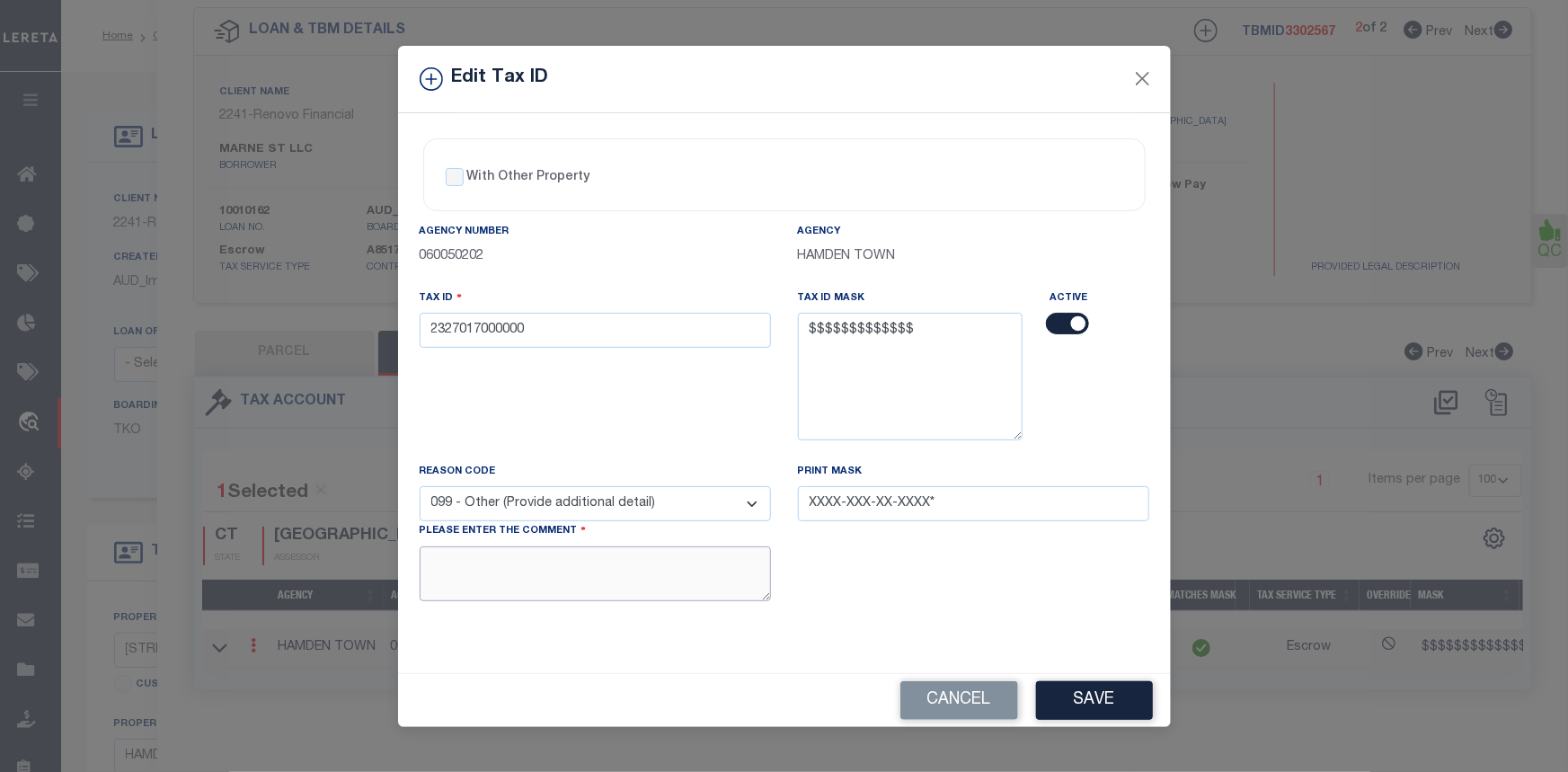
click at [457, 562] on textarea at bounding box center [595, 574] width 352 height 55
type textarea "Agency needs to be active so tax amounts can be keyed."
click at [1079, 695] on button "Save" at bounding box center [1094, 701] width 117 height 39
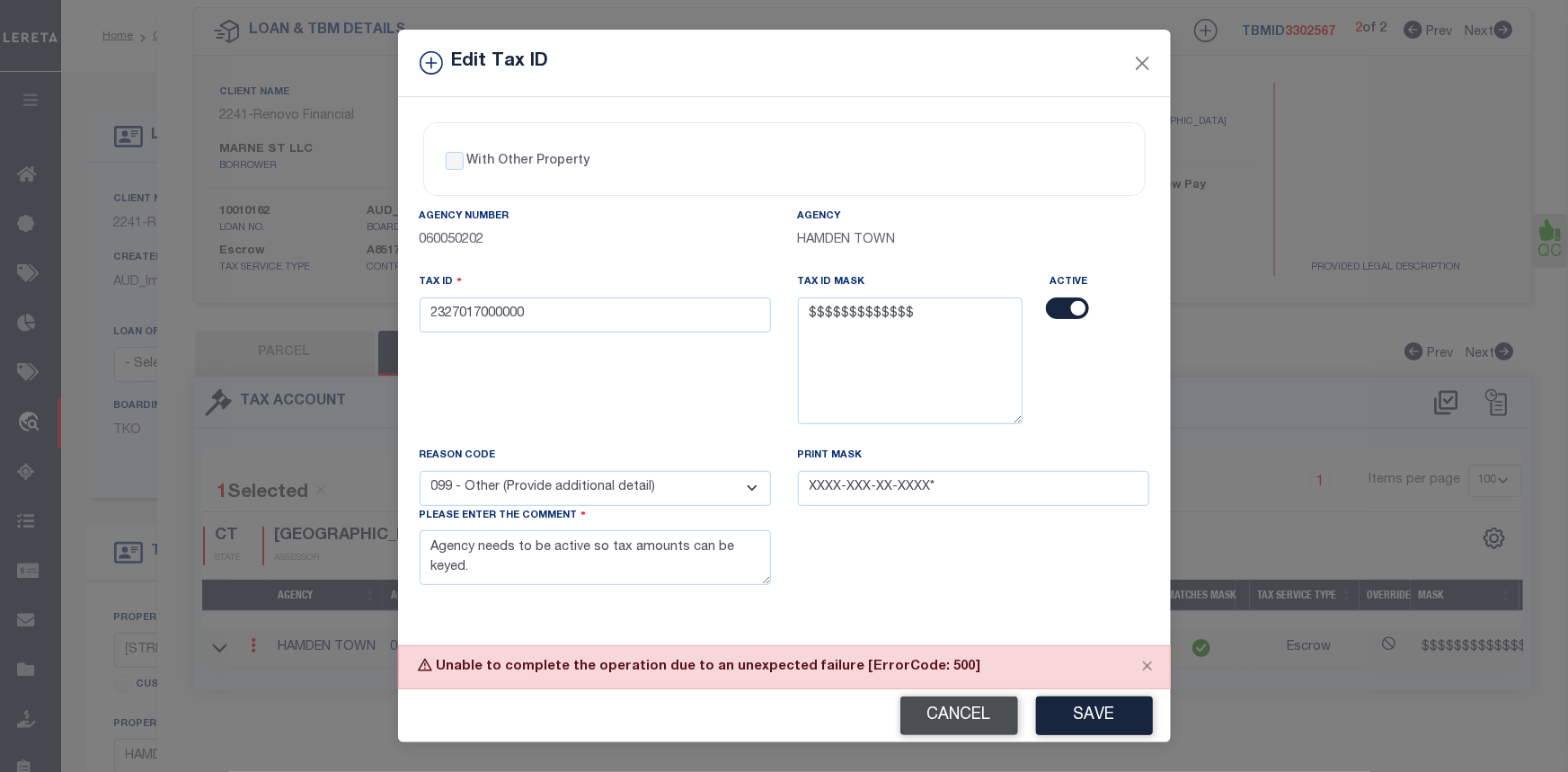
click at [957, 721] on button "Cancel" at bounding box center [960, 716] width 118 height 39
checkbox input "false"
select select
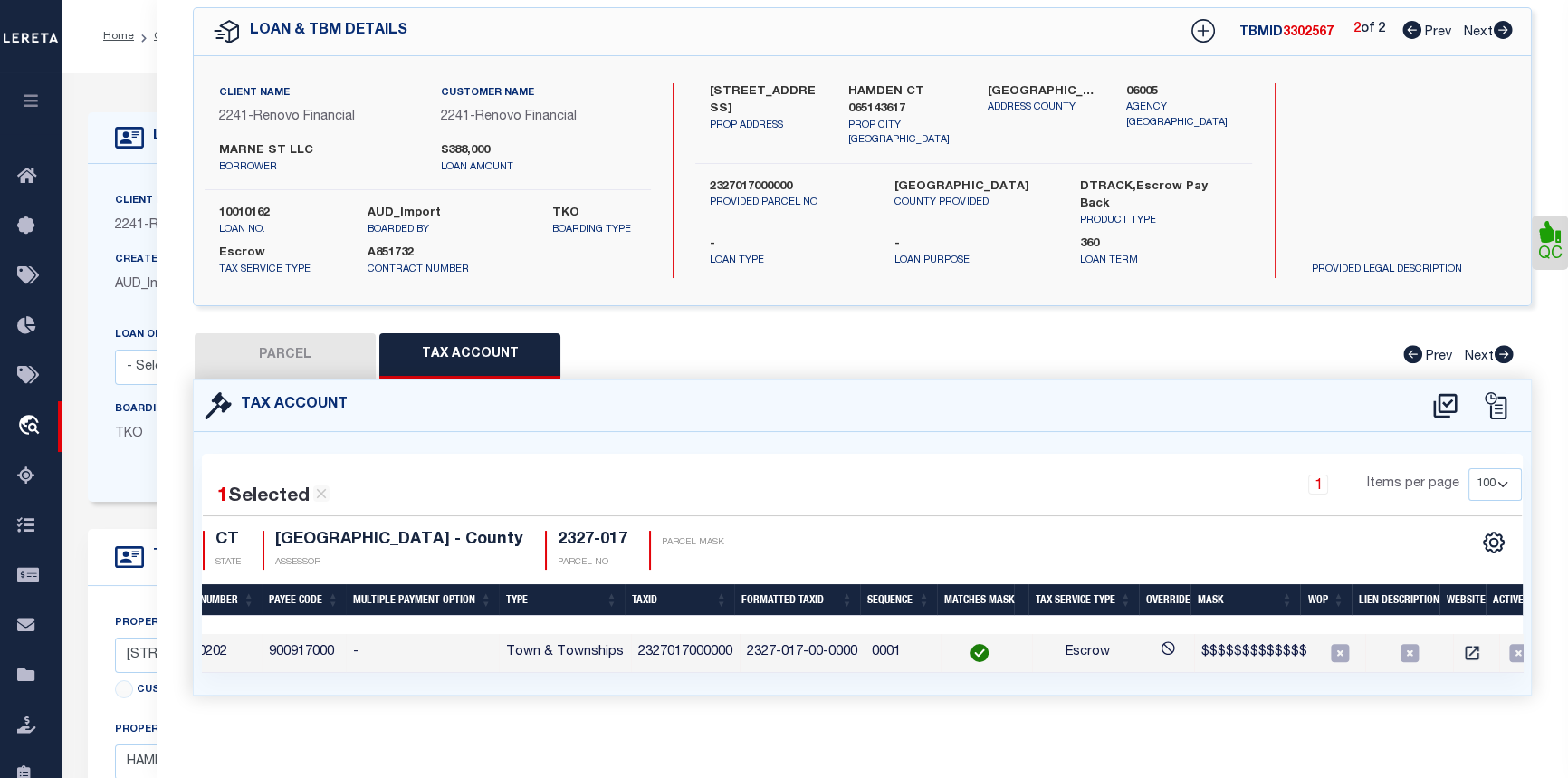
scroll to position [0, 0]
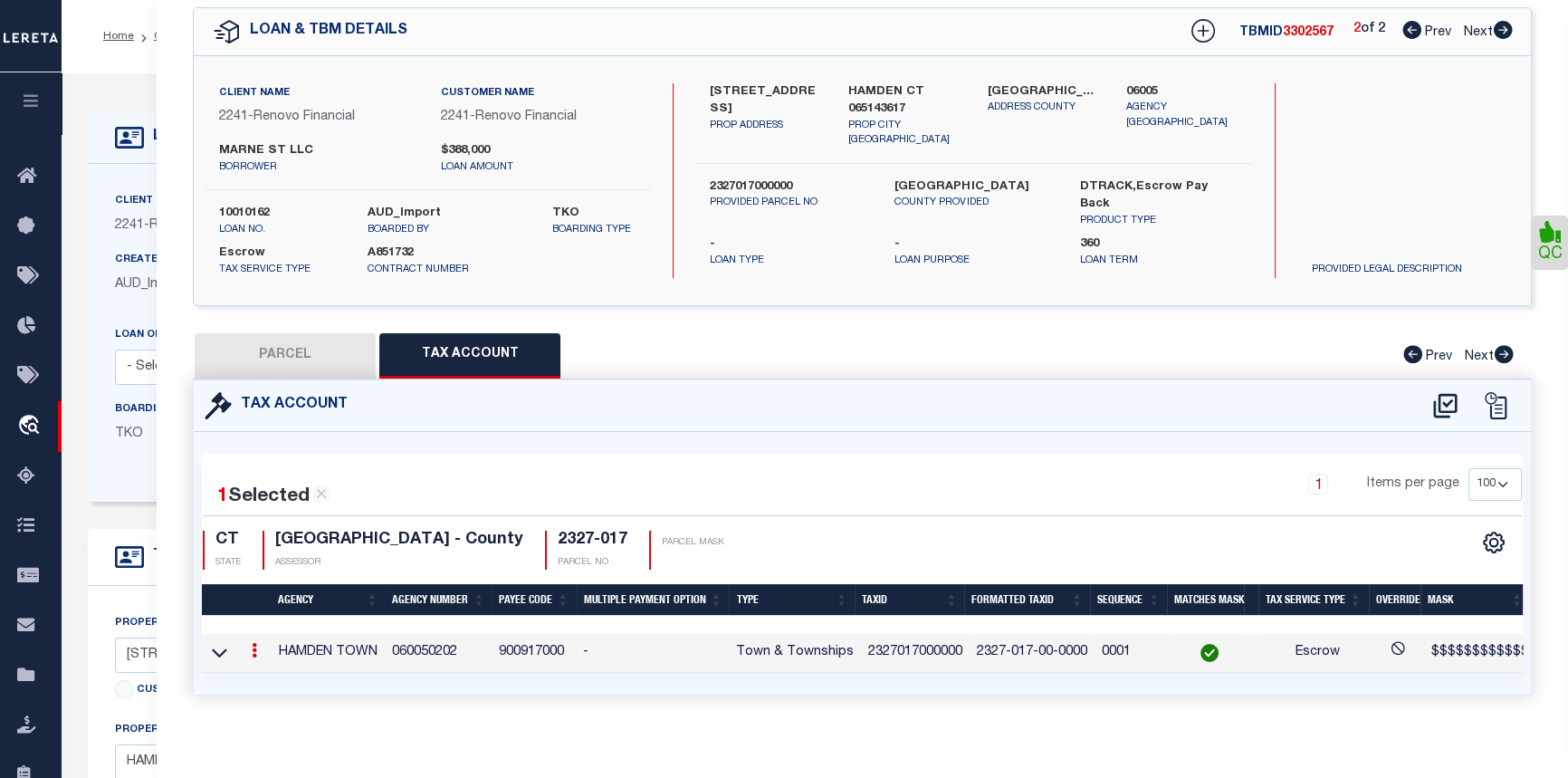
click at [254, 643] on icon at bounding box center [254, 649] width 6 height 14
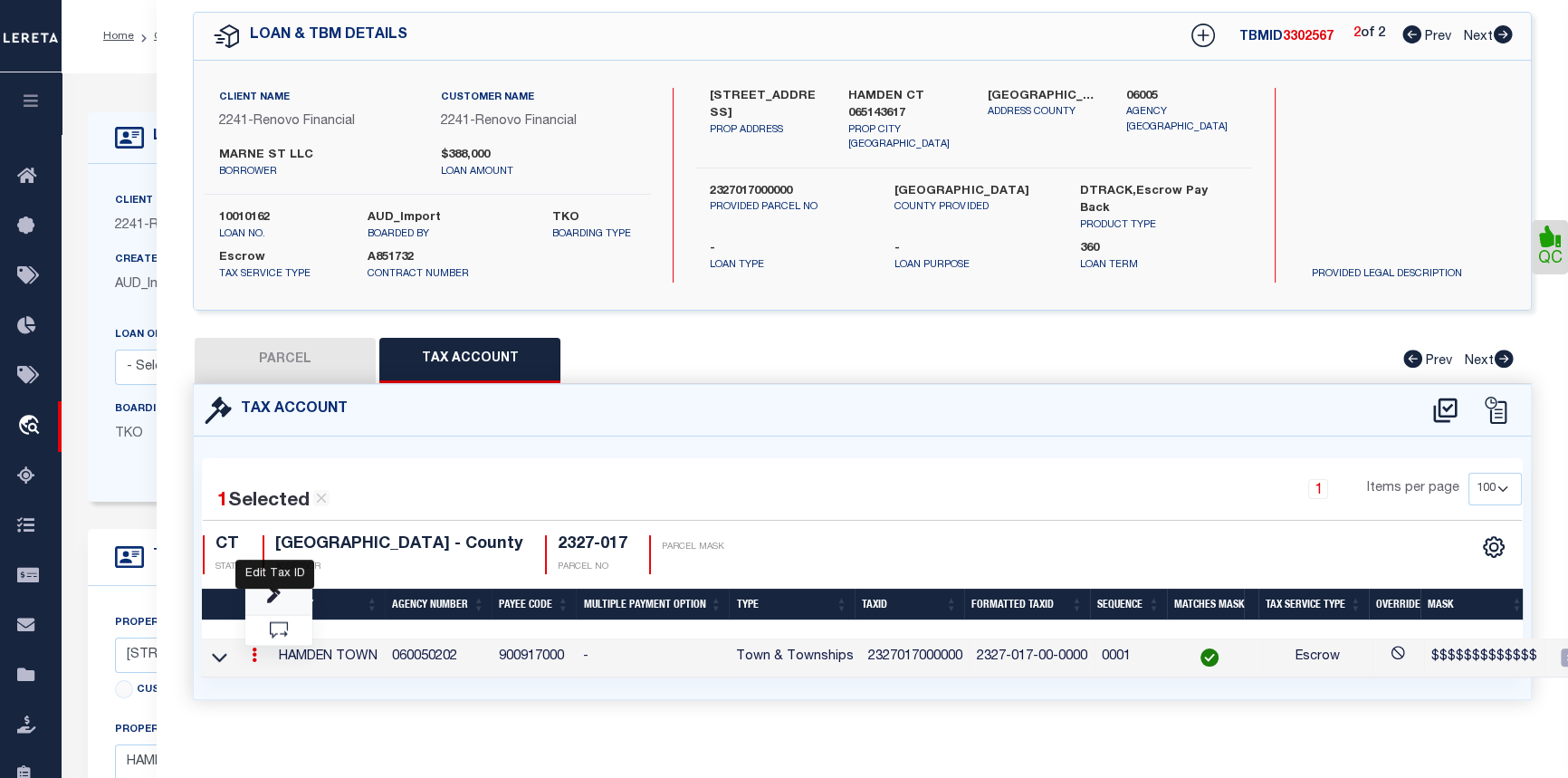
click at [274, 591] on icon "" at bounding box center [274, 597] width 13 height 13
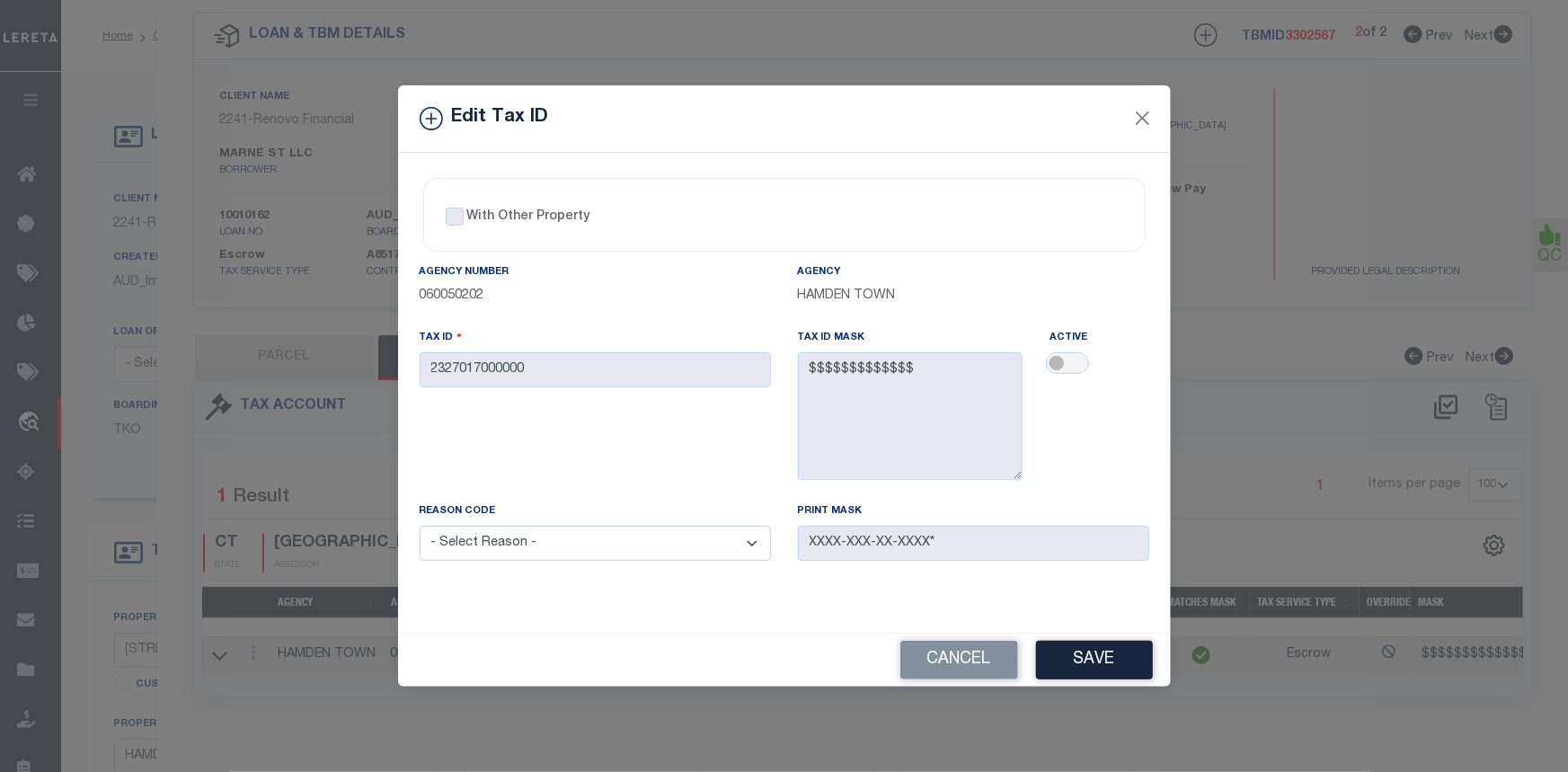
click at [493, 553] on select "- Select Reason - 099 - Other (Provide additional detail) ACT - Agency Changed …" at bounding box center [595, 543] width 352 height 35
select select "099"
click at [419, 527] on select "- Select Reason - 099 - Other (Provide additional detail) ACT - Agency Changed …" at bounding box center [595, 543] width 352 height 35
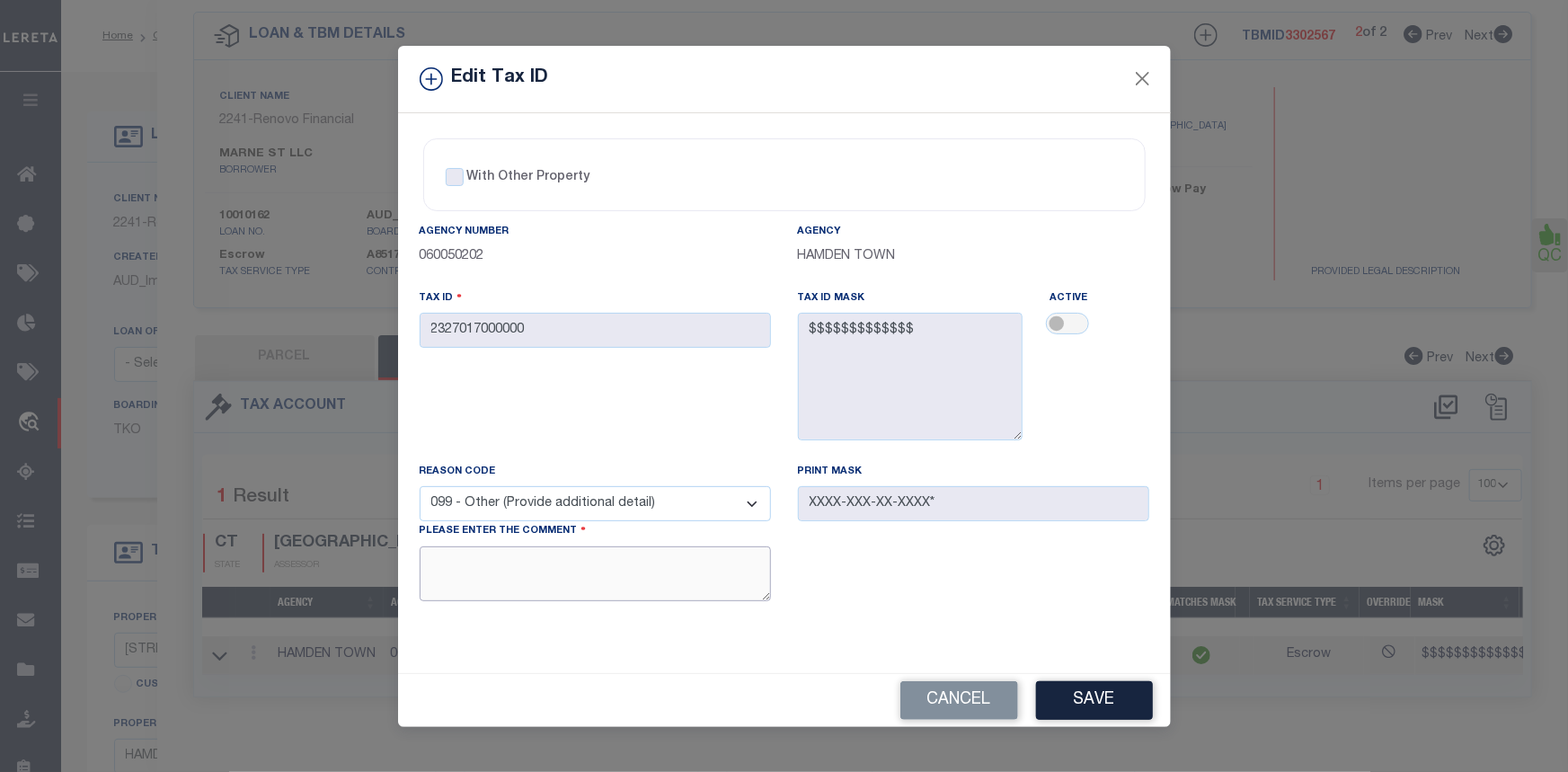
click at [565, 585] on textarea at bounding box center [595, 574] width 352 height 55
type textarea "Agency must be active so that taxes can be keyed."
drag, startPoint x: 1056, startPoint y: 323, endPoint x: 1131, endPoint y: 323, distance: 75.0
click at [1131, 323] on div at bounding box center [1099, 325] width 99 height 25
click at [1079, 317] on input "checkbox" at bounding box center [1068, 323] width 43 height 22
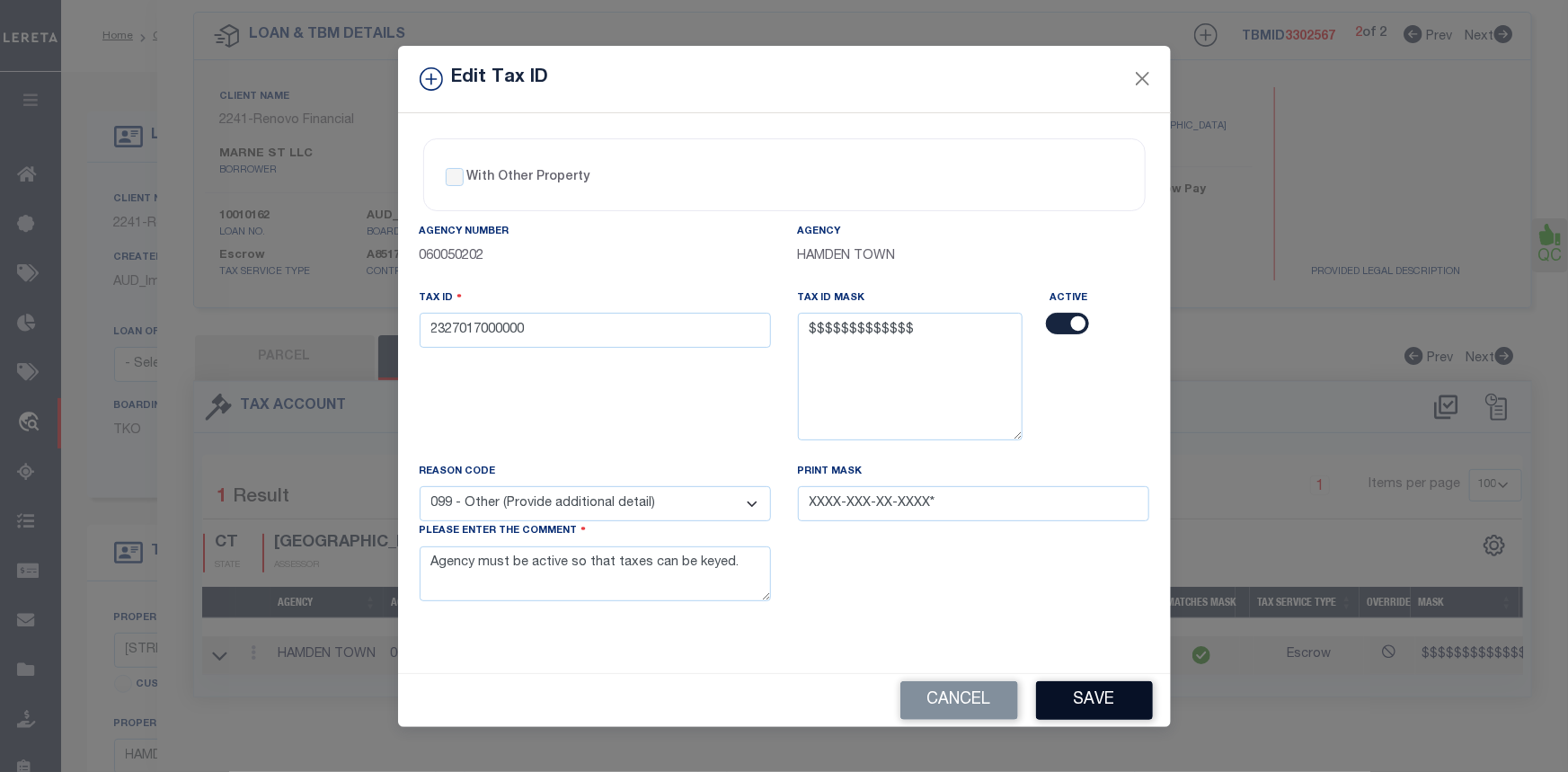
click at [1093, 709] on button "Save" at bounding box center [1094, 701] width 117 height 39
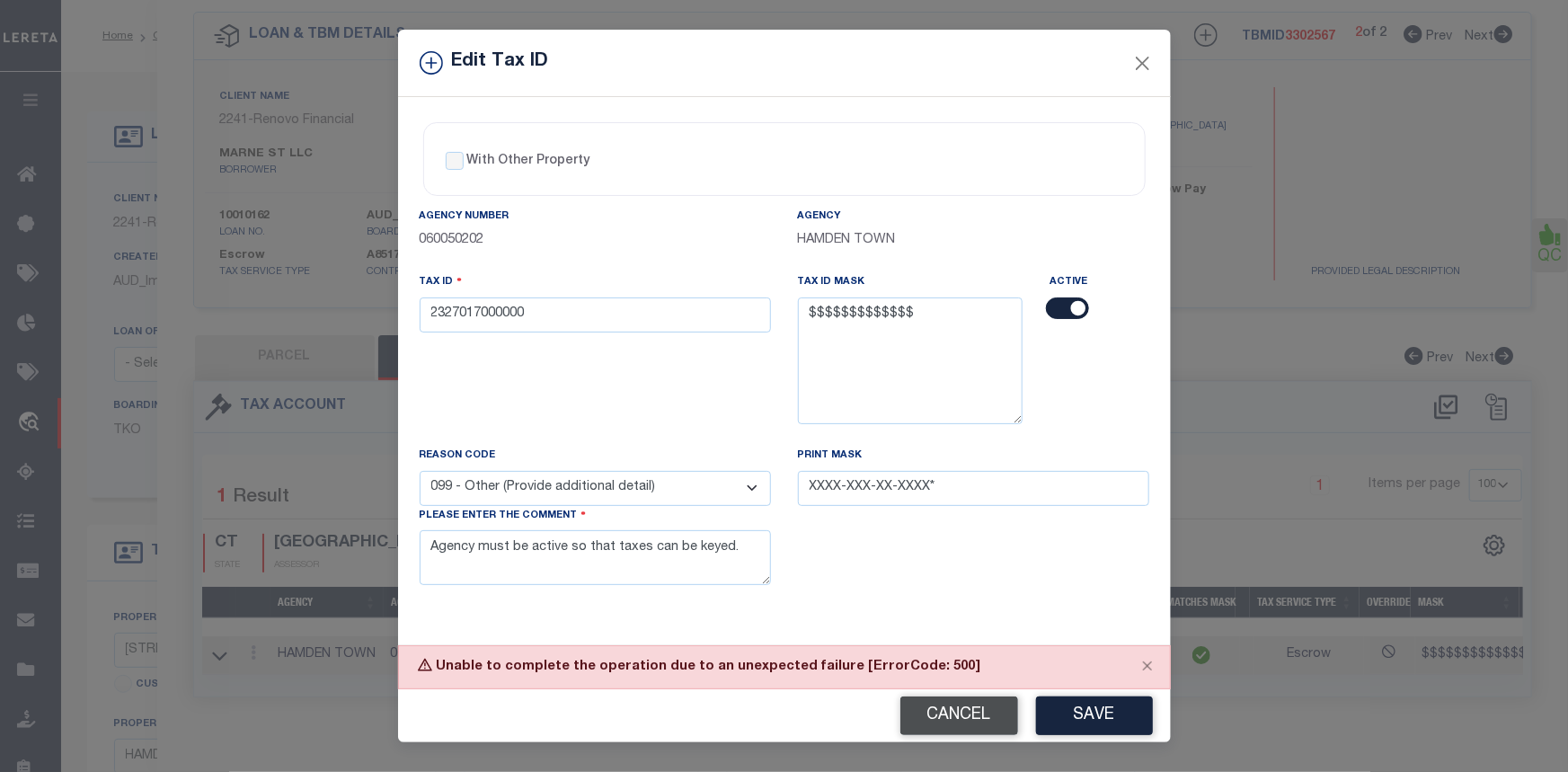
click at [985, 701] on button "Cancel" at bounding box center [960, 716] width 118 height 39
checkbox input "false"
select select
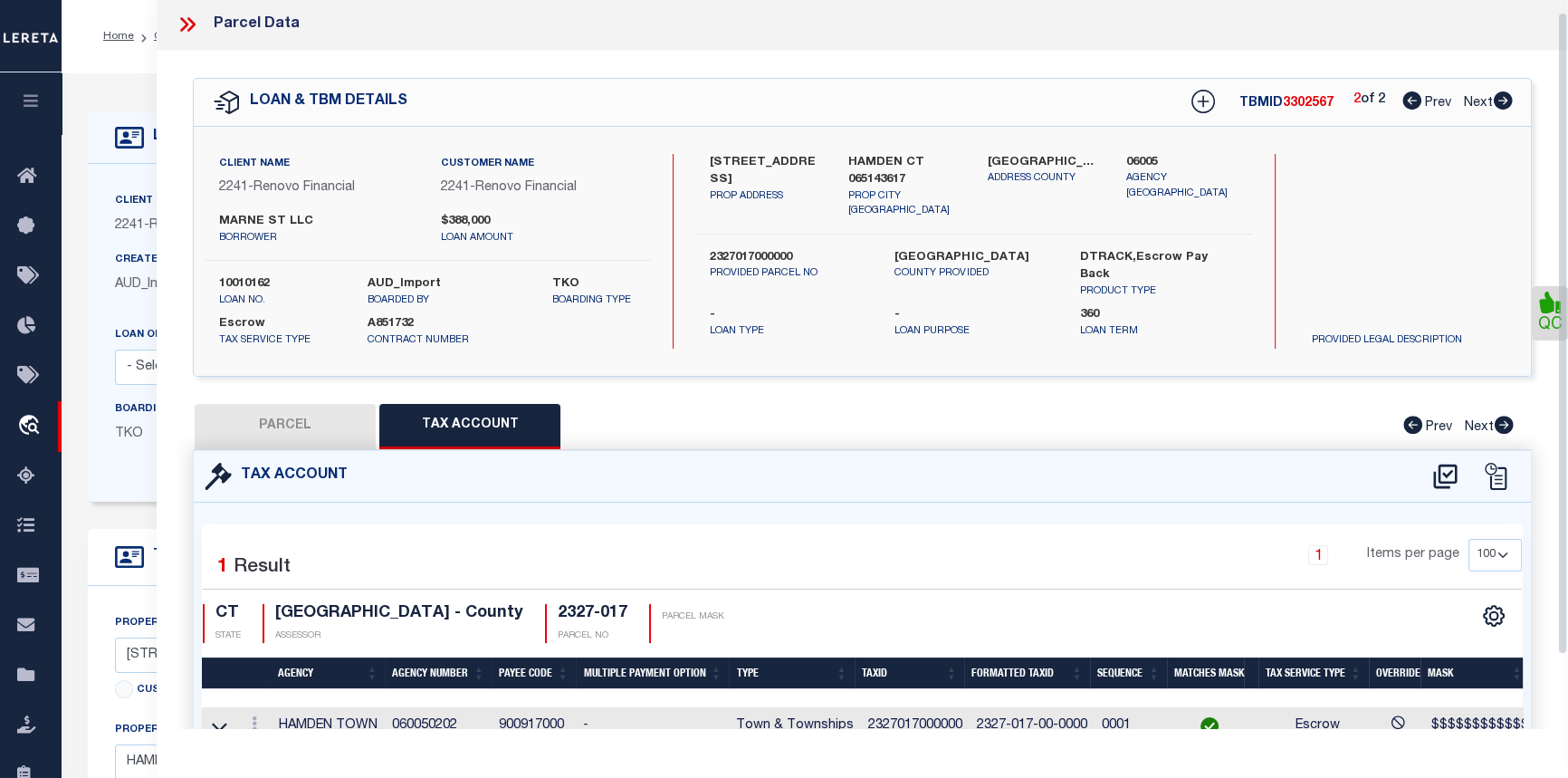
scroll to position [0, 0]
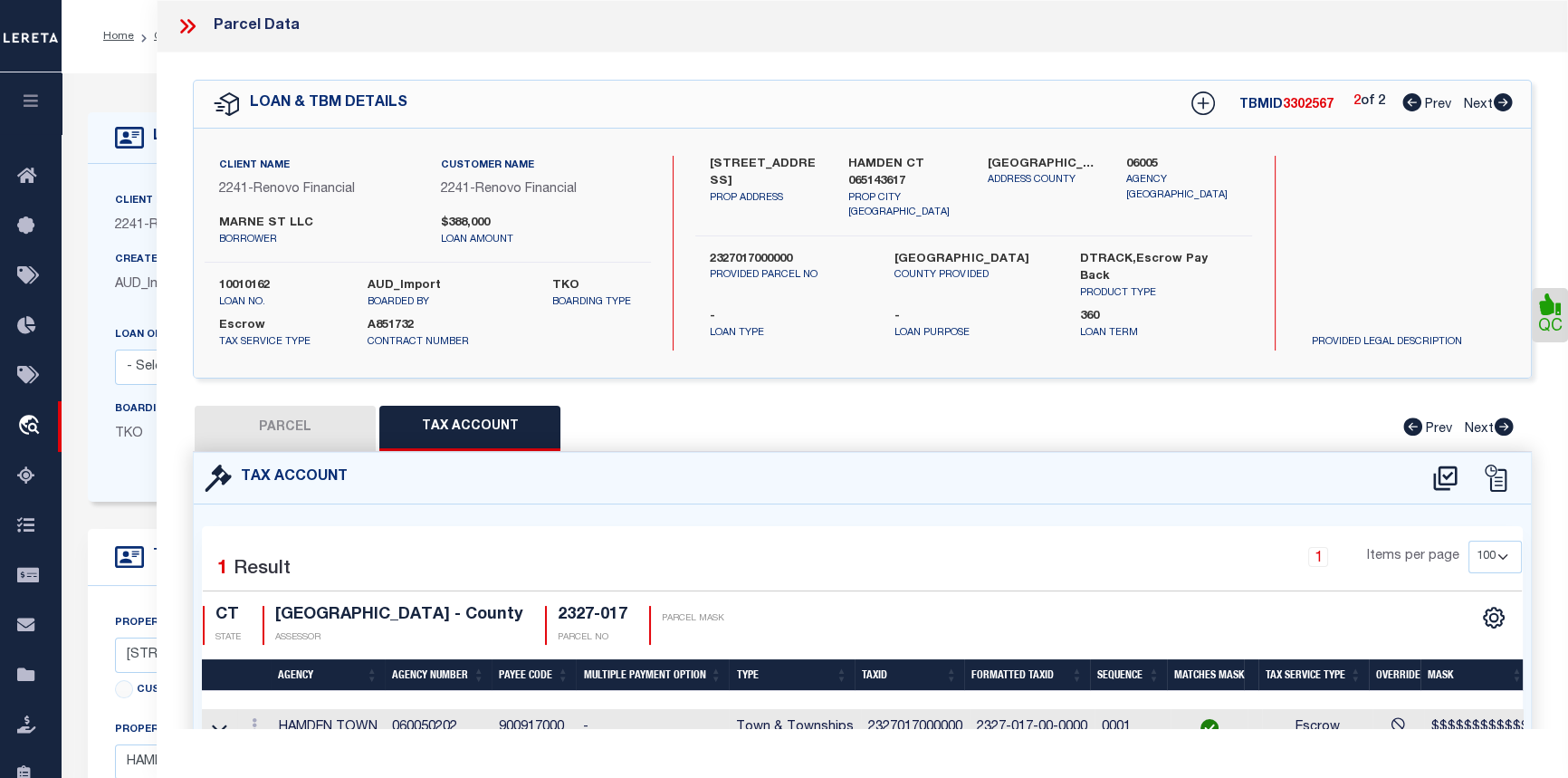
click at [187, 21] on icon at bounding box center [187, 26] width 24 height 24
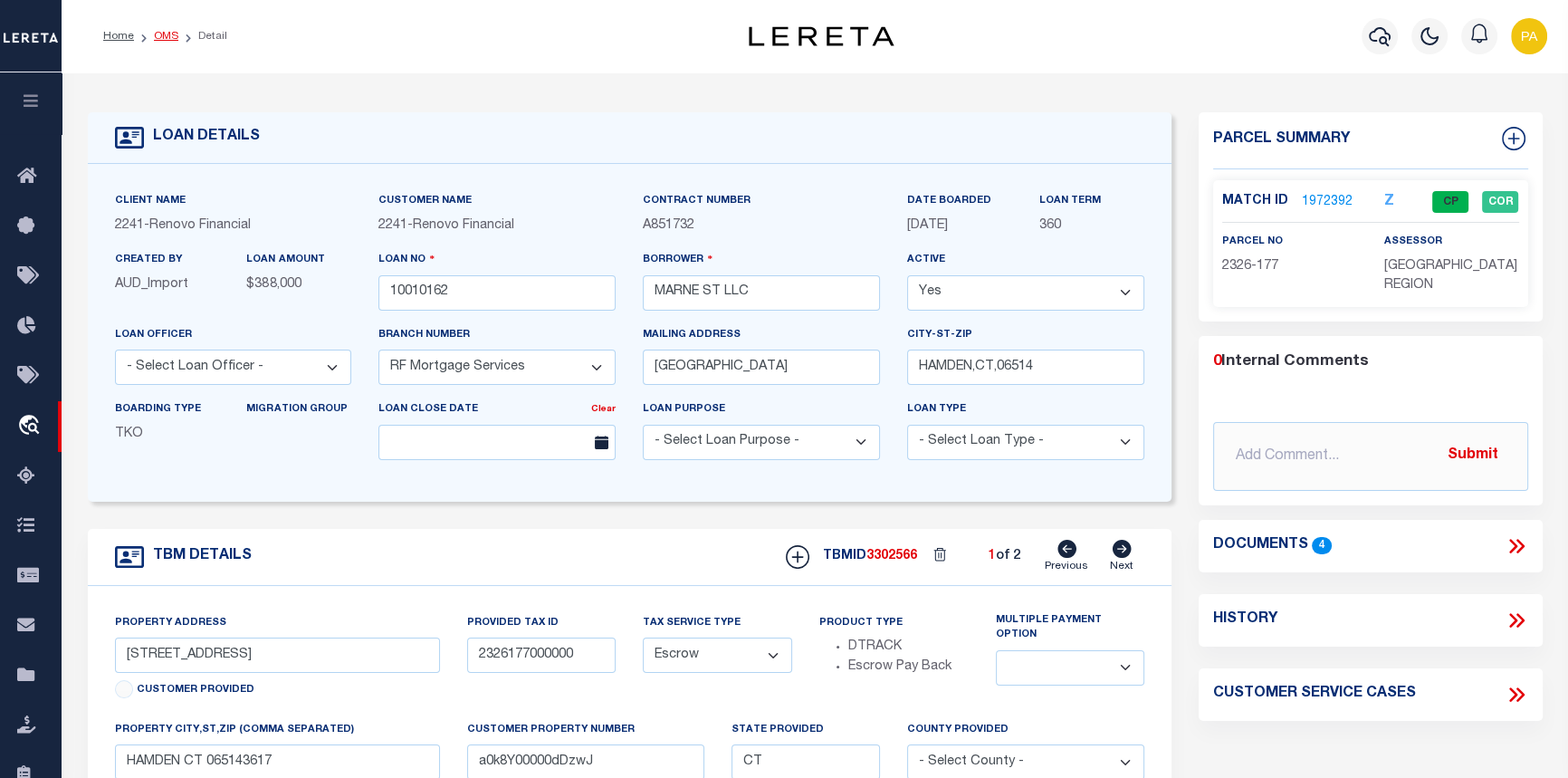
click at [163, 41] on li "OMS" at bounding box center [157, 36] width 44 height 16
click at [161, 39] on link "OMS" at bounding box center [165, 36] width 24 height 11
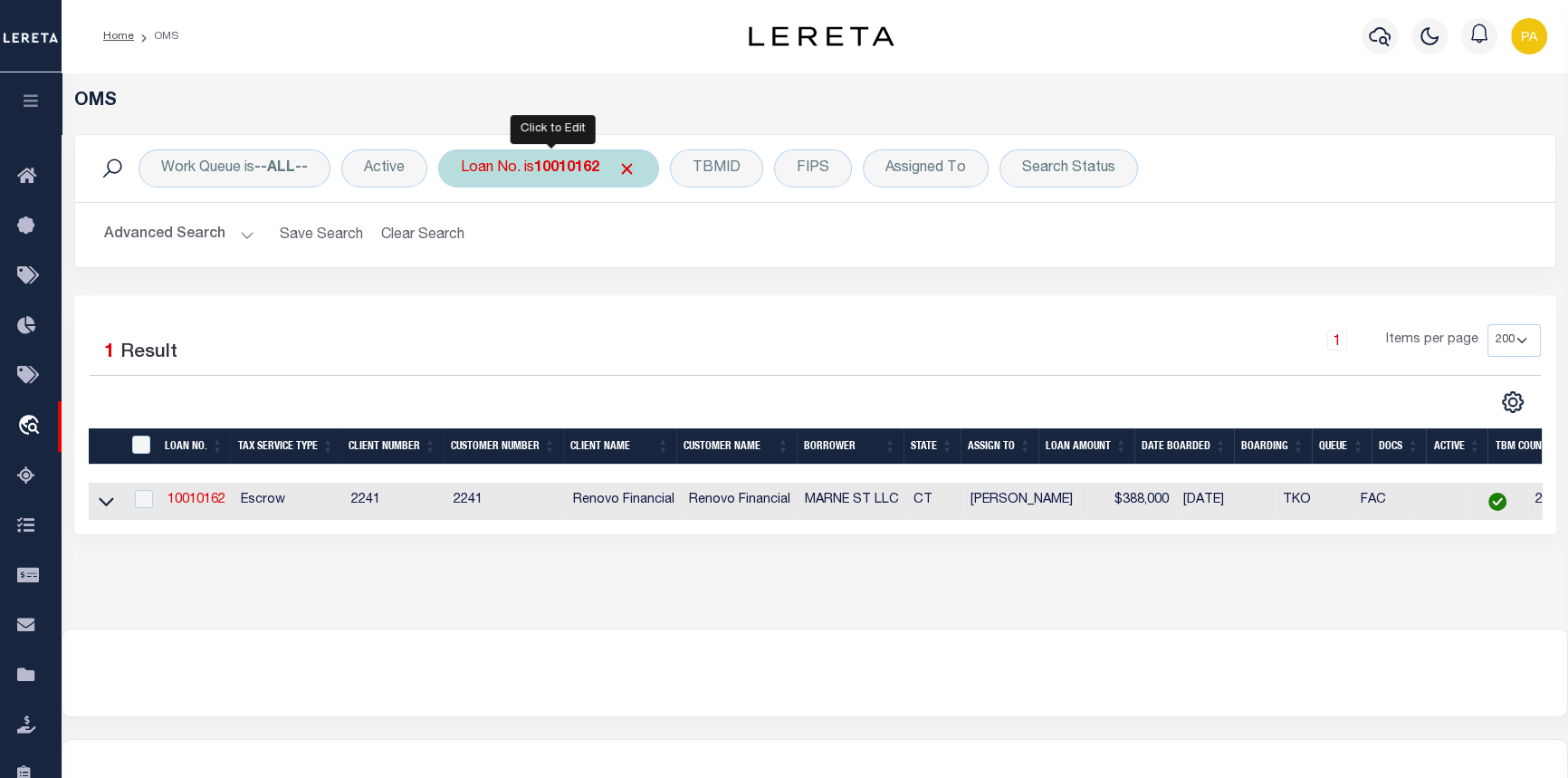
click at [574, 166] on b "10010162" at bounding box center [567, 168] width 65 height 14
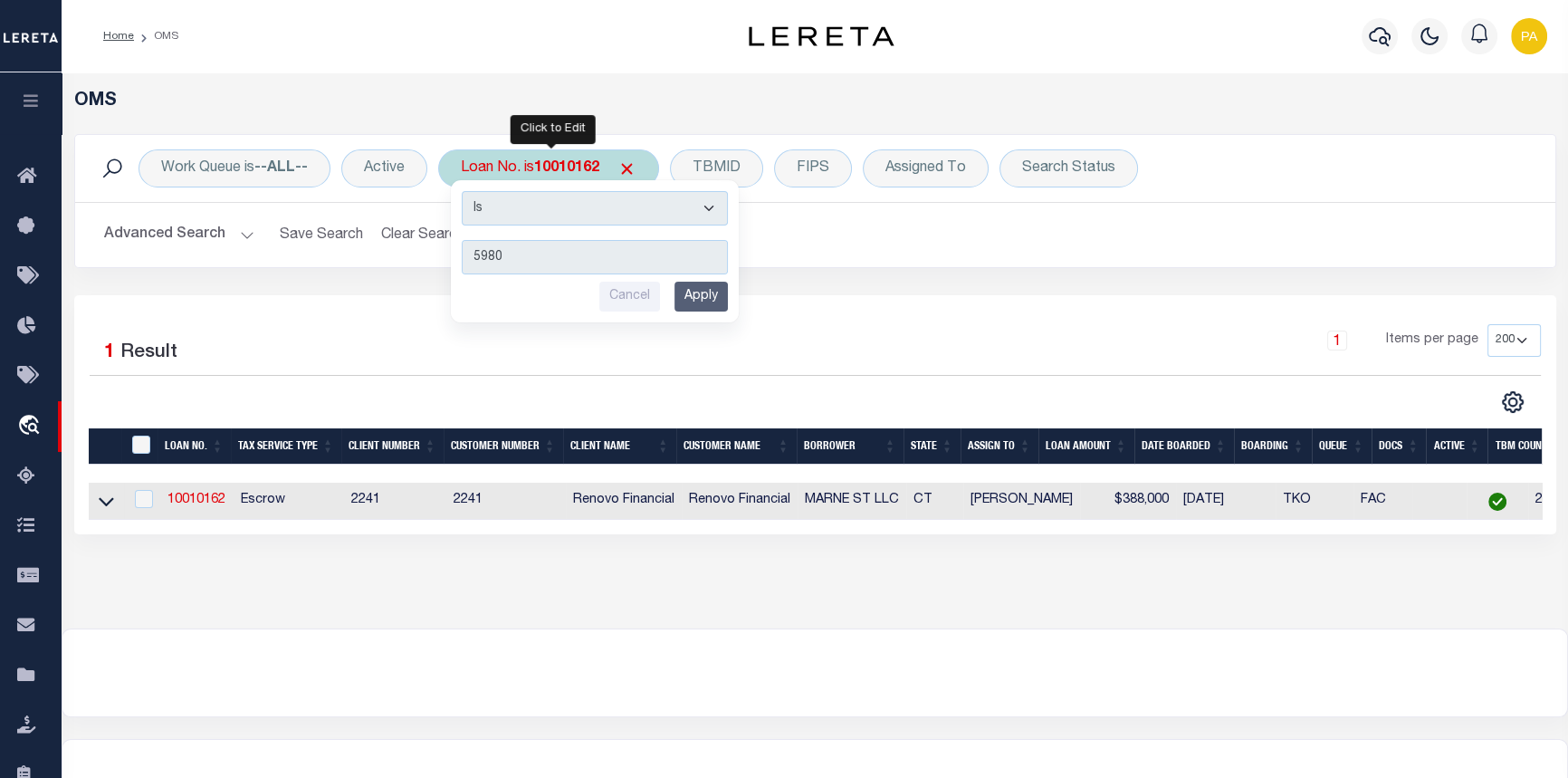
type input "59805"
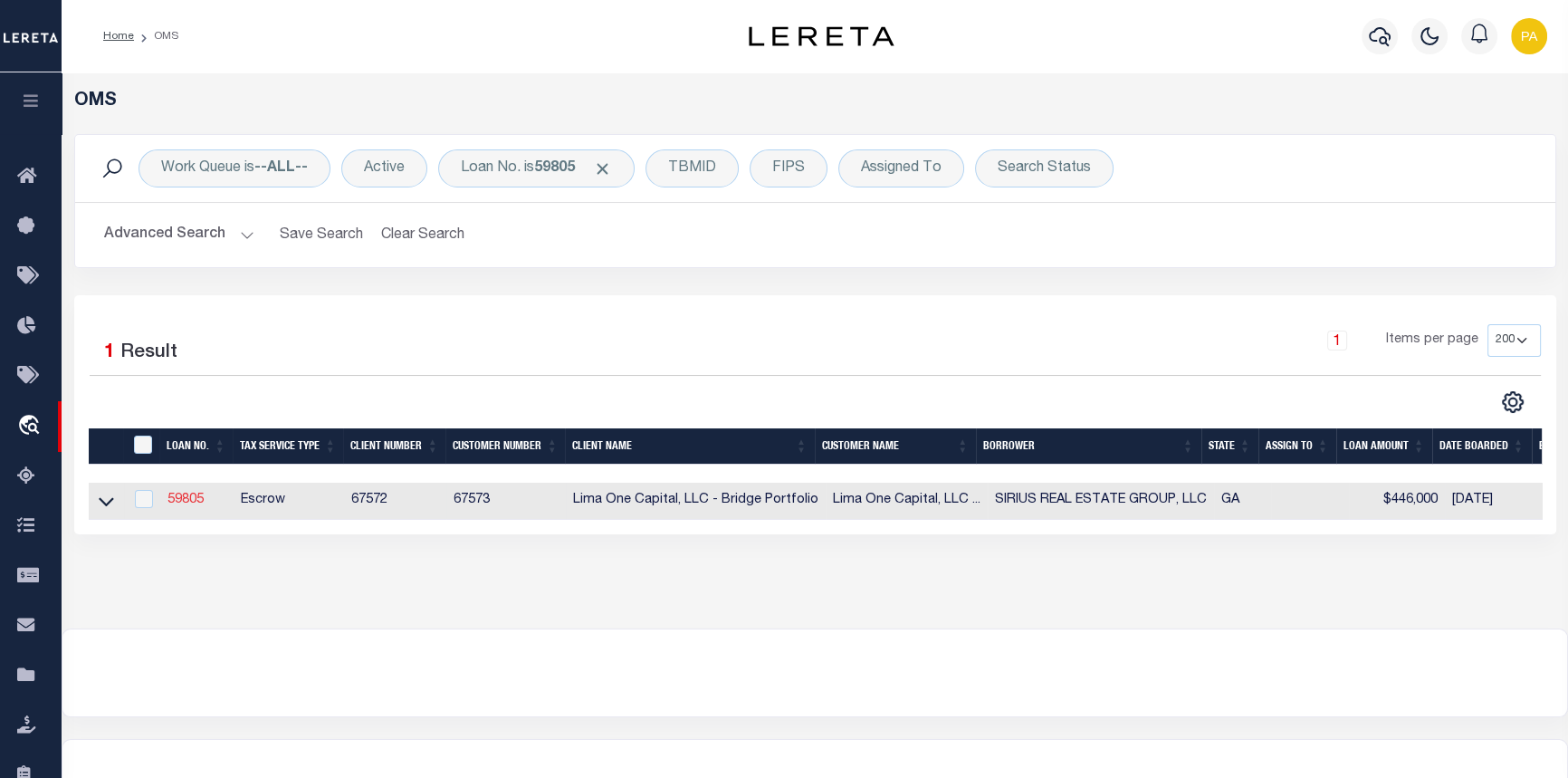
click at [199, 500] on link "59805" at bounding box center [185, 499] width 36 height 12
type input "59805"
type input "SIRIUS REAL ESTATE GROUP, LLC"
select select
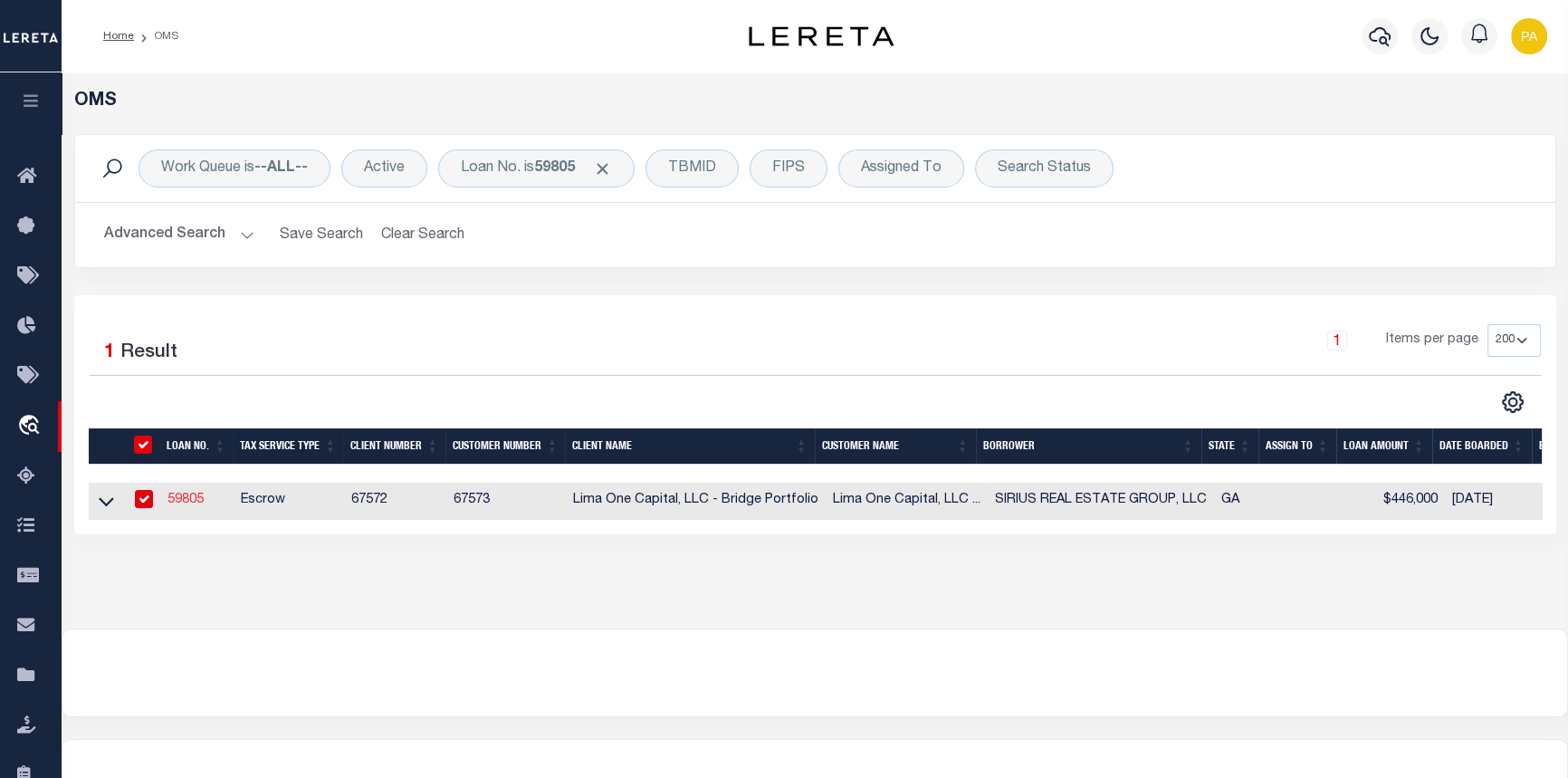
select select
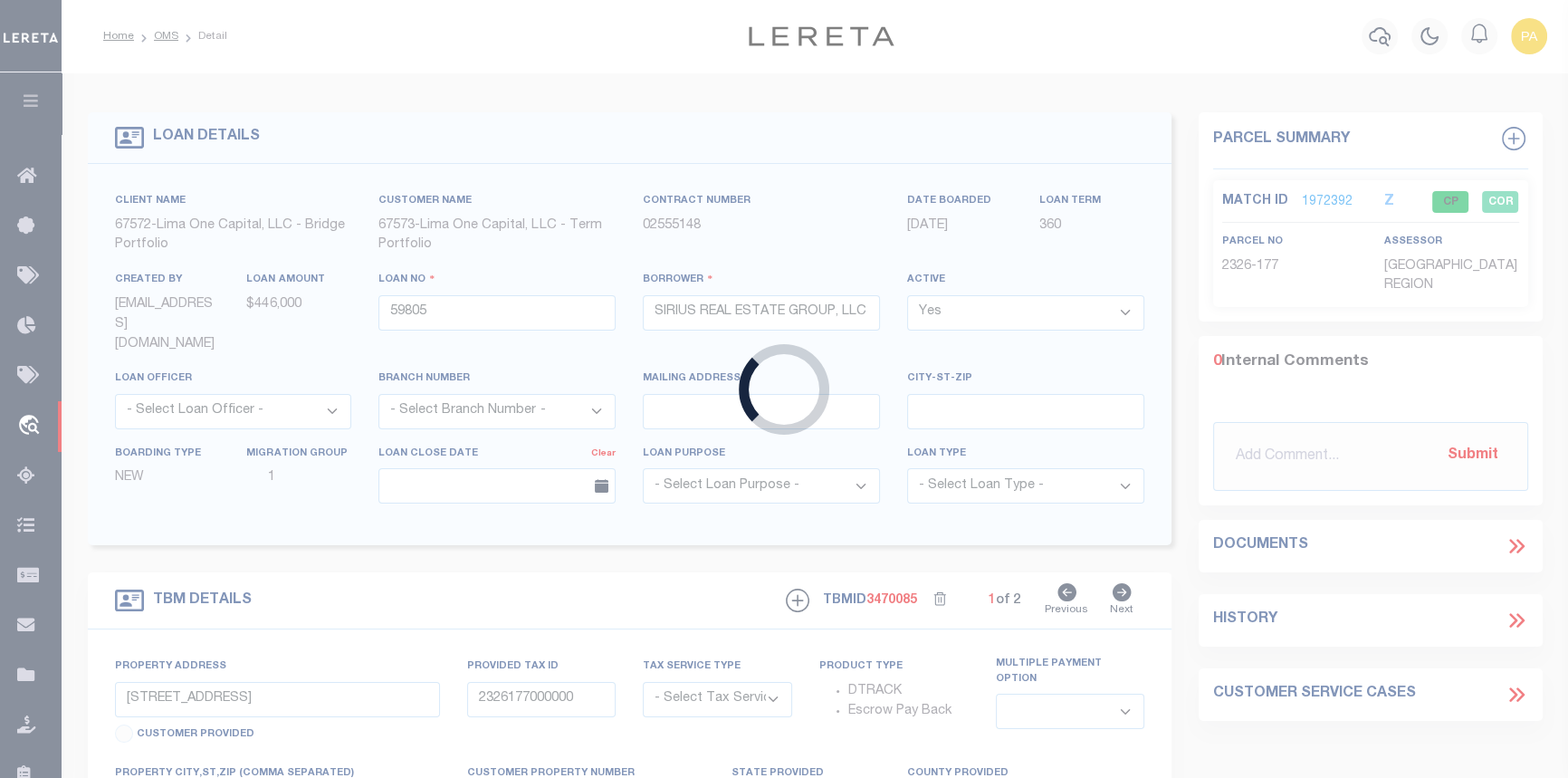
type input "1031 MAYSON TURNER ROAD NW"
radio input "true"
select select "Escrow"
select select
type input "ATLANTA GA 30314"
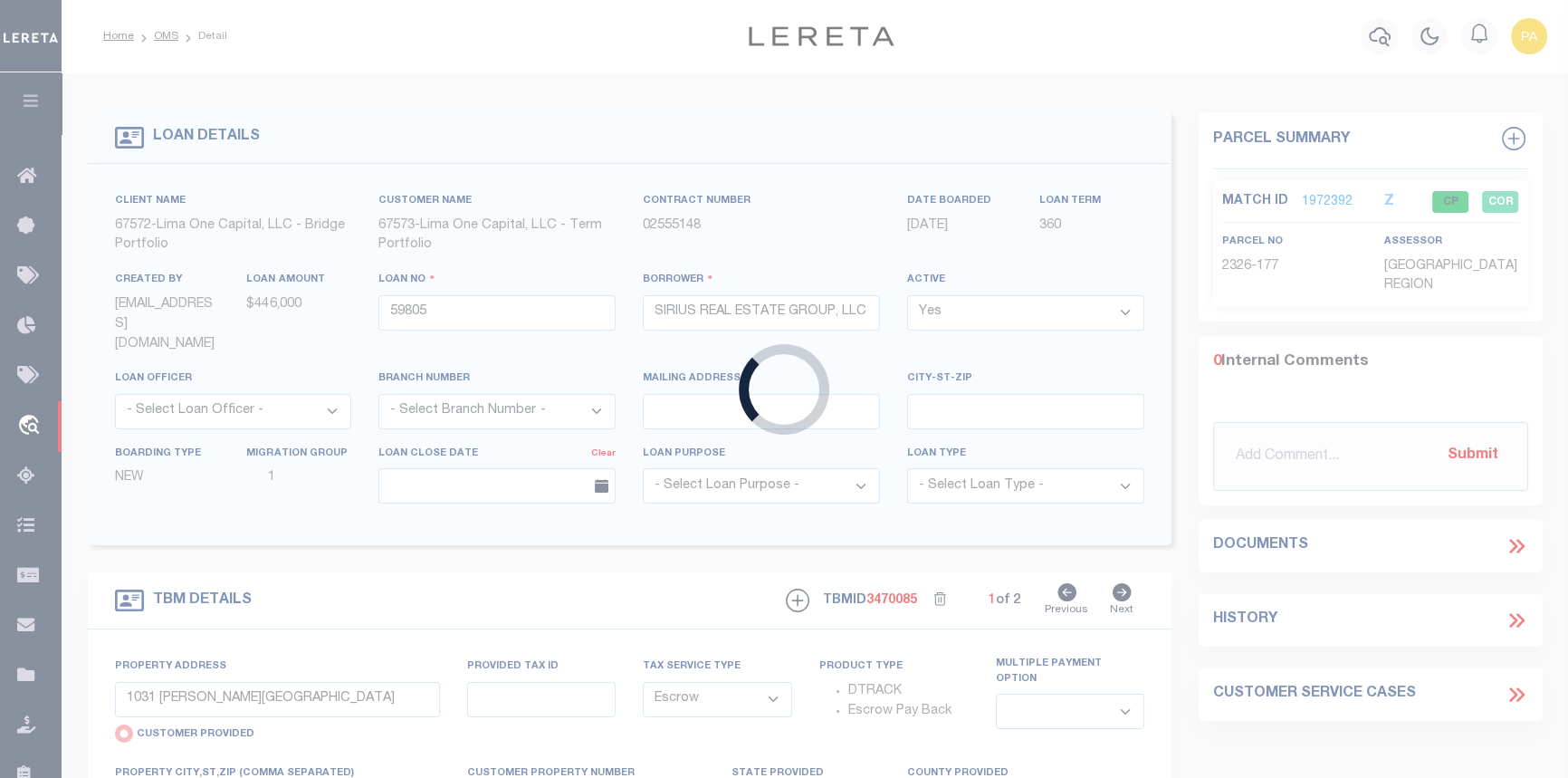
type input "59805-1"
type input "GA"
type textarea "COLLECTOR: ENTITY: PARCEL: 14"
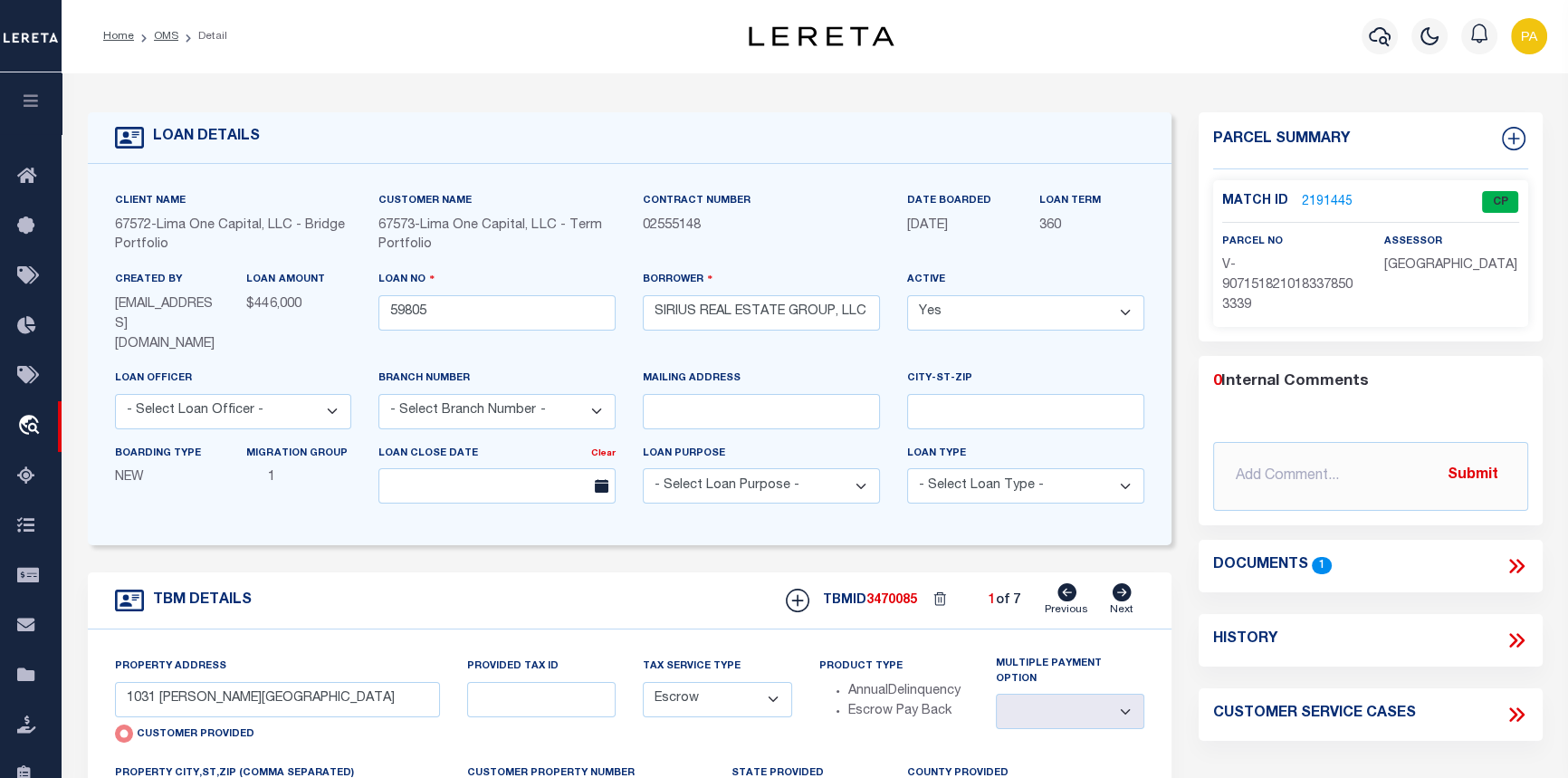
click at [1327, 200] on link "2191445" at bounding box center [1327, 203] width 51 height 19
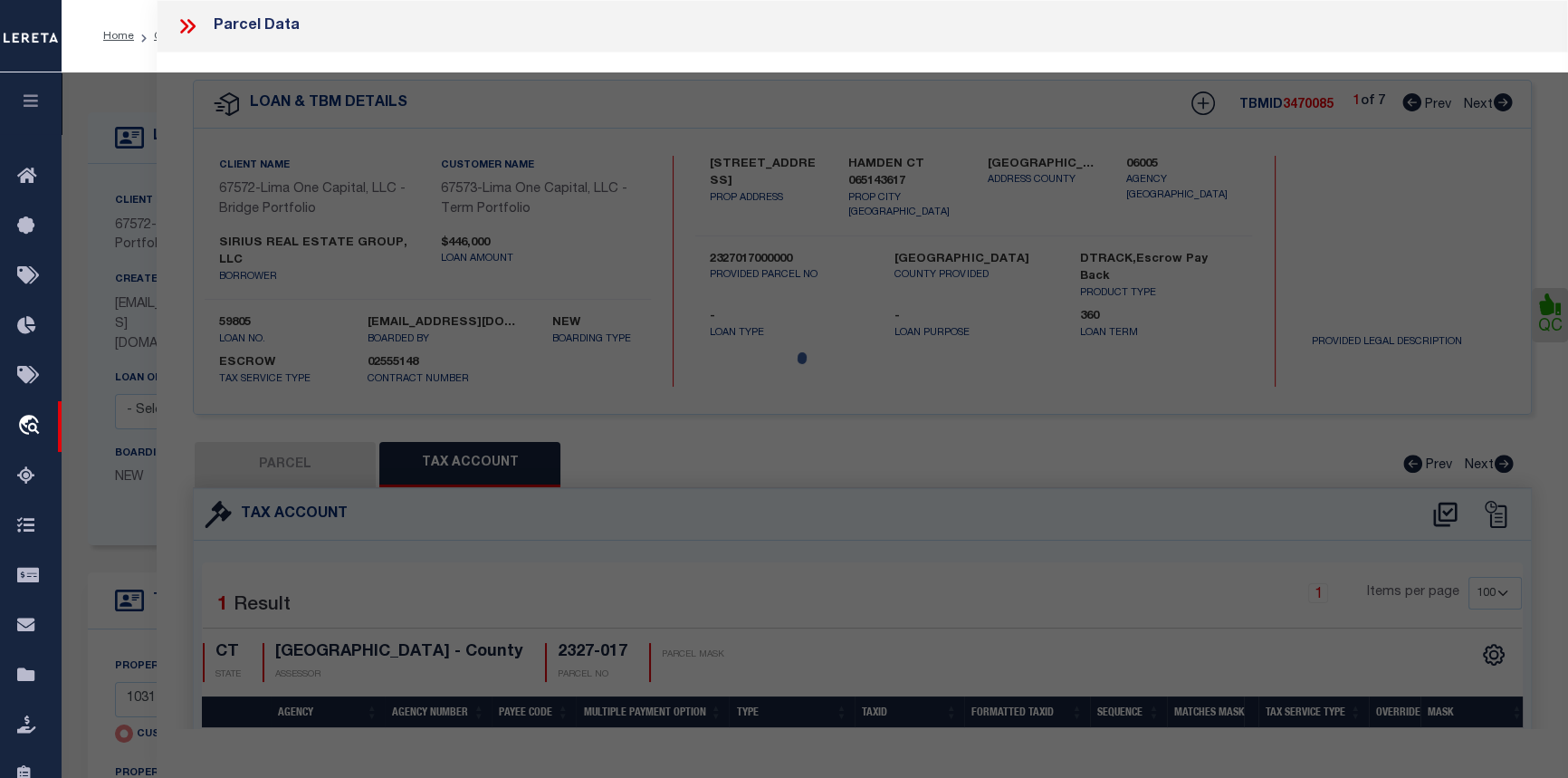
select select "AS"
select select
checkbox input "false"
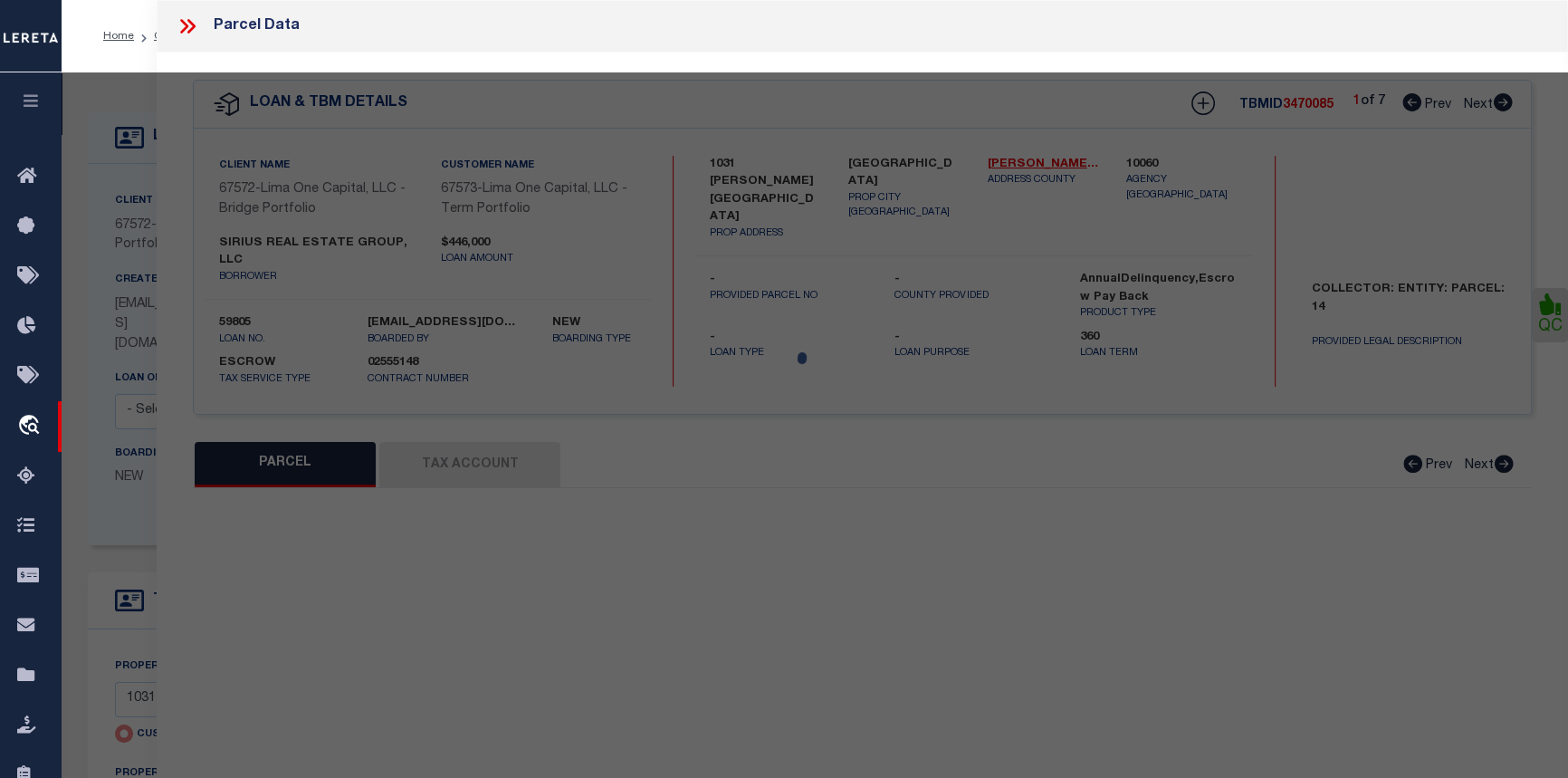
select select "CP"
select select "AGW"
select select
type input "1031 MAYSON TURNER ROAD NW"
checkbox input "false"
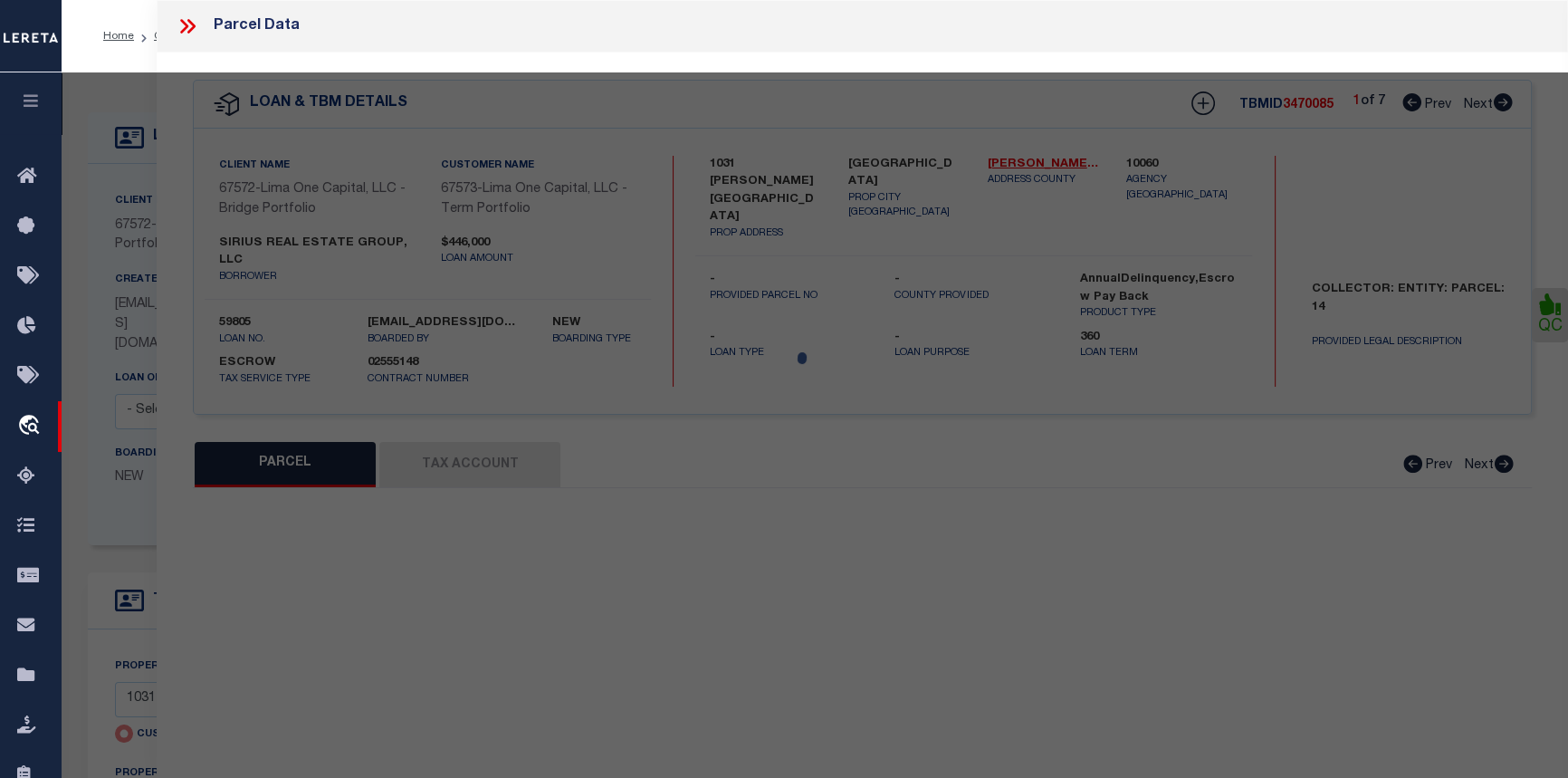
type input "ATLANTA GA 30314"
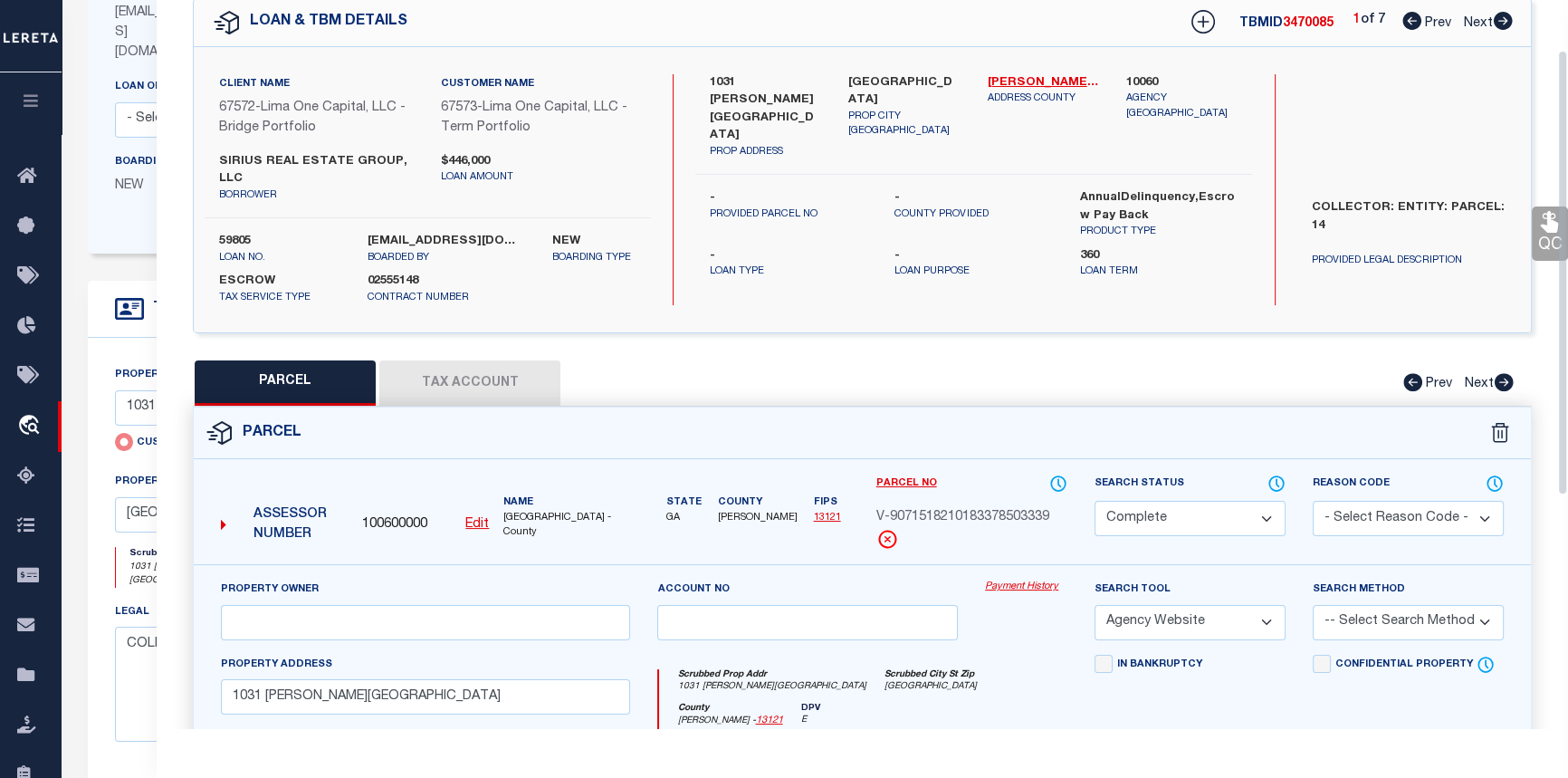
scroll to position [328, 0]
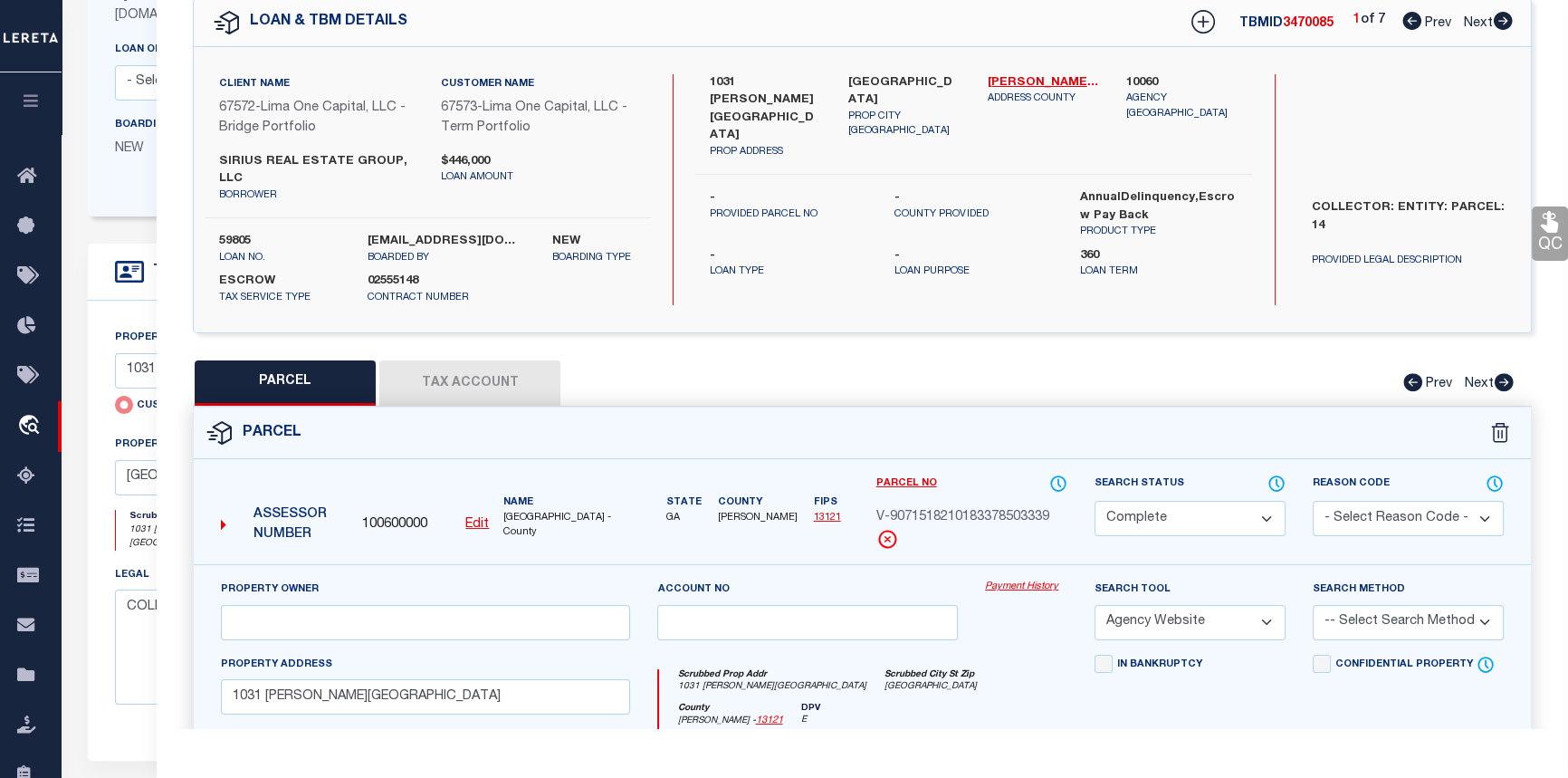
click at [1499, 16] on icon at bounding box center [1504, 20] width 19 height 18
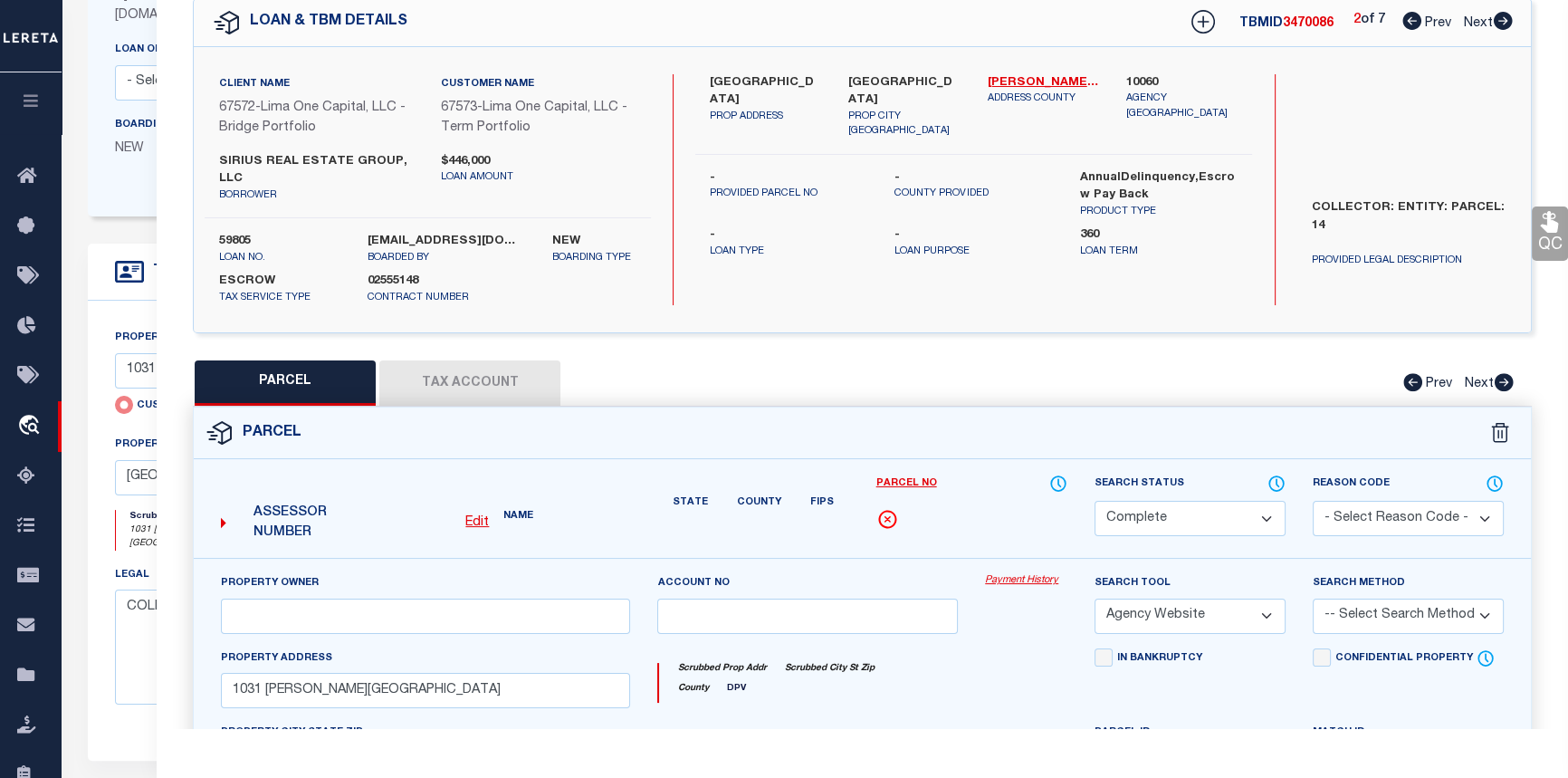
select select "AS"
select select
checkbox input "false"
select select "CP"
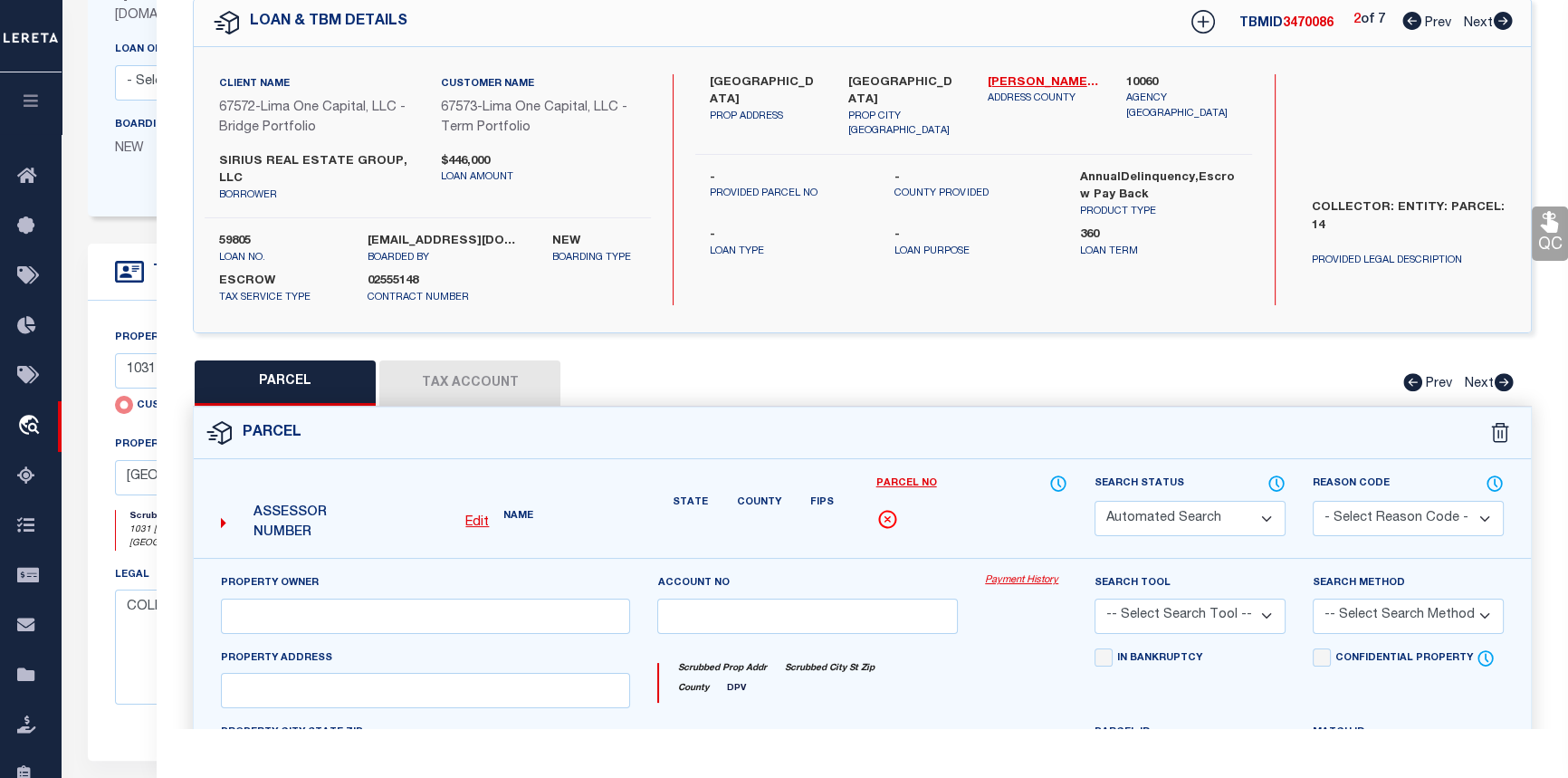
select select "AGW"
select select
type input "960 HALL STREET"
checkbox input "false"
type input "ATLANTA GA 30310"
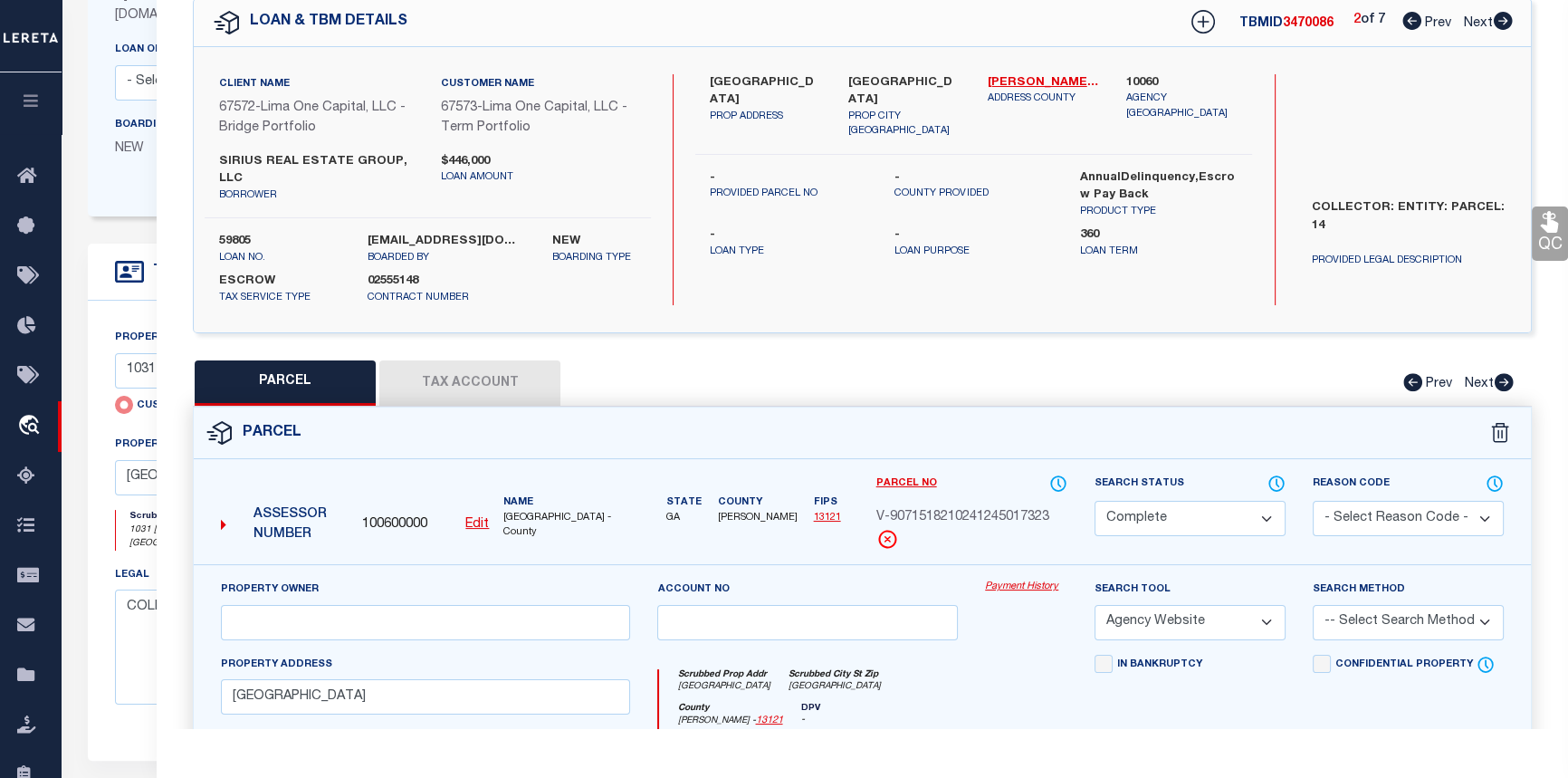
click at [1499, 16] on icon at bounding box center [1504, 20] width 19 height 18
select select "AS"
select select
checkbox input "false"
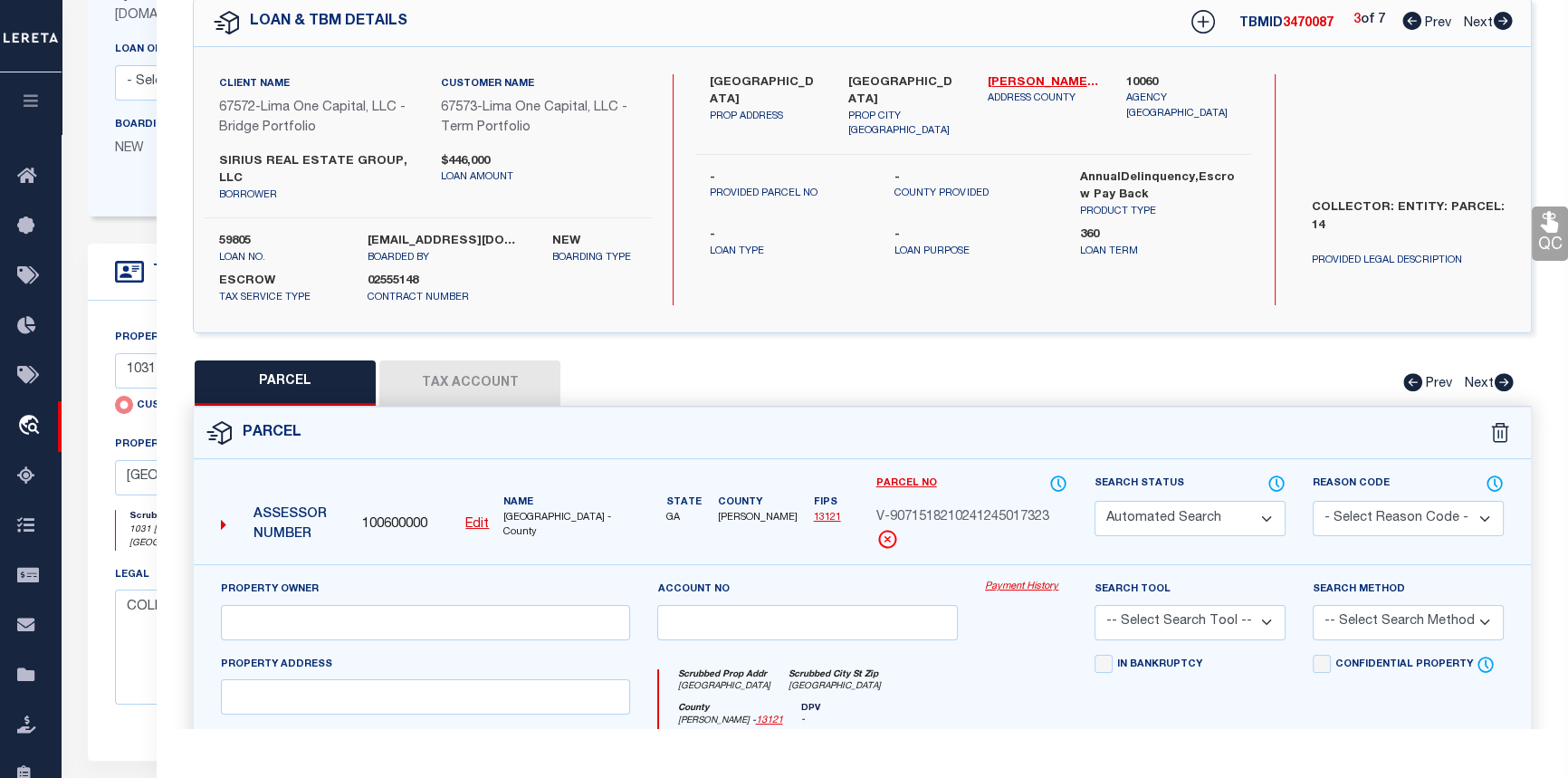
select select "CP"
select select "AGW"
select select
type input "1286 GRAYMONT DRIVE SW"
checkbox input "false"
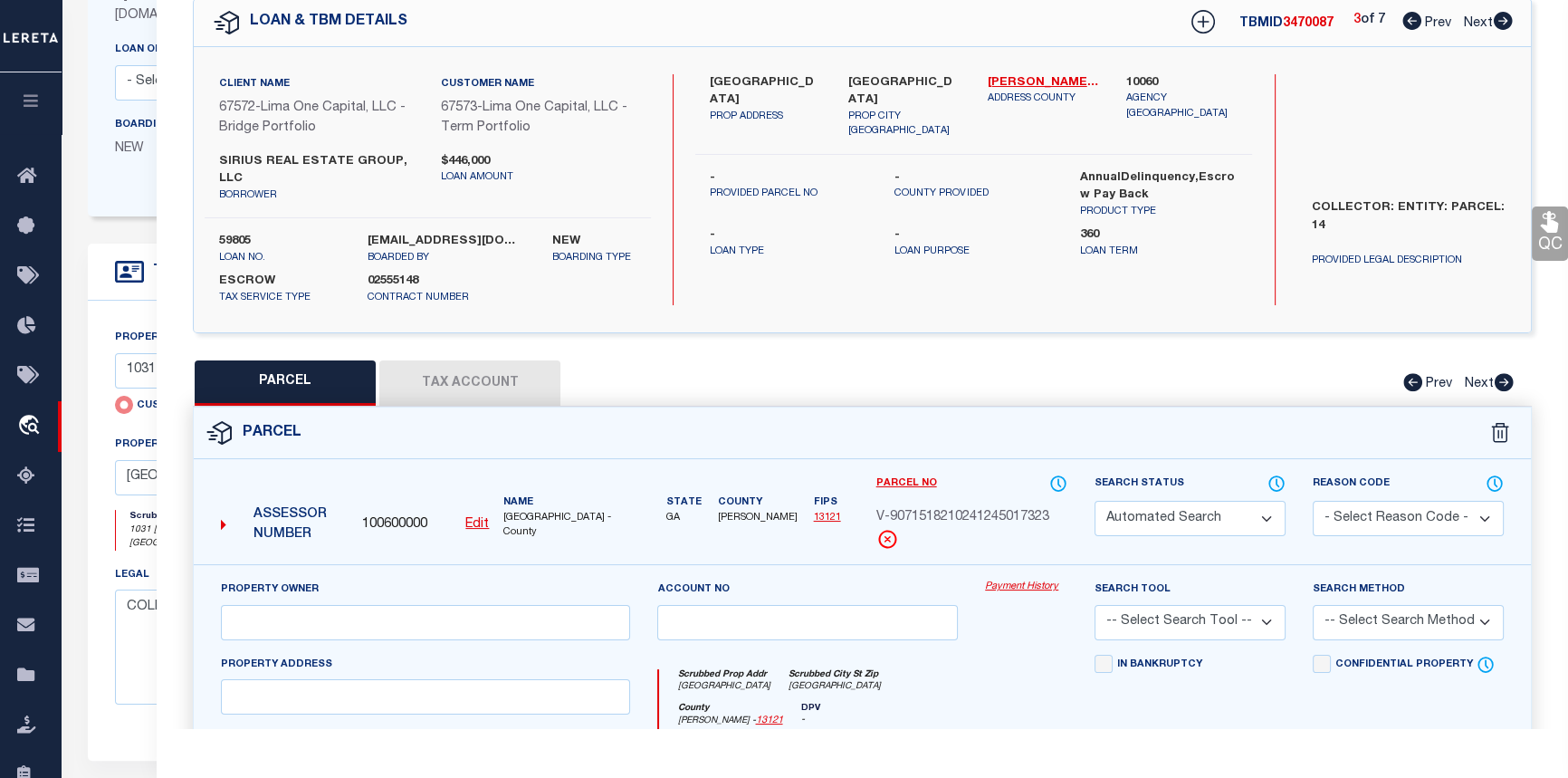
type input "ATLANTA GA 30310"
click at [1499, 16] on icon at bounding box center [1504, 20] width 19 height 18
select select "AS"
select select
checkbox input "false"
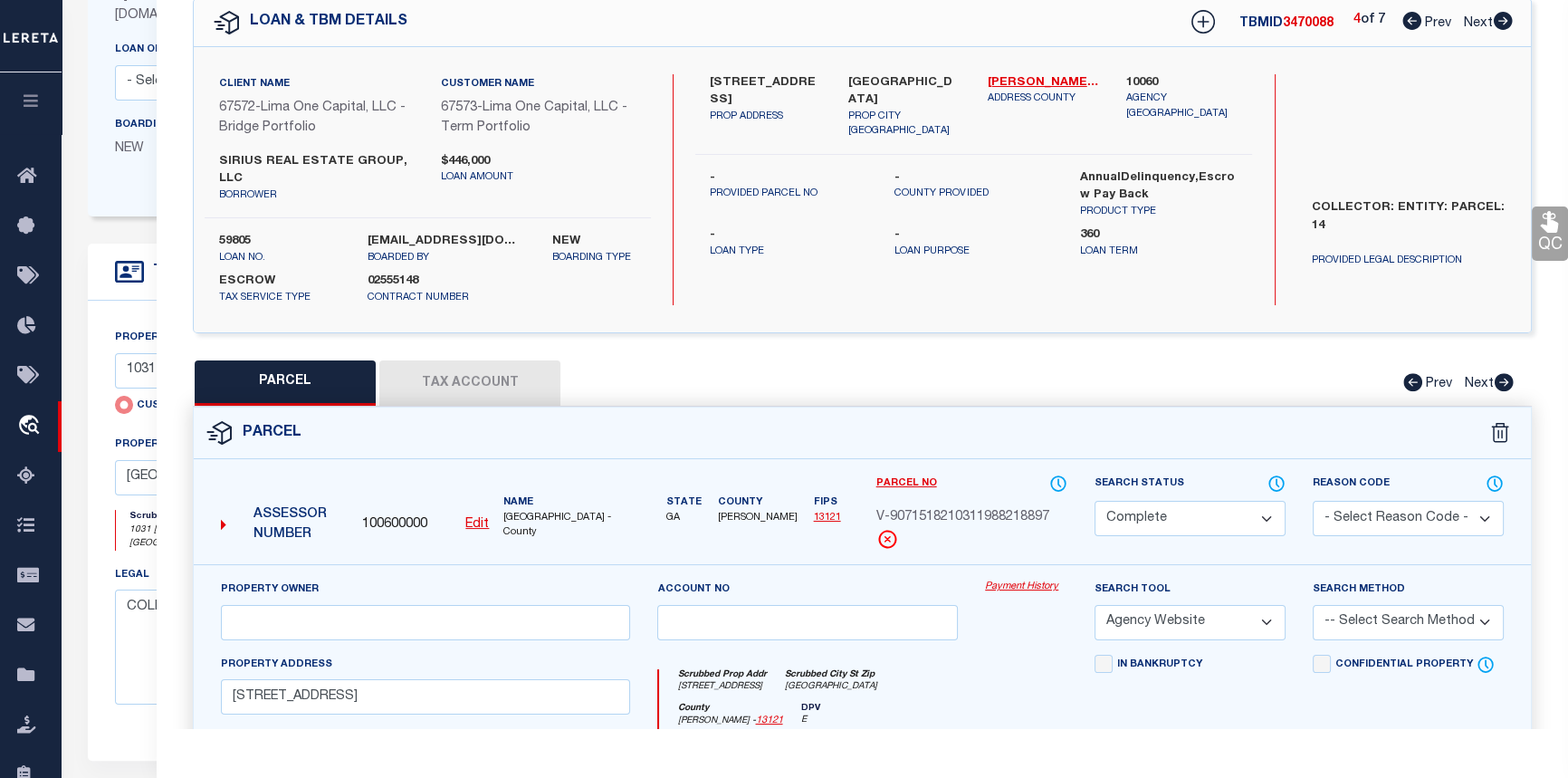
checkbox input "false"
select select "CP"
select select "AGW"
select select
type input "6468 CHARTER WAY"
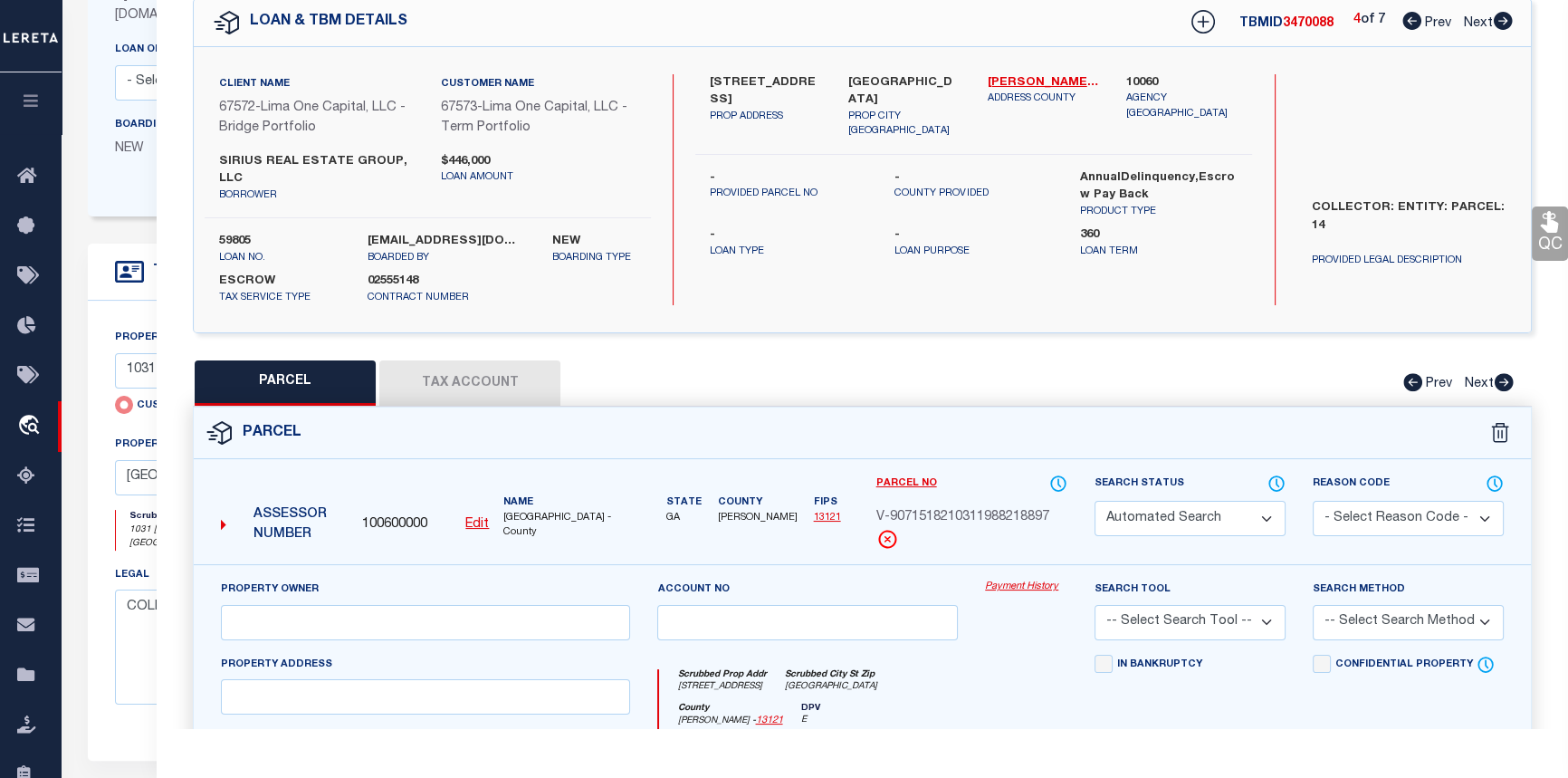
checkbox input "false"
type input "LITHONIA GA 30058"
click at [1024, 587] on link "Payment History" at bounding box center [1026, 587] width 83 height 15
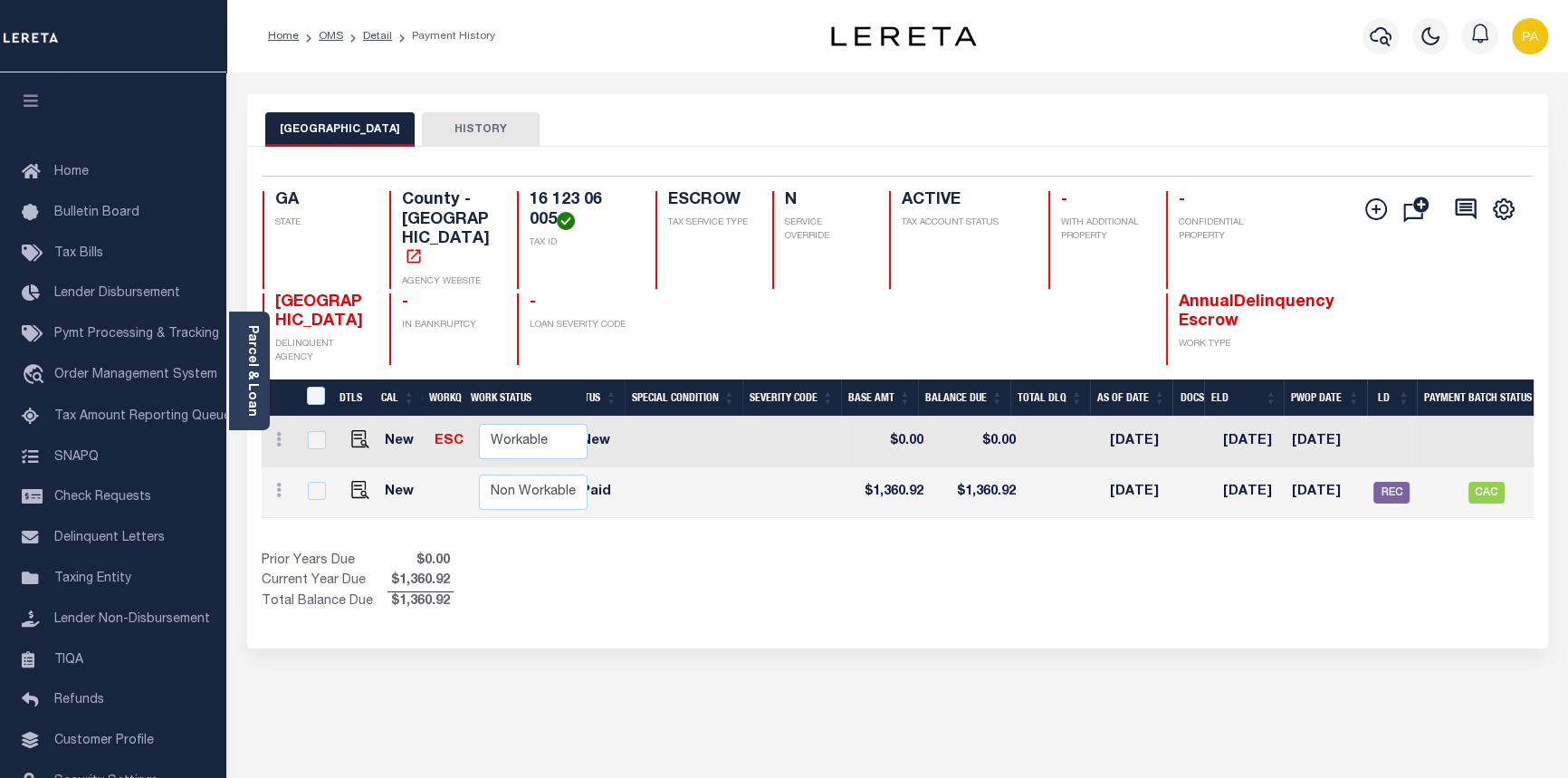
scroll to position [0, 430]
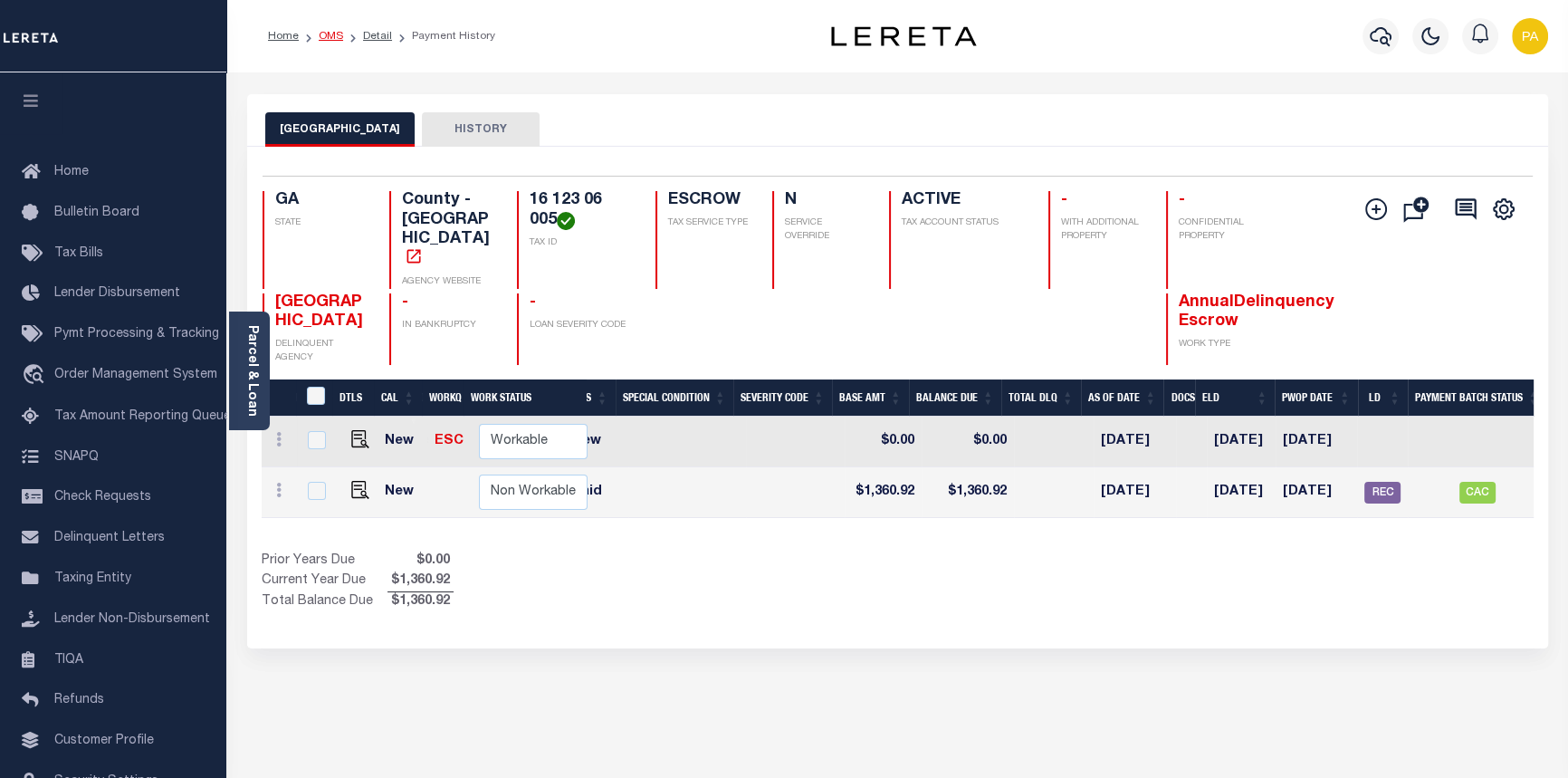
click at [322, 39] on link "OMS" at bounding box center [330, 36] width 24 height 11
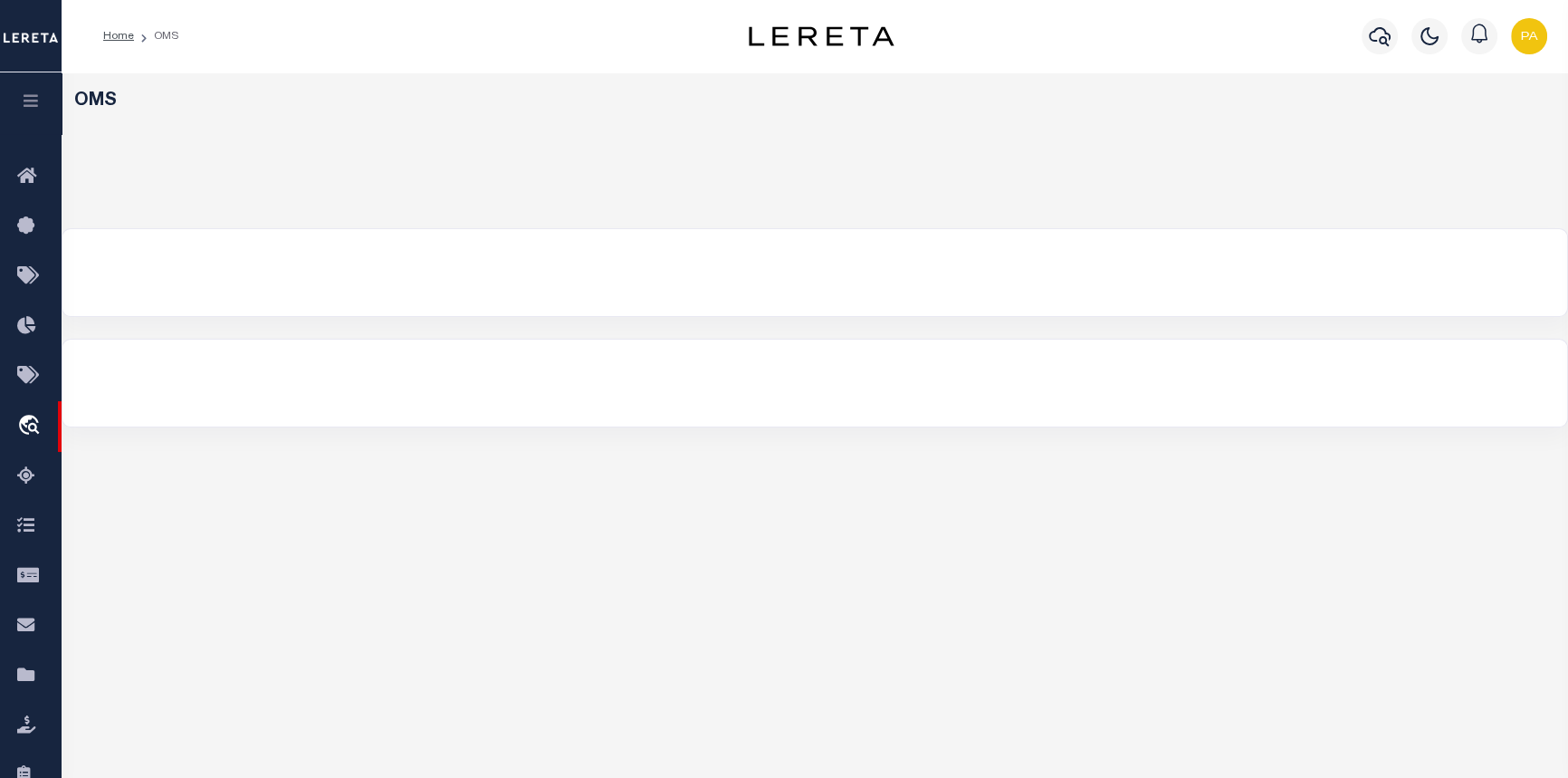
select select "200"
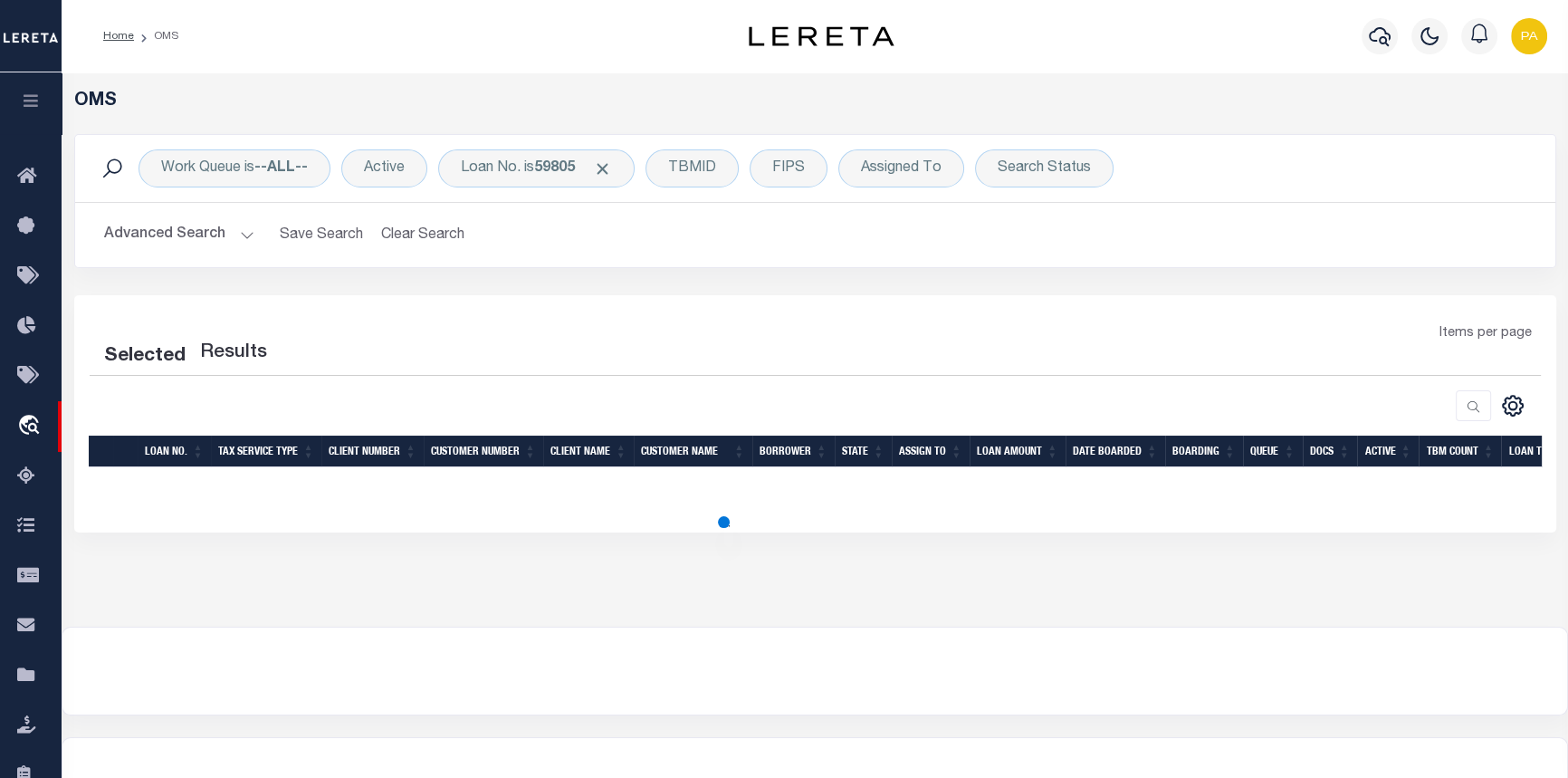
select select "200"
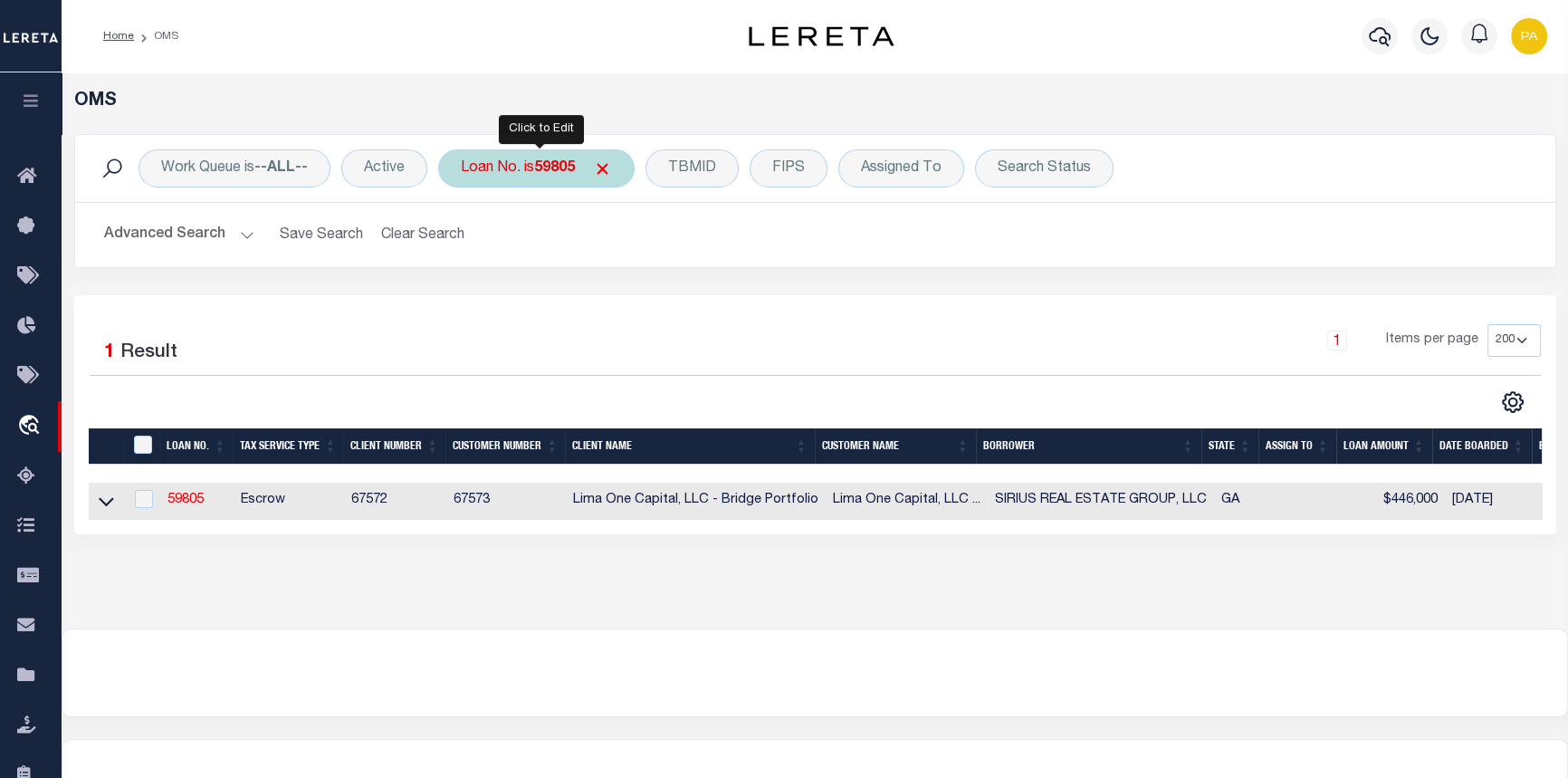
click at [569, 173] on b "59805" at bounding box center [554, 168] width 40 height 14
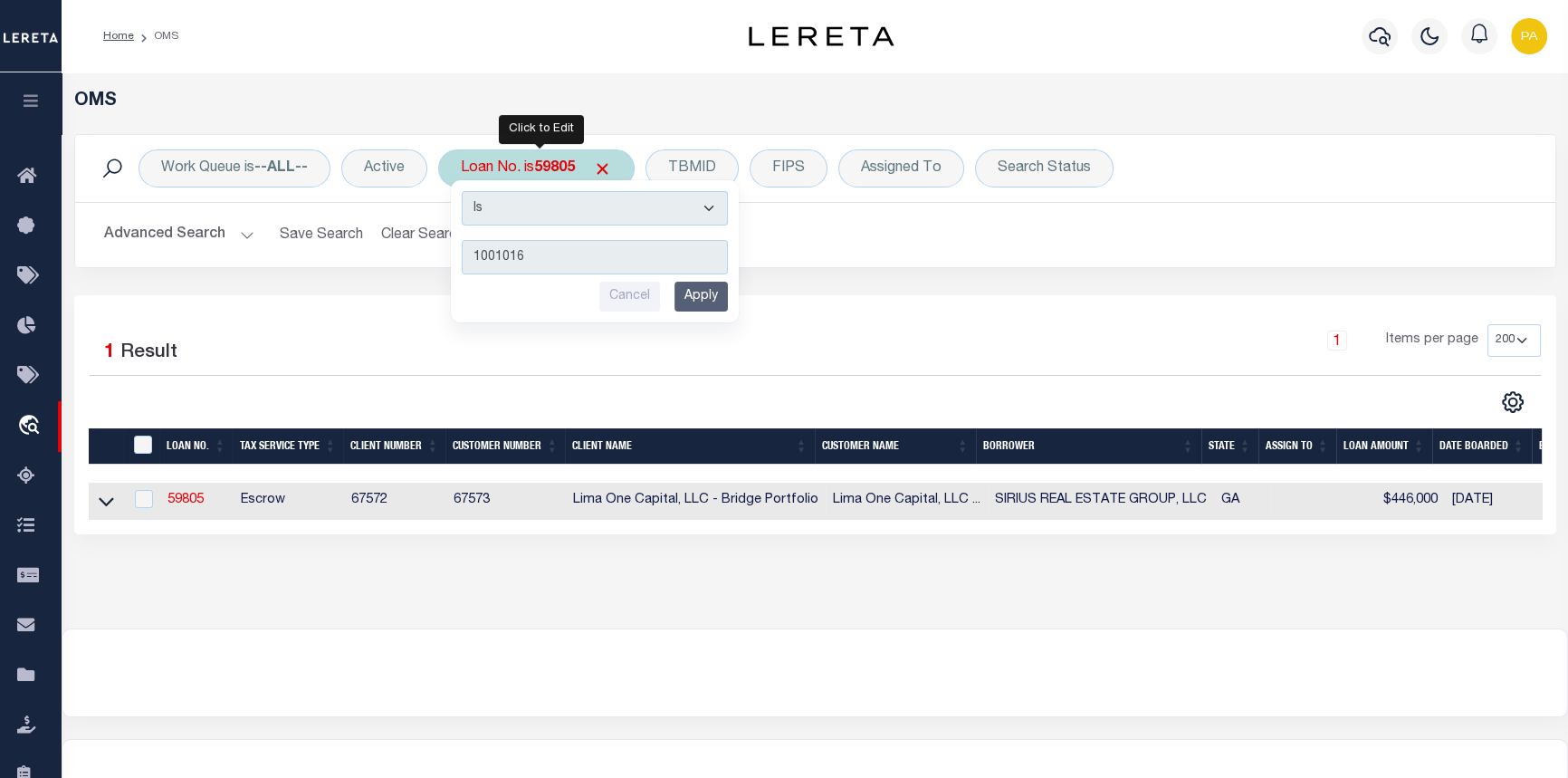
type input "10010162"
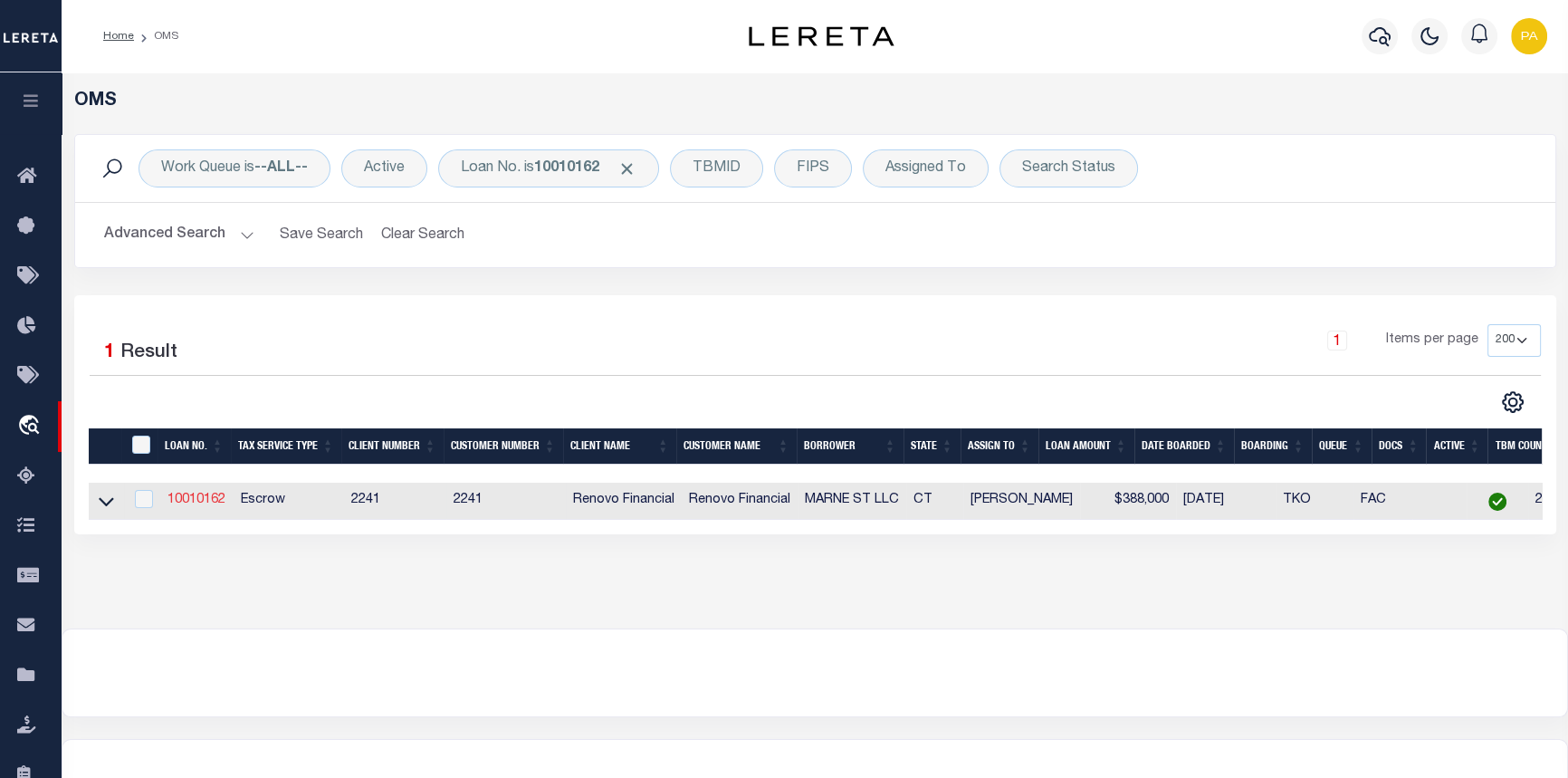
click at [186, 500] on link "10010162" at bounding box center [196, 499] width 58 height 12
type input "10010162"
type input "MARNE ST LLC"
select select
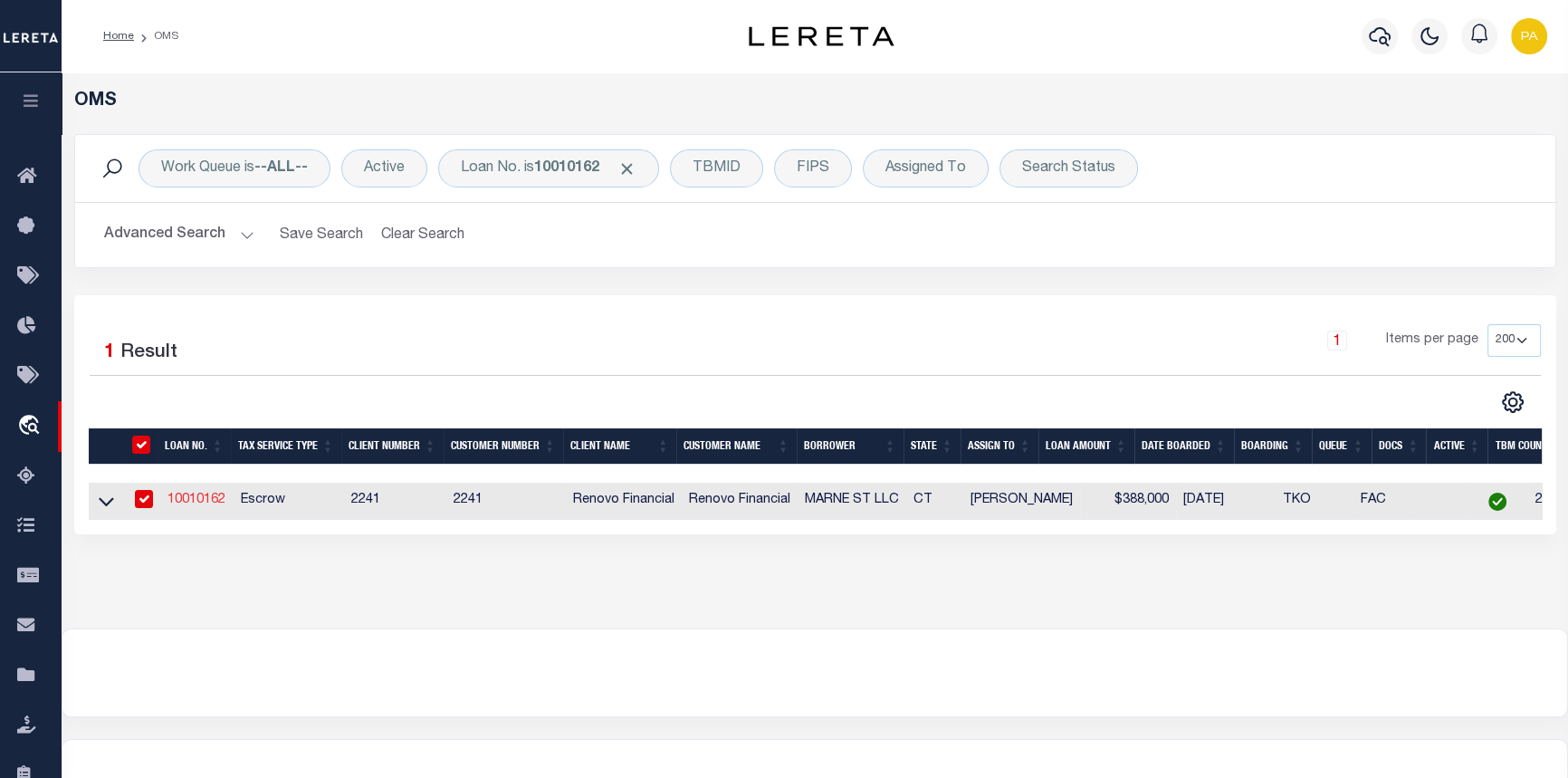
type input "[GEOGRAPHIC_DATA]"
type input "HAMDEN,CT,06514"
select select "Escrow"
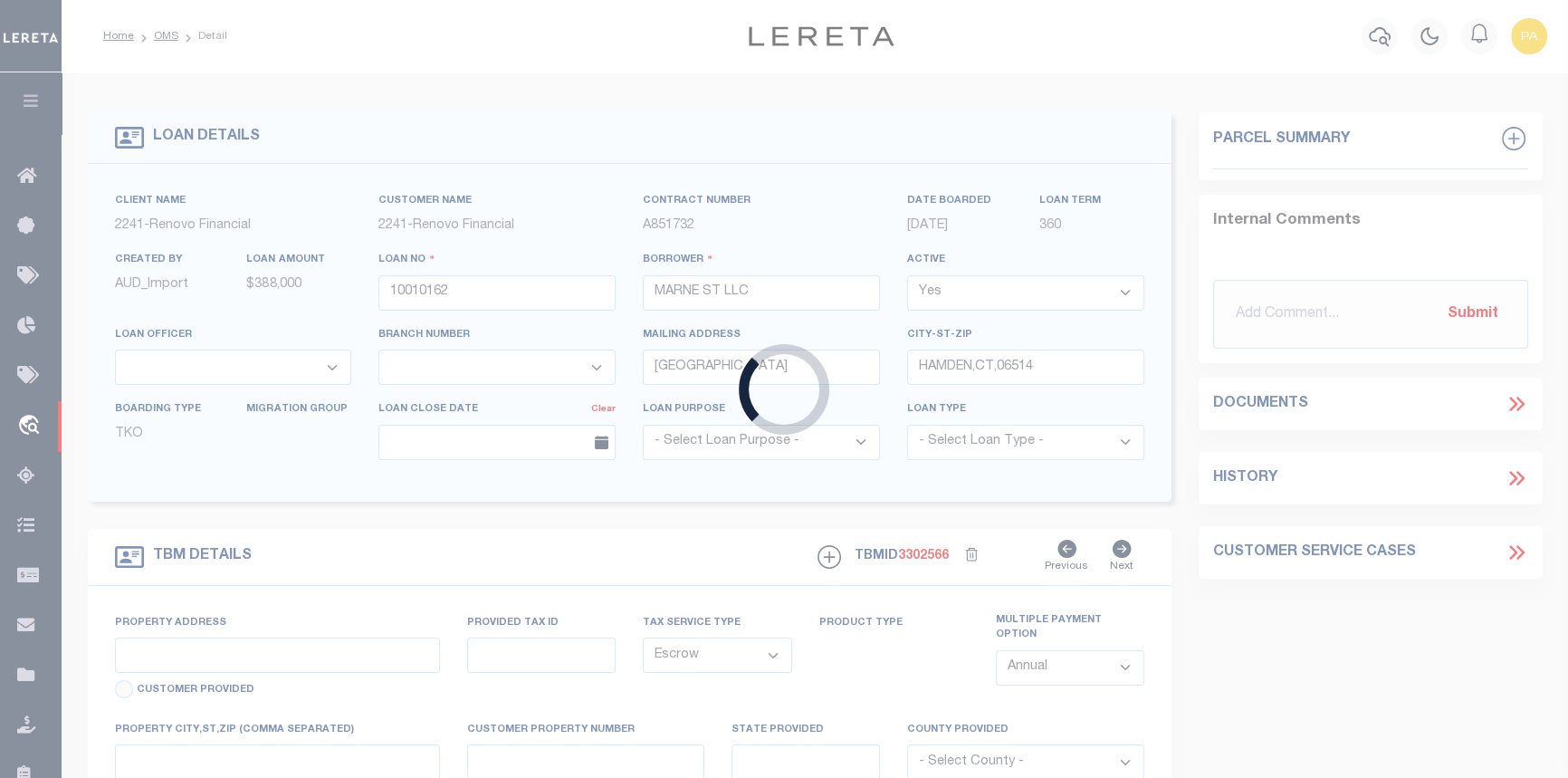
select select "25067"
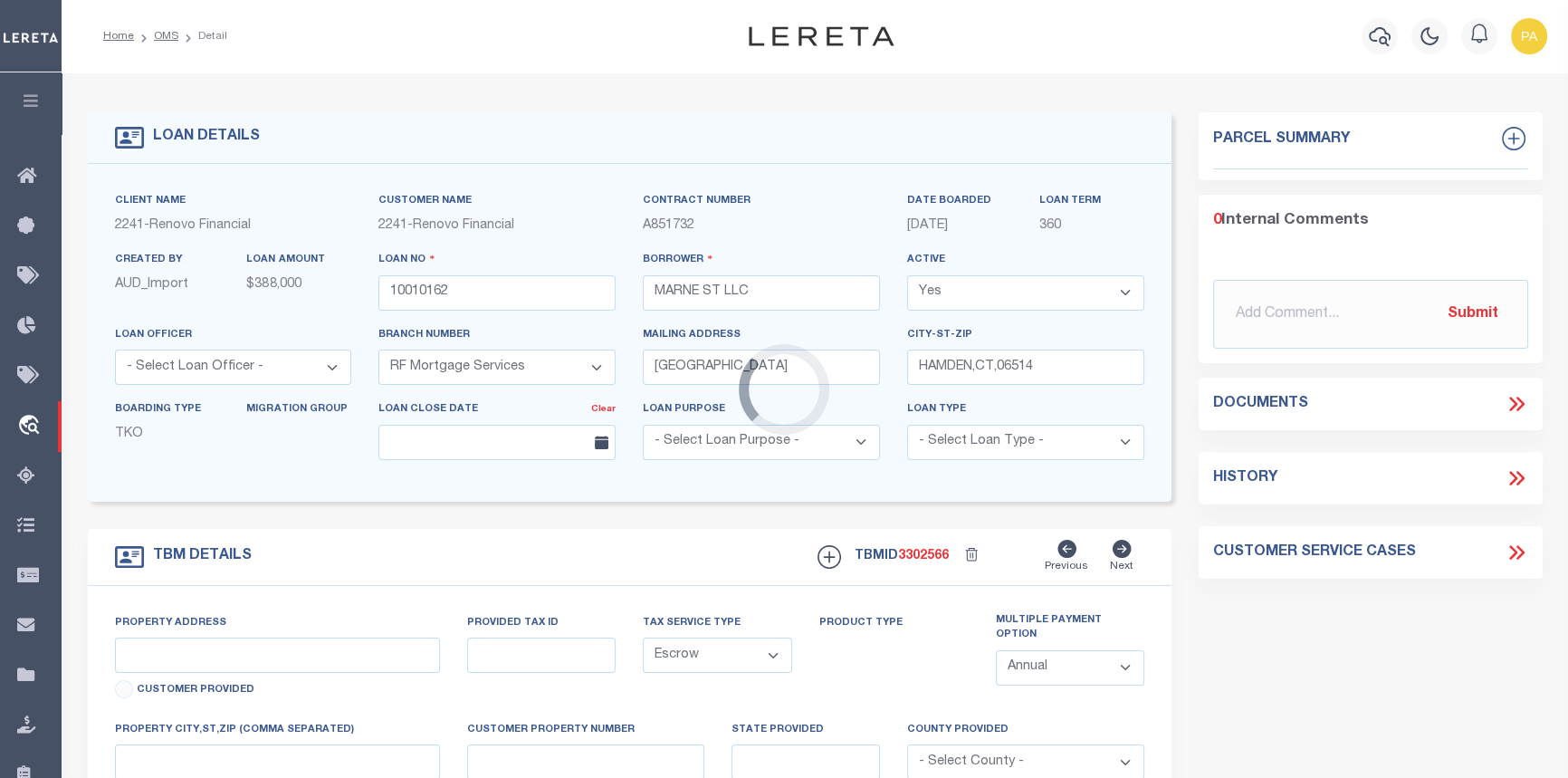
type input "[STREET_ADDRESS]"
type input "2326177000000"
select select
type input "HAMDEN CT 065143617"
type input "a0k8Y00000dDzwJ"
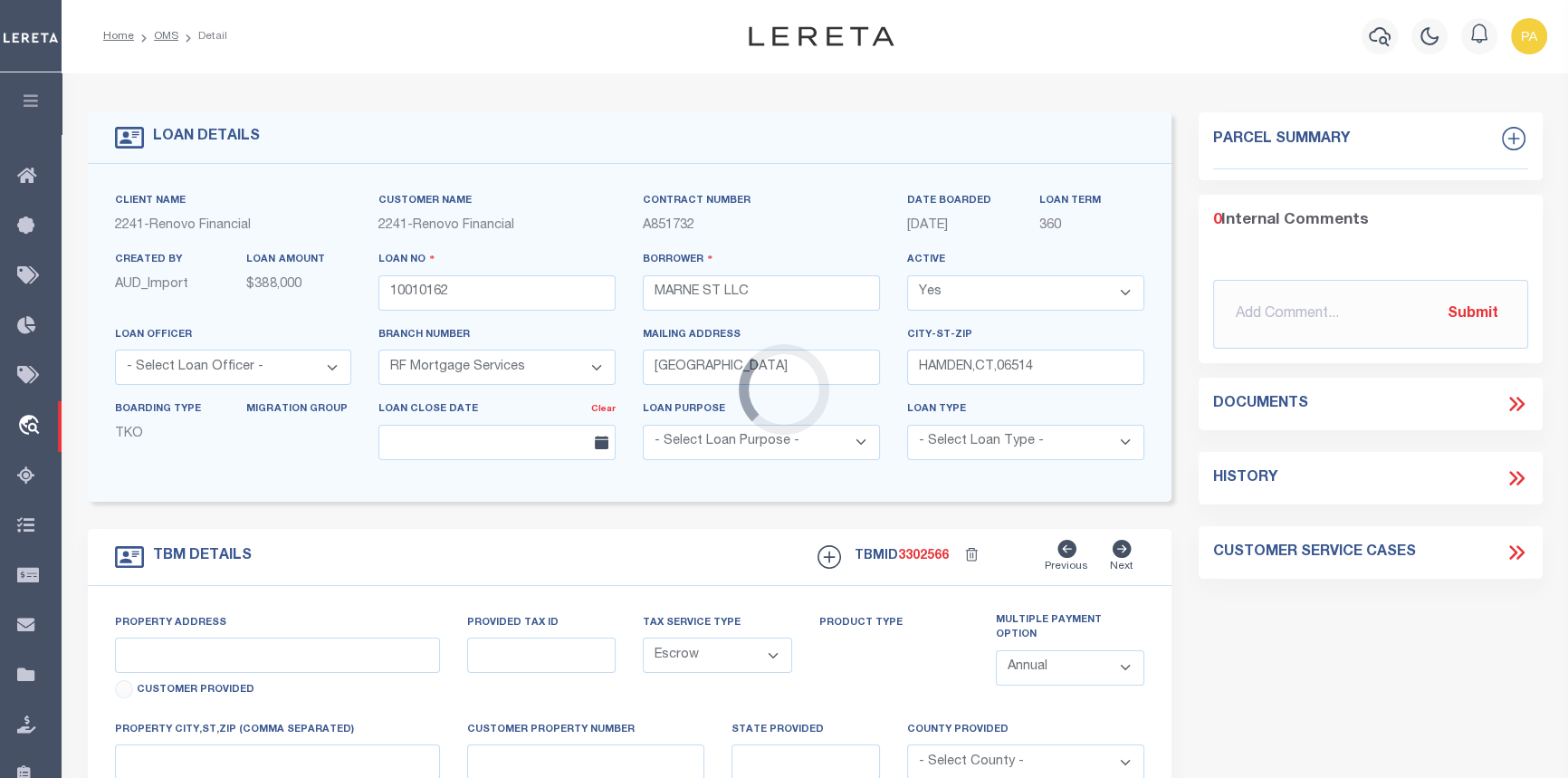
type input "CT"
select select
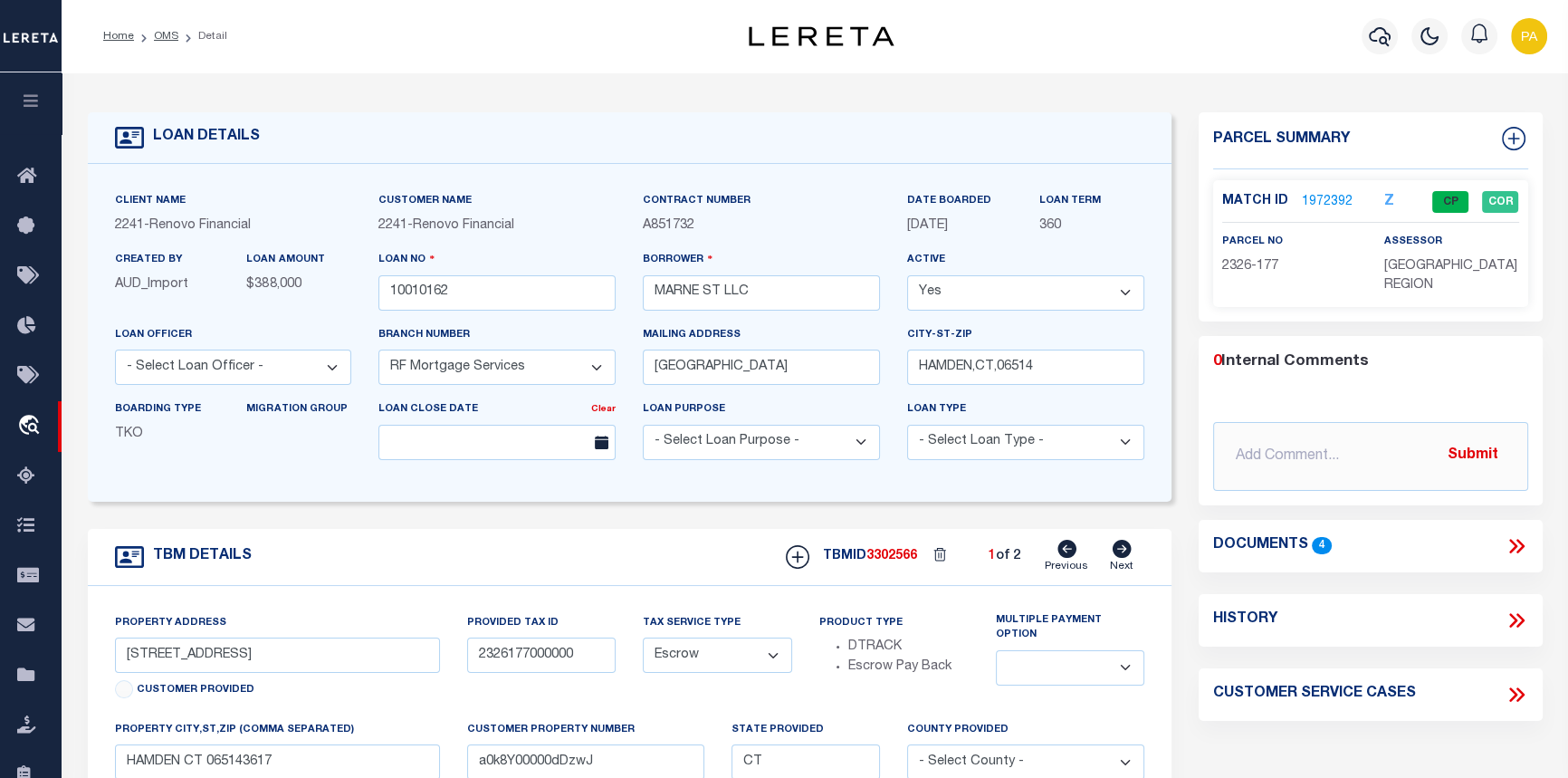
click at [1128, 550] on icon at bounding box center [1122, 548] width 19 height 18
type input "[STREET_ADDRESS]"
type input "2327017000000"
type input "a0k8Y00000dDzwK"
select select
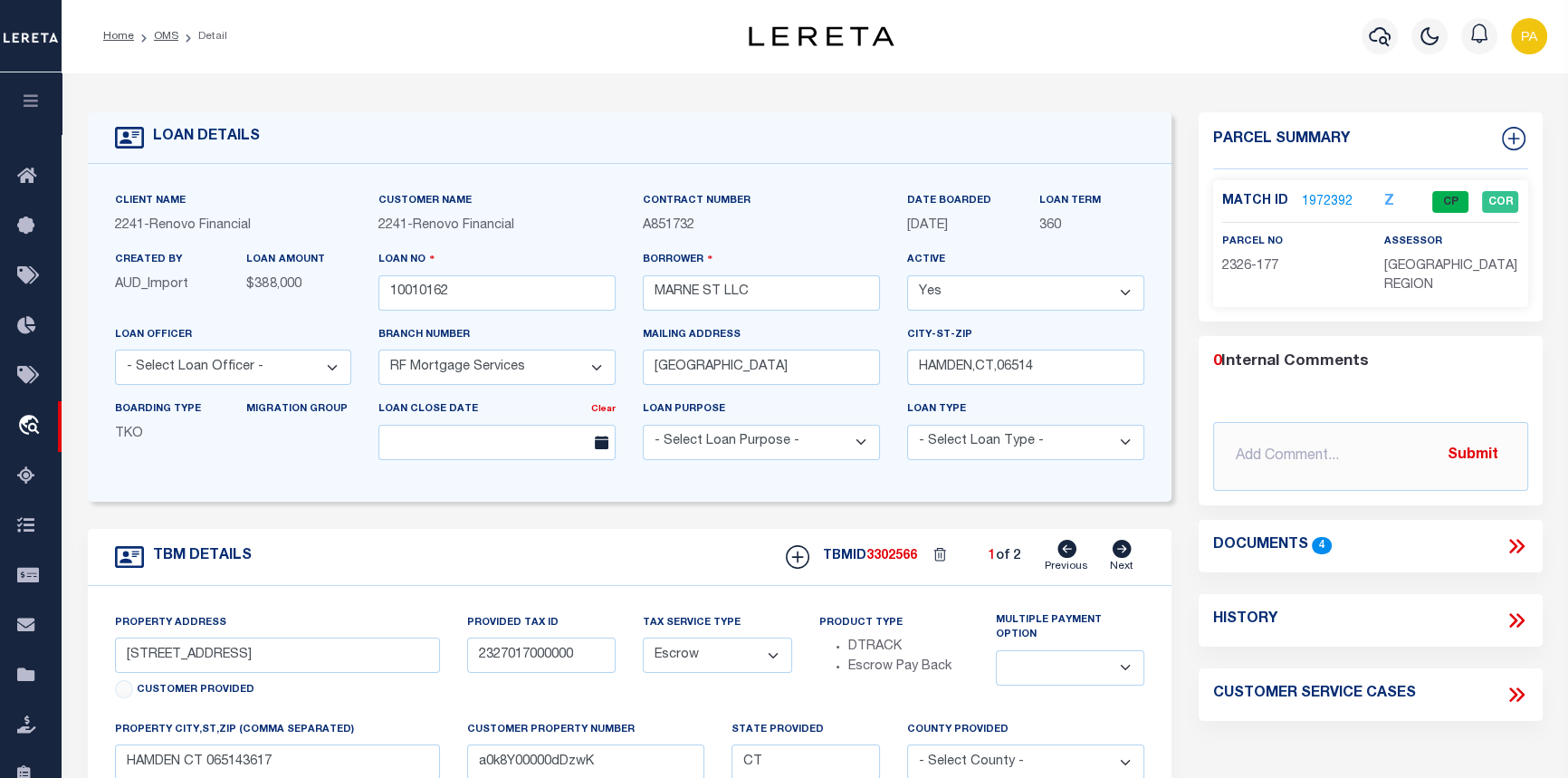
select select
click at [1335, 201] on link "1972393" at bounding box center [1327, 203] width 51 height 19
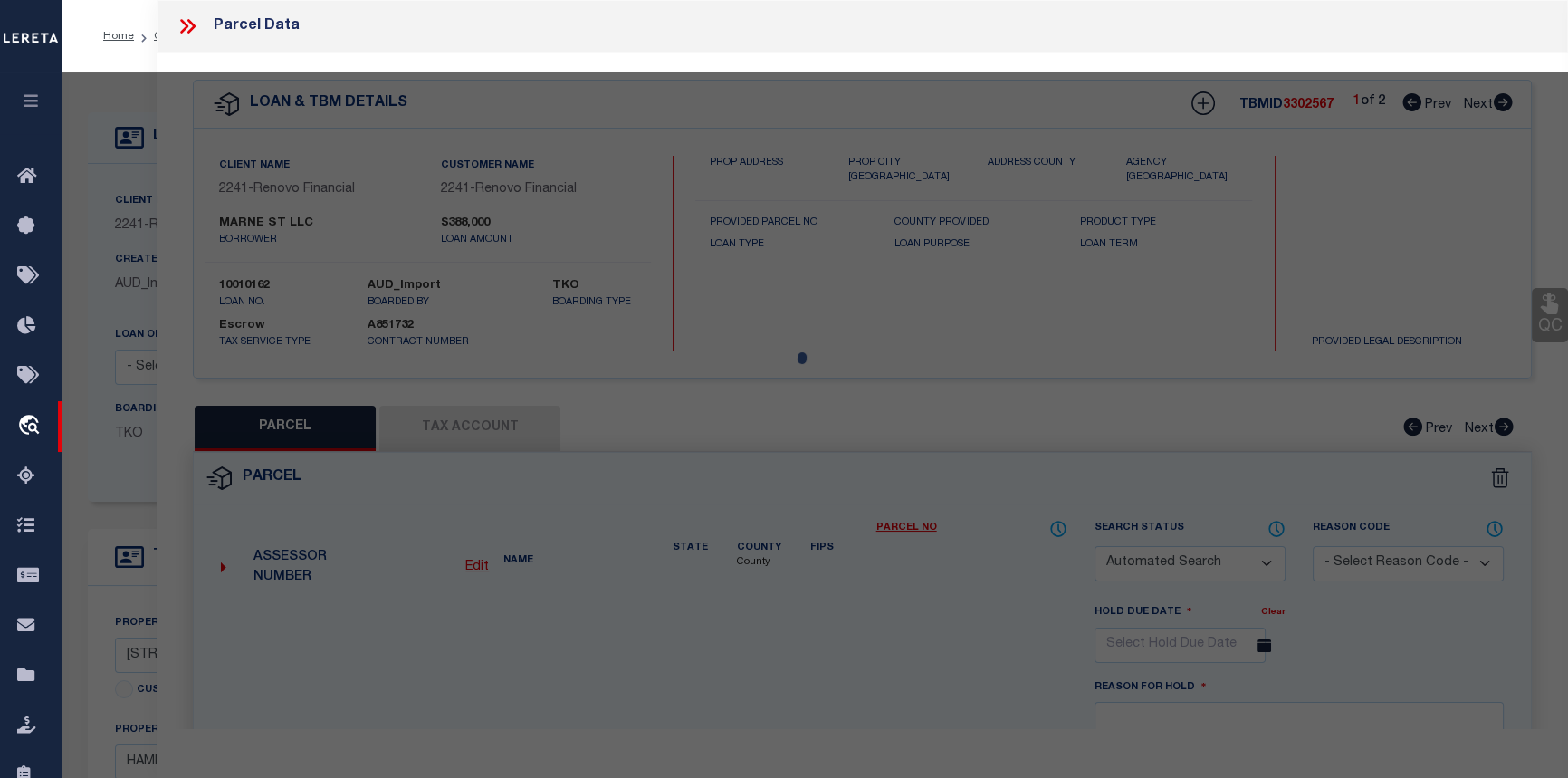
checkbox input "false"
select select "CP"
type input "MARNE ST LLC"
select select "AGW"
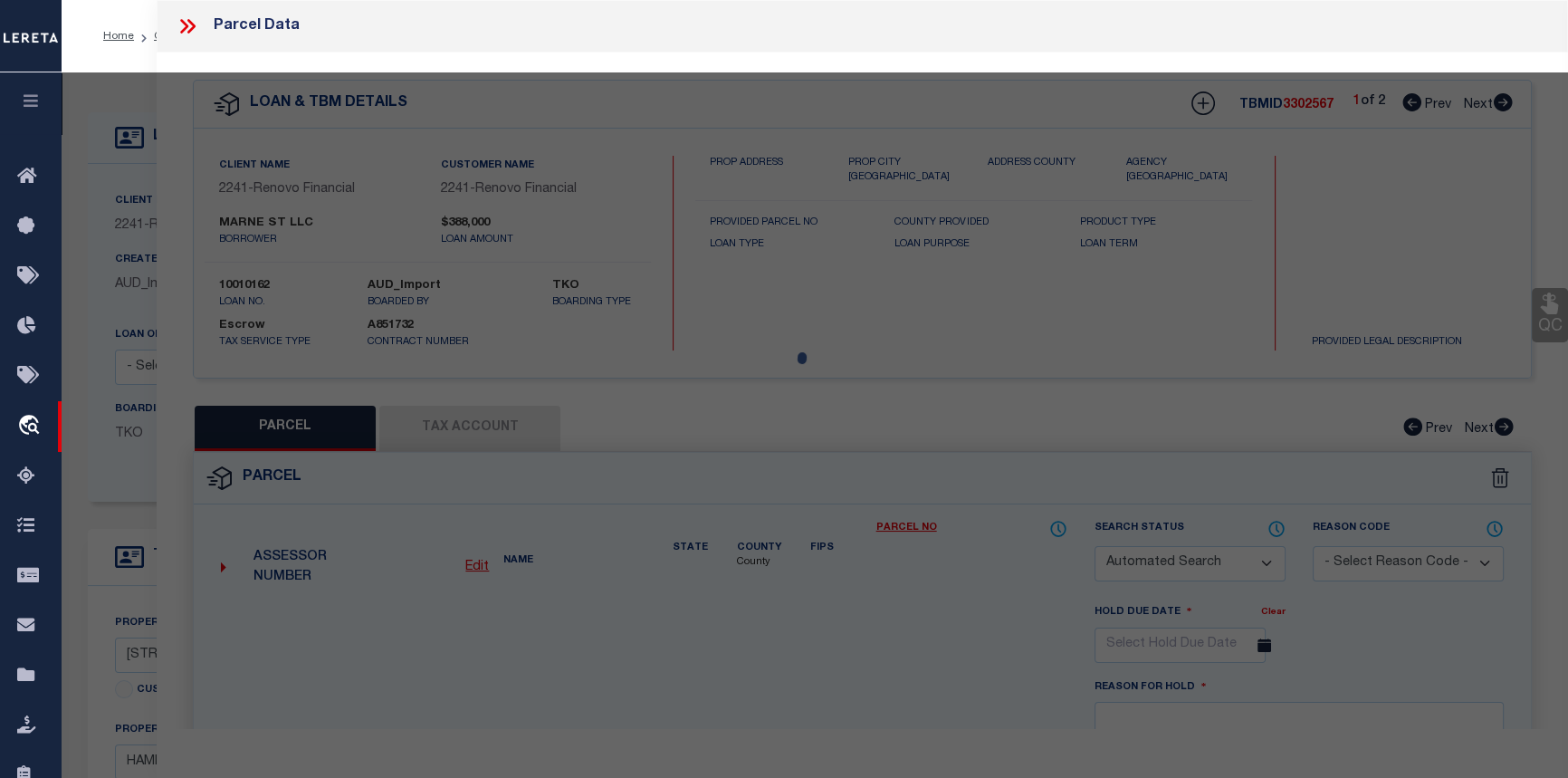
select select
type input "[STREET_ADDRESS]"
checkbox input "false"
type input "HAMDEN CT 065143617"
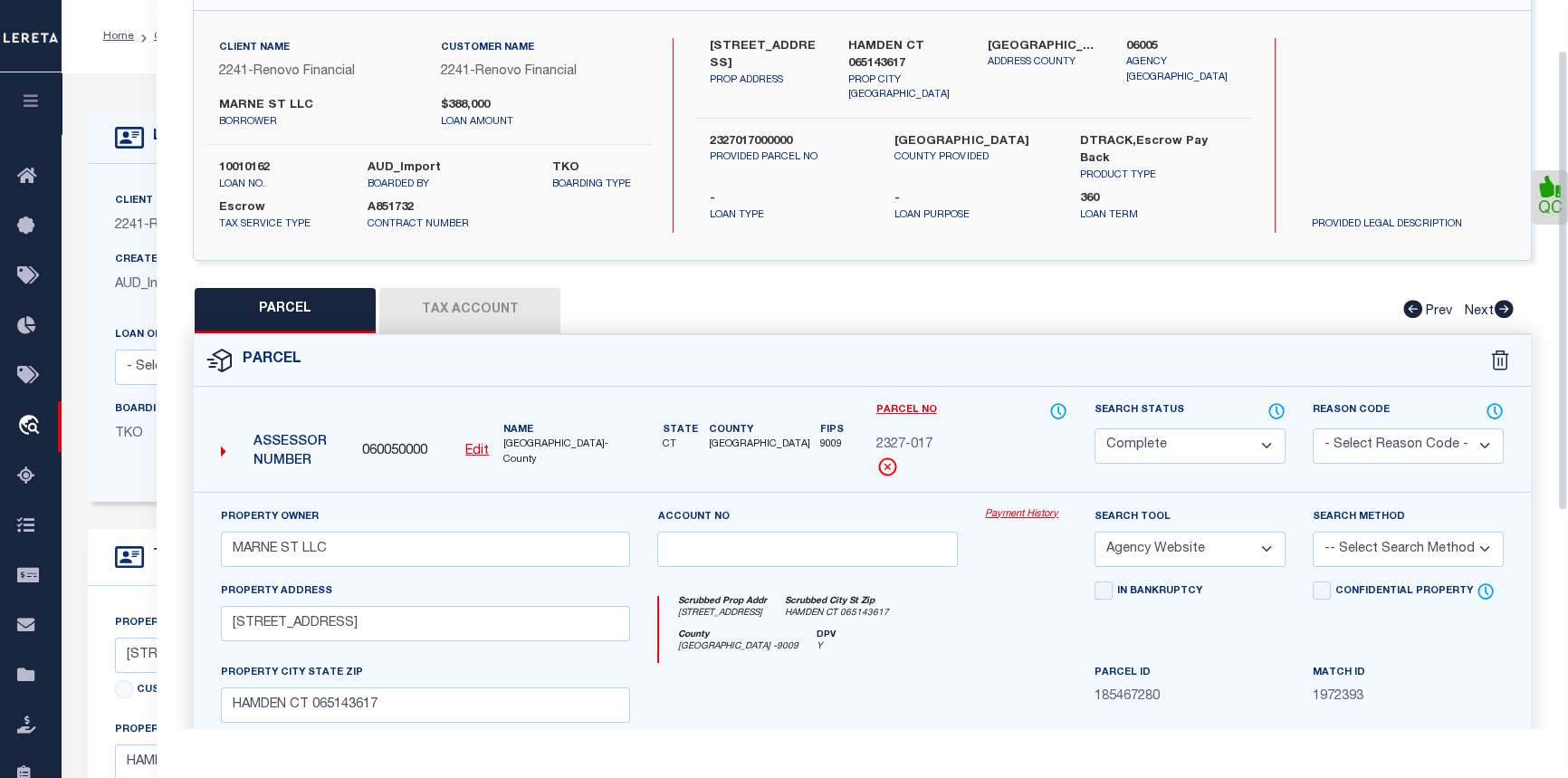
scroll to position [164, 0]
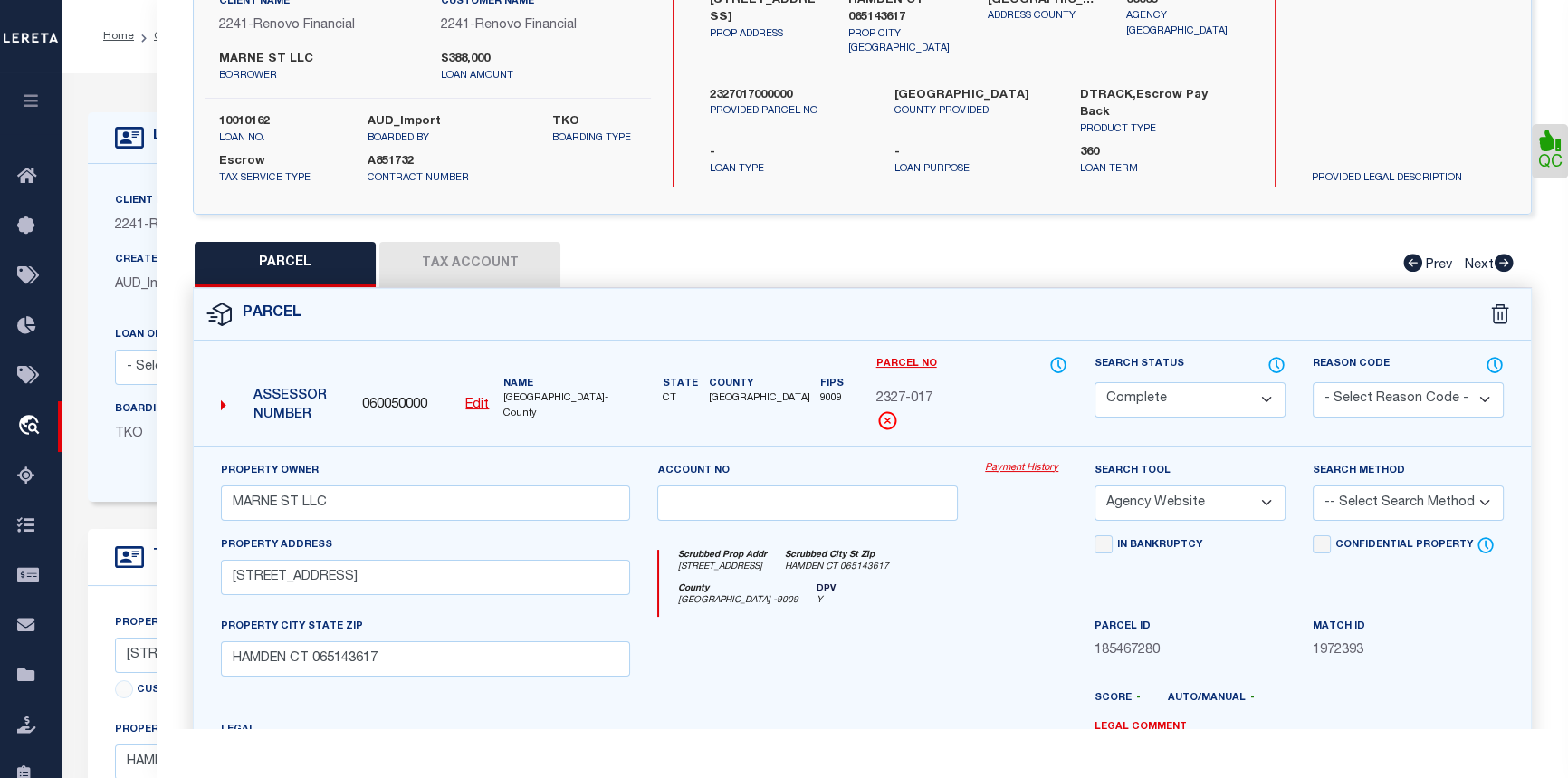
click at [451, 255] on button "Tax Account" at bounding box center [470, 264] width 181 height 45
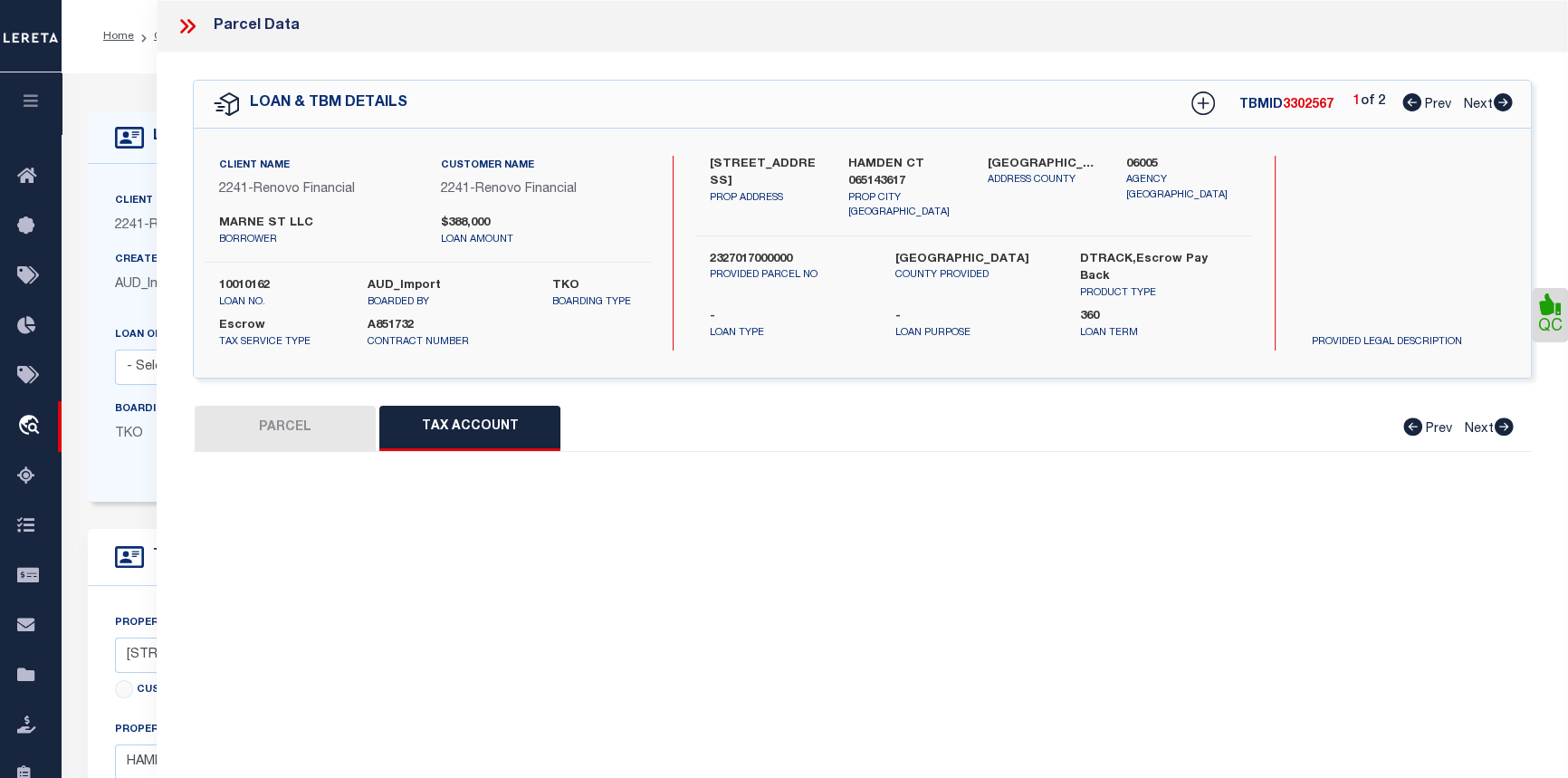
scroll to position [0, 0]
select select "100"
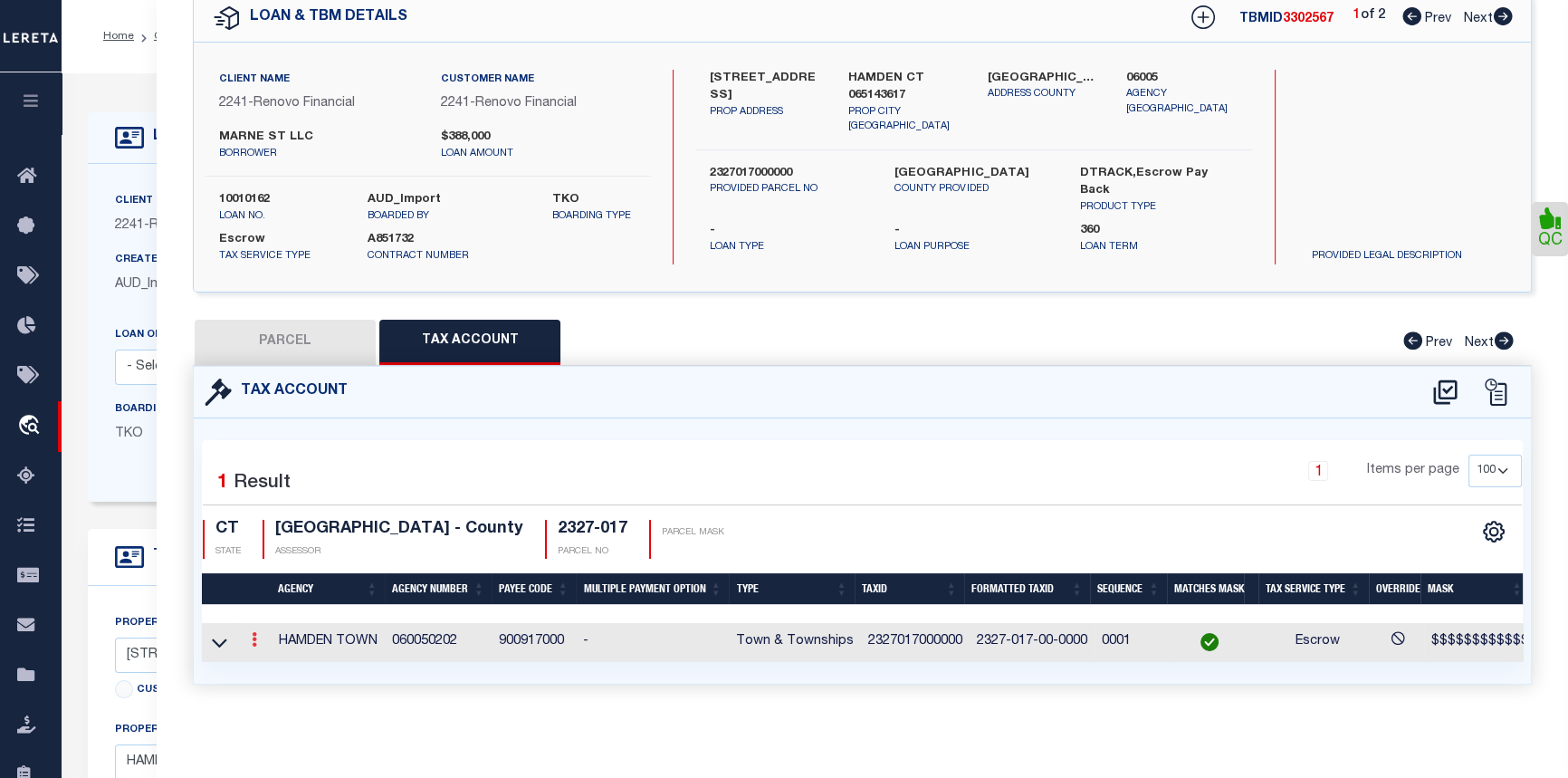
click at [252, 632] on icon at bounding box center [254, 639] width 6 height 14
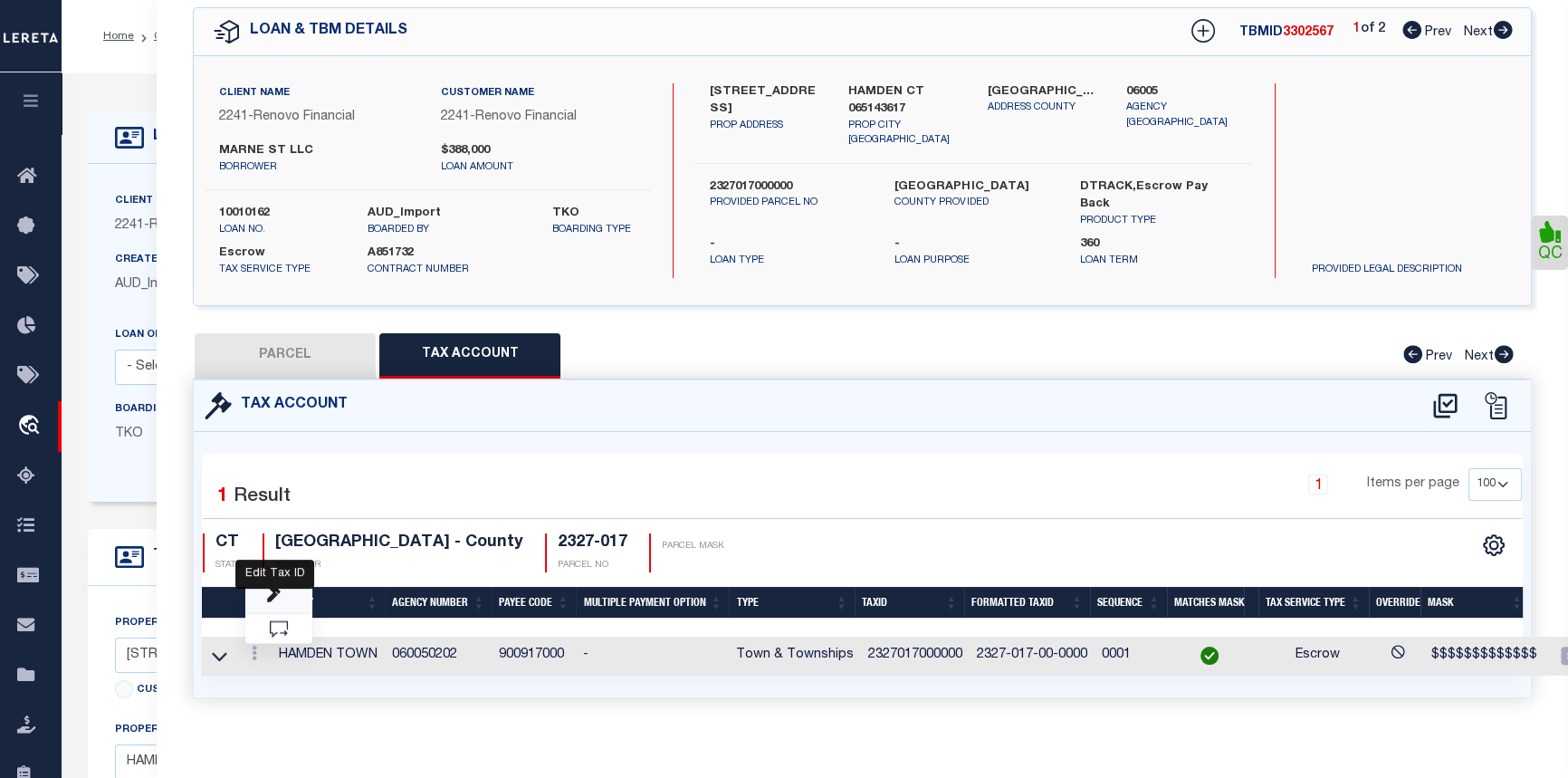
click at [277, 593] on icon "" at bounding box center [274, 596] width 13 height 13
type input "2327017000000"
type textarea "$$$$$$$$$$$$$"
type input "XXXX-XXX-XX-XXXX*"
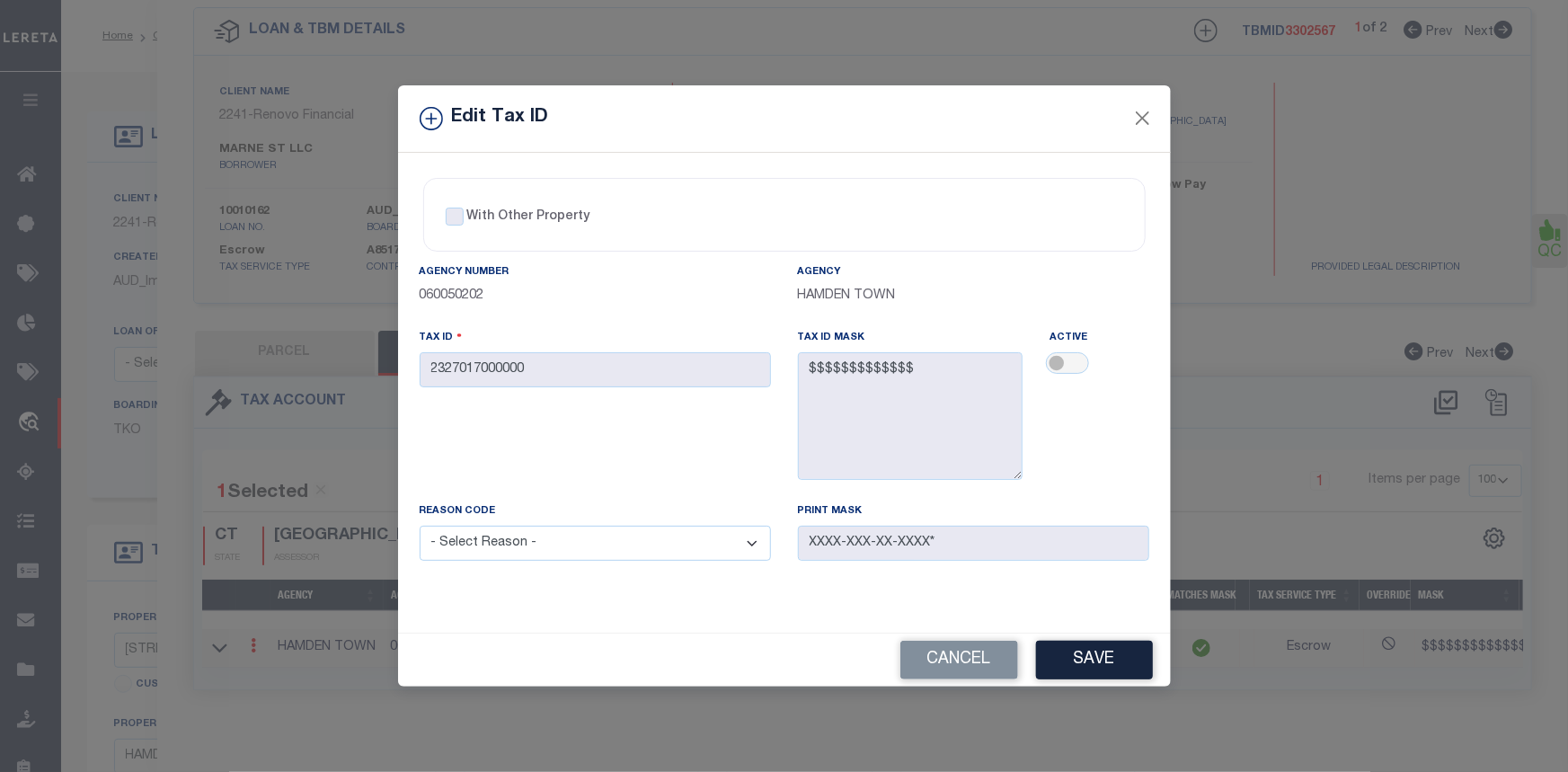
click at [514, 543] on select "- Select Reason - 099 - Other (Provide additional detail) ACT - Agency Changed …" at bounding box center [595, 543] width 352 height 35
select select "099"
click at [419, 527] on select "- Select Reason - 099 - Other (Provide additional detail) ACT - Agency Changed …" at bounding box center [595, 543] width 352 height 35
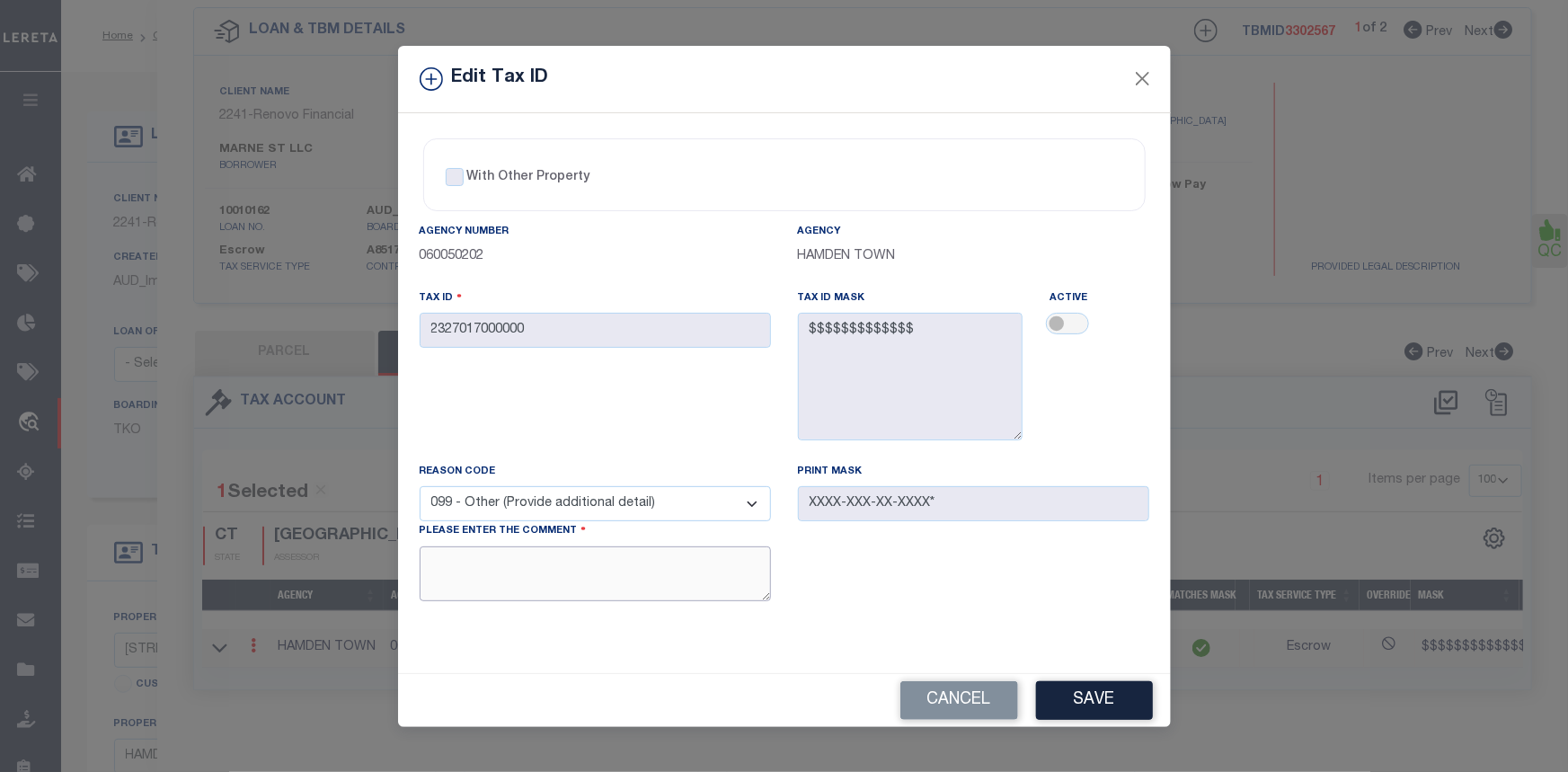
click at [504, 575] on textarea at bounding box center [595, 574] width 352 height 55
type textarea "Agency must be active so that tax amounts can be keyed."
drag, startPoint x: 1059, startPoint y: 323, endPoint x: 1106, endPoint y: 330, distance: 47.5
click at [1106, 330] on div at bounding box center [1099, 325] width 99 height 25
drag, startPoint x: 1060, startPoint y: 325, endPoint x: 1086, endPoint y: 330, distance: 26.5
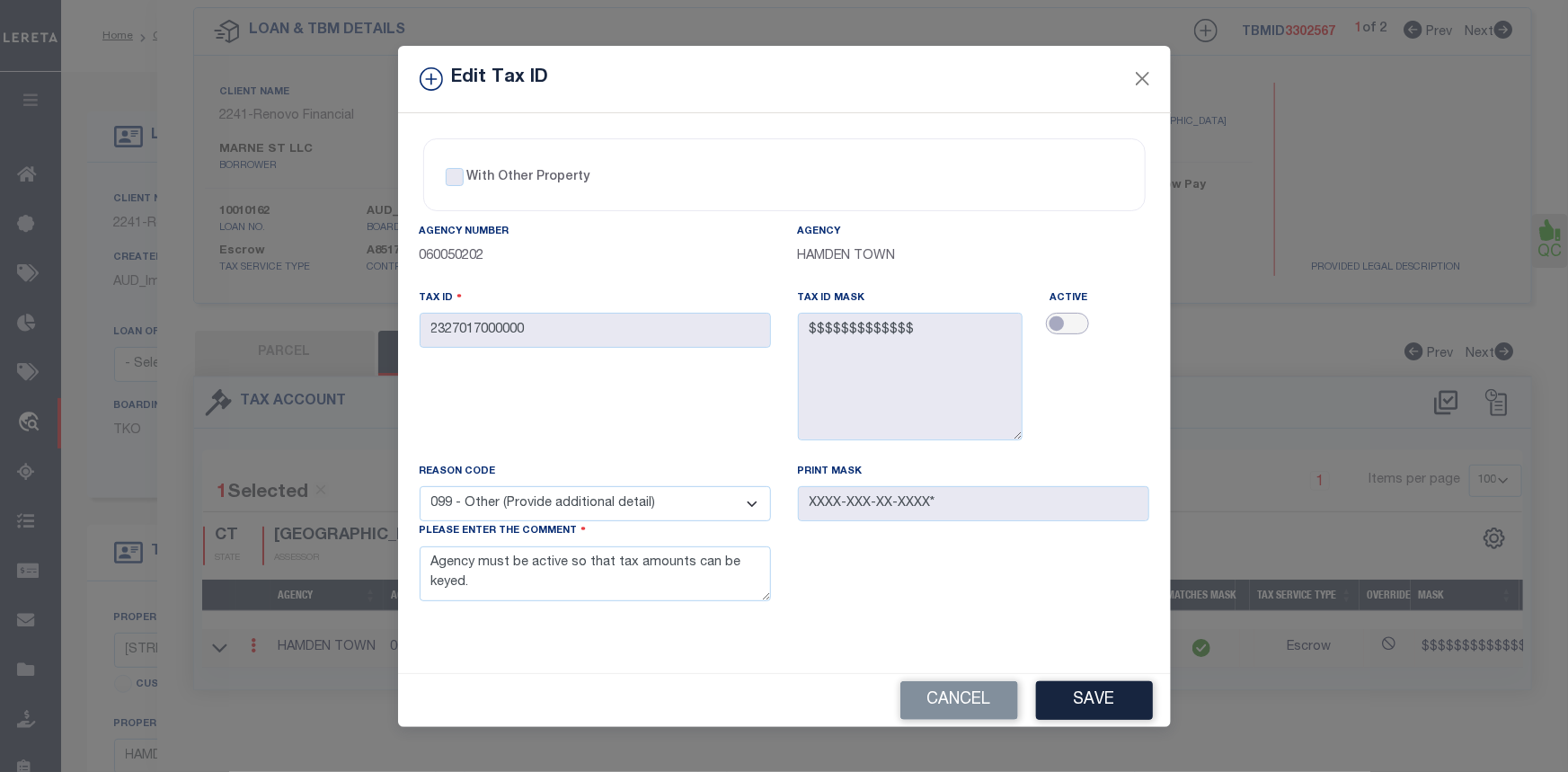
click at [1085, 330] on input "checkbox" at bounding box center [1068, 323] width 43 height 22
checkbox input "true"
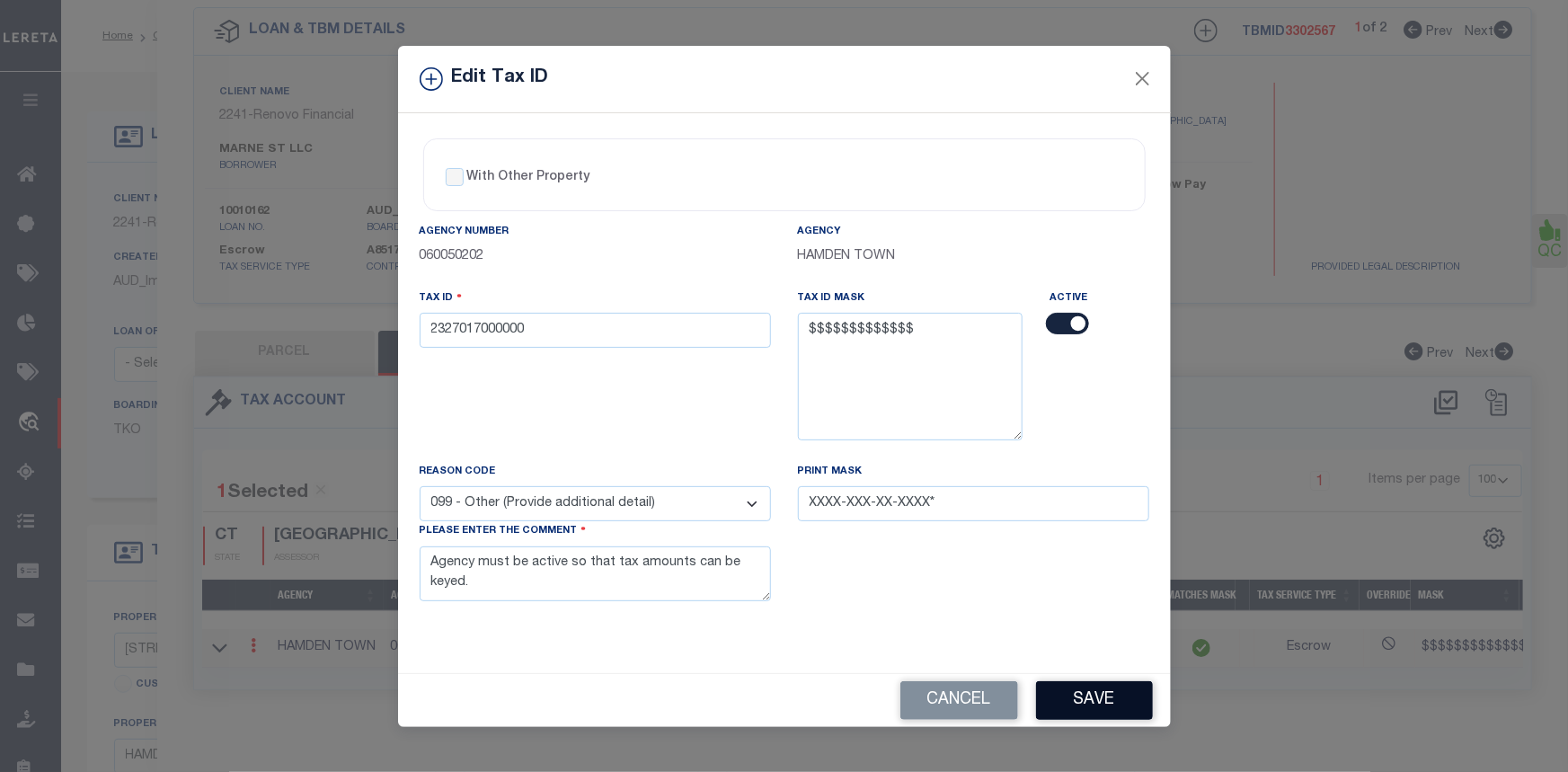
click at [1080, 701] on button "Save" at bounding box center [1094, 701] width 117 height 39
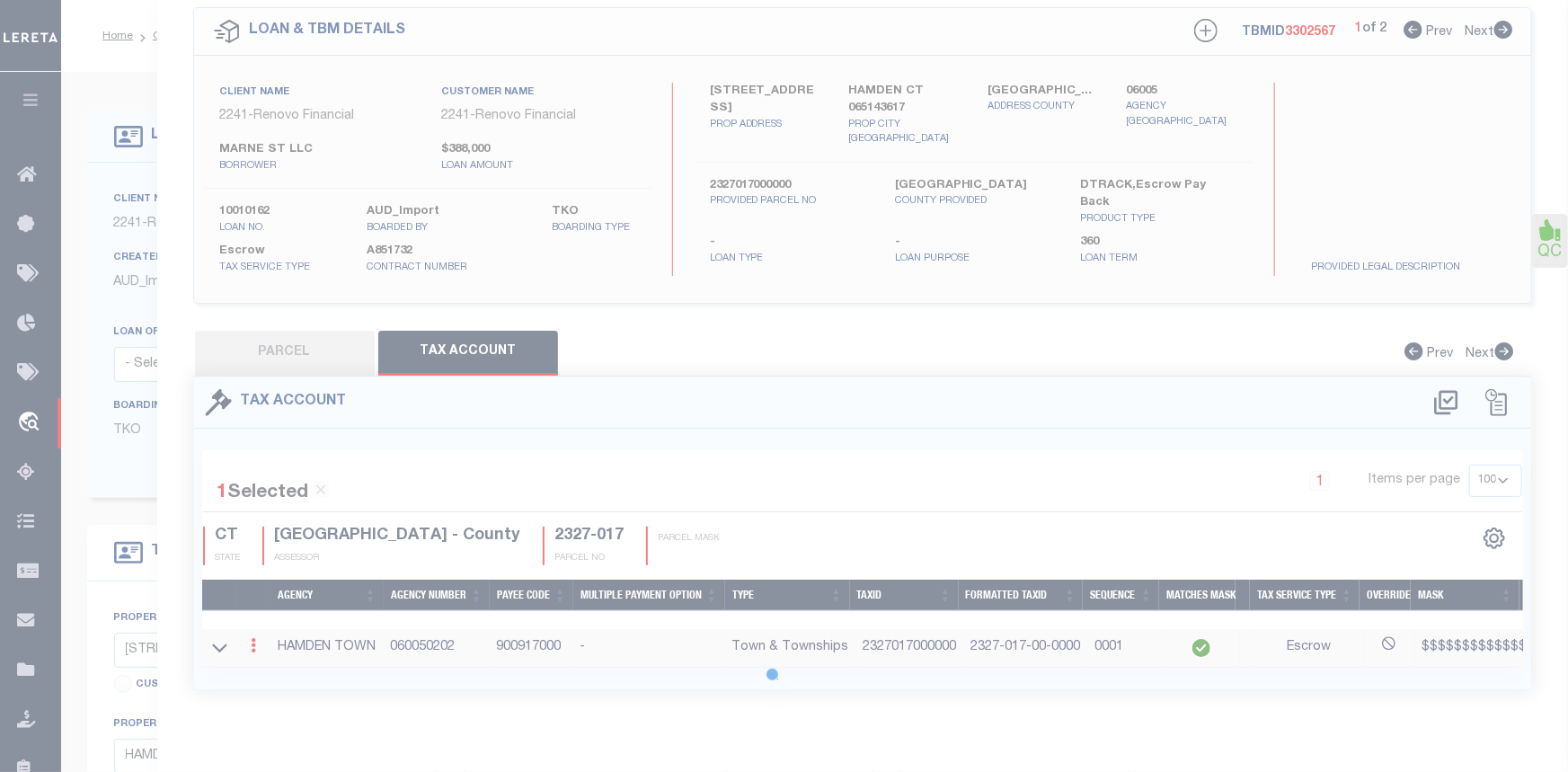
type input "[STREET_ADDRESS]"
type input "2326177000000"
type input "a0k8Y00000dDzwJ"
select select
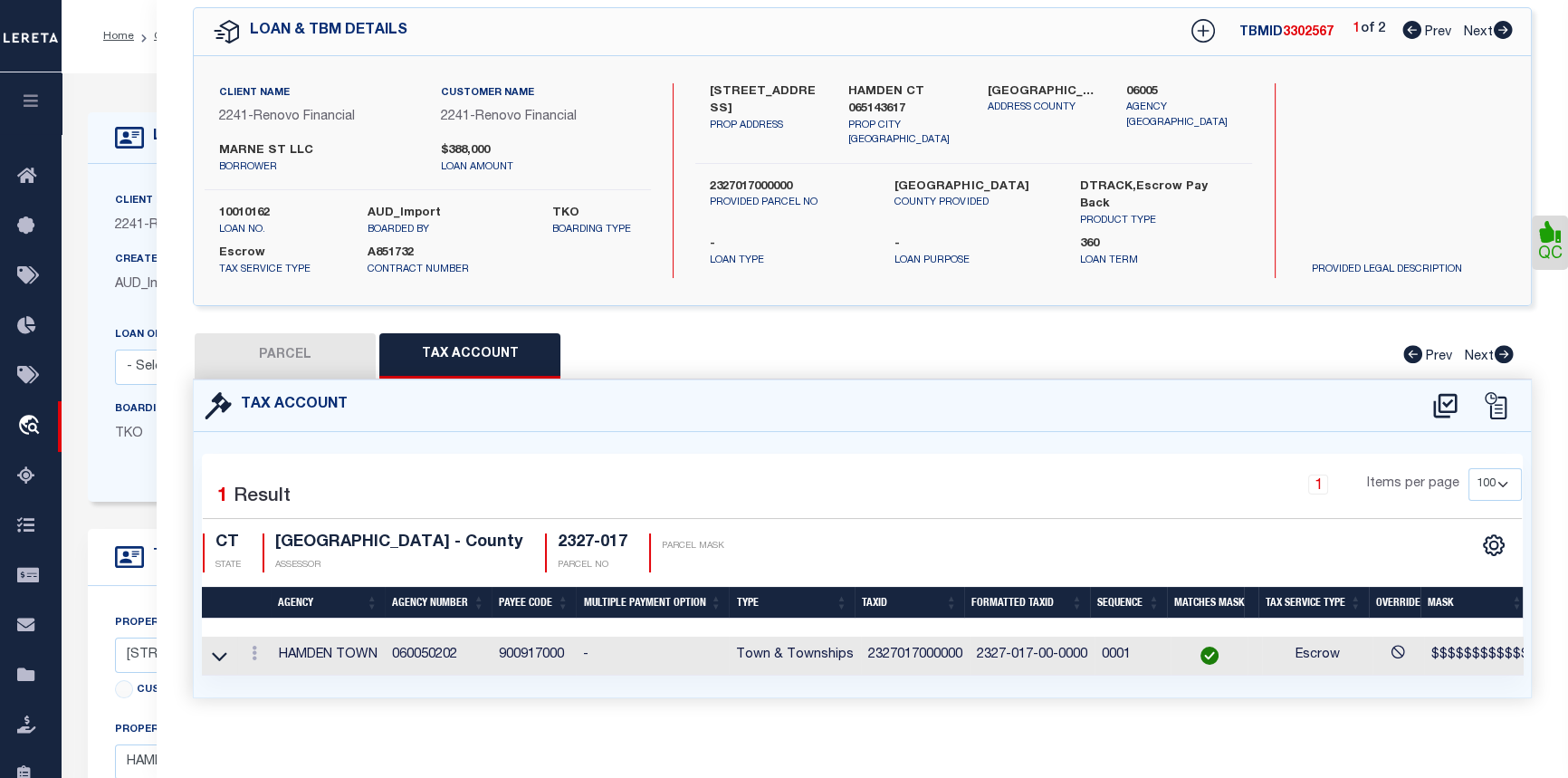
scroll to position [0, 219]
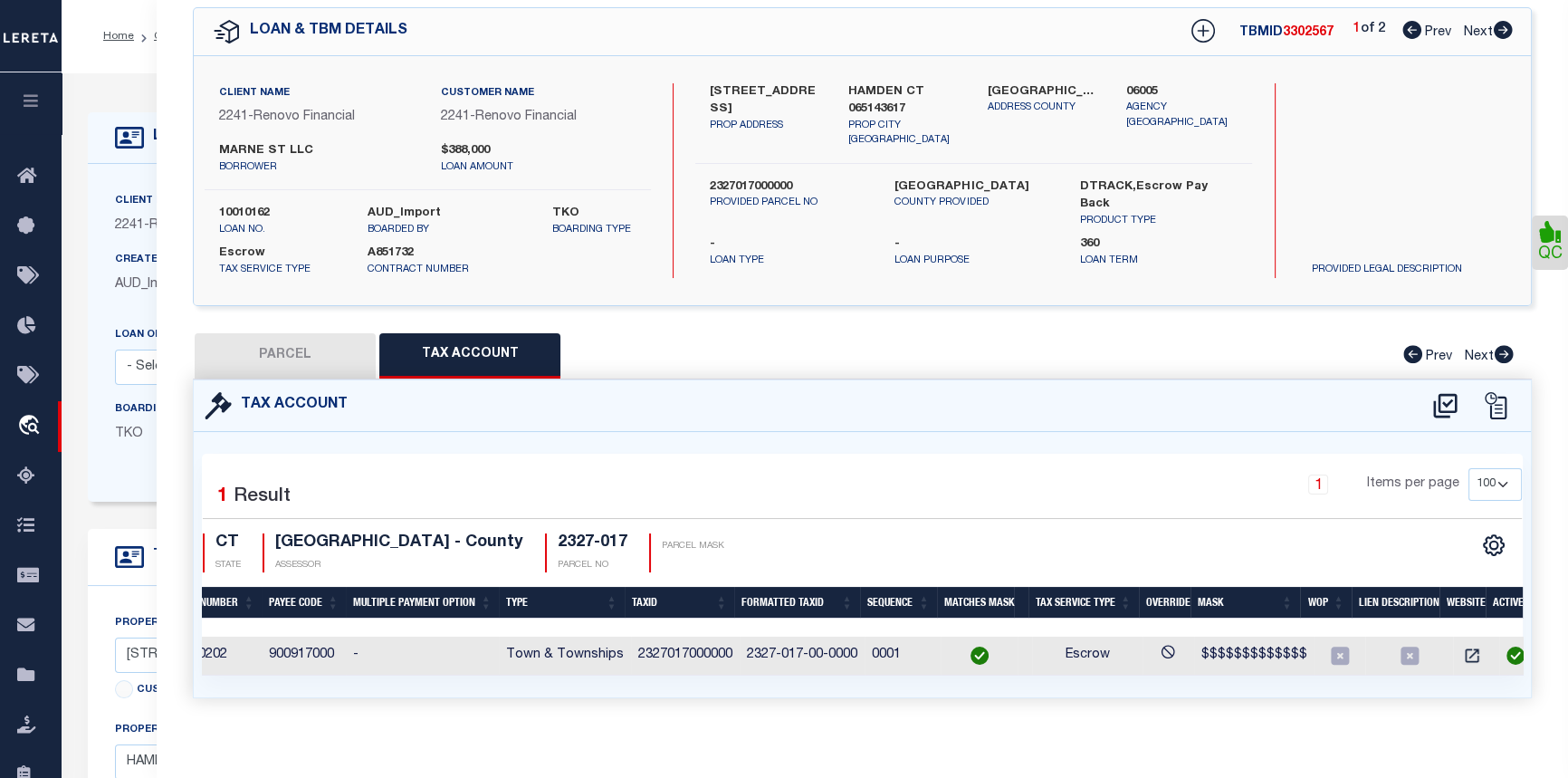
click at [290, 344] on button "PARCEL" at bounding box center [285, 355] width 181 height 45
select select "AS"
select select
checkbox input "false"
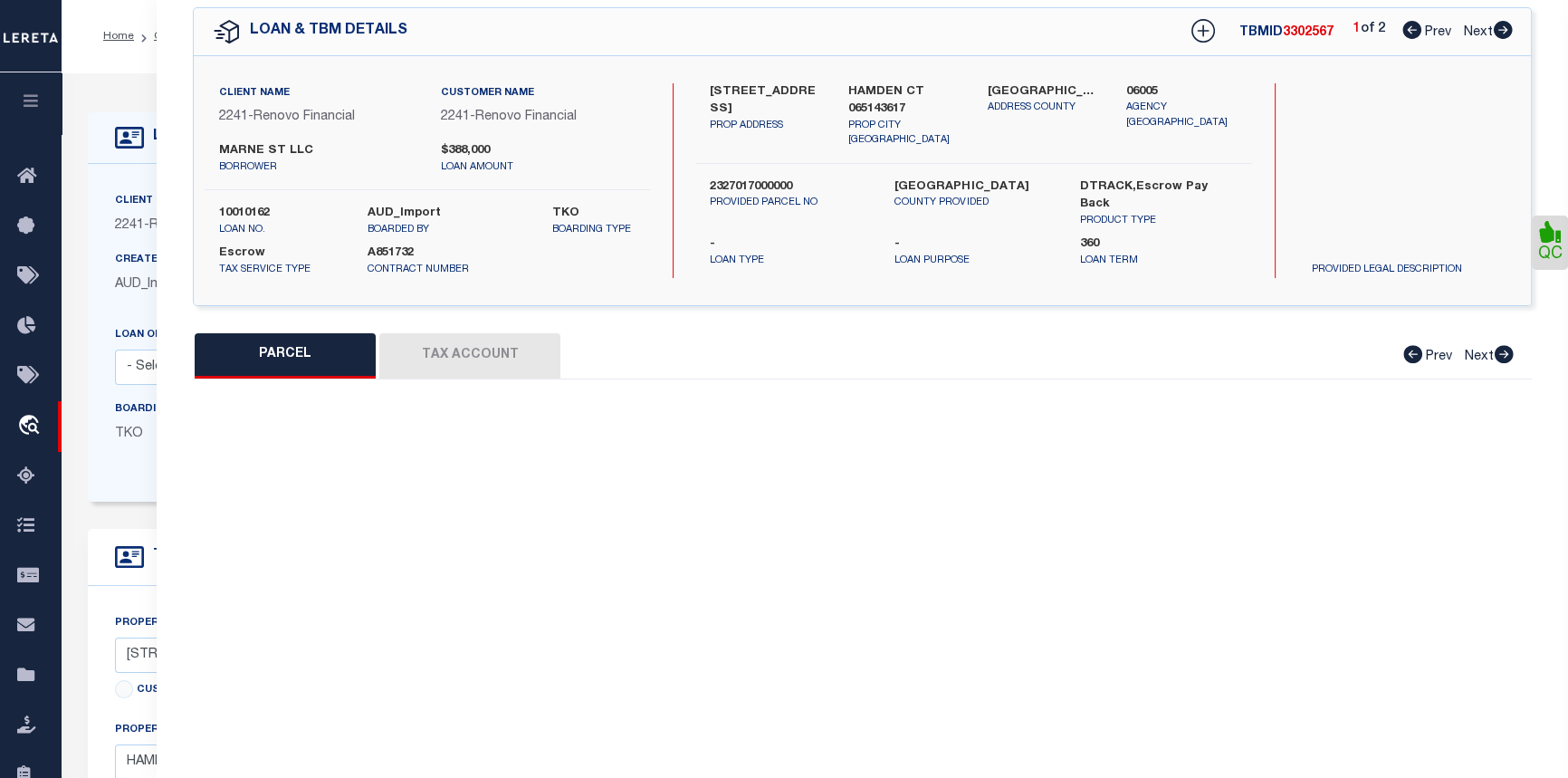
select select "CP"
type input "MARNE ST LLC"
select select "AGW"
select select
type input "64 MARNE ST"
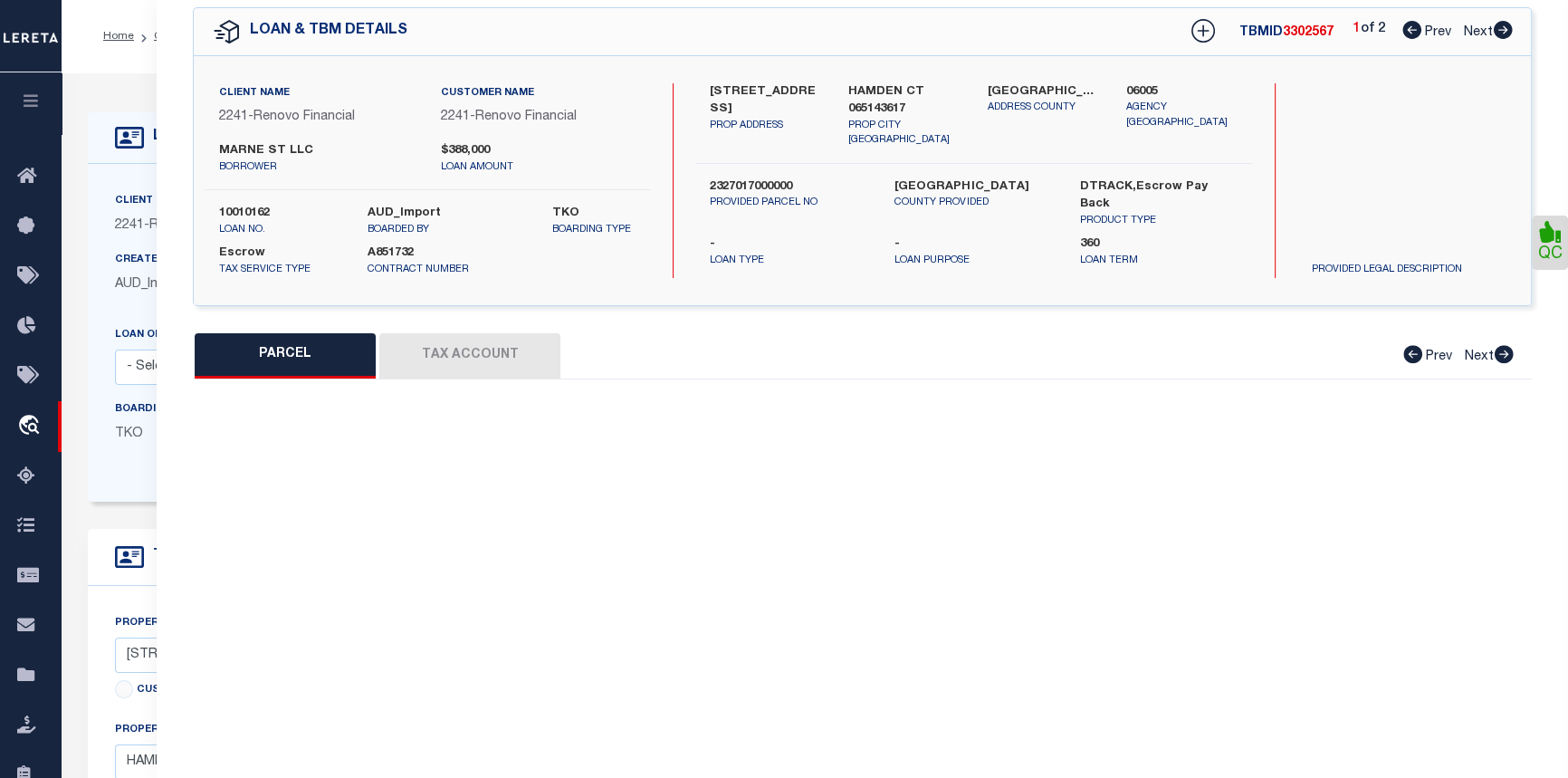
checkbox input "false"
type input "HAMDEN CT 065143617"
type textarea "Agency must be active so that tax amounts can be keyed."
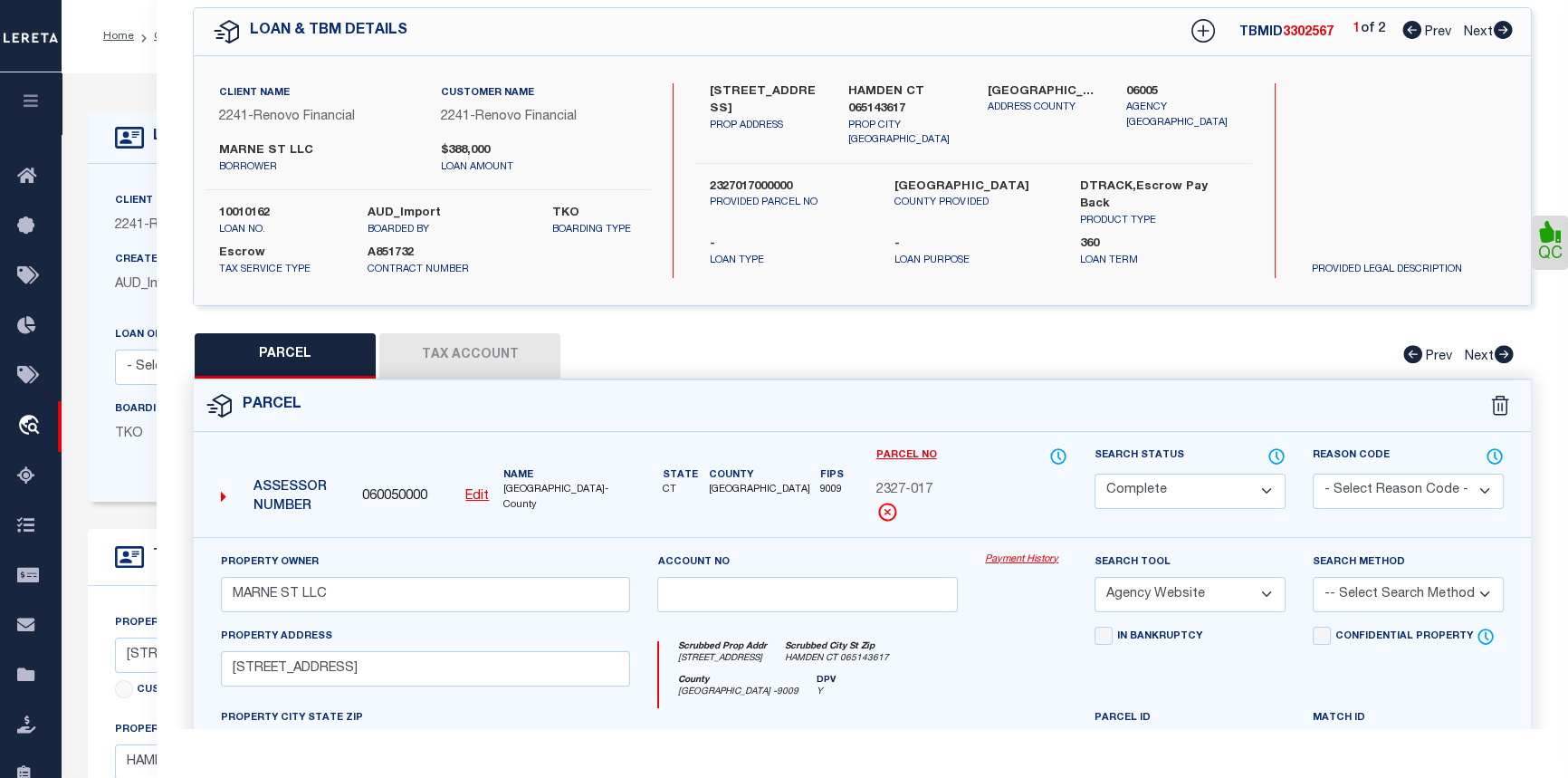
click at [1048, 558] on link "Payment History" at bounding box center [1026, 560] width 83 height 15
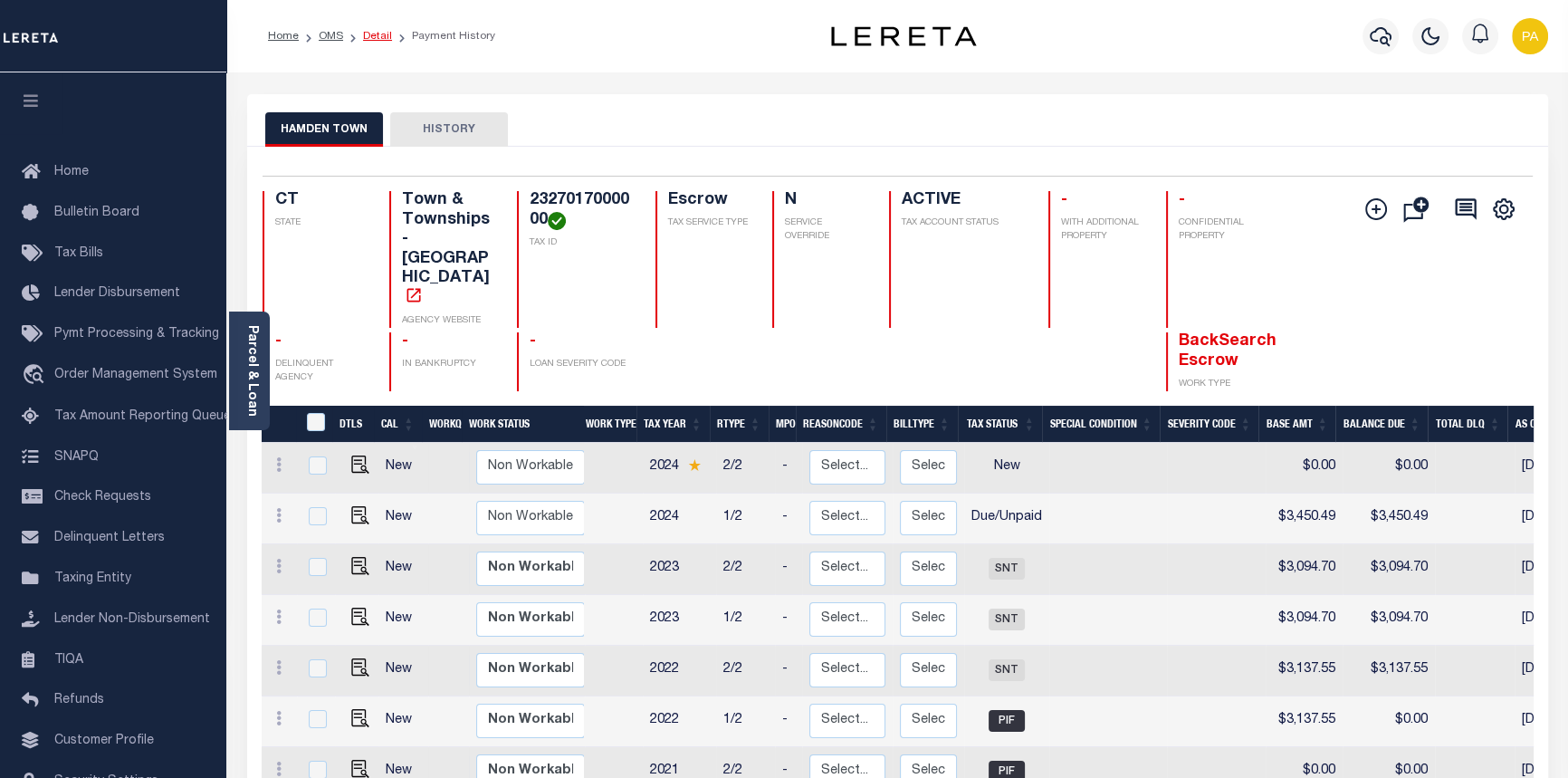
click at [370, 33] on link "Detail" at bounding box center [377, 36] width 29 height 11
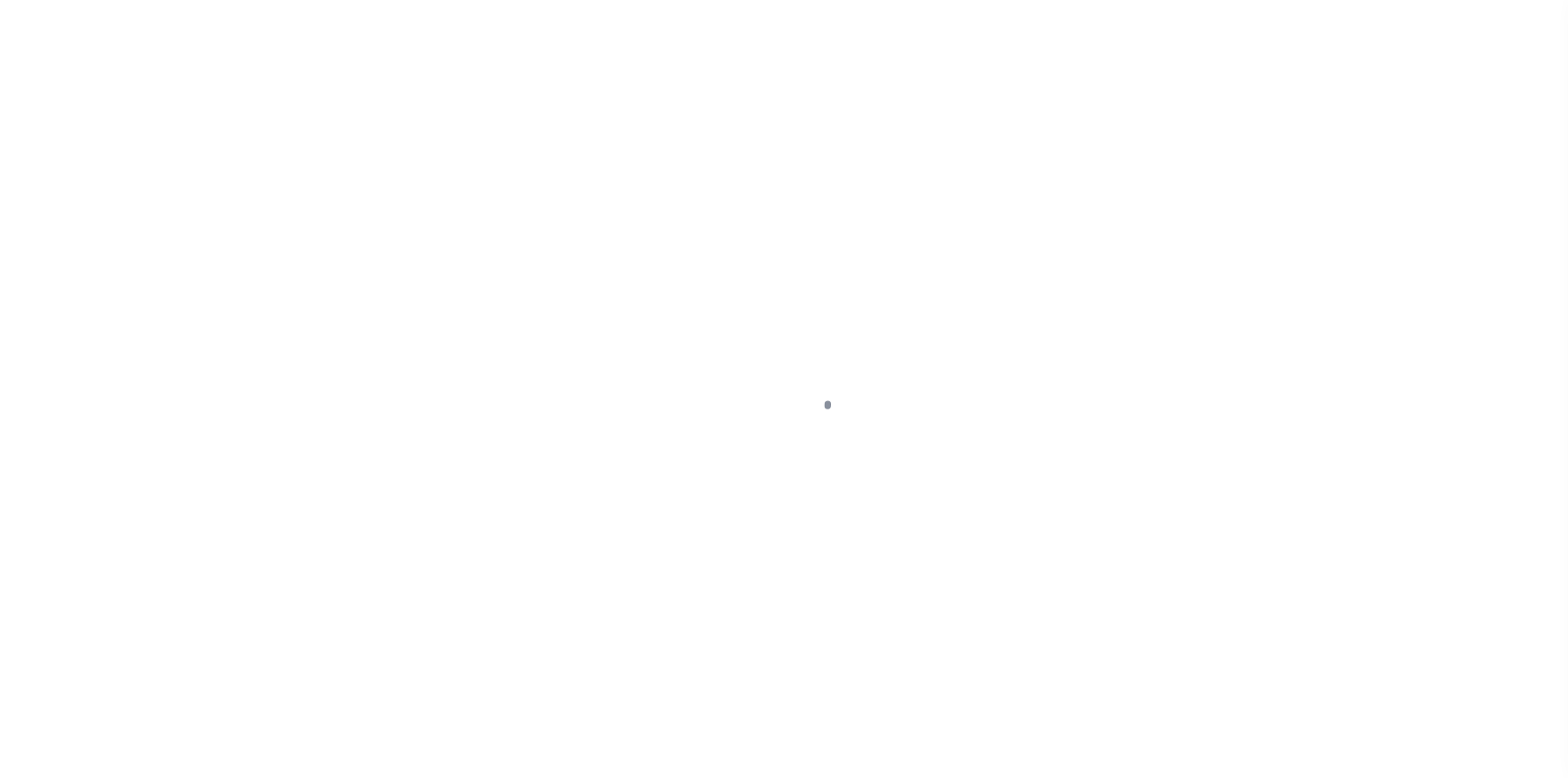
select select "Escrow"
type input "[STREET_ADDRESS]"
type input "2327017000000"
type input "HAMDEN CT 065143617"
type input "a0k8Y00000dDzwK"
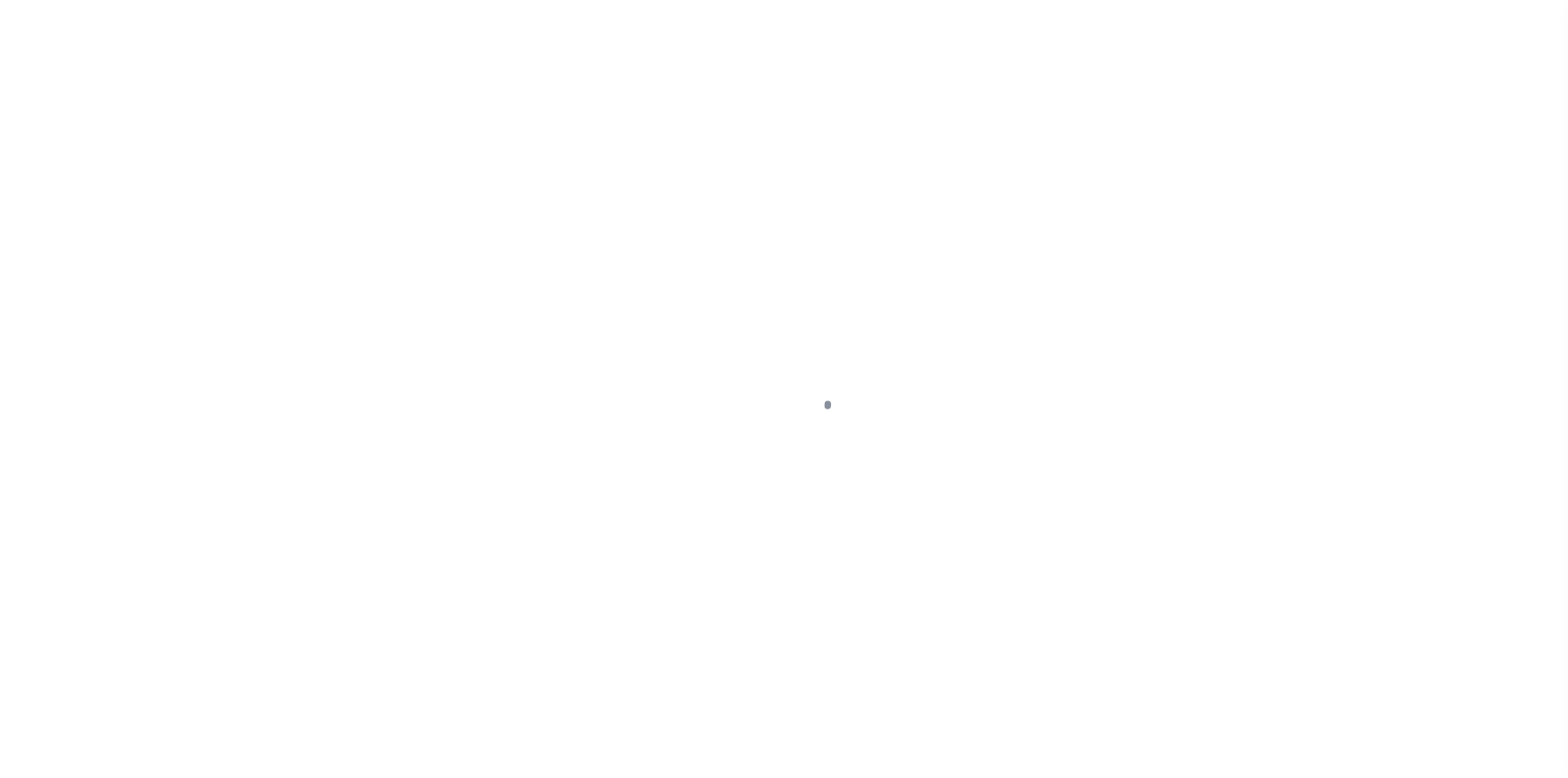
type input "CT"
select select
select select "25067"
select select
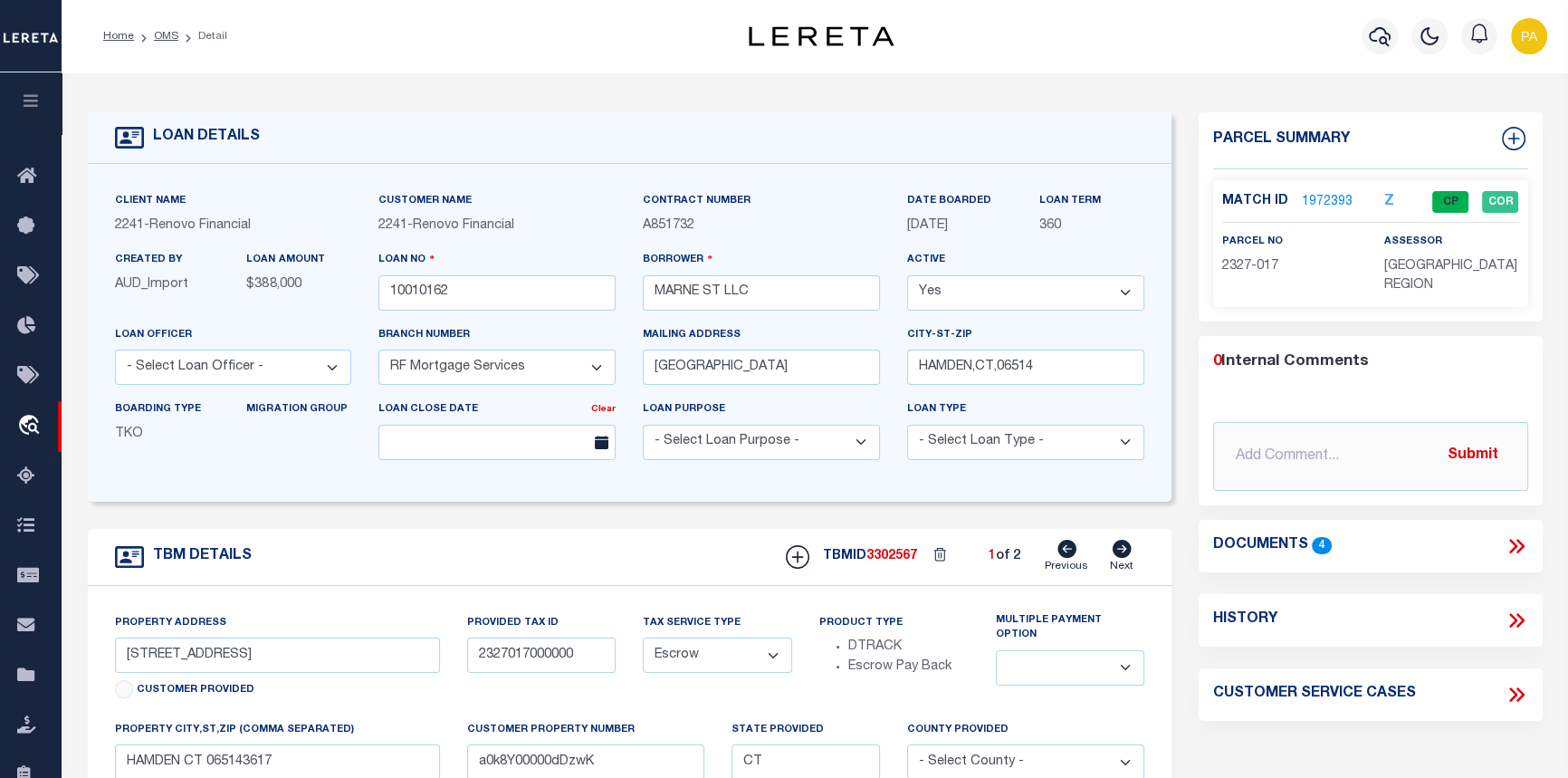
click at [1115, 550] on icon at bounding box center [1122, 548] width 19 height 18
type input "[STREET_ADDRESS]"
type input "2326177000000"
type input "a0k8Y00000dDzwJ"
select select
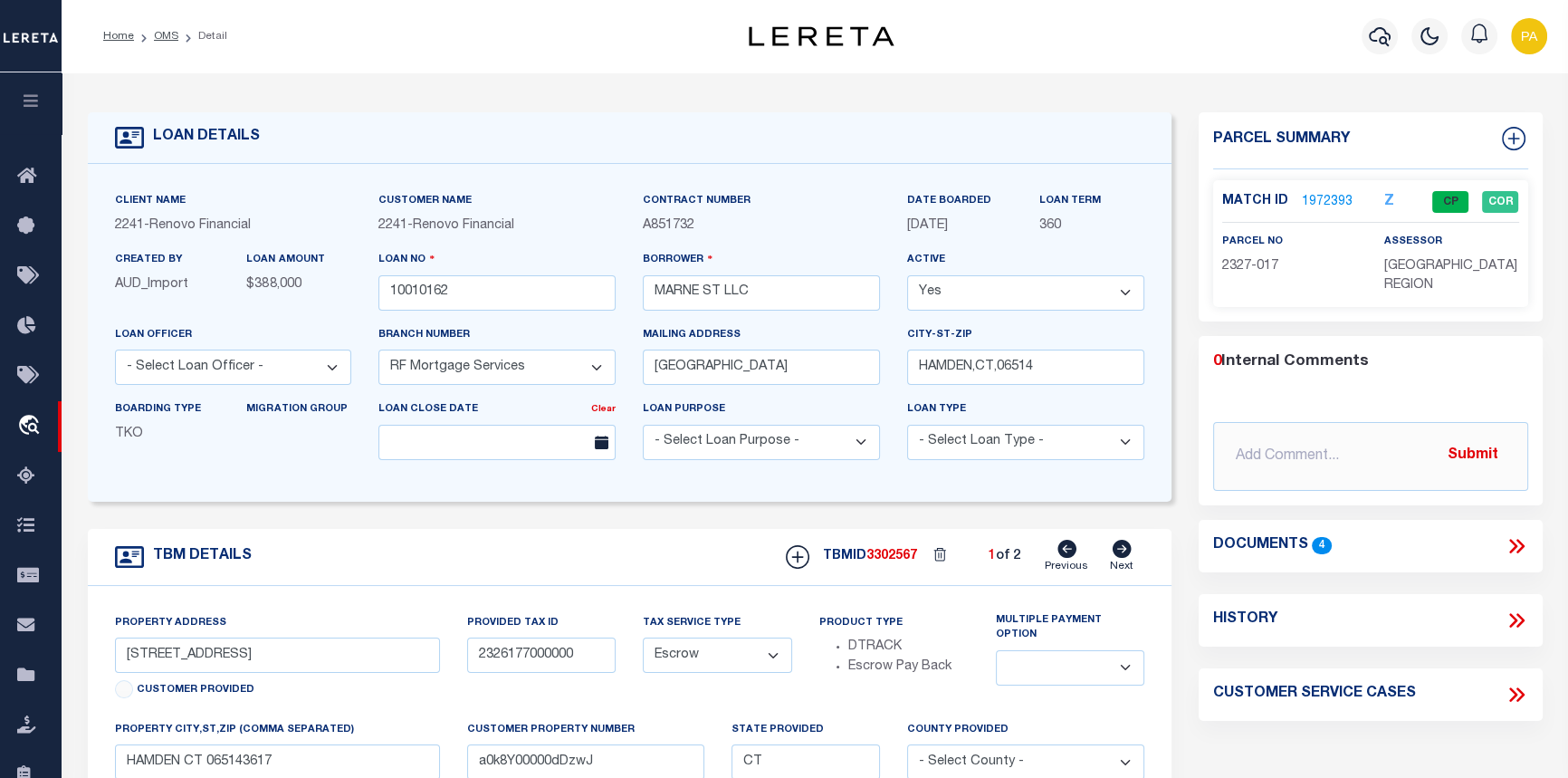
select select
click at [1325, 199] on link "1972392" at bounding box center [1327, 203] width 51 height 19
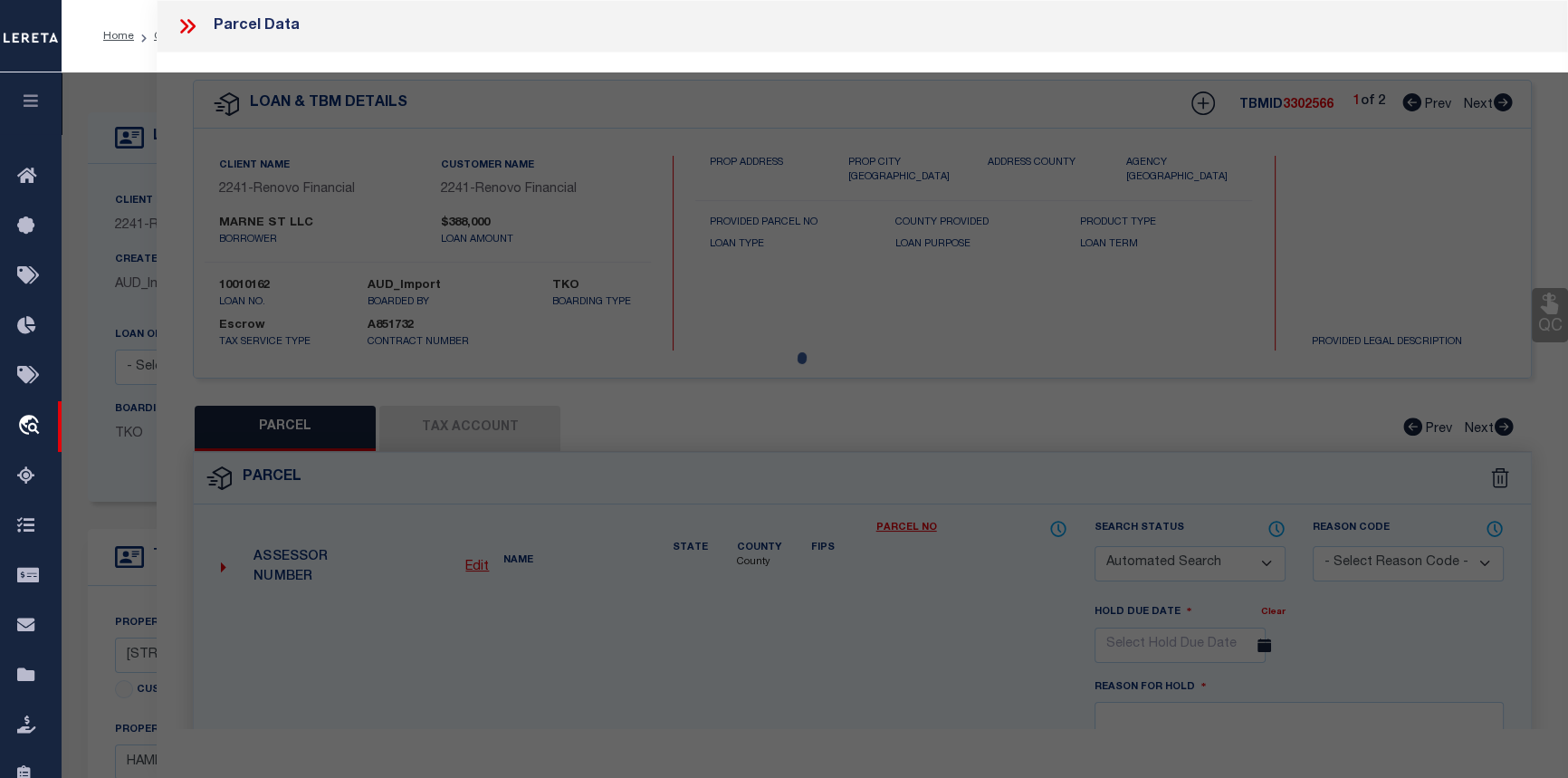
checkbox input "false"
select select "CP"
type input "MARNE ST LLC"
select select "AGW"
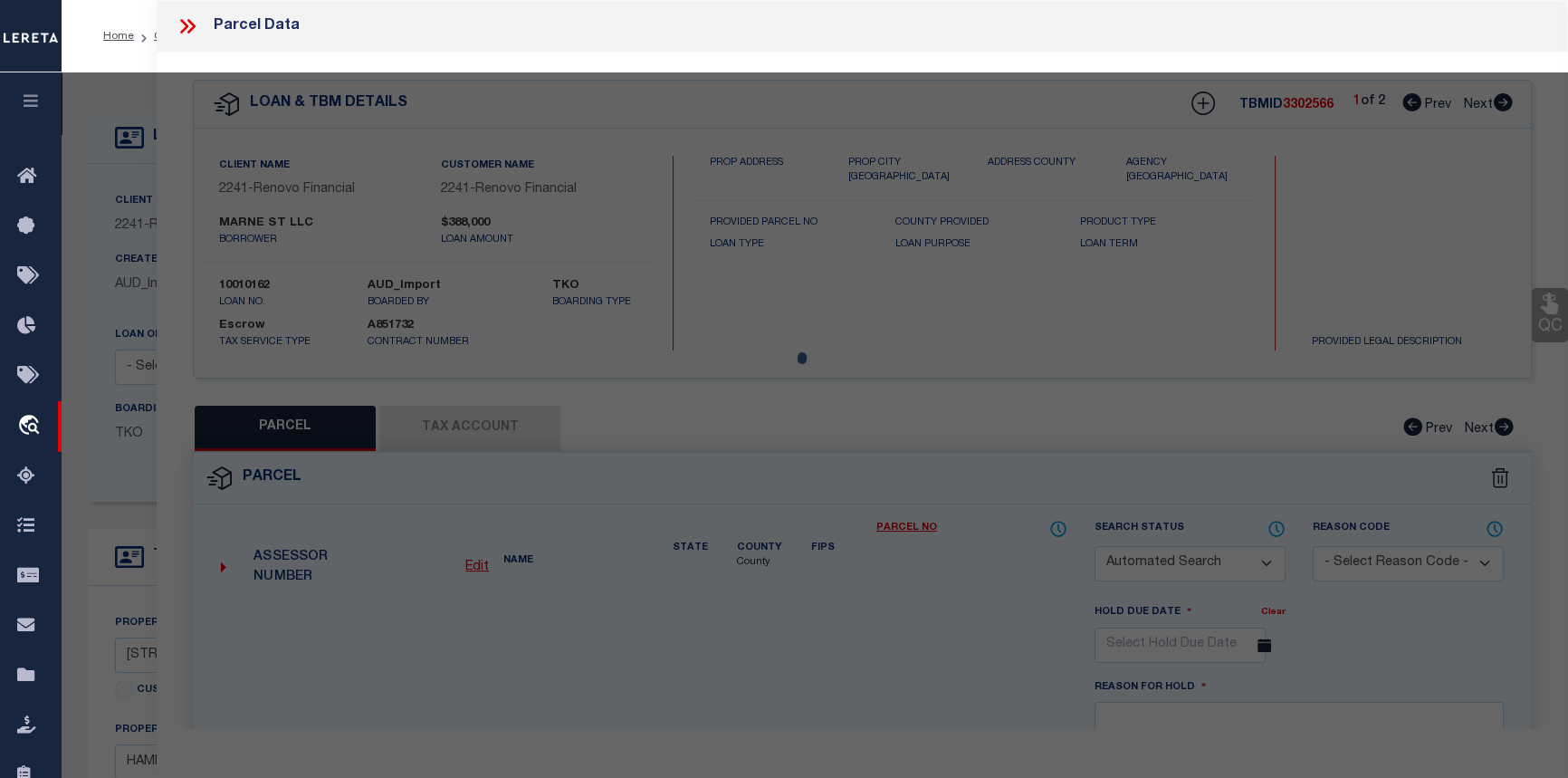
select select
type input "[STREET_ADDRESS]"
checkbox input "false"
type input "HAMDEN CT 065143617"
type textarea "Agency activated to make payments."
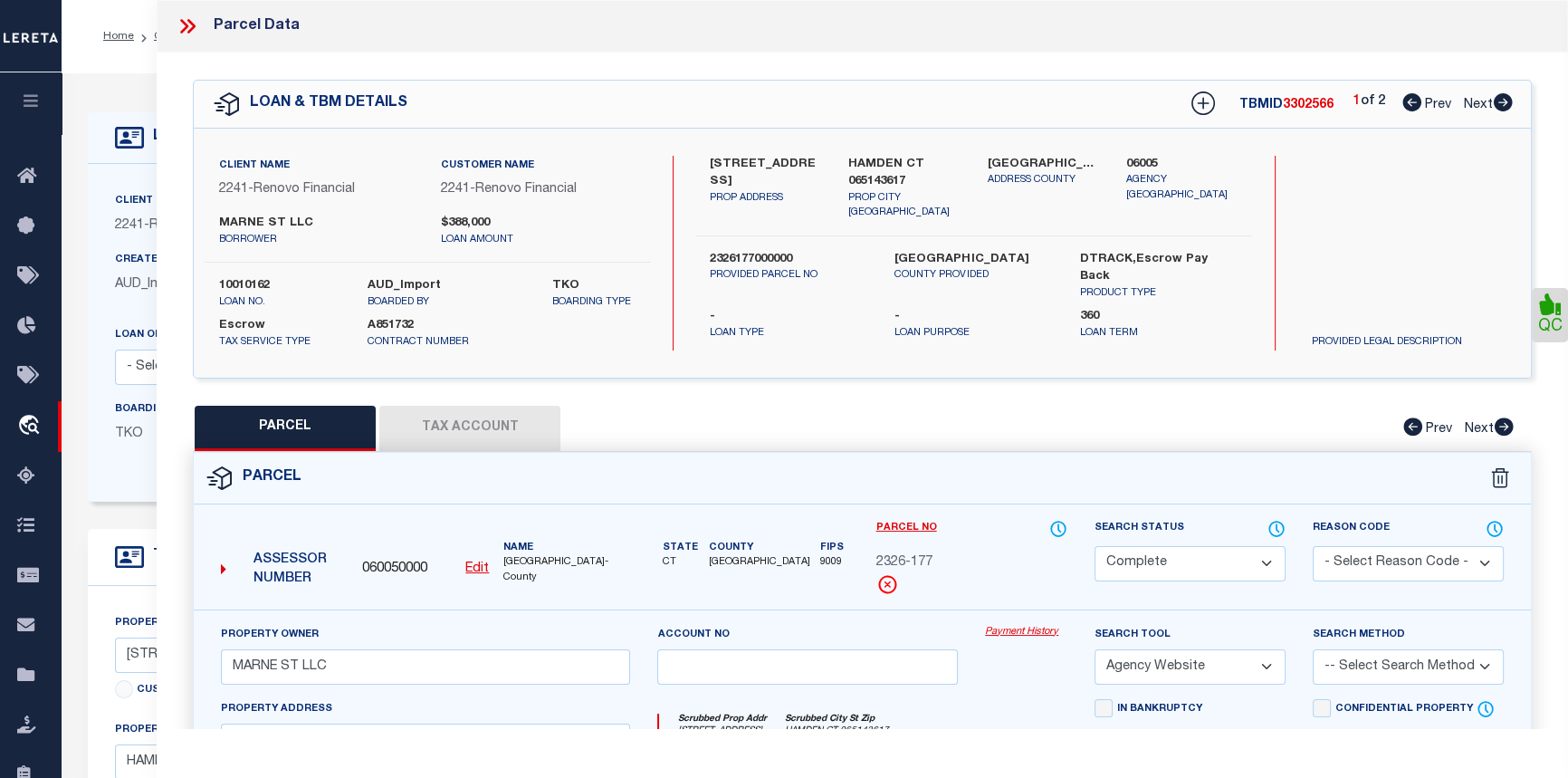
click at [1023, 634] on link "Payment History" at bounding box center [1026, 633] width 83 height 15
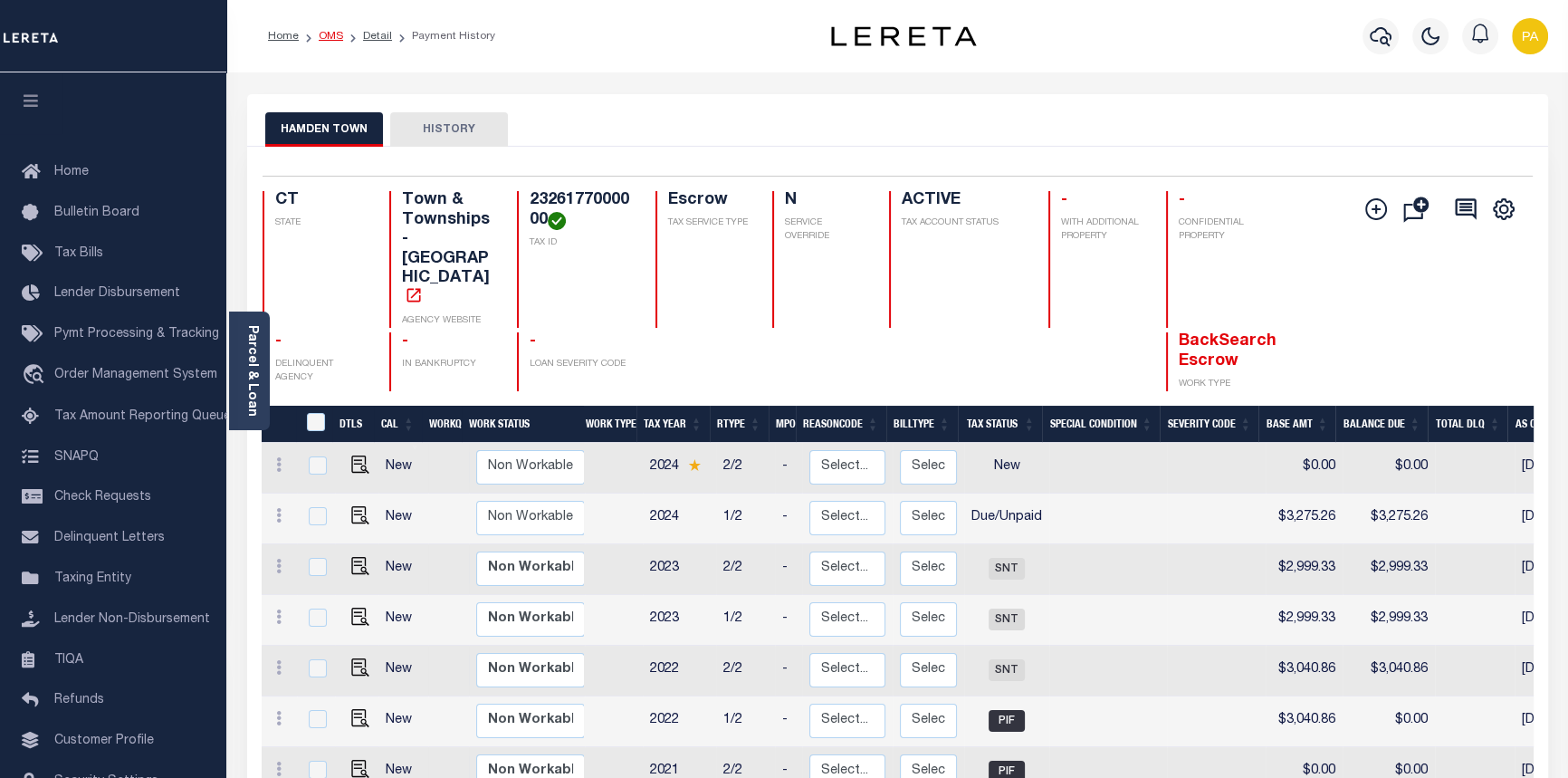
click at [327, 33] on link "OMS" at bounding box center [330, 36] width 24 height 11
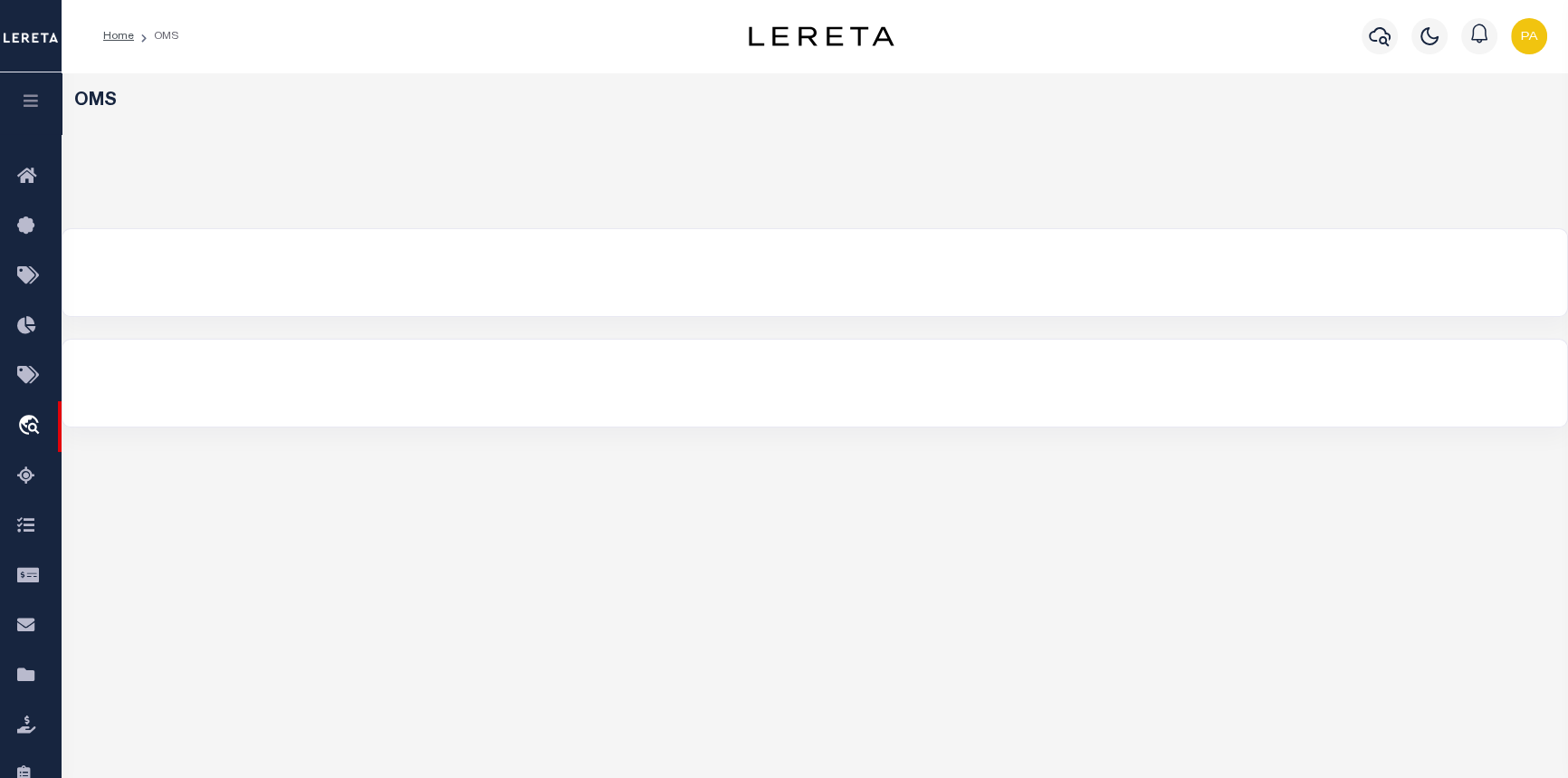
select select "200"
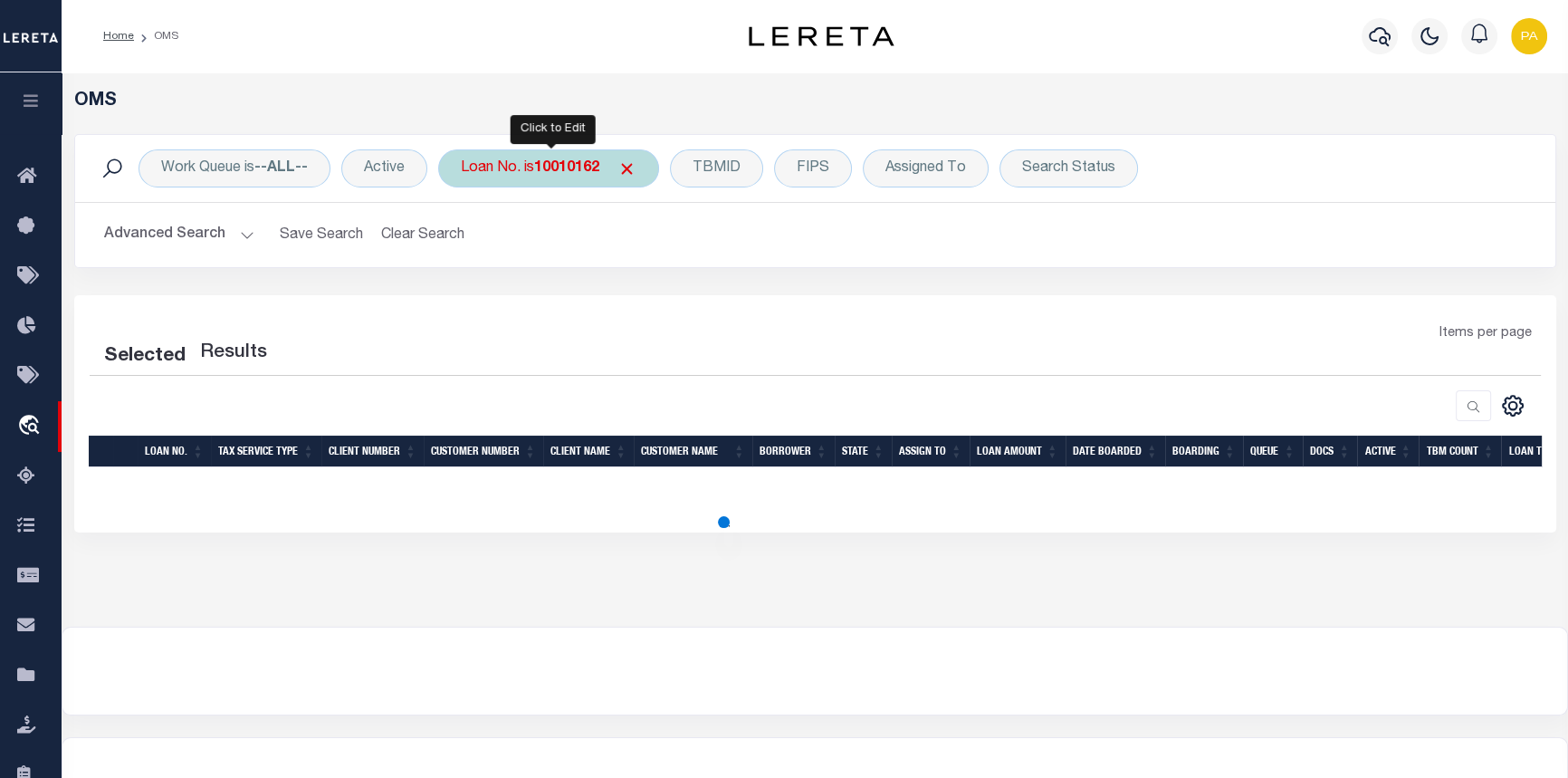
select select "200"
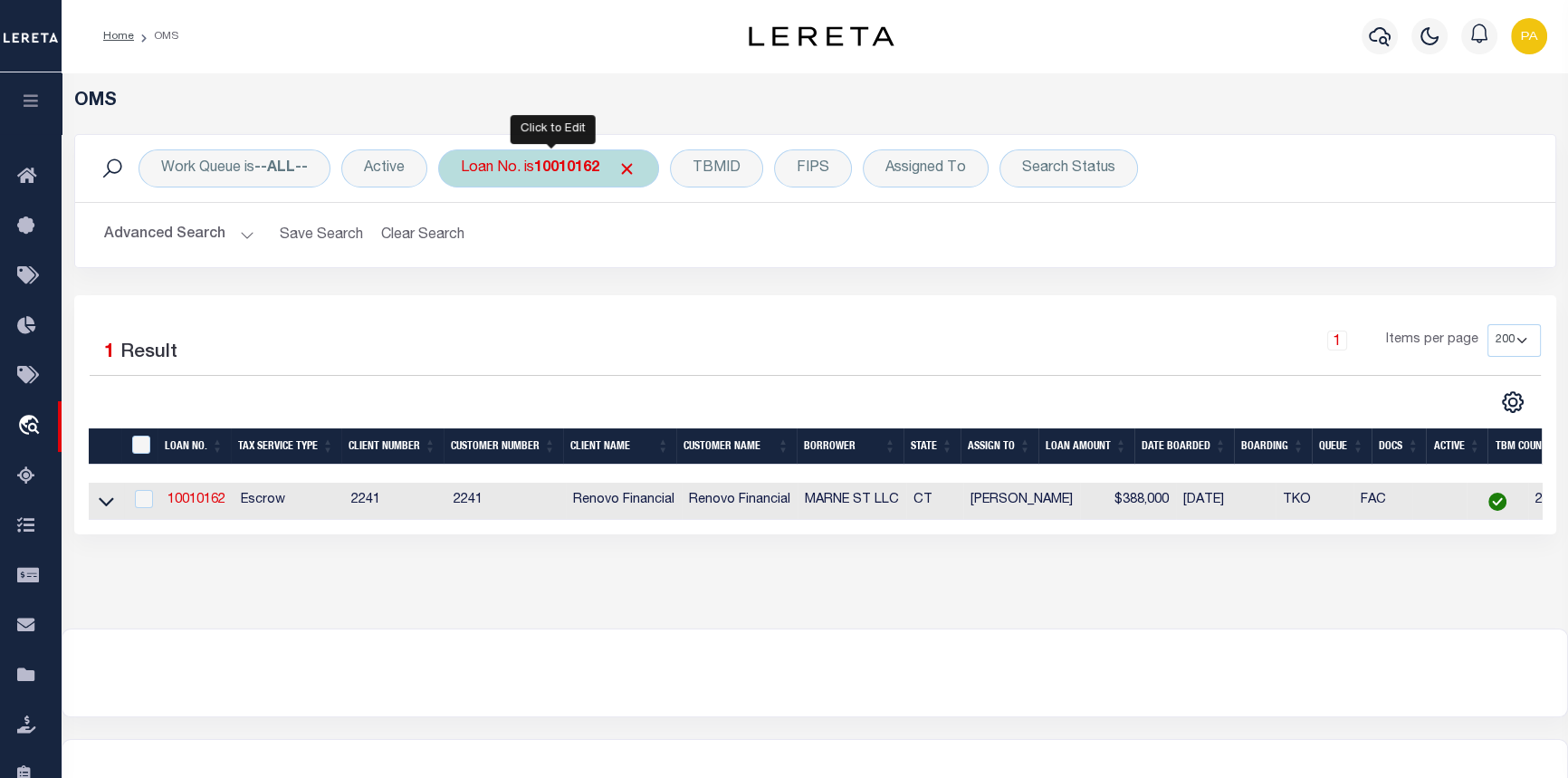
click at [551, 166] on b "10010162" at bounding box center [567, 168] width 65 height 14
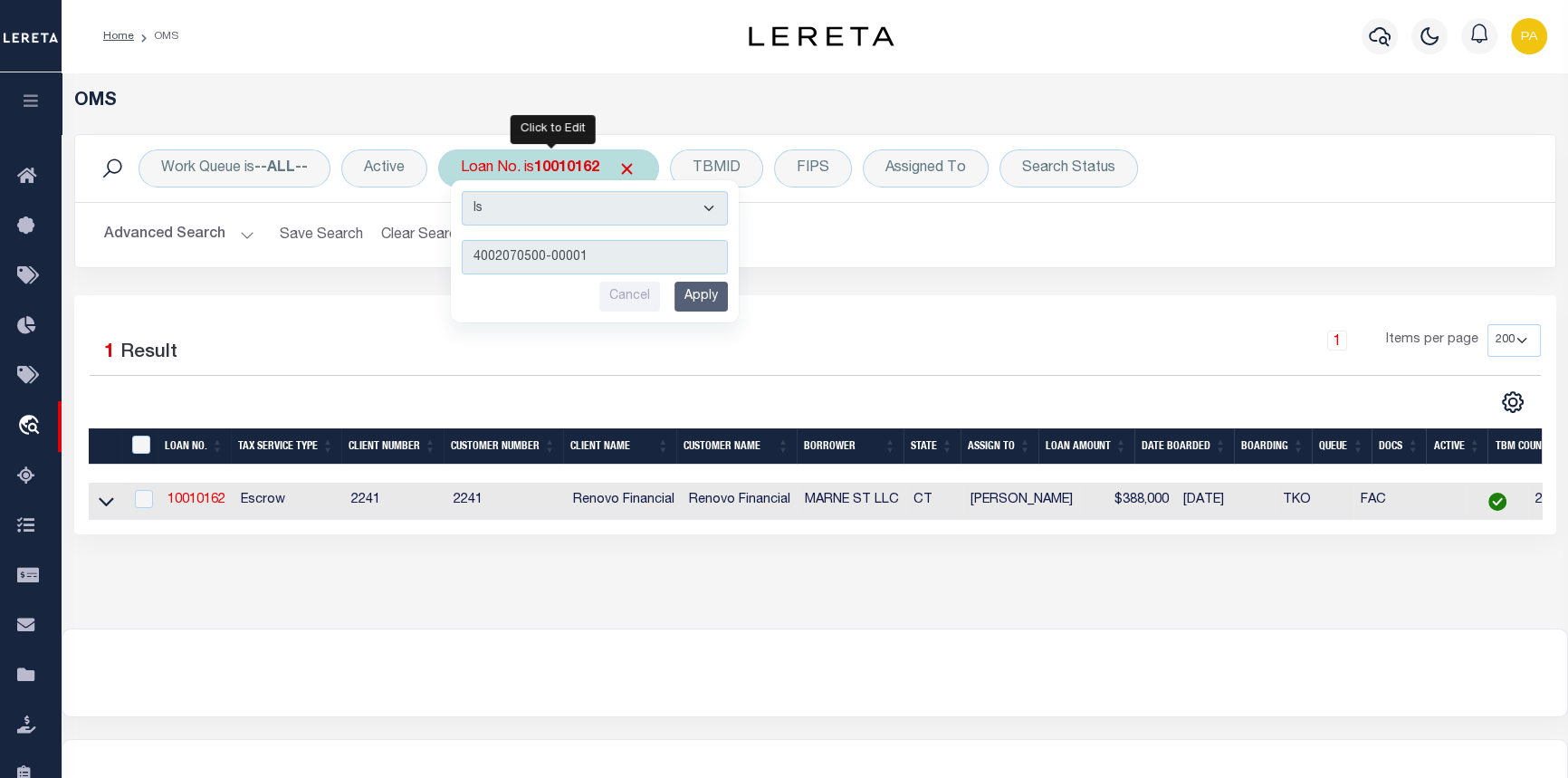
type input "4002070500-00001"
click at [700, 290] on input "Apply" at bounding box center [701, 296] width 54 height 30
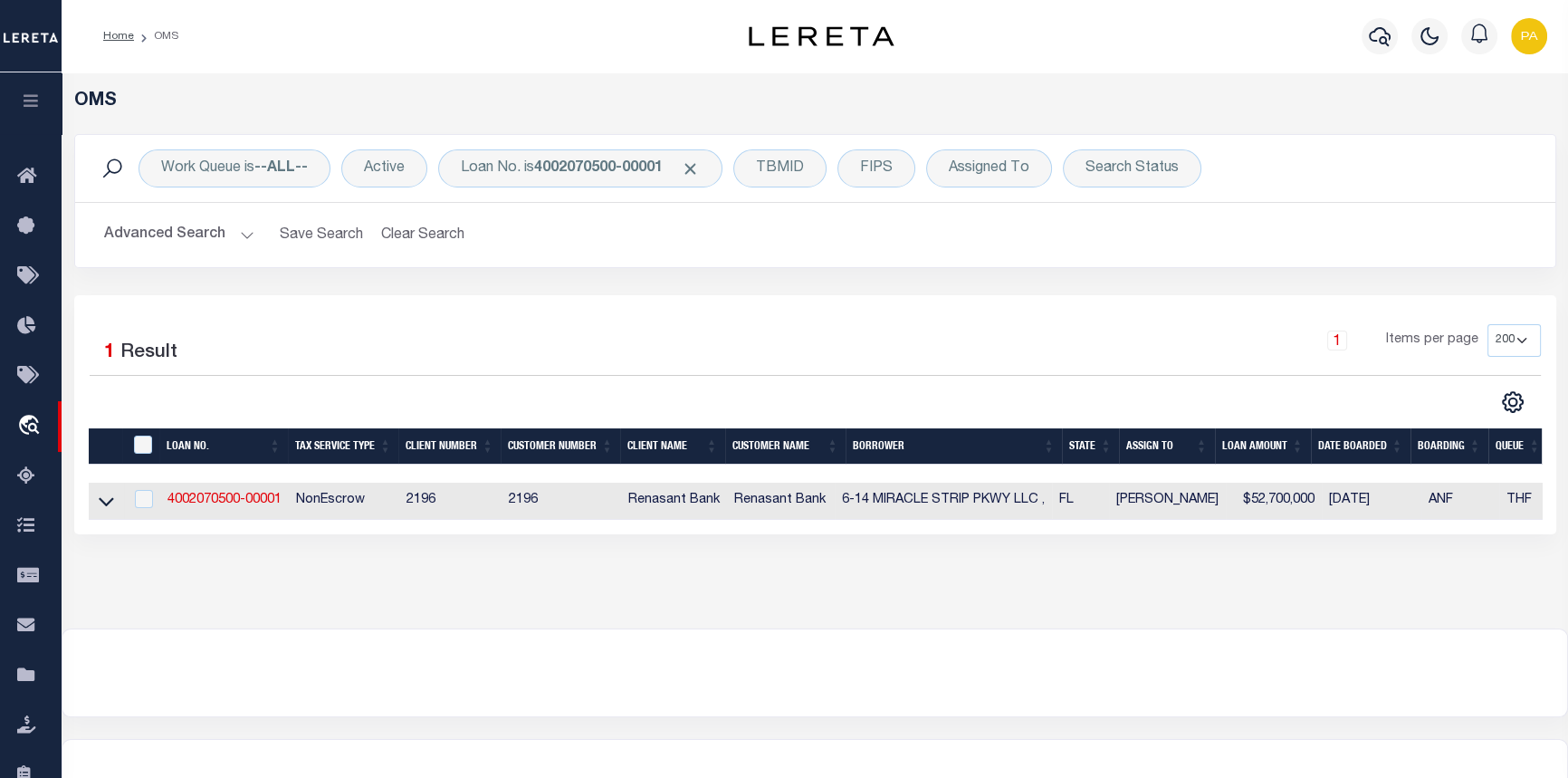
click at [226, 494] on td "4002070500-00001" at bounding box center [225, 501] width 129 height 37
checkbox input "true"
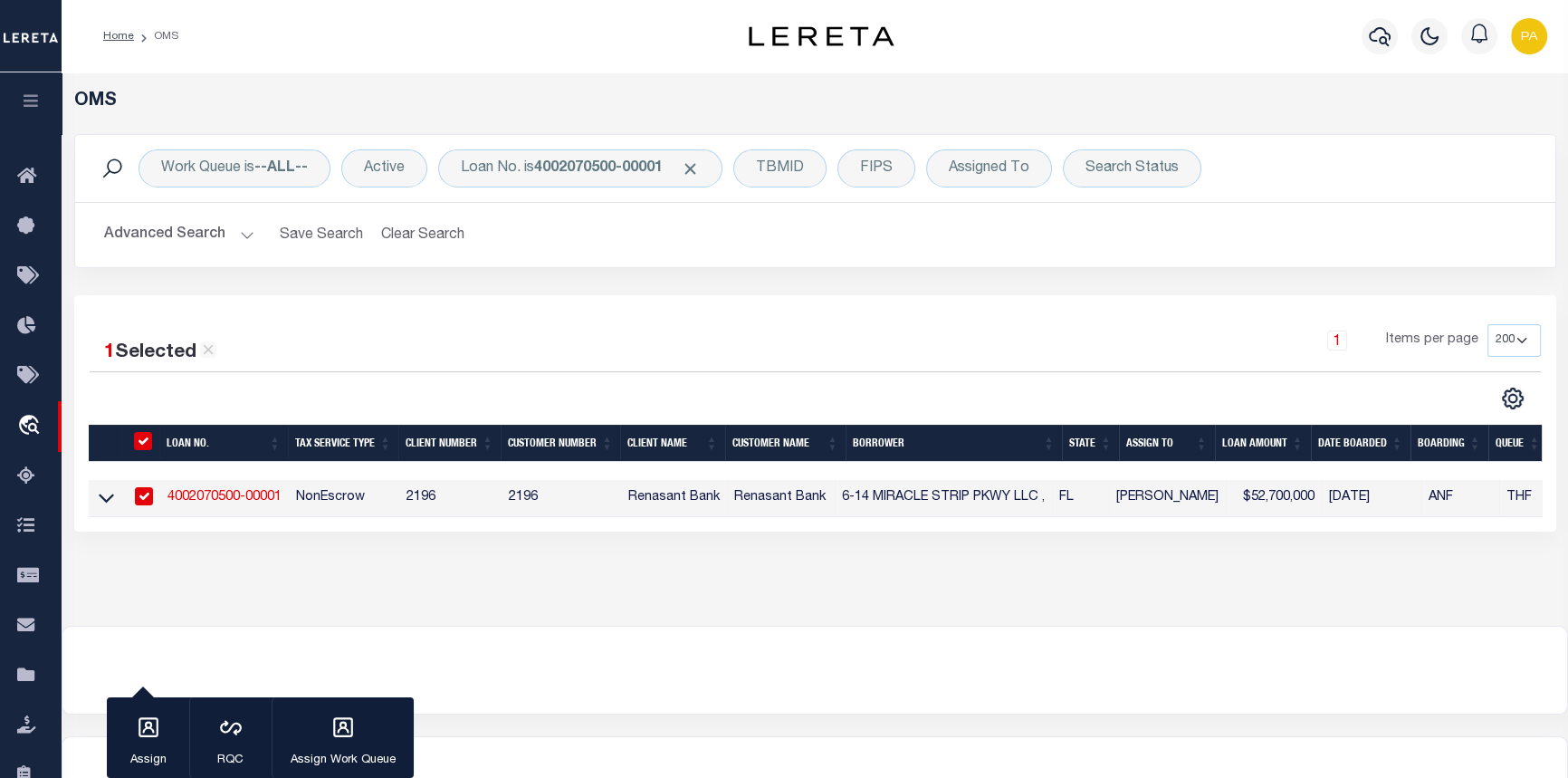
click at [232, 499] on link "4002070500-00001" at bounding box center [224, 497] width 114 height 12
type input "4002070500-00001"
type input "6-14 MIRACLE STRIP PKWY LLC ,"
select select
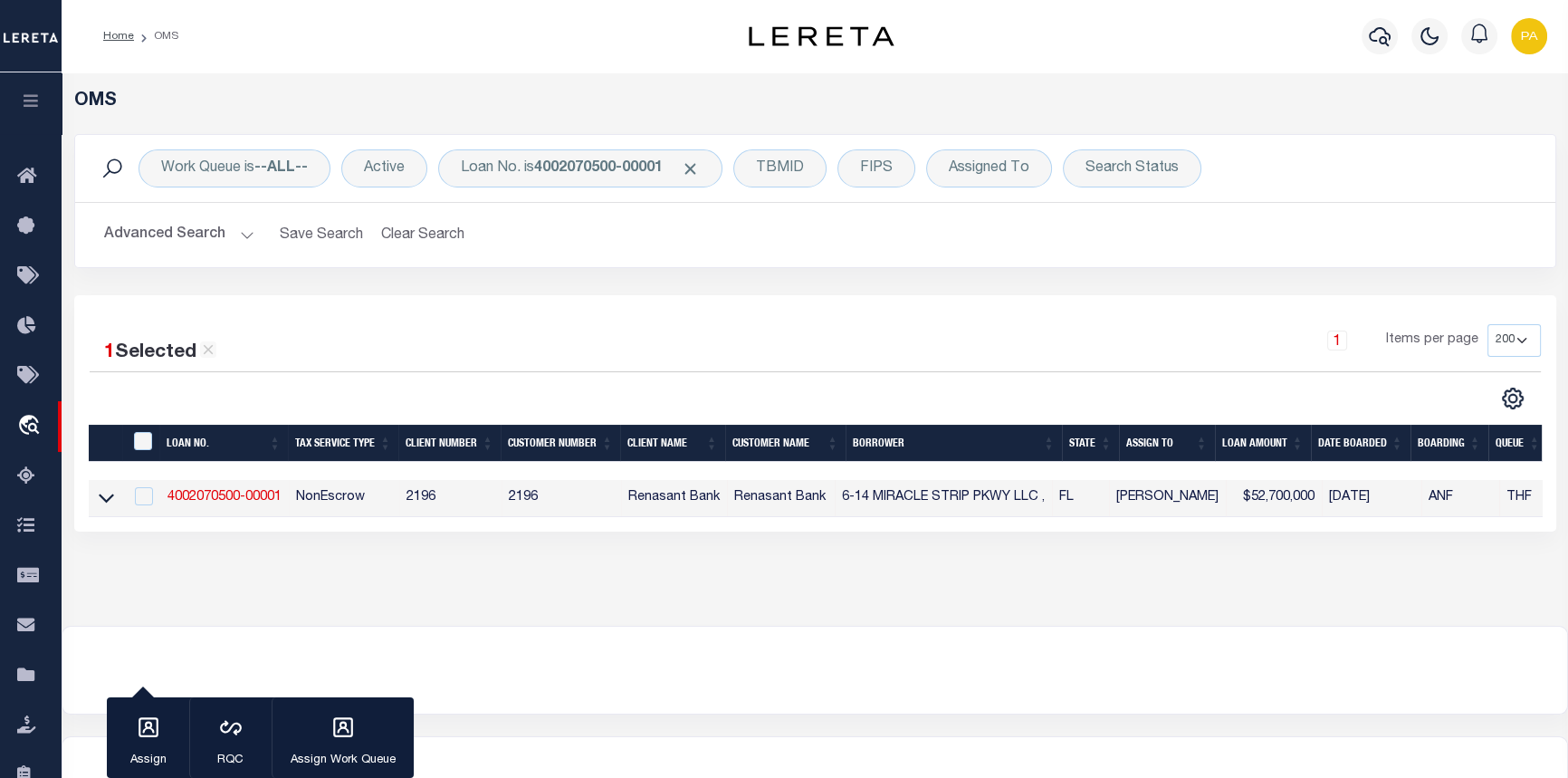
select select
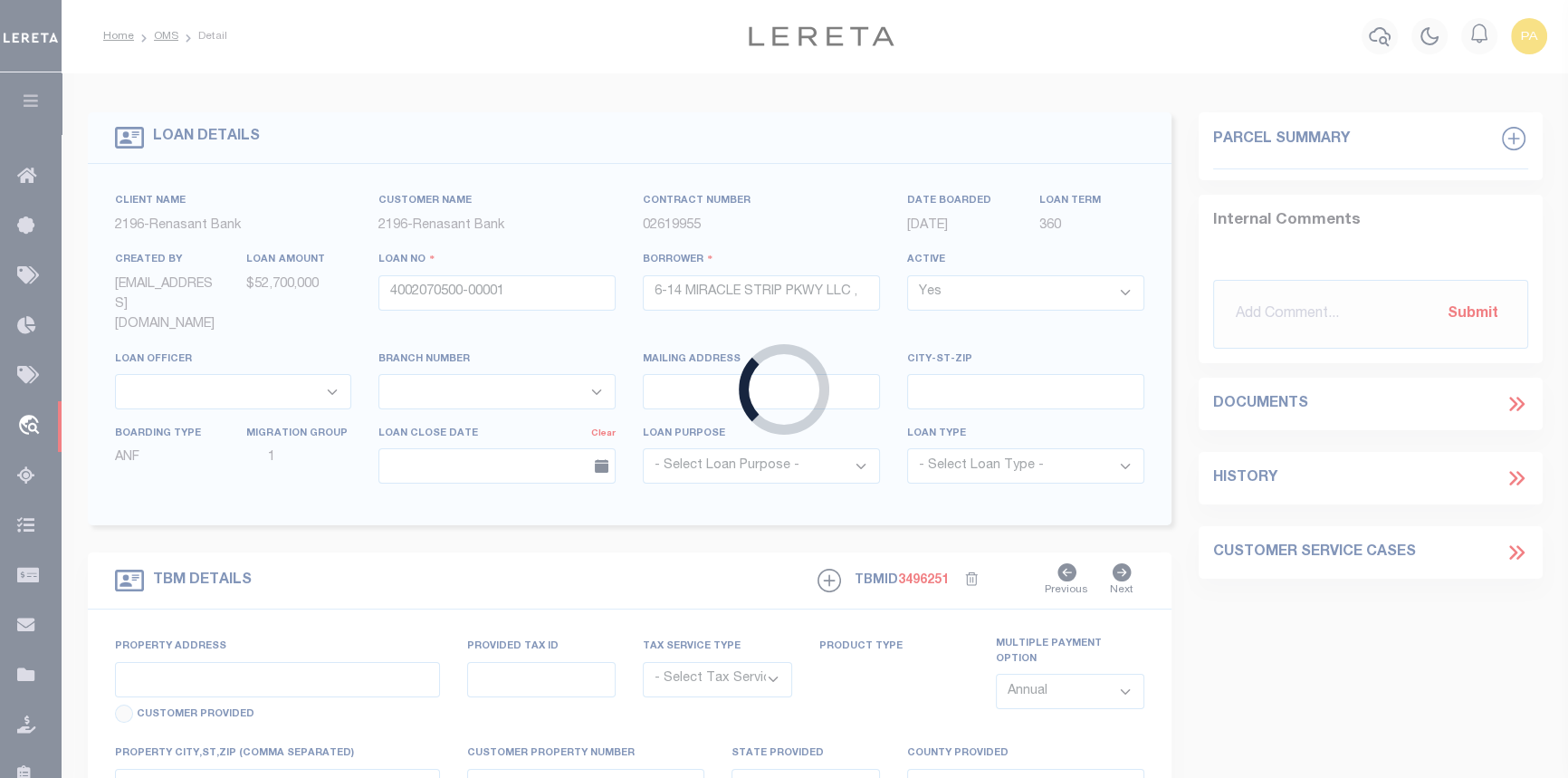
select select "4983"
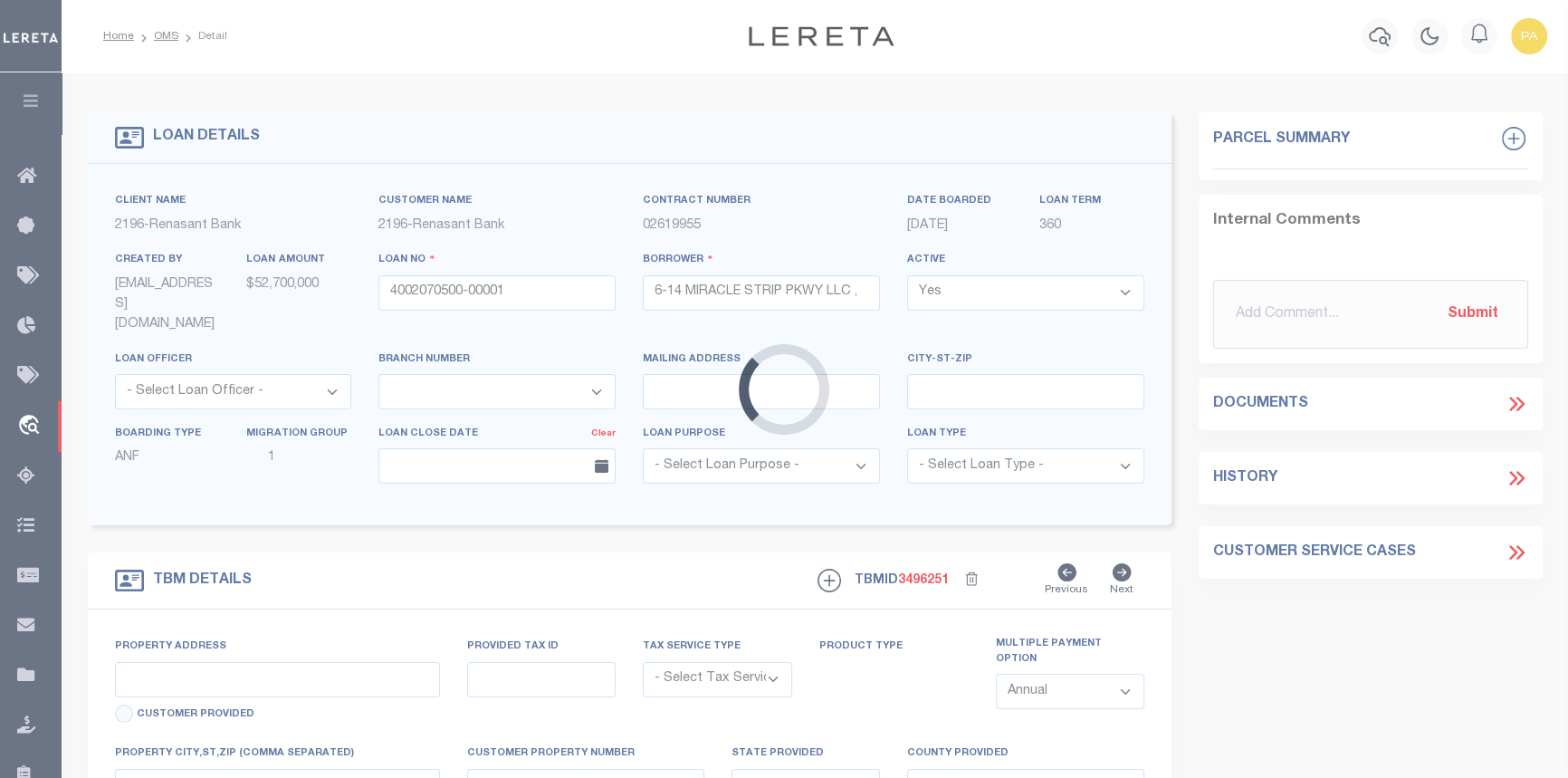
type input "[STREET_ADDRESS]"
radio input "true"
select select "NonEscrow"
select select
type input "[GEOGRAPHIC_DATA][PERSON_NAME]"
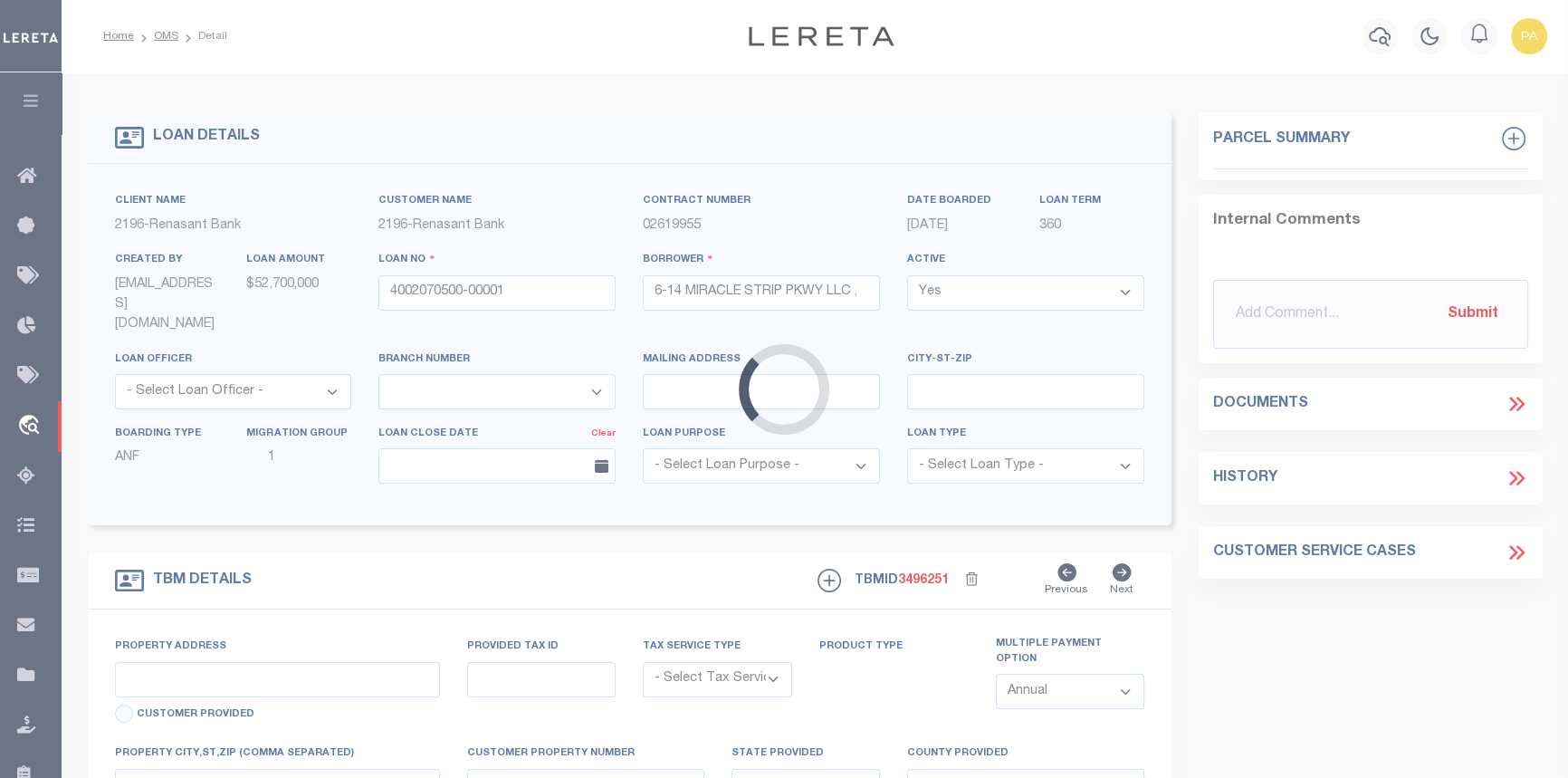
type input "4002070500"
type input "FL"
type textarea "UNVERIFIED CUSTOMER SUPPLIED APN 232S24000000080000"
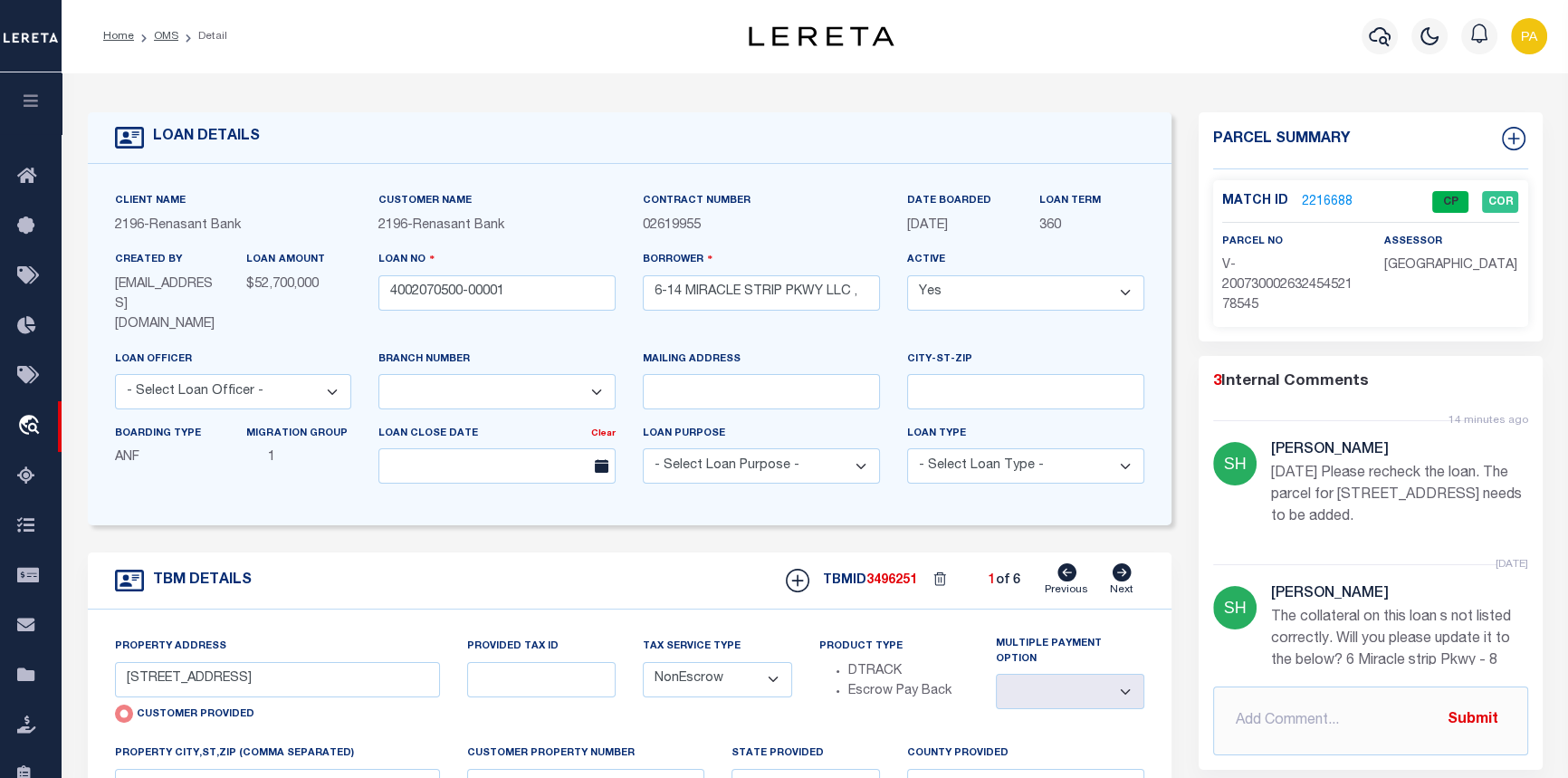
click at [1311, 200] on link "2216688" at bounding box center [1327, 203] width 51 height 19
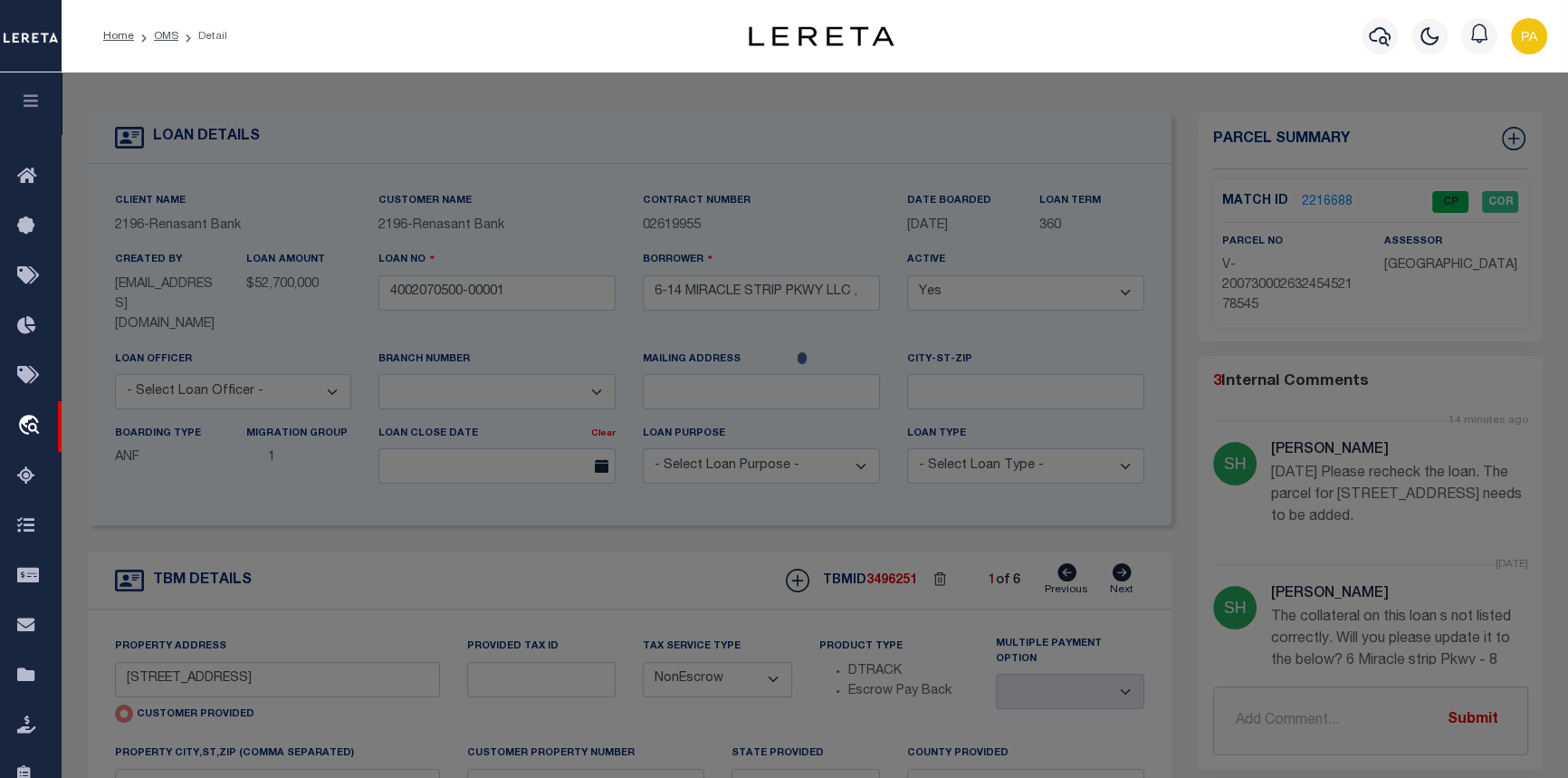
checkbox input "false"
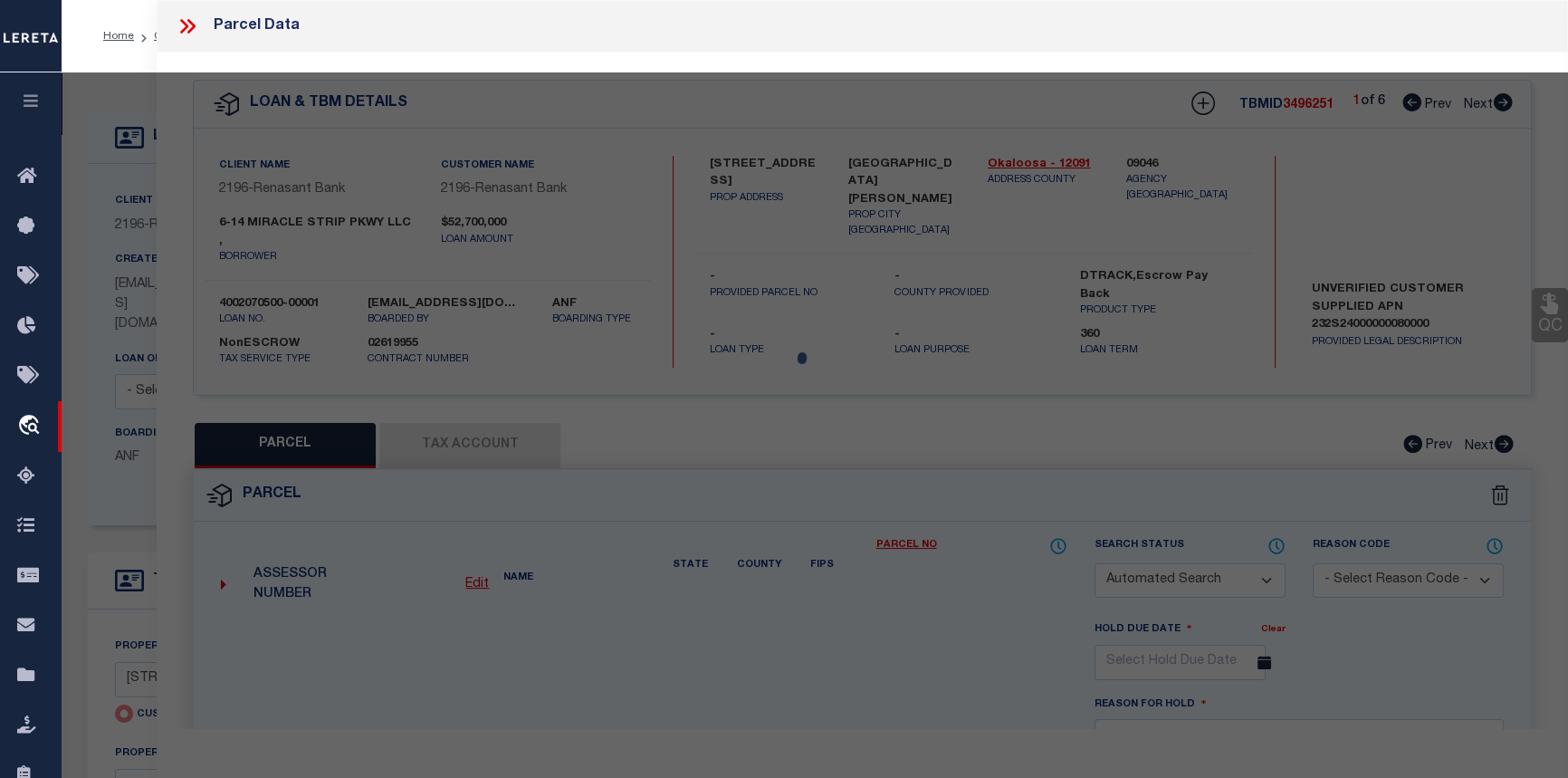
select select "CP"
select select "ADD"
type input "6-14 MIRACLE STRIP PKWY LLC"
select select "AGW"
select select "ADD"
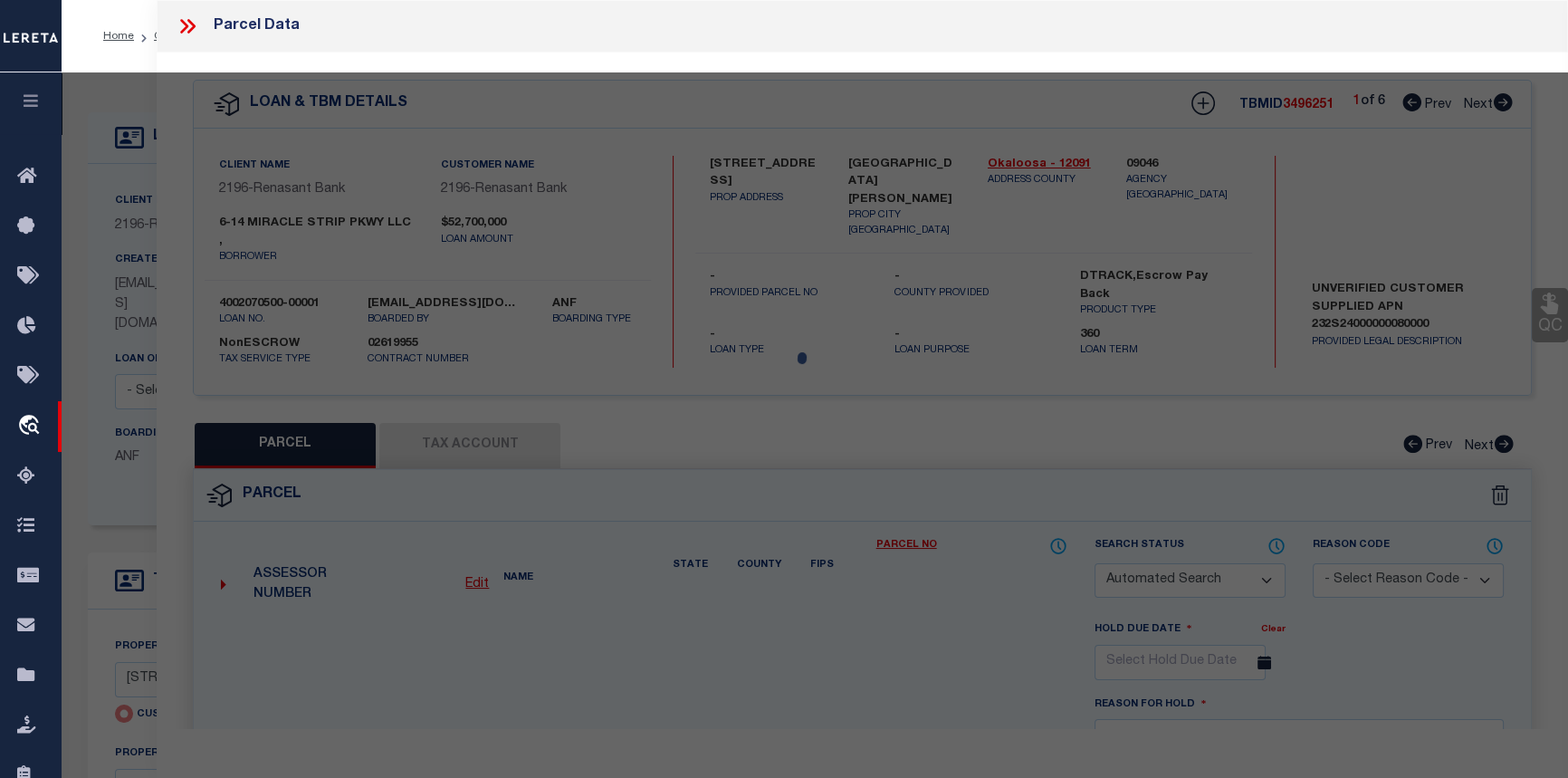
type input "[STREET_ADDRESS]"
type input "[GEOGRAPHIC_DATA][PERSON_NAME]"
type textarea "E 100 FT S OF HY"
type textarea "Given parcel goes to the address [STREET_ADDRESS][PERSON_NAME]"
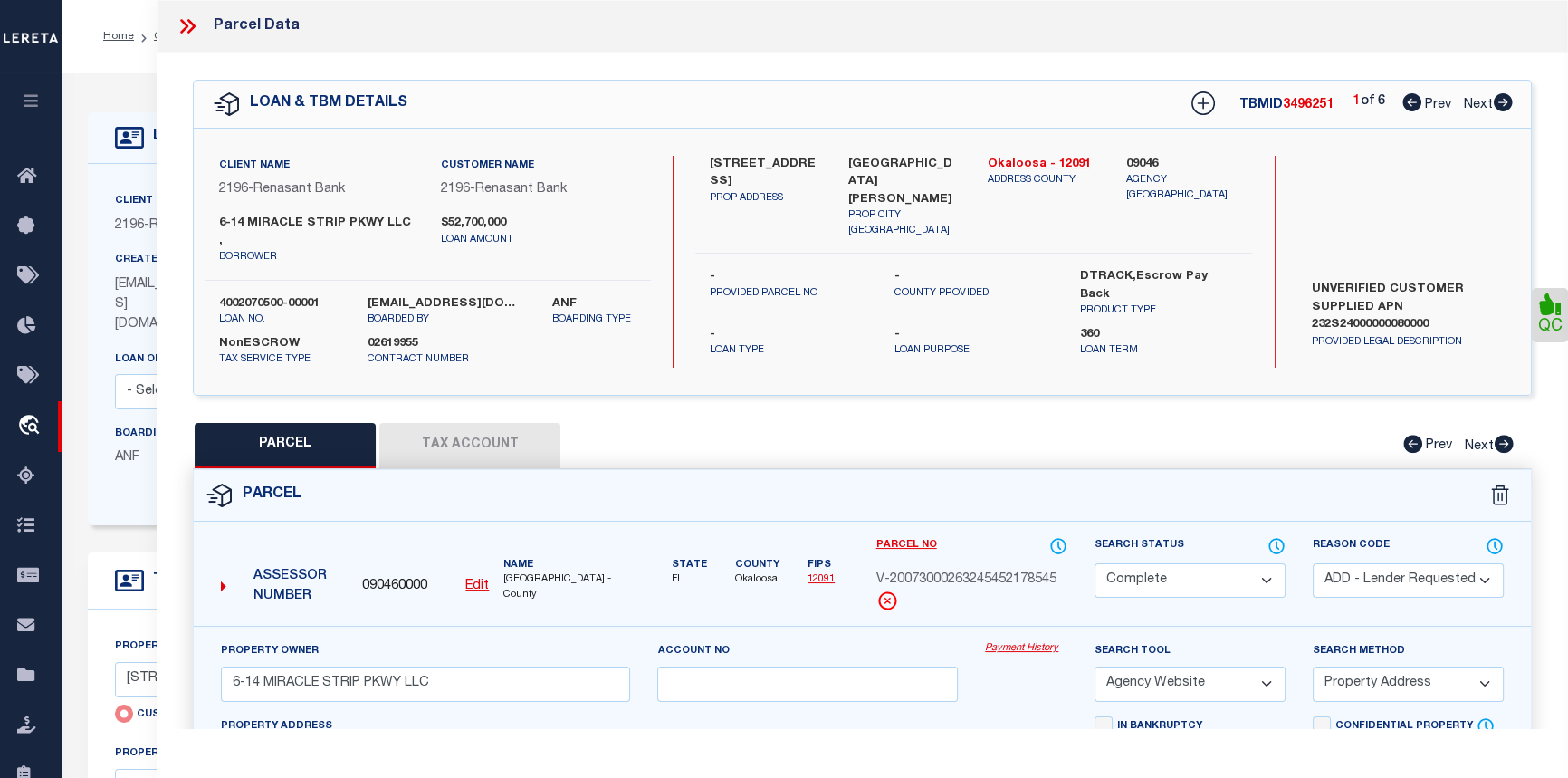
click at [1507, 104] on icon at bounding box center [1503, 102] width 20 height 18
select select "AS"
select select
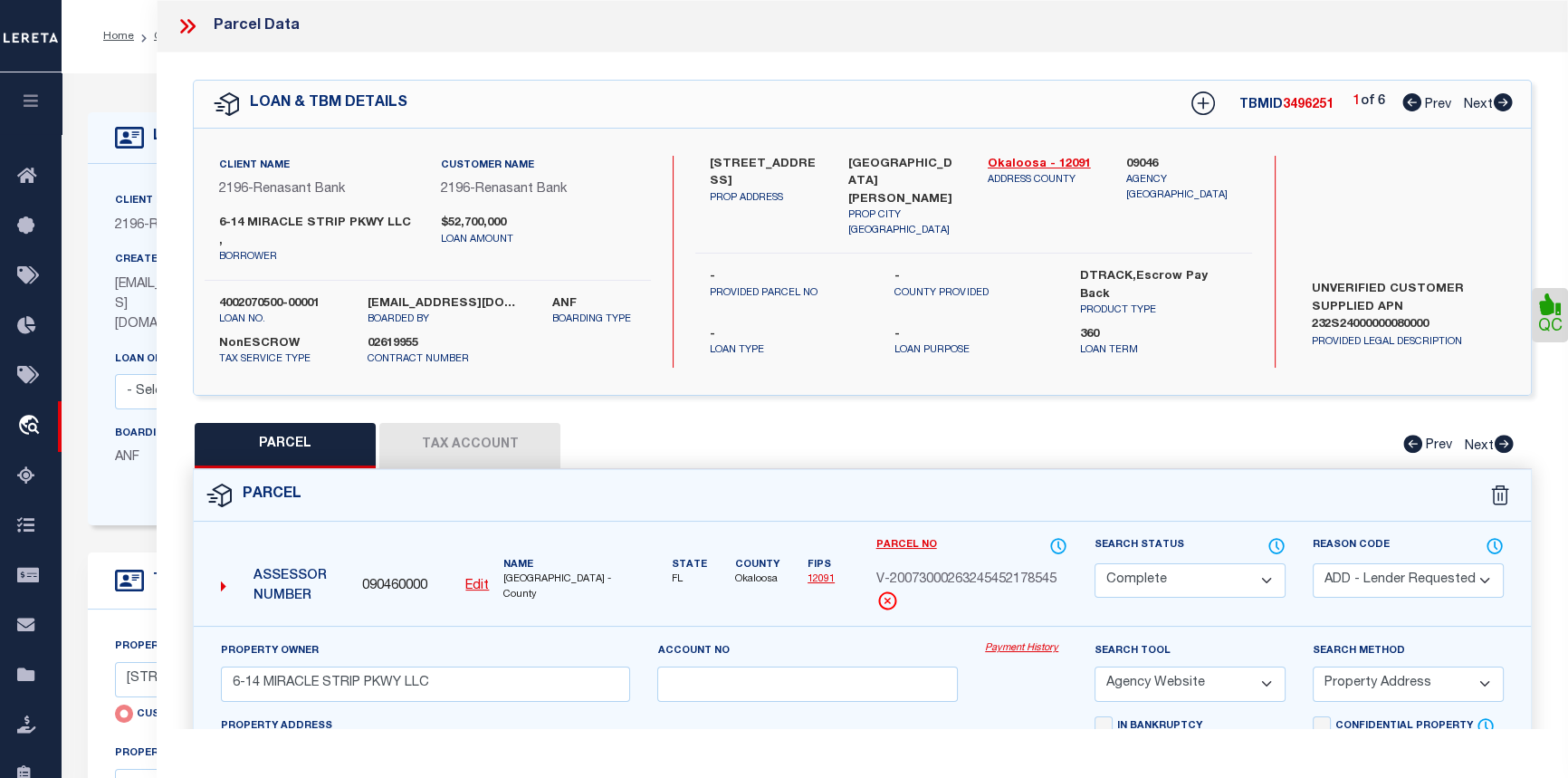
checkbox input "false"
select select "PR"
select select "ACT"
type input "[STREET_ADDRESS]"
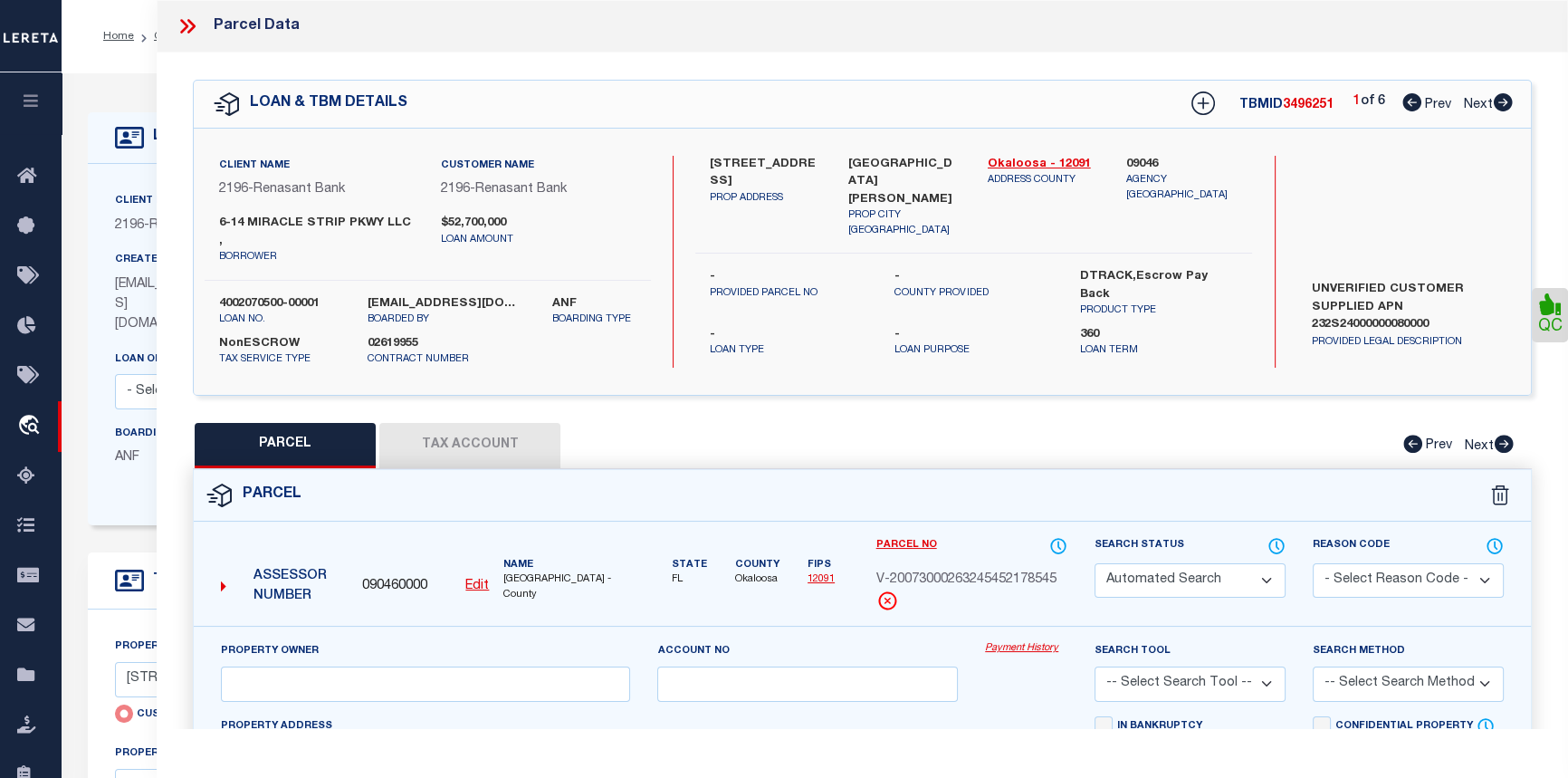
type input "[GEOGRAPHIC_DATA][PERSON_NAME]"
type textarea "Incorrect Parcel Given parcel goes to the address [GEOGRAPHIC_DATA] [STREET_ADD…"
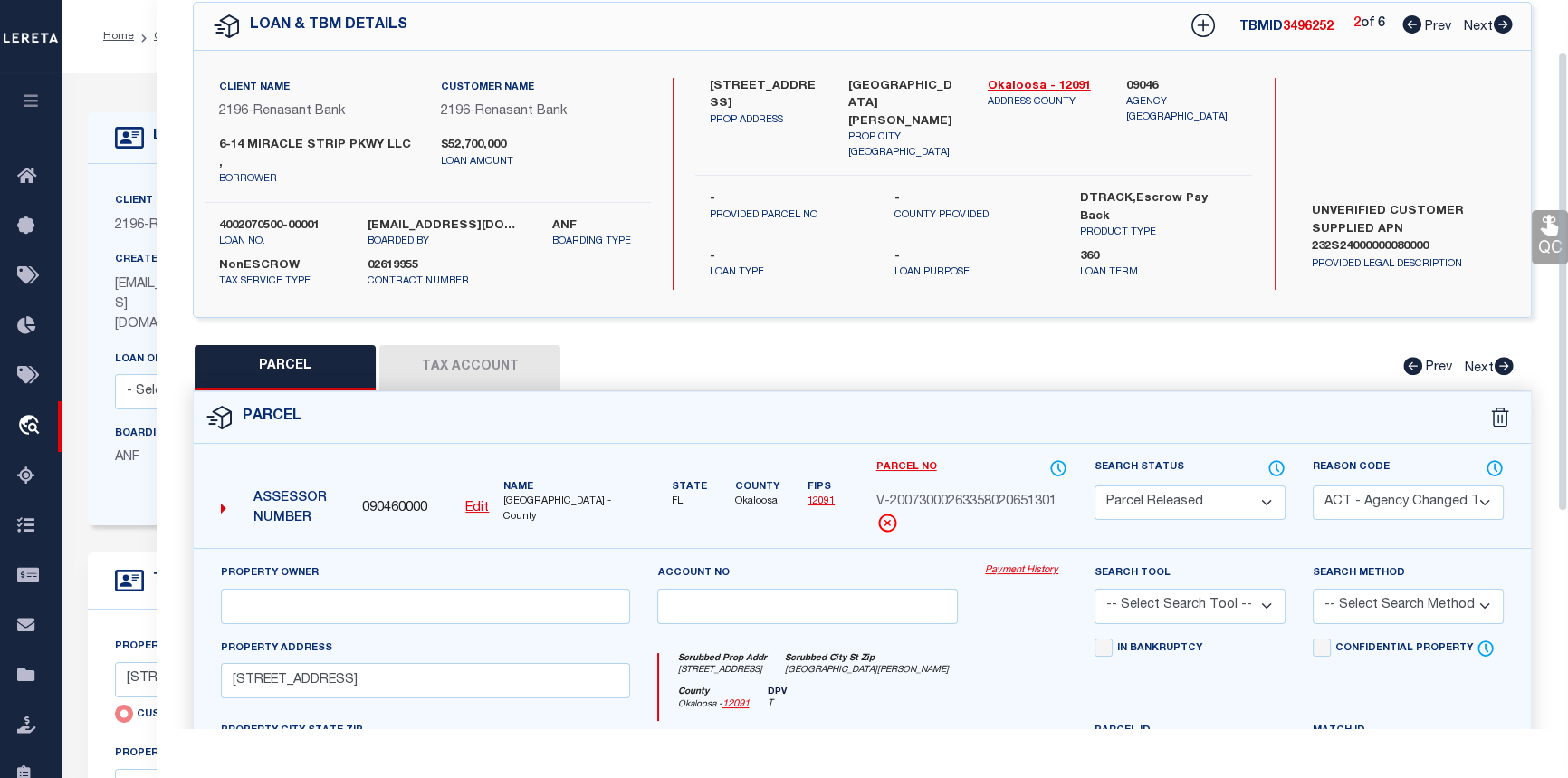
scroll to position [82, 0]
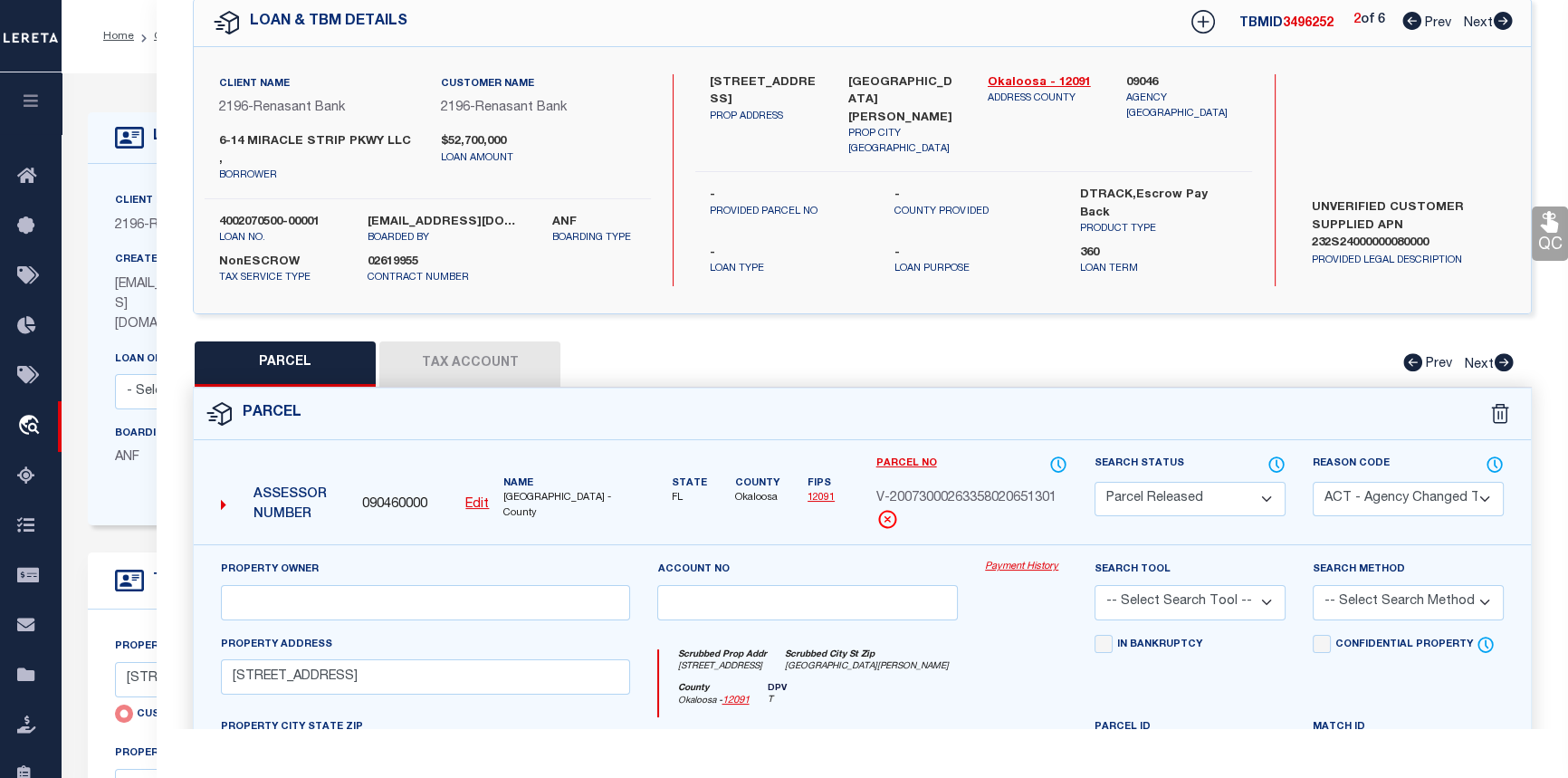
click at [1505, 21] on icon at bounding box center [1503, 20] width 20 height 18
select select "AS"
select select
checkbox input "false"
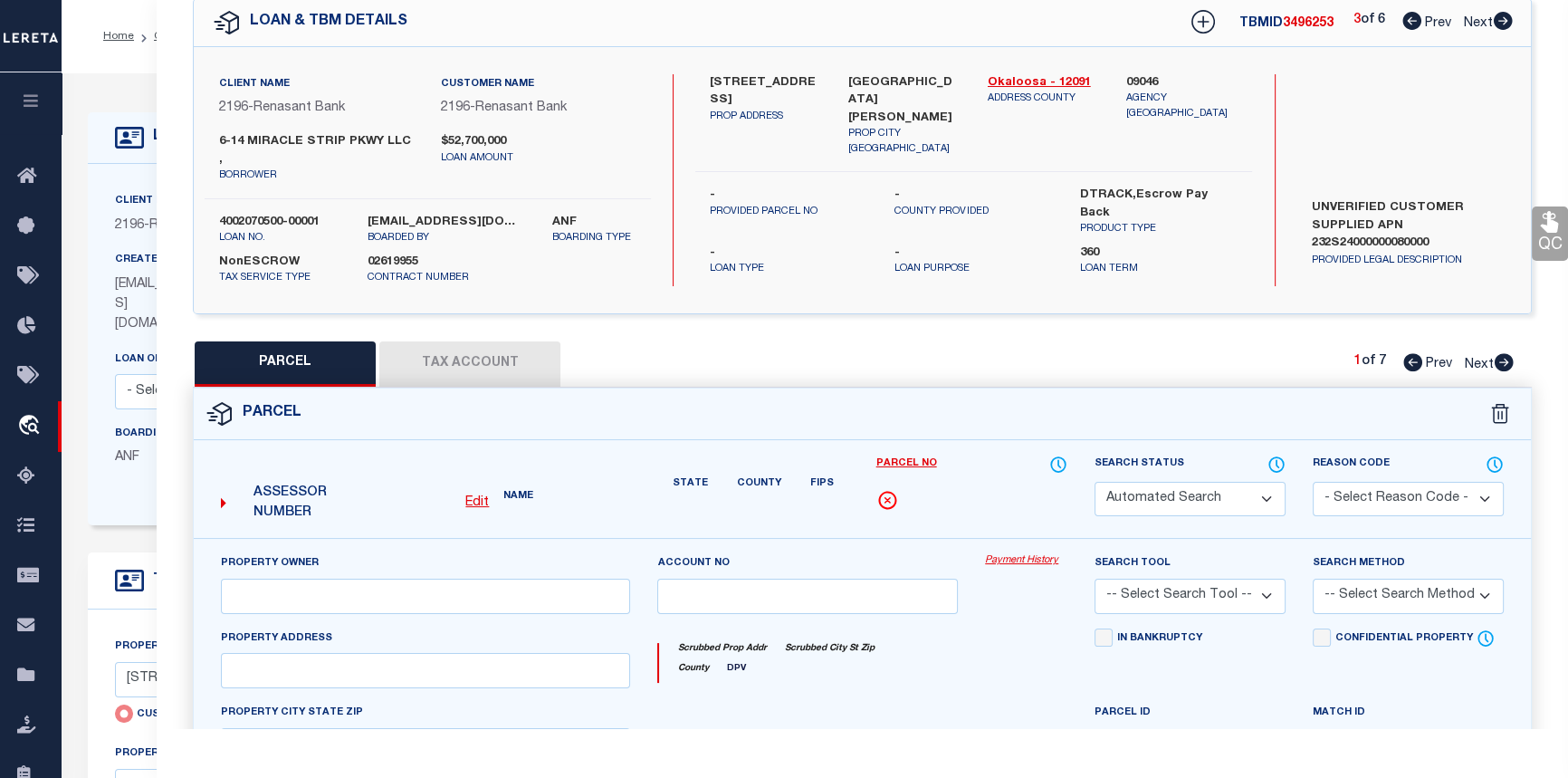
select select "CP"
type input "[STREET_ADDRESS]"
checkbox input "false"
type input "[GEOGRAPHIC_DATA][PERSON_NAME]"
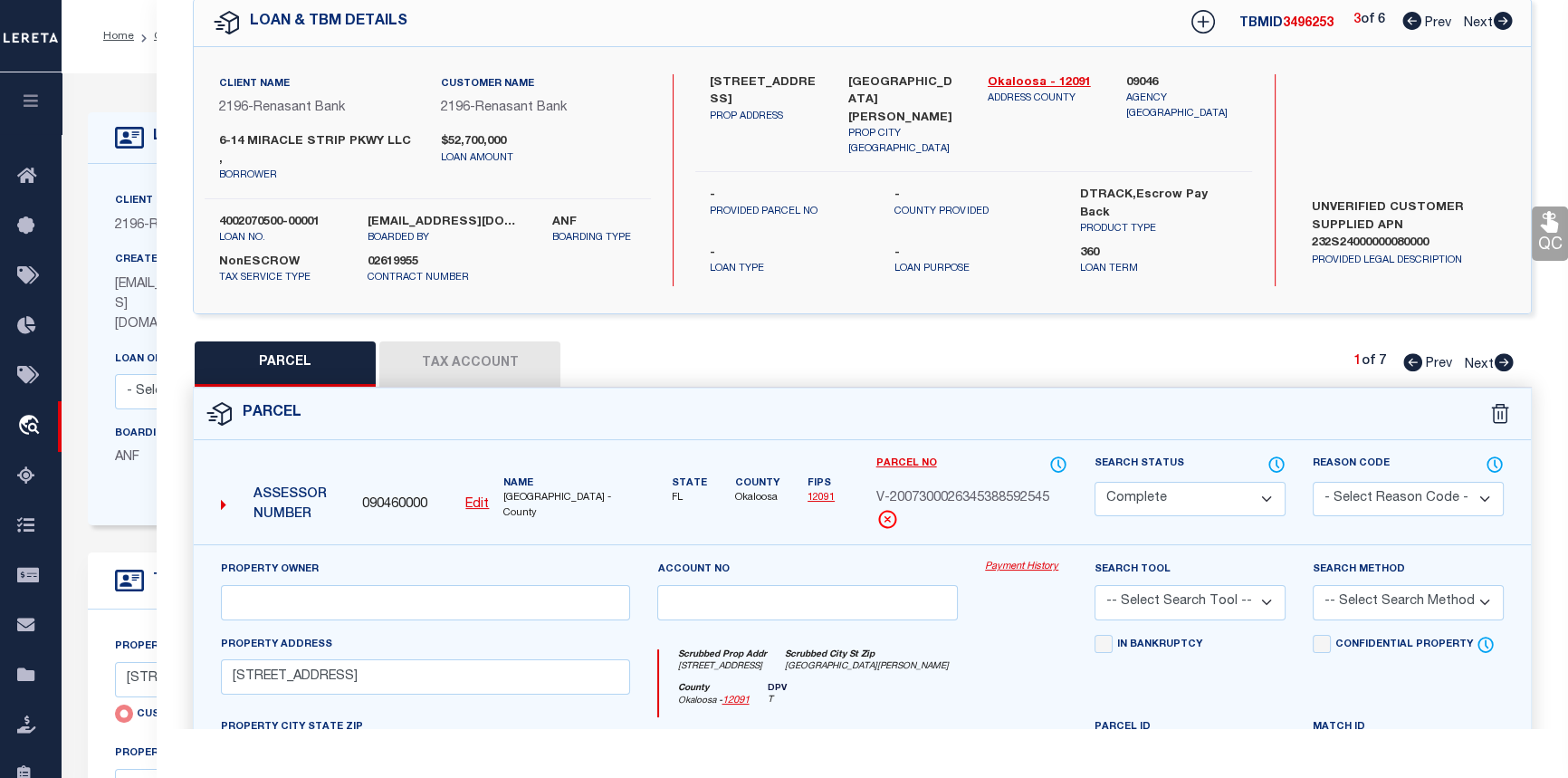
click at [1505, 21] on icon at bounding box center [1503, 20] width 20 height 18
select select "AS"
checkbox input "false"
select select "CP"
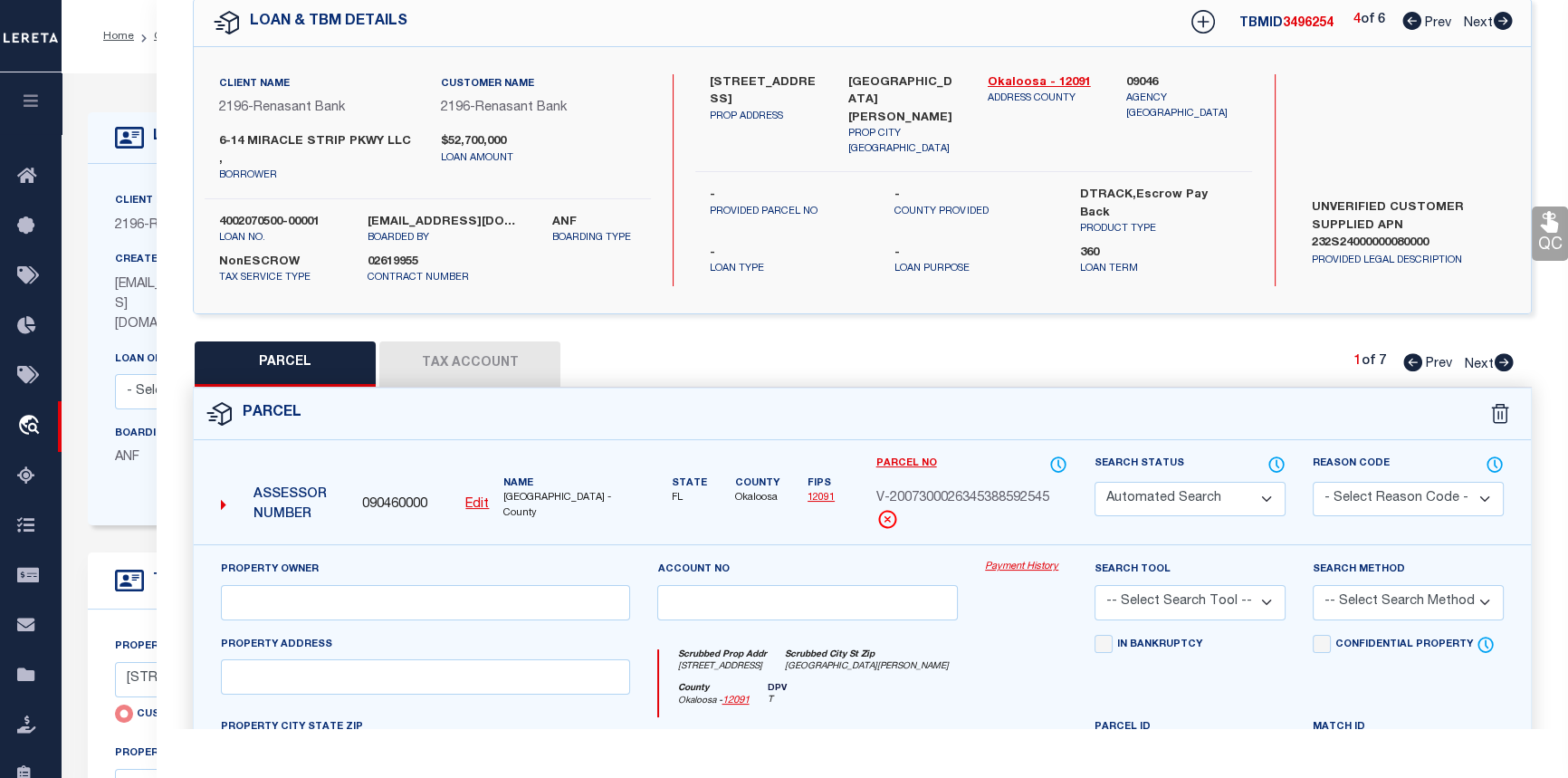
select select "ADD"
type input "6-14 MIRACLE STRIP PKWY LLC"
select select "AGW"
select select "ADD"
type input "[STREET_ADDRESS]"
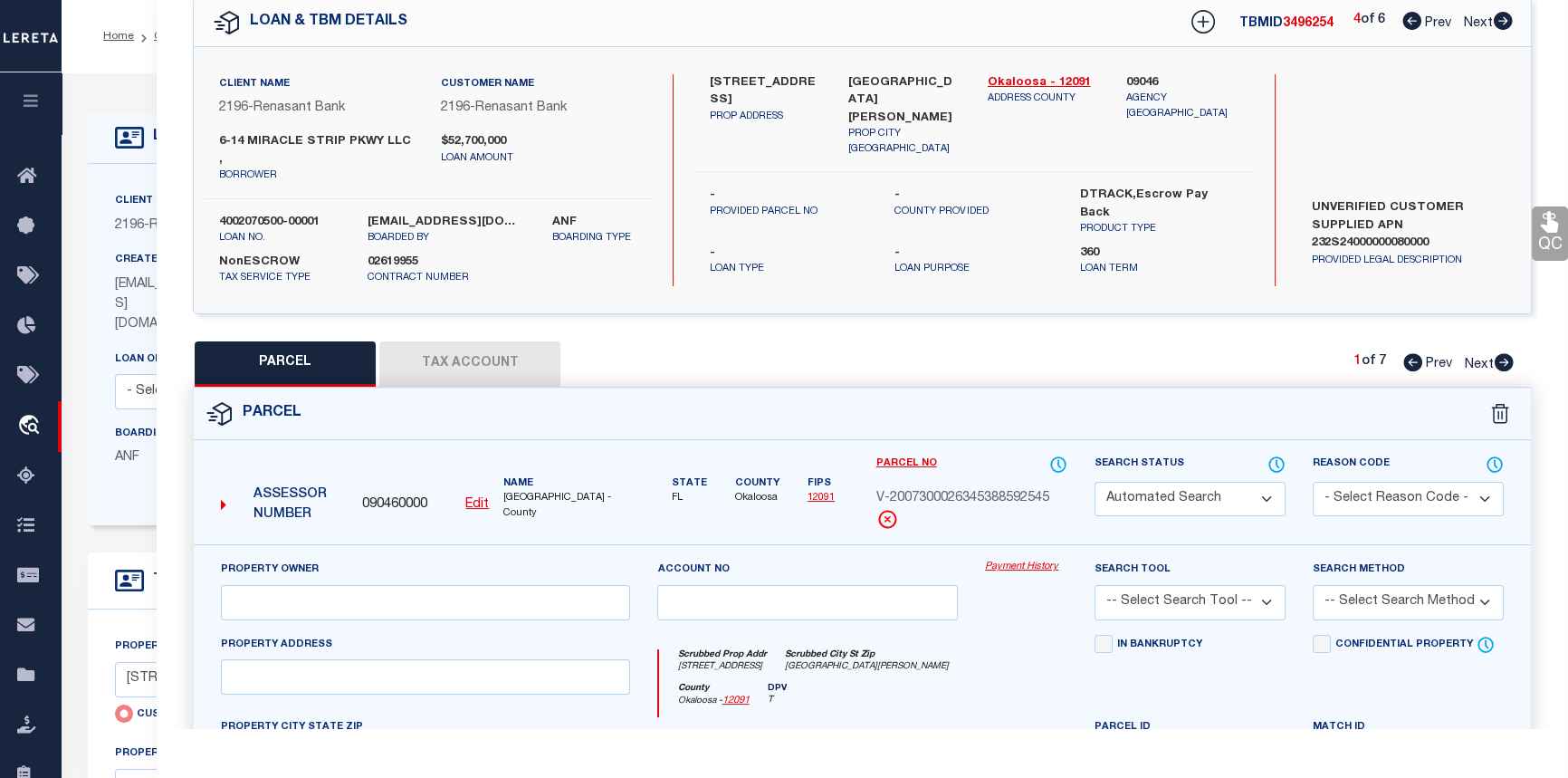
type input "[GEOGRAPHIC_DATA][PERSON_NAME]"
type textarea "W50 FT OF E200 FT S OF HWY"
type textarea "Given parcel goes to the address [STREET_ADDRESS][PERSON_NAME]"
click at [1505, 21] on icon at bounding box center [1503, 20] width 20 height 18
select select "AS"
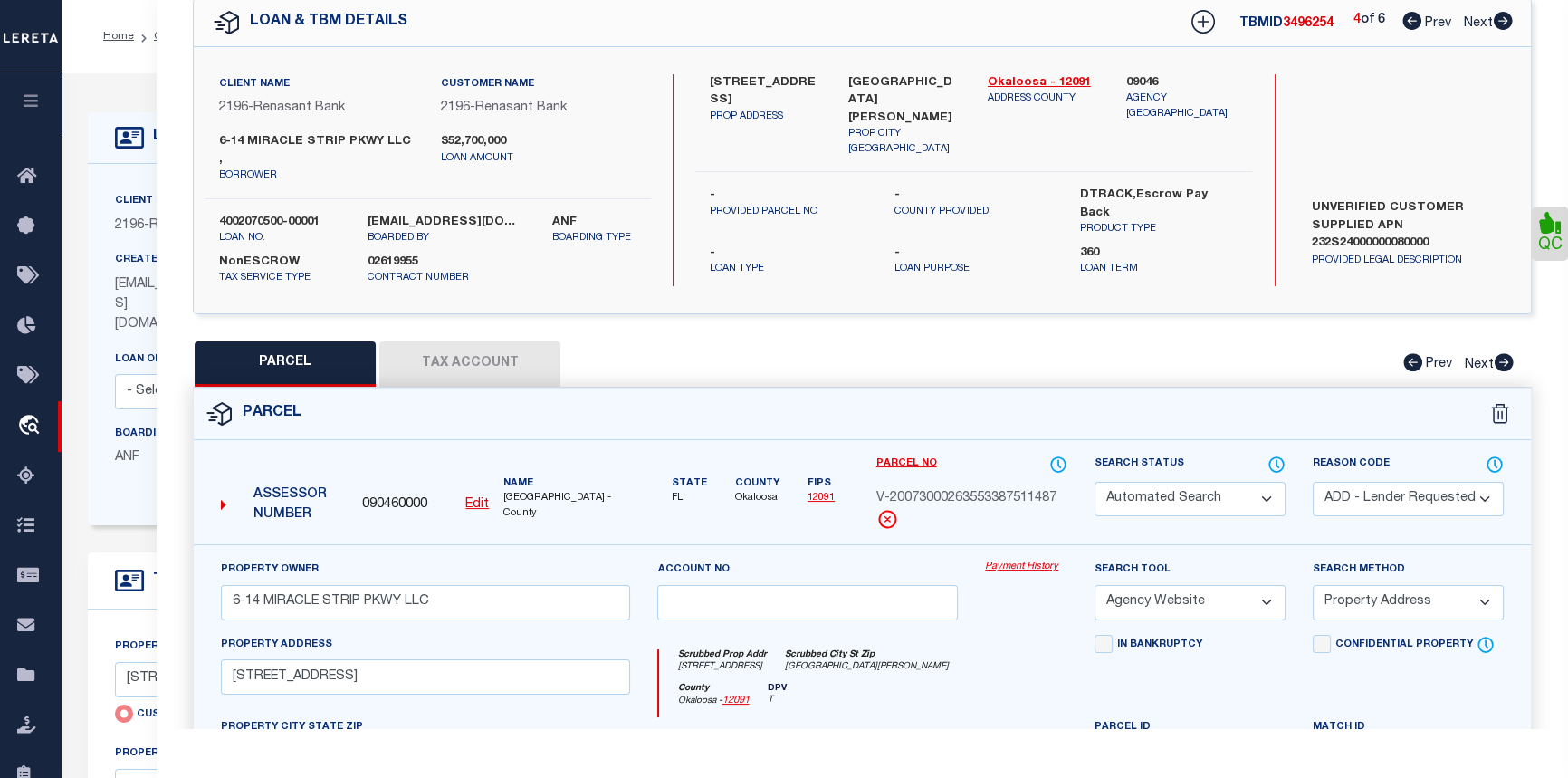
select select
checkbox input "false"
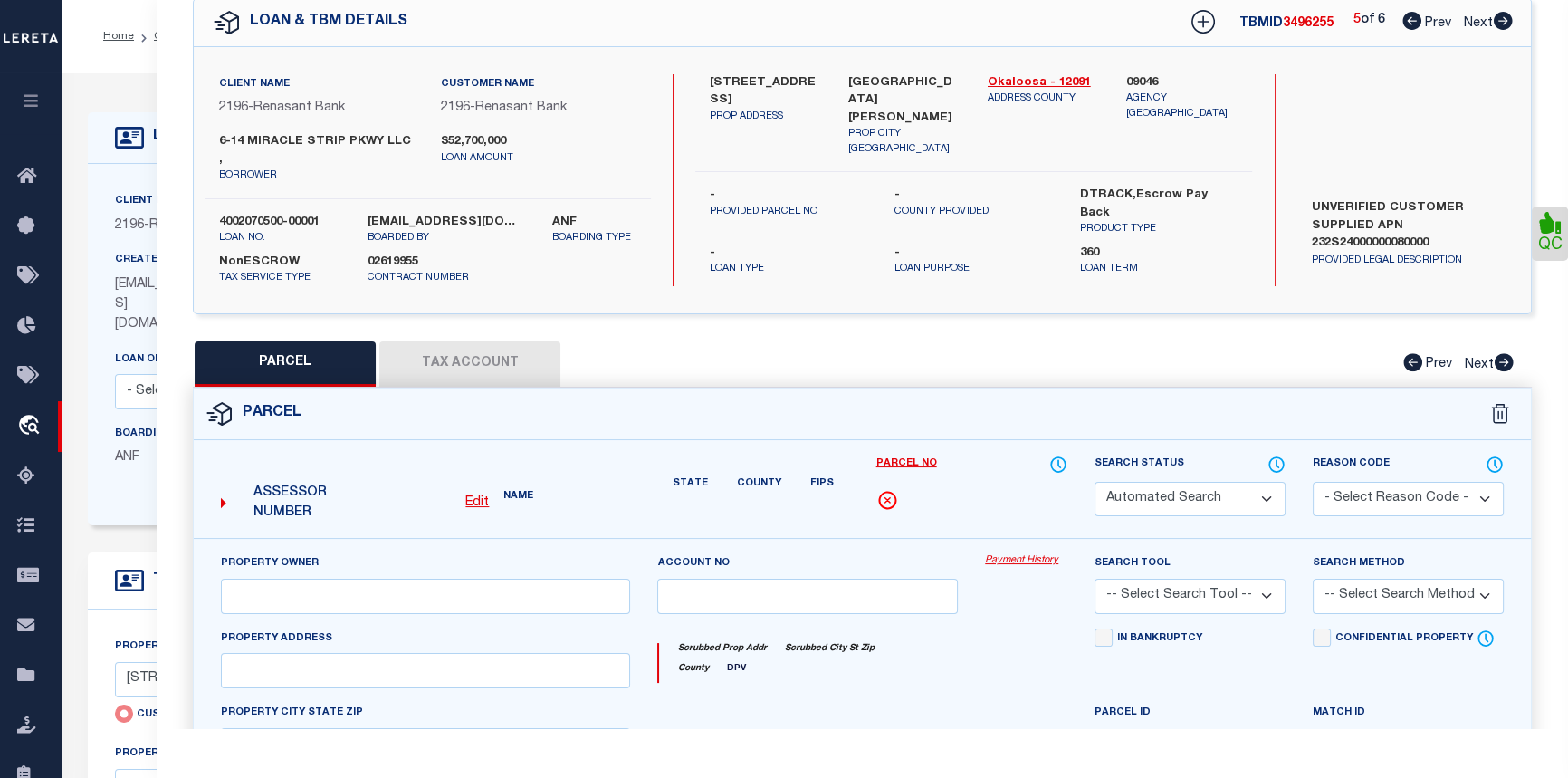
select select "CP"
select select "ADD"
type input "6-14 MIRACLE STRIP PKWY LLC"
select select "AGW"
select select "ADD"
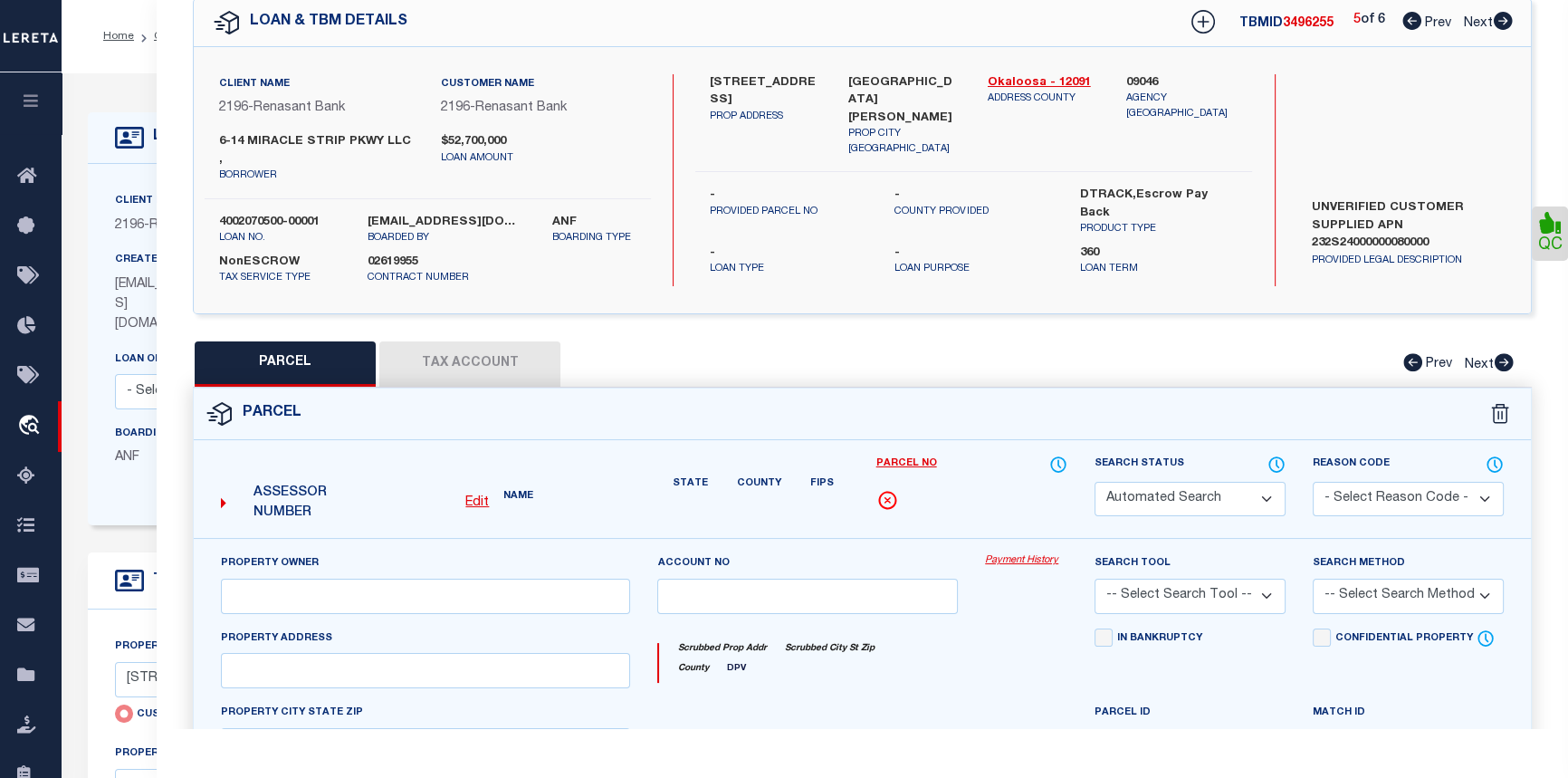
type input "[STREET_ADDRESS]"
type input "[GEOGRAPHIC_DATA][PERSON_NAME]"
type textarea "W 50 FT OF E 150 FT S OF HY 872-134"
type textarea "Per the client: pcl added"
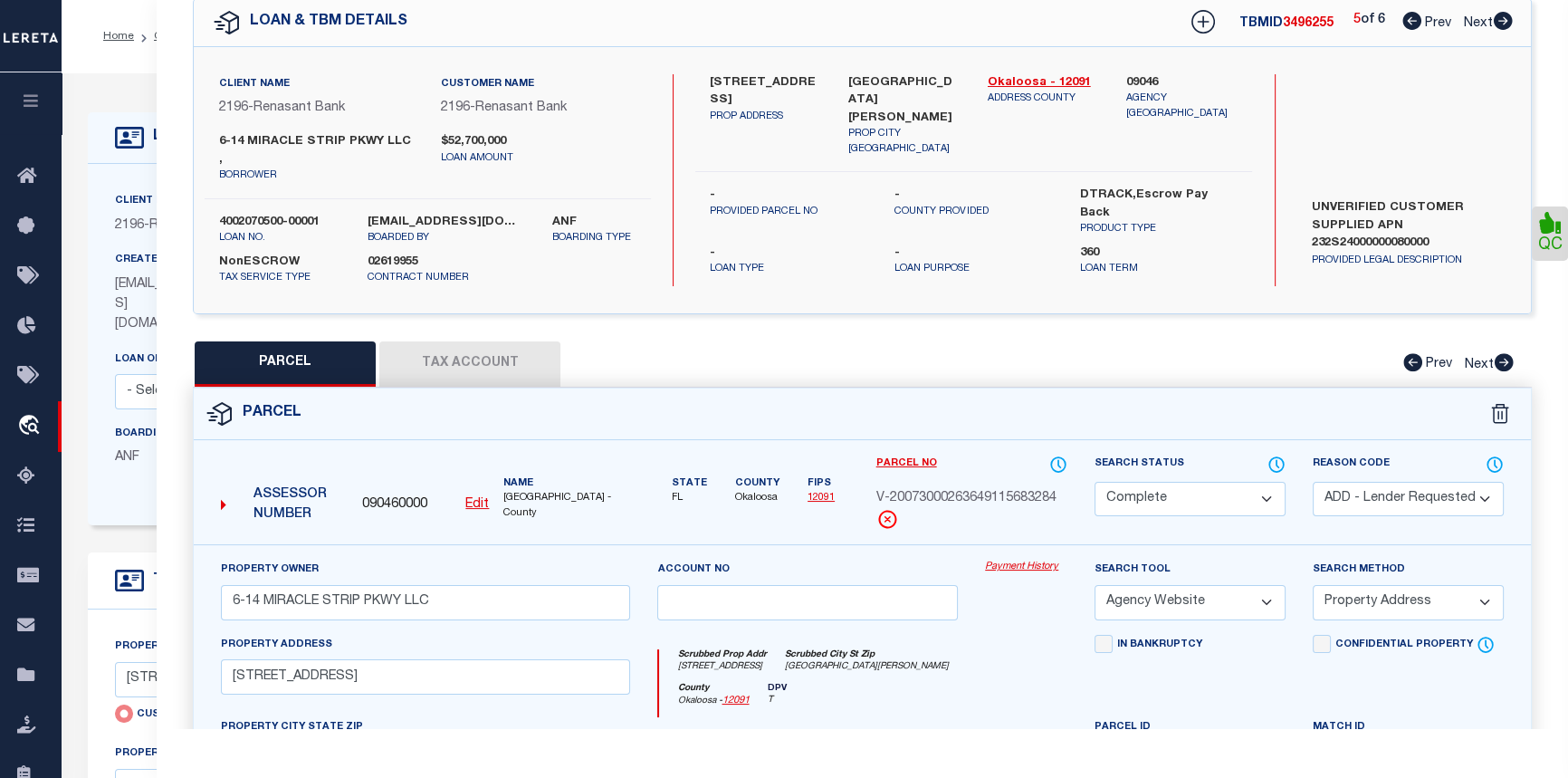
click at [1505, 21] on icon at bounding box center [1503, 20] width 20 height 18
select select "AS"
select select
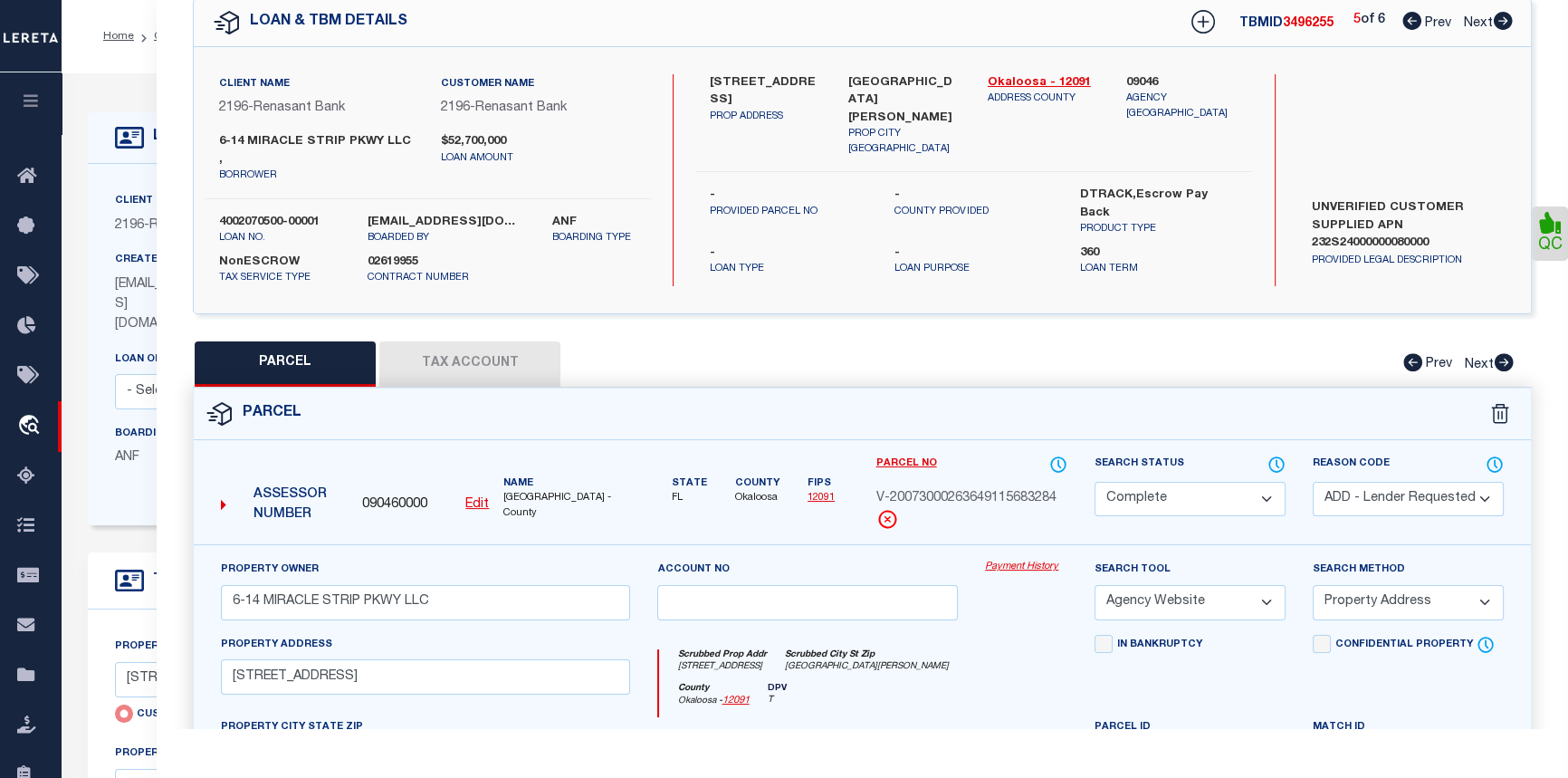
checkbox input "false"
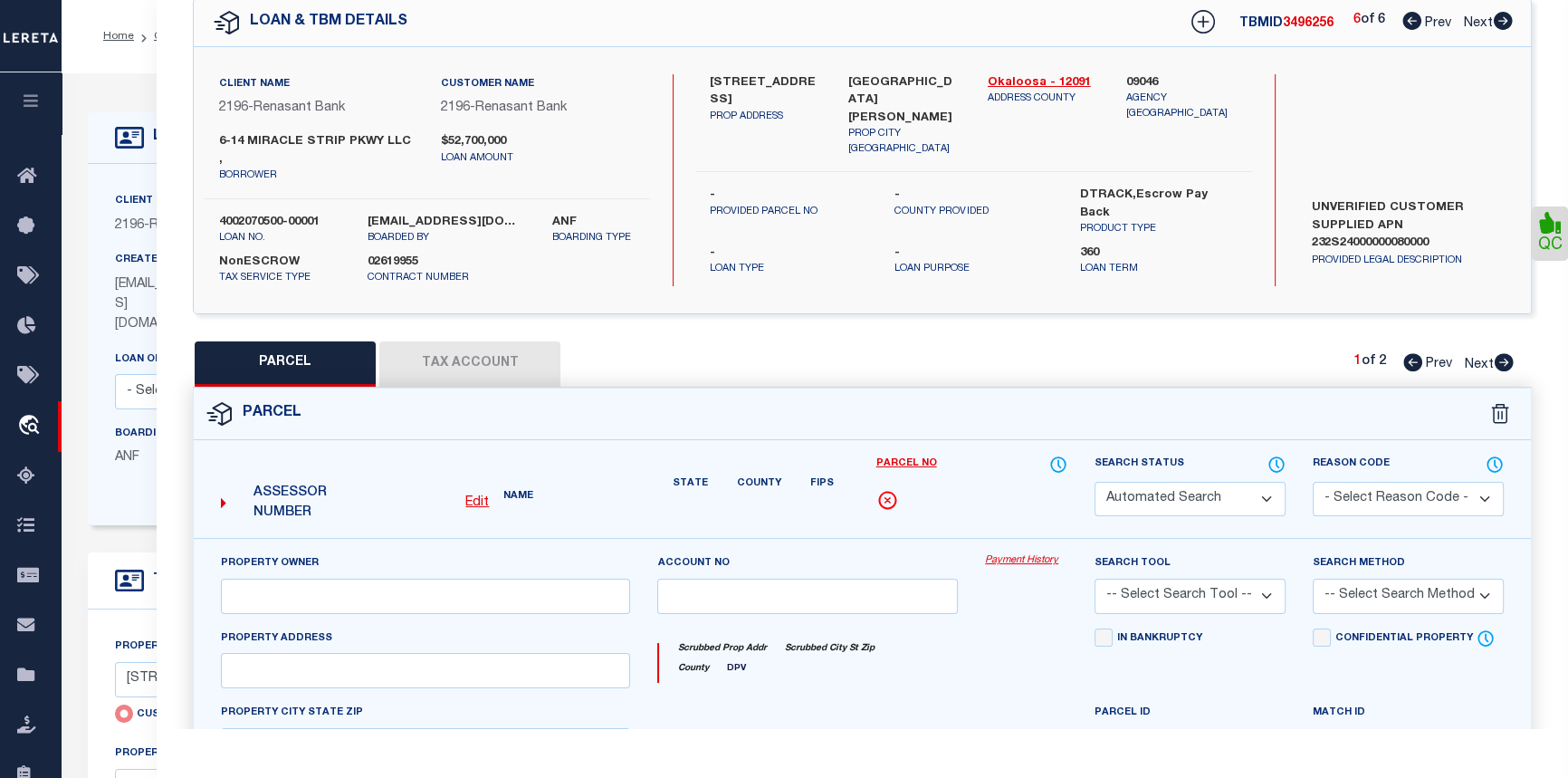
select select "PR"
select select "ACT"
type input "[STREET_ADDRESS]"
type input "[GEOGRAPHIC_DATA][PERSON_NAME]"
type textarea "Incorrect Parcel Given parcel goes to the address MIRACLE STRIP [GEOGRAPHIC_DAT…"
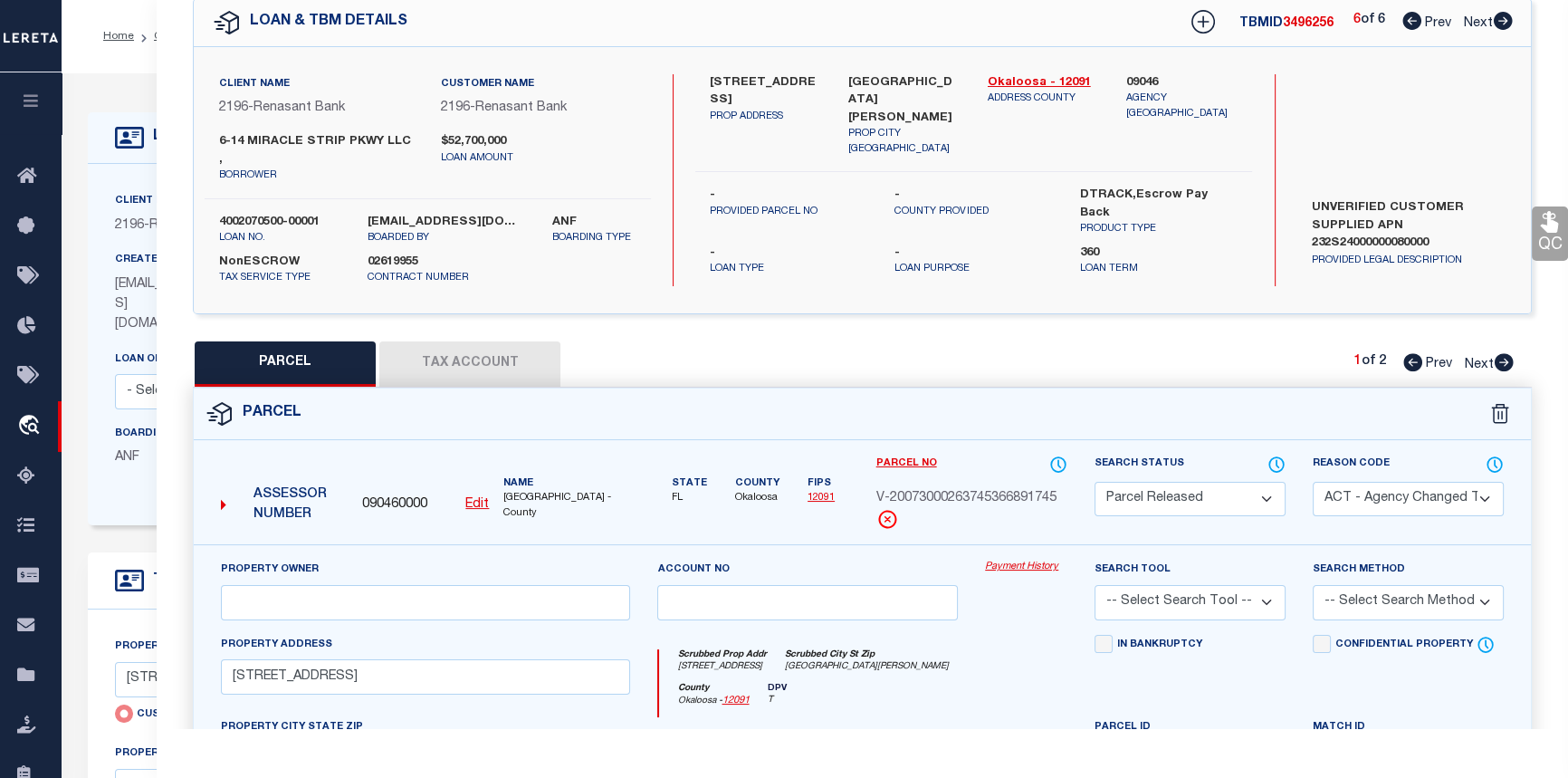
click at [1505, 21] on icon at bounding box center [1503, 20] width 20 height 18
click at [1501, 353] on icon at bounding box center [1505, 362] width 19 height 18
select select "AS"
select select
checkbox input "false"
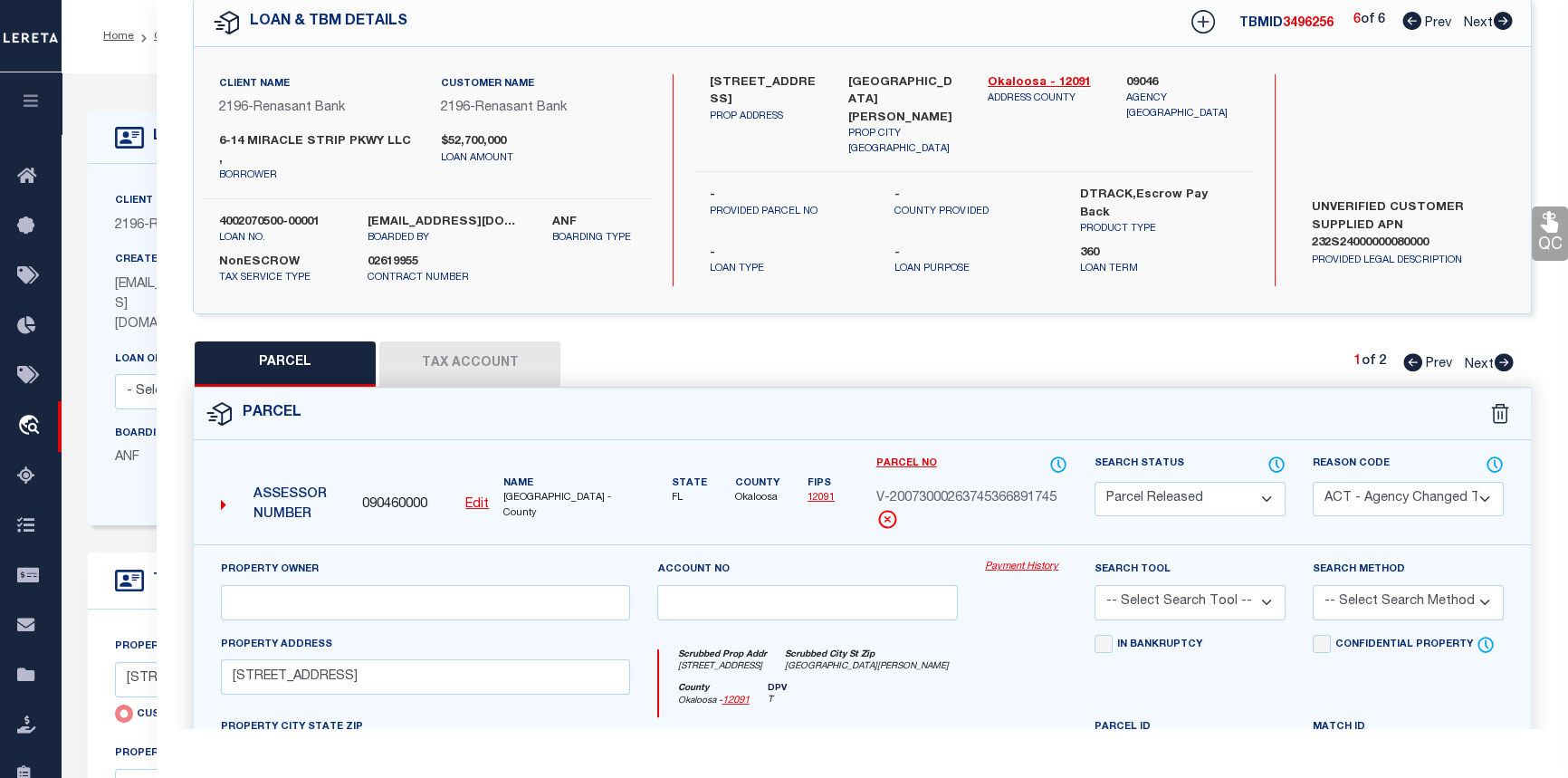
checkbox input "false"
select select "PR"
select select "099"
type input "6-14 MIRACLE STRIP PKWY LLC"
select select "AGW"
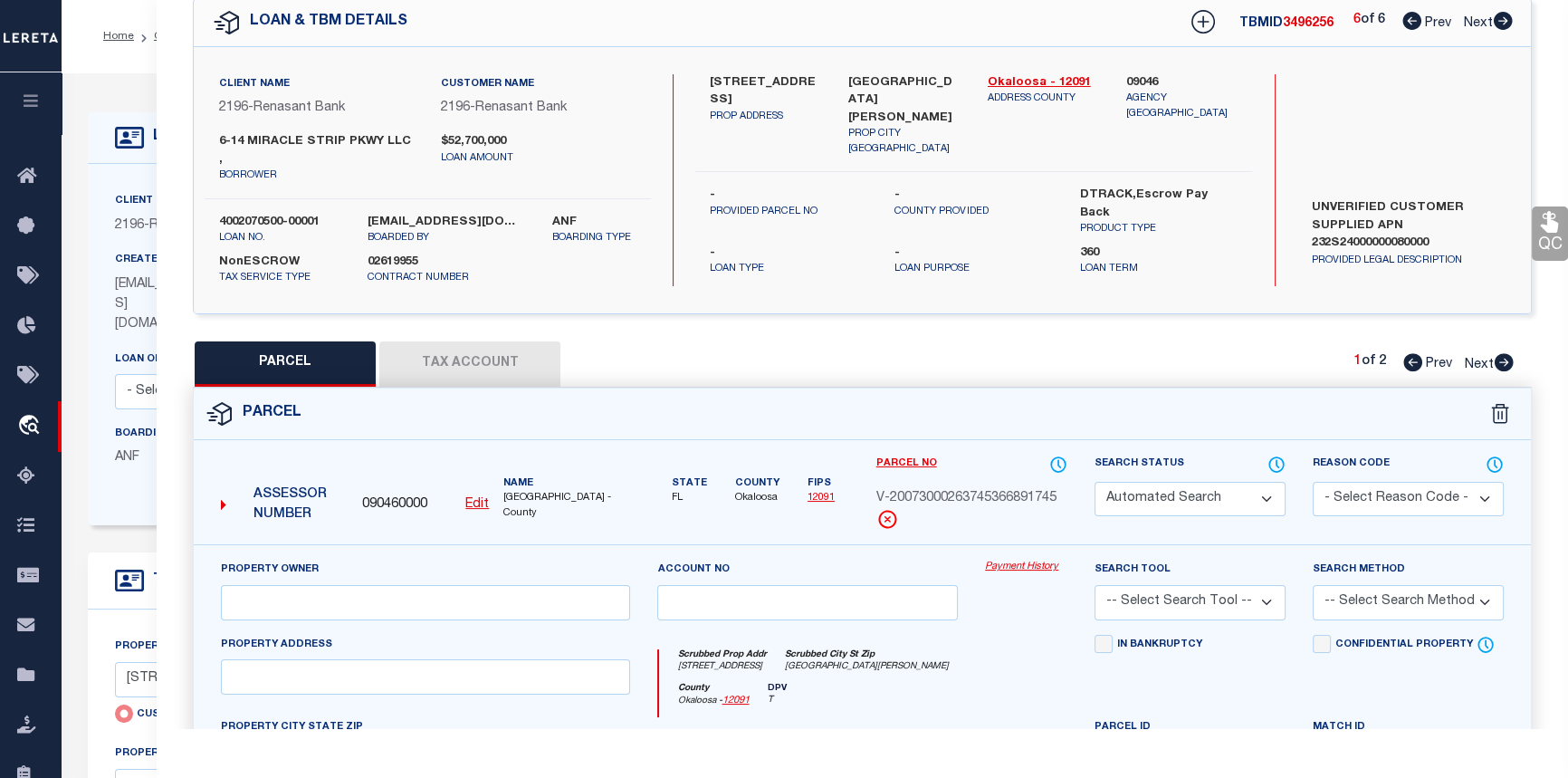
select select "LEG"
type input "[STREET_ADDRESS]"
type input "FT [PERSON_NAME][GEOGRAPHIC_DATA] 32548"
type textarea "W85 FT OF E285 FT S OF HWY Acreage 0.46 Sec-Twp - Rng 23-2S-24"
type textarea "duplicate parcel"
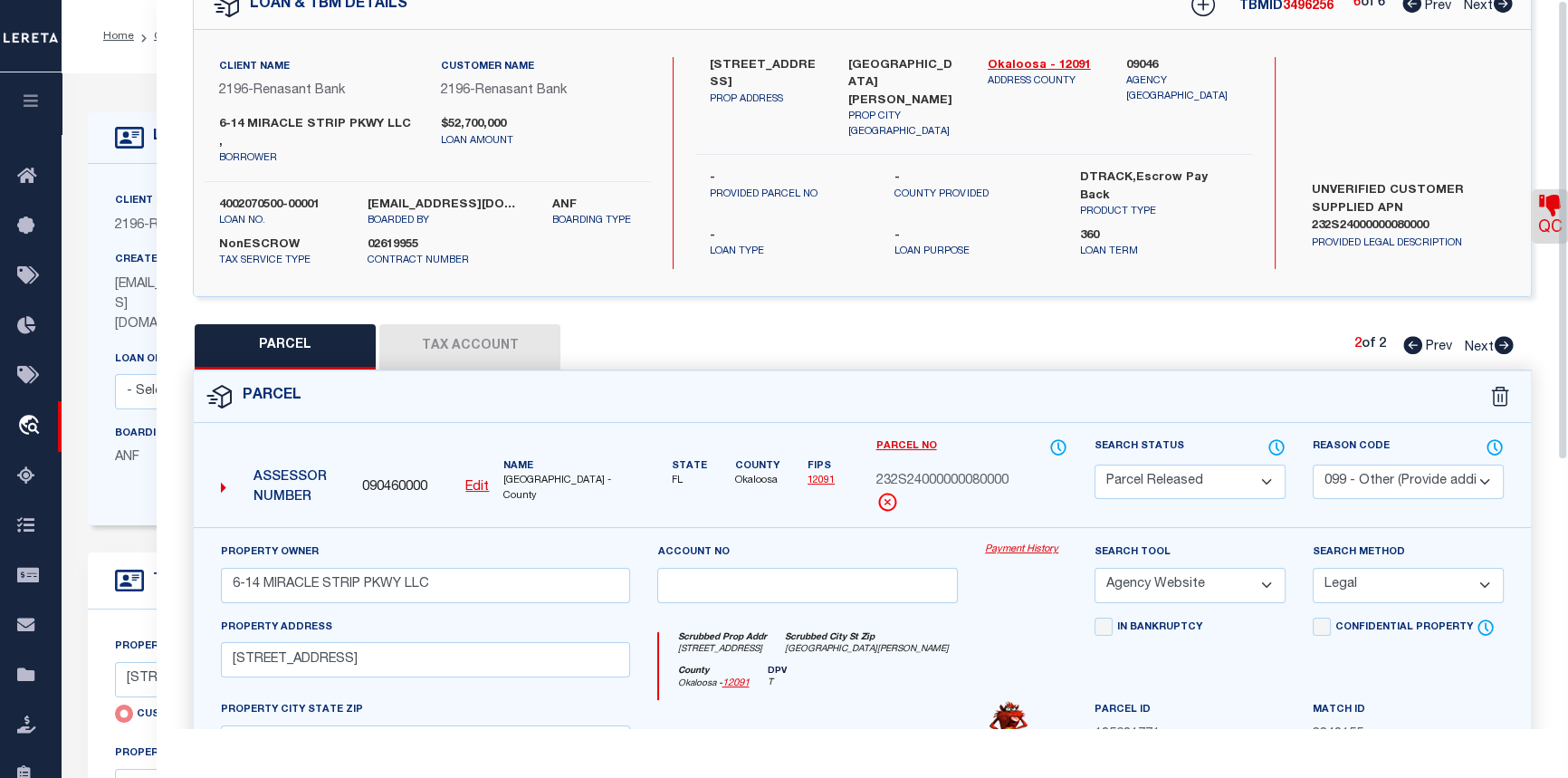
scroll to position [0, 0]
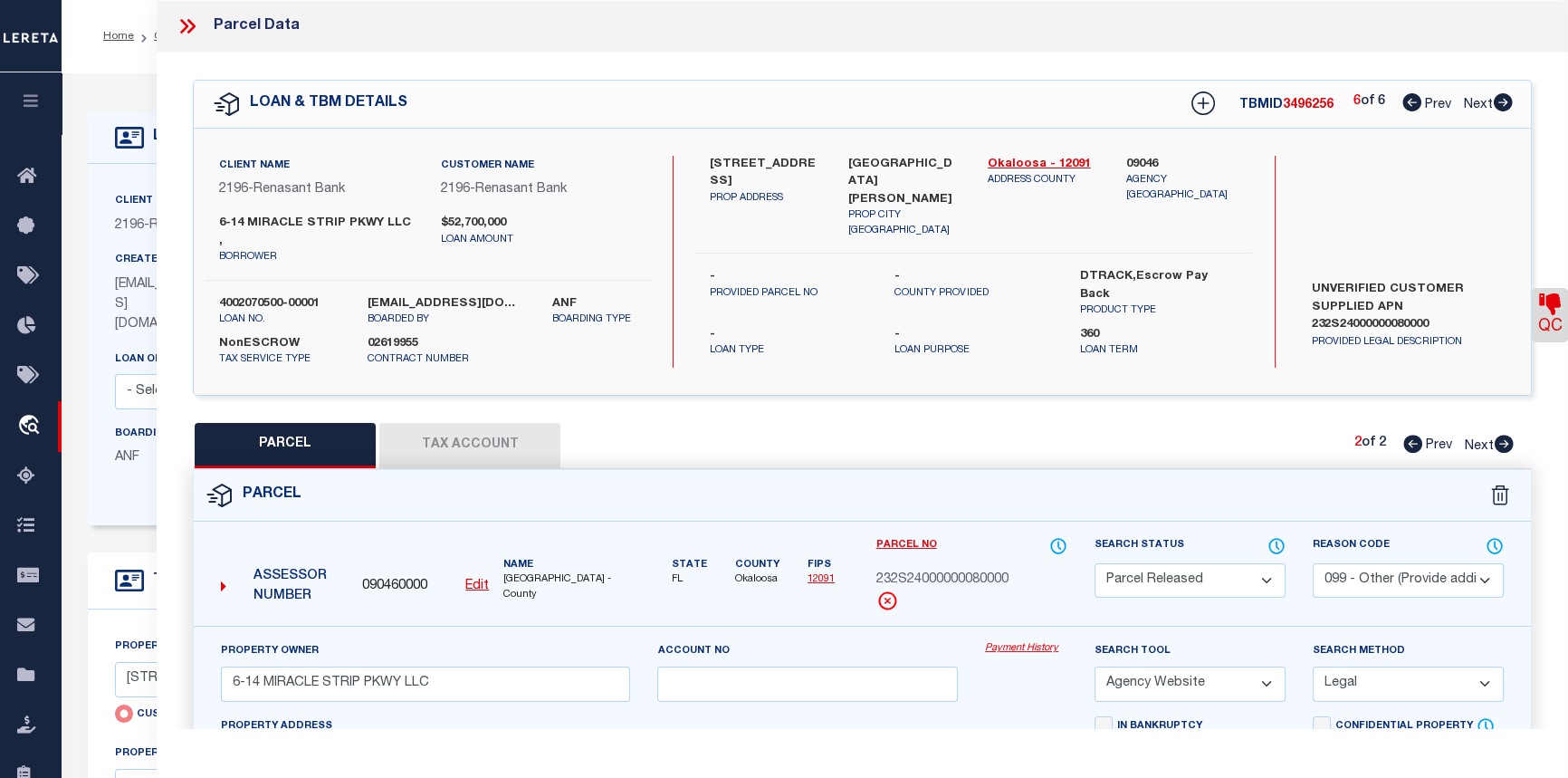
click at [1408, 105] on icon at bounding box center [1412, 102] width 19 height 18
select select "AS"
select select
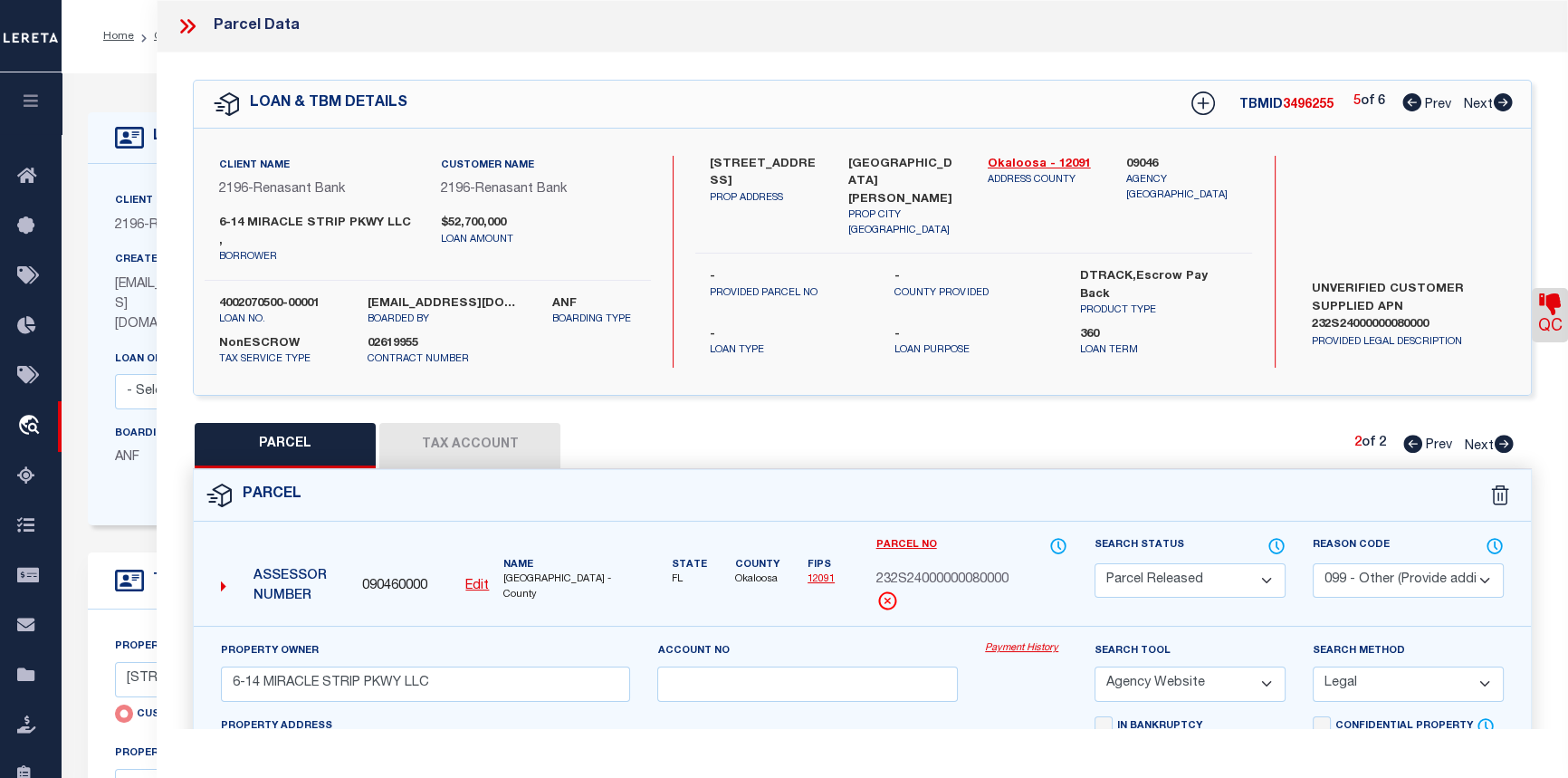
checkbox input "false"
select select "CP"
select select "ADD"
type input "6-14 MIRACLE STRIP PKWY LLC"
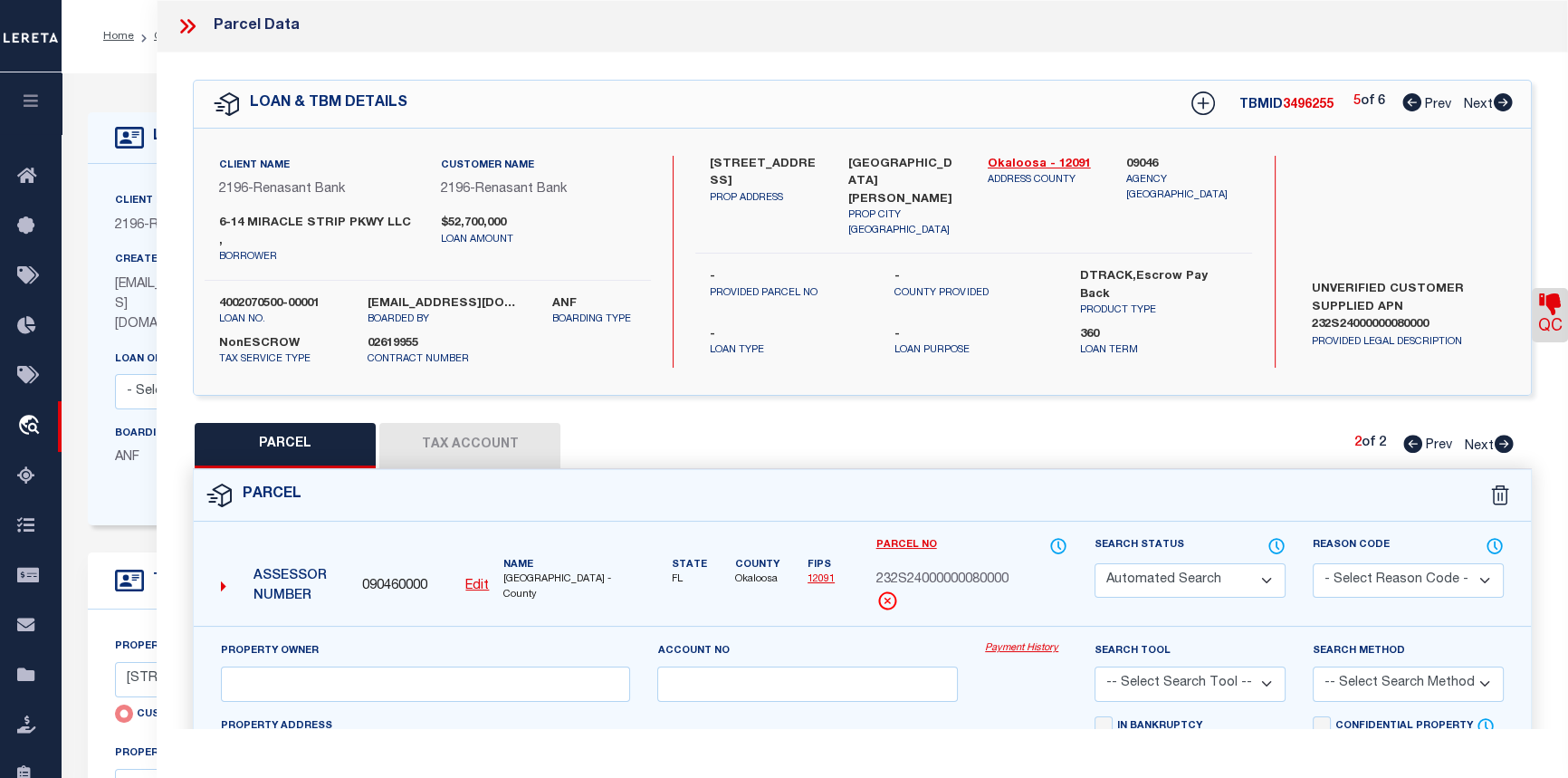
select select "AGW"
select select "ADD"
type input "[STREET_ADDRESS]"
type input "[GEOGRAPHIC_DATA][PERSON_NAME]"
type textarea "W 50 FT OF E 150 FT S OF HY 872-134"
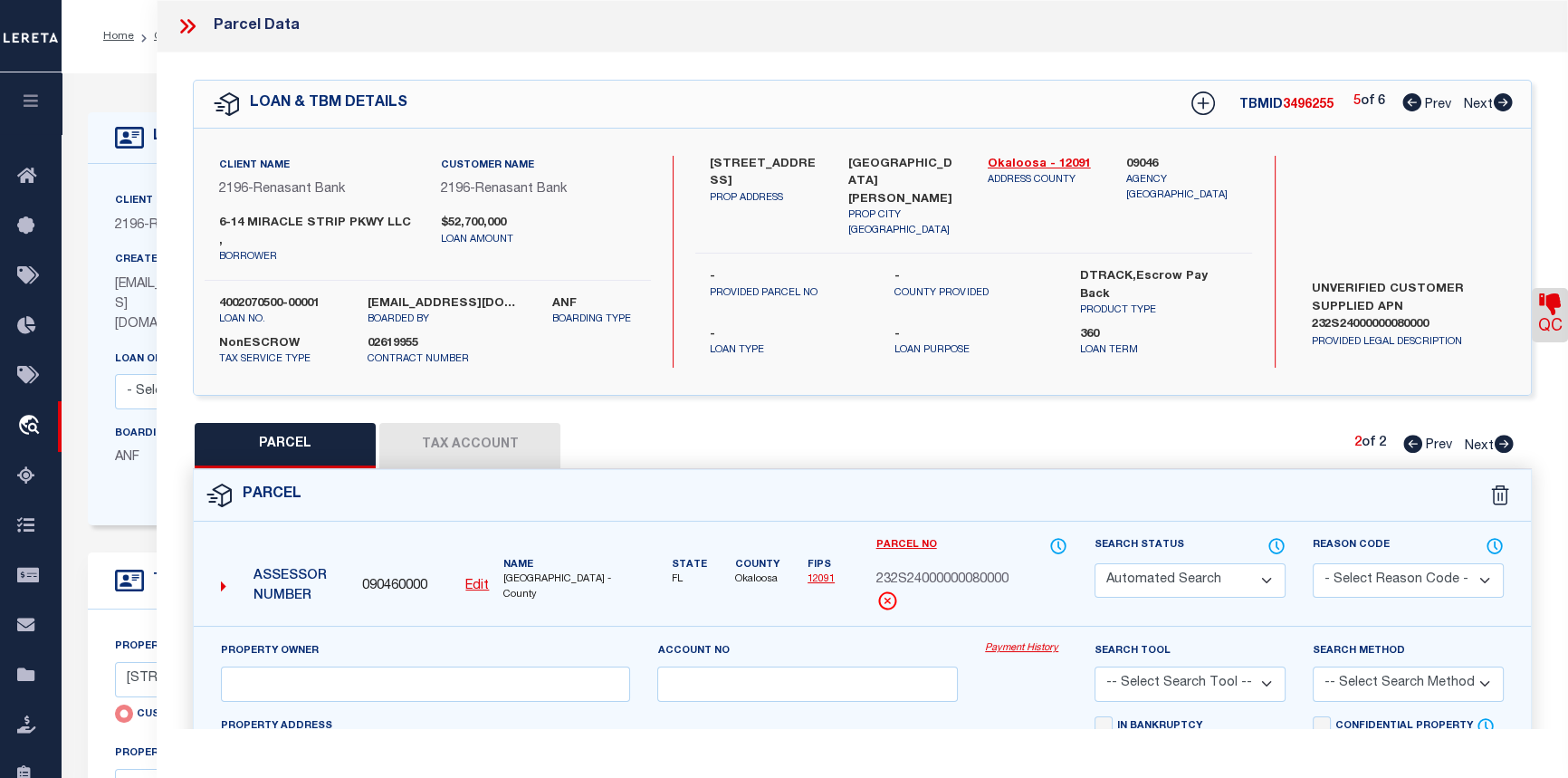
type textarea "Per the client: pcl added"
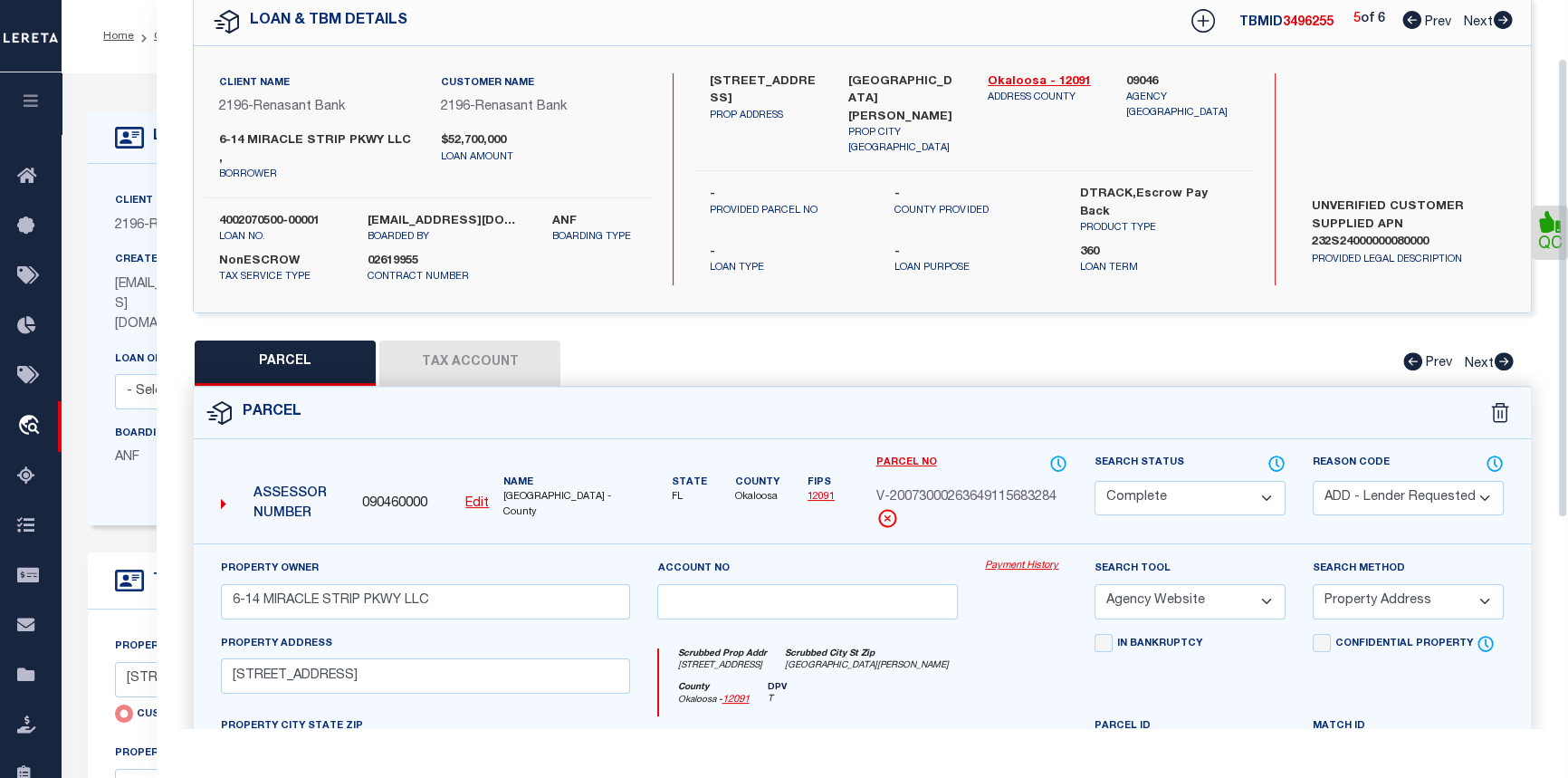
scroll to position [82, 0]
click at [1420, 13] on link "Prev" at bounding box center [1432, 19] width 58 height 12
select select "AS"
select select
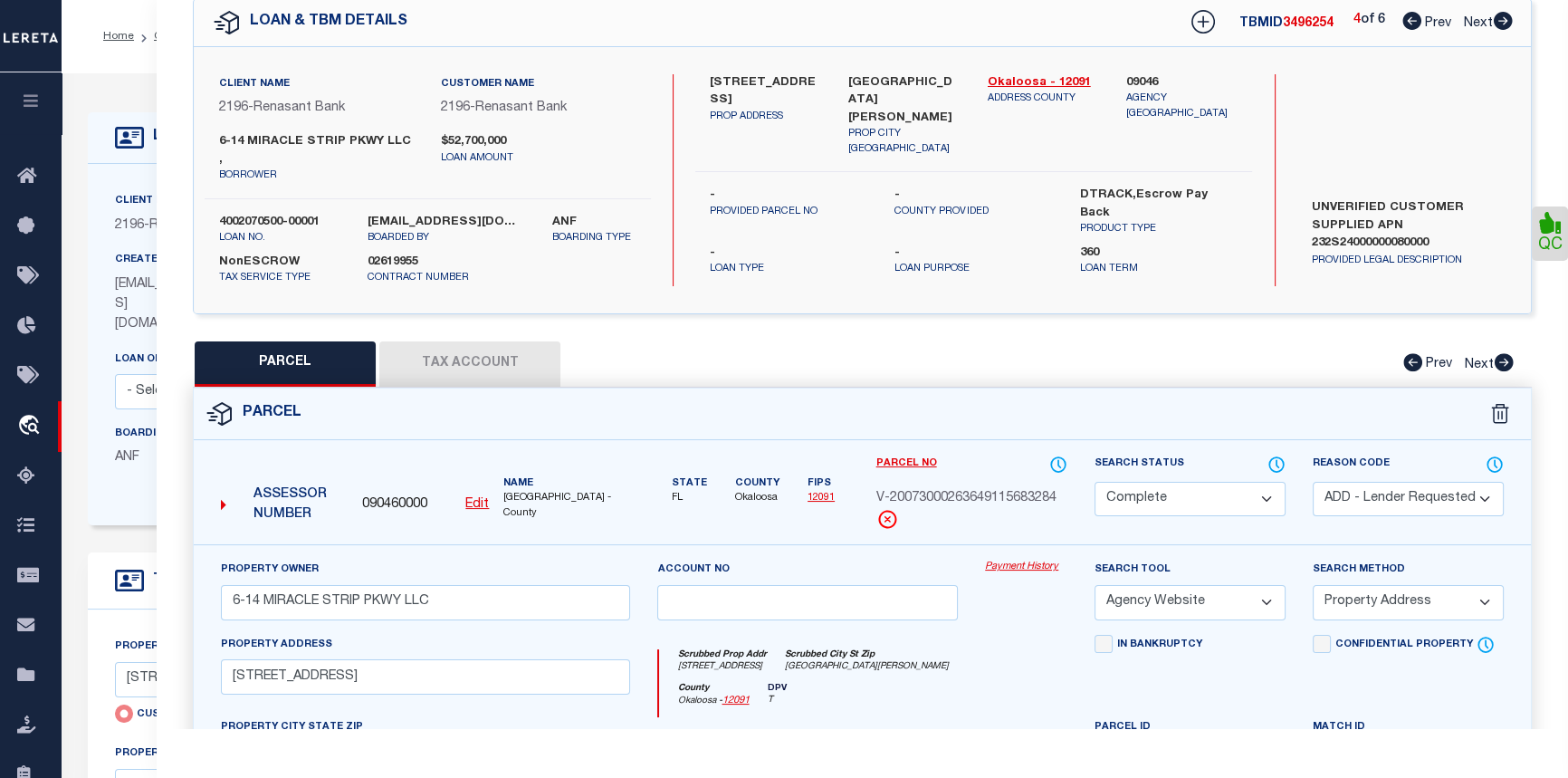
select select
checkbox input "false"
select select "CP"
select select "ADD"
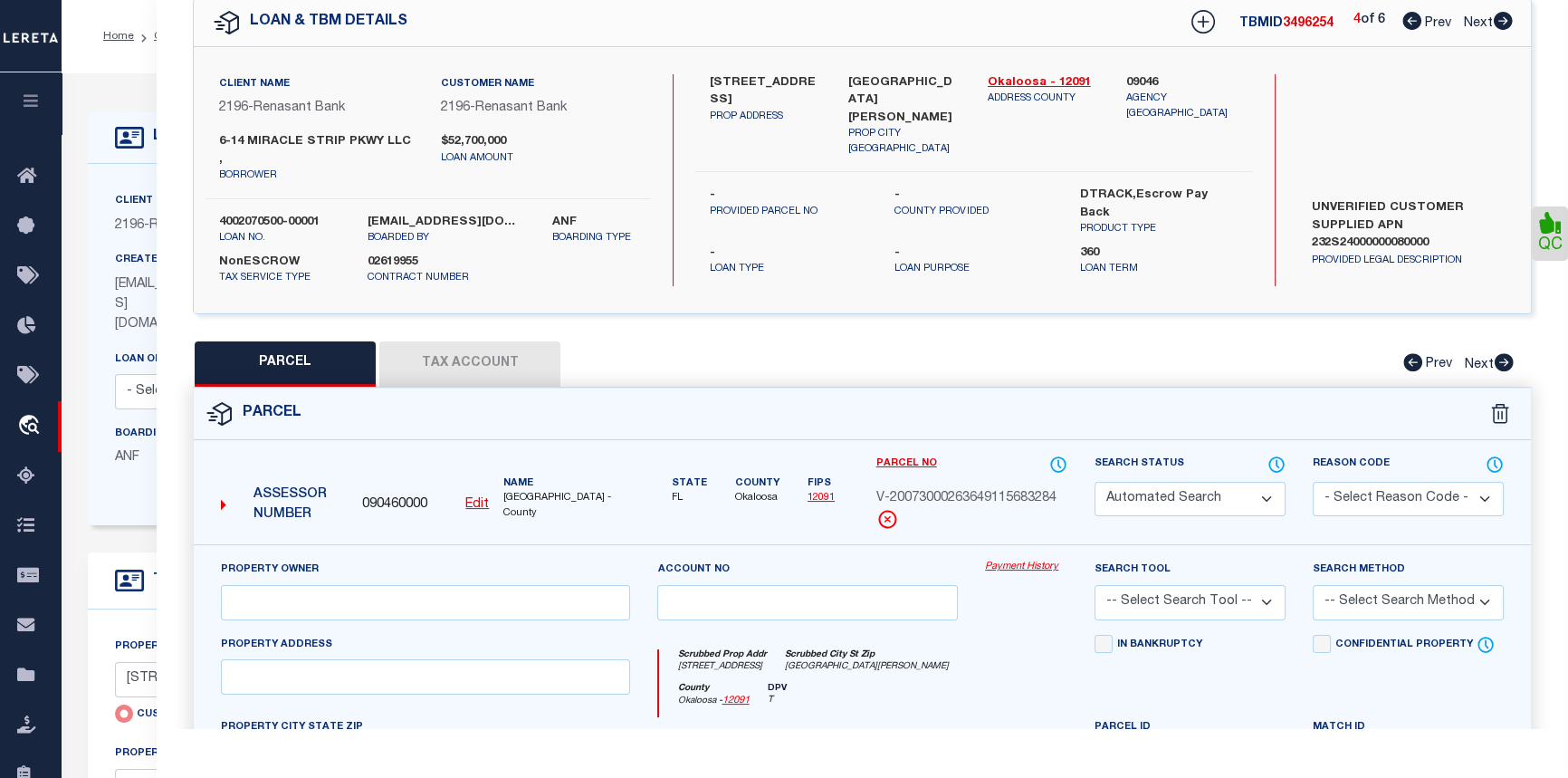
type input "6-14 MIRACLE STRIP PKWY LLC"
select select "AGW"
select select "ADD"
type input "[STREET_ADDRESS]"
type input "[GEOGRAPHIC_DATA][PERSON_NAME]"
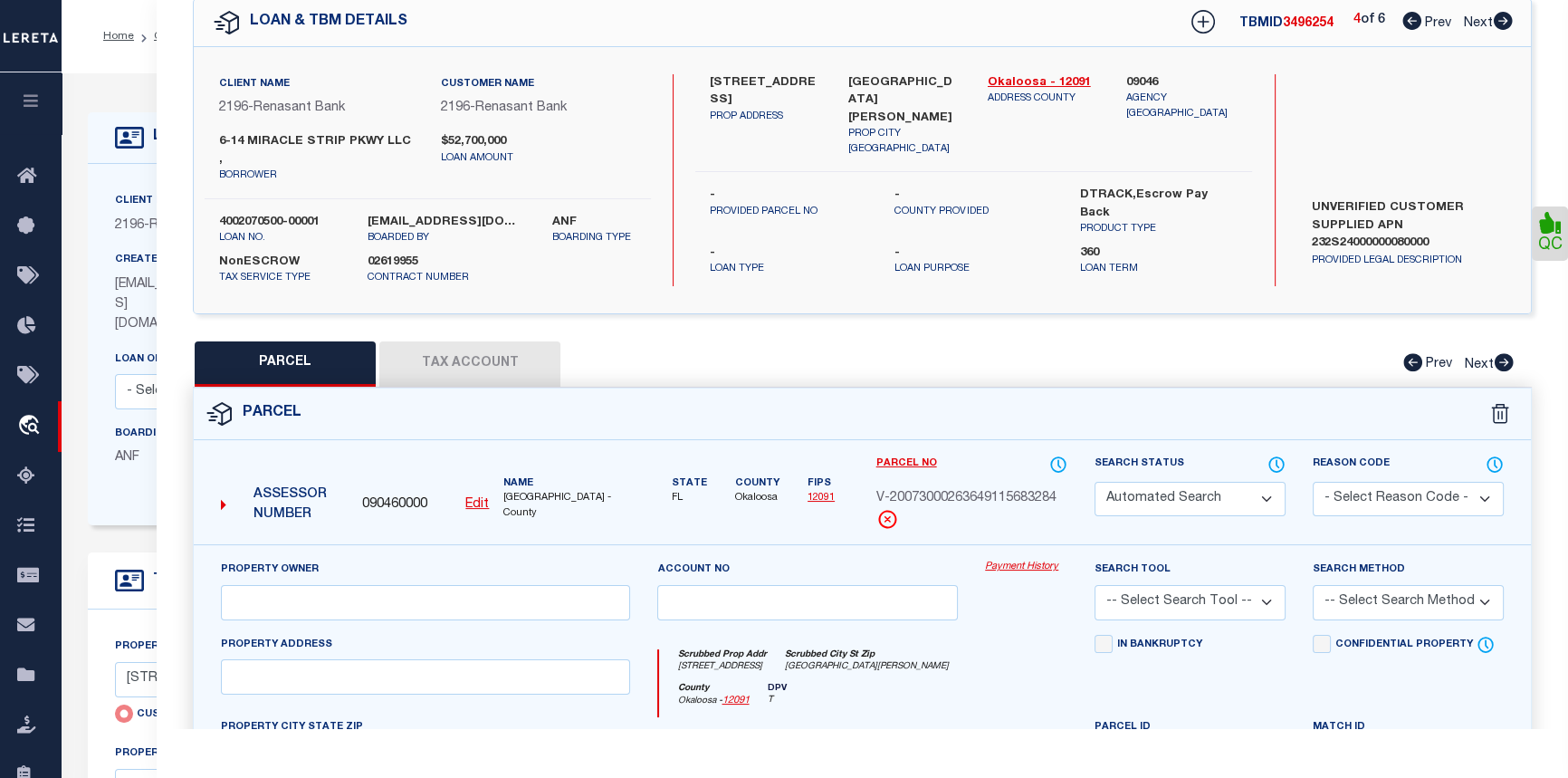
type textarea "W50 FT OF E200 FT S OF HWY"
type textarea "Given parcel goes to the address [STREET_ADDRESS][PERSON_NAME]"
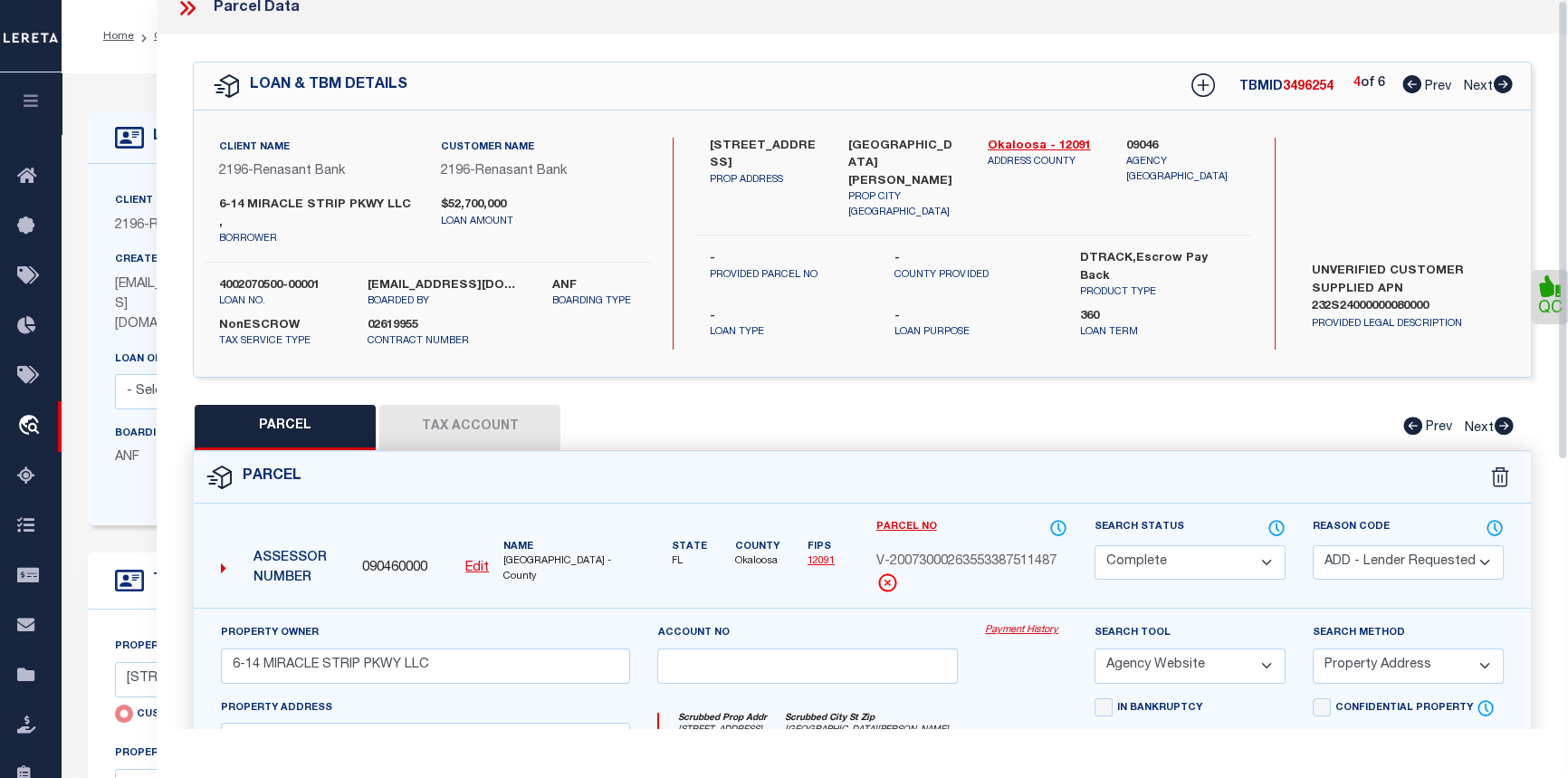
scroll to position [0, 0]
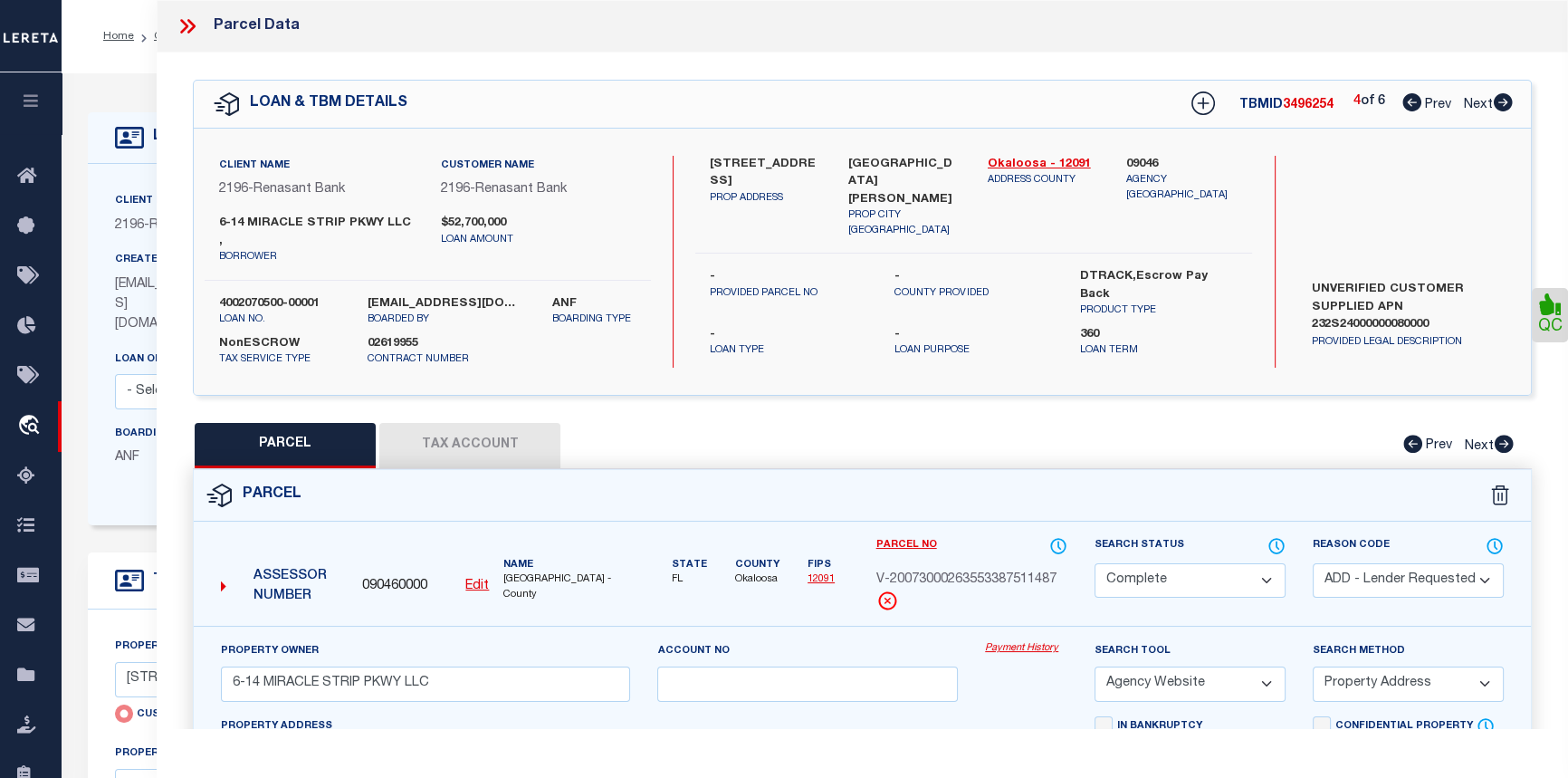
click at [1407, 104] on icon at bounding box center [1412, 102] width 19 height 18
select select "AS"
select select
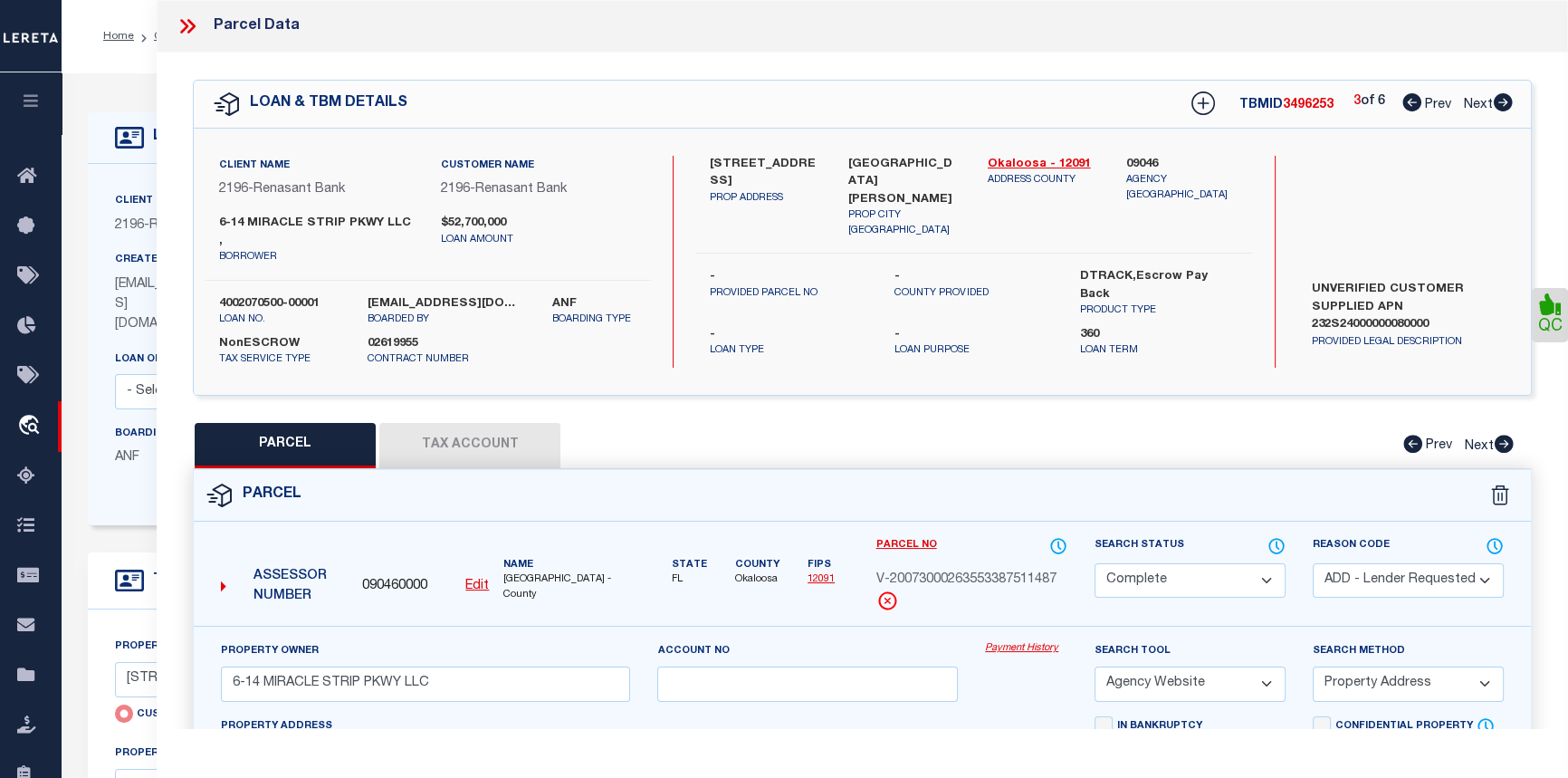
checkbox input "false"
select select "CP"
type input "[STREET_ADDRESS]"
checkbox input "false"
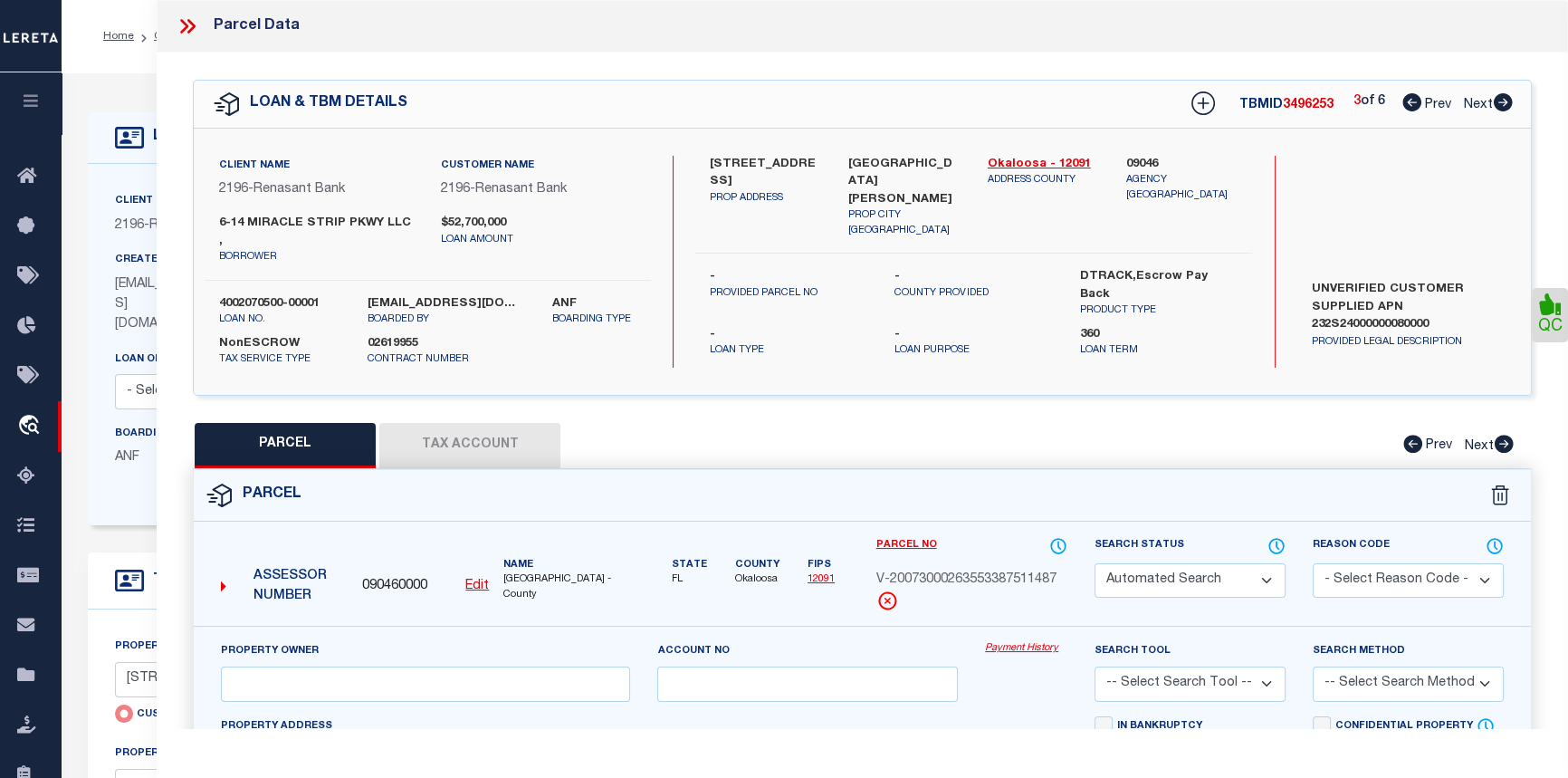
type input "[GEOGRAPHIC_DATA][PERSON_NAME]"
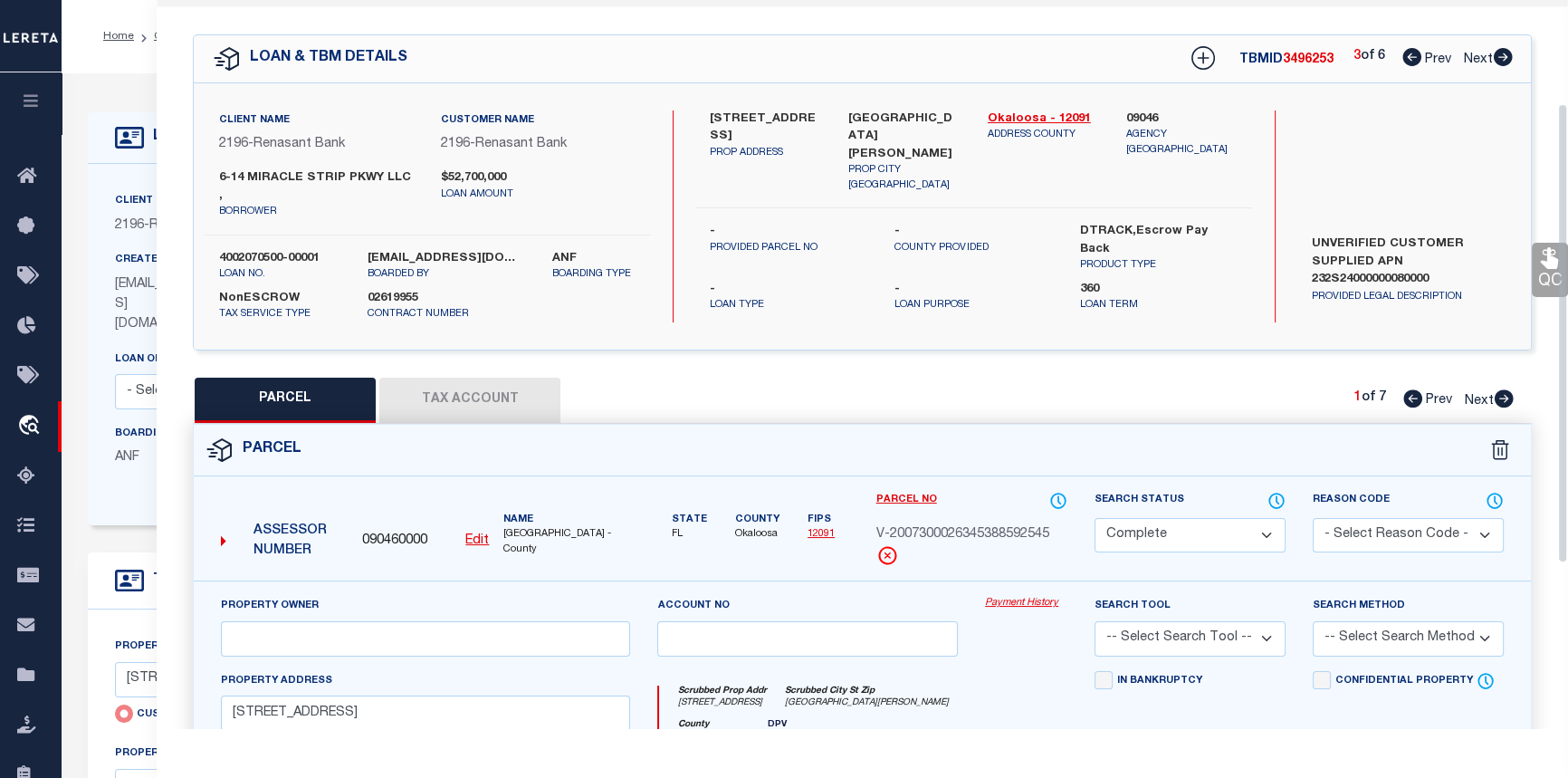
scroll to position [164, 0]
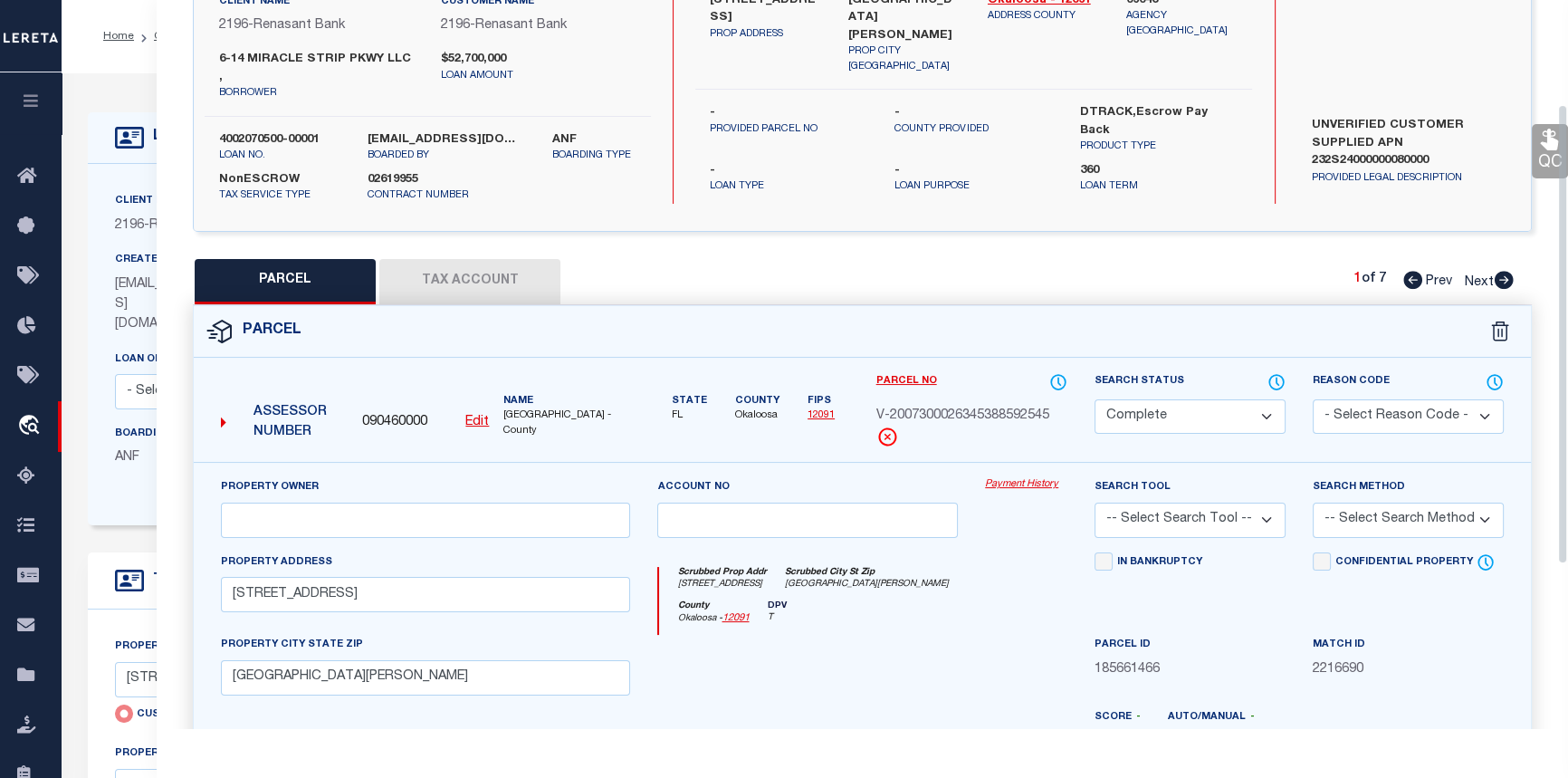
click at [1502, 271] on icon at bounding box center [1504, 280] width 20 height 18
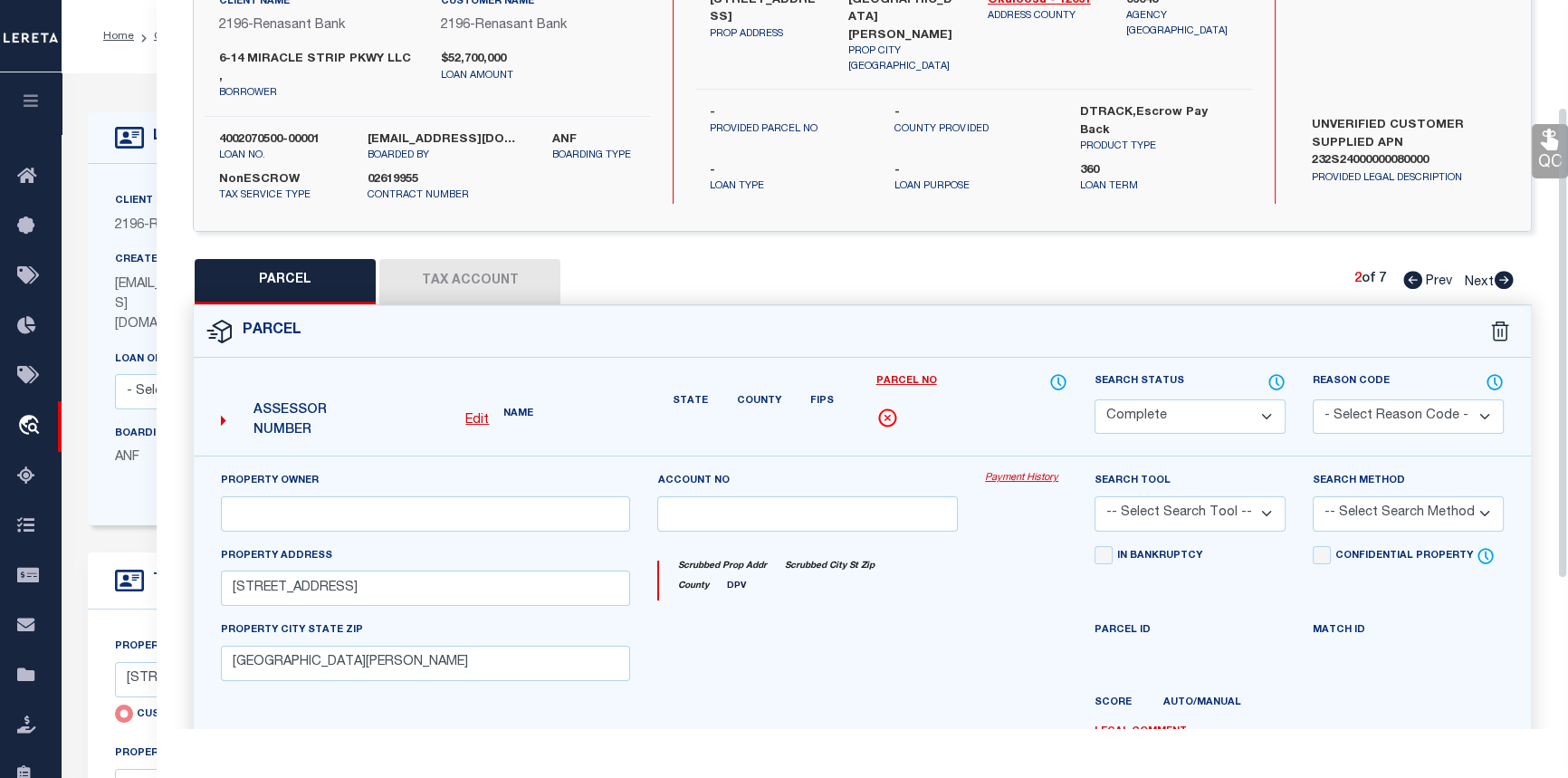
select select "AS"
checkbox input "false"
select select "PR"
select select "099"
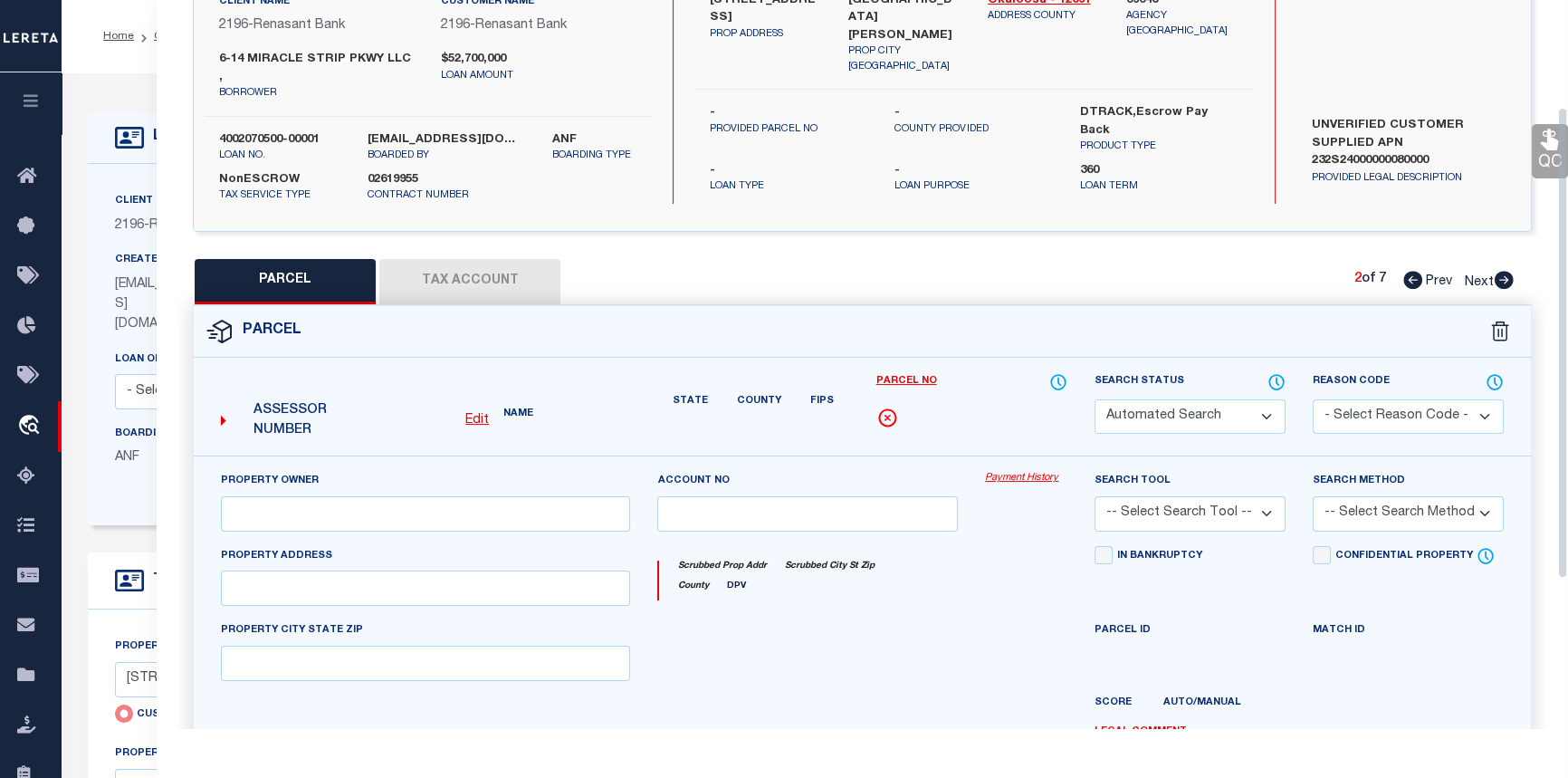
type input "6-14 MIRACLE STRIP PKWY LLC"
select select "AGW"
select select "LEG"
type input "[STREET_ADDRESS]"
type input "FT [PERSON_NAME][GEOGRAPHIC_DATA] 32548"
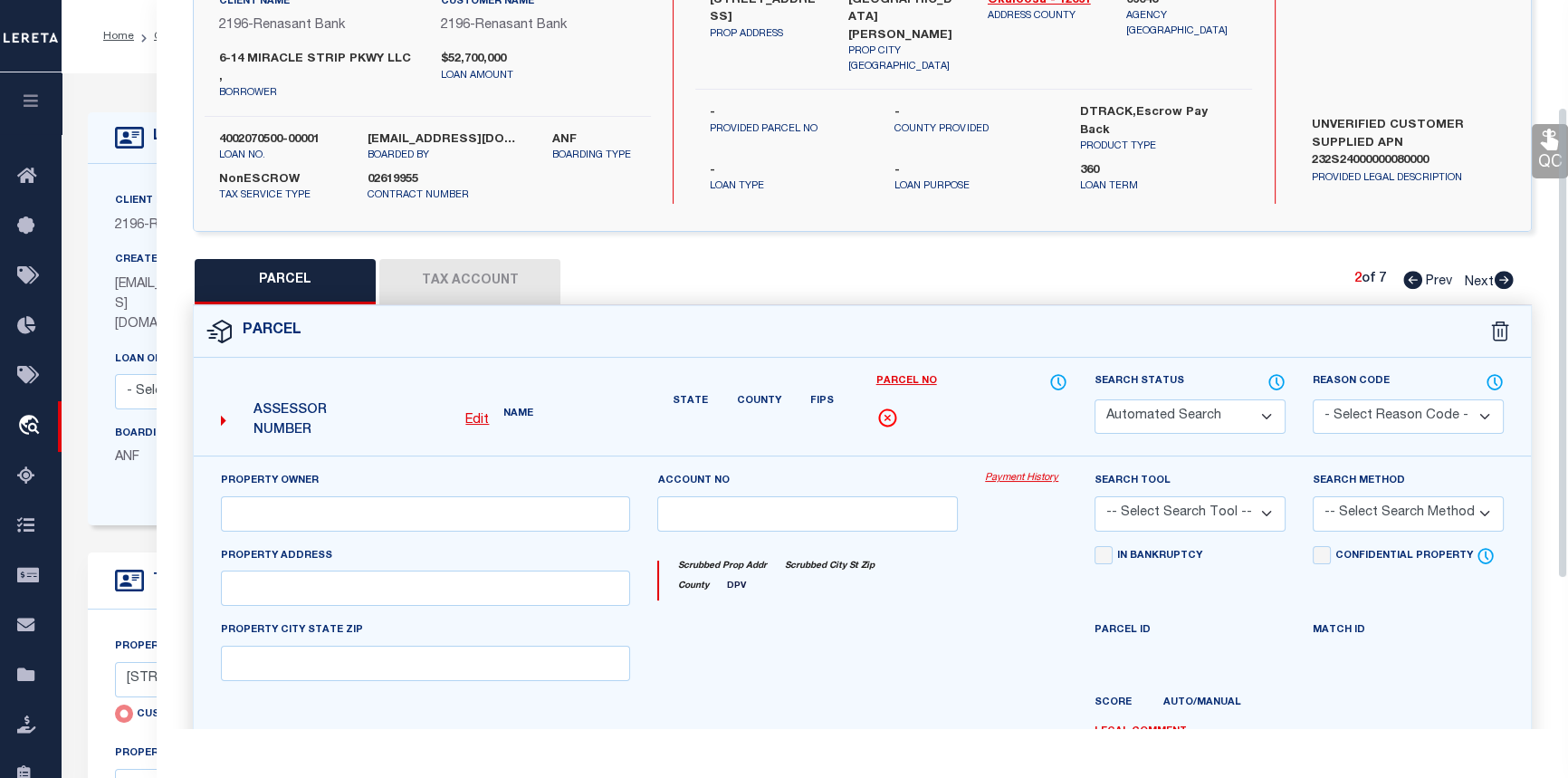
type textarea "W85 FT OF E285 FT S OF HWY Acreage 0.46 Sec-Twp - Rng 23-2S-24"
type textarea "duplicate parcel"
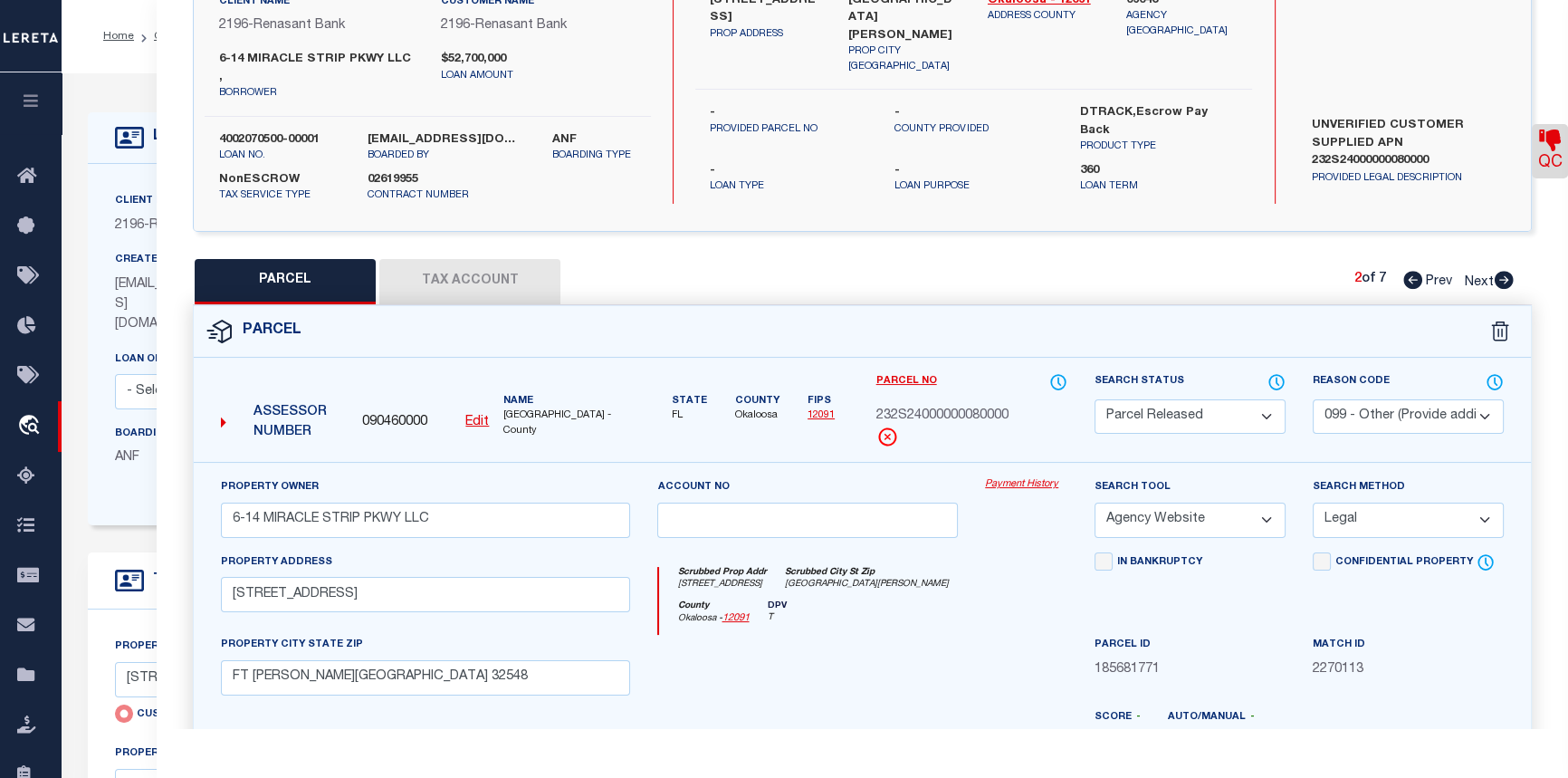
click at [1502, 271] on icon at bounding box center [1504, 280] width 20 height 18
select select "AS"
select select
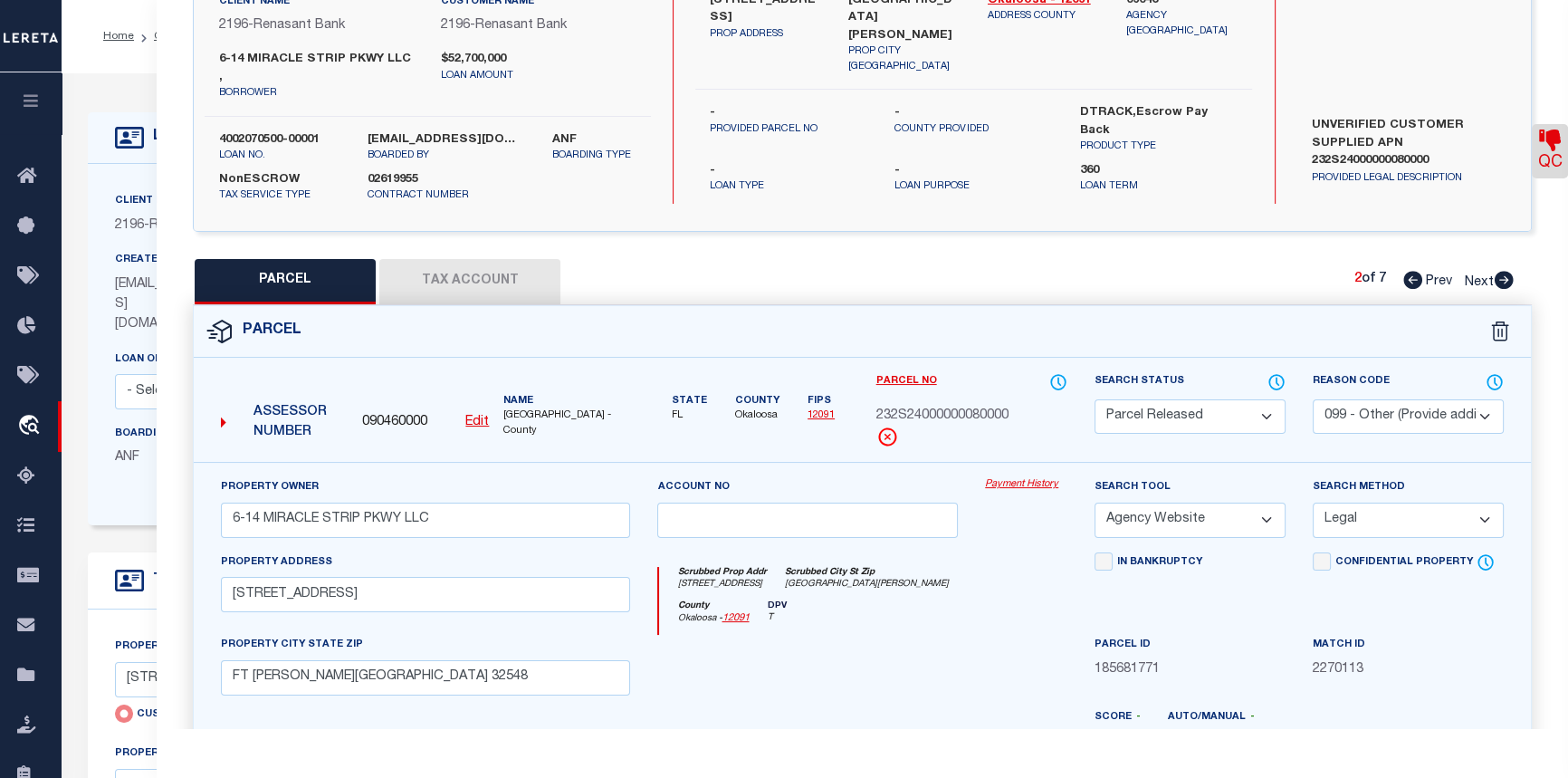
checkbox input "false"
click at [1502, 271] on icon at bounding box center [1504, 280] width 20 height 18
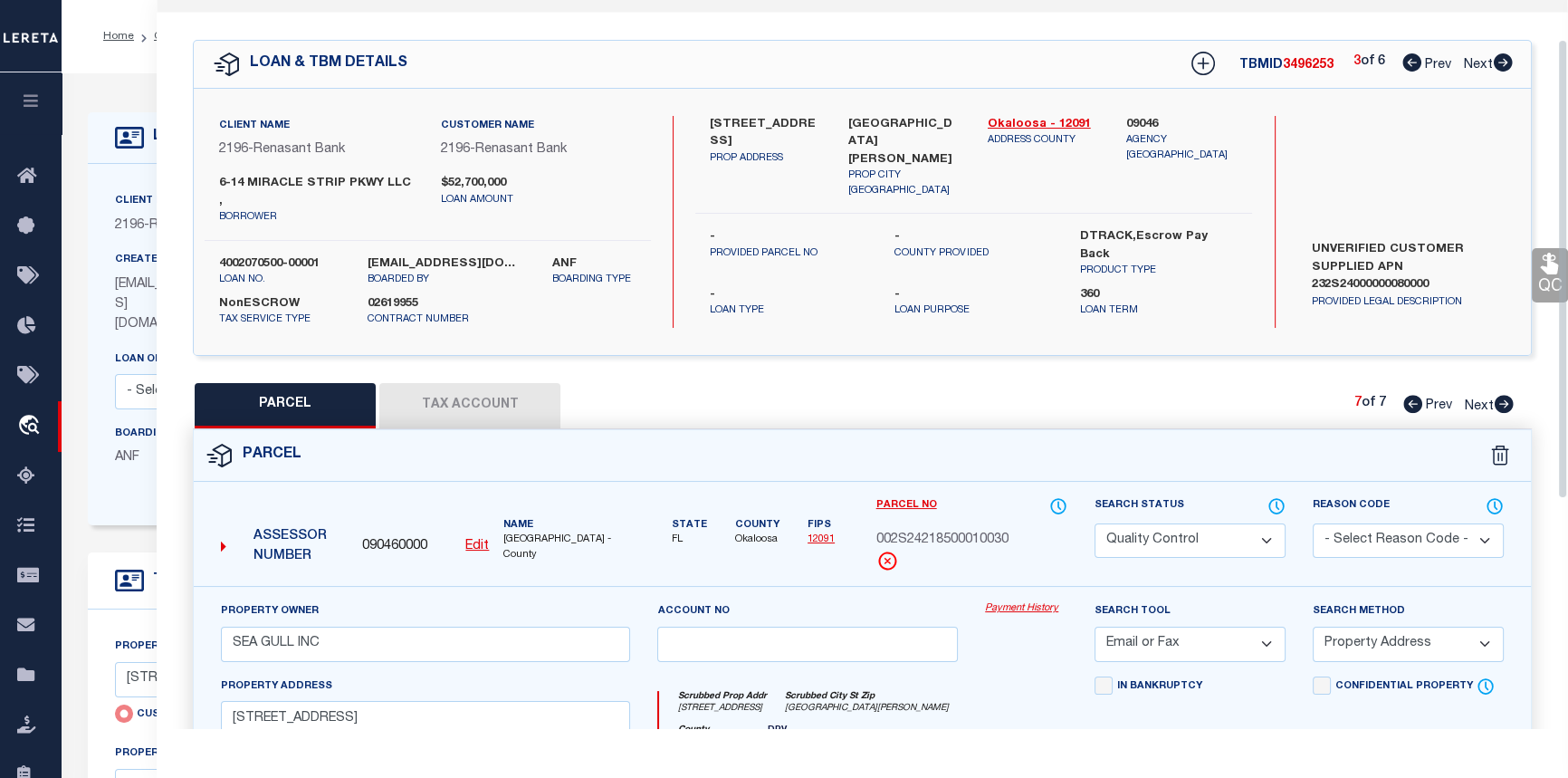
scroll to position [0, 0]
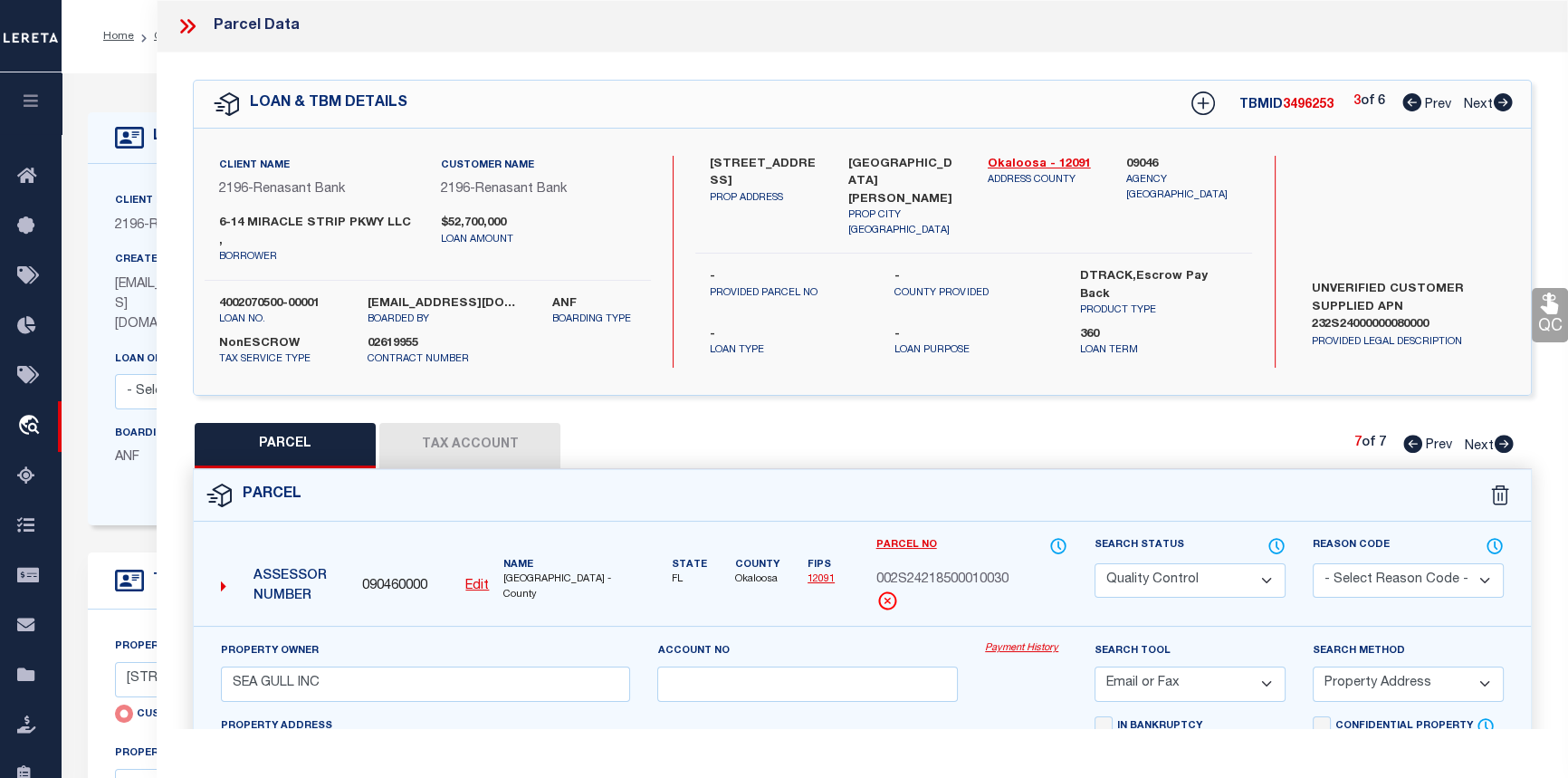
click at [463, 425] on button "Tax Account" at bounding box center [470, 445] width 181 height 45
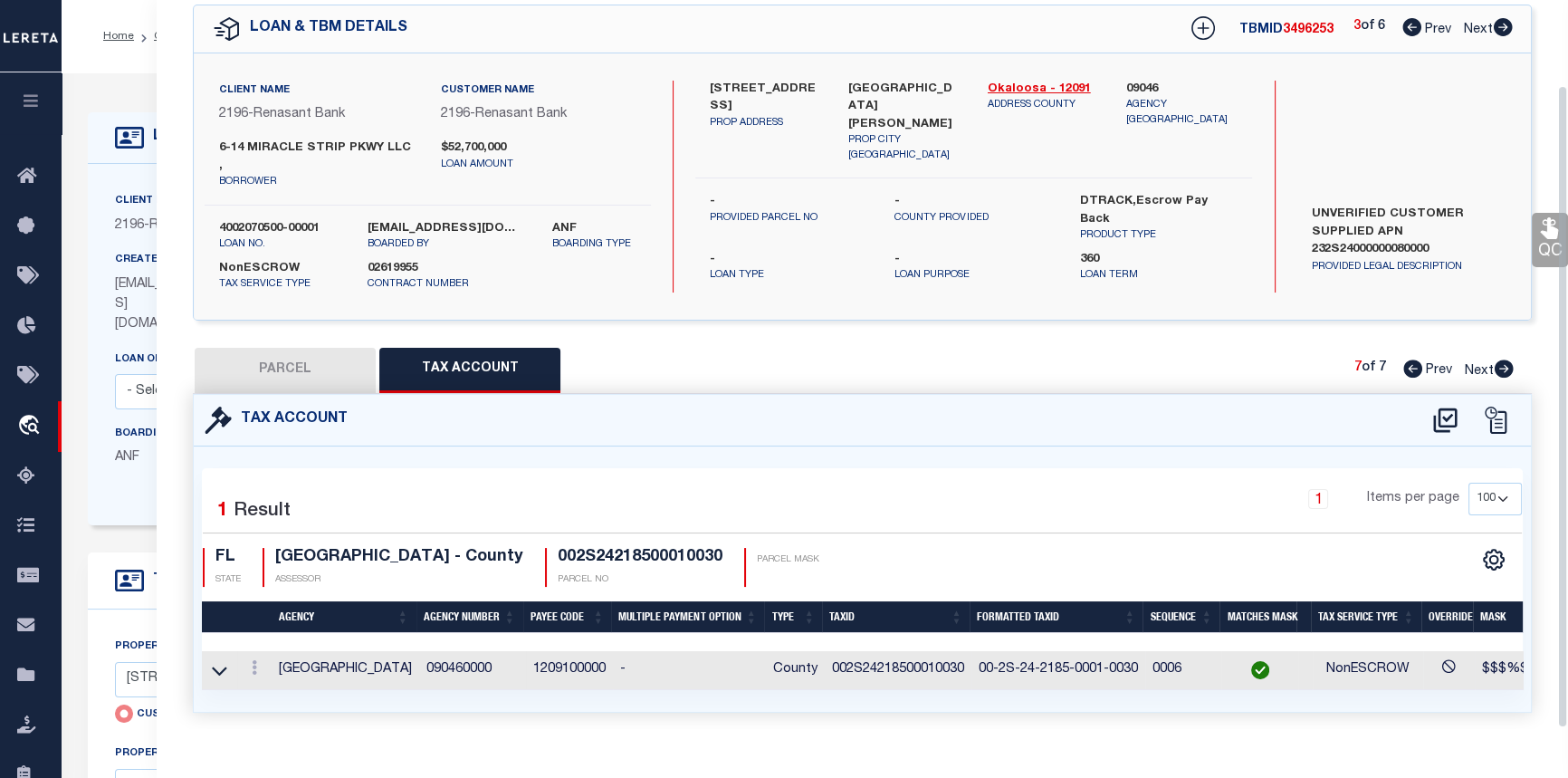
scroll to position [96, 0]
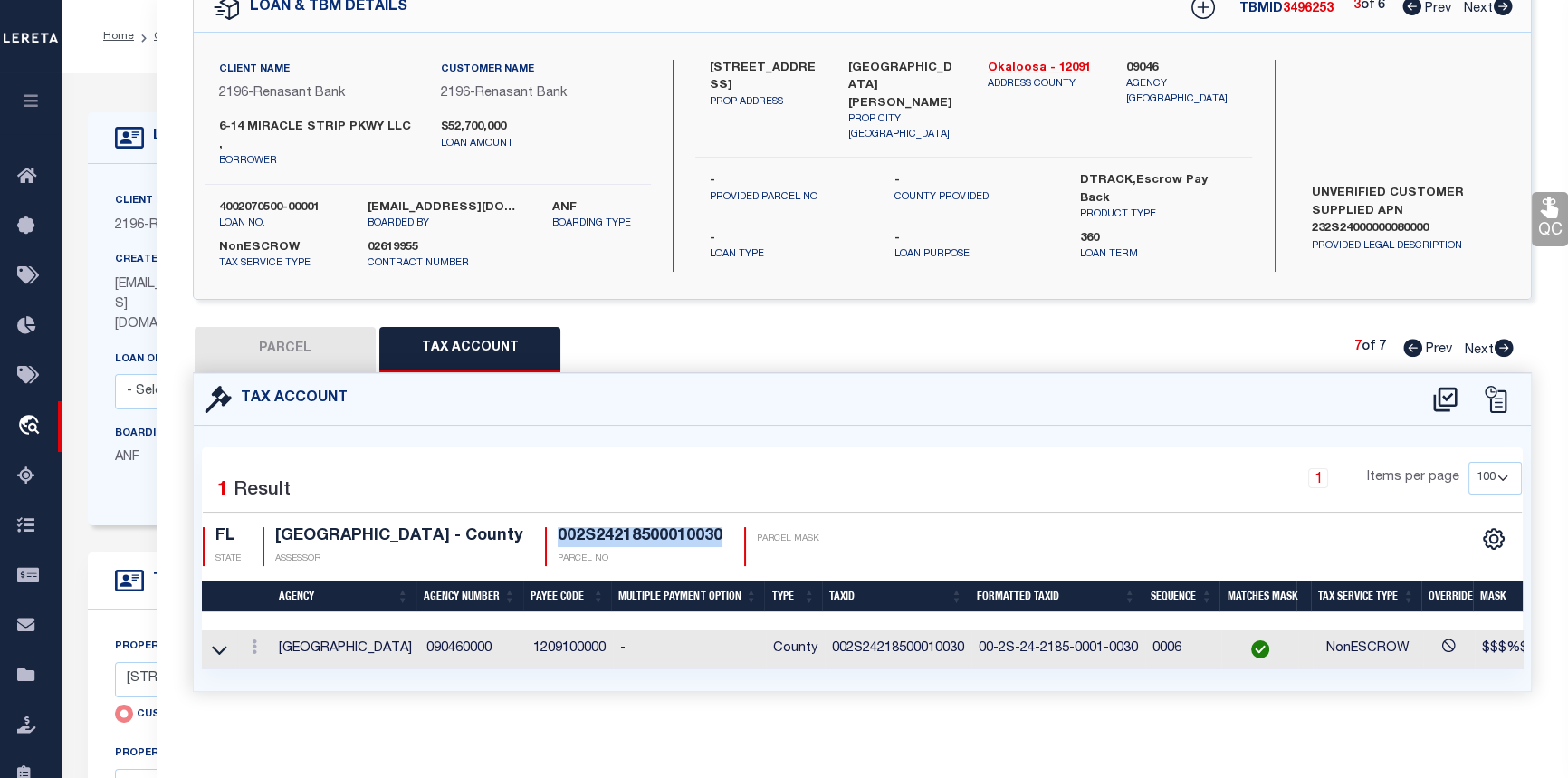
drag, startPoint x: 549, startPoint y: 514, endPoint x: 717, endPoint y: 524, distance: 168.3
click at [717, 527] on div "FL STATE [GEOGRAPHIC_DATA] - County ASSESSOR 002S24218500010030 PARCEL NO PARCE…" at bounding box center [513, 547] width 621 height 39
copy h4 "002S24218500010030"
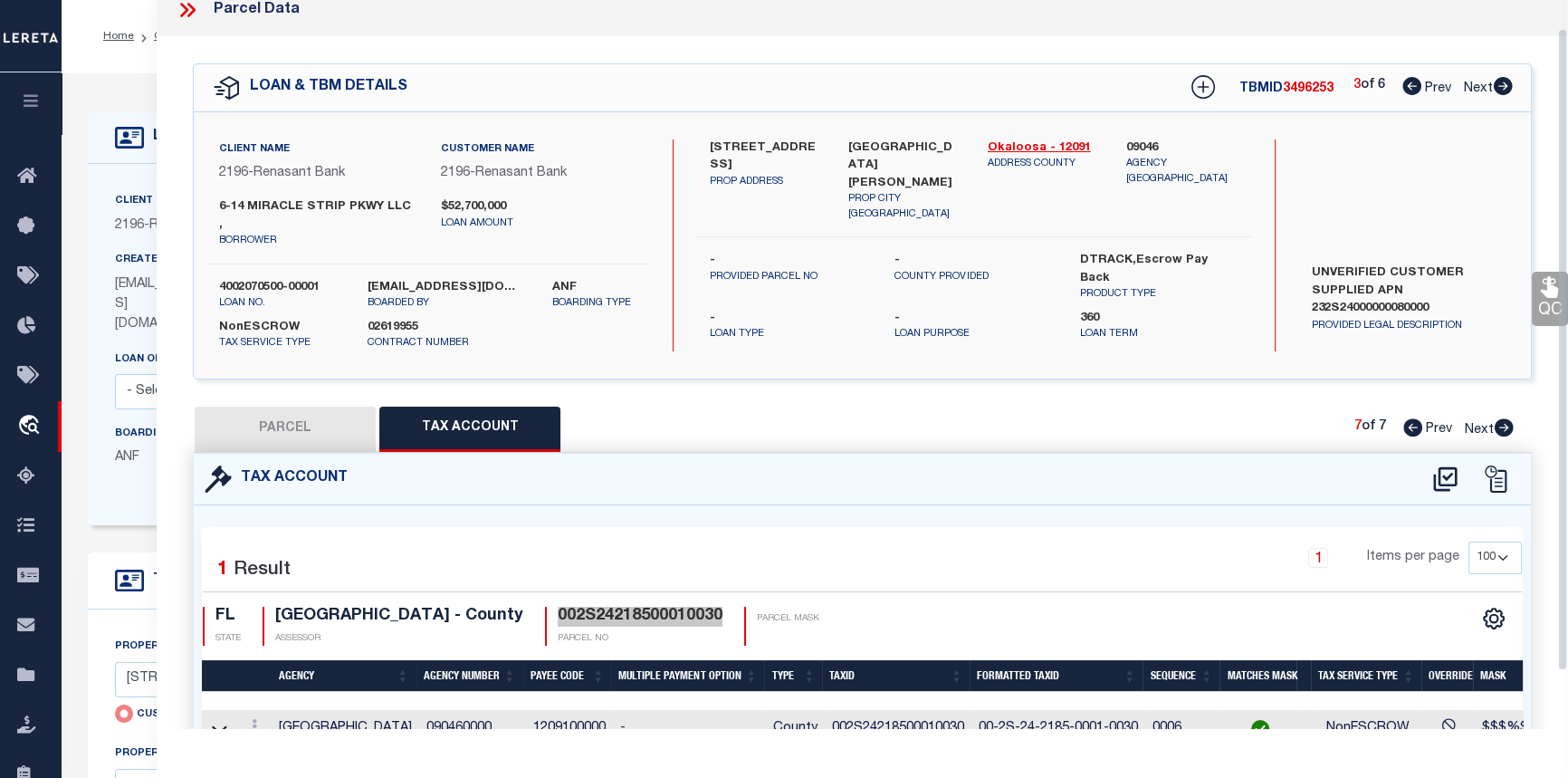
scroll to position [0, 0]
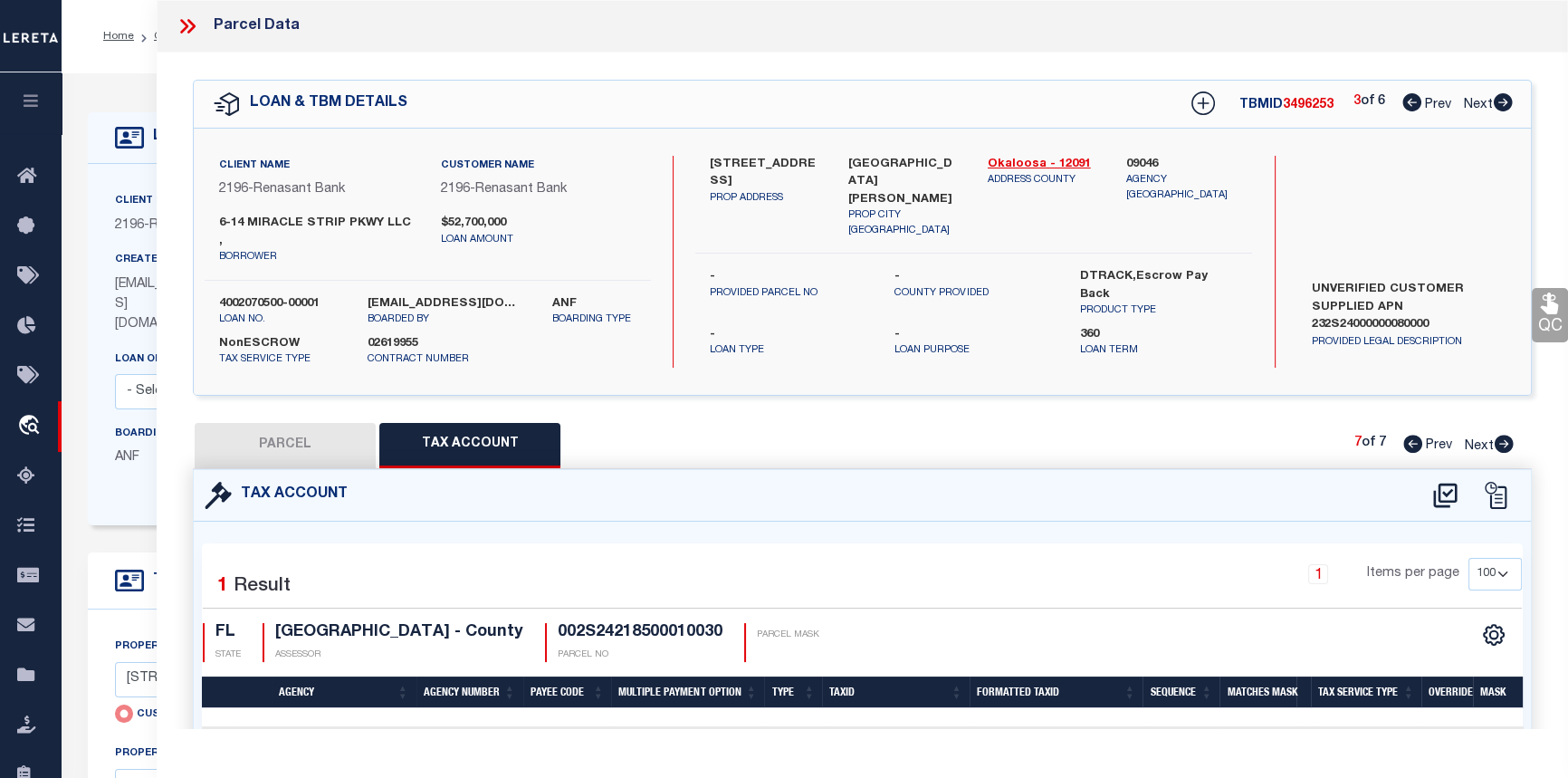
click at [189, 22] on icon at bounding box center [191, 26] width 8 height 14
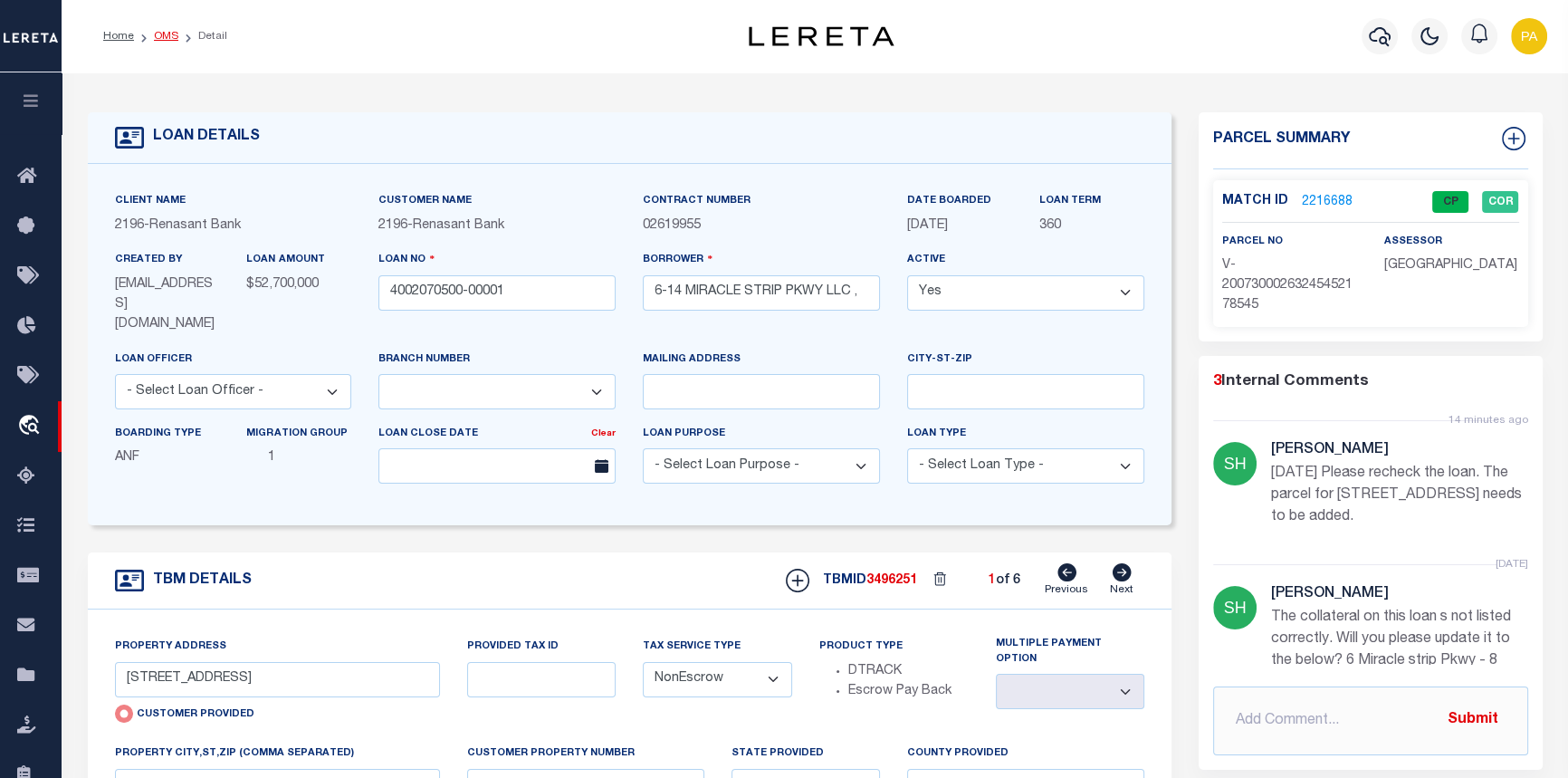
click at [159, 38] on link "OMS" at bounding box center [165, 36] width 24 height 11
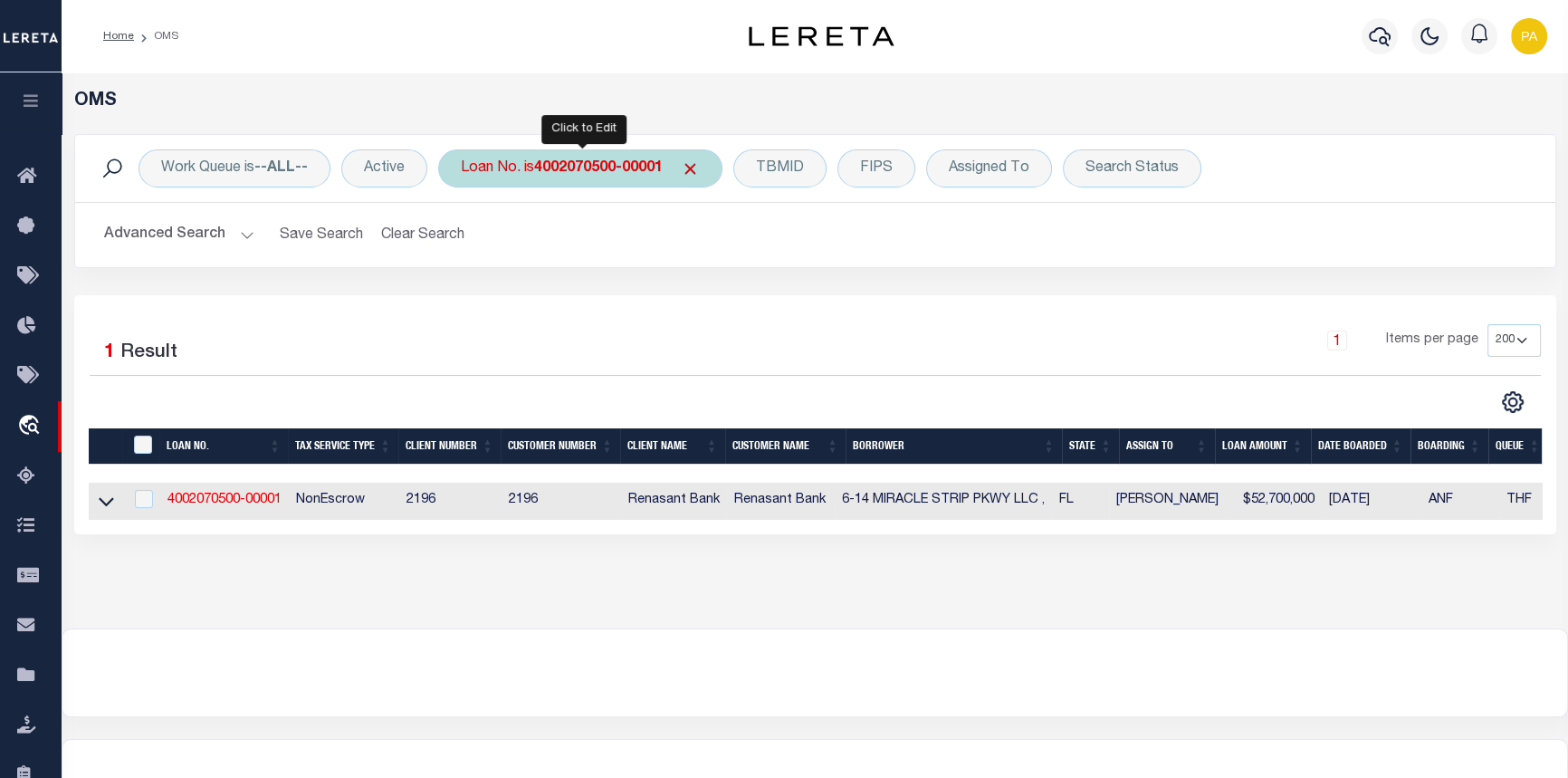
click at [610, 169] on b "4002070500-00001" at bounding box center [598, 168] width 129 height 14
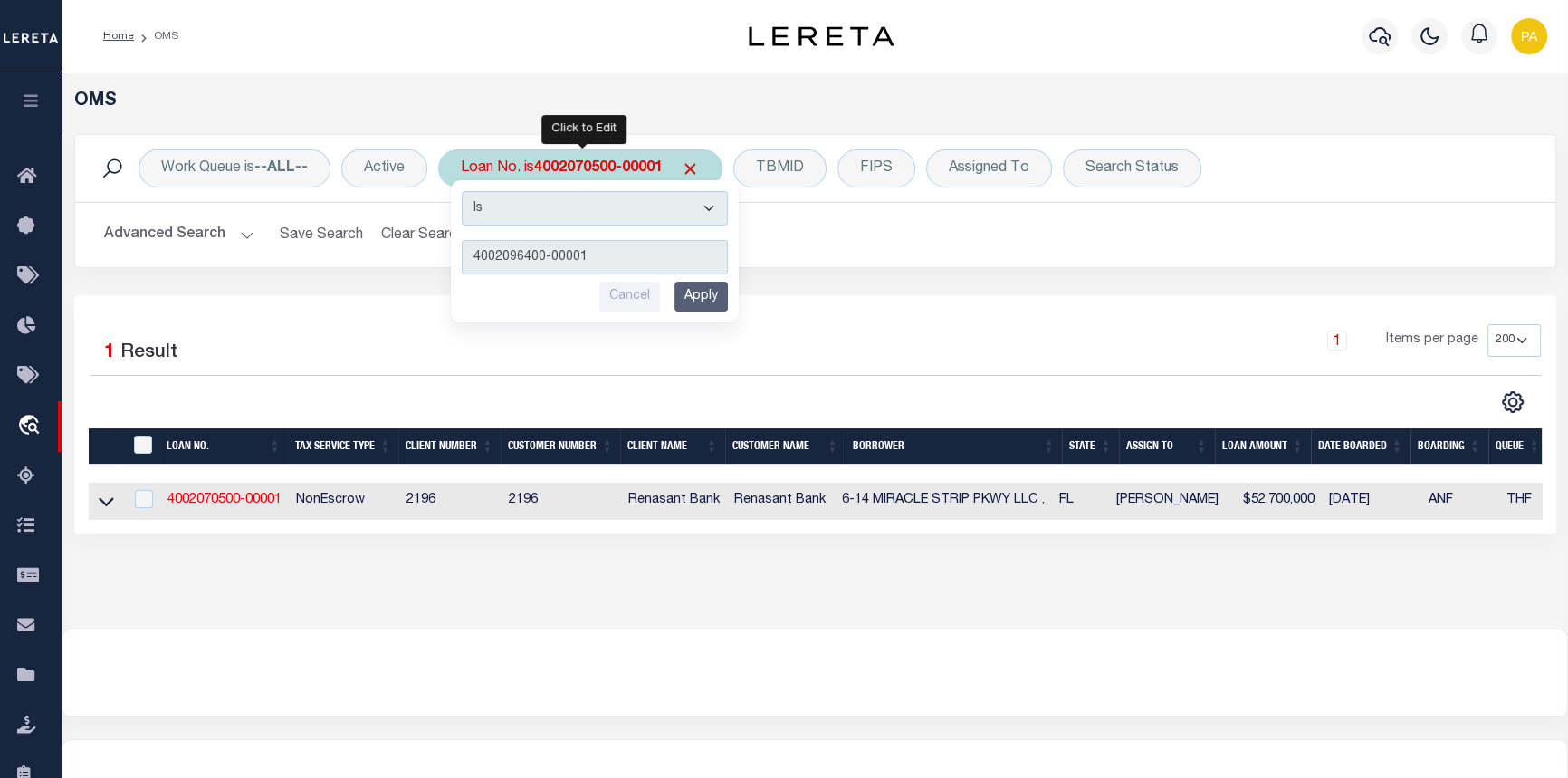
click at [706, 298] on input "Apply" at bounding box center [701, 296] width 54 height 30
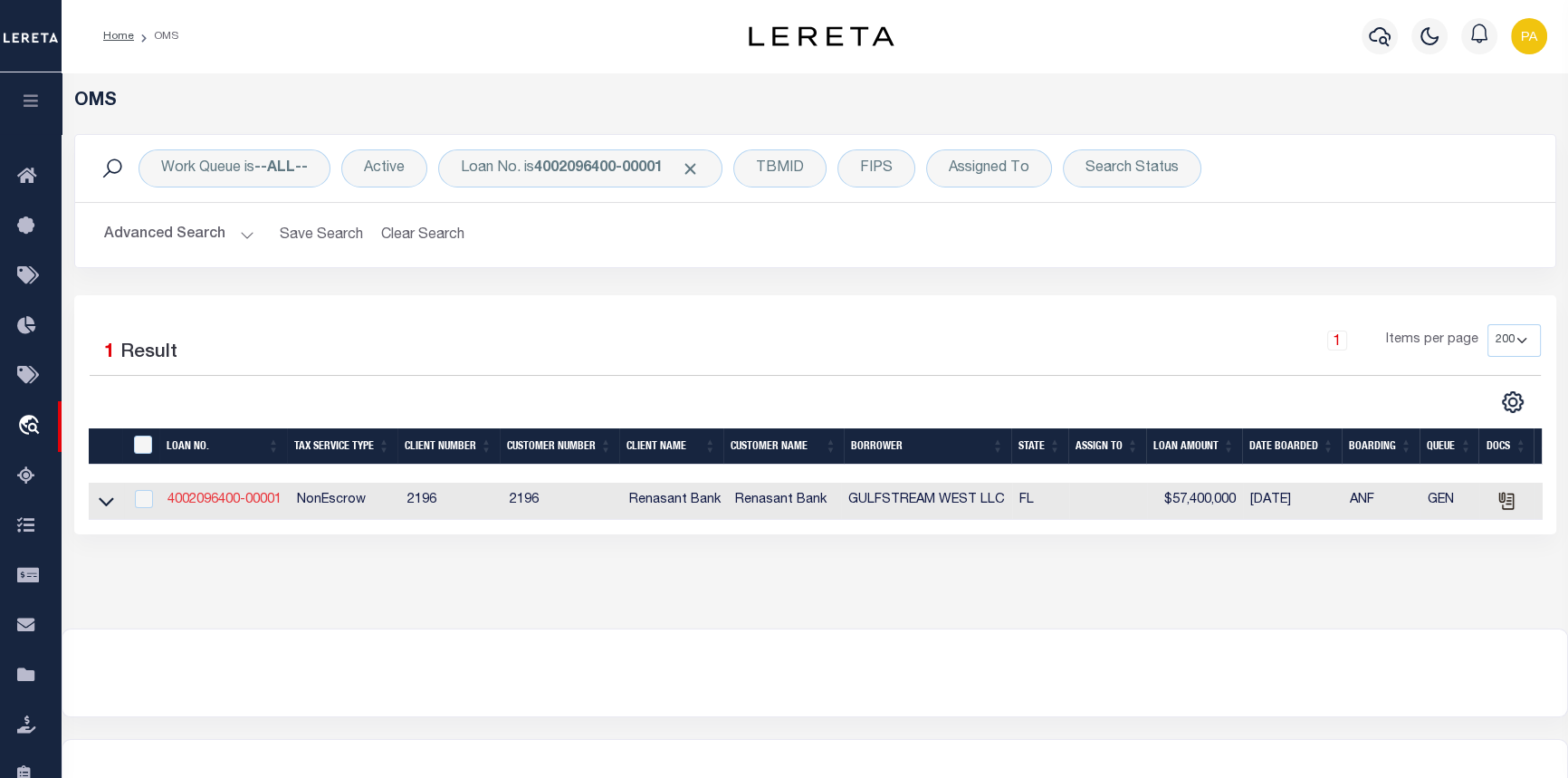
click at [194, 506] on link "4002096400-00001" at bounding box center [224, 499] width 114 height 12
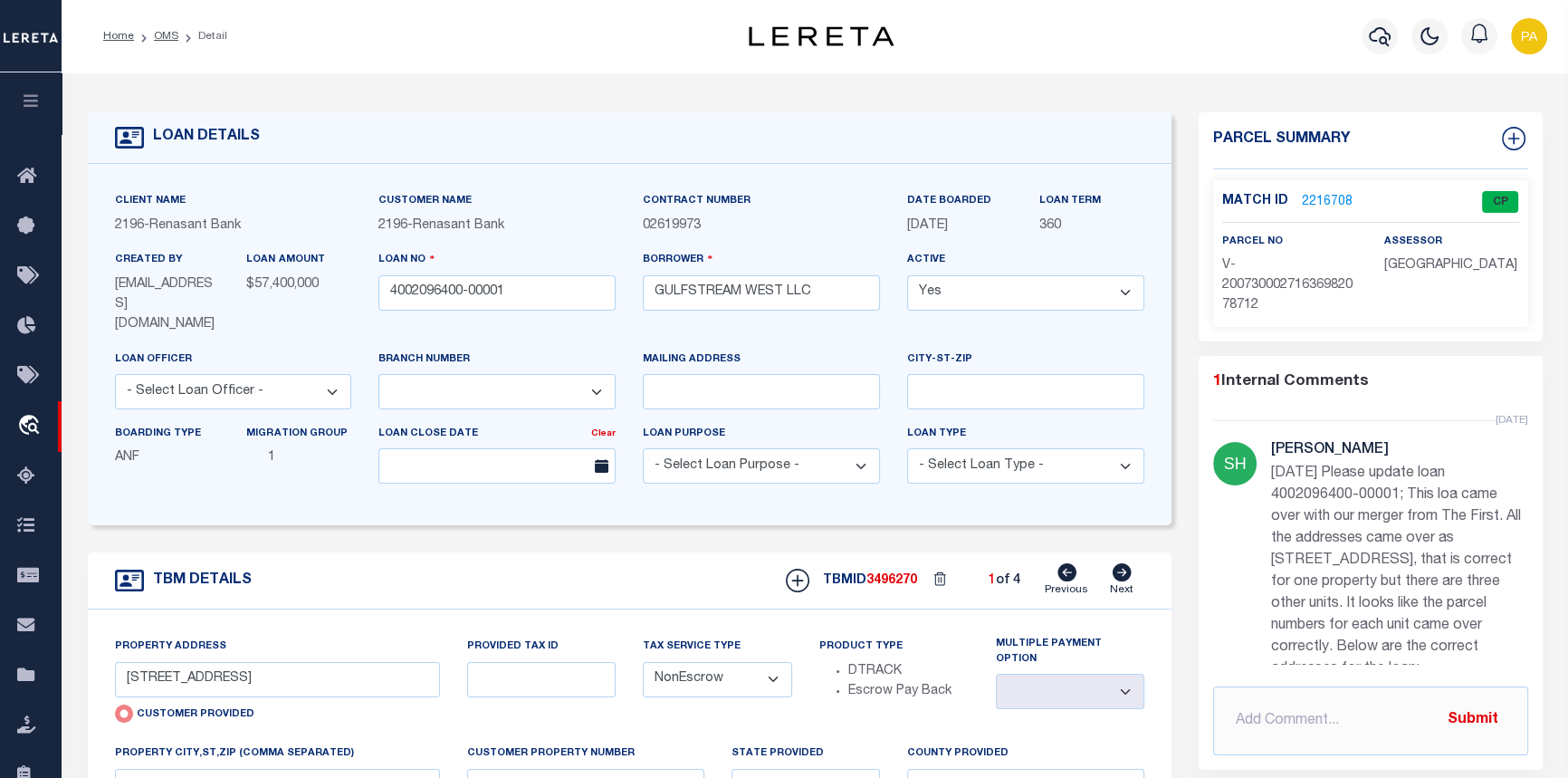
click at [1324, 194] on link "2216708" at bounding box center [1327, 203] width 51 height 19
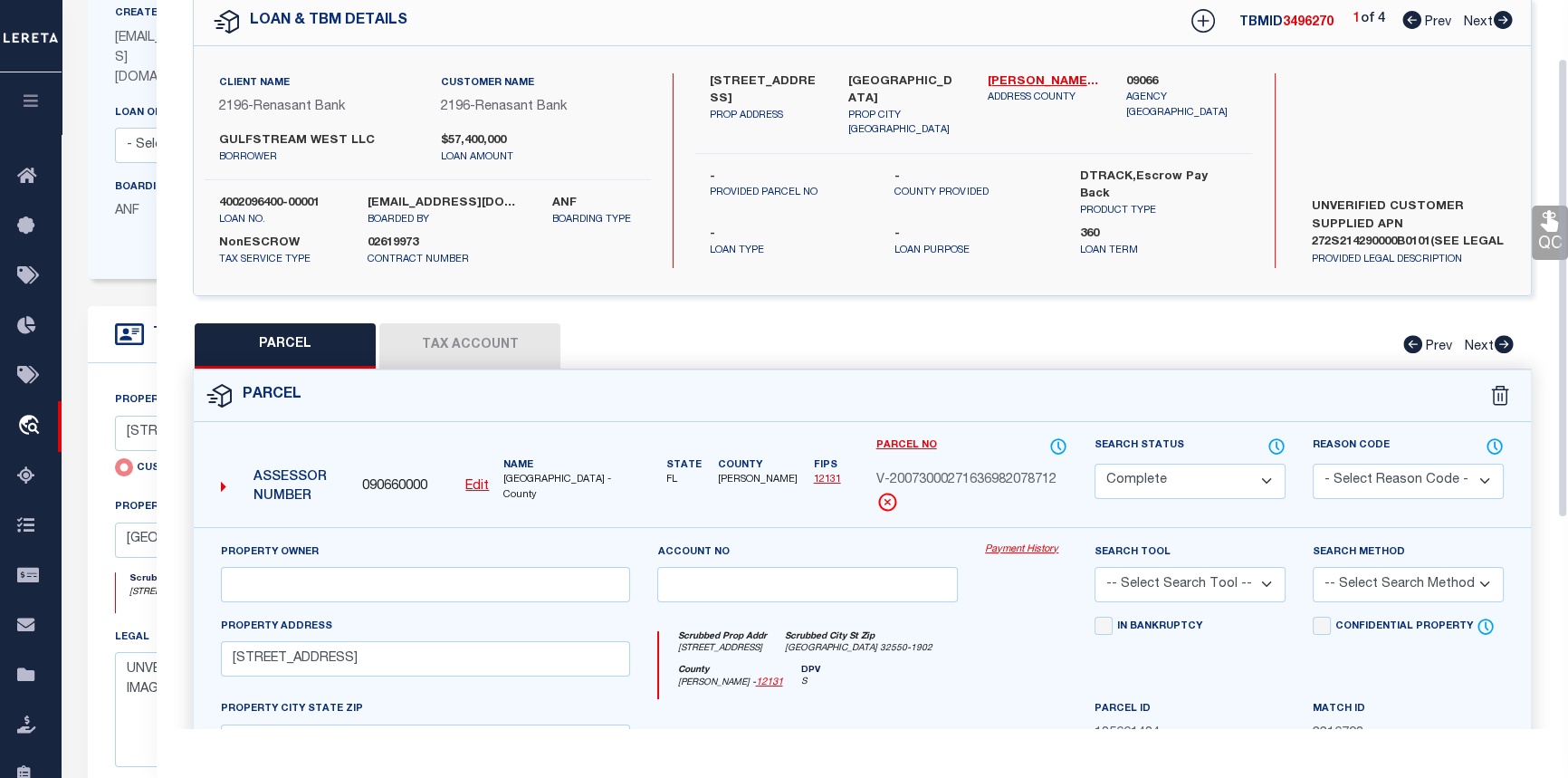
scroll to position [82, 0]
click at [1504, 24] on icon at bounding box center [1504, 20] width 19 height 18
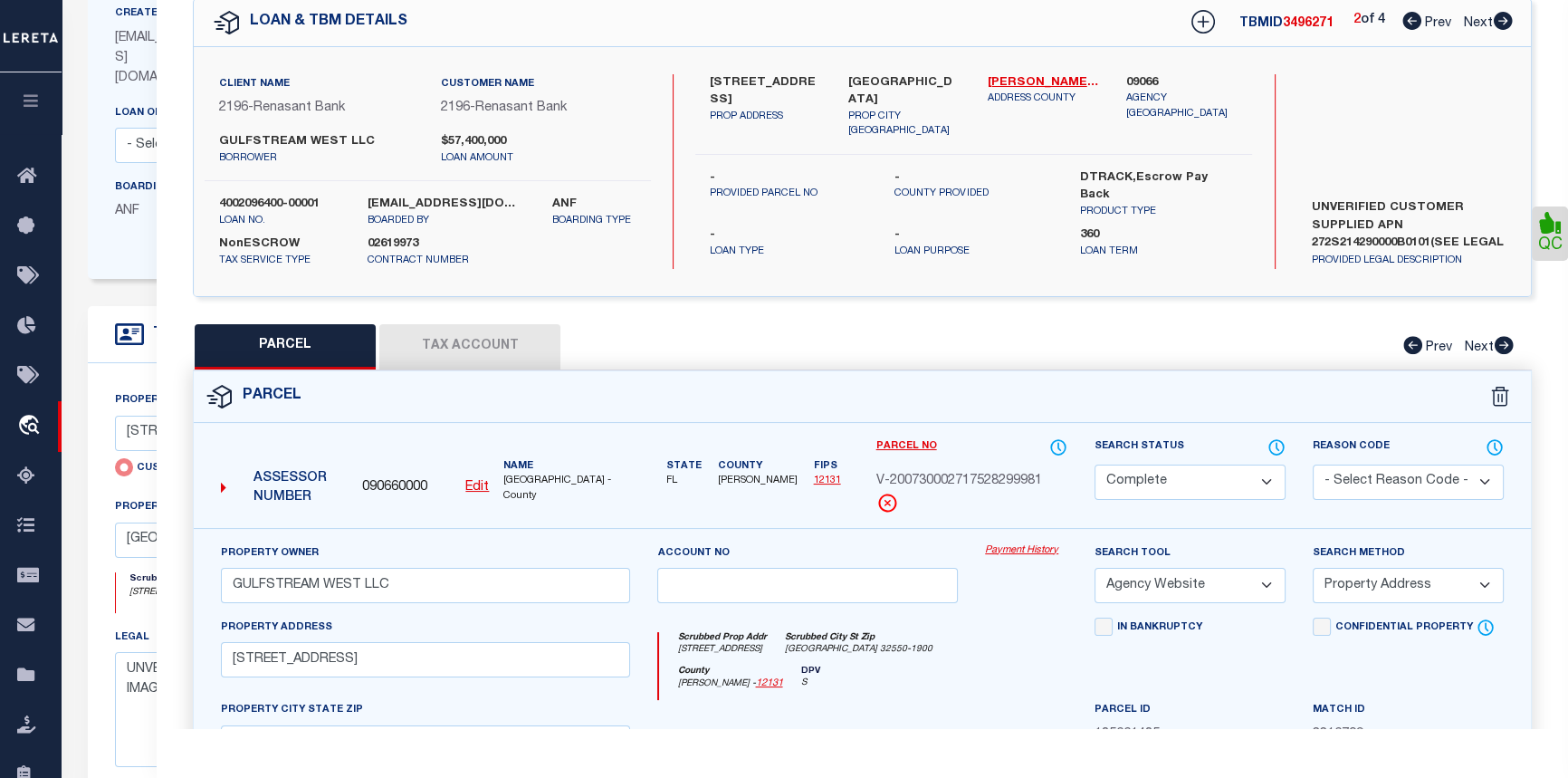
click at [1504, 22] on icon at bounding box center [1504, 20] width 19 height 18
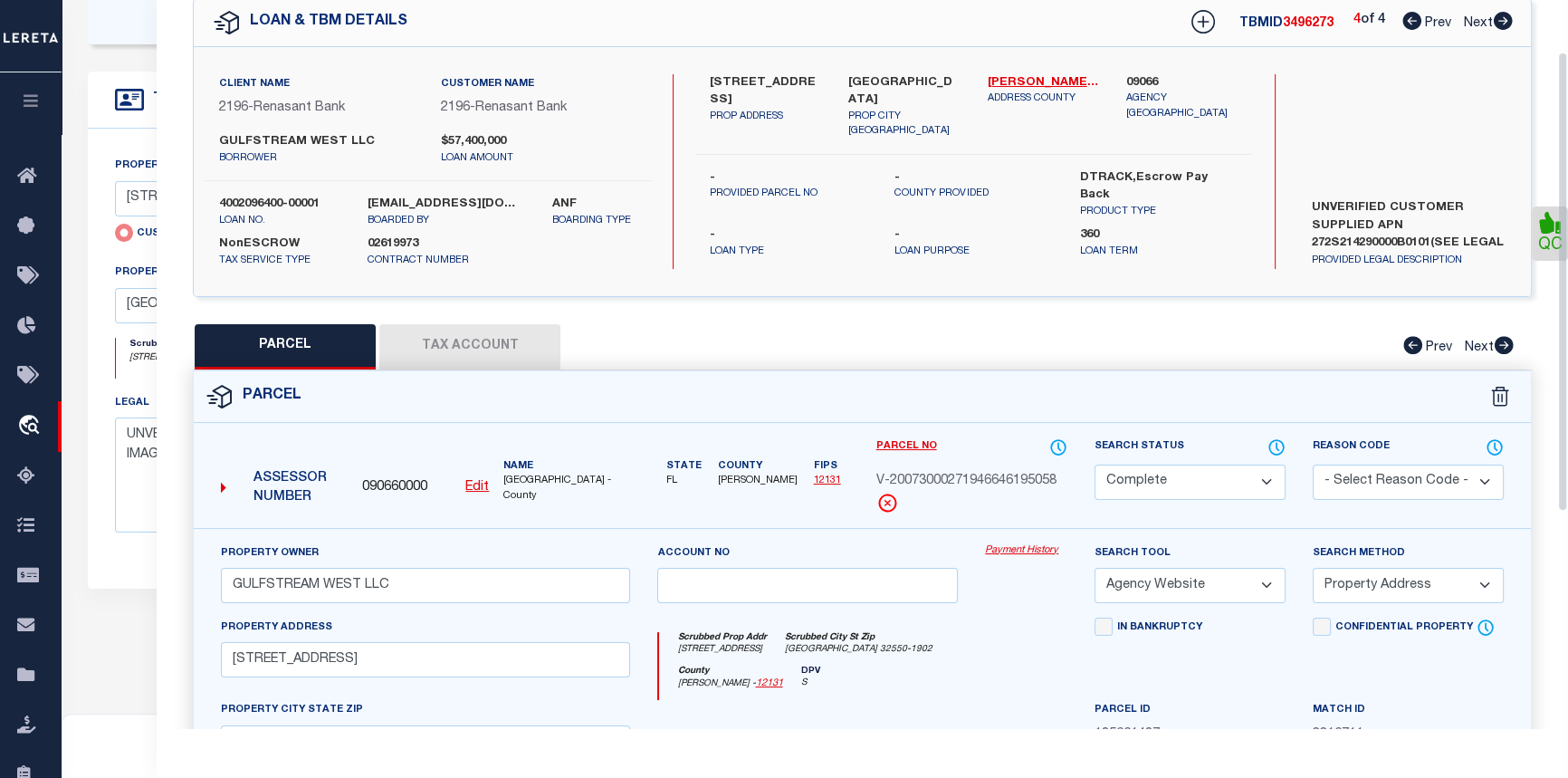
scroll to position [494, 0]
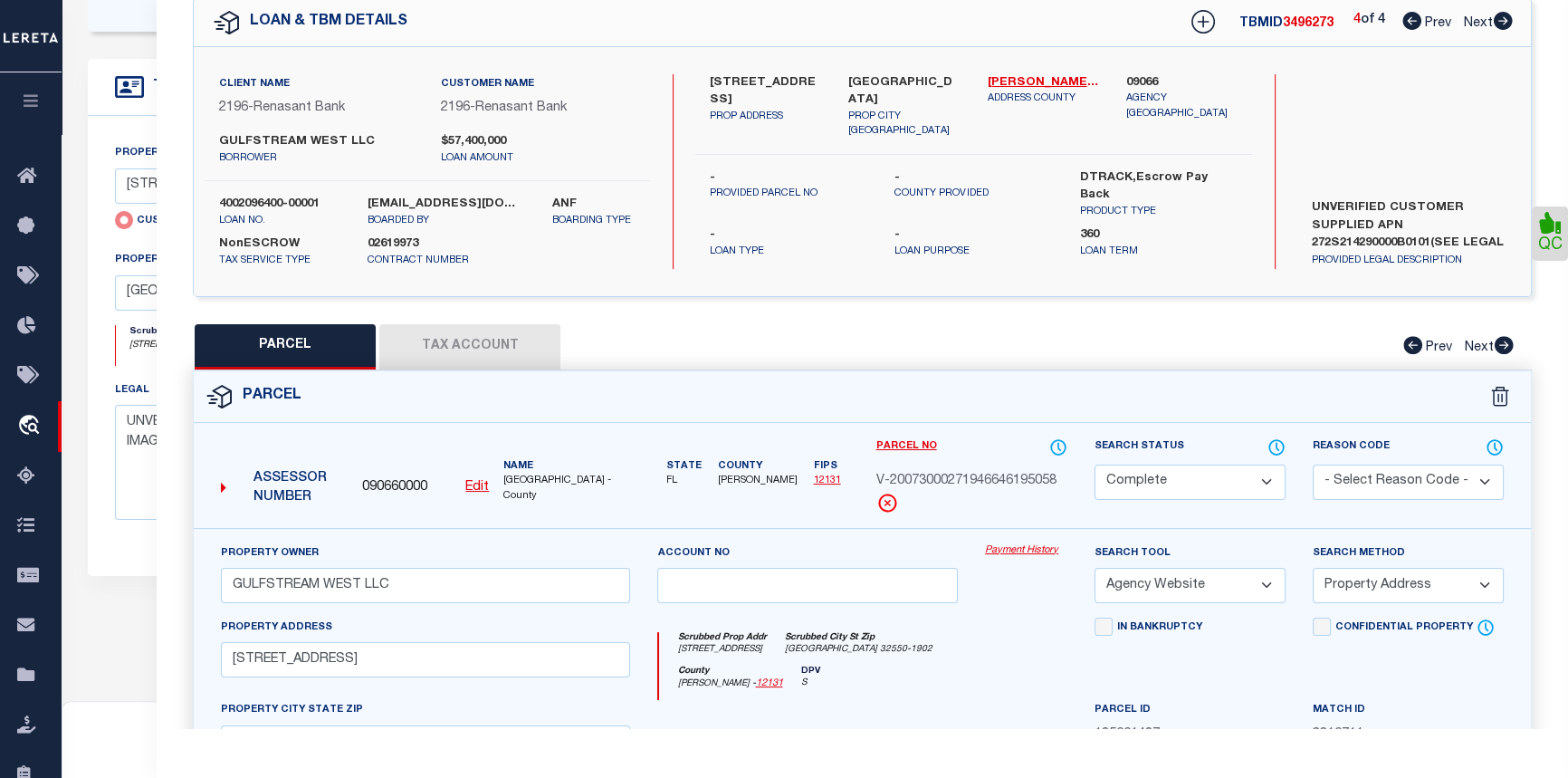
click at [1405, 27] on icon at bounding box center [1412, 20] width 19 height 18
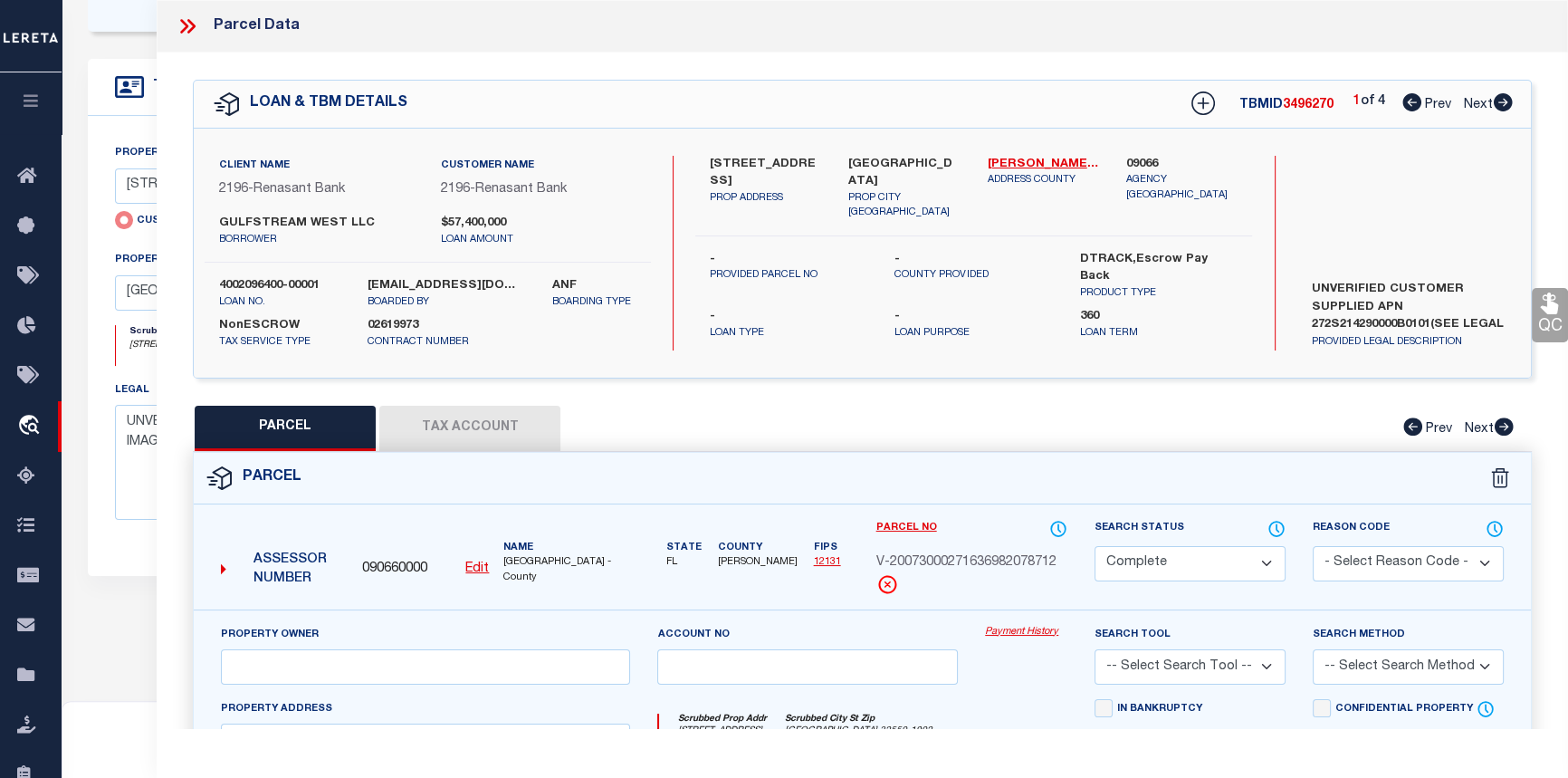
click at [187, 25] on icon at bounding box center [184, 26] width 8 height 14
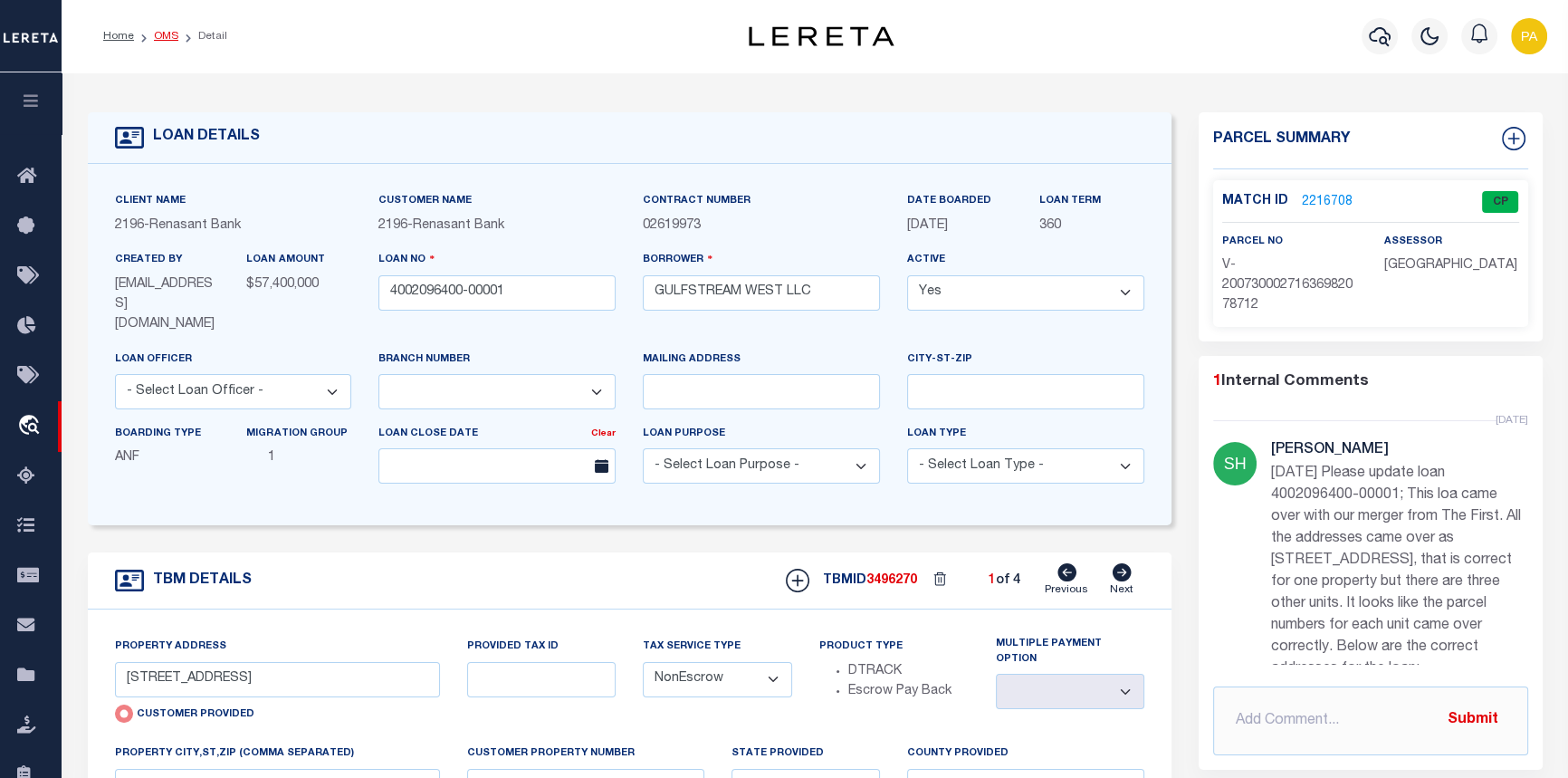
click at [161, 36] on link "OMS" at bounding box center [165, 36] width 24 height 11
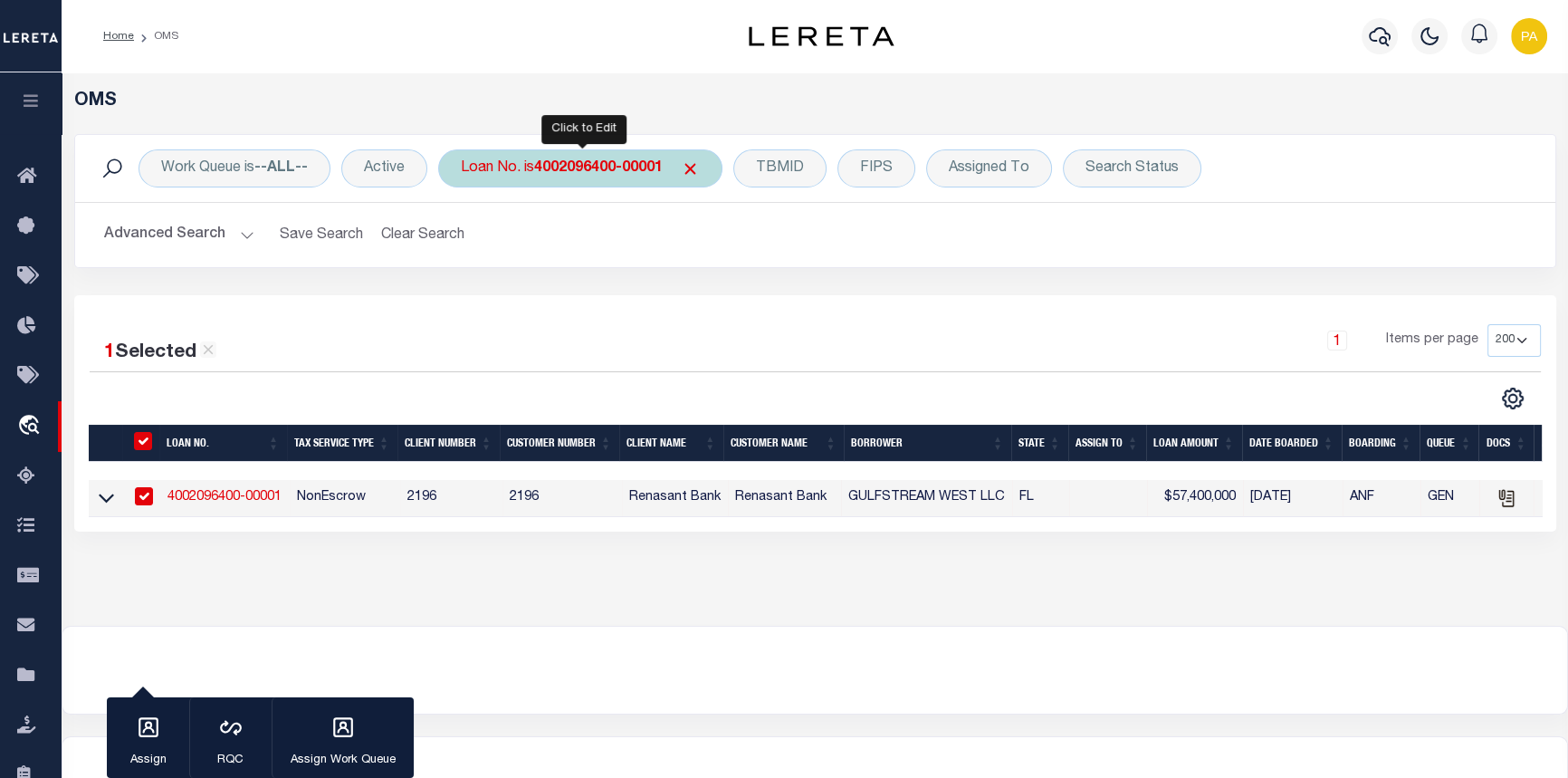
click at [550, 173] on b "4002096400-00001" at bounding box center [598, 168] width 129 height 14
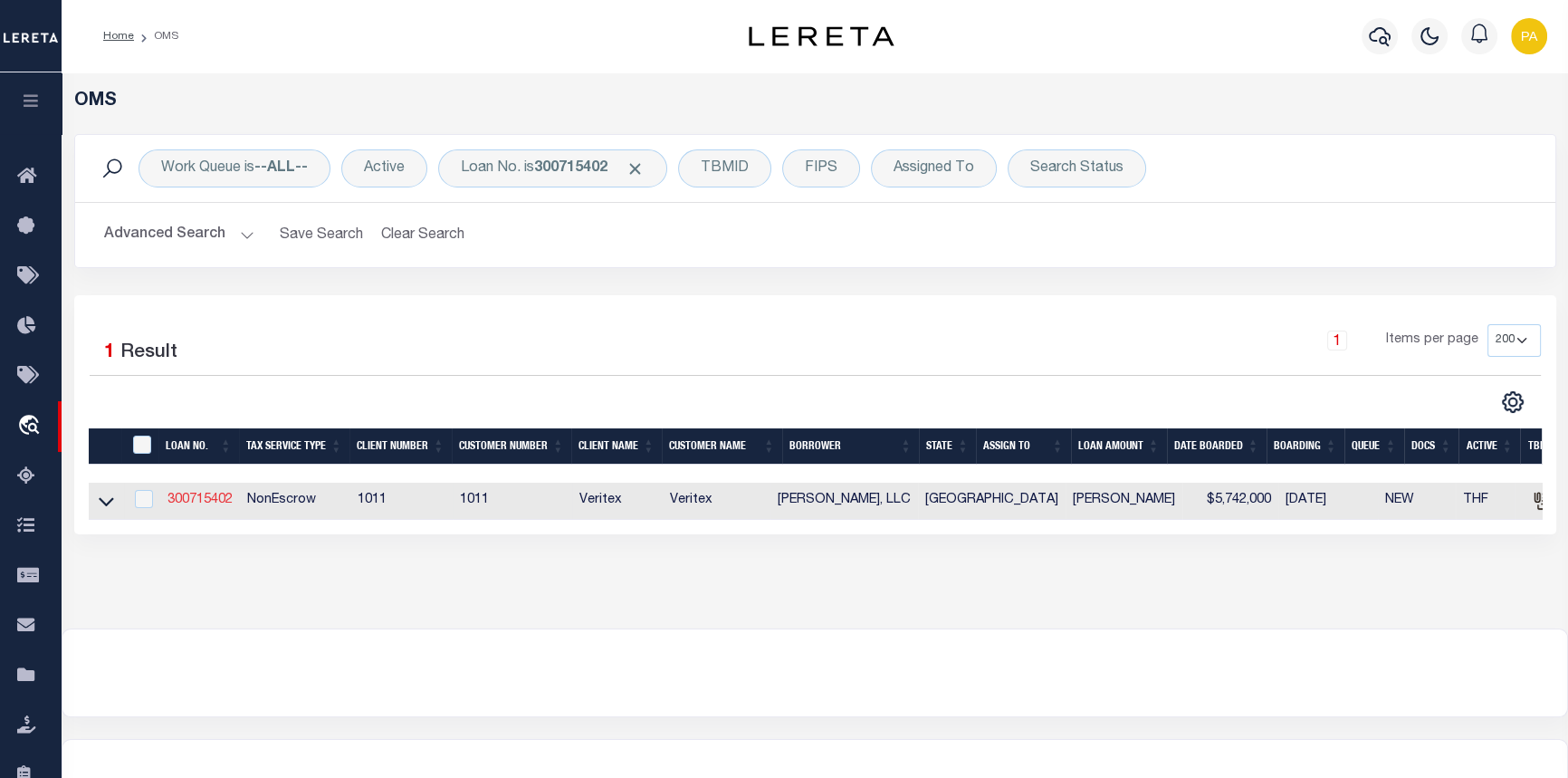
click at [174, 498] on link "300715402" at bounding box center [200, 499] width 65 height 12
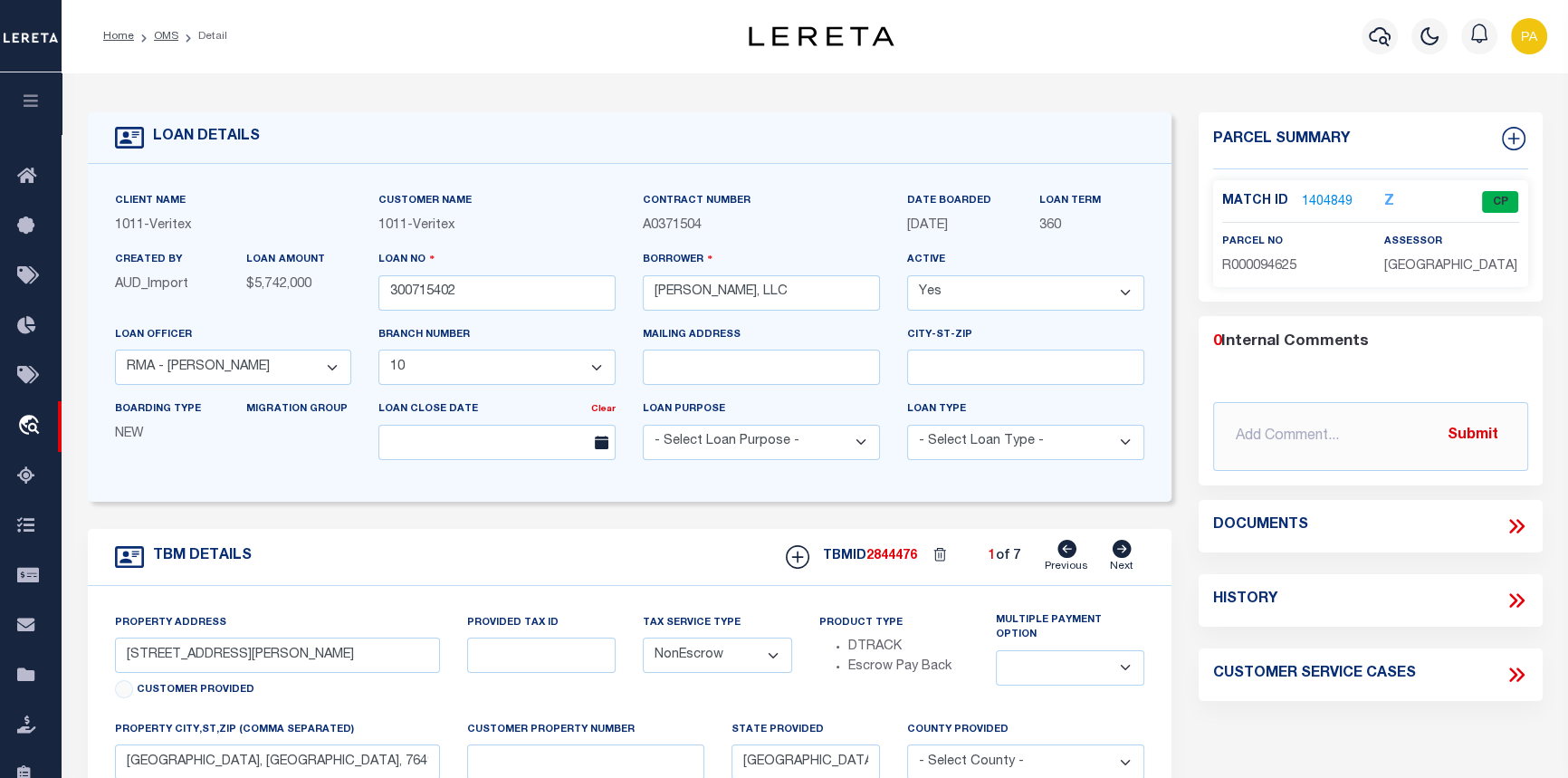
click at [1515, 525] on icon at bounding box center [1513, 525] width 8 height 14
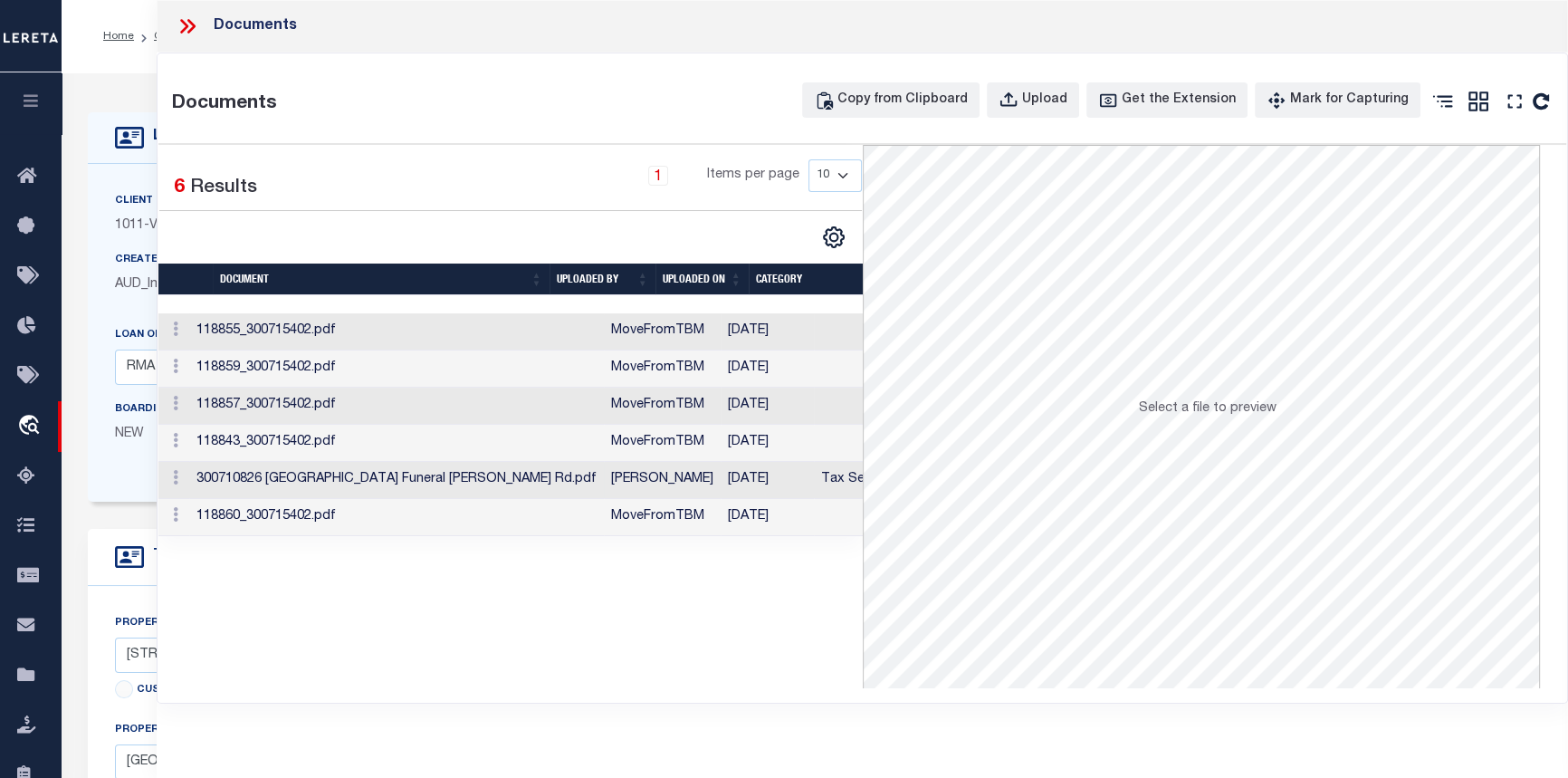
click at [271, 476] on td "300710826 [GEOGRAPHIC_DATA] Funeral [PERSON_NAME] Rd.pdf" at bounding box center [397, 480] width 415 height 37
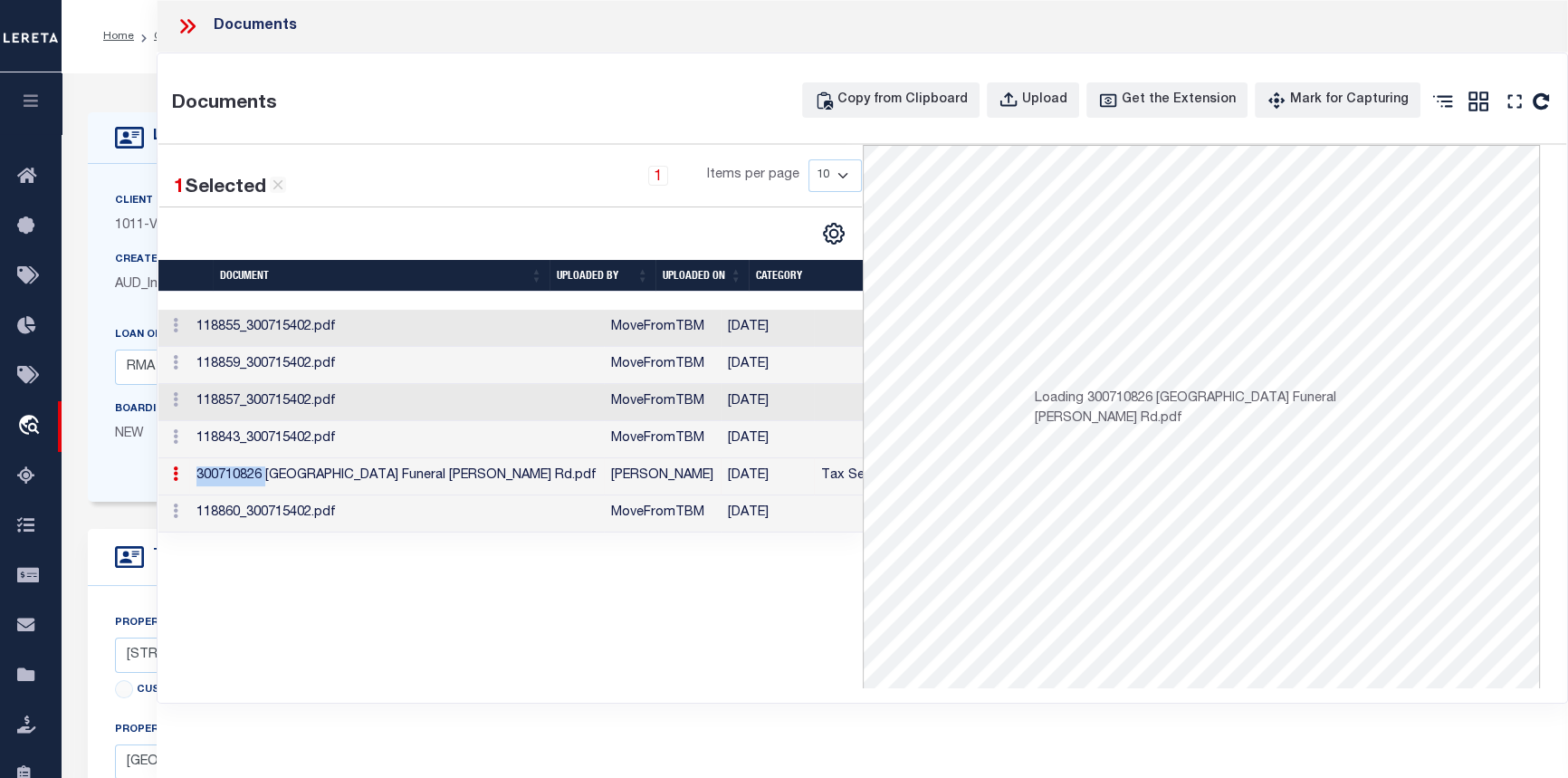
click at [271, 476] on td "300710826 [GEOGRAPHIC_DATA] Funeral [PERSON_NAME] Rd.pdf" at bounding box center [397, 476] width 415 height 37
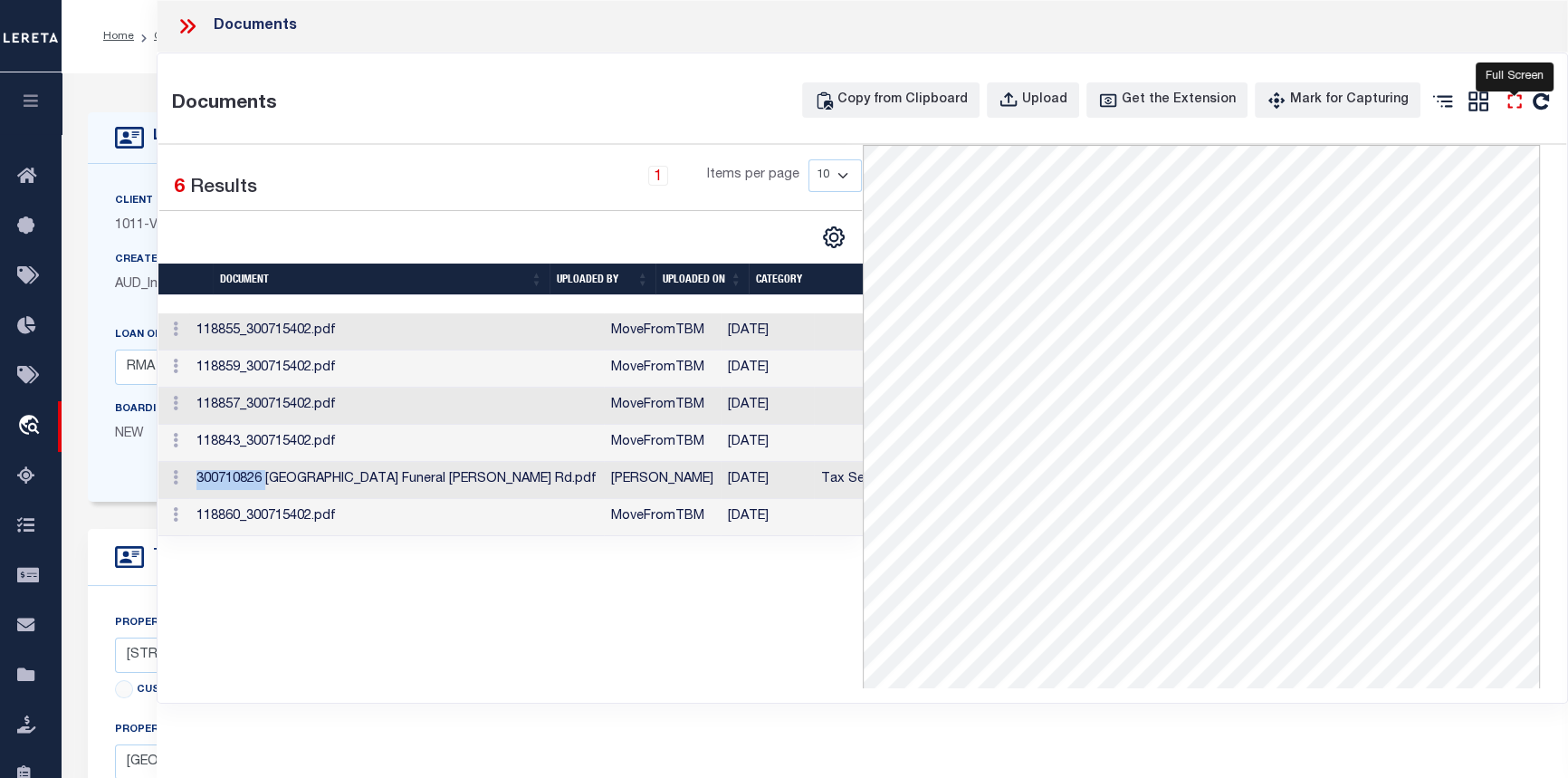
click at [1510, 104] on icon at bounding box center [1514, 101] width 24 height 24
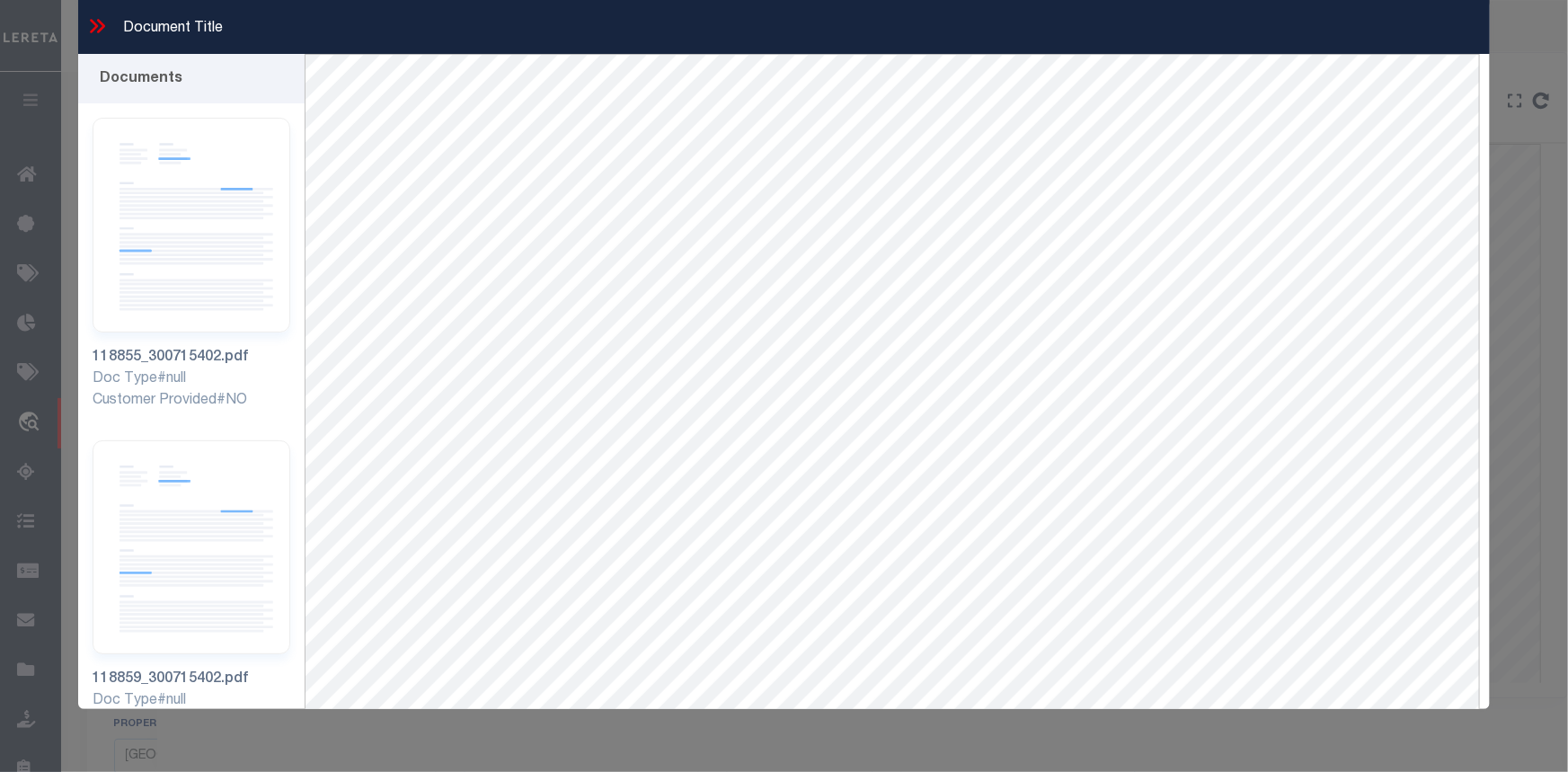
click at [92, 30] on icon at bounding box center [93, 26] width 8 height 14
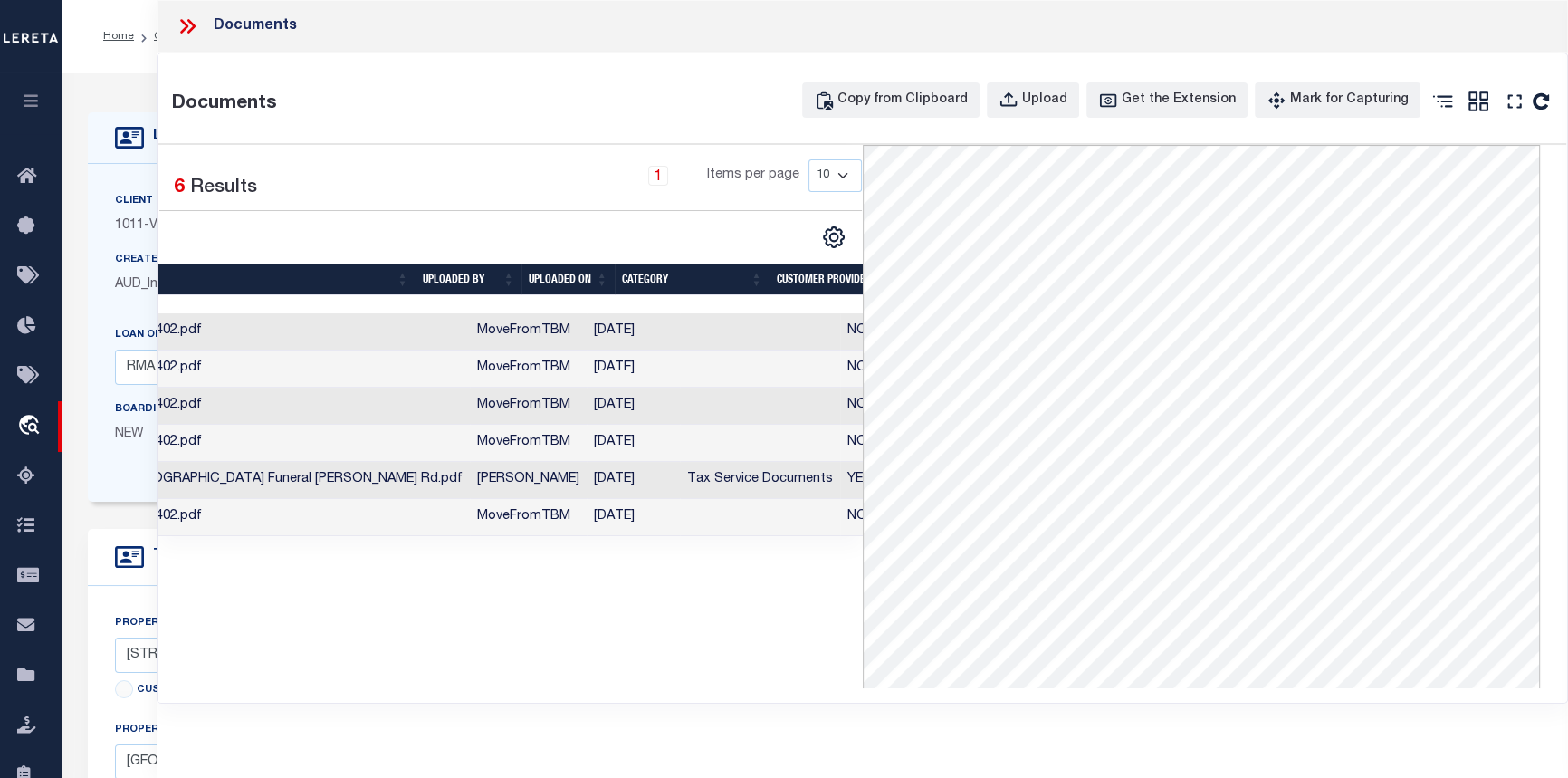
scroll to position [0, 185]
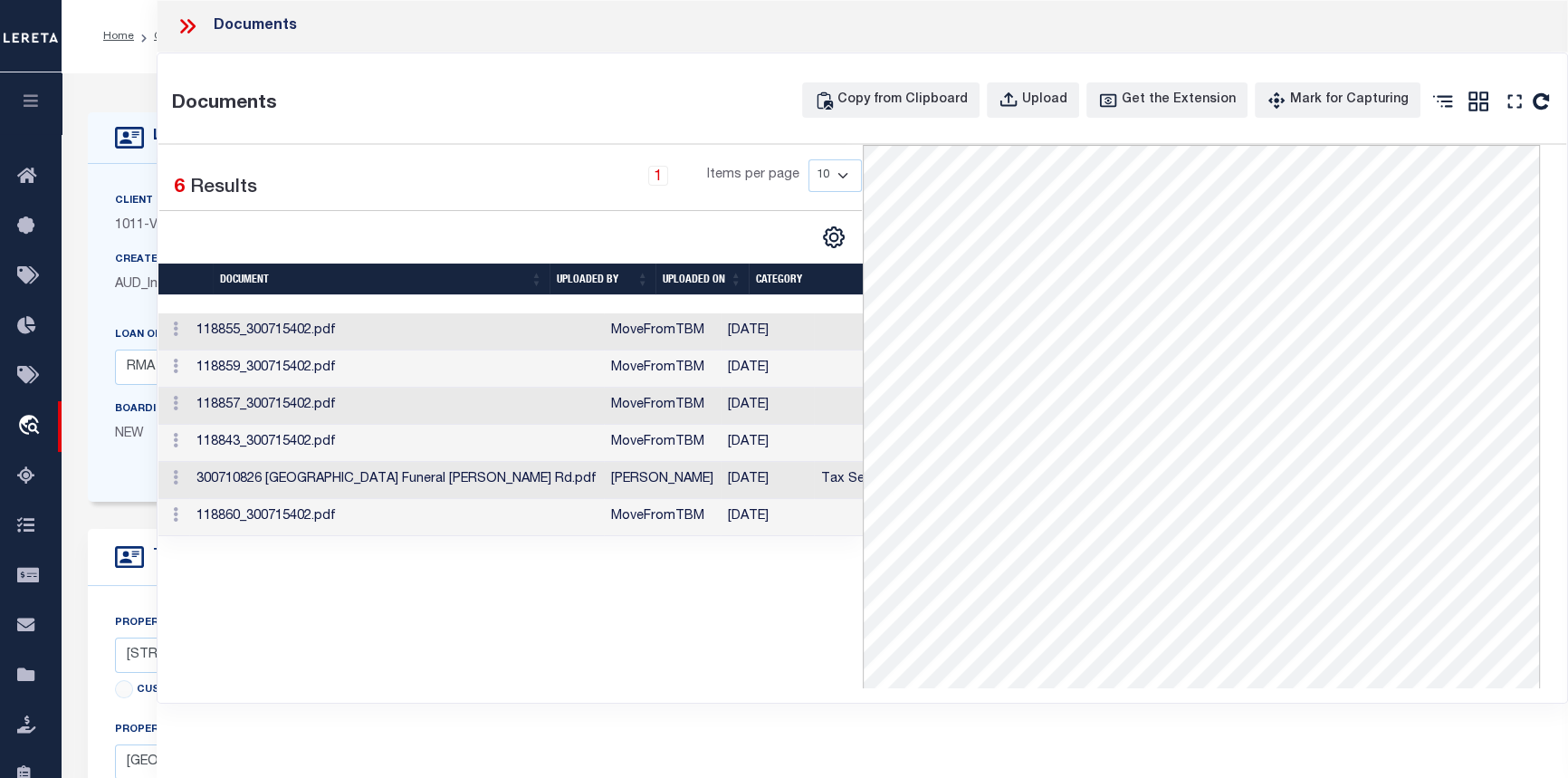
click at [190, 22] on icon at bounding box center [191, 26] width 8 height 14
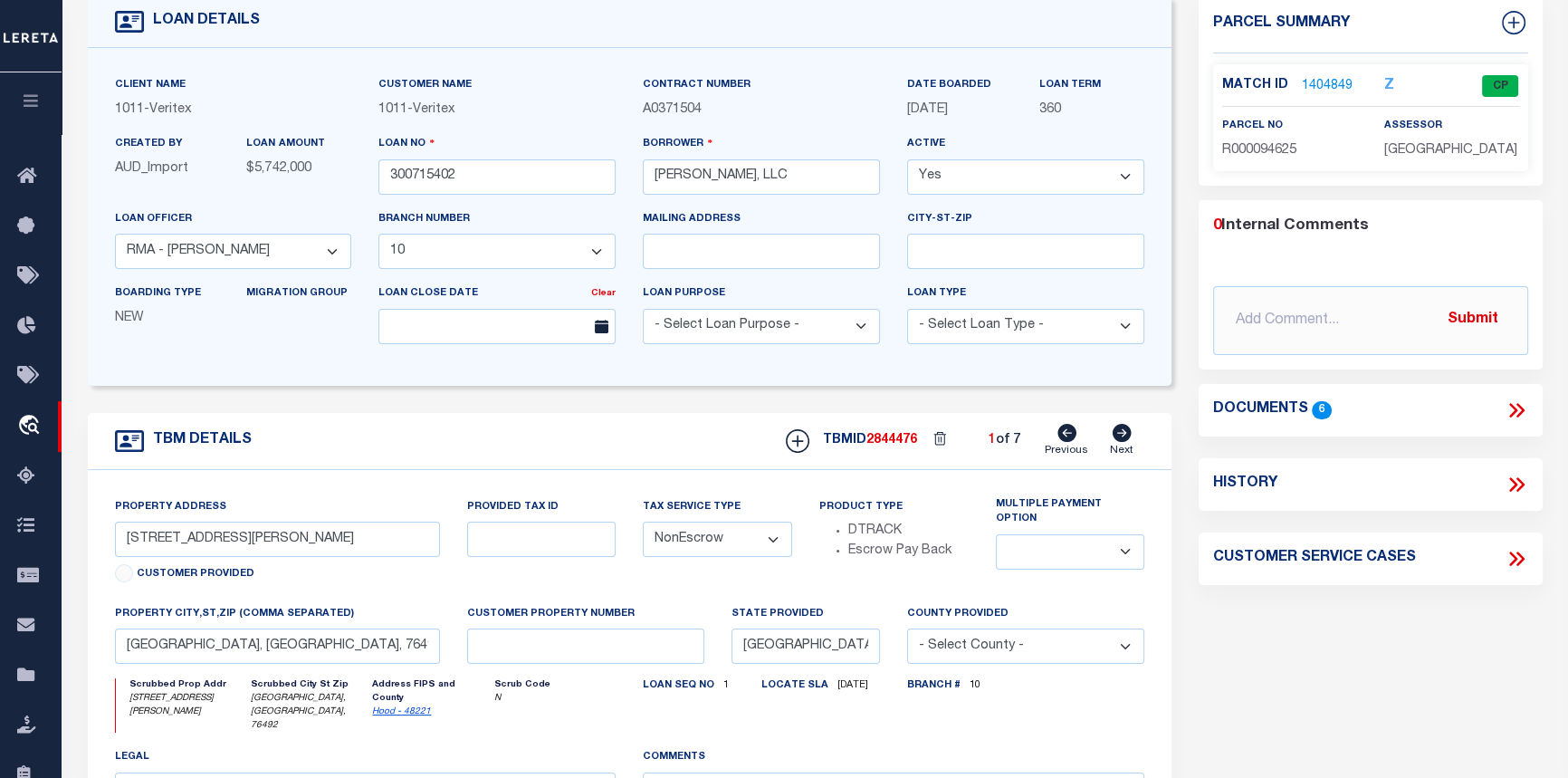
scroll to position [82, 0]
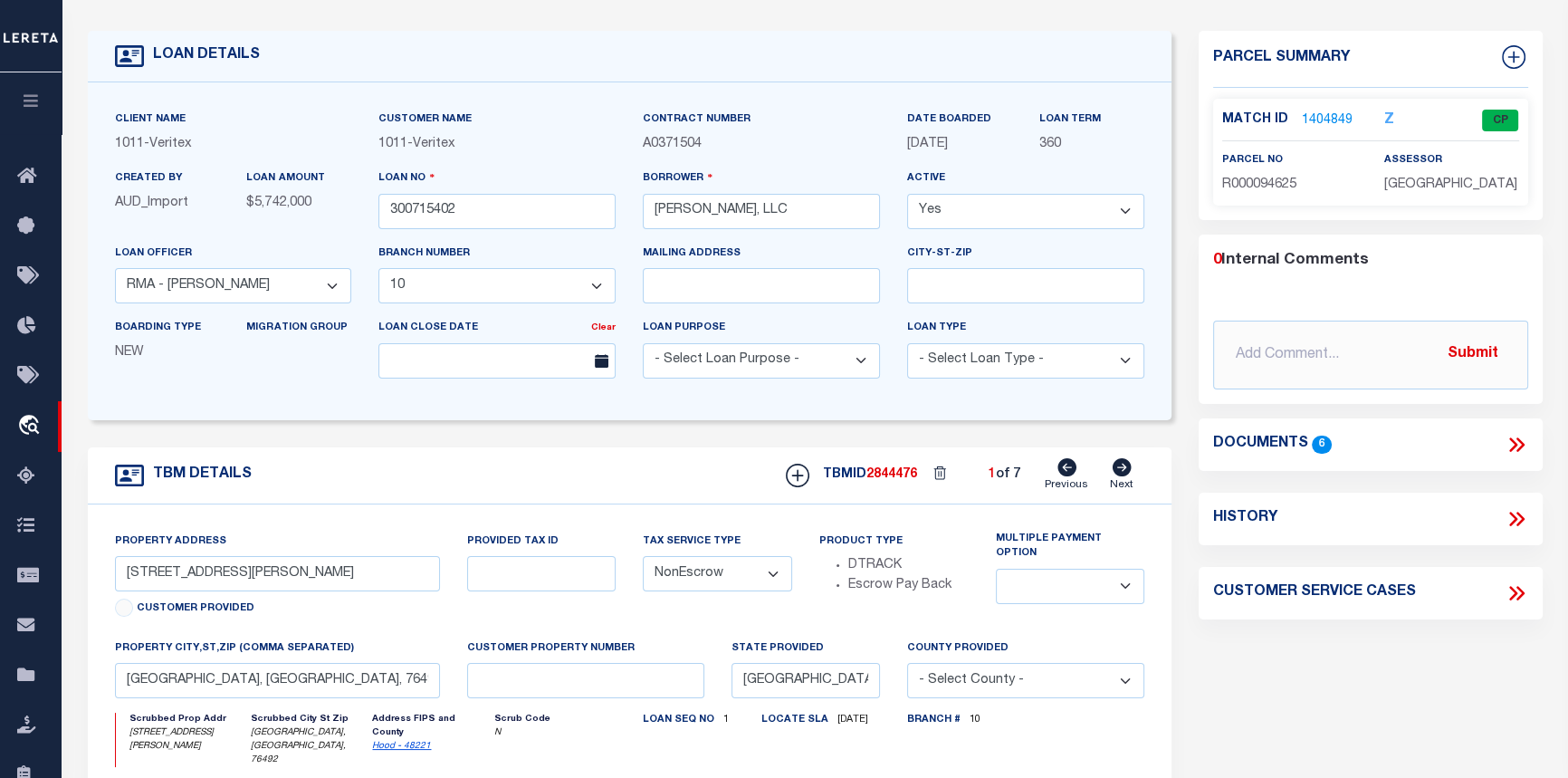
click at [1131, 476] on icon at bounding box center [1122, 467] width 20 height 18
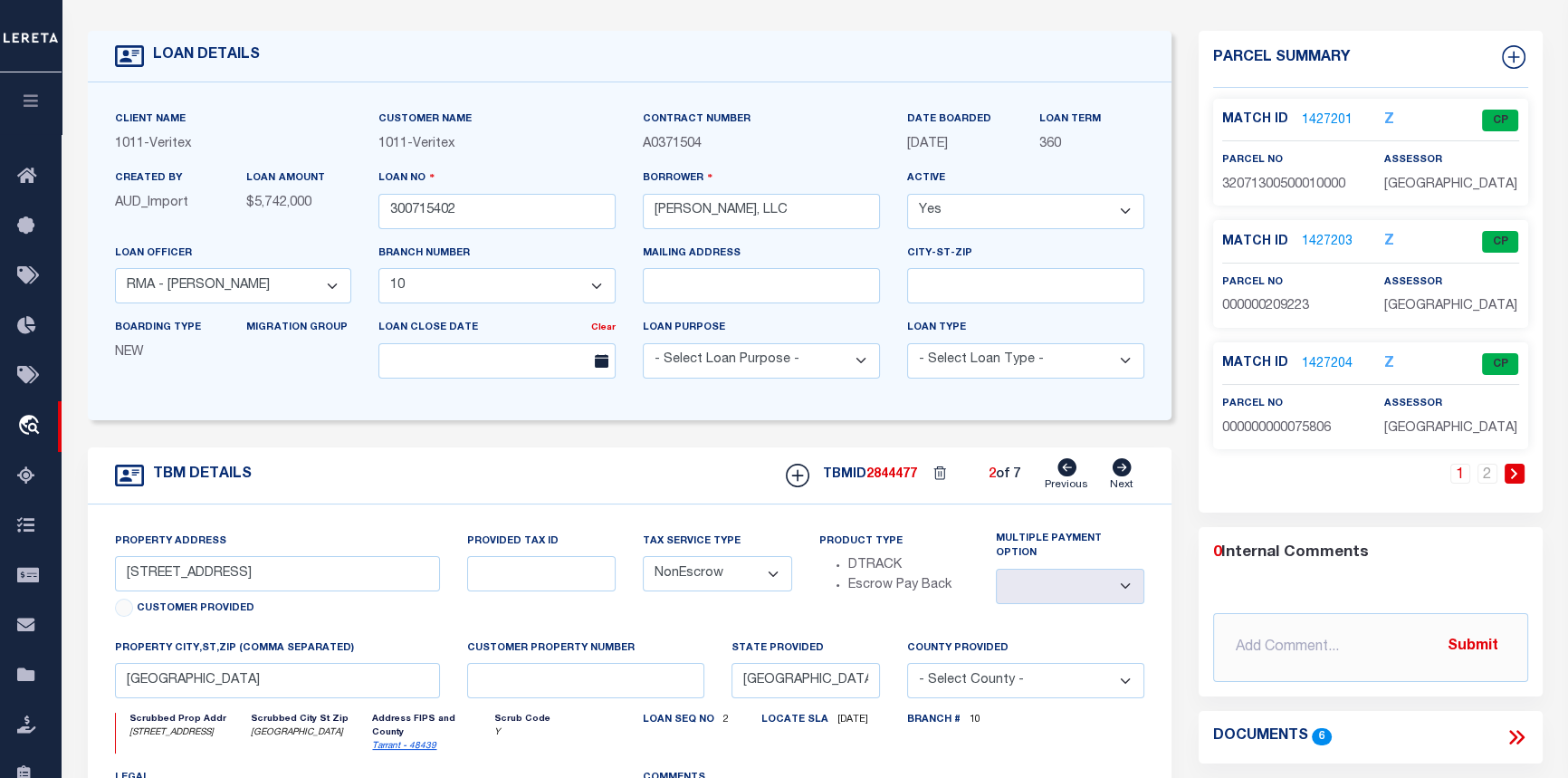
click at [1115, 474] on icon at bounding box center [1122, 467] width 19 height 18
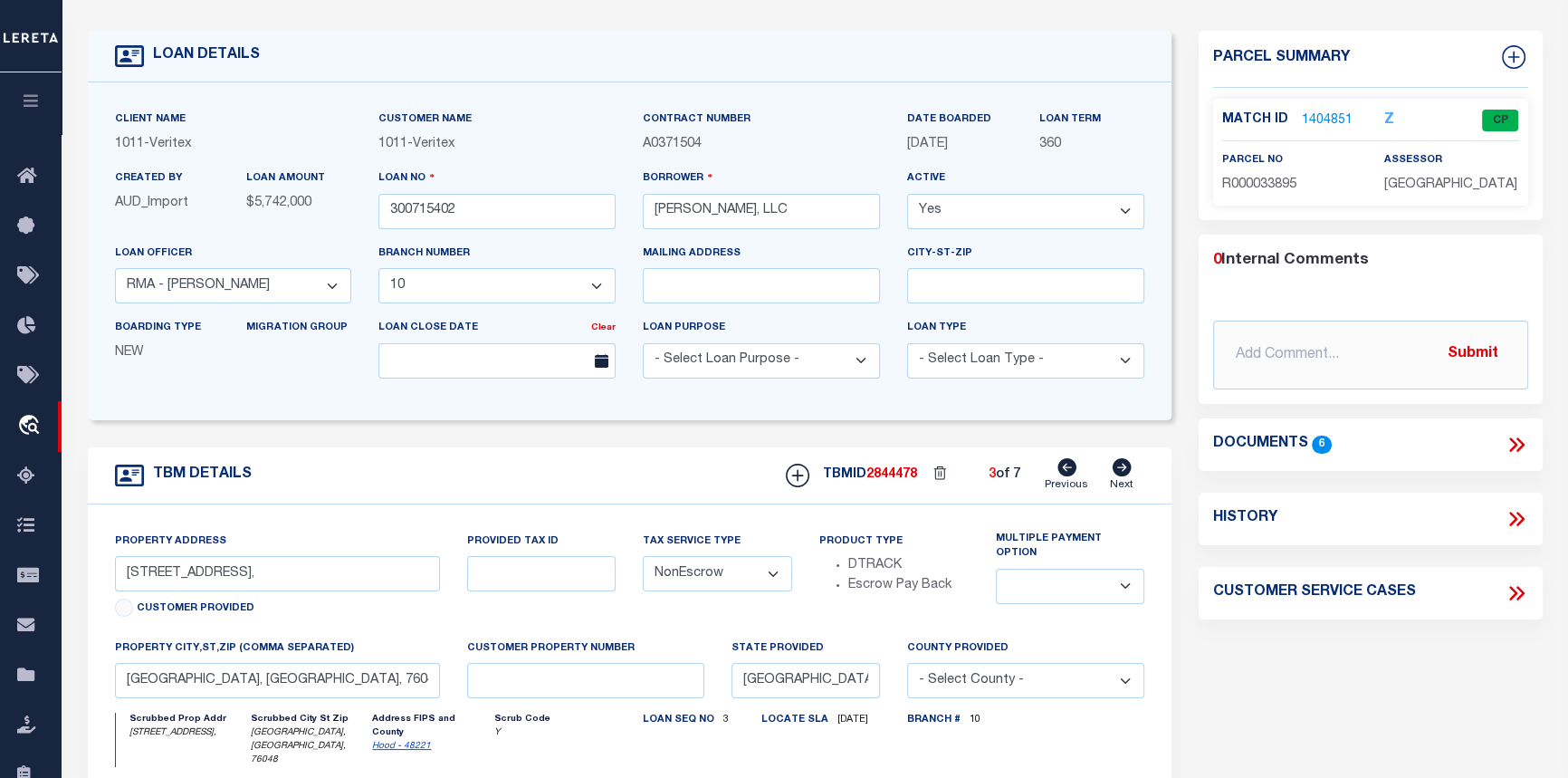
click at [1115, 474] on icon at bounding box center [1122, 467] width 19 height 18
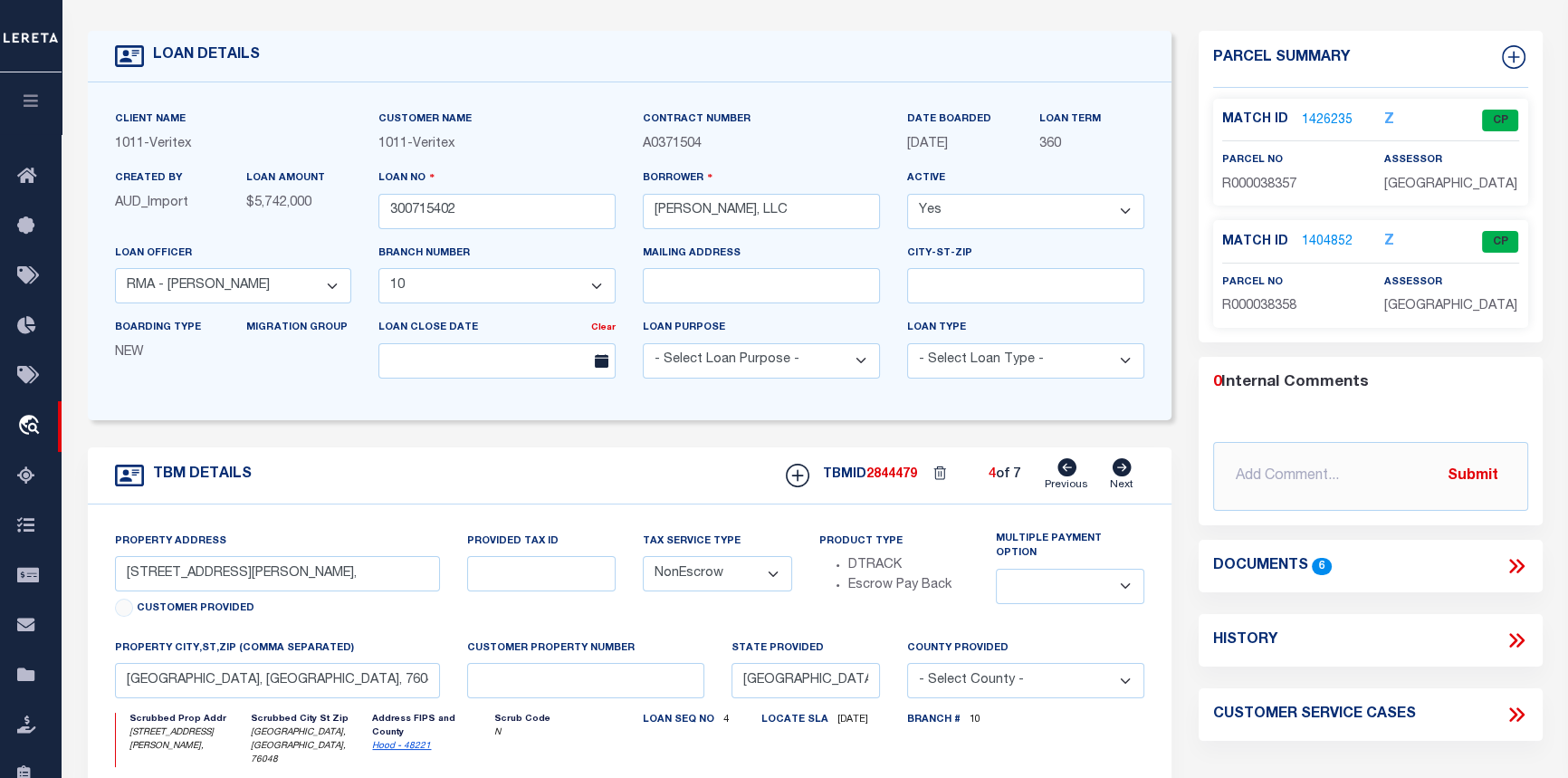
click at [1115, 474] on icon at bounding box center [1122, 467] width 19 height 18
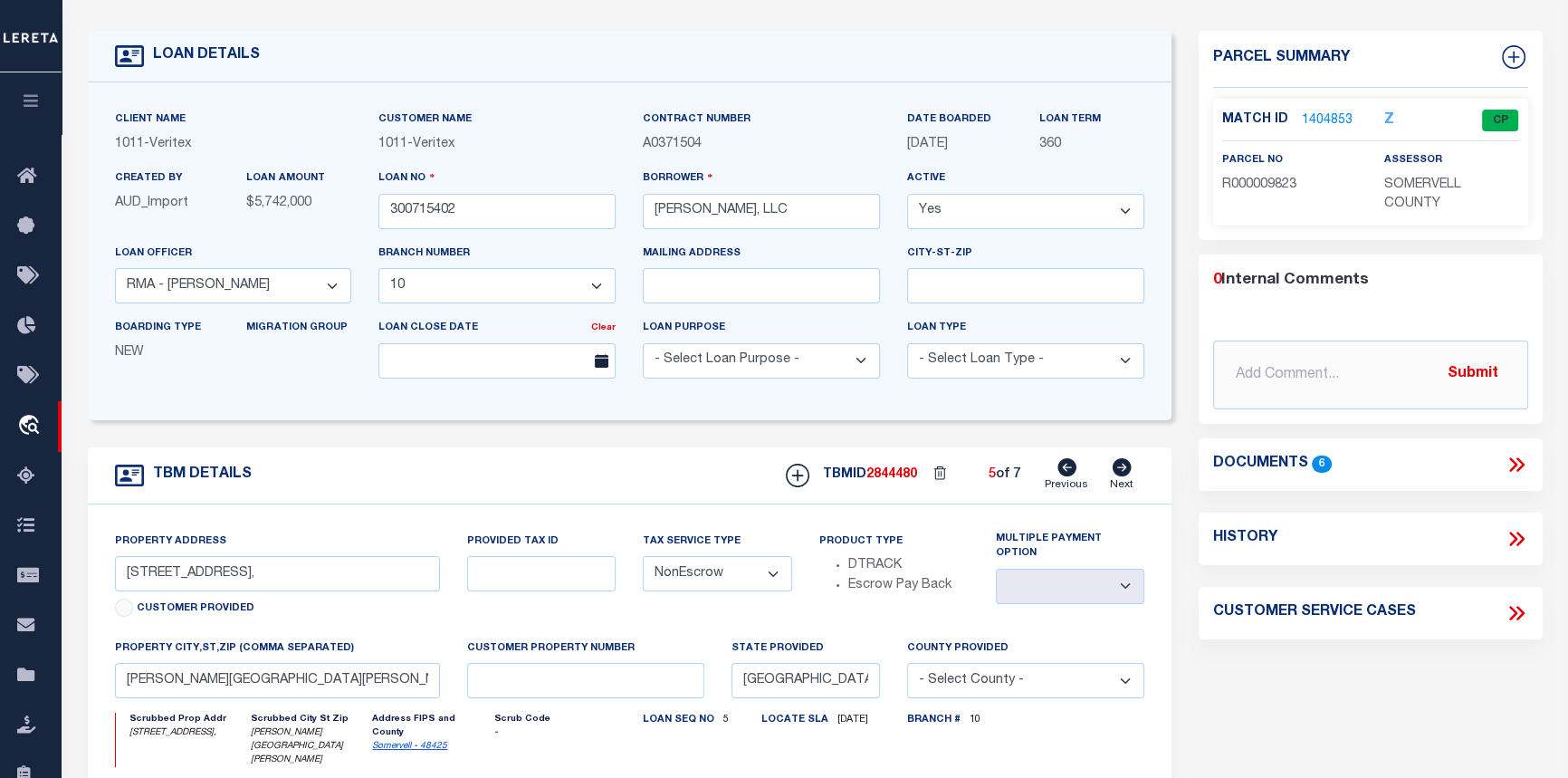
click at [1115, 474] on icon at bounding box center [1122, 467] width 19 height 18
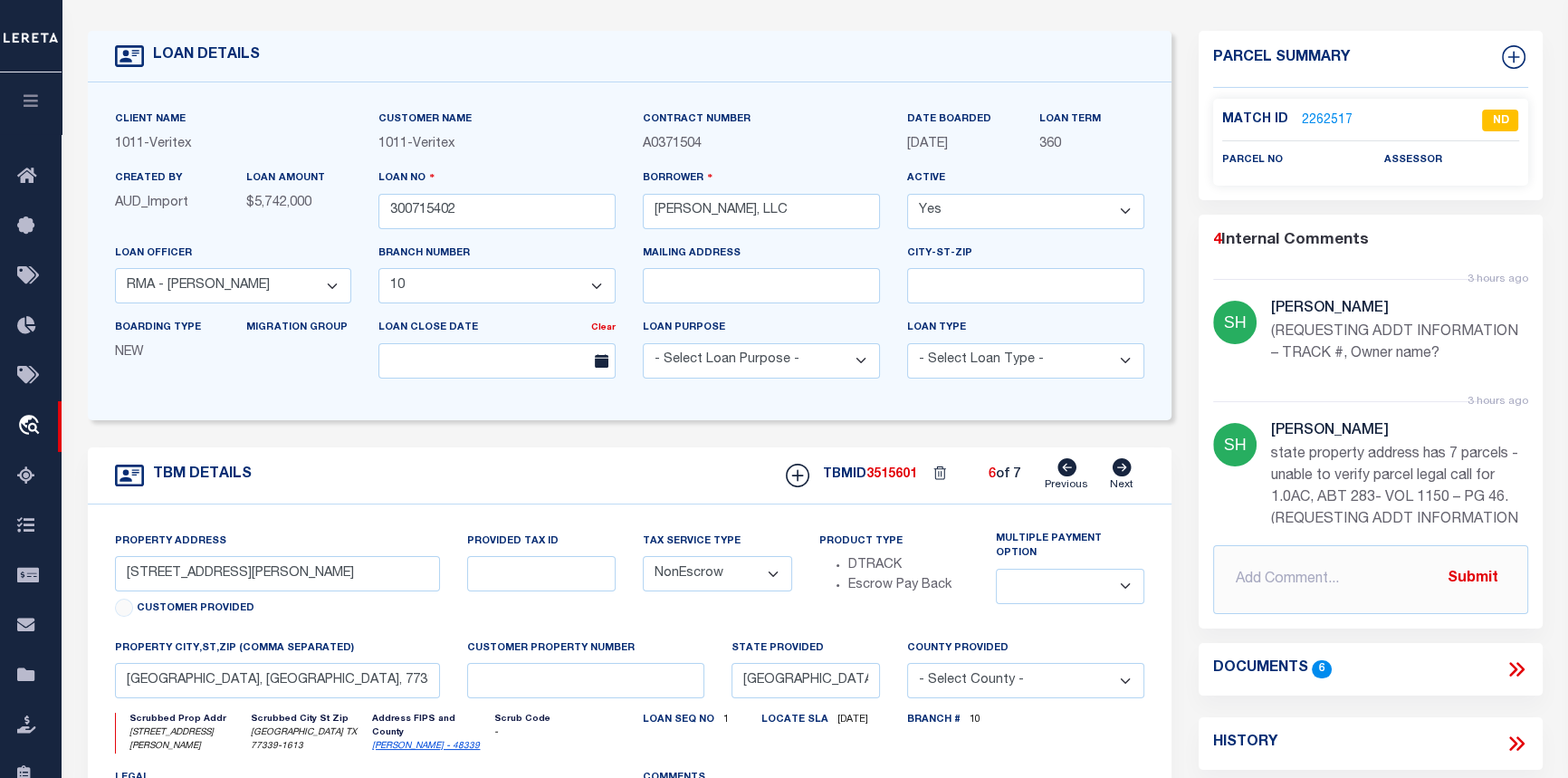
click at [1520, 661] on icon at bounding box center [1516, 669] width 24 height 24
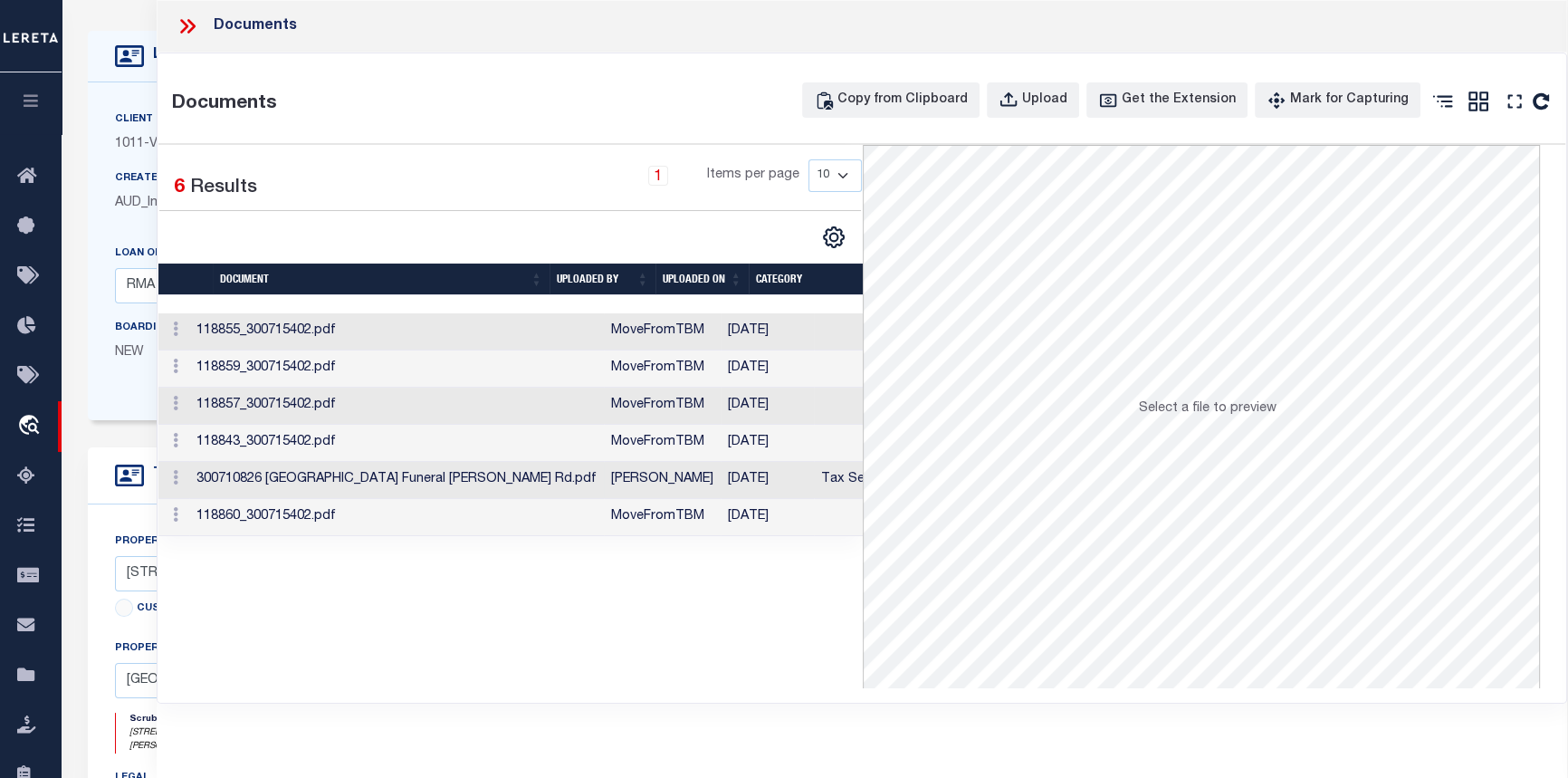
click at [455, 485] on td "300710826 [GEOGRAPHIC_DATA] Funeral [PERSON_NAME] Rd.pdf" at bounding box center [397, 480] width 415 height 37
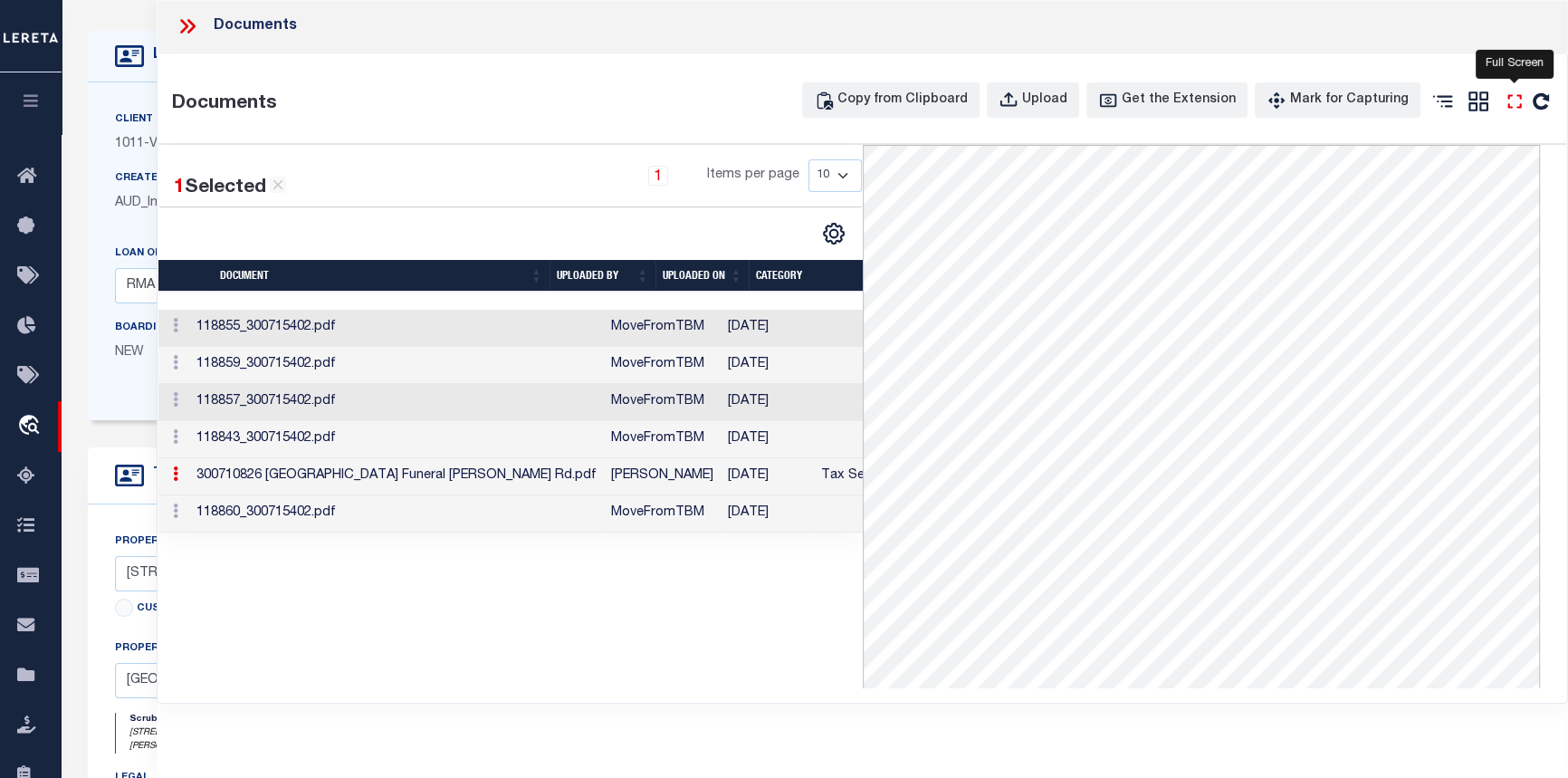
click at [1506, 99] on icon at bounding box center [1514, 101] width 24 height 24
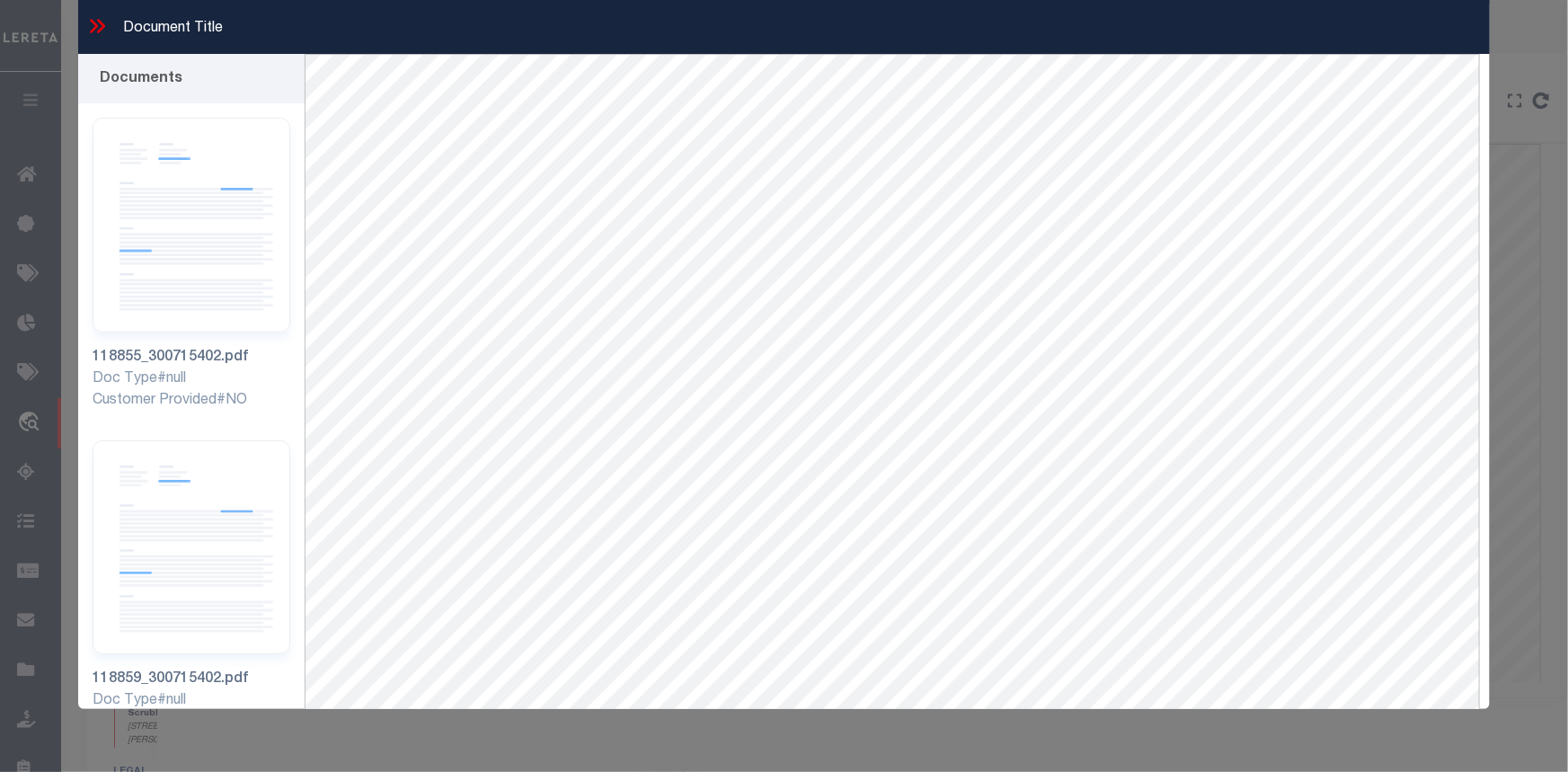
click at [99, 27] on icon at bounding box center [97, 26] width 24 height 24
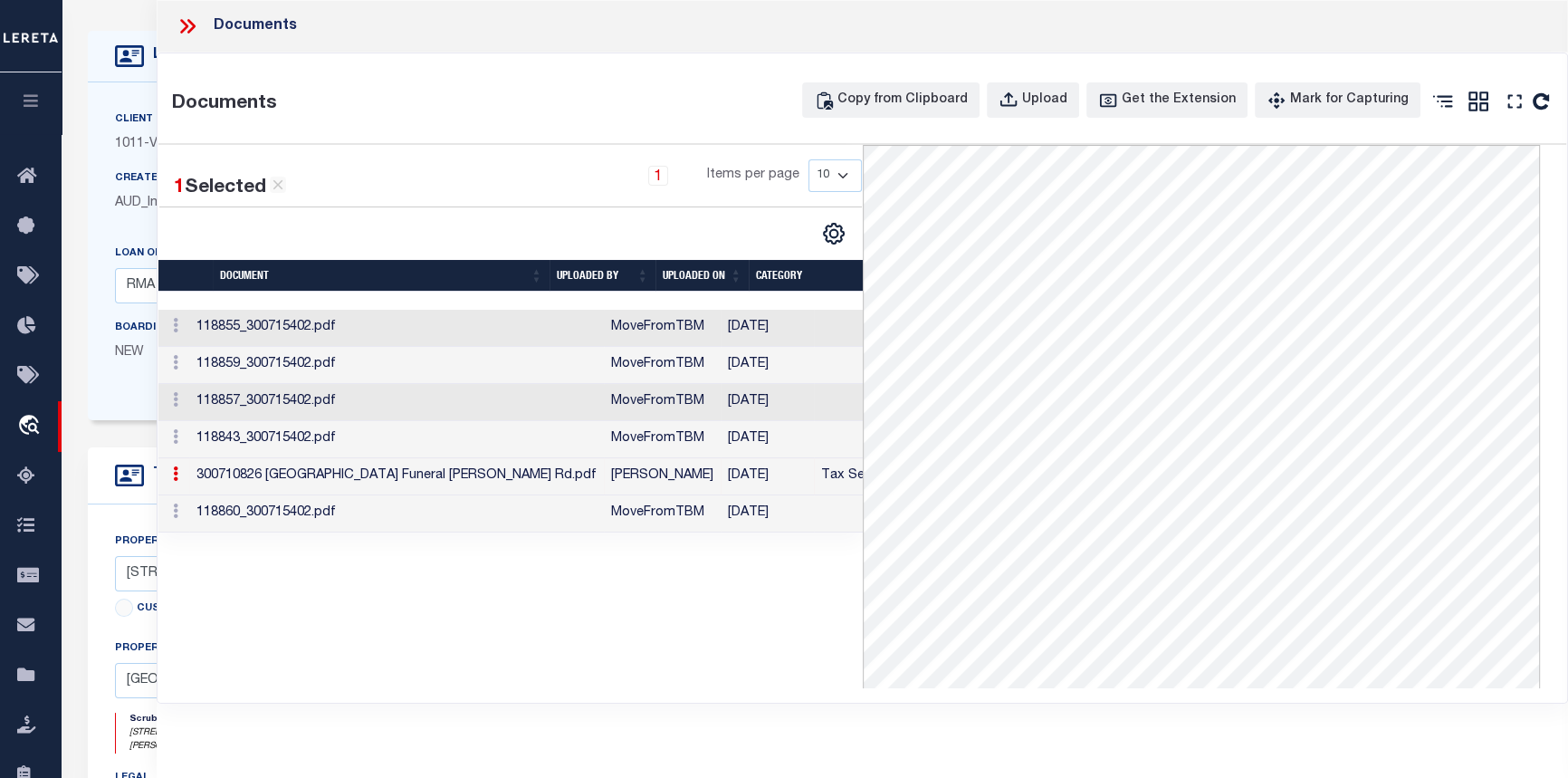
click at [191, 24] on icon at bounding box center [191, 26] width 8 height 14
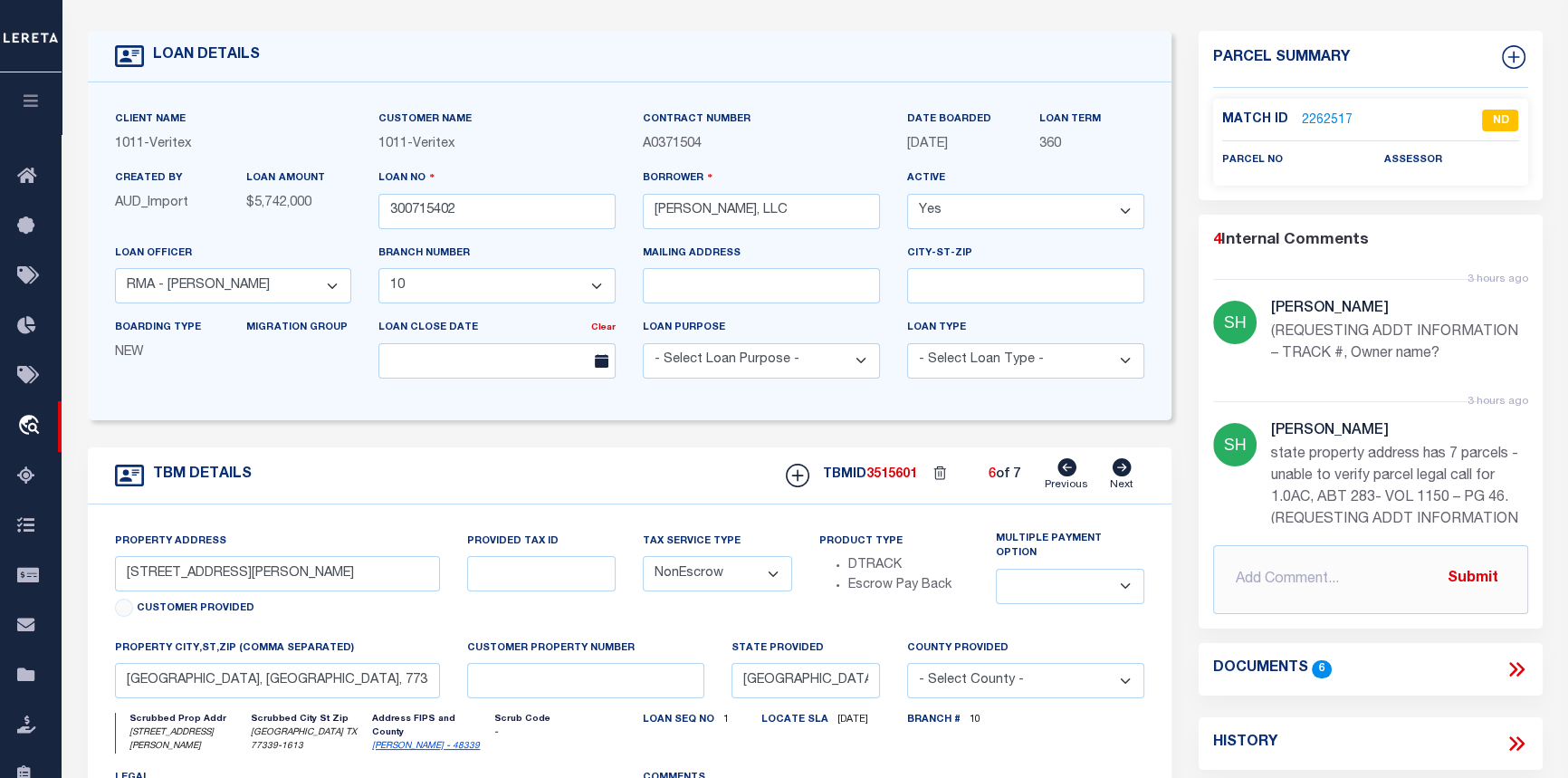
click at [1524, 669] on icon at bounding box center [1516, 669] width 24 height 24
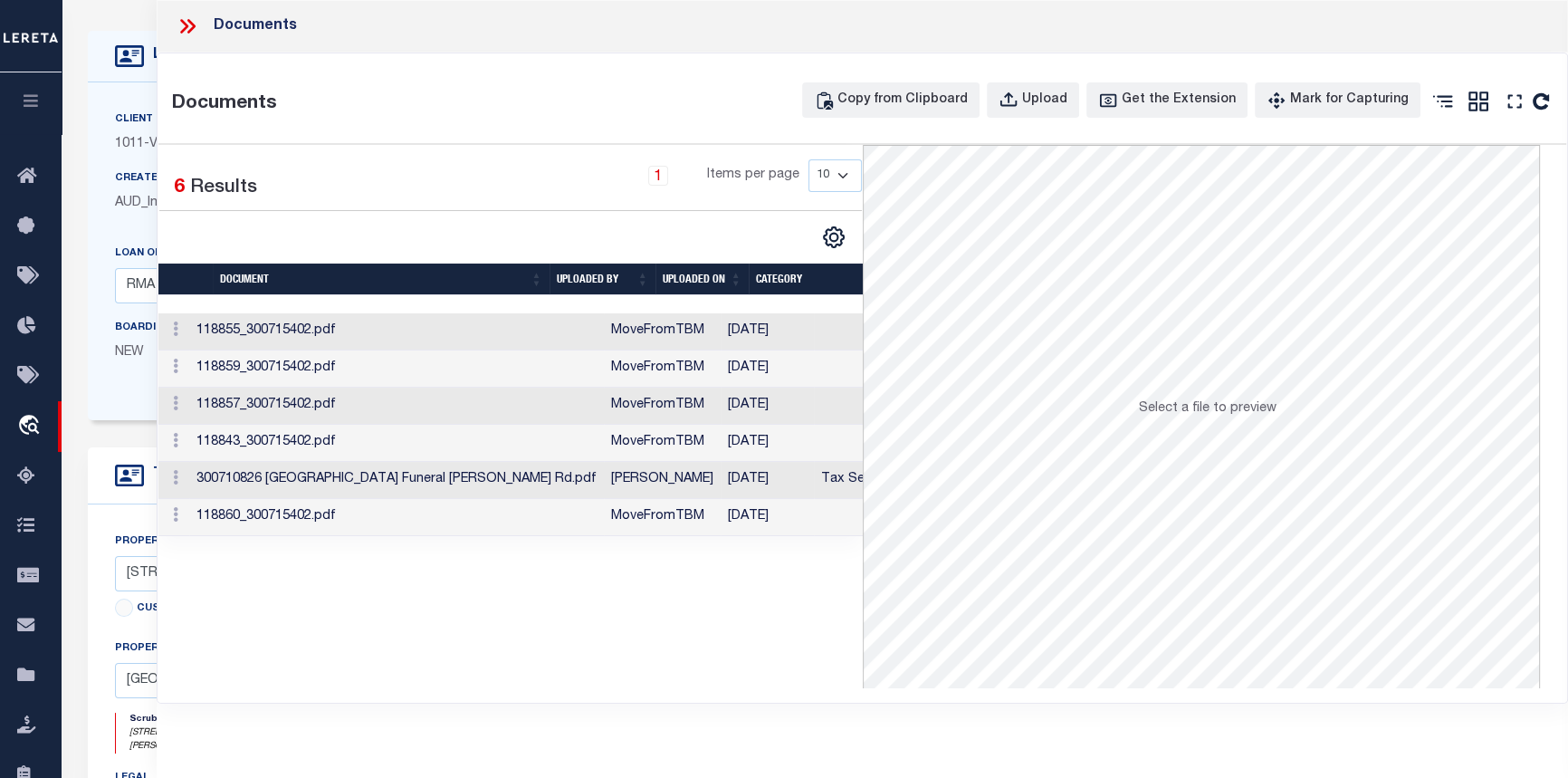
click at [186, 22] on icon at bounding box center [187, 26] width 24 height 24
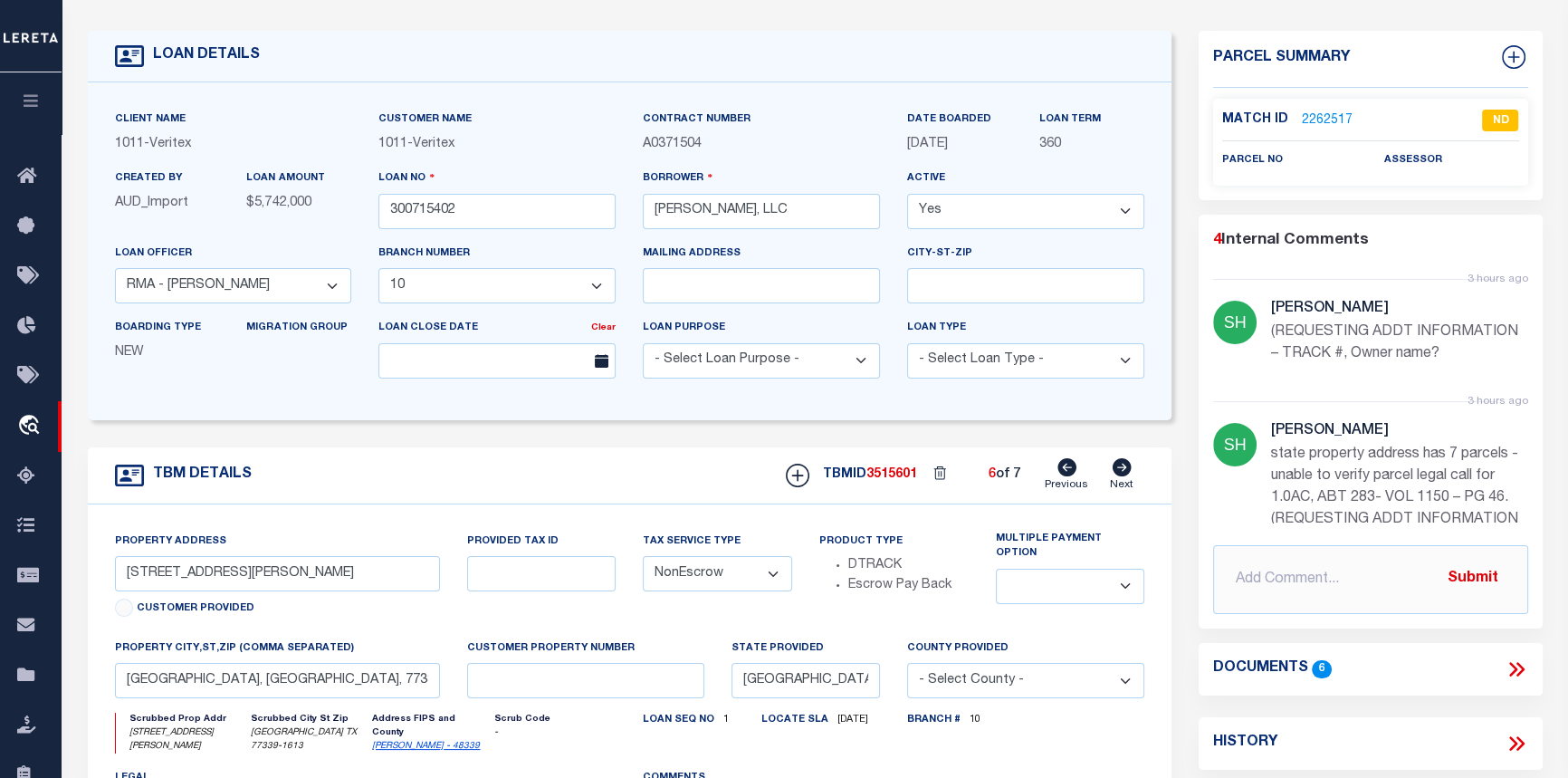
scroll to position [0, 0]
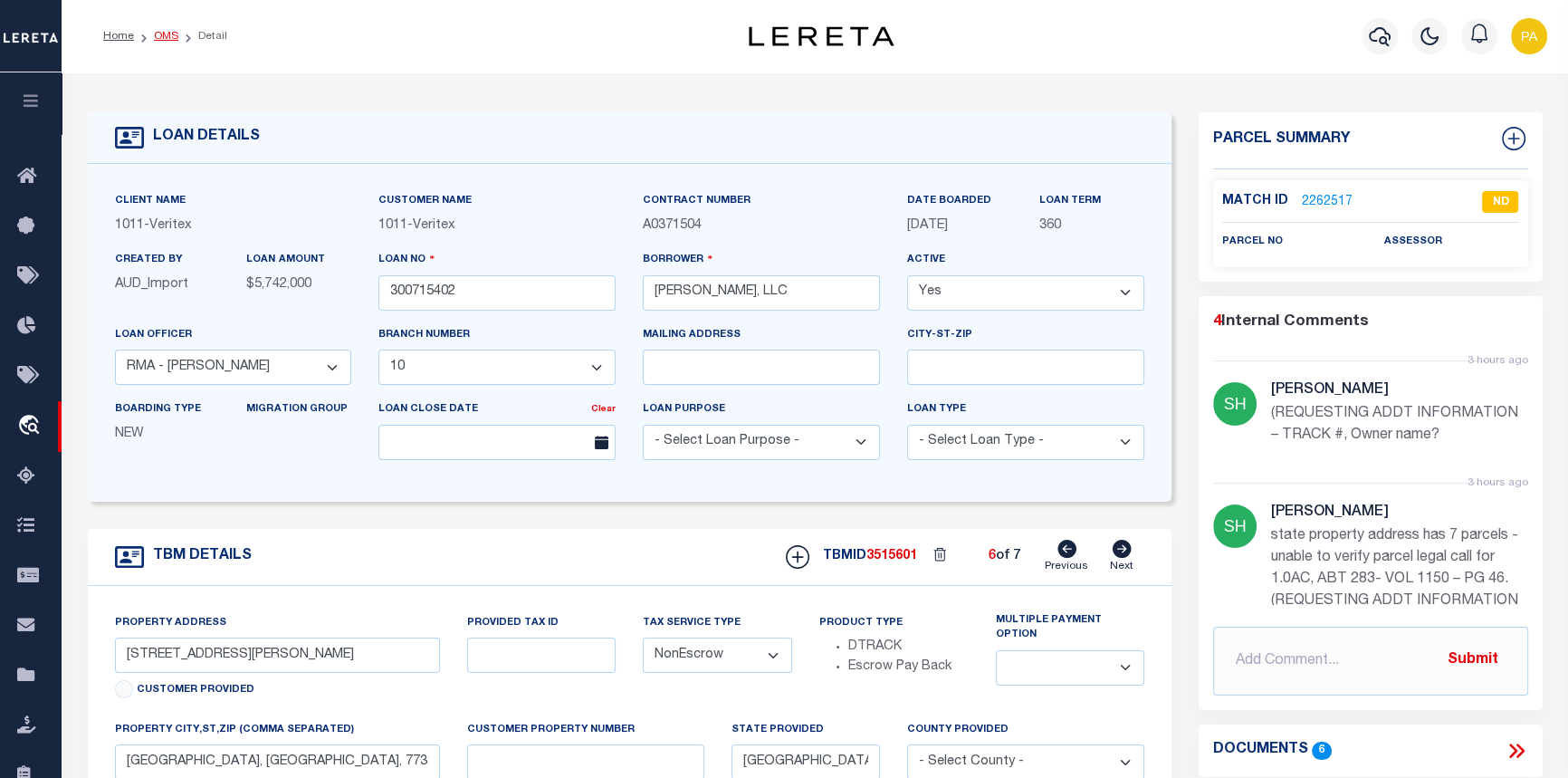
click at [161, 41] on link "OMS" at bounding box center [165, 36] width 24 height 11
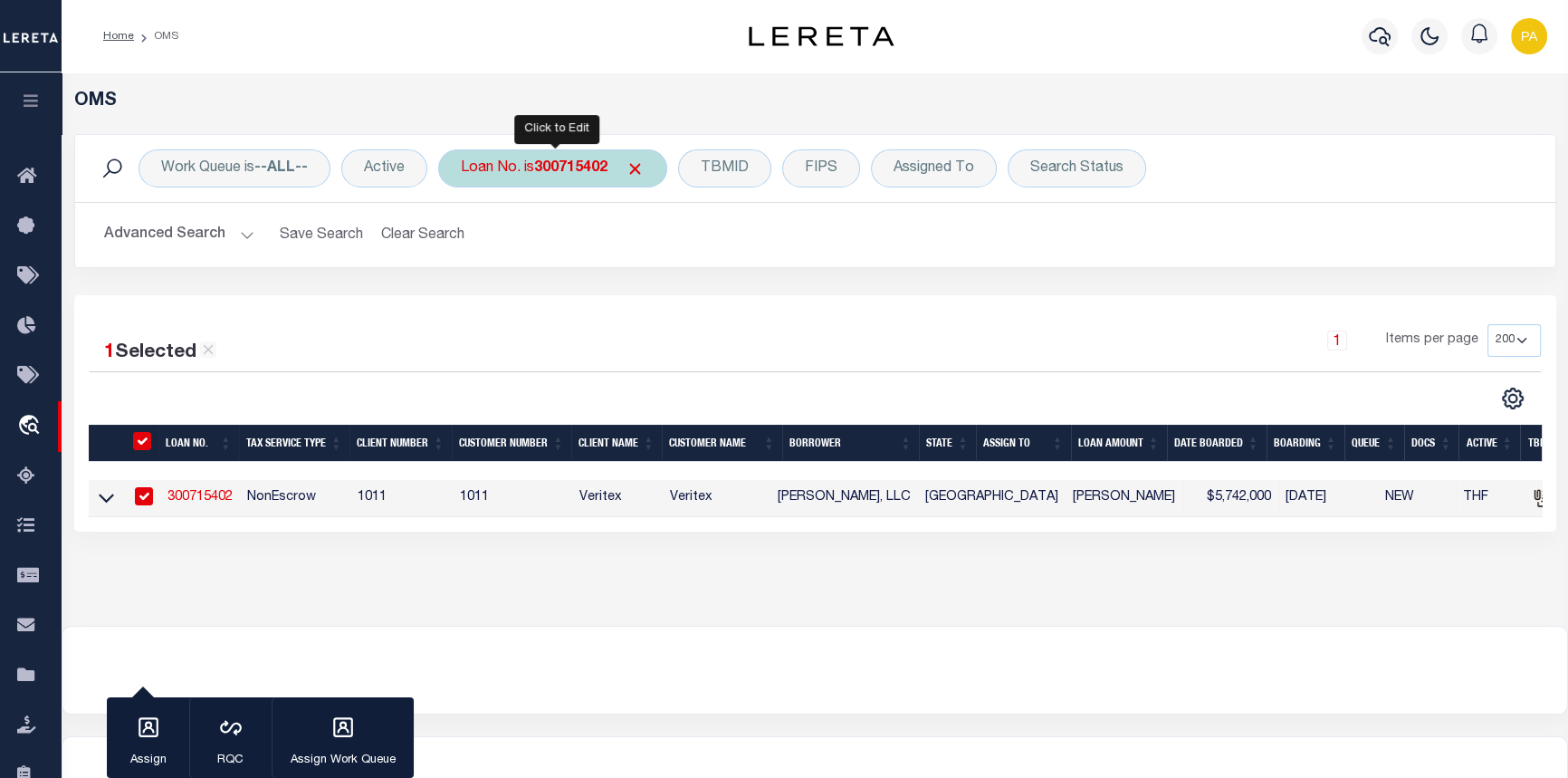
click at [570, 157] on div "Loan No. is 300715402" at bounding box center [552, 169] width 229 height 38
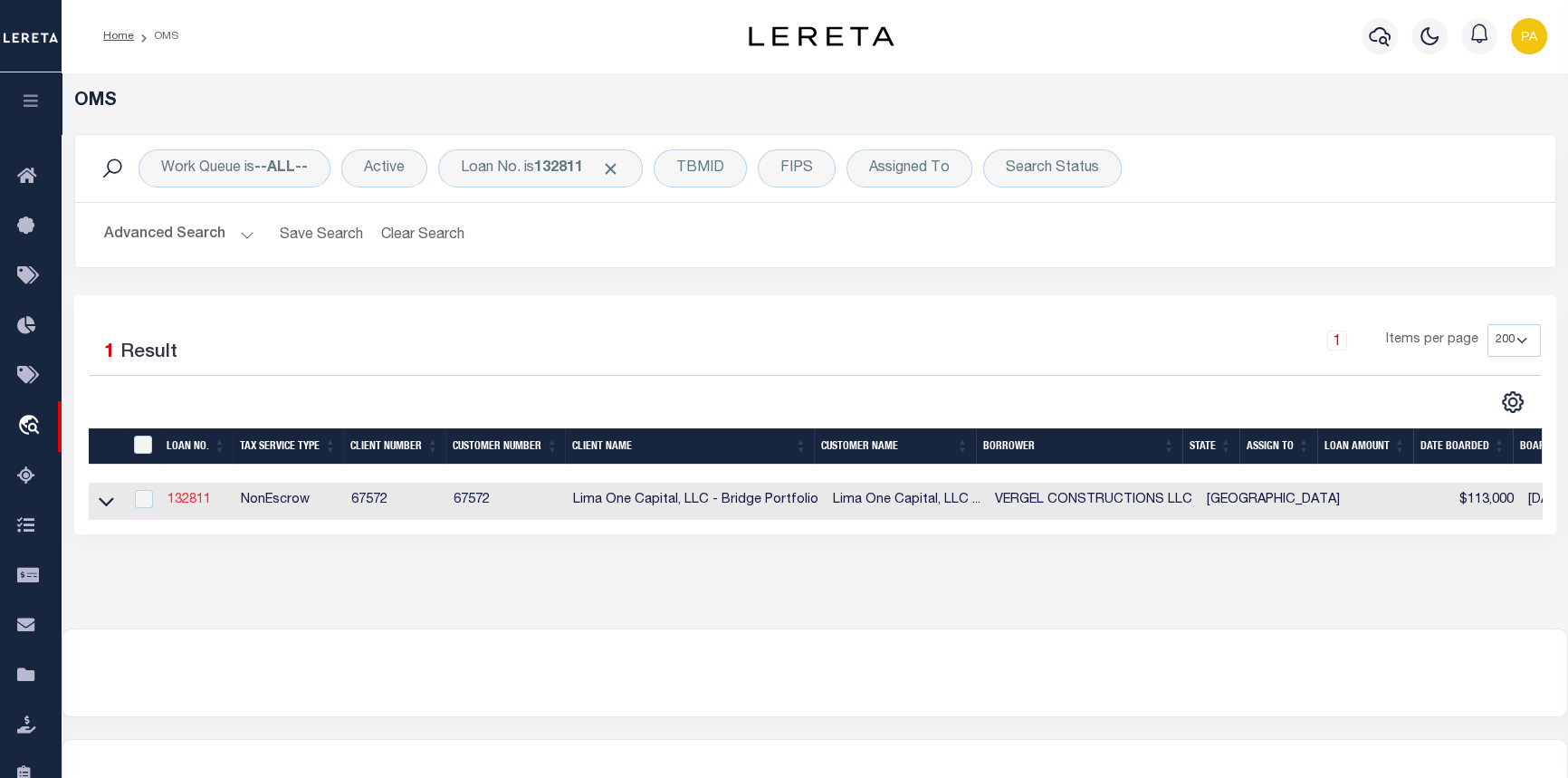
click at [182, 503] on link "132811" at bounding box center [188, 499] width 43 height 12
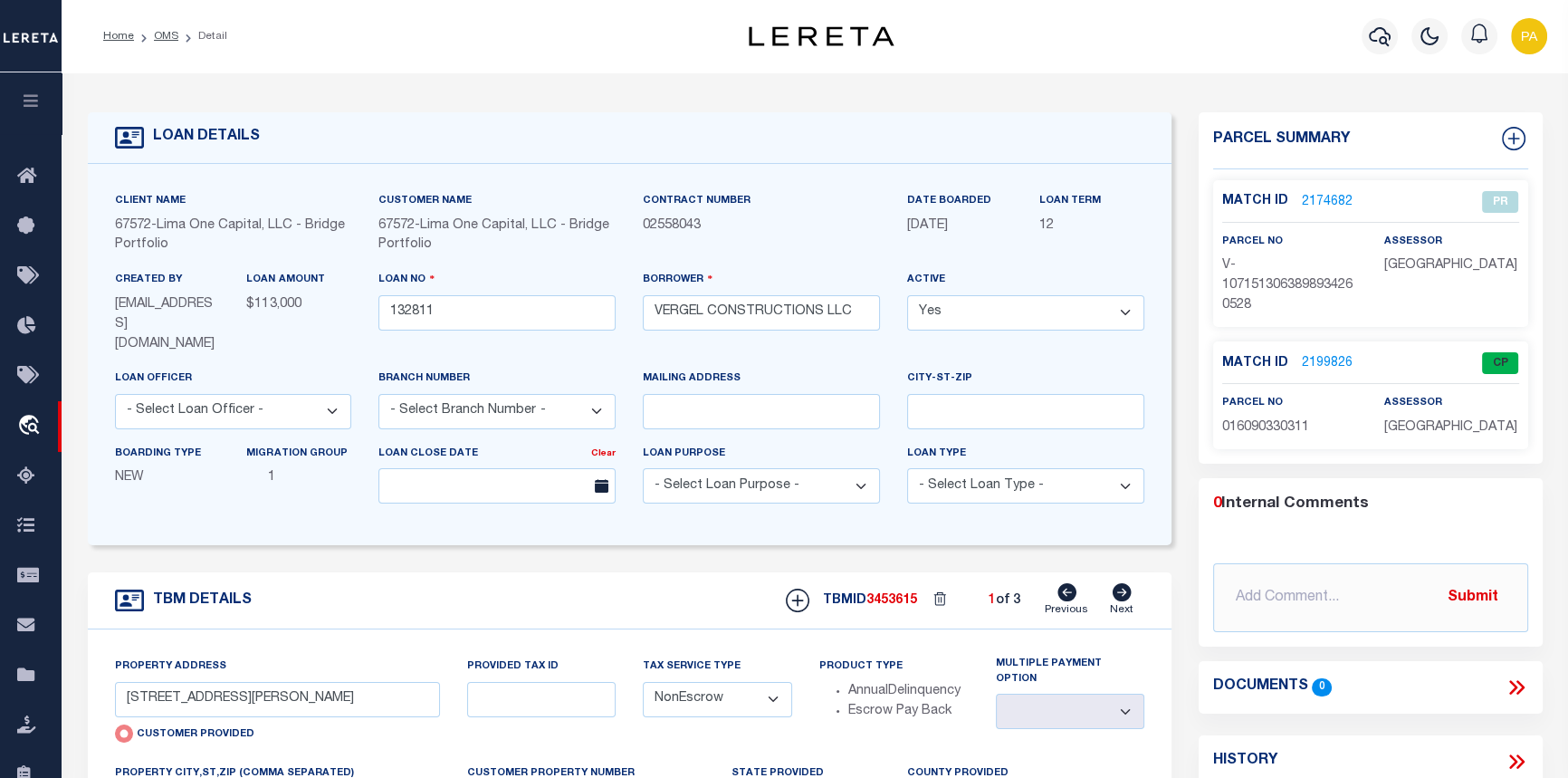
click at [1333, 358] on link "2199826" at bounding box center [1327, 364] width 51 height 19
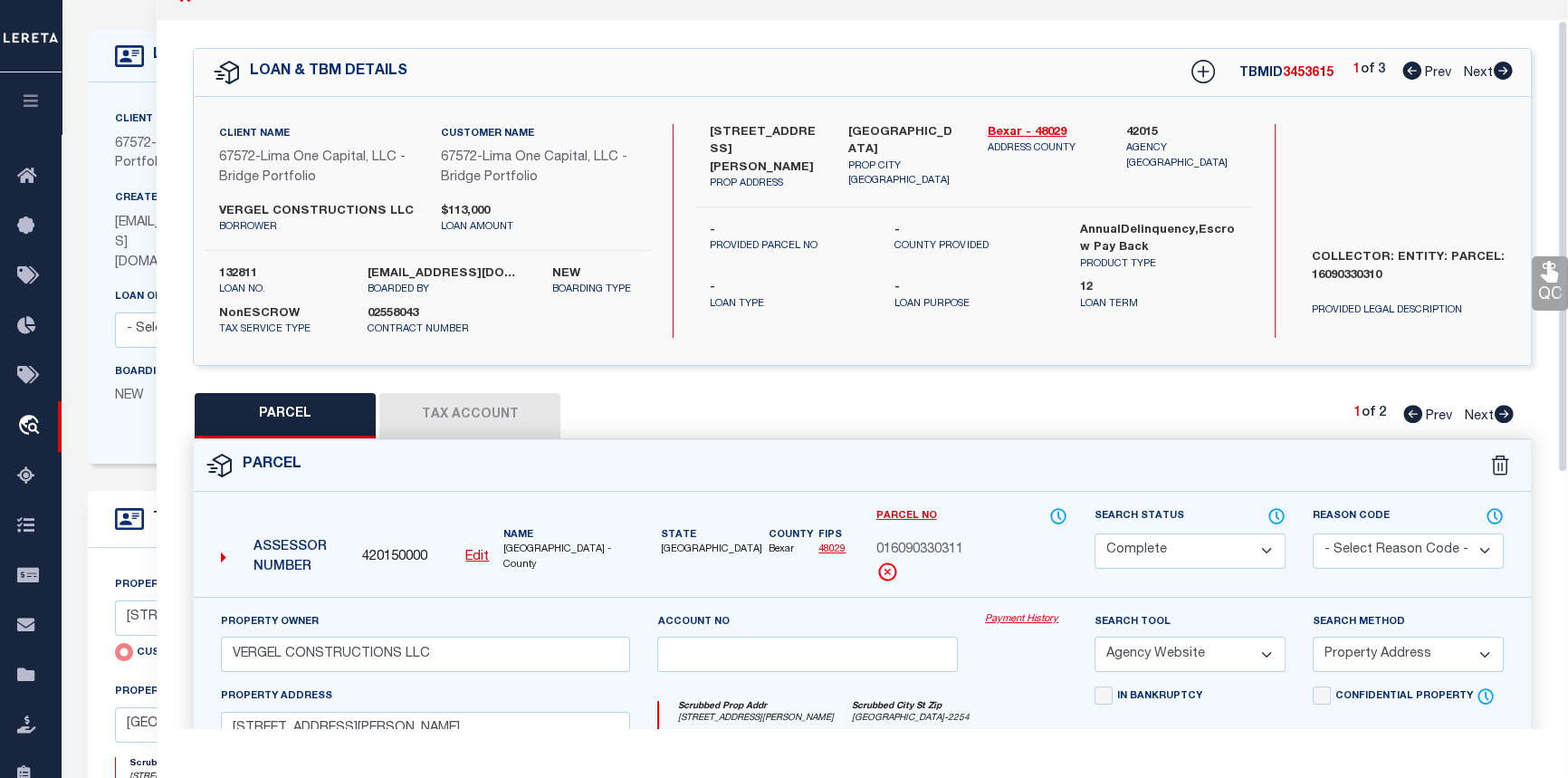
scroll to position [31, 0]
click at [1508, 73] on icon at bounding box center [1504, 71] width 19 height 18
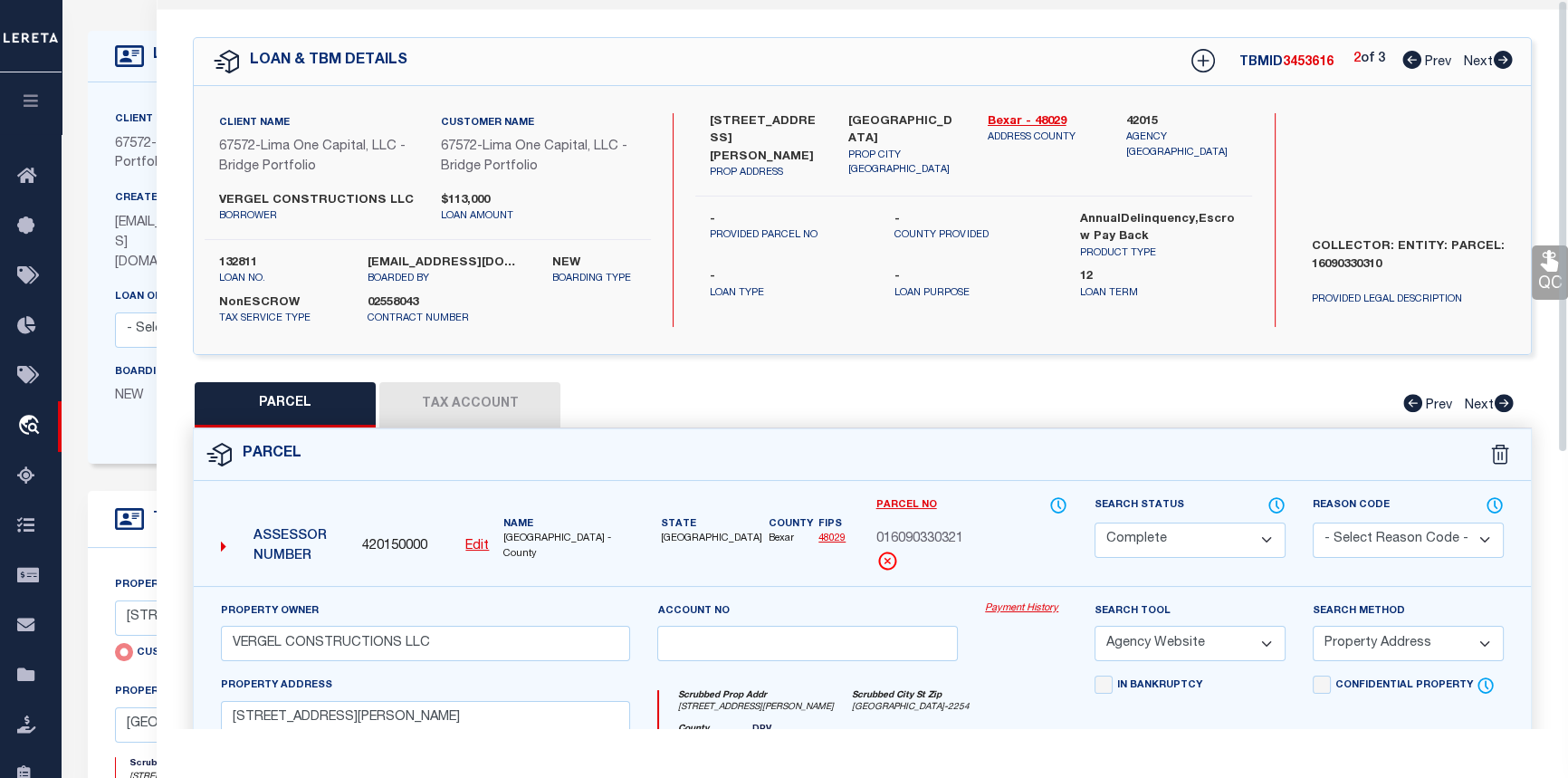
scroll to position [0, 0]
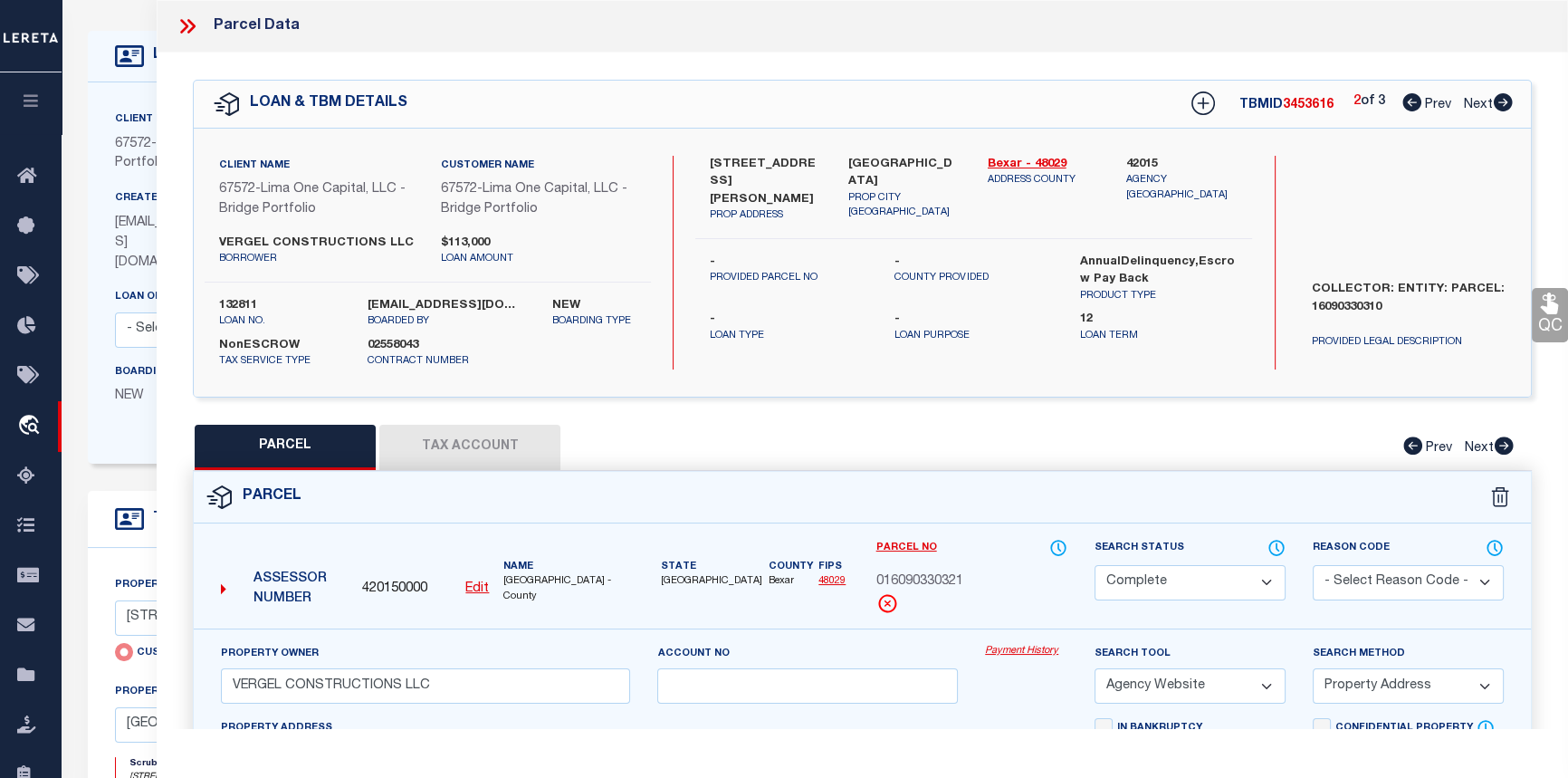
click at [1499, 106] on icon at bounding box center [1504, 102] width 19 height 18
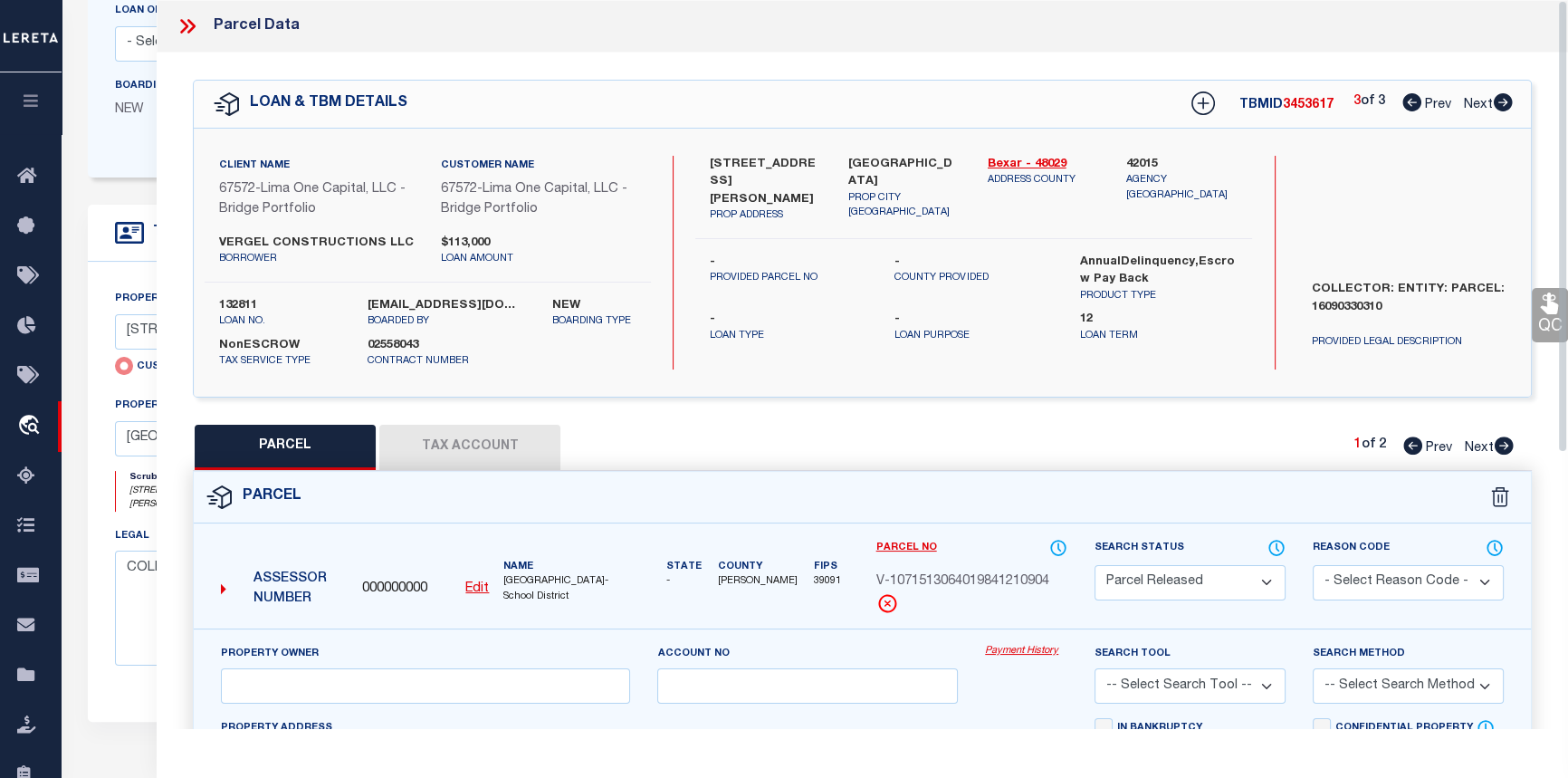
scroll to position [328, 0]
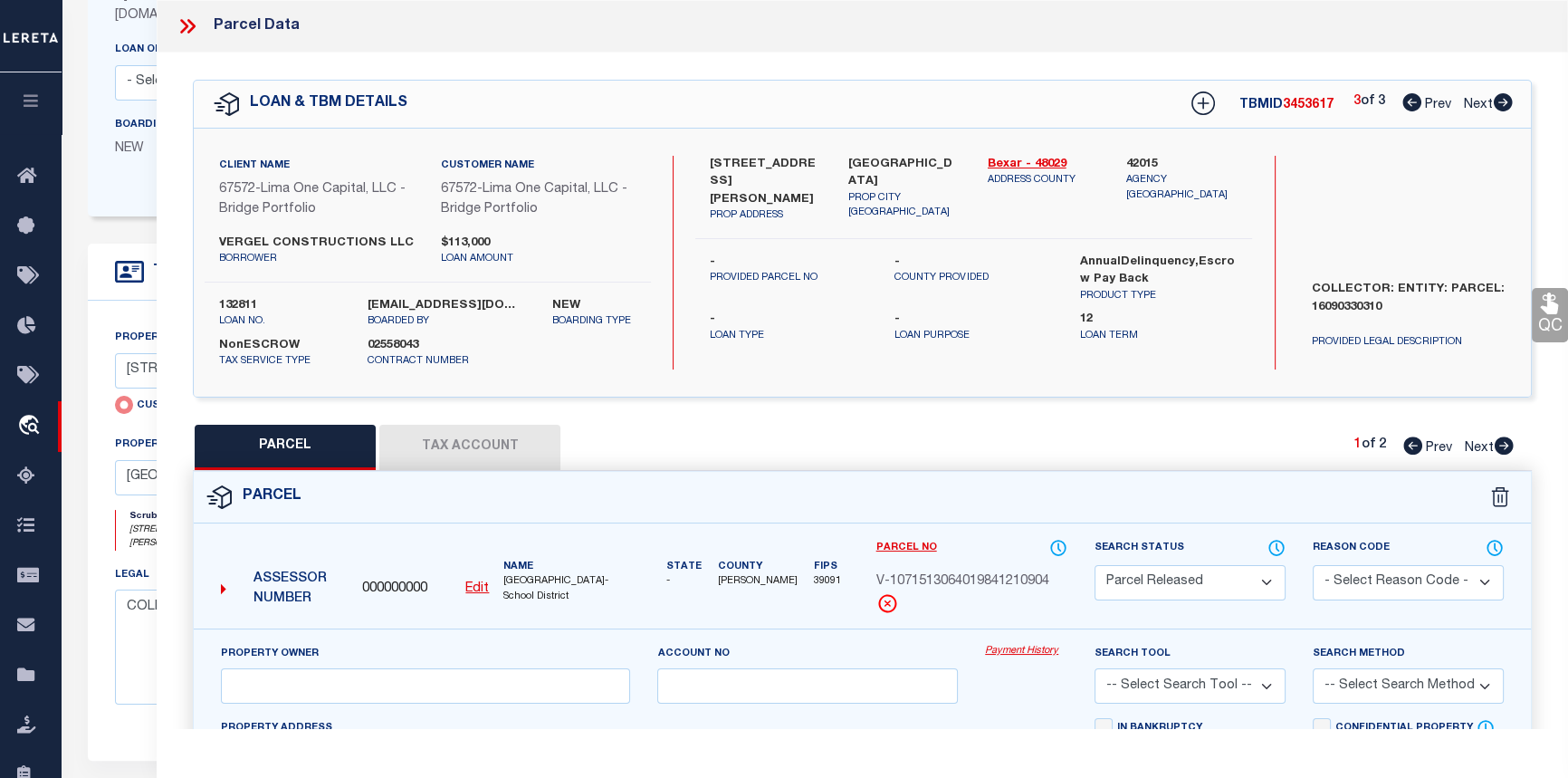
click at [1511, 439] on icon at bounding box center [1504, 445] width 20 height 18
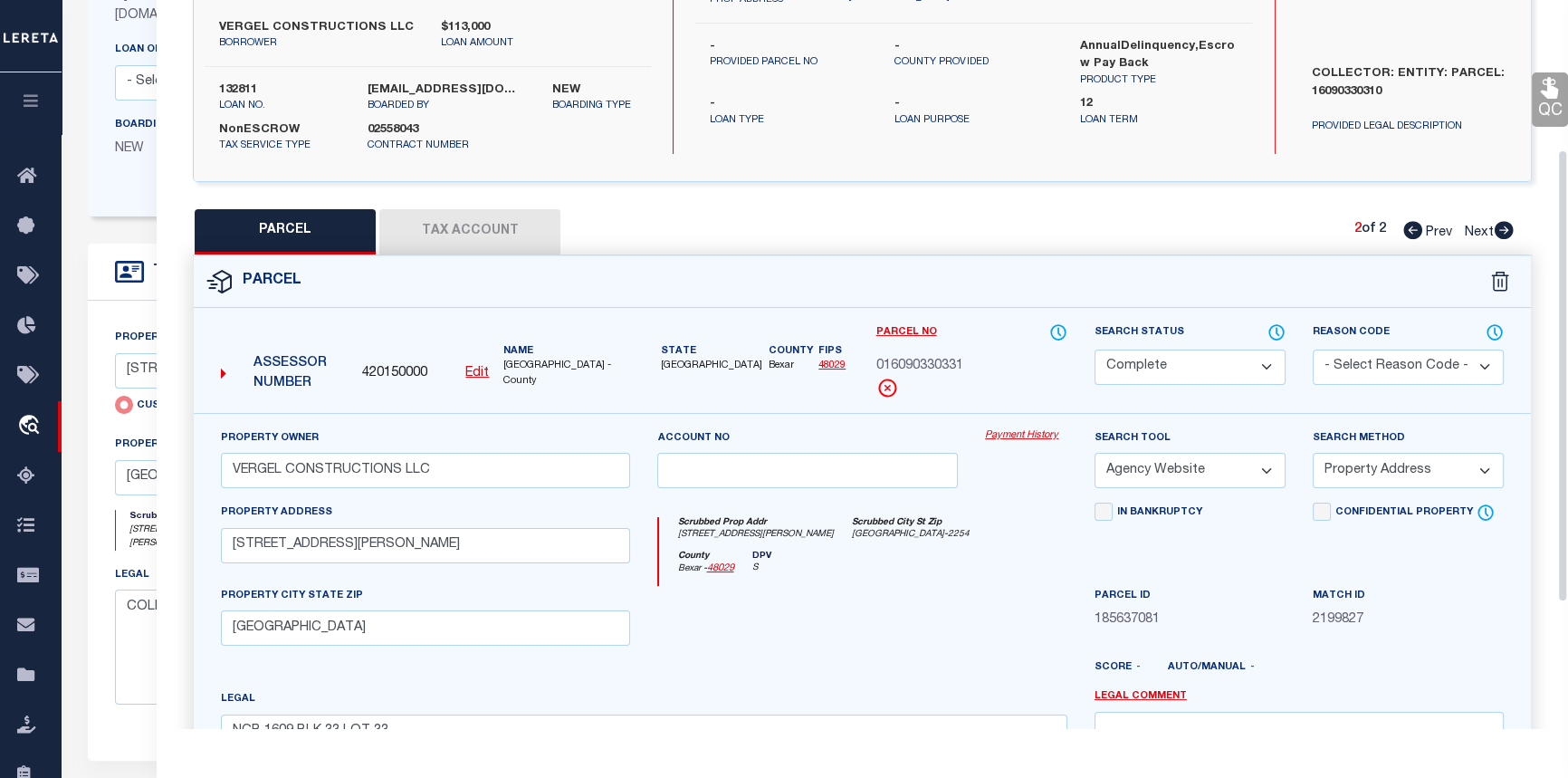
scroll to position [246, 0]
